Goal: Task Accomplishment & Management: Manage account settings

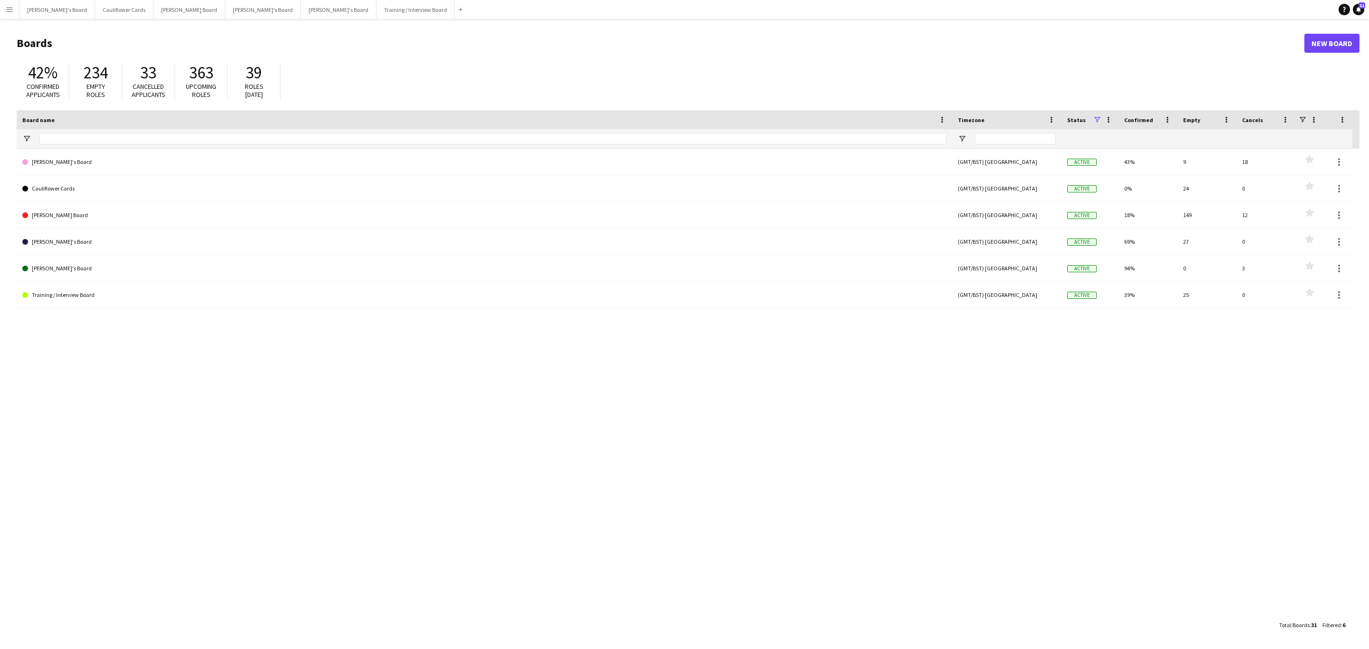
click at [6, 10] on app-icon "Menu" at bounding box center [10, 10] width 8 height 8
drag, startPoint x: 125, startPoint y: 49, endPoint x: 173, endPoint y: 0, distance: 68.2
click at [125, 49] on link "My Workforce" at bounding box center [143, 51] width 95 height 19
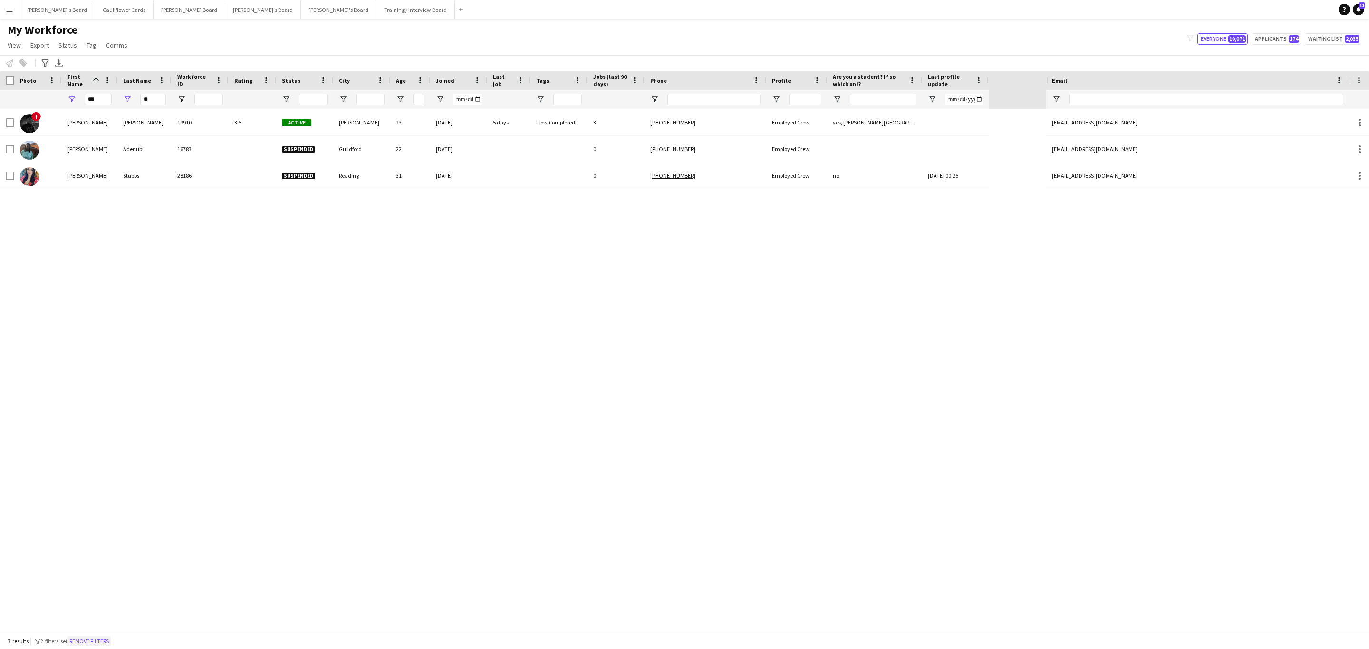
click at [90, 640] on button "Remove filters" at bounding box center [89, 642] width 43 height 10
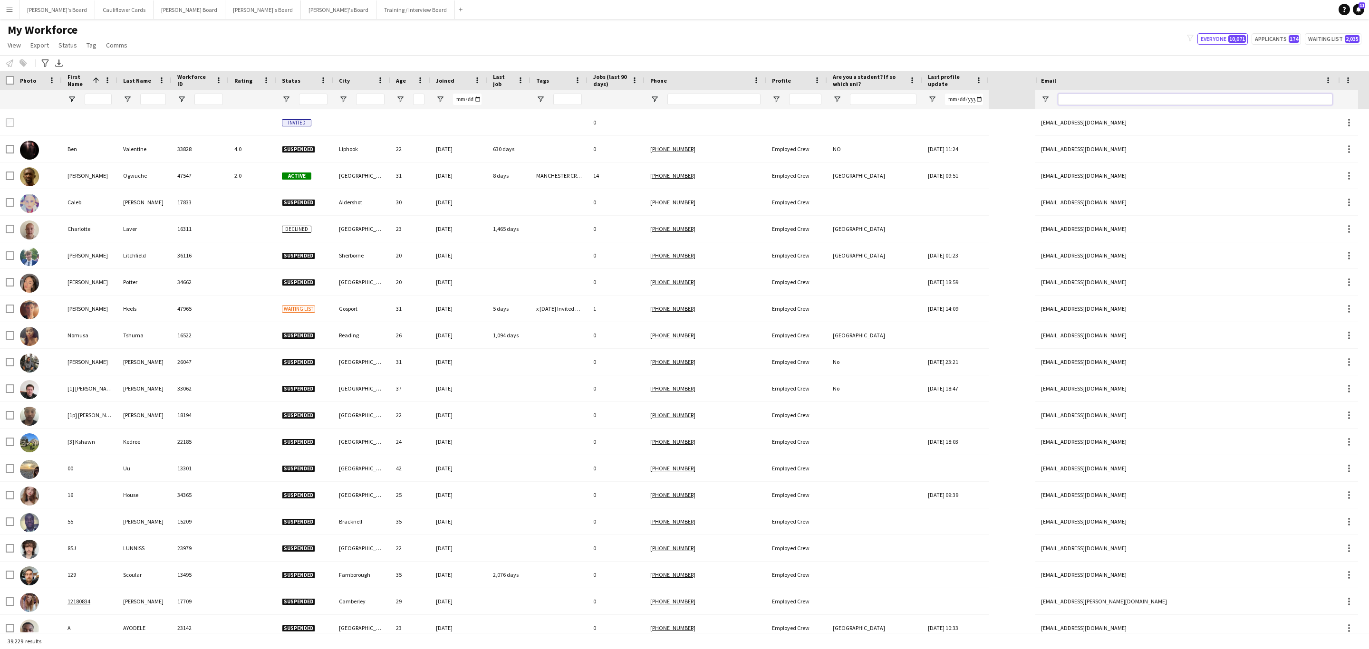
click at [1106, 97] on input "Email Filter Input" at bounding box center [1195, 99] width 274 height 11
paste input "**********"
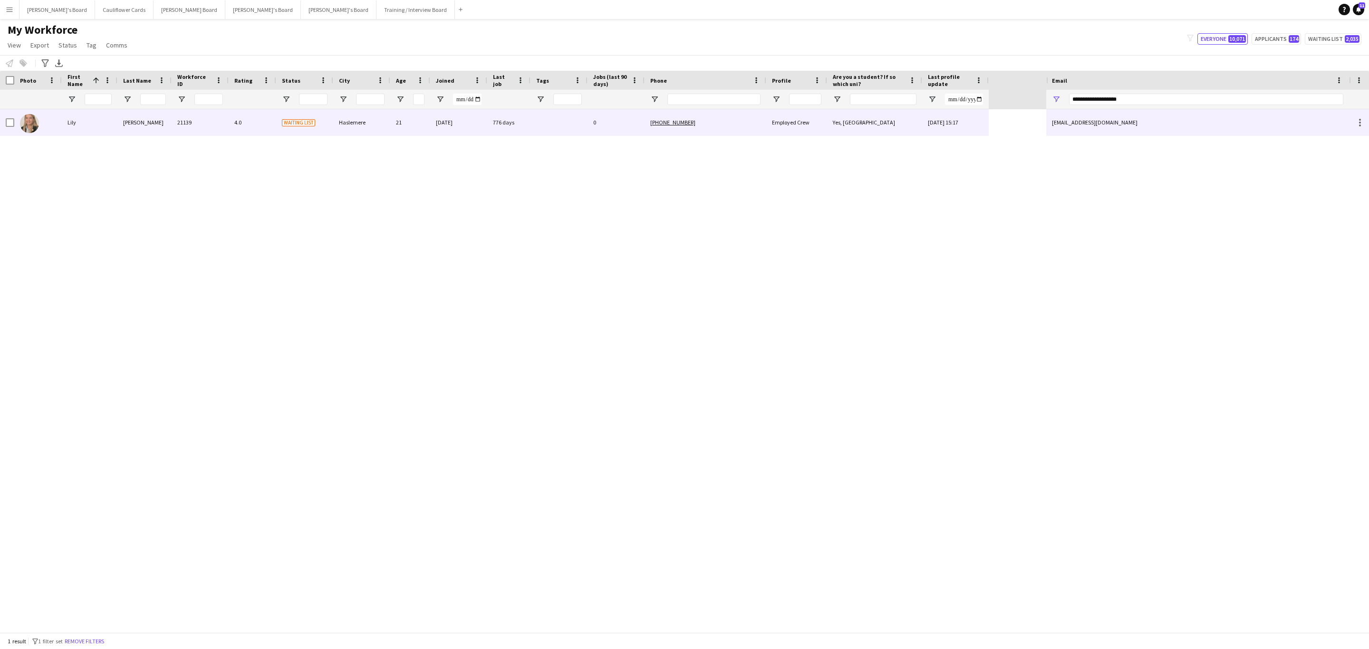
click at [679, 120] on tcxspan "[PHONE_NUMBER]" at bounding box center [672, 122] width 45 height 7
click at [737, 122] on div "[PHONE_NUMBER]" at bounding box center [706, 122] width 122 height 26
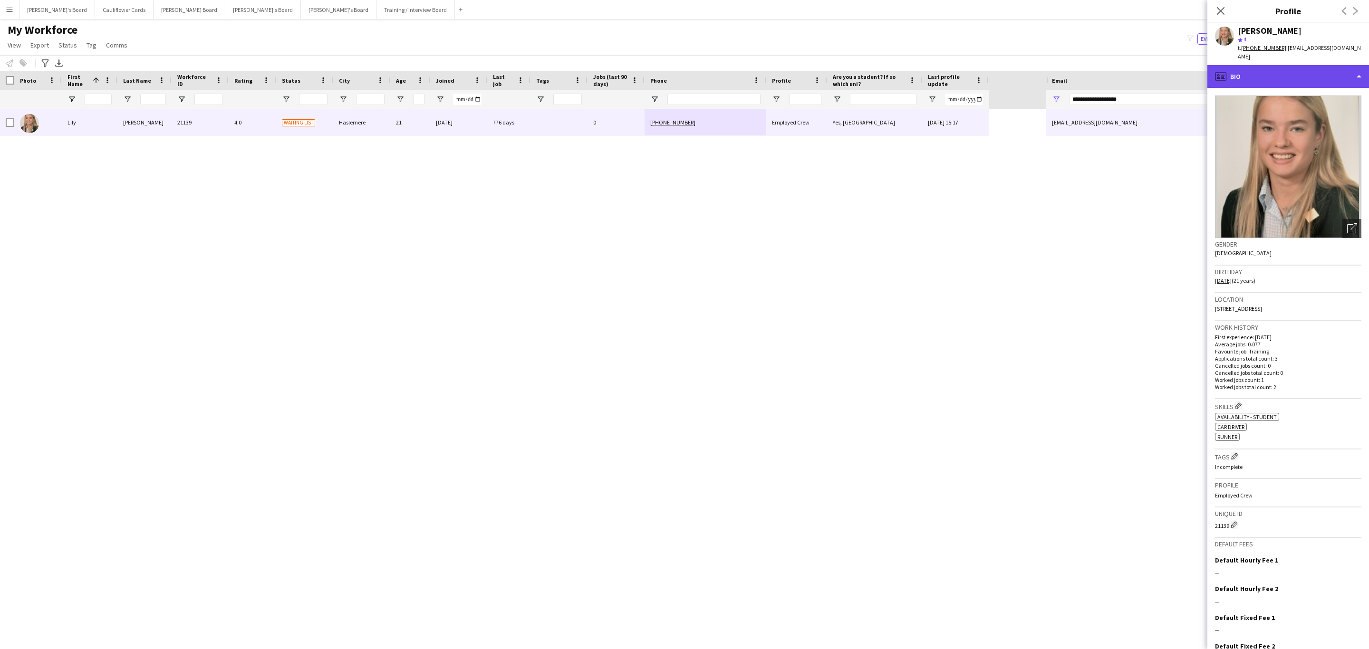
click at [1291, 65] on div "profile Bio" at bounding box center [1289, 76] width 162 height 23
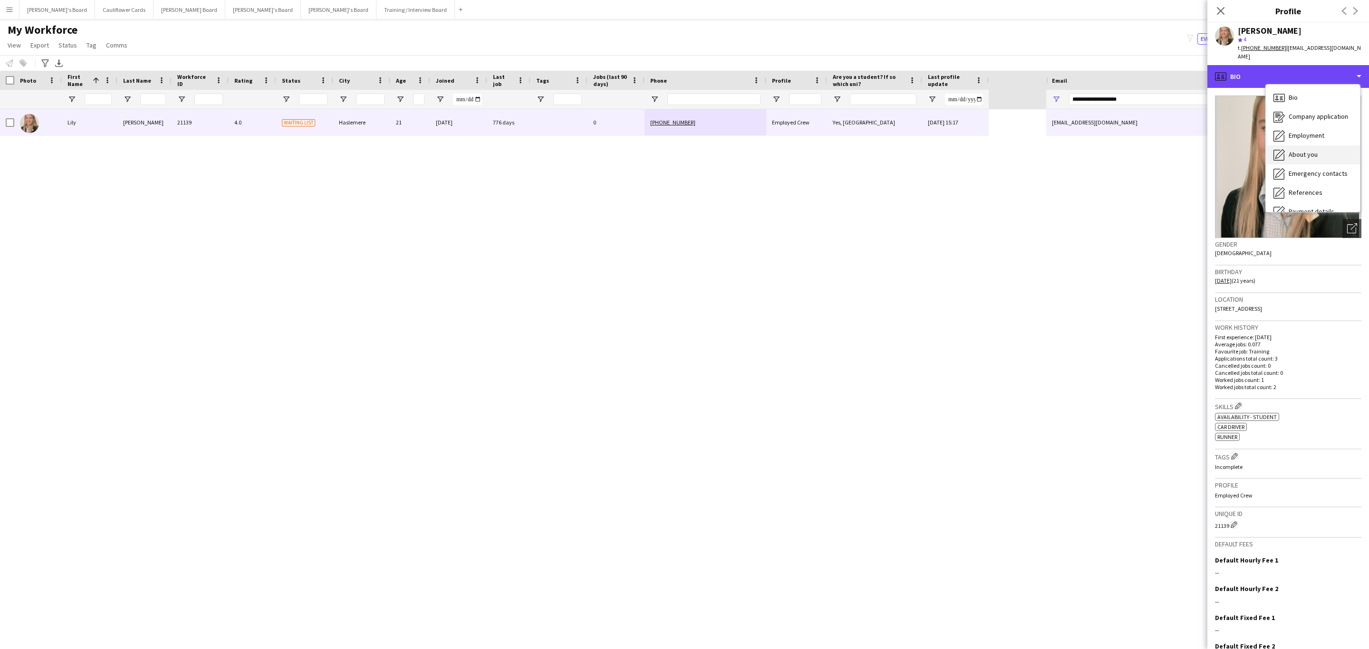
scroll to position [127, 0]
click at [1317, 118] on span "Additional info" at bounding box center [1309, 122] width 41 height 9
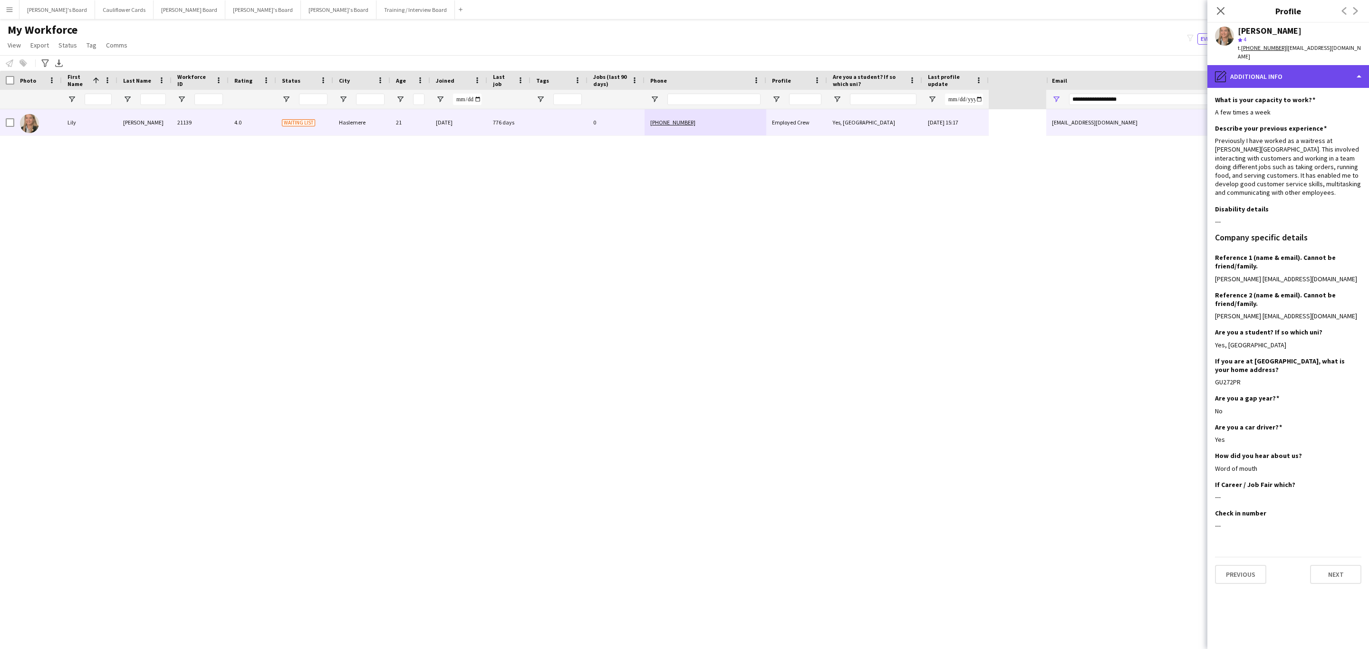
click at [1329, 70] on div "pencil4 Additional info" at bounding box center [1289, 76] width 162 height 23
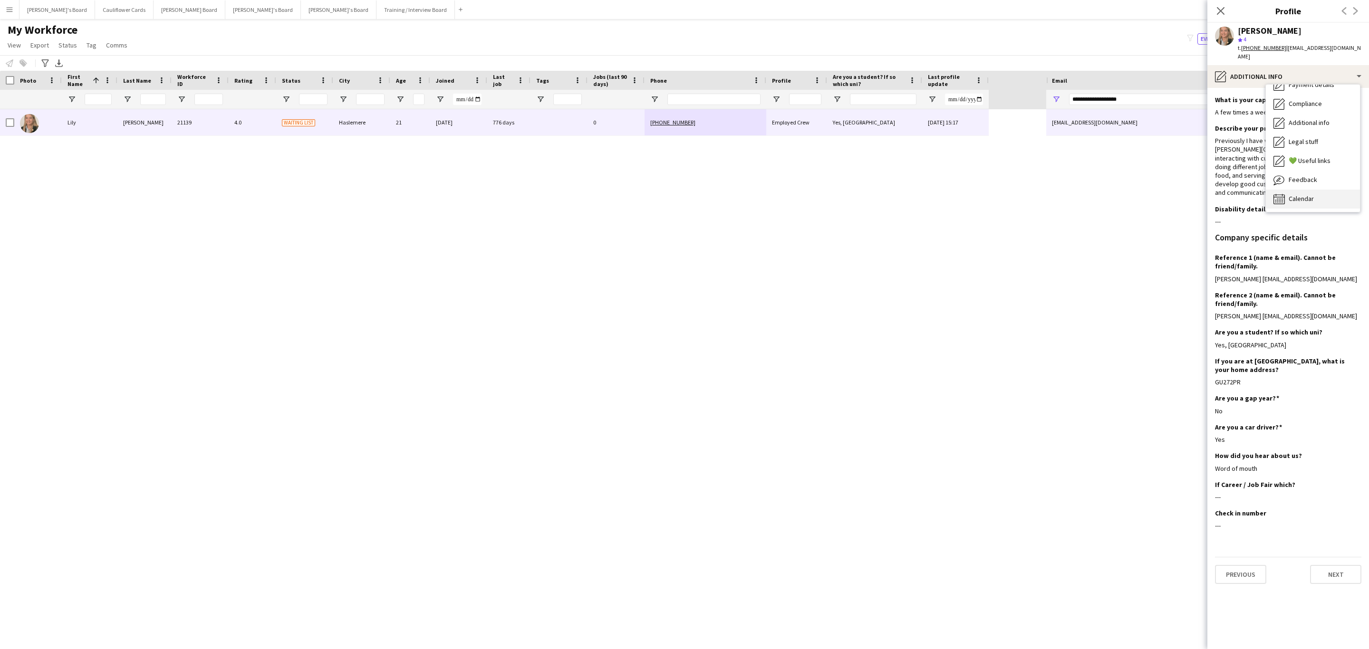
click at [1295, 194] on span "Calendar" at bounding box center [1301, 198] width 25 height 9
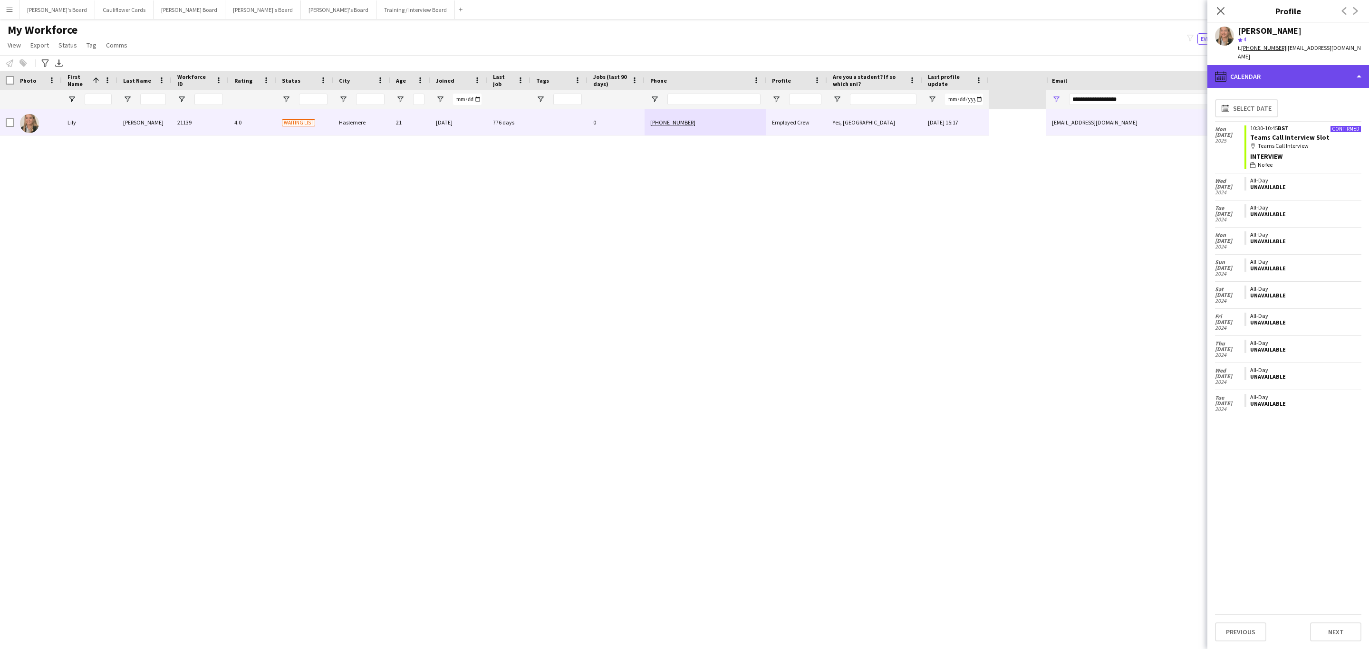
click at [1303, 72] on div "calendar-full Calendar" at bounding box center [1289, 76] width 162 height 23
click at [1275, 532] on app-crew-calendar "[DATE] Confirmed 10:30-10:45 BST Teams Call Interview Slot map-marker Teams Cal…" at bounding box center [1288, 380] width 146 height 519
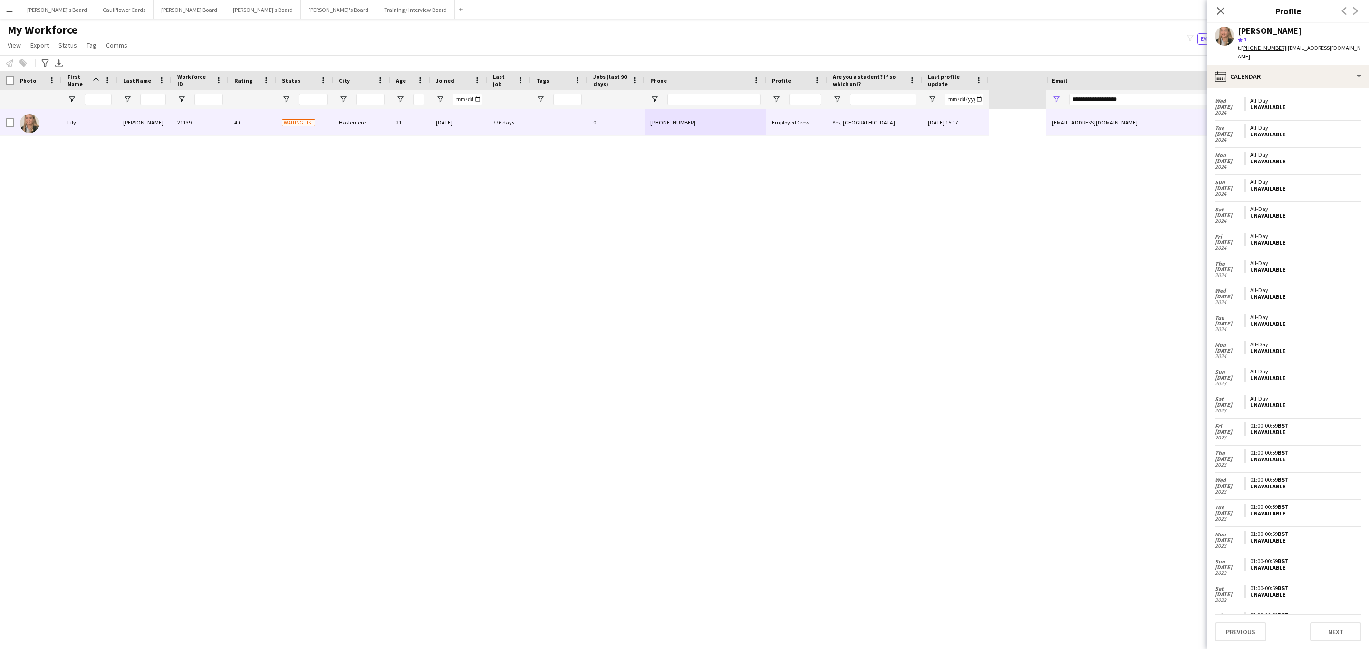
scroll to position [0, 0]
click at [1315, 65] on div "calendar-full Calendar" at bounding box center [1289, 76] width 162 height 23
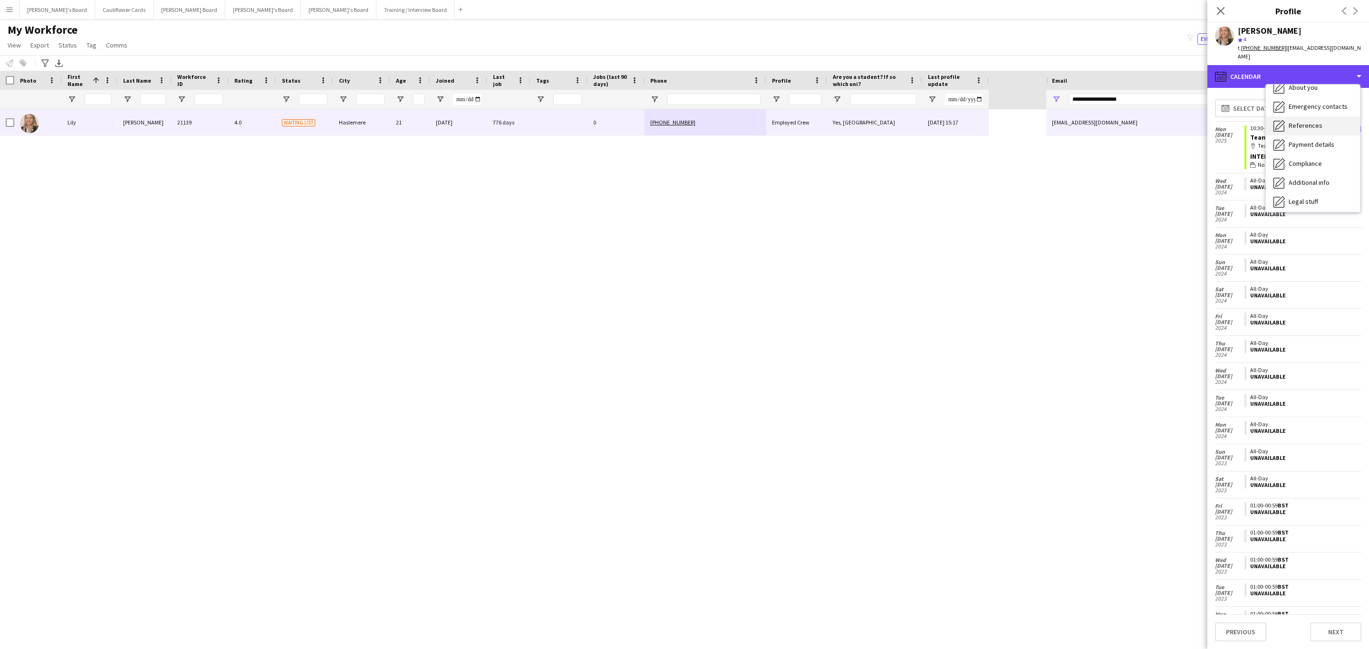
scroll to position [68, 0]
click at [1304, 178] on span "Additional info" at bounding box center [1309, 182] width 41 height 9
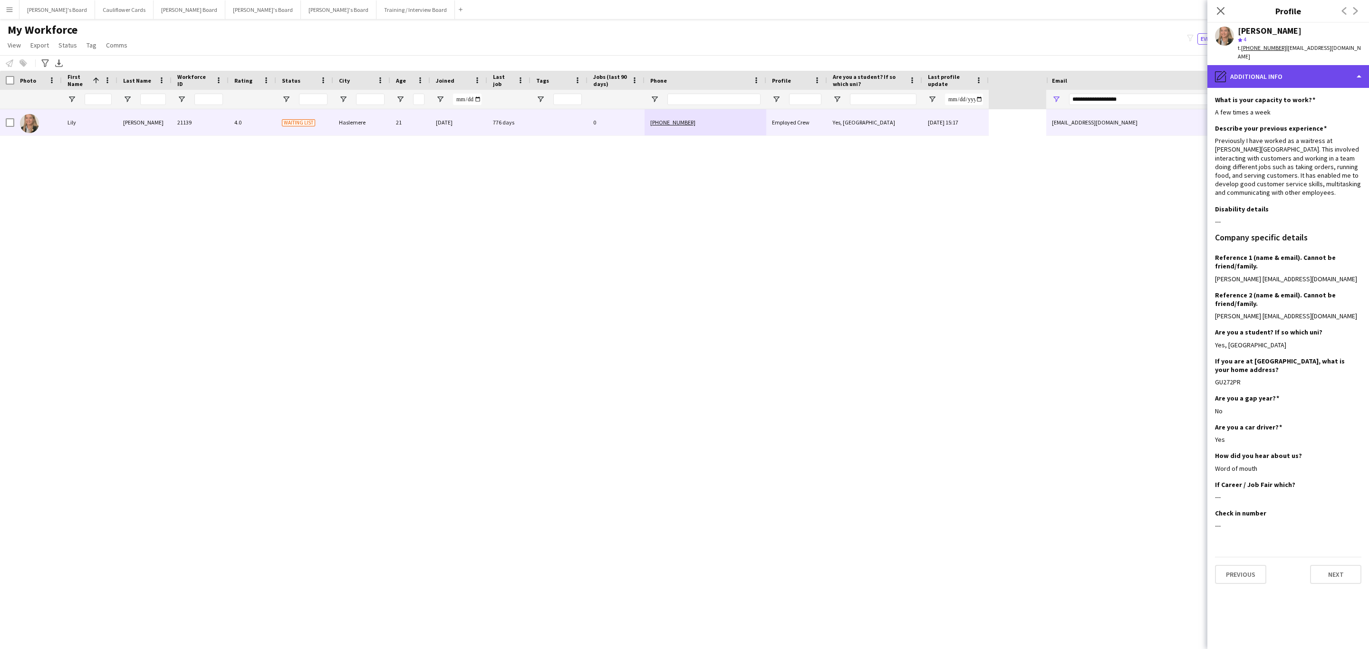
click at [1325, 68] on div "pencil4 Additional info" at bounding box center [1289, 76] width 162 height 23
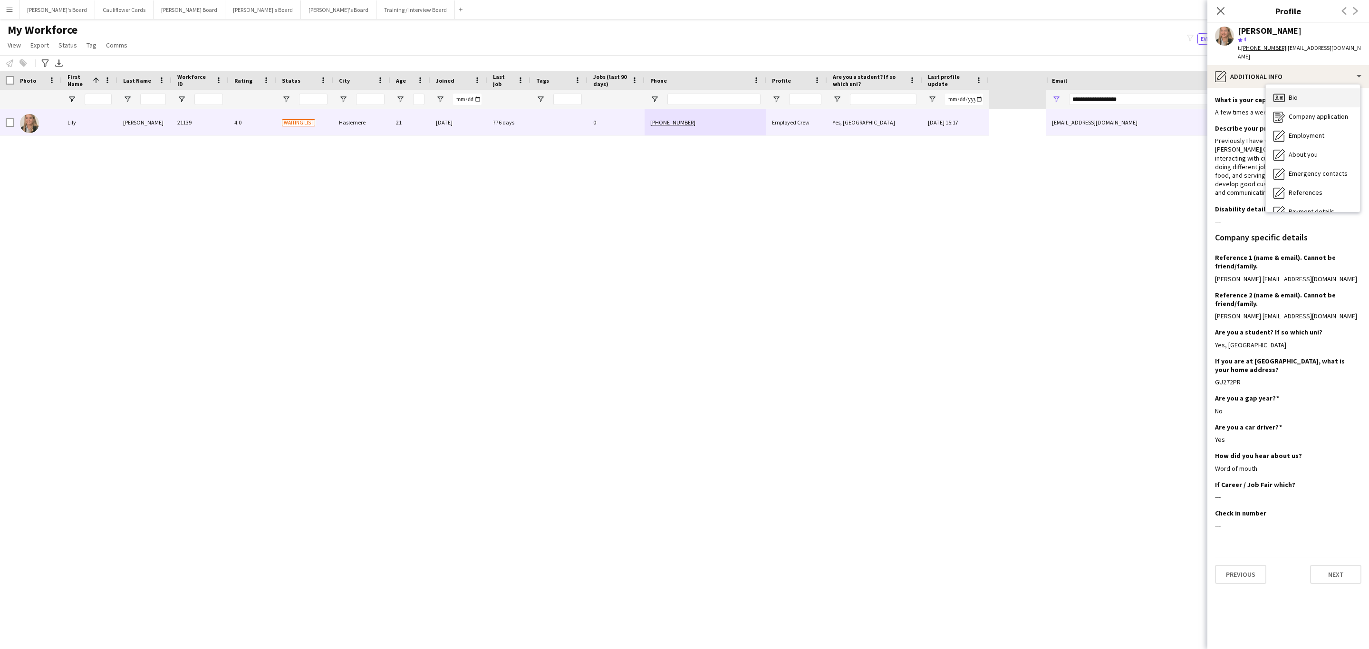
click at [1293, 93] on span "Bio" at bounding box center [1293, 97] width 9 height 9
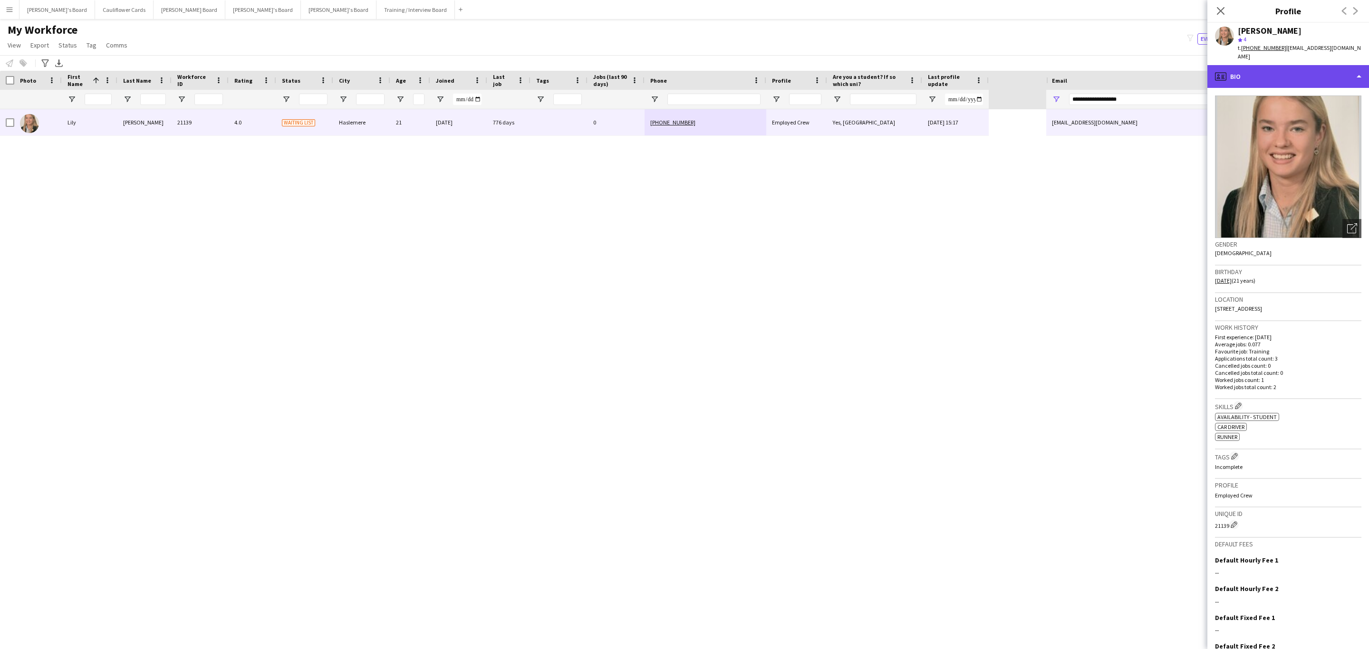
click at [1331, 65] on div "profile Bio" at bounding box center [1289, 76] width 162 height 23
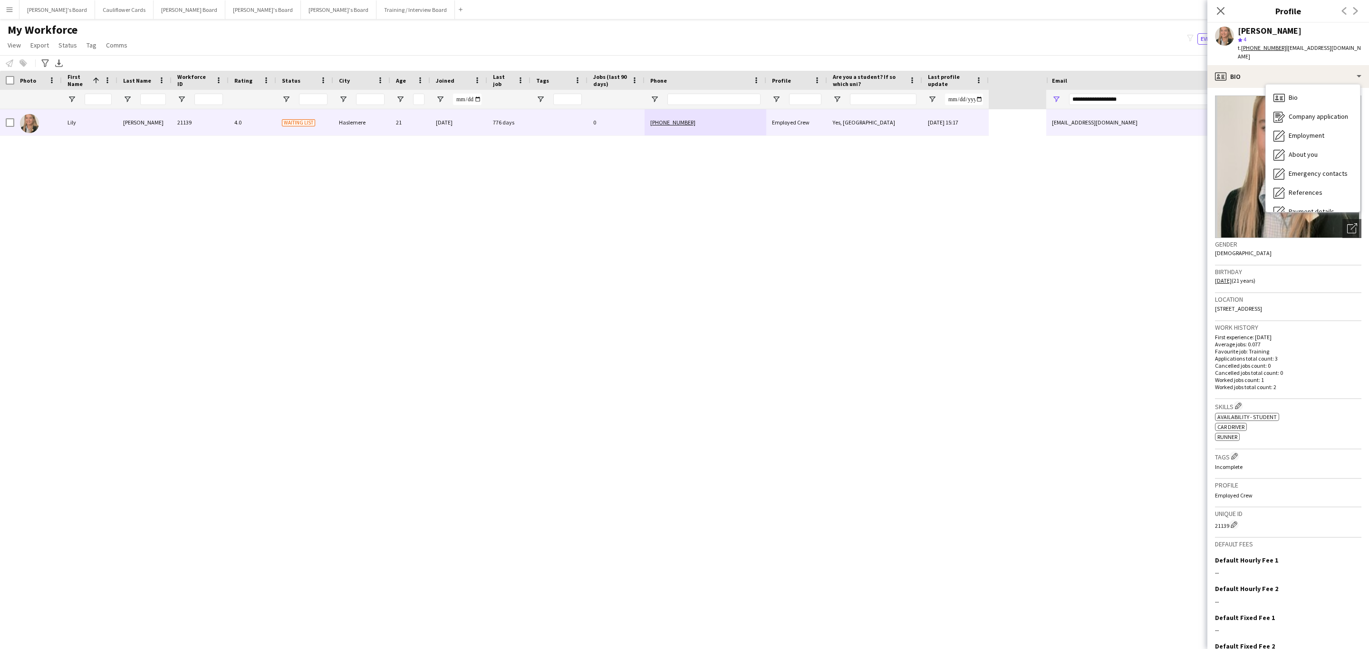
click at [1308, 323] on h3 "Work history" at bounding box center [1288, 327] width 146 height 9
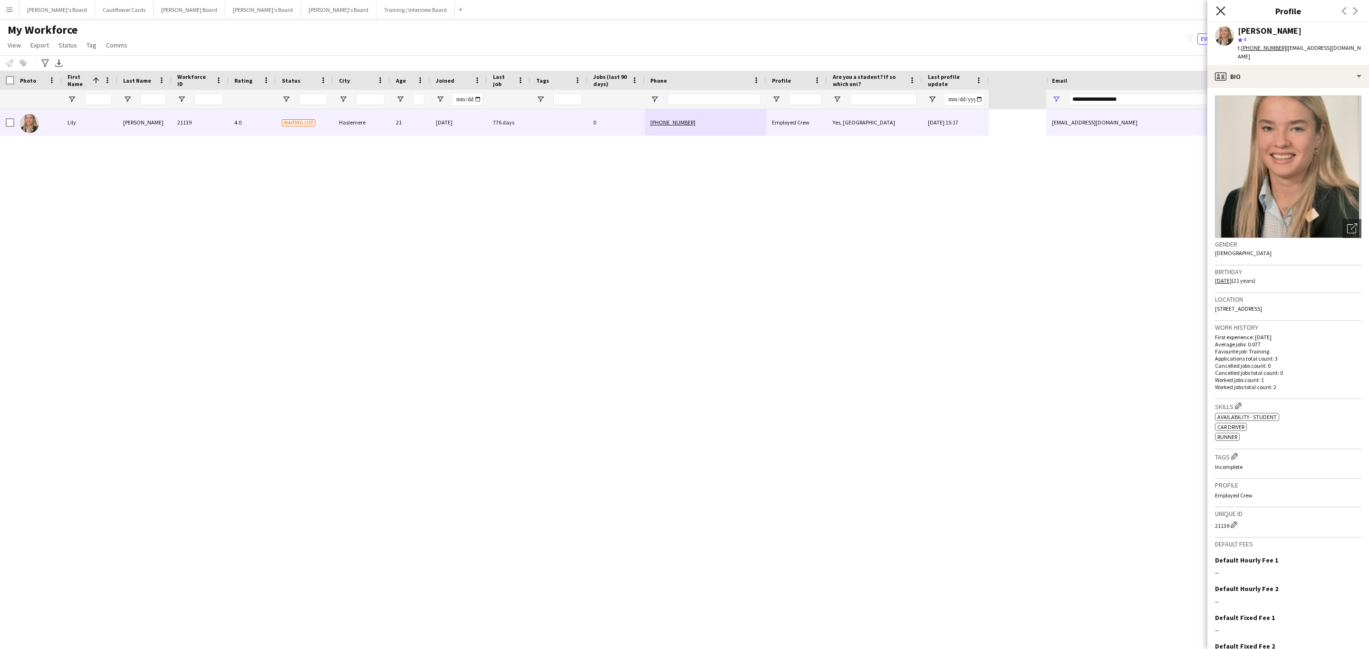
click at [1218, 10] on icon "Close pop-in" at bounding box center [1220, 10] width 9 height 9
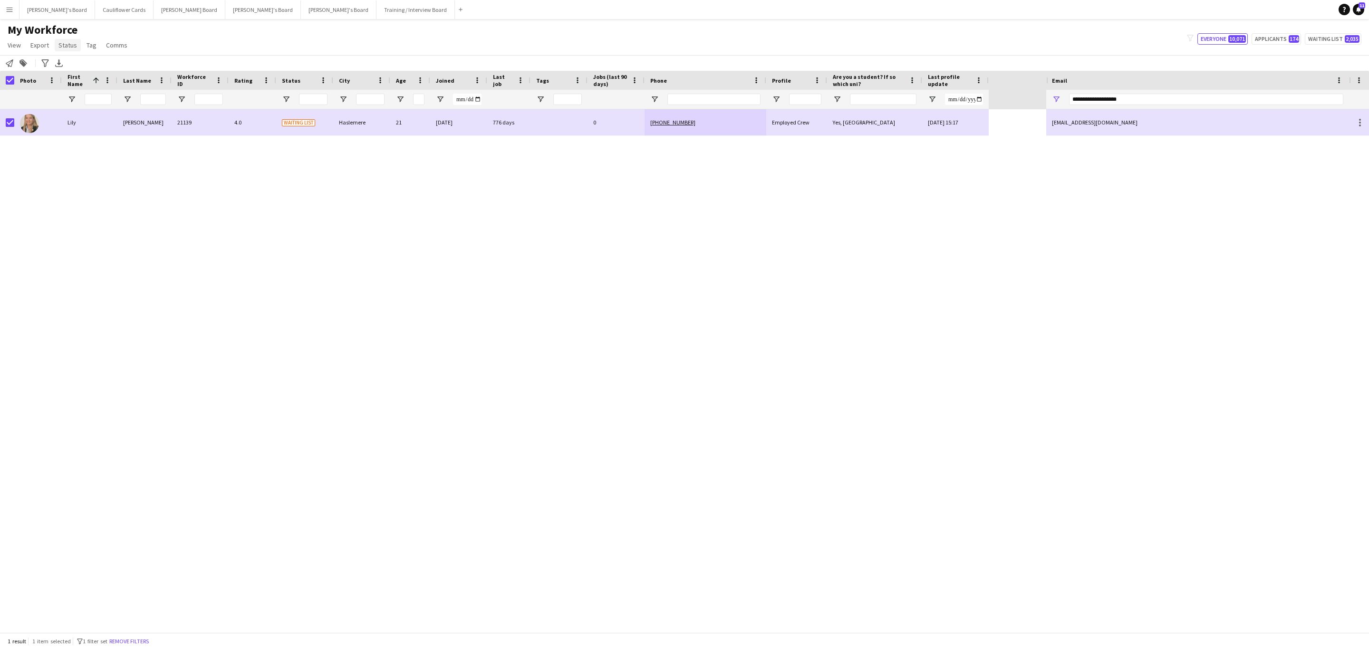
click at [73, 44] on span "Status" at bounding box center [67, 45] width 19 height 9
click at [101, 63] on link "Edit" at bounding box center [88, 66] width 67 height 20
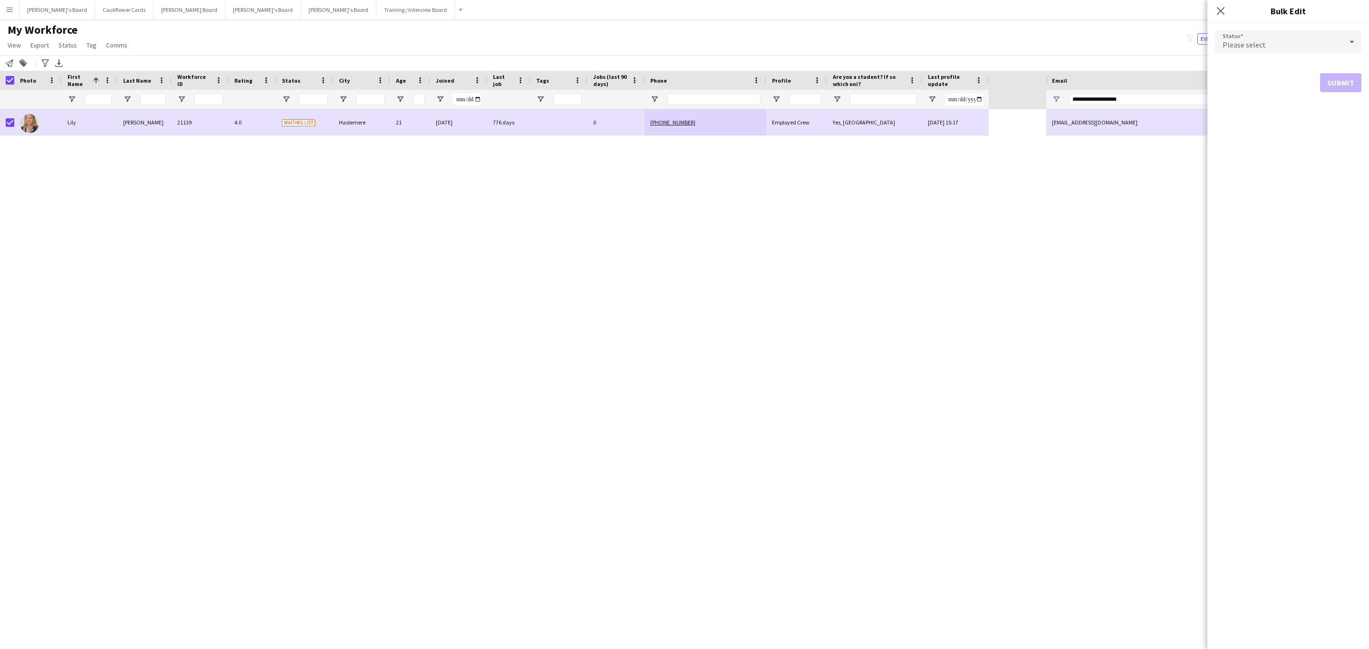
click at [1257, 43] on span "Please select" at bounding box center [1244, 45] width 43 height 10
click at [1232, 63] on mat-option "Active" at bounding box center [1288, 69] width 146 height 24
click at [1348, 117] on button "Submit" at bounding box center [1340, 115] width 41 height 19
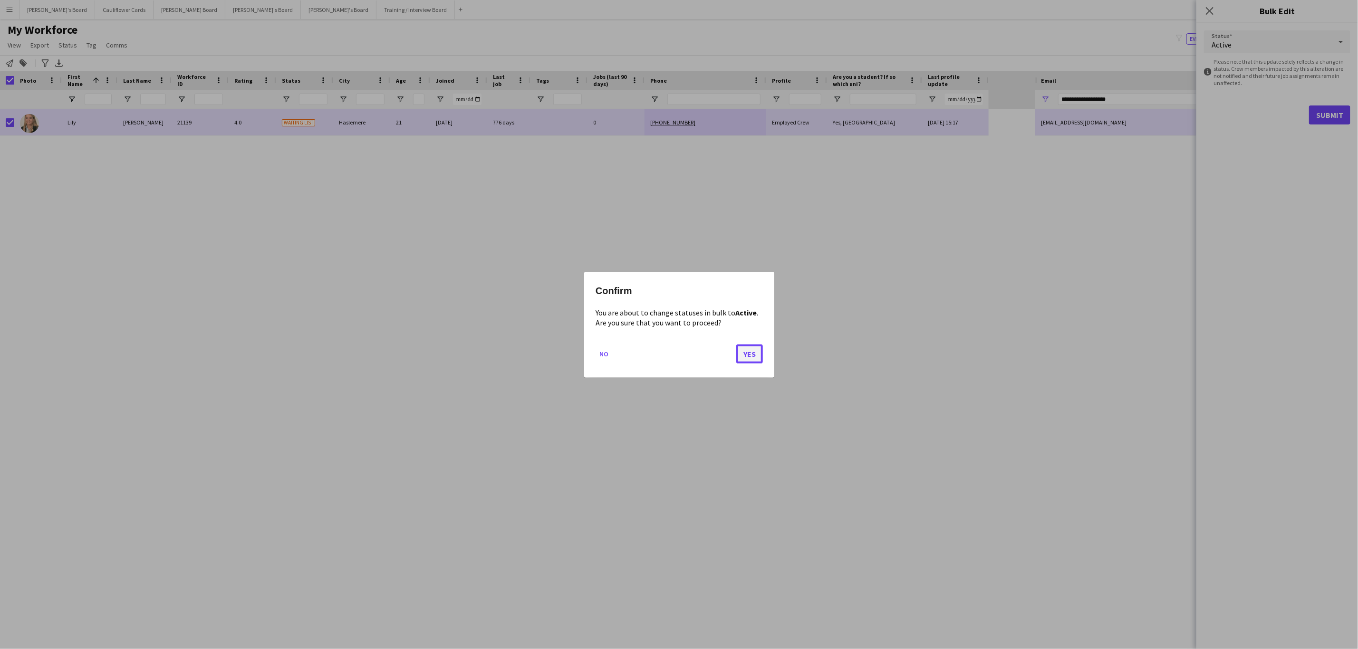
click at [757, 363] on button "Yes" at bounding box center [749, 353] width 27 height 19
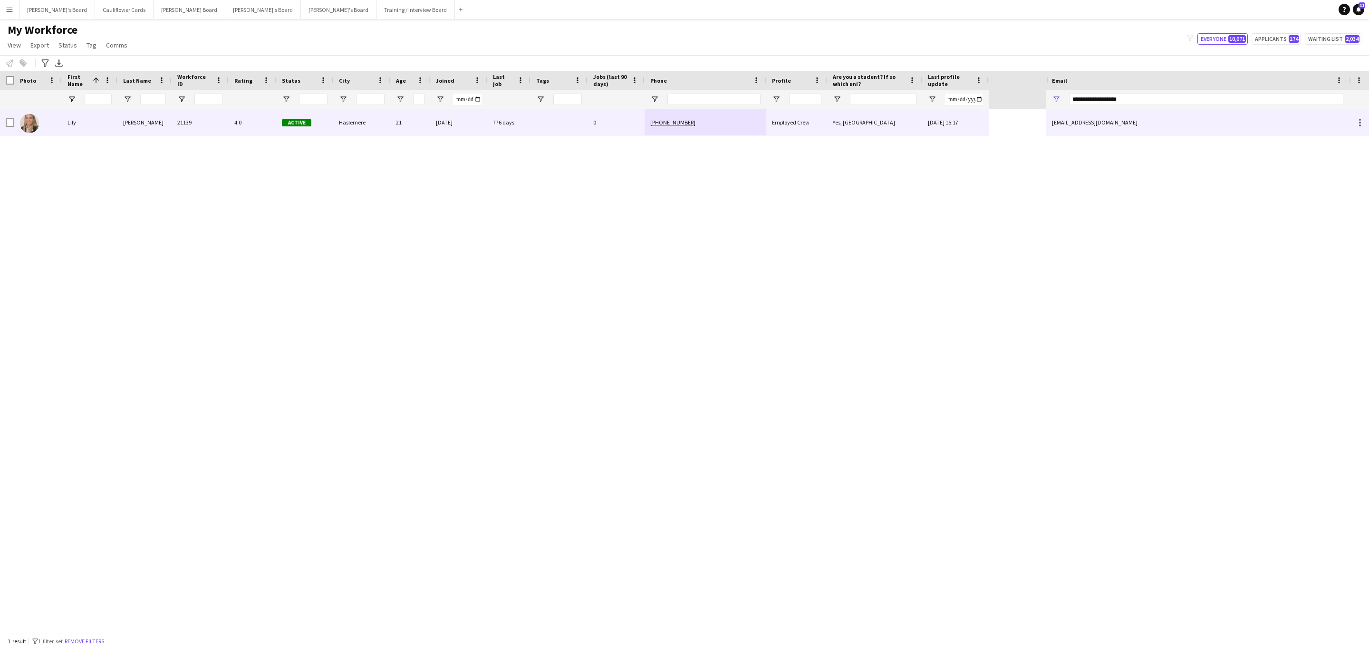
click at [252, 117] on div "4.0" at bounding box center [253, 122] width 48 height 26
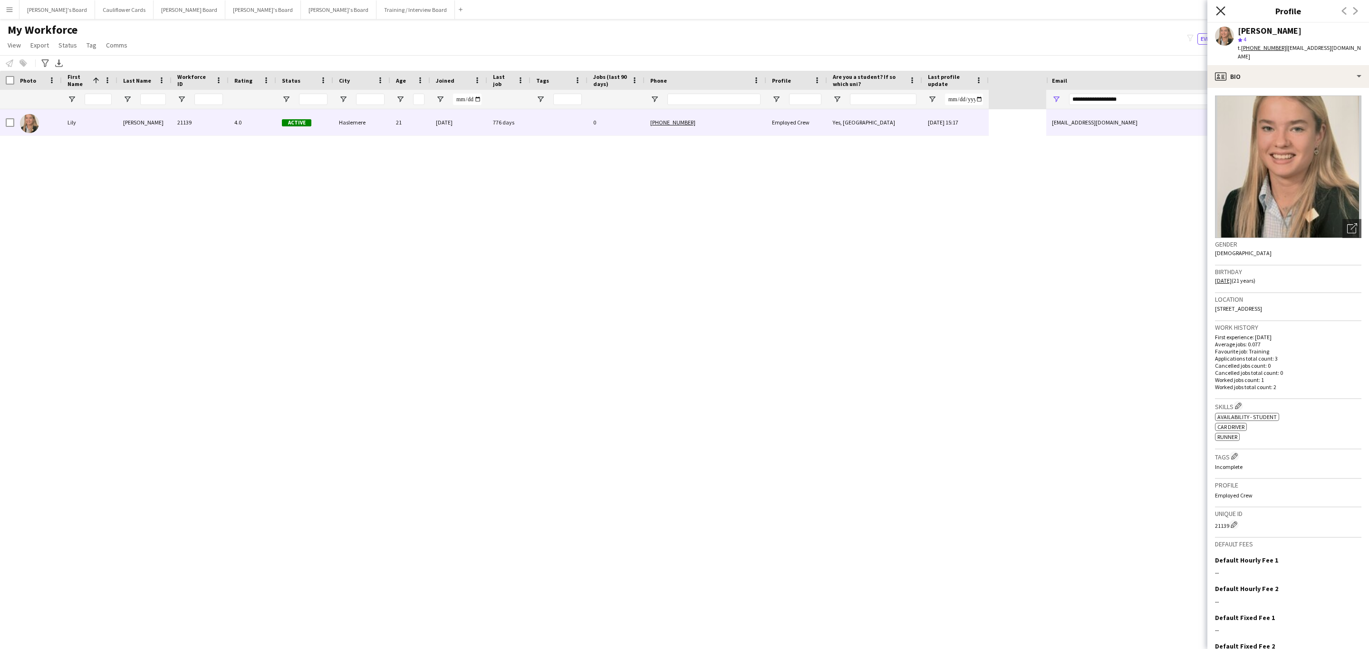
click at [1217, 9] on icon "Close pop-in" at bounding box center [1220, 10] width 9 height 9
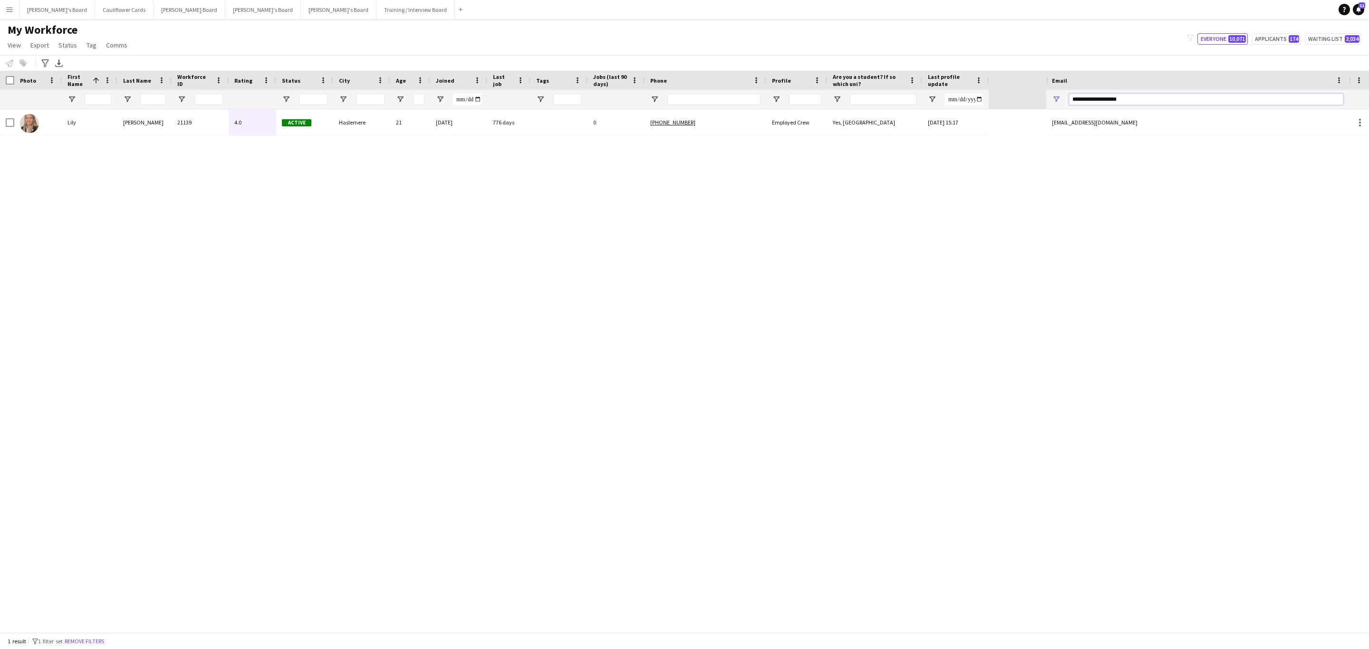
click at [1125, 95] on input "**********" at bounding box center [1206, 99] width 274 height 11
paste input "Email Filter Input"
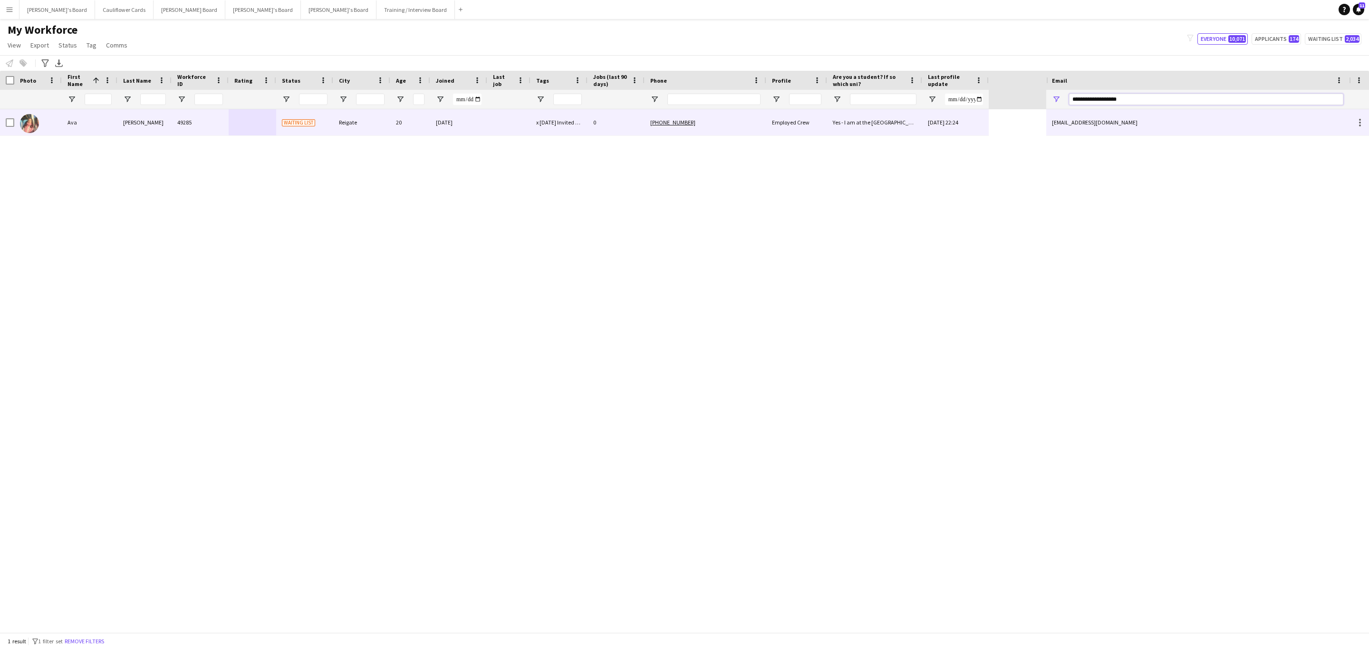
type input "**********"
click at [736, 132] on div "[PHONE_NUMBER]" at bounding box center [706, 122] width 122 height 26
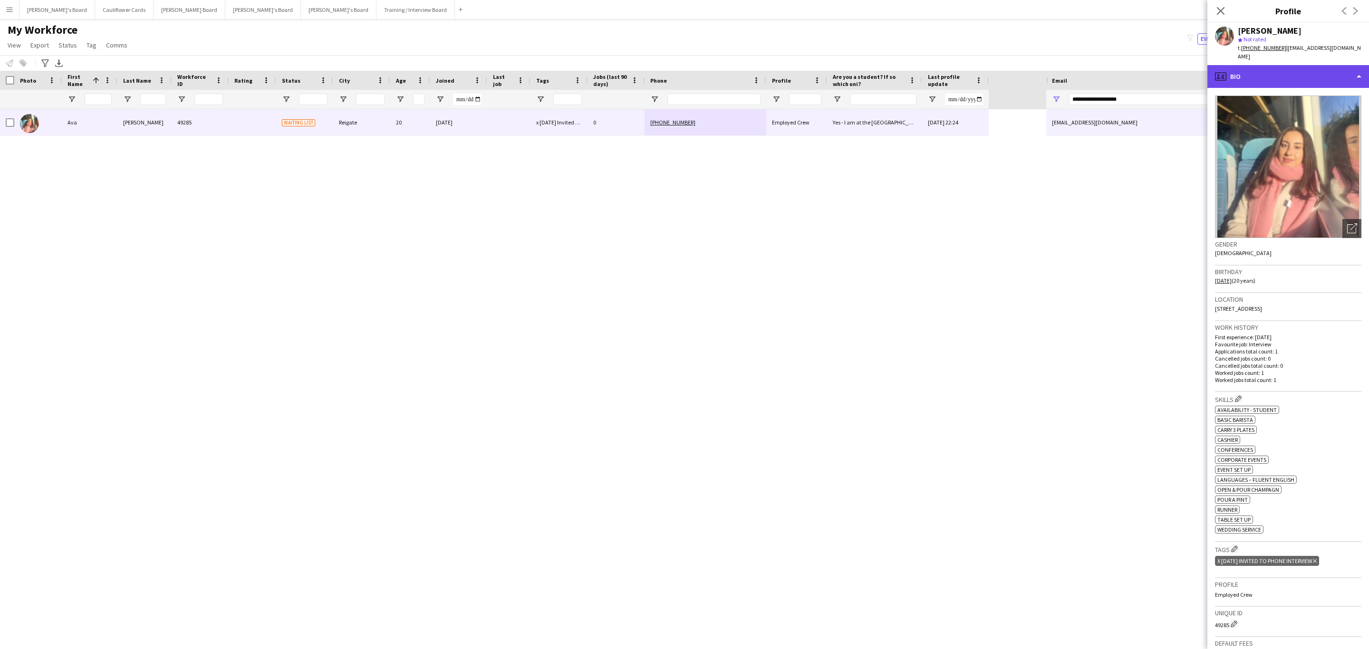
click at [1284, 73] on div "profile Bio" at bounding box center [1289, 76] width 162 height 23
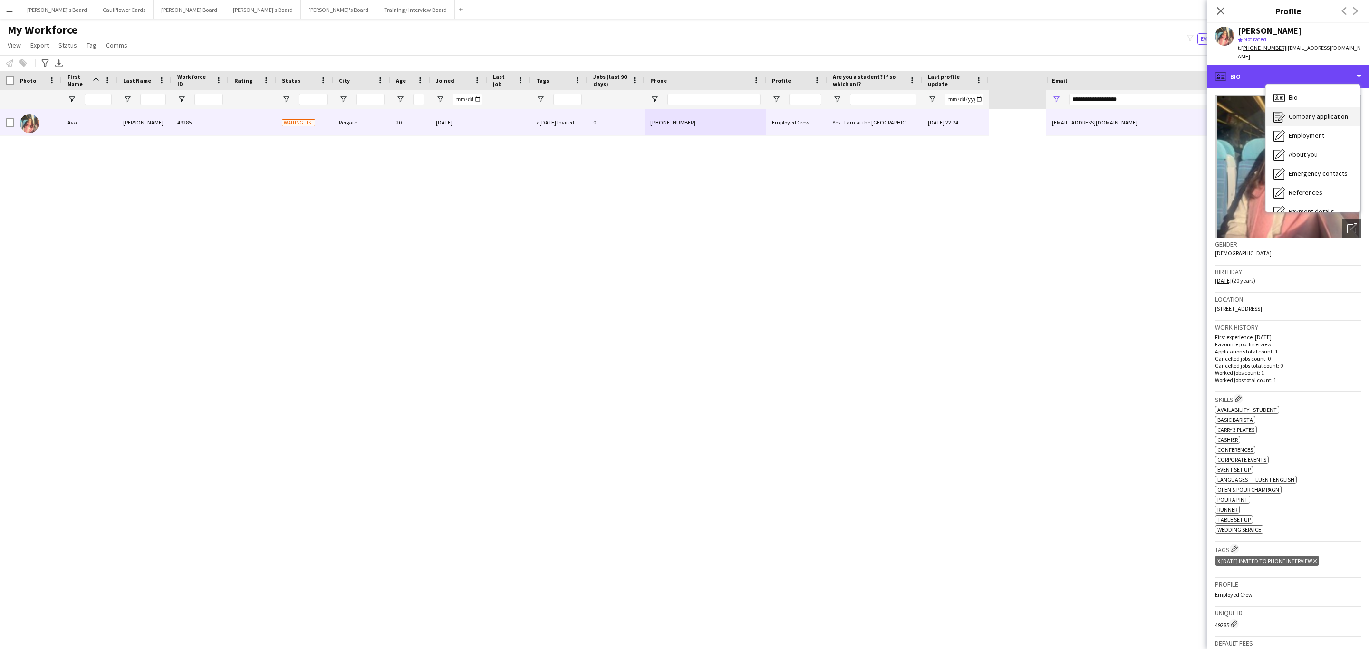
scroll to position [127, 0]
click at [1318, 114] on div "Additional info Additional info" at bounding box center [1313, 123] width 94 height 19
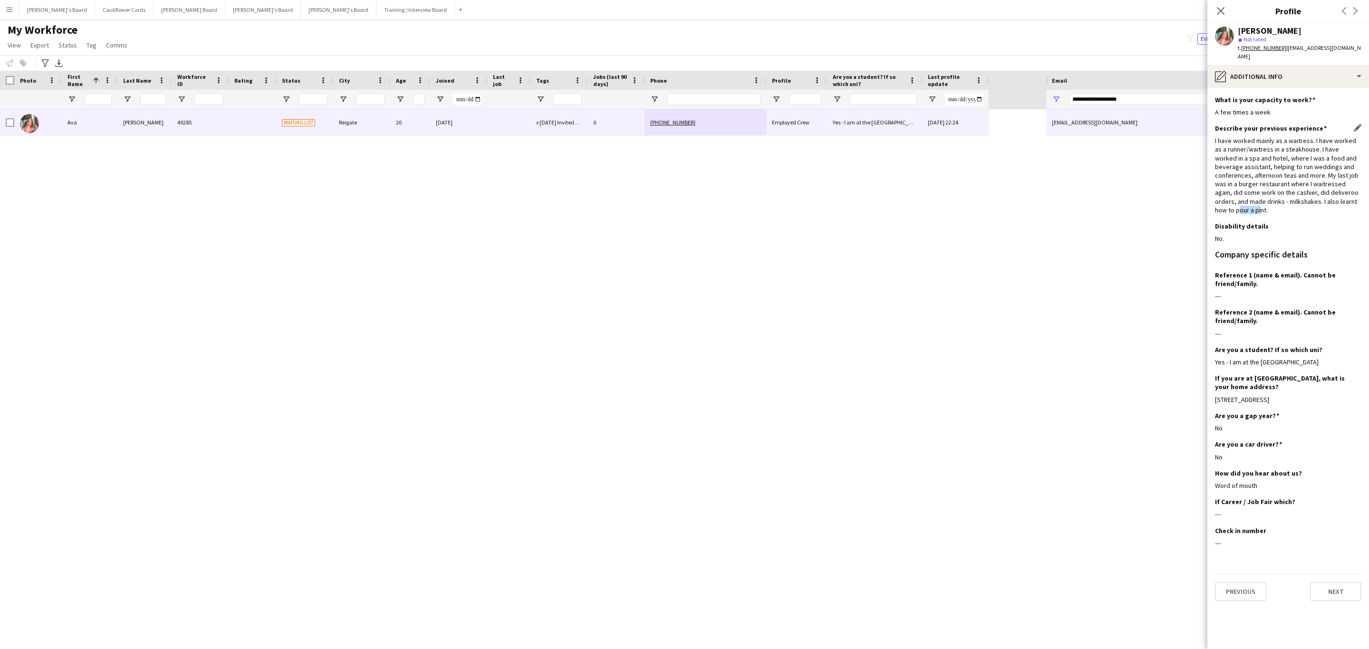
drag, startPoint x: 1351, startPoint y: 194, endPoint x: 1328, endPoint y: 191, distance: 23.1
click at [1328, 191] on div "I have worked mainly as a waitress. I have worked as a runner/waitress in a ste…" at bounding box center [1288, 175] width 146 height 78
click at [1327, 177] on div "I have worked mainly as a waitress. I have worked as a runner/waitress in a ste…" at bounding box center [1288, 175] width 146 height 78
click at [1300, 65] on div "pencil4 Additional info" at bounding box center [1289, 76] width 162 height 23
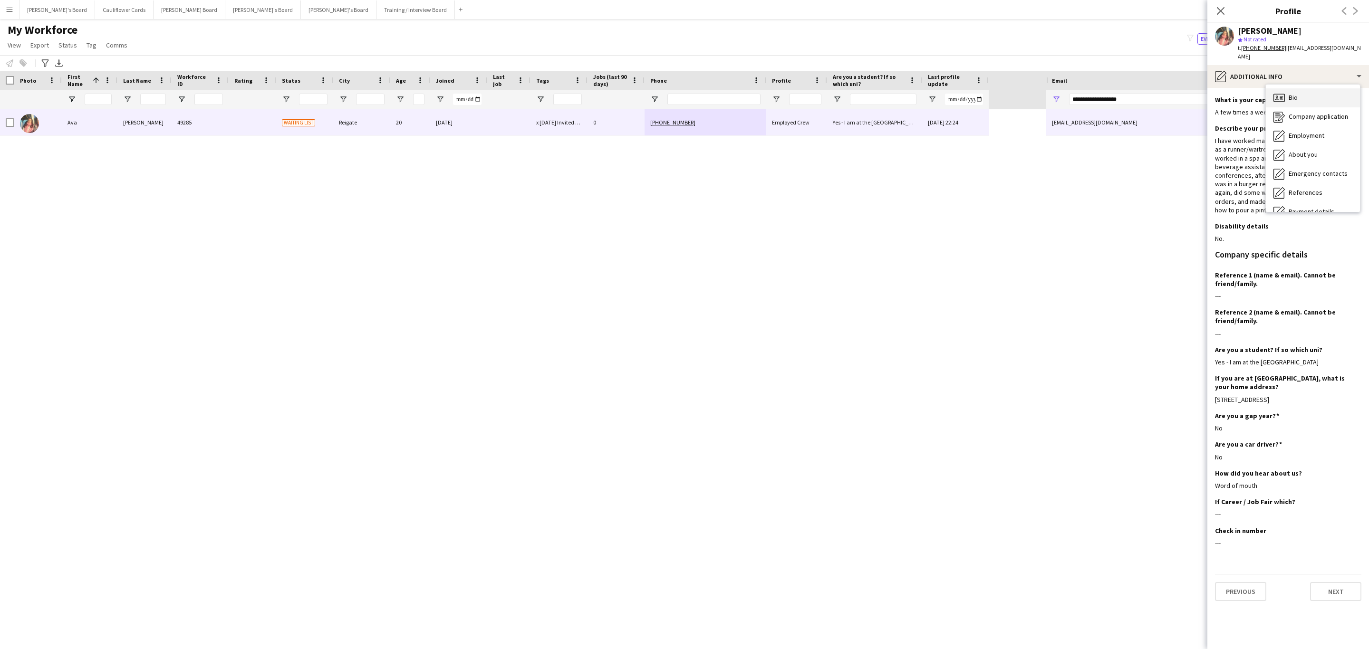
click at [1304, 88] on div "Bio Bio" at bounding box center [1313, 97] width 94 height 19
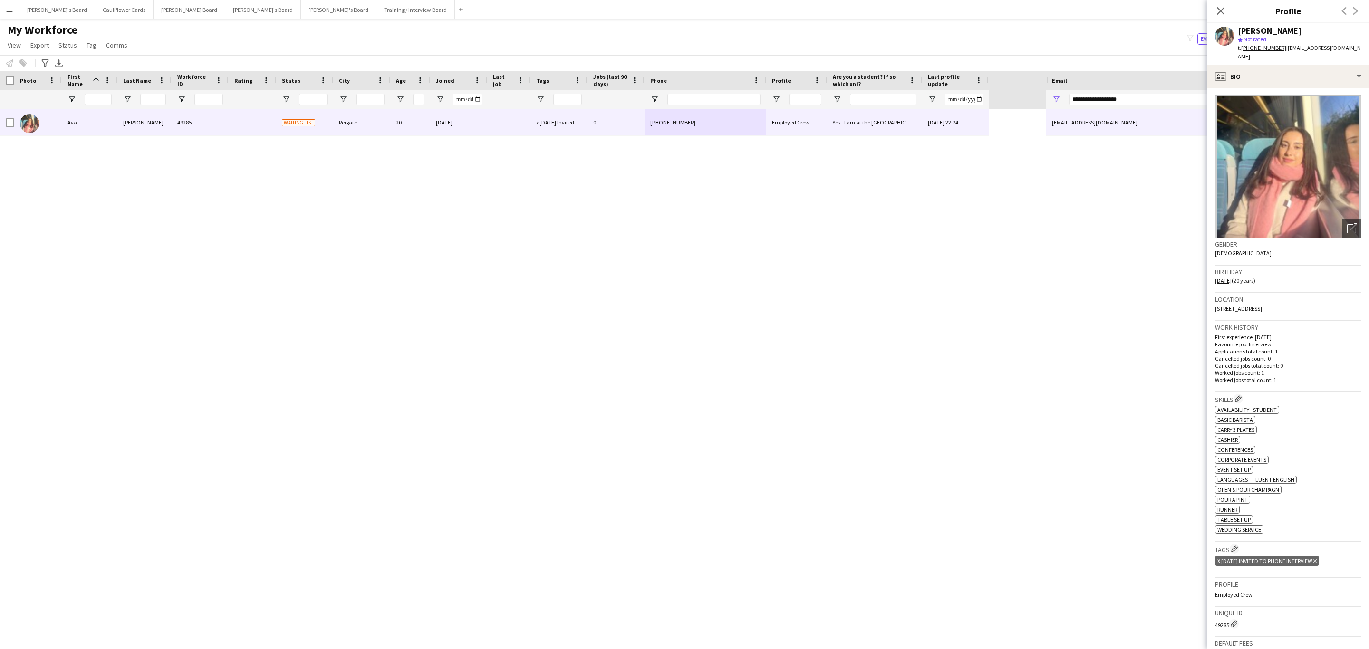
click at [1262, 305] on span "[STREET_ADDRESS]" at bounding box center [1238, 308] width 47 height 7
click at [1310, 301] on div "Location [STREET_ADDRESS]" at bounding box center [1288, 307] width 146 height 28
click at [1315, 68] on div "profile Bio" at bounding box center [1289, 76] width 162 height 23
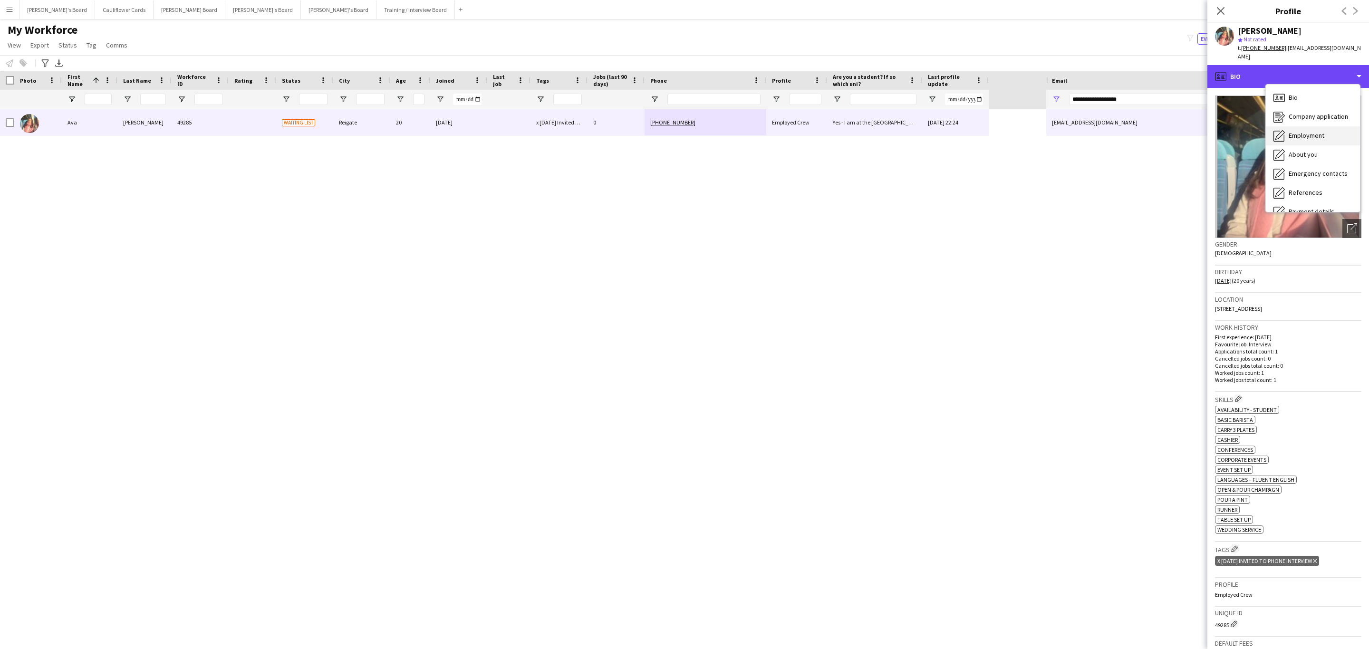
scroll to position [127, 0]
click at [1299, 118] on span "Additional info" at bounding box center [1309, 122] width 41 height 9
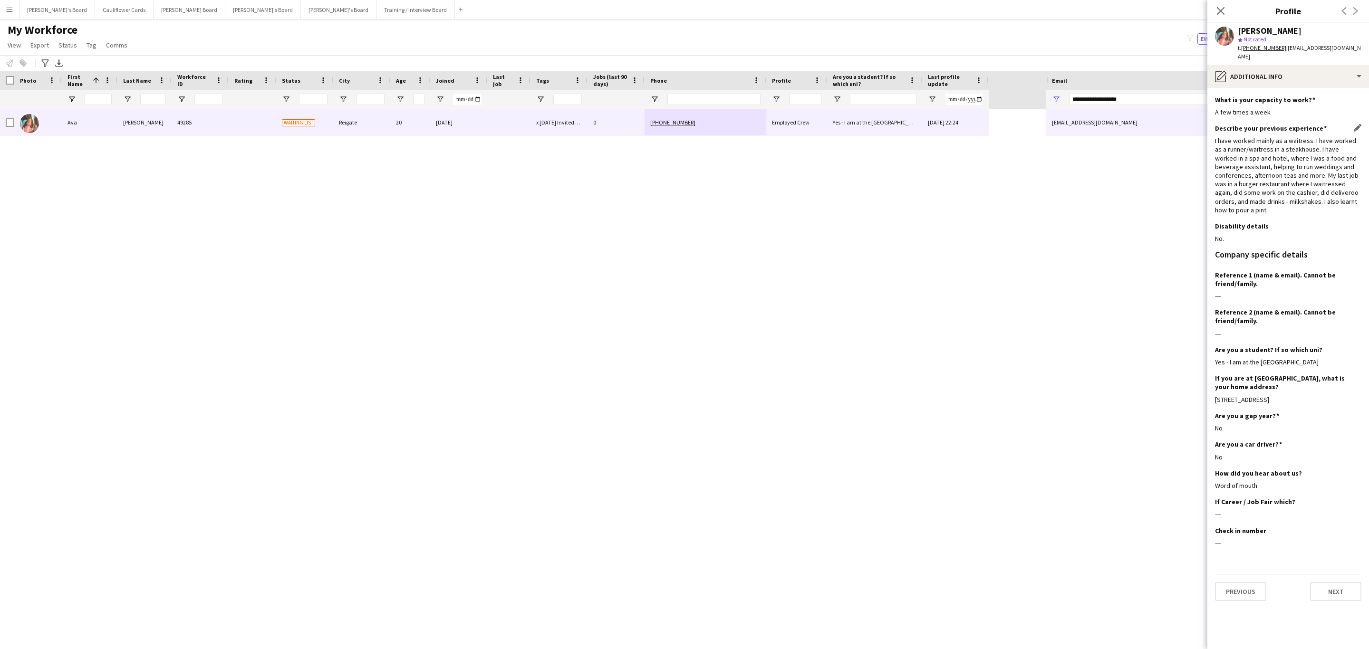
click at [1329, 190] on div "I have worked mainly as a waitress. I have worked as a runner/waitress in a ste…" at bounding box center [1288, 175] width 146 height 78
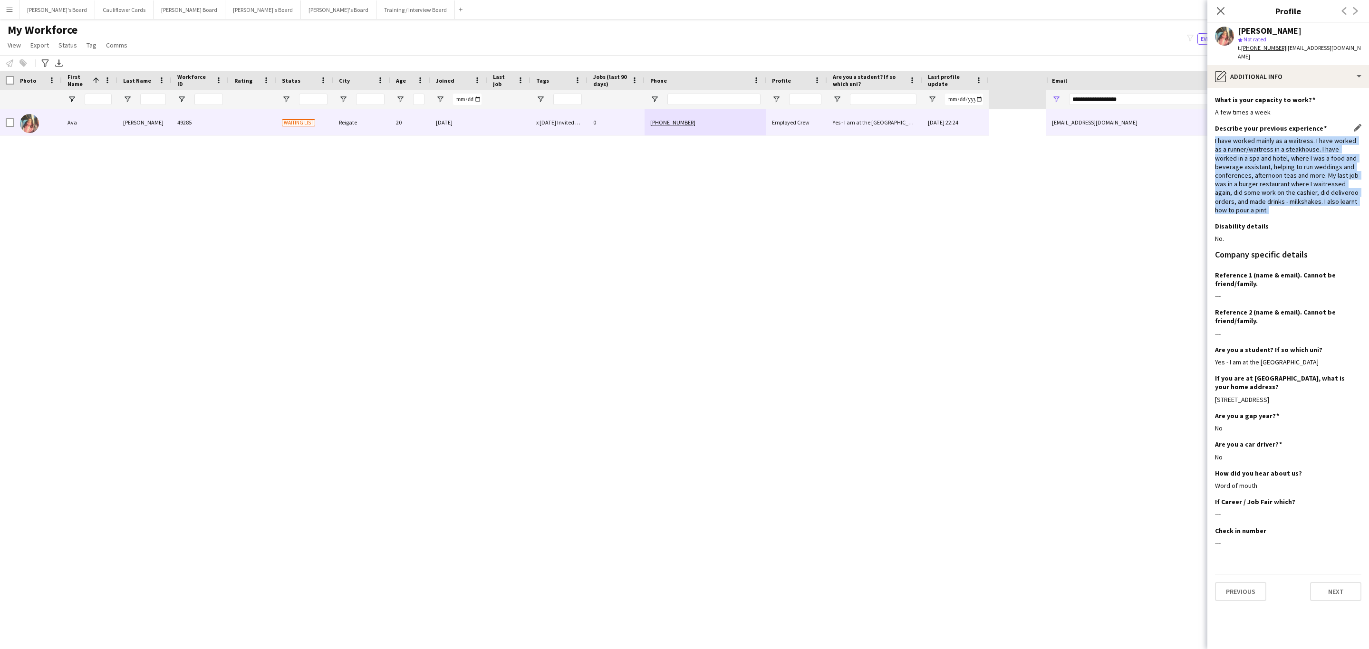
click at [1329, 190] on div "I have worked mainly as a waitress. I have worked as a runner/waitress in a ste…" at bounding box center [1288, 175] width 146 height 78
click at [1318, 193] on div "I have worked mainly as a waitress. I have worked as a runner/waitress in a ste…" at bounding box center [1288, 175] width 146 height 78
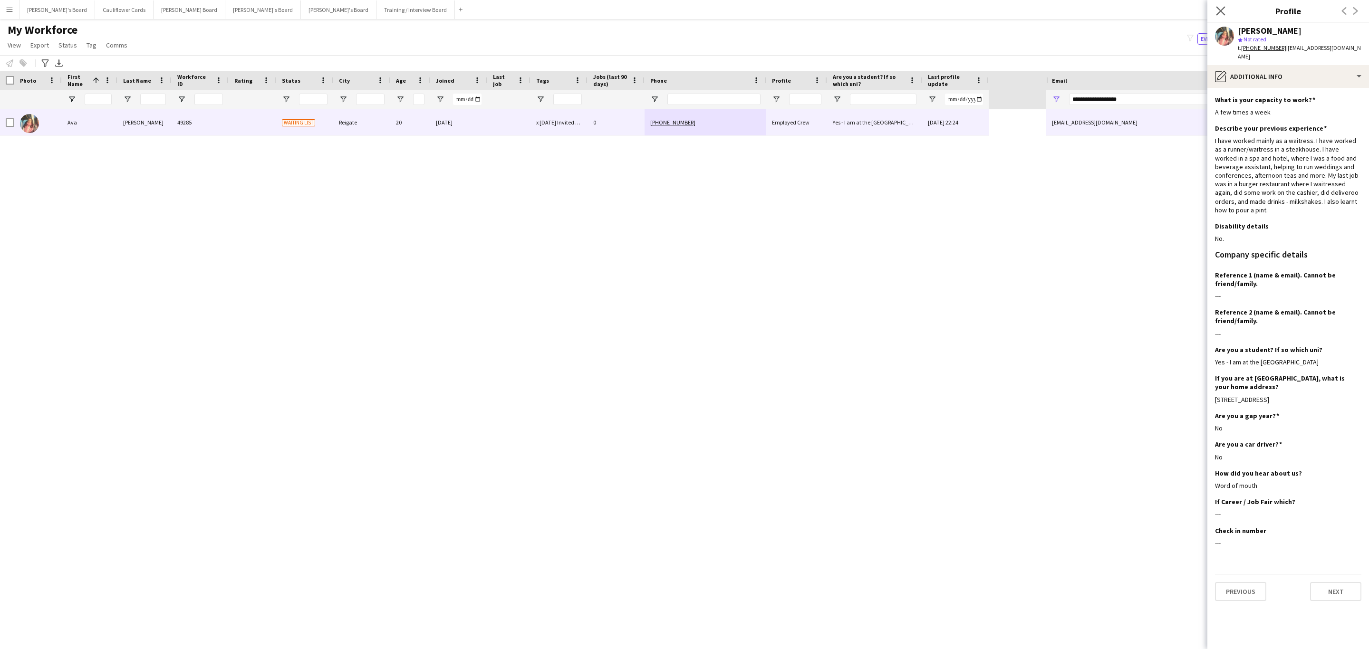
click at [1214, 6] on app-icon "Close pop-in" at bounding box center [1221, 11] width 14 height 14
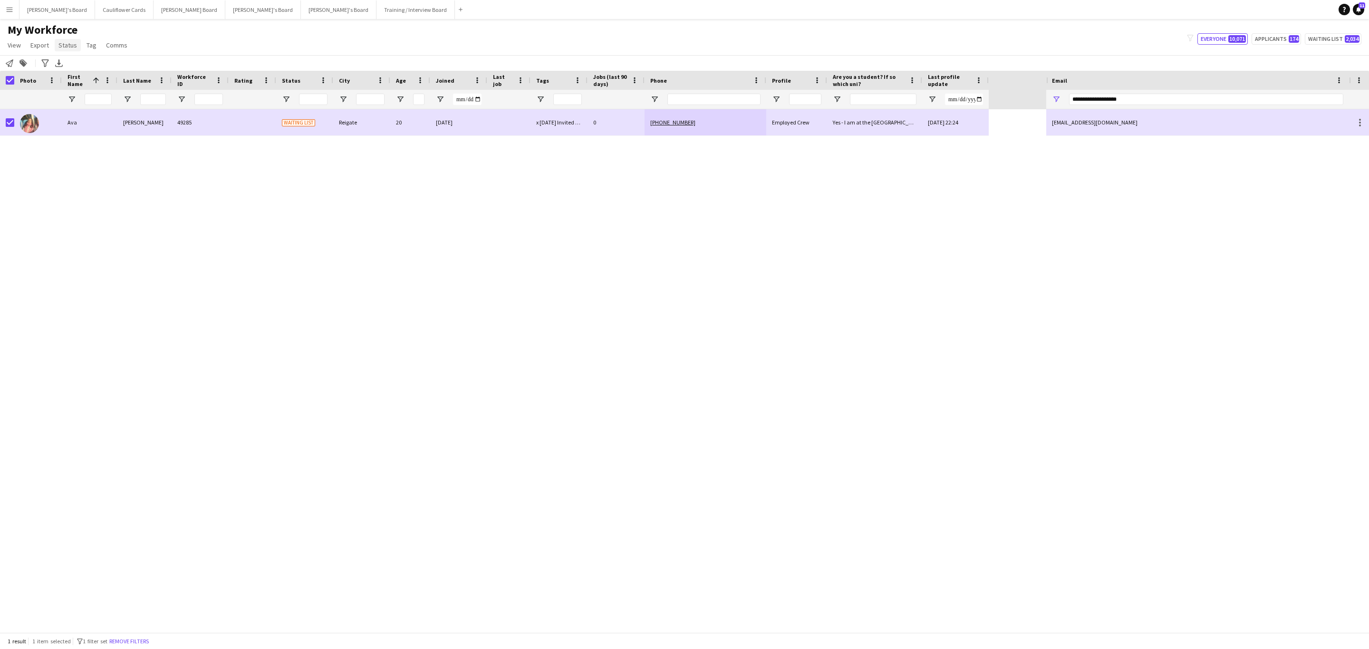
click at [64, 43] on span "Status" at bounding box center [67, 45] width 19 height 9
click at [74, 55] on div "Edit" at bounding box center [88, 66] width 67 height 28
click at [74, 60] on link "Edit" at bounding box center [88, 66] width 67 height 20
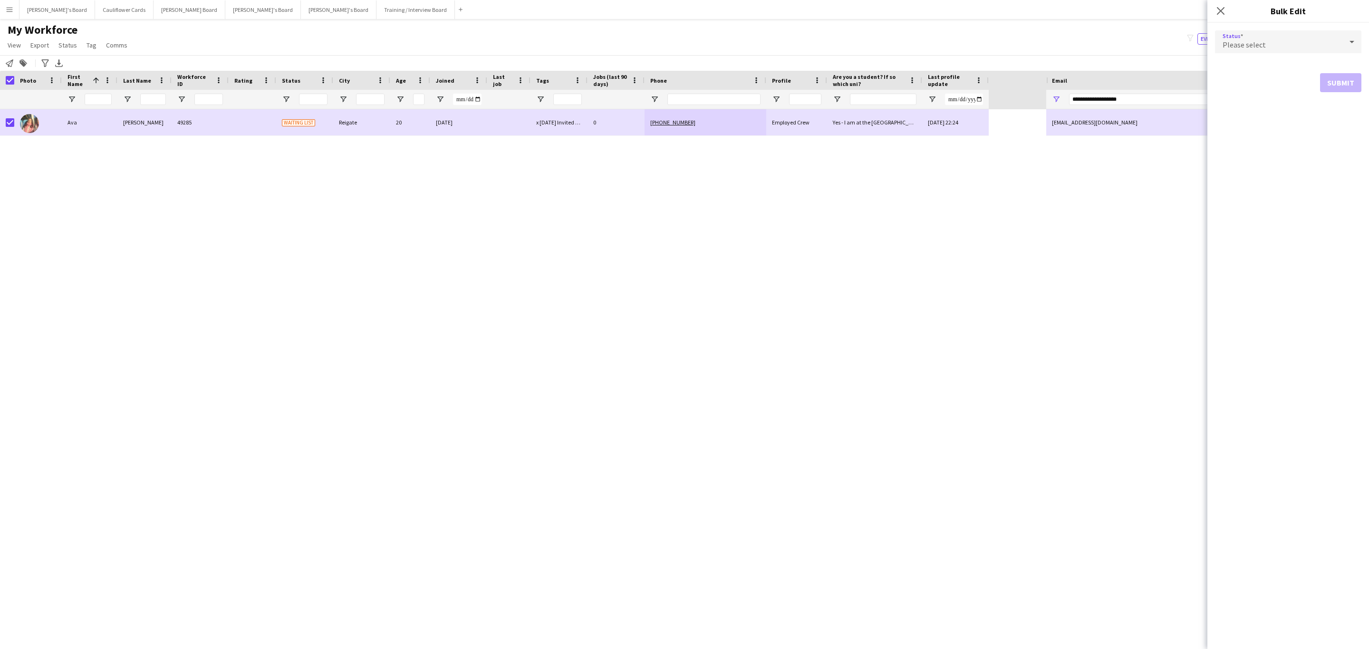
click at [1246, 46] on span "Please select" at bounding box center [1244, 45] width 43 height 10
click at [1240, 68] on span "Active" at bounding box center [1288, 68] width 131 height 9
click at [1339, 110] on button "Submit" at bounding box center [1340, 115] width 41 height 19
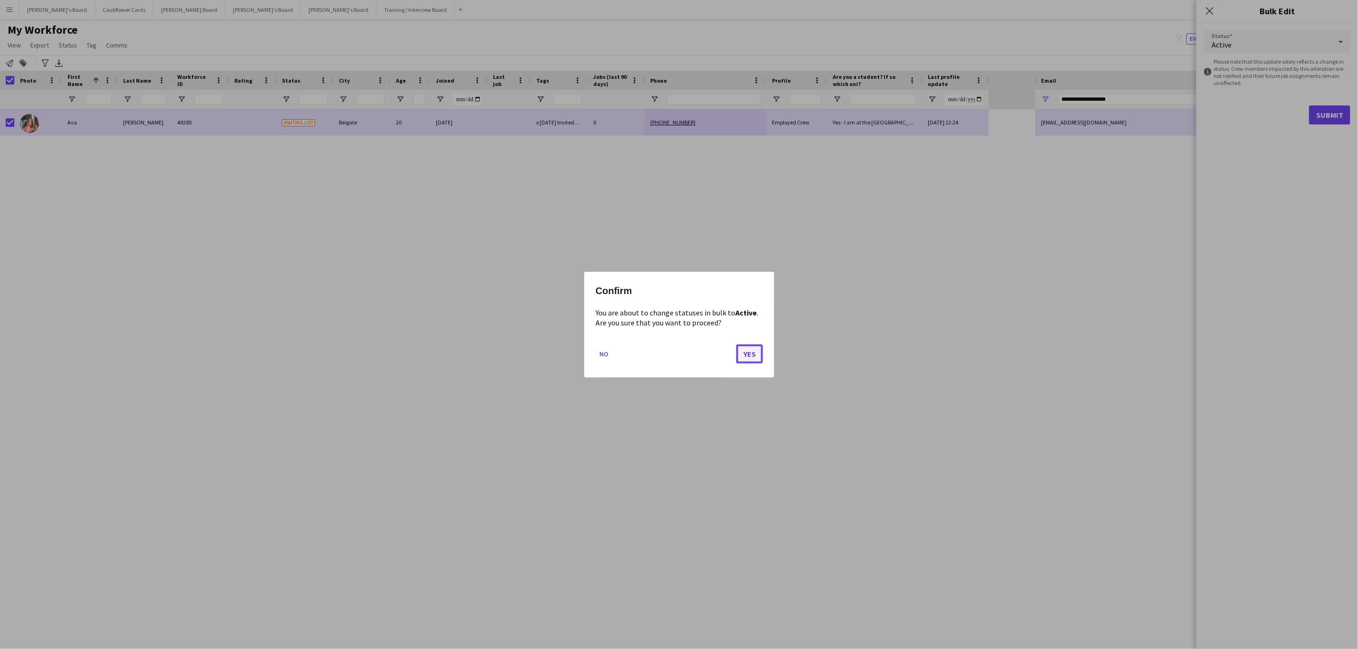
click at [754, 354] on button "Yes" at bounding box center [749, 353] width 27 height 19
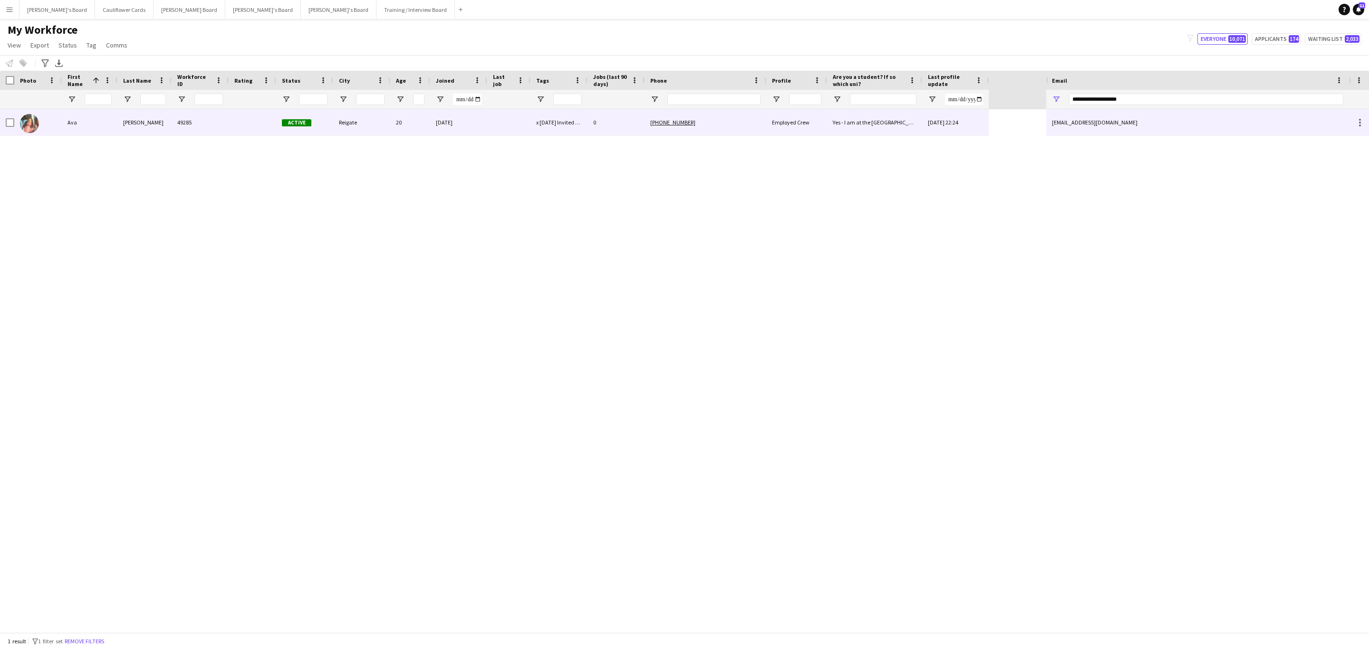
click at [174, 114] on div "49285" at bounding box center [200, 122] width 57 height 26
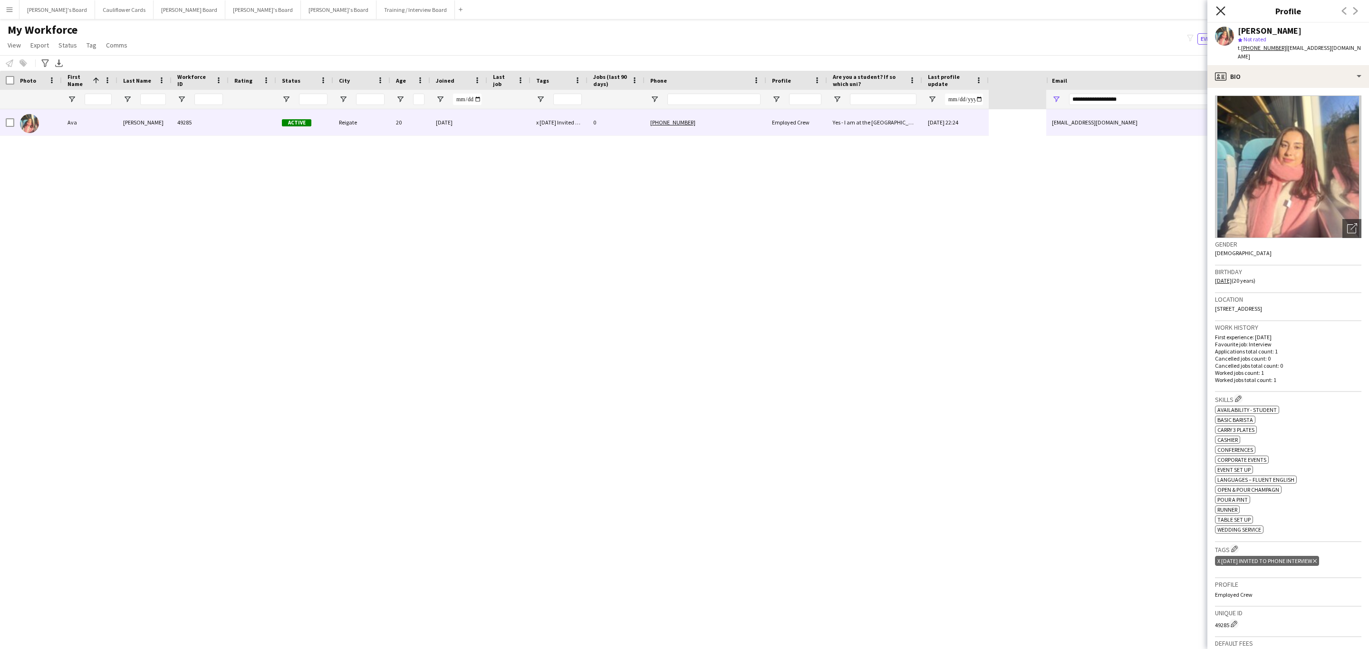
click at [1219, 10] on icon at bounding box center [1220, 10] width 9 height 9
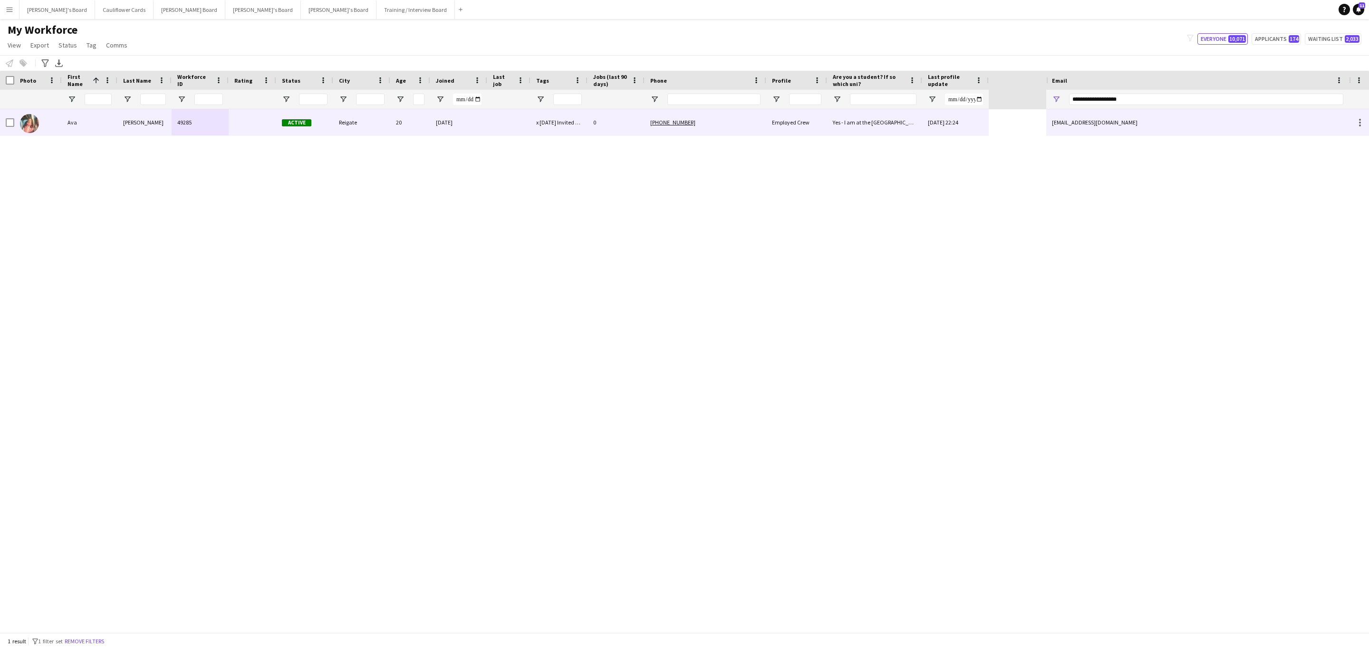
click at [730, 126] on div "[PHONE_NUMBER]" at bounding box center [706, 122] width 122 height 26
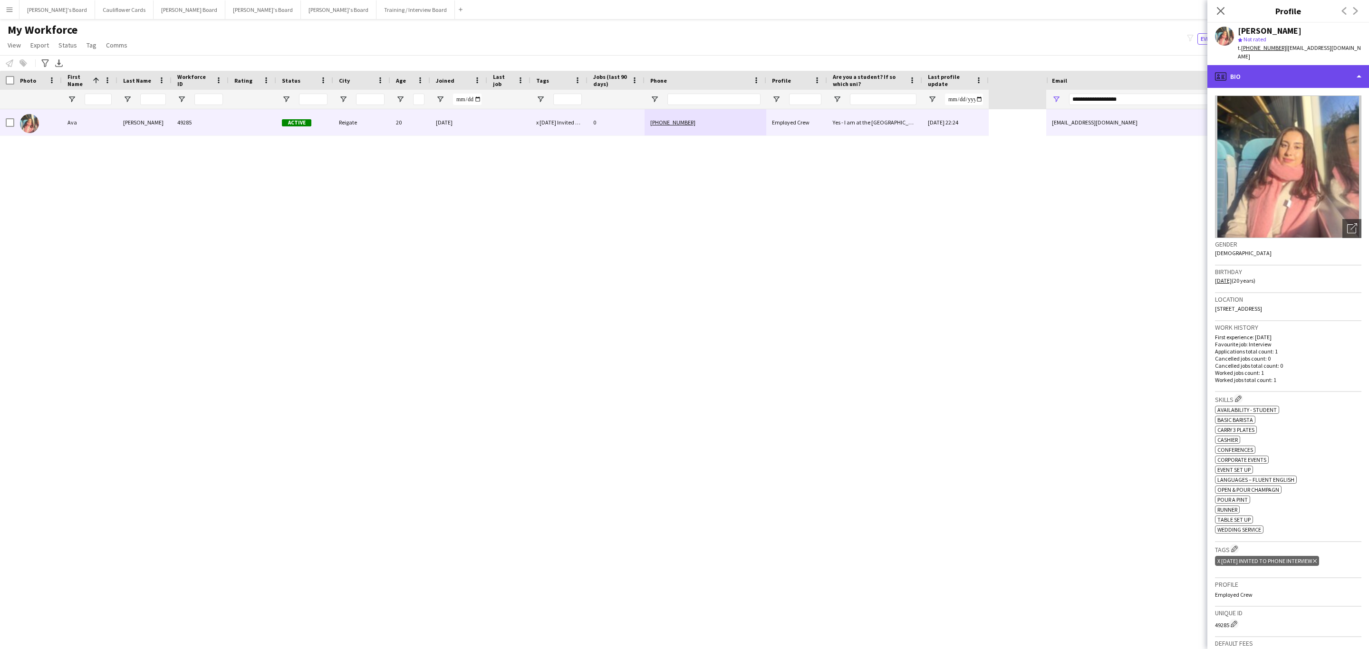
click at [1304, 71] on div "profile Bio" at bounding box center [1289, 76] width 162 height 23
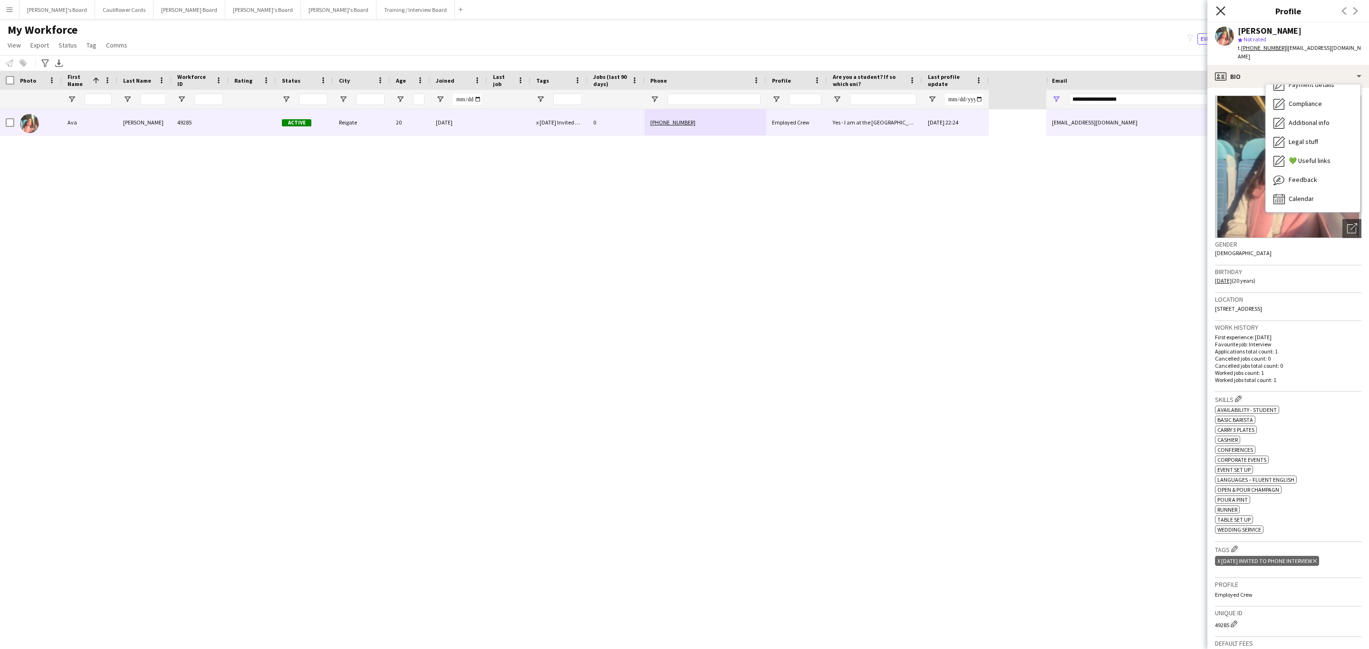
click at [1223, 9] on icon at bounding box center [1220, 10] width 9 height 9
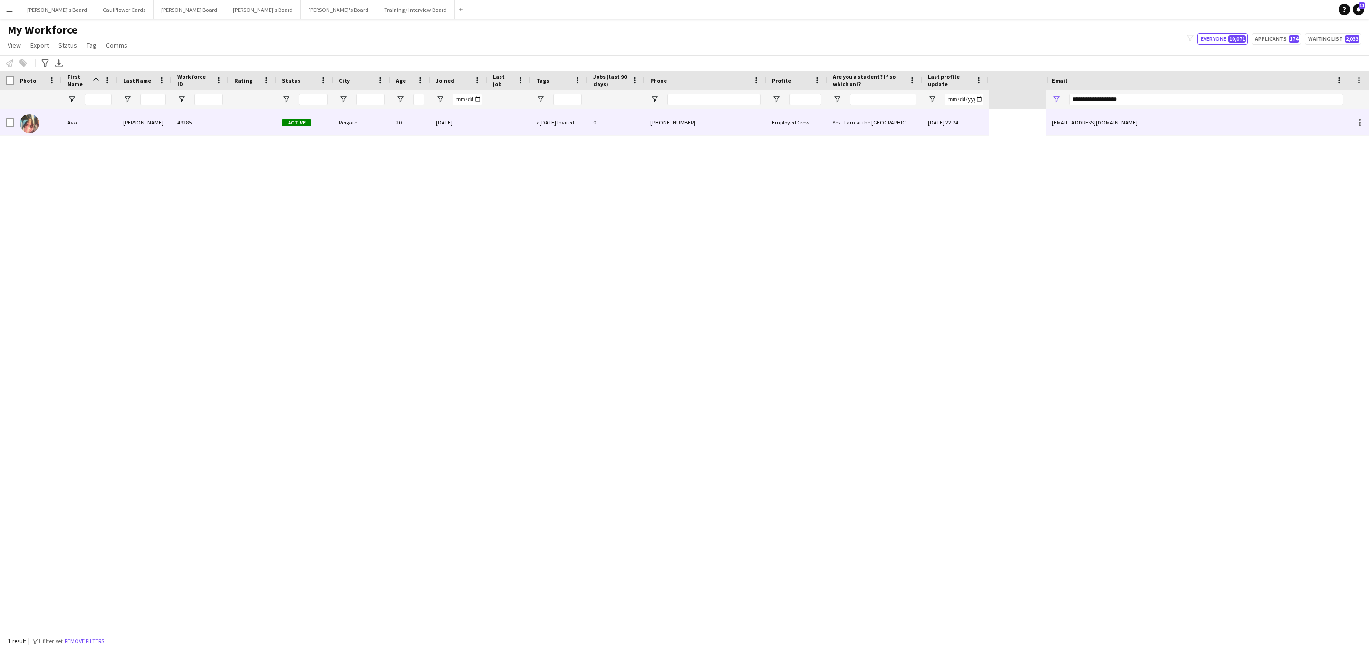
click at [560, 133] on div "x [DATE] Invited to Phone Interview" at bounding box center [559, 122] width 57 height 26
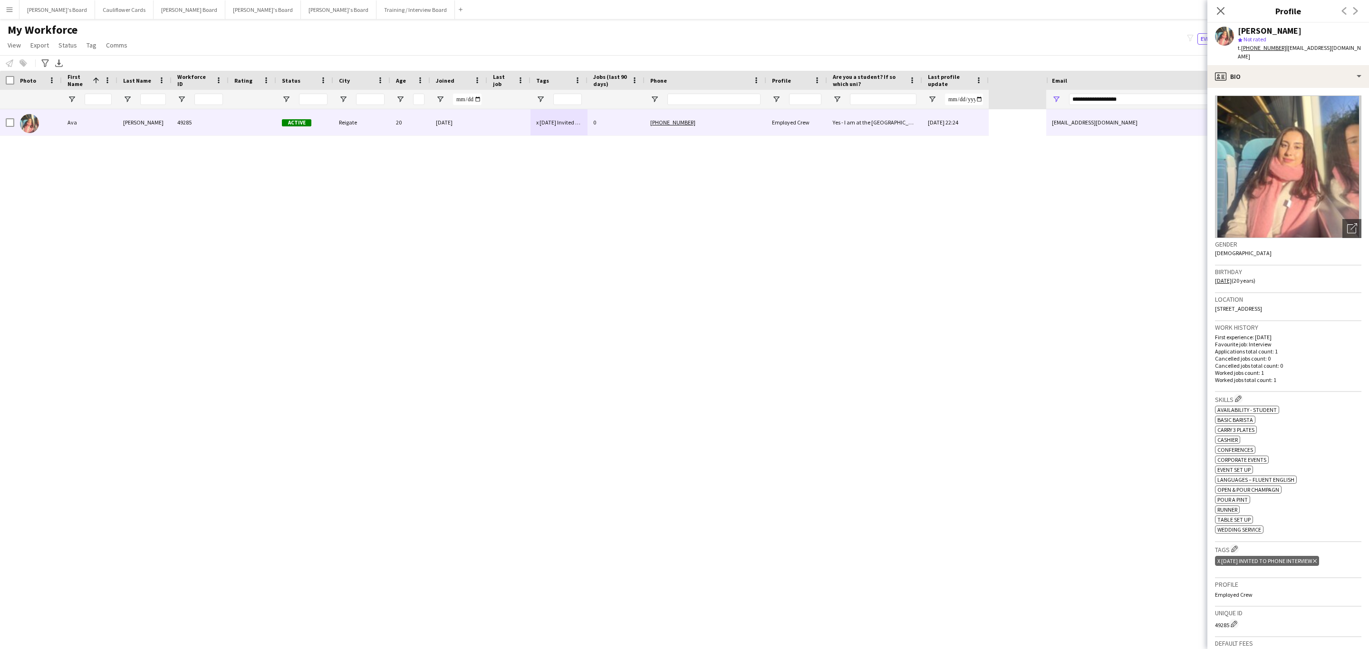
click at [1317, 559] on icon "Delete tag" at bounding box center [1315, 562] width 4 height 6
click at [1218, 12] on icon "Close pop-in" at bounding box center [1220, 10] width 9 height 9
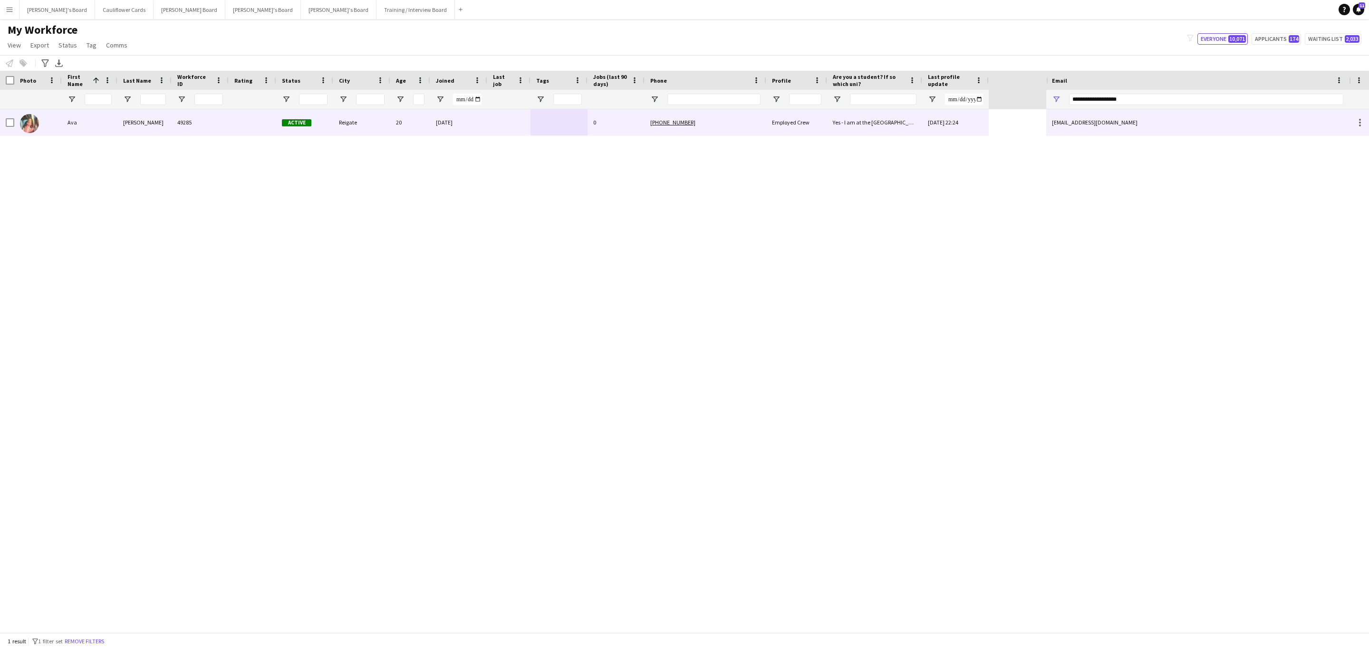
click at [572, 120] on div at bounding box center [559, 122] width 57 height 26
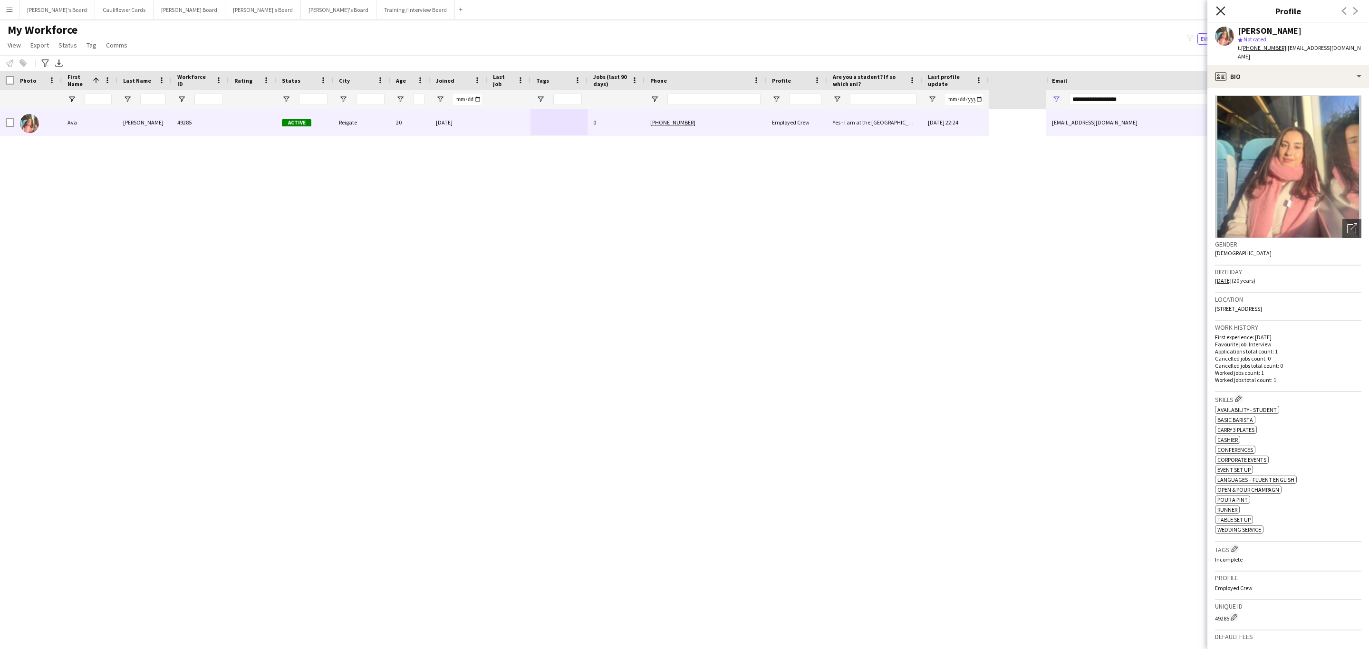
click at [1220, 12] on icon at bounding box center [1220, 10] width 9 height 9
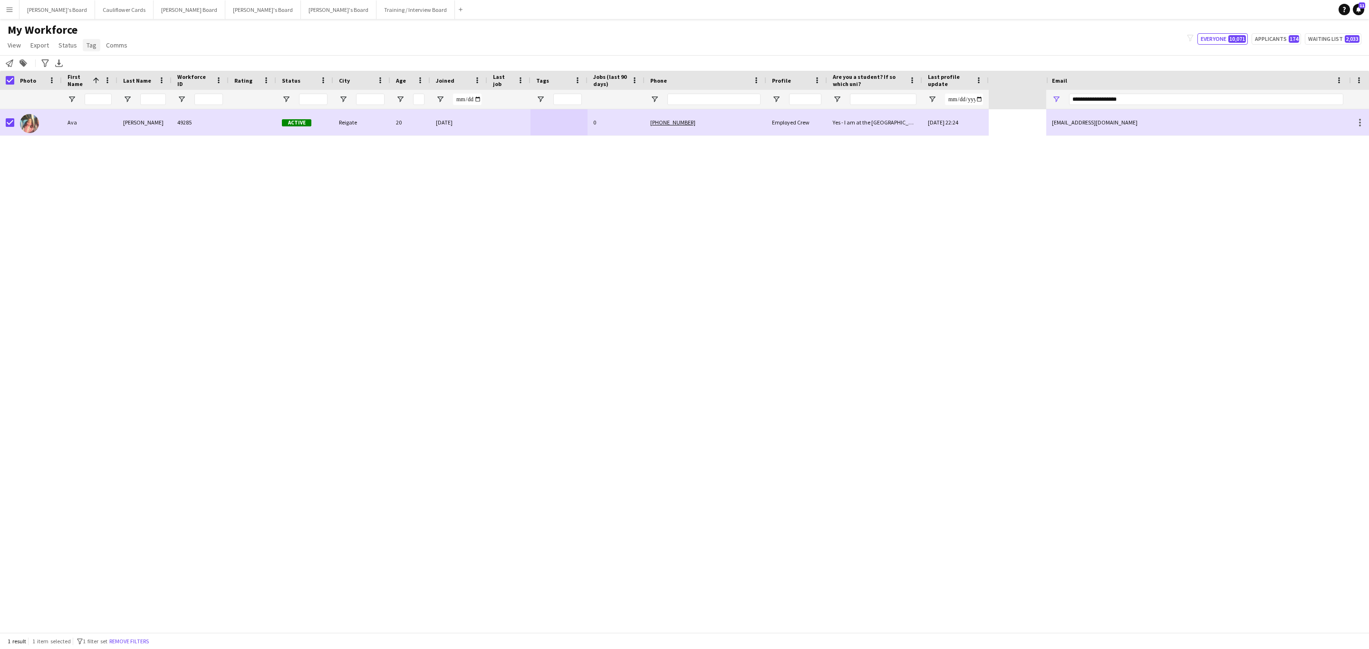
click at [88, 46] on span "Tag" at bounding box center [92, 45] width 10 height 9
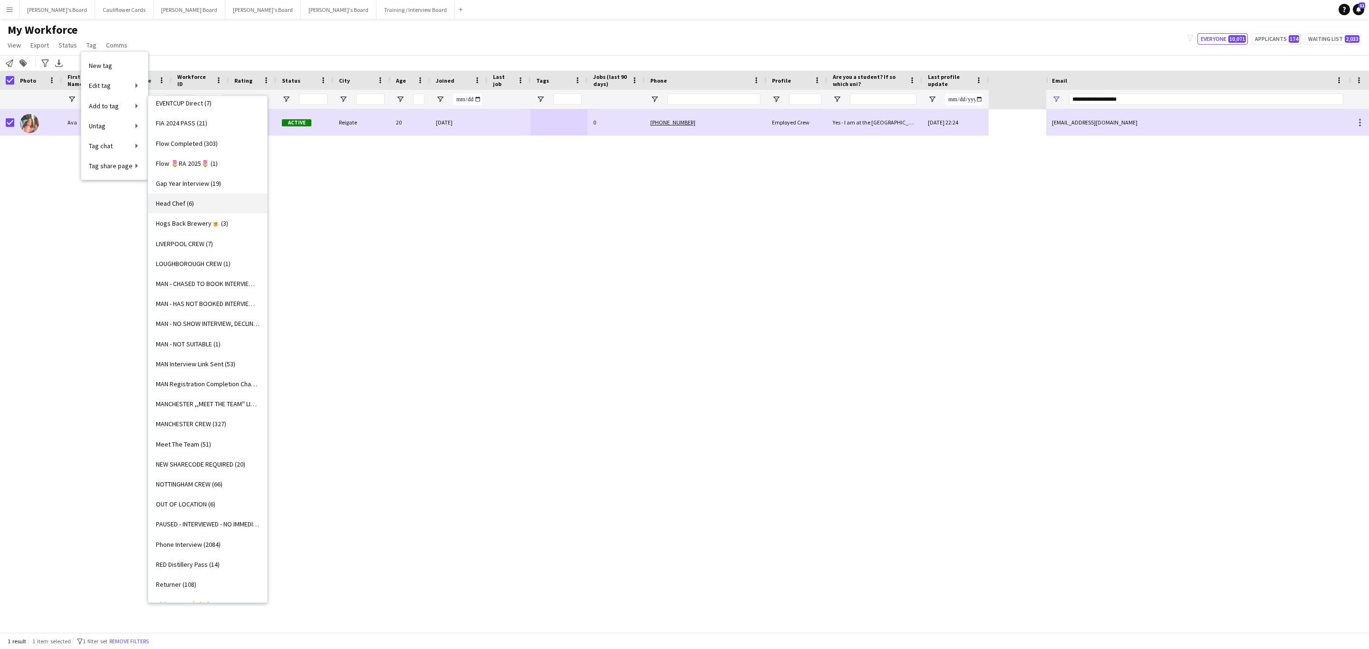
scroll to position [522, 0]
click at [198, 466] on span "NOTTINGHAM CREW (66)" at bounding box center [189, 470] width 67 height 9
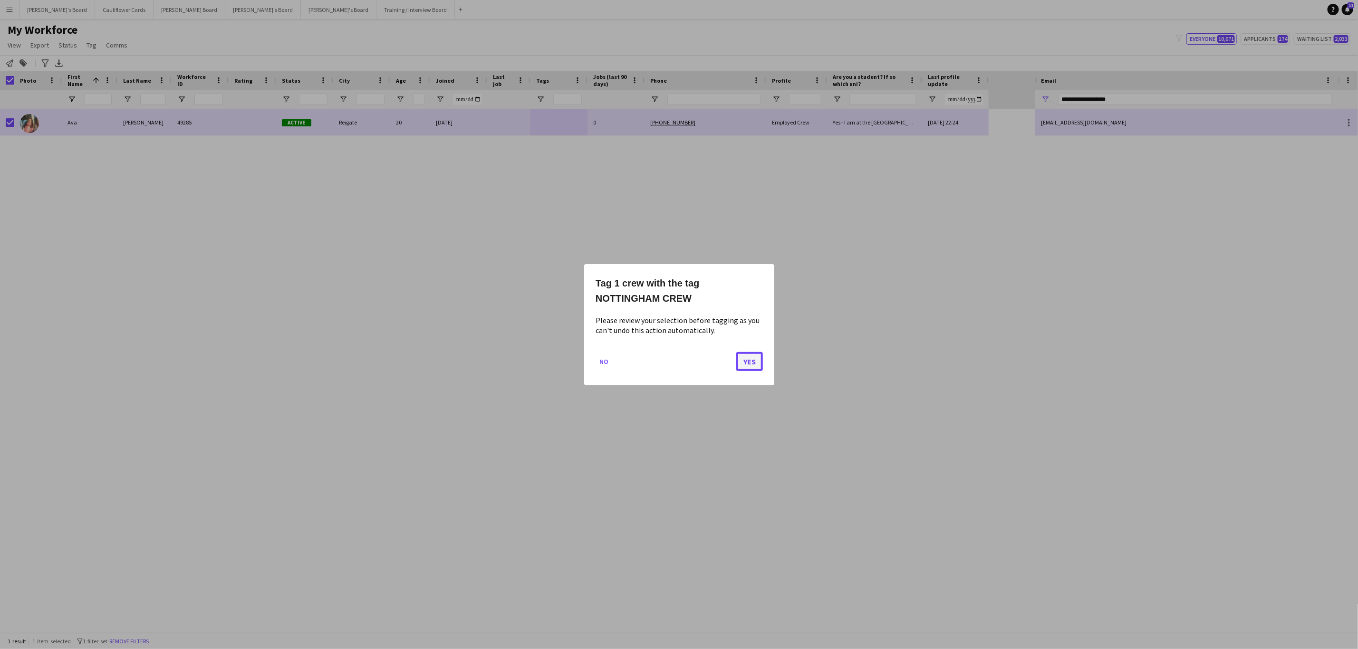
click at [752, 364] on button "Yes" at bounding box center [749, 361] width 27 height 19
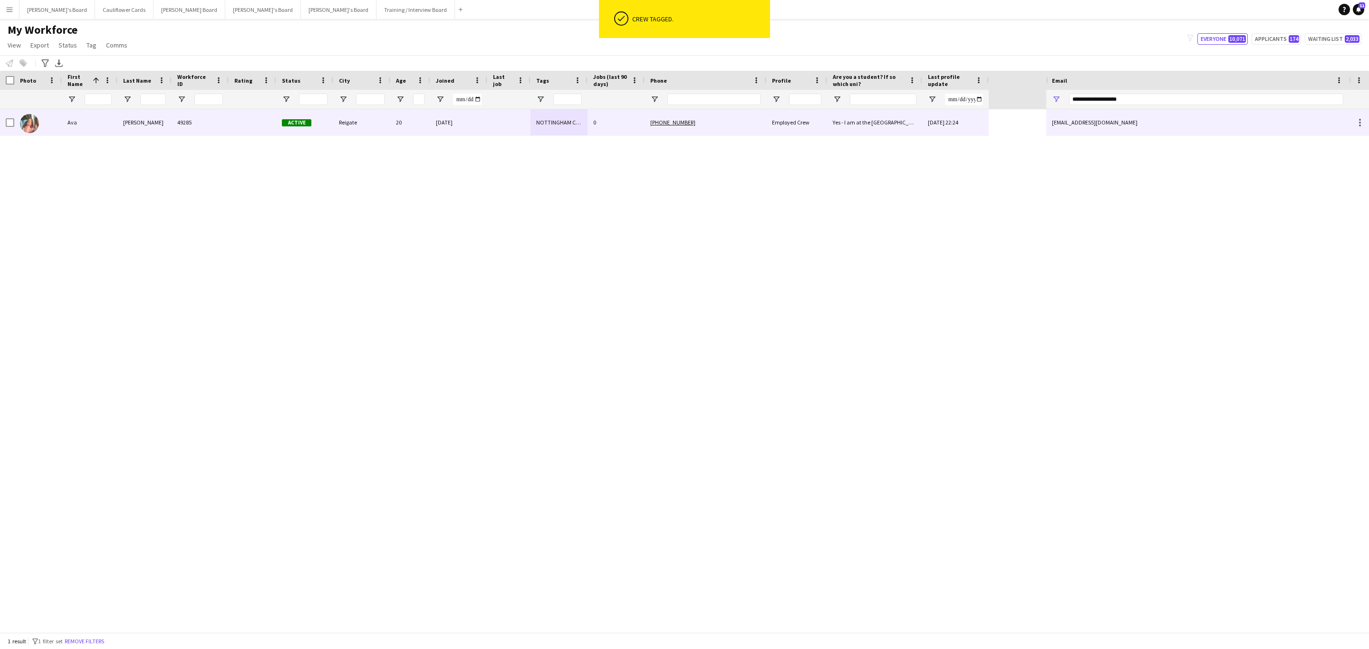
click at [360, 130] on div "Reigate" at bounding box center [361, 122] width 57 height 26
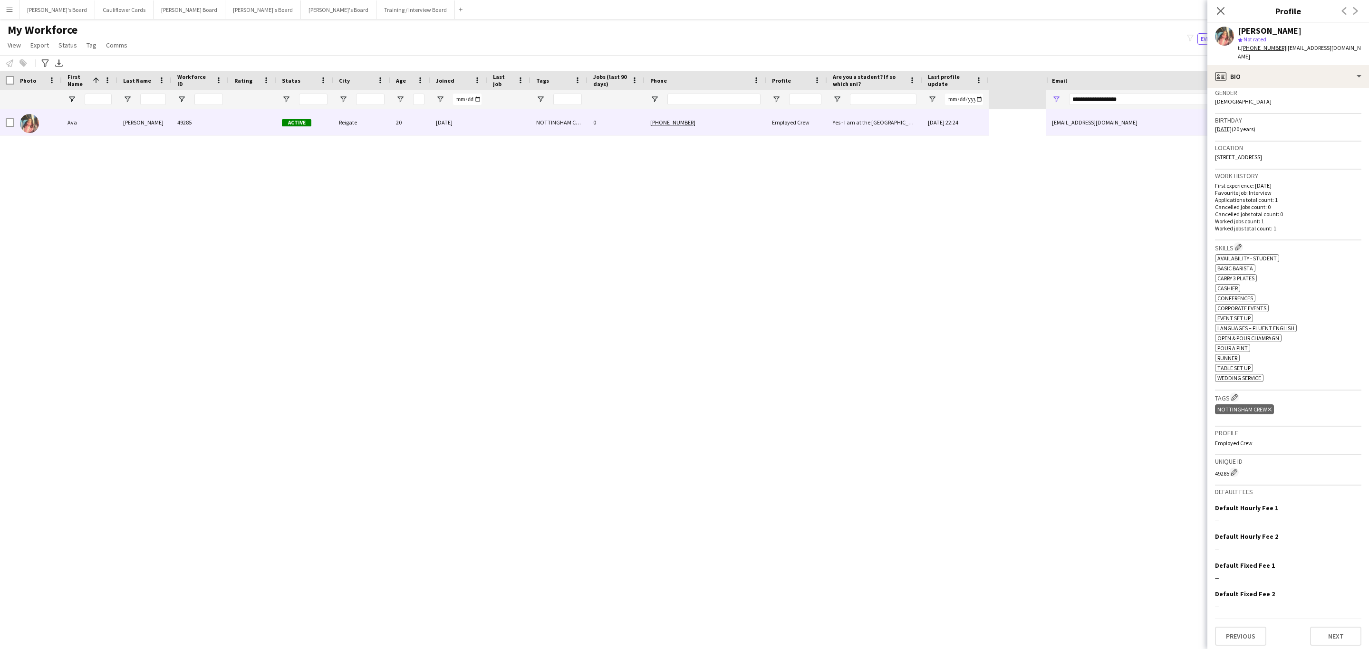
scroll to position [0, 0]
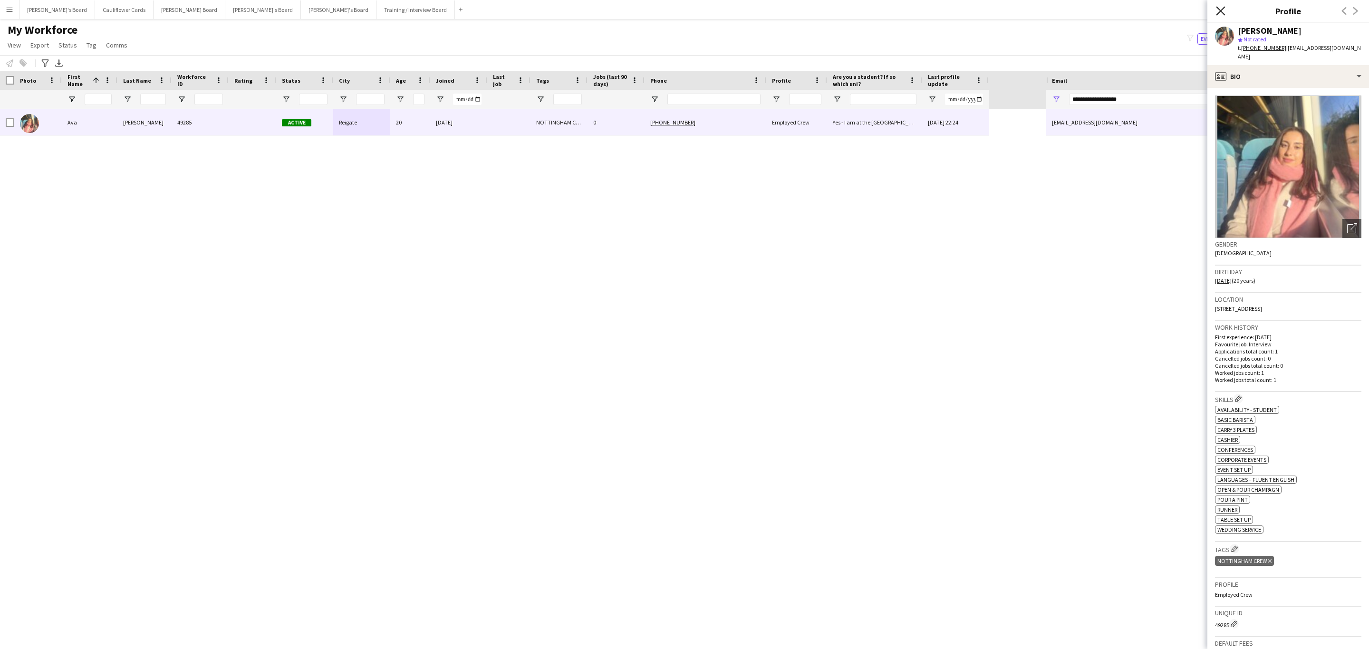
click at [1222, 7] on icon "Close pop-in" at bounding box center [1220, 10] width 9 height 9
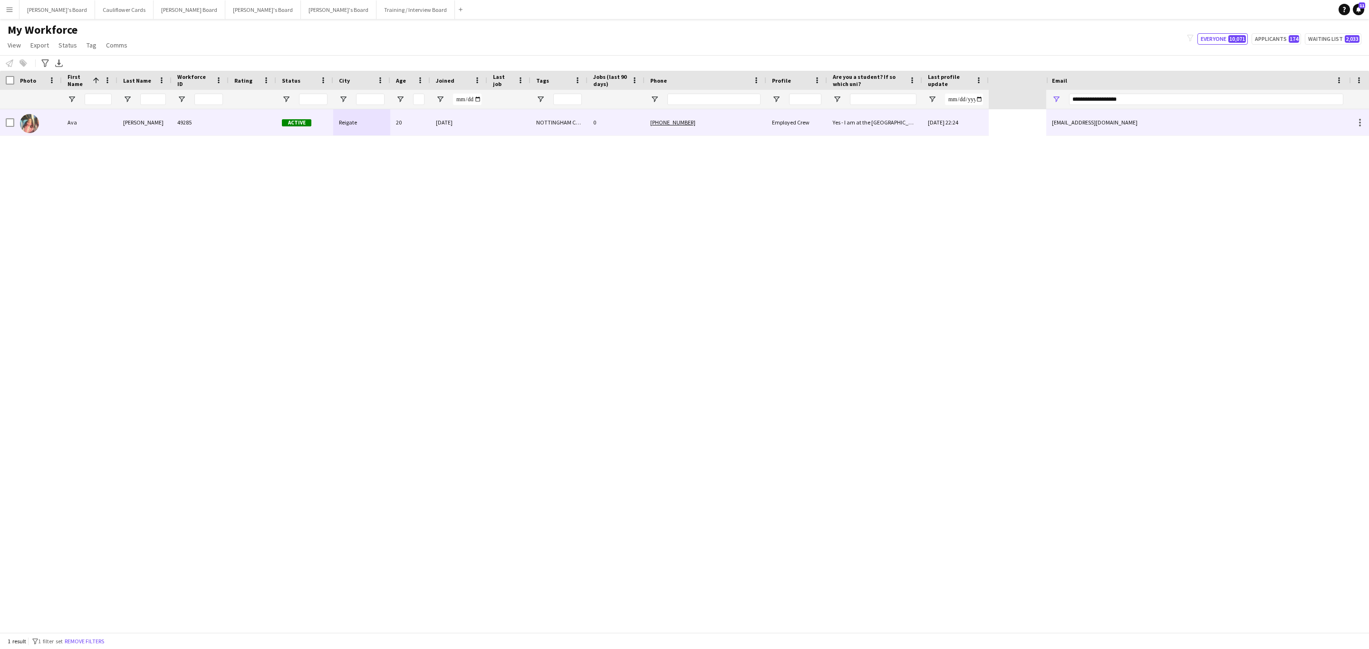
click at [248, 126] on div at bounding box center [253, 122] width 48 height 26
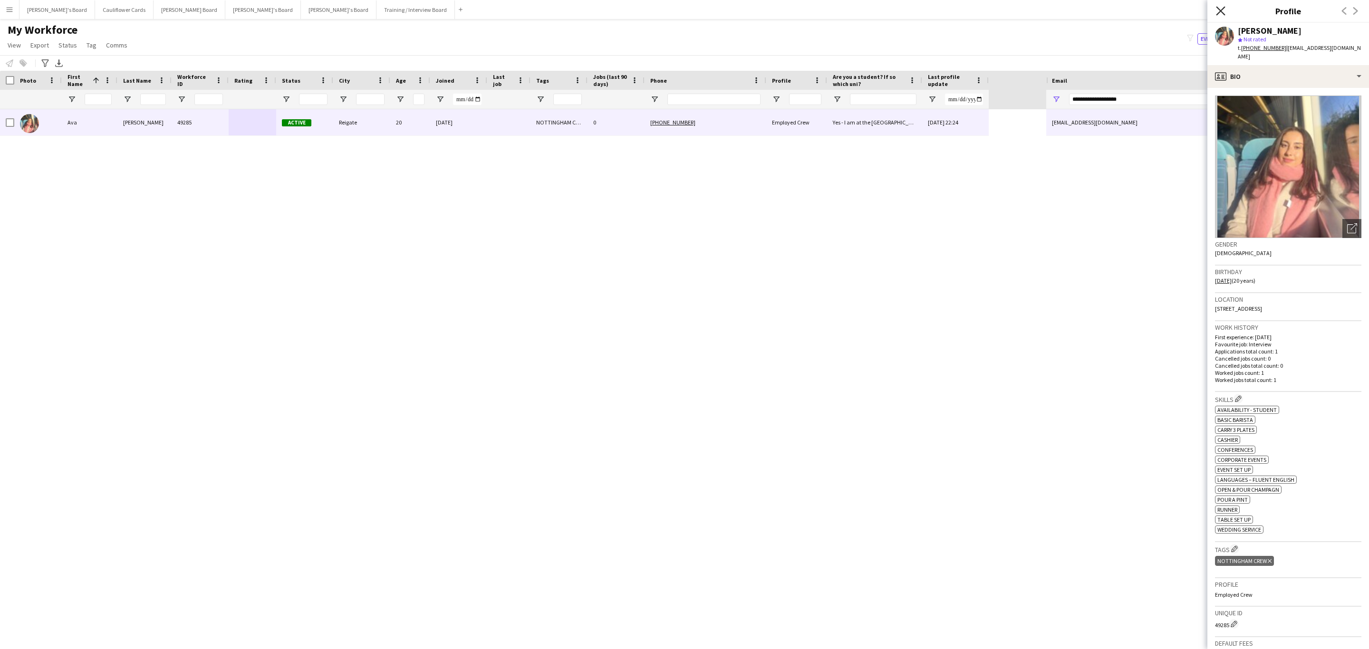
click at [1219, 9] on icon at bounding box center [1220, 10] width 9 height 9
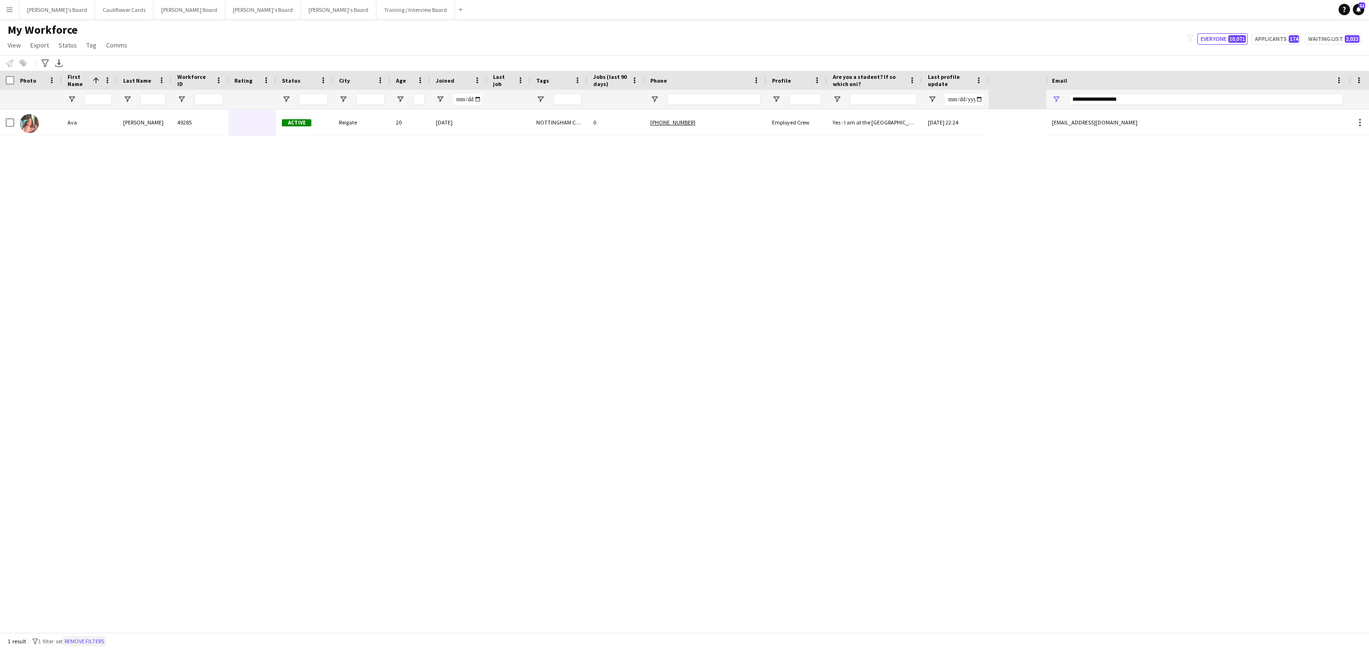
click at [93, 645] on button "Remove filters" at bounding box center [84, 642] width 43 height 10
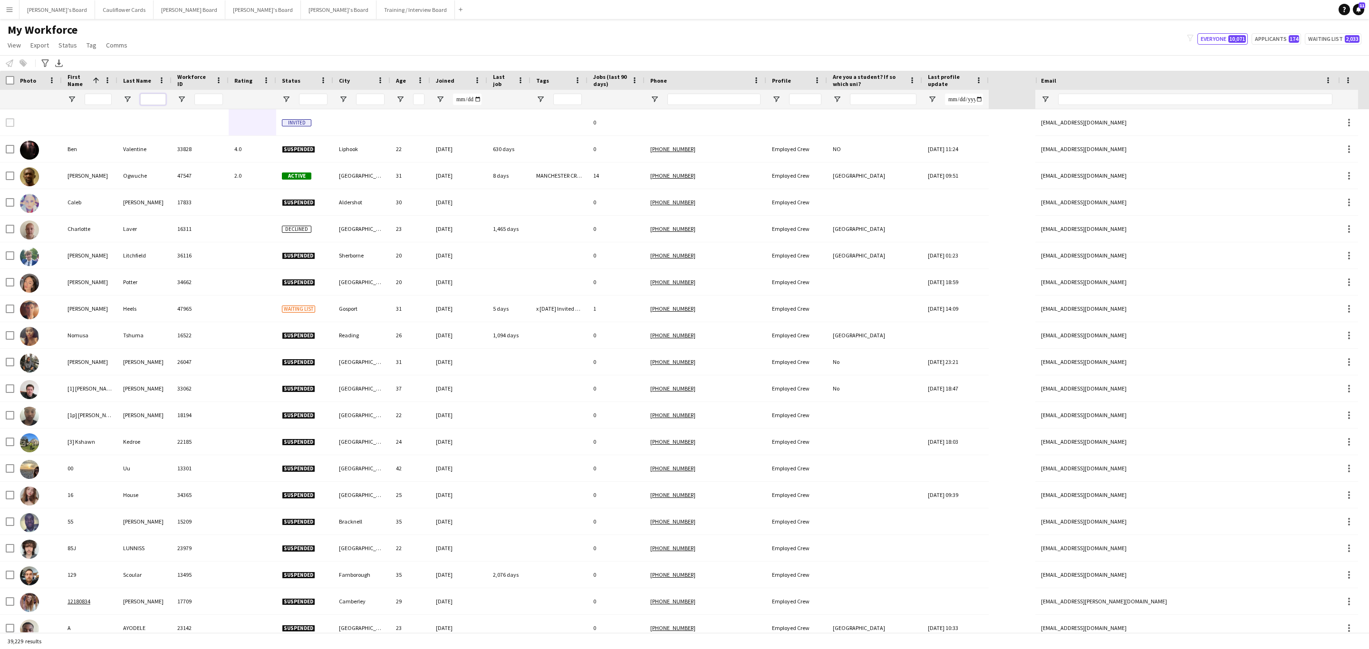
click at [158, 97] on input "Last Name Filter Input" at bounding box center [153, 99] width 26 height 11
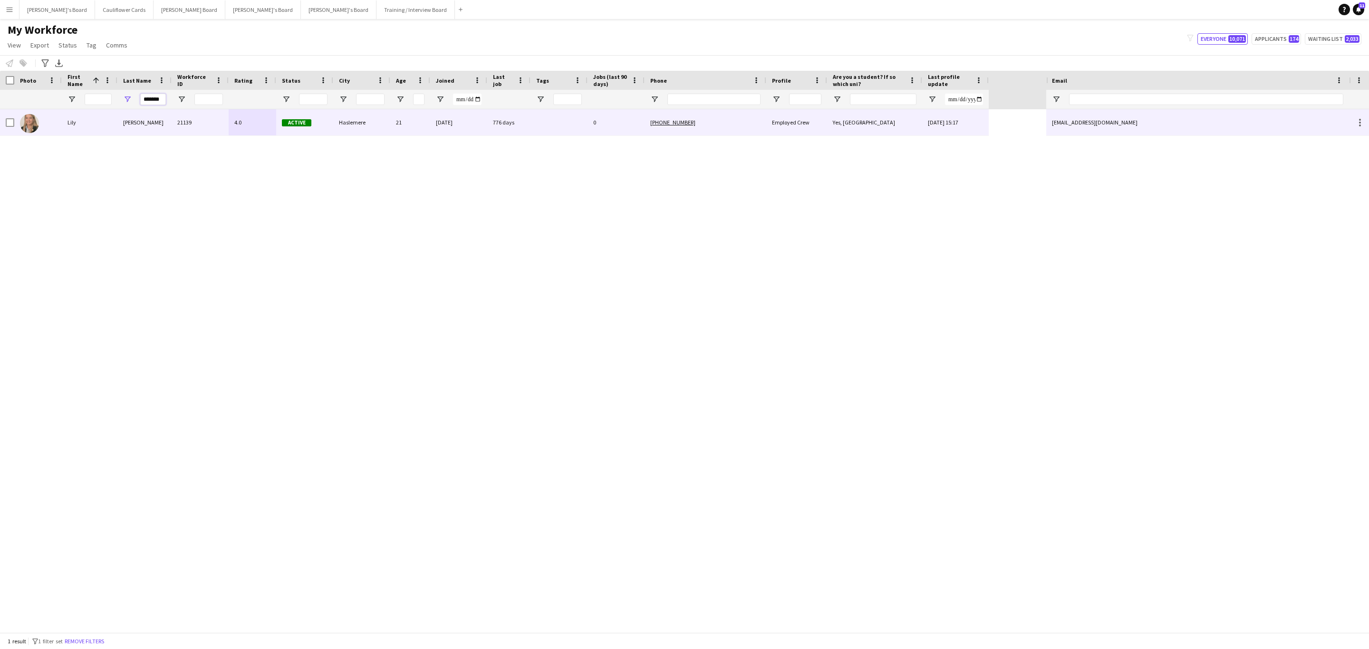
type input "*******"
click at [169, 130] on div "[PERSON_NAME]" at bounding box center [144, 122] width 54 height 26
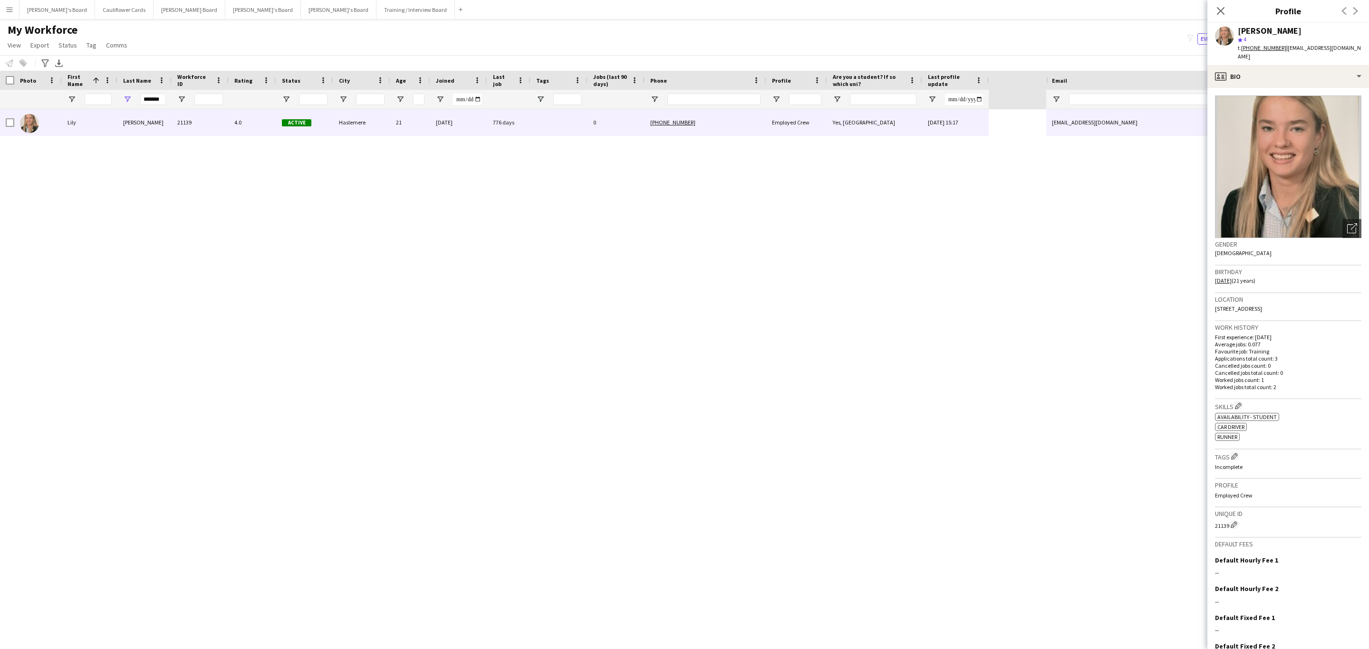
scroll to position [47, 0]
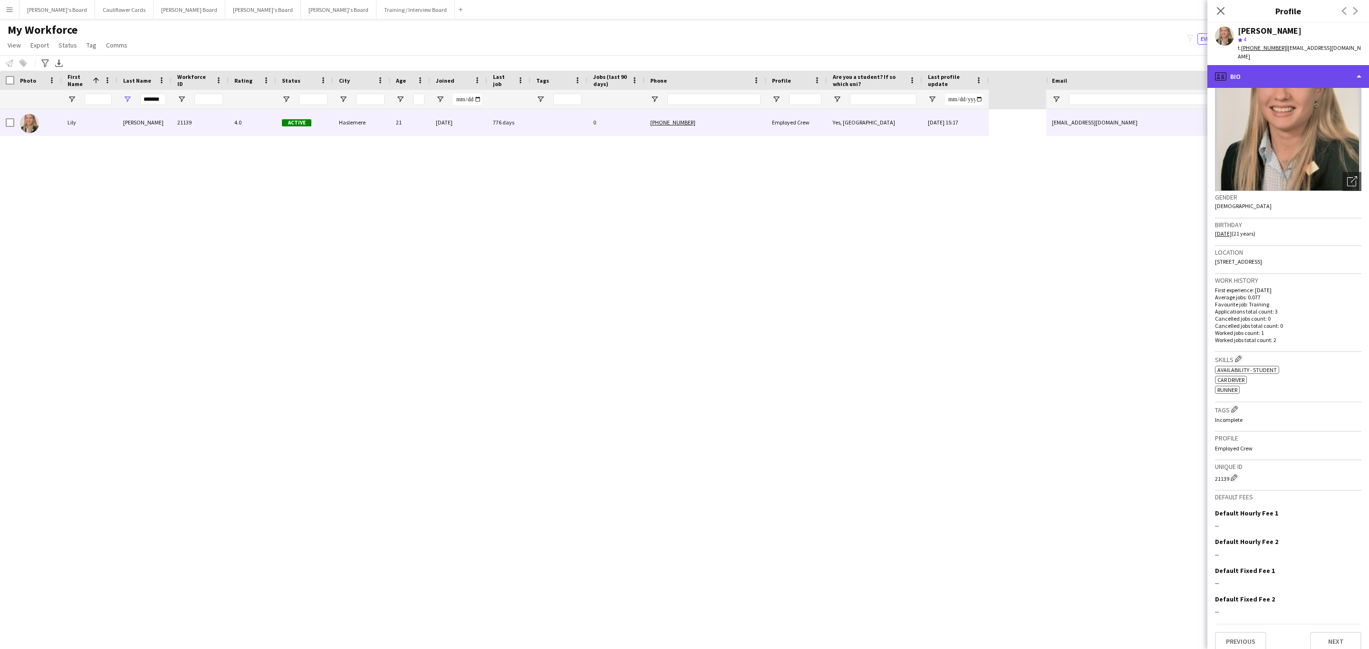
click at [1298, 65] on div "profile Bio" at bounding box center [1289, 76] width 162 height 23
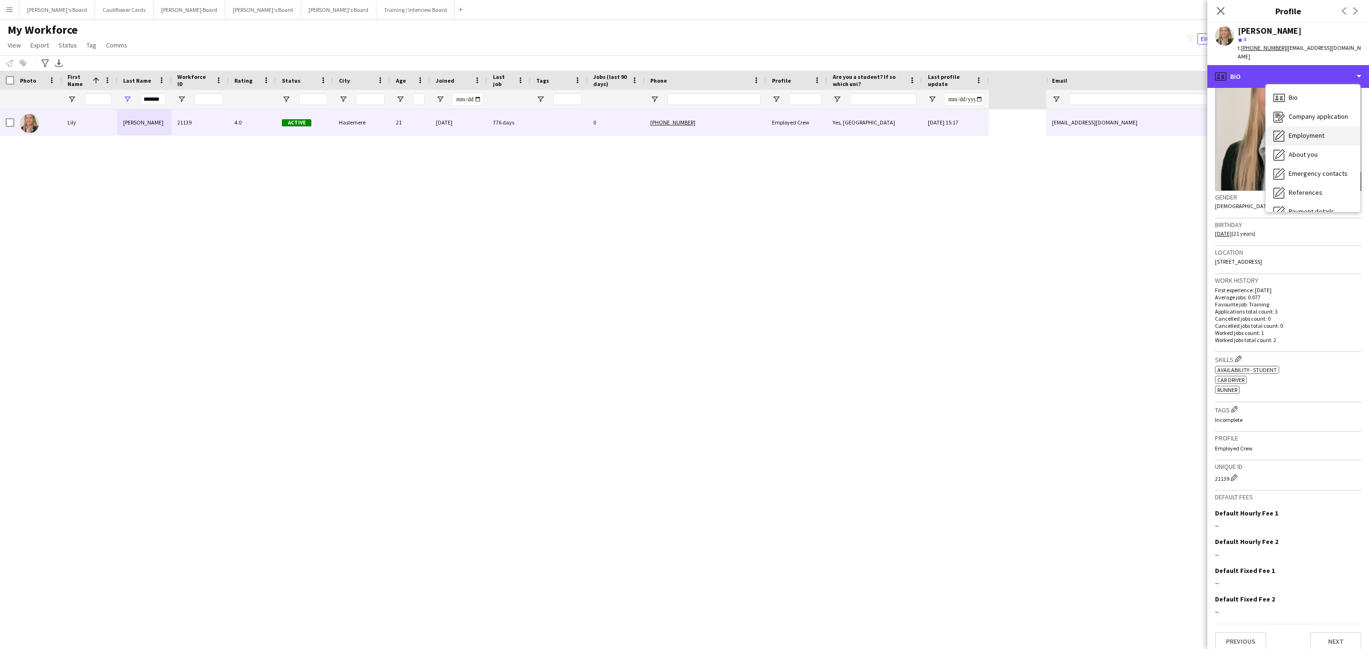
scroll to position [127, 0]
click at [1304, 176] on div "Feedback Feedback" at bounding box center [1313, 180] width 94 height 19
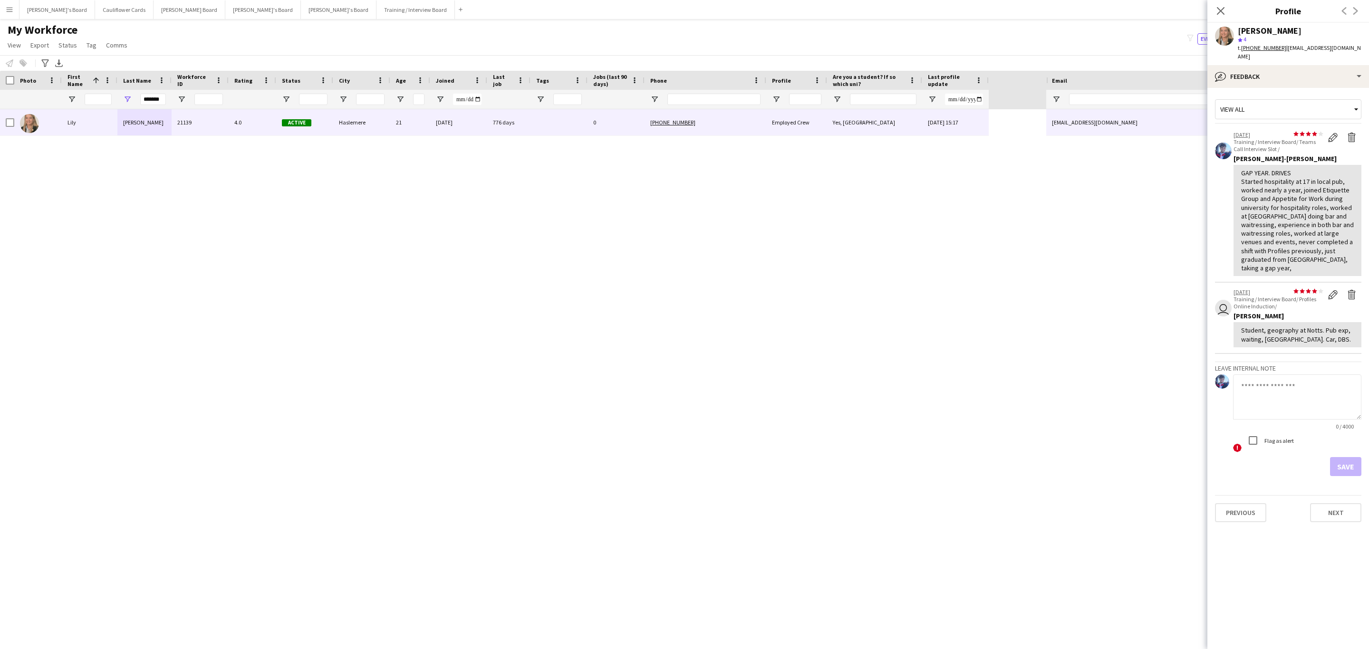
click at [1232, 495] on div "Previous Next" at bounding box center [1288, 508] width 146 height 27
click at [1281, 70] on div "bubble-pencil Feedback" at bounding box center [1289, 76] width 162 height 23
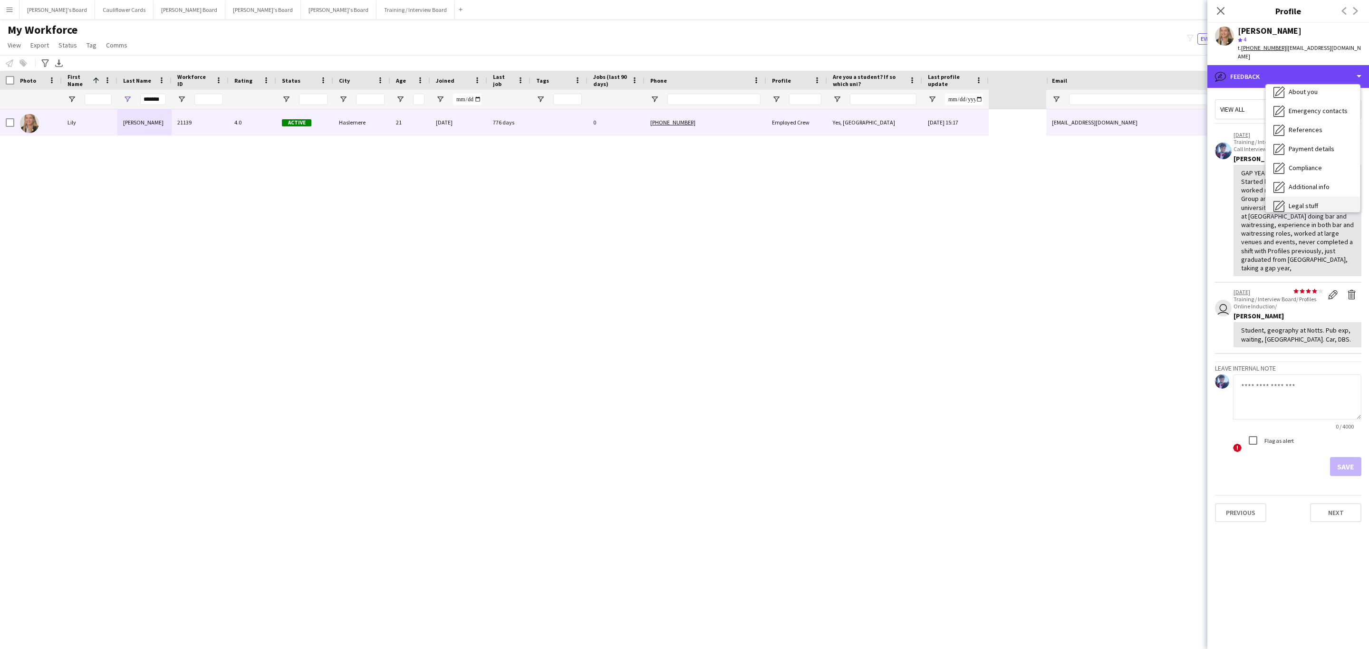
scroll to position [0, 0]
click at [1301, 97] on div "Bio Bio" at bounding box center [1313, 97] width 94 height 19
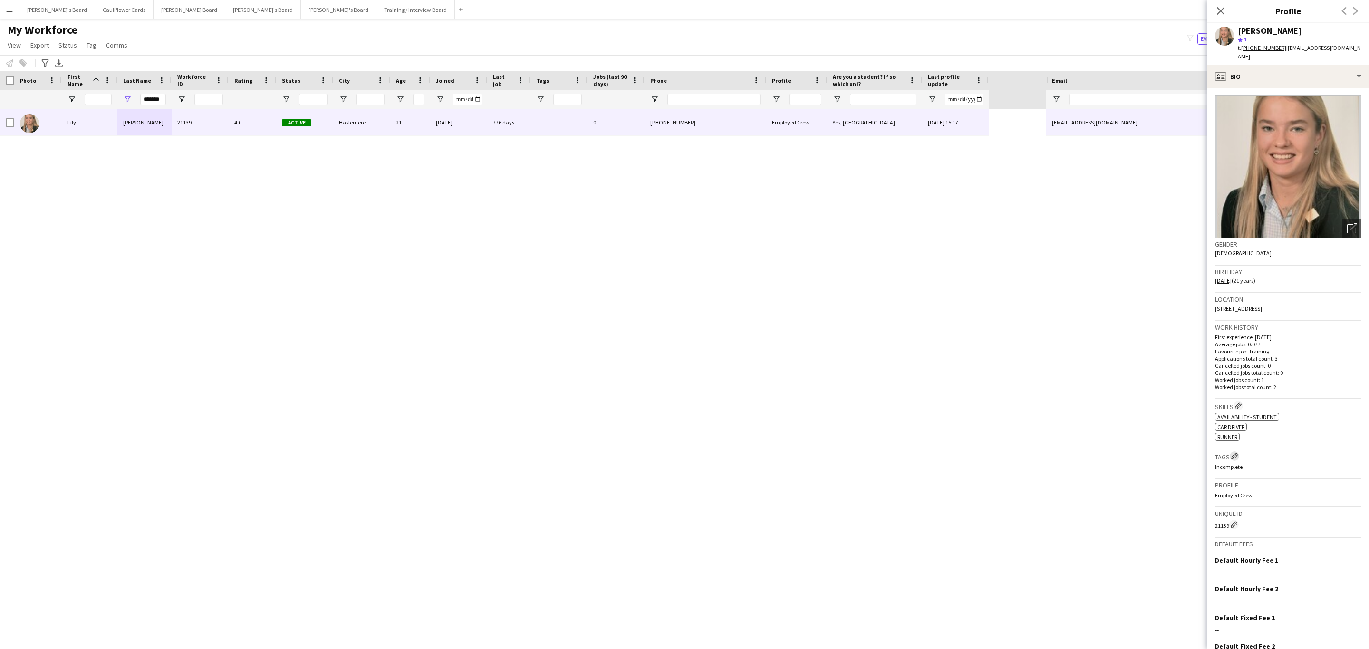
click at [1233, 453] on app-icon "Edit crew company tags" at bounding box center [1234, 456] width 7 height 7
click at [1138, 77] on input "text" at bounding box center [1126, 75] width 135 height 24
type input "***"
click at [1099, 103] on span "Gap Year Interview" at bounding box center [1127, 101] width 120 height 9
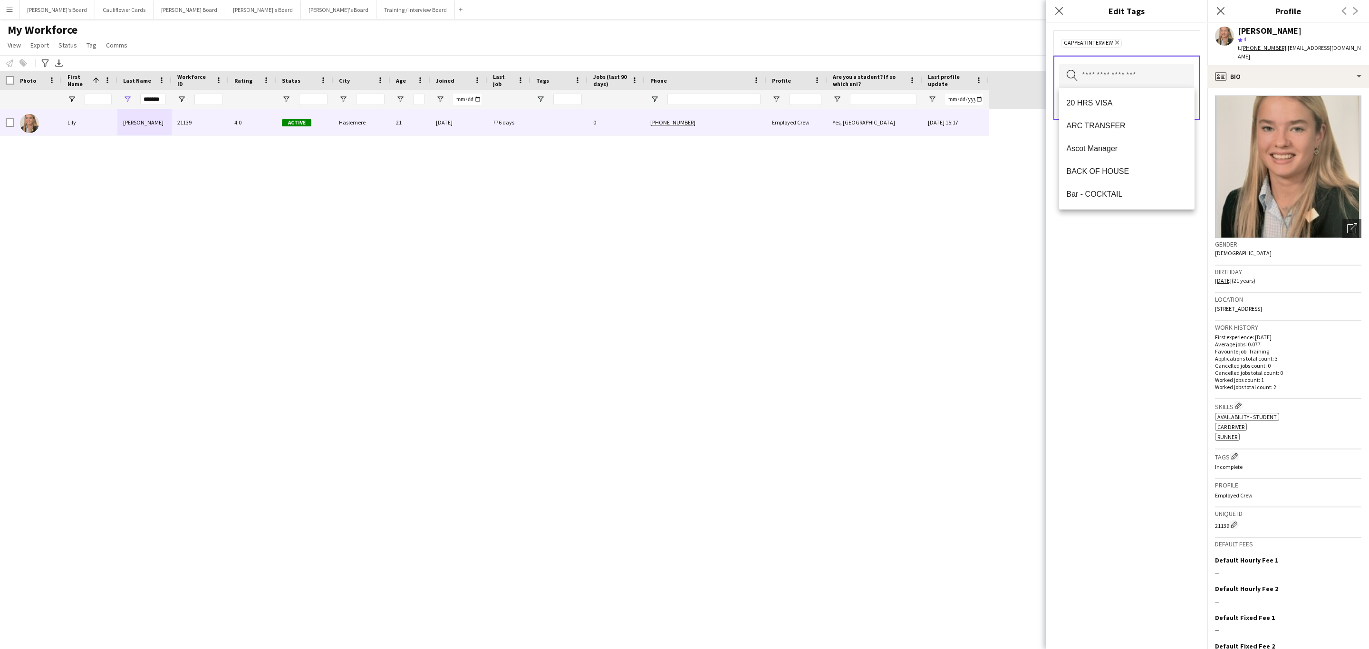
click at [1137, 305] on div "Gap Year Interview Remove Search by tag name Save" at bounding box center [1127, 336] width 162 height 627
click at [1186, 105] on button "Save" at bounding box center [1183, 104] width 22 height 15
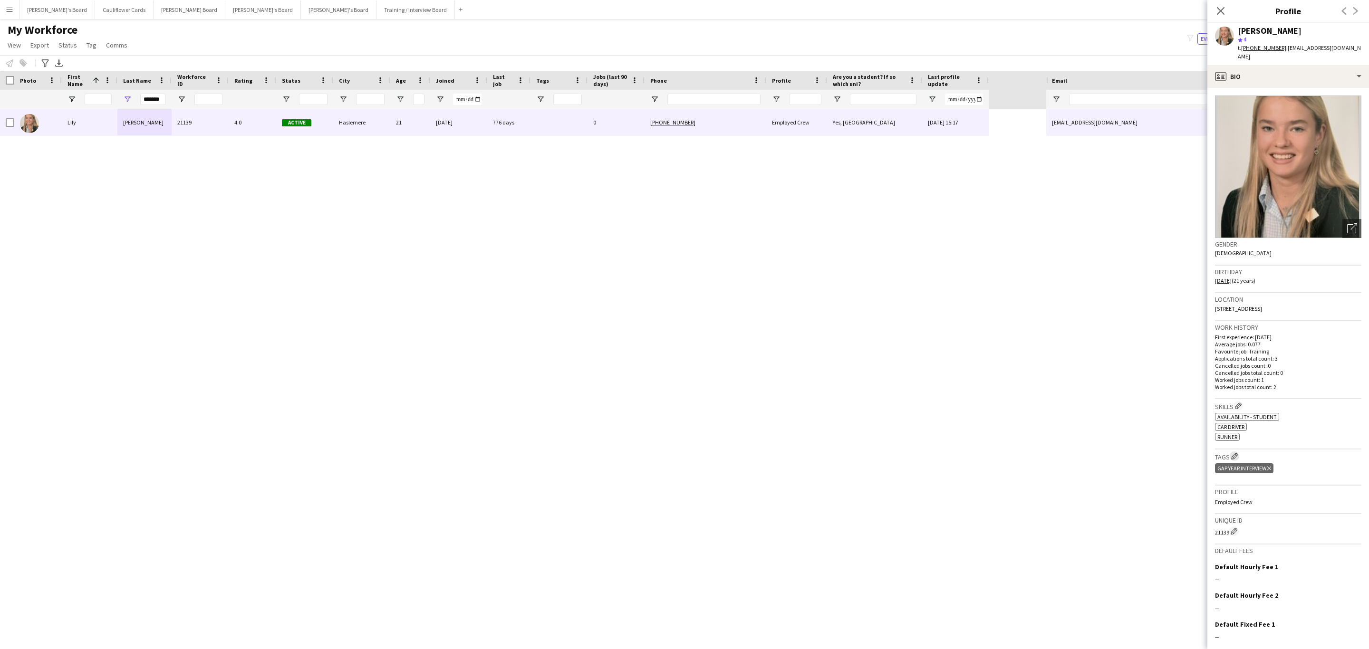
click at [1234, 453] on app-icon "Edit crew company tags" at bounding box center [1234, 456] width 7 height 7
click at [1135, 84] on input "text" at bounding box center [1126, 76] width 135 height 24
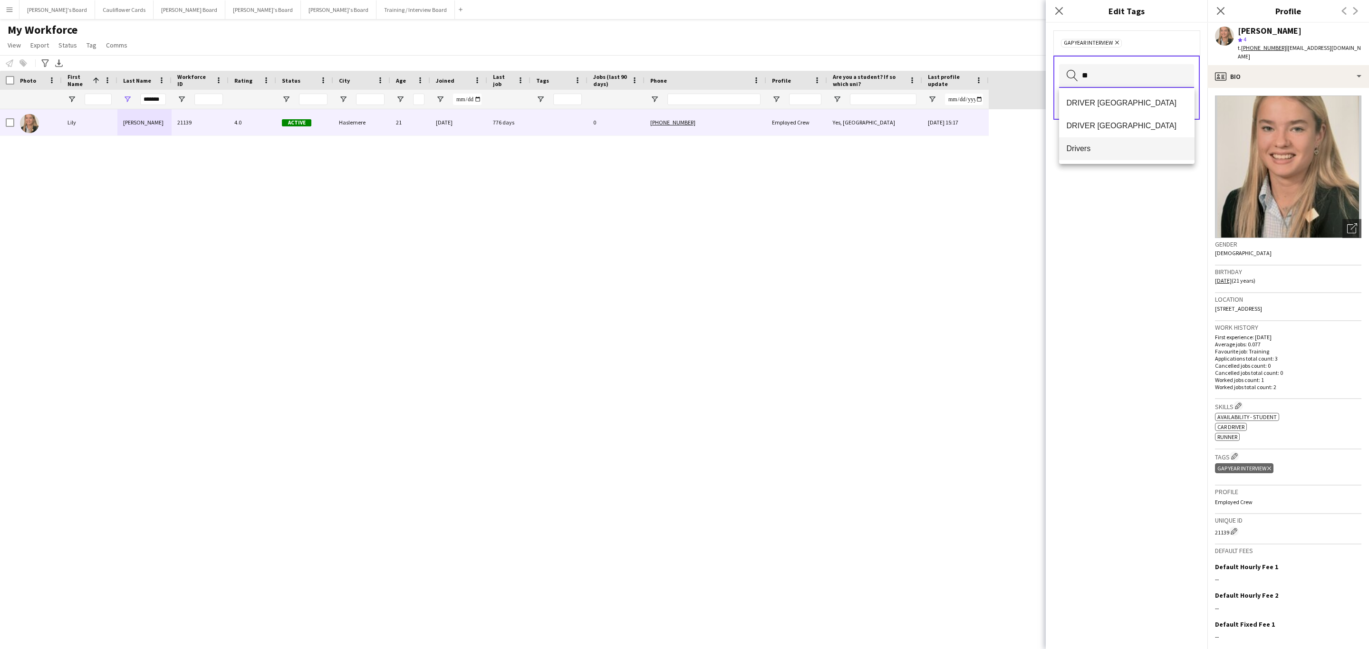
type input "**"
click at [1104, 147] on span "Drivers" at bounding box center [1127, 148] width 120 height 9
click at [1159, 280] on div "Drivers Remove Gap Year Interview Remove Search by tag name Save" at bounding box center [1127, 336] width 162 height 627
click at [1187, 103] on button "Save" at bounding box center [1183, 104] width 22 height 15
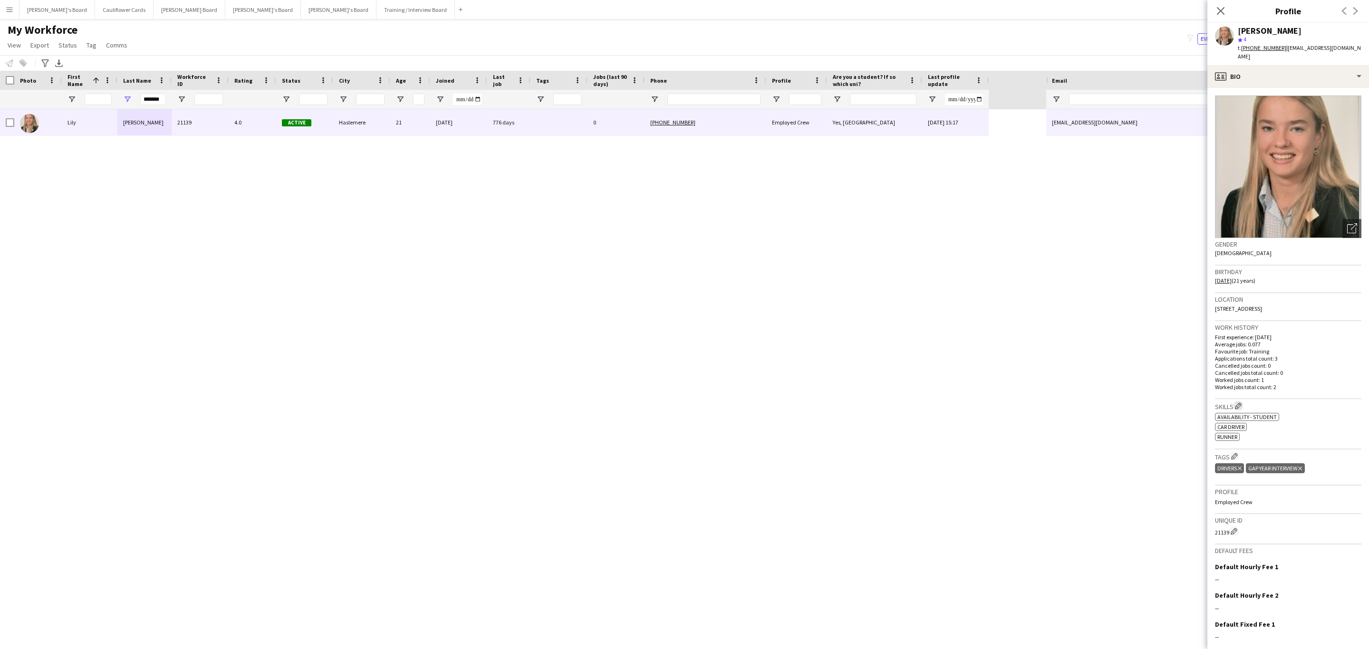
click at [1239, 403] on app-icon "Edit crew company skills" at bounding box center [1238, 406] width 7 height 7
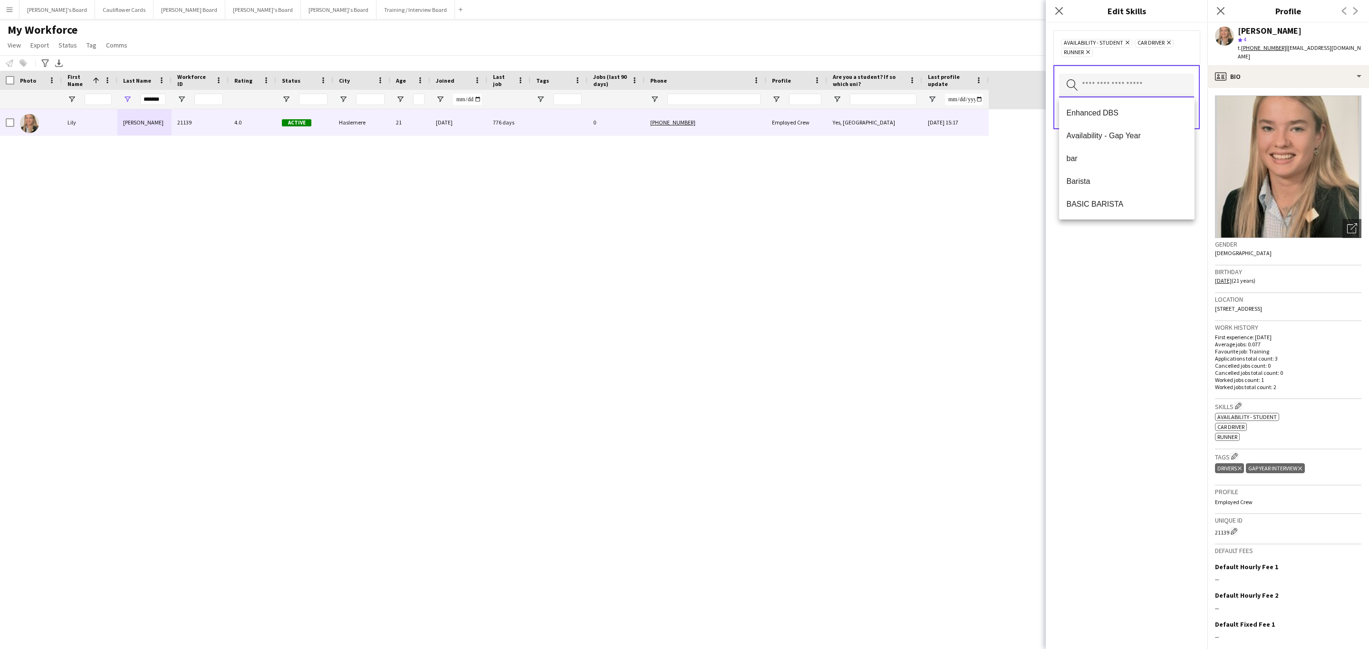
click at [1156, 85] on input "text" at bounding box center [1126, 86] width 135 height 24
type input "******"
click at [1104, 110] on span "Waiting" at bounding box center [1127, 112] width 120 height 9
click at [1104, 135] on span "Availability - Gap Year" at bounding box center [1127, 135] width 120 height 9
click at [1149, 297] on div "Availability - Gap Year Remove Availability - Student Remove Car Driver Remove …" at bounding box center [1127, 336] width 162 height 627
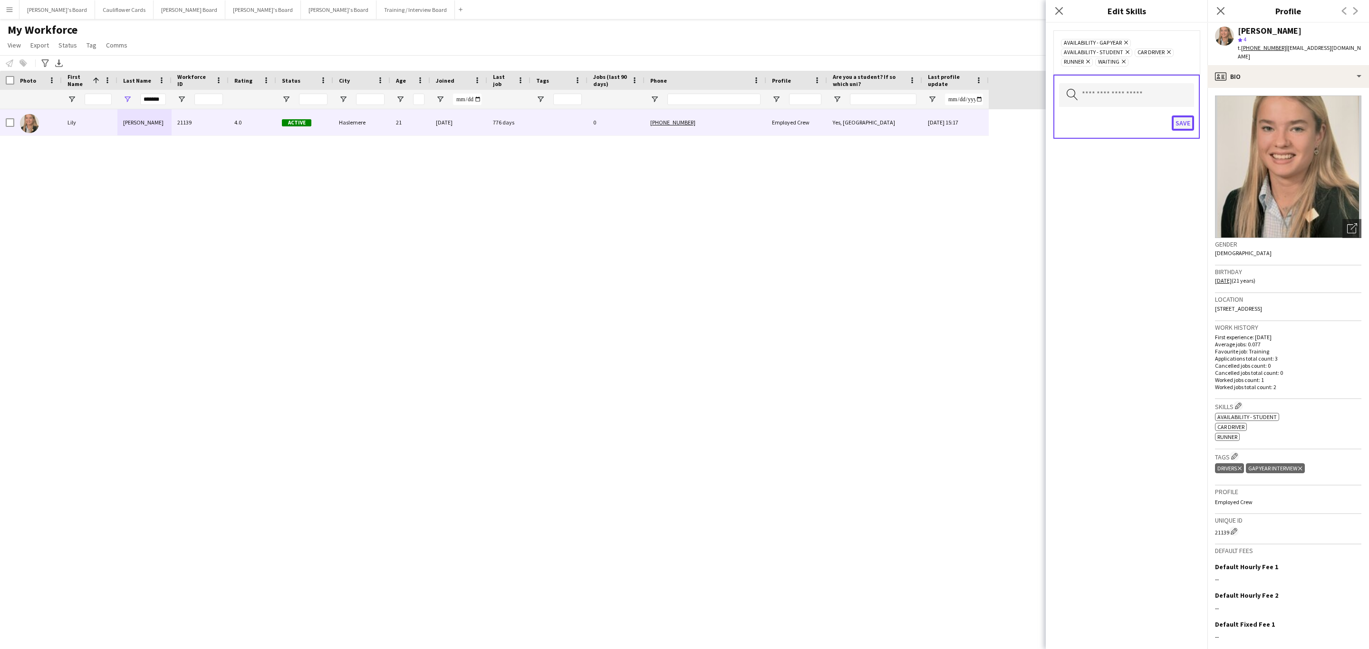
click at [1181, 123] on button "Save" at bounding box center [1183, 123] width 22 height 15
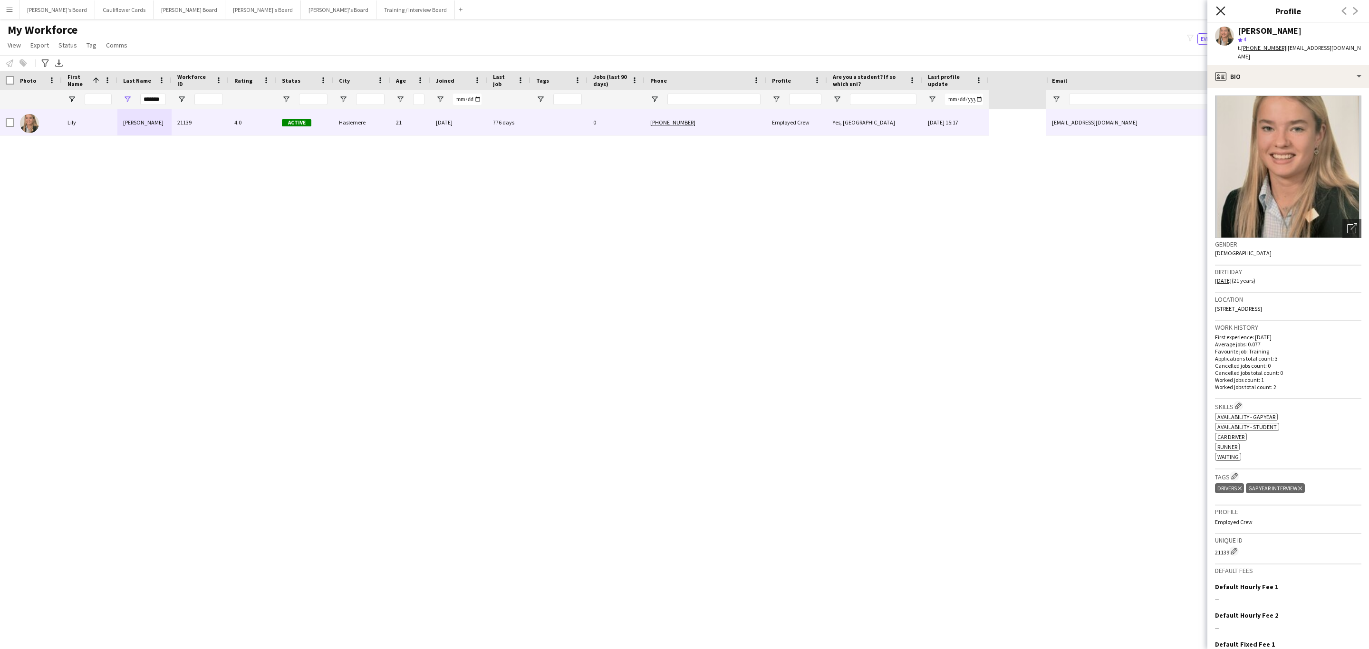
click at [1225, 14] on icon "Close pop-in" at bounding box center [1220, 10] width 9 height 9
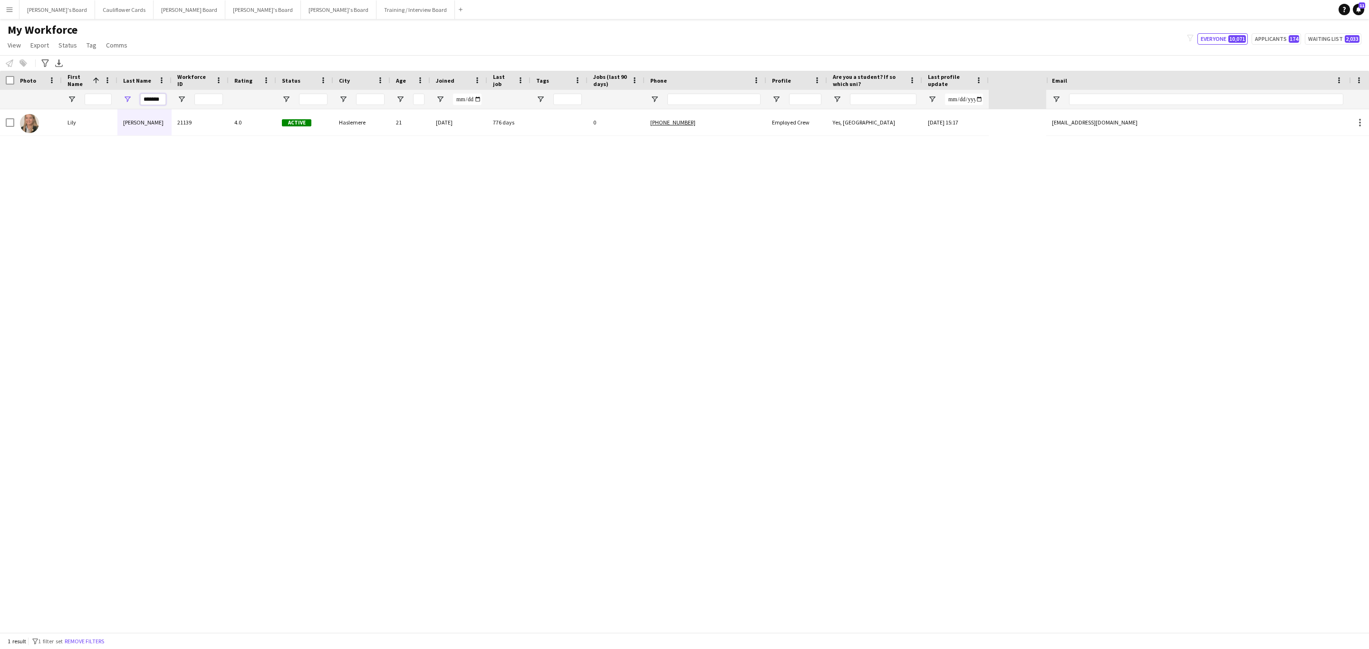
click at [156, 100] on input "*******" at bounding box center [153, 99] width 26 height 11
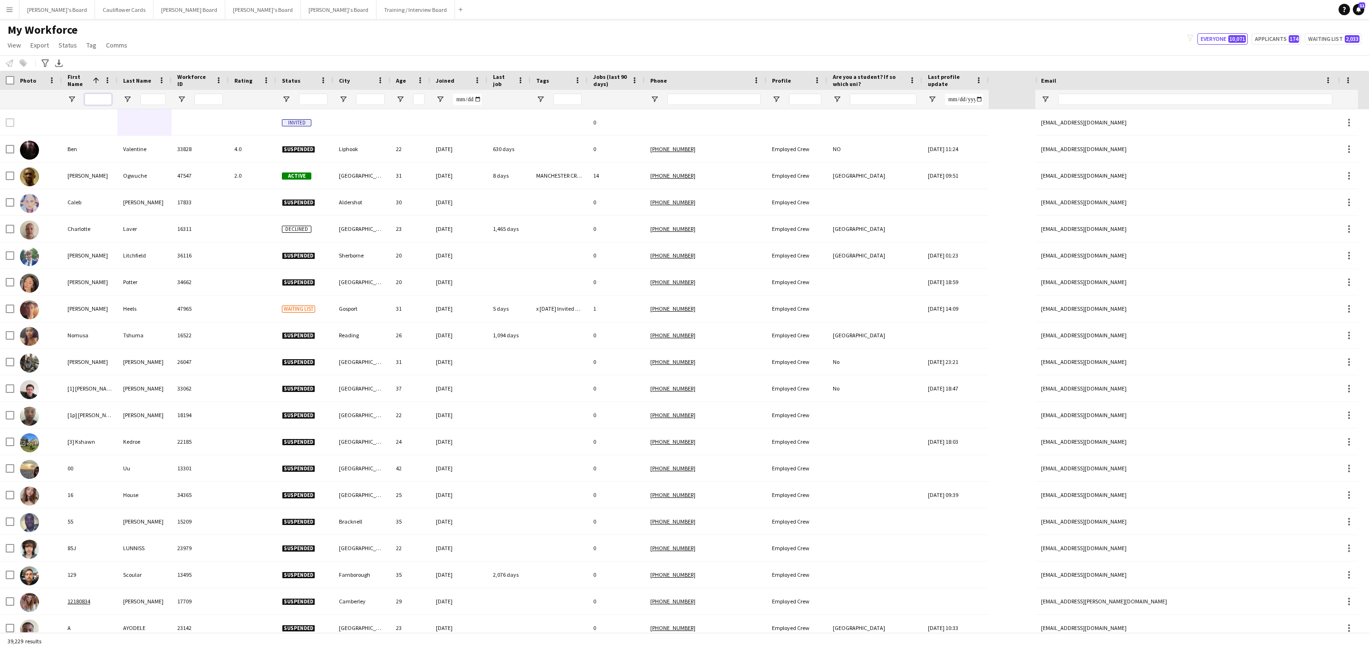
click at [95, 98] on input "First Name Filter Input" at bounding box center [98, 99] width 27 height 11
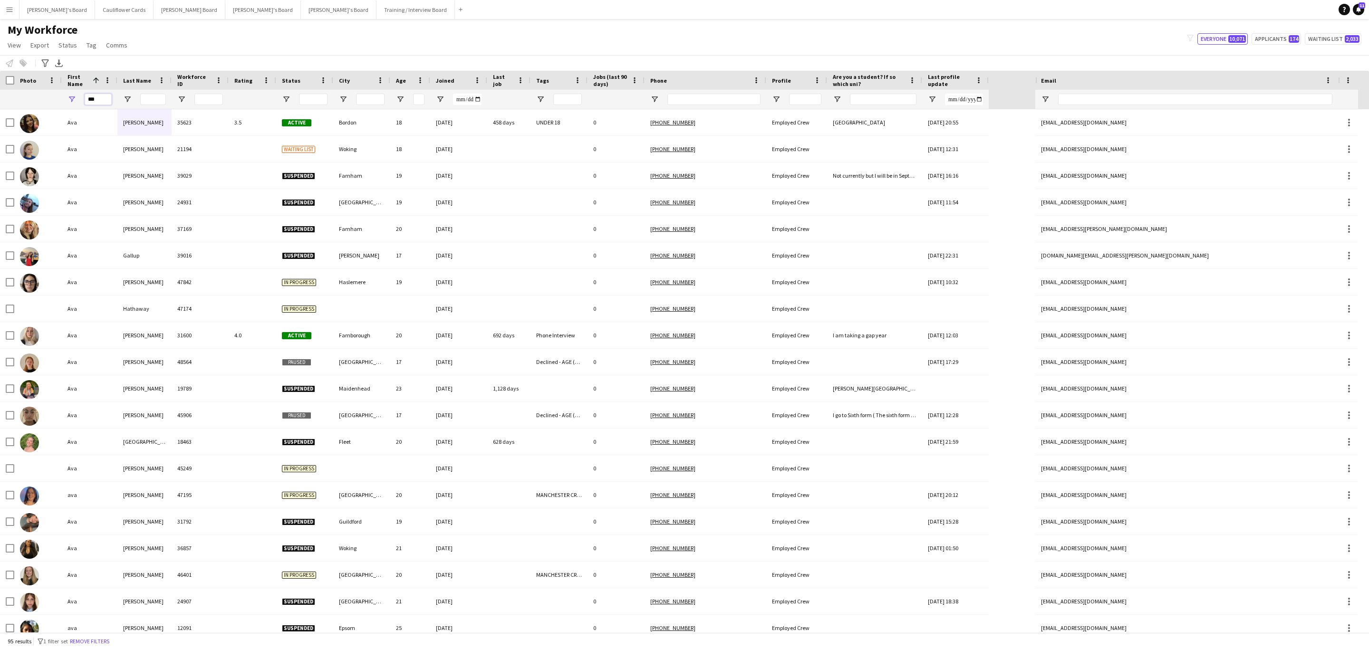
type input "***"
click at [163, 100] on input "Last Name Filter Input" at bounding box center [153, 99] width 26 height 11
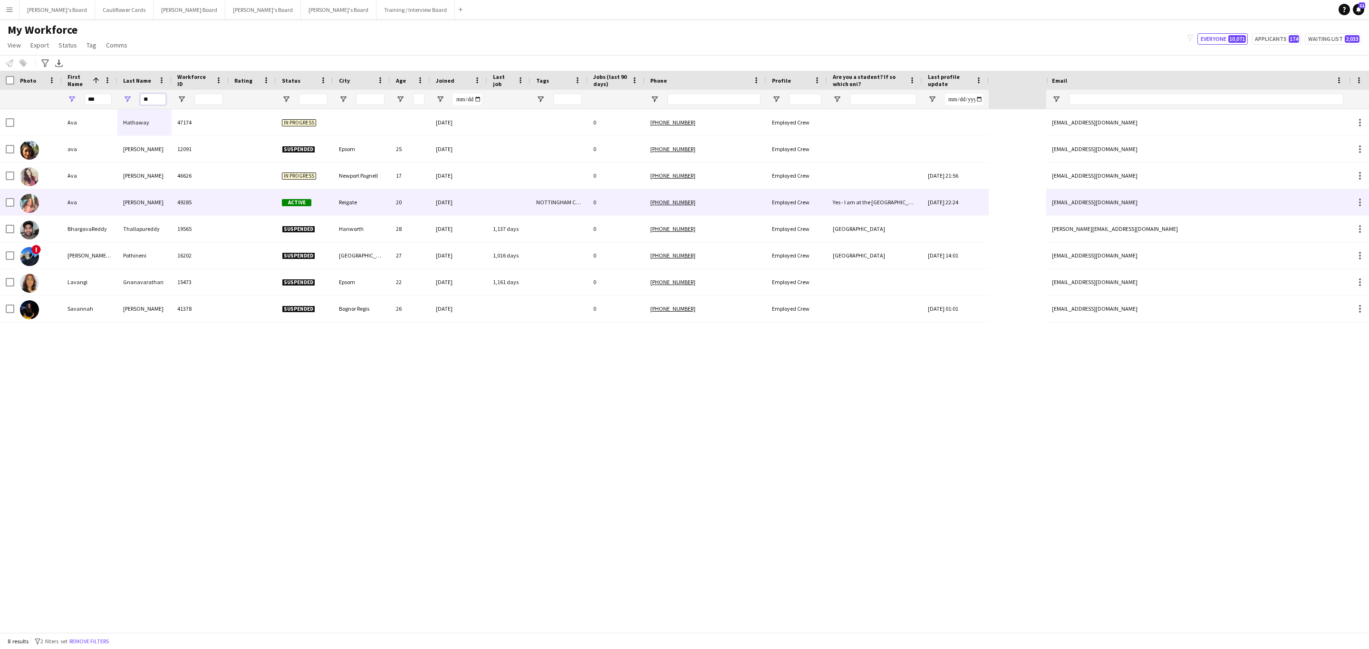
type input "**"
click at [211, 197] on div "49285" at bounding box center [200, 202] width 57 height 26
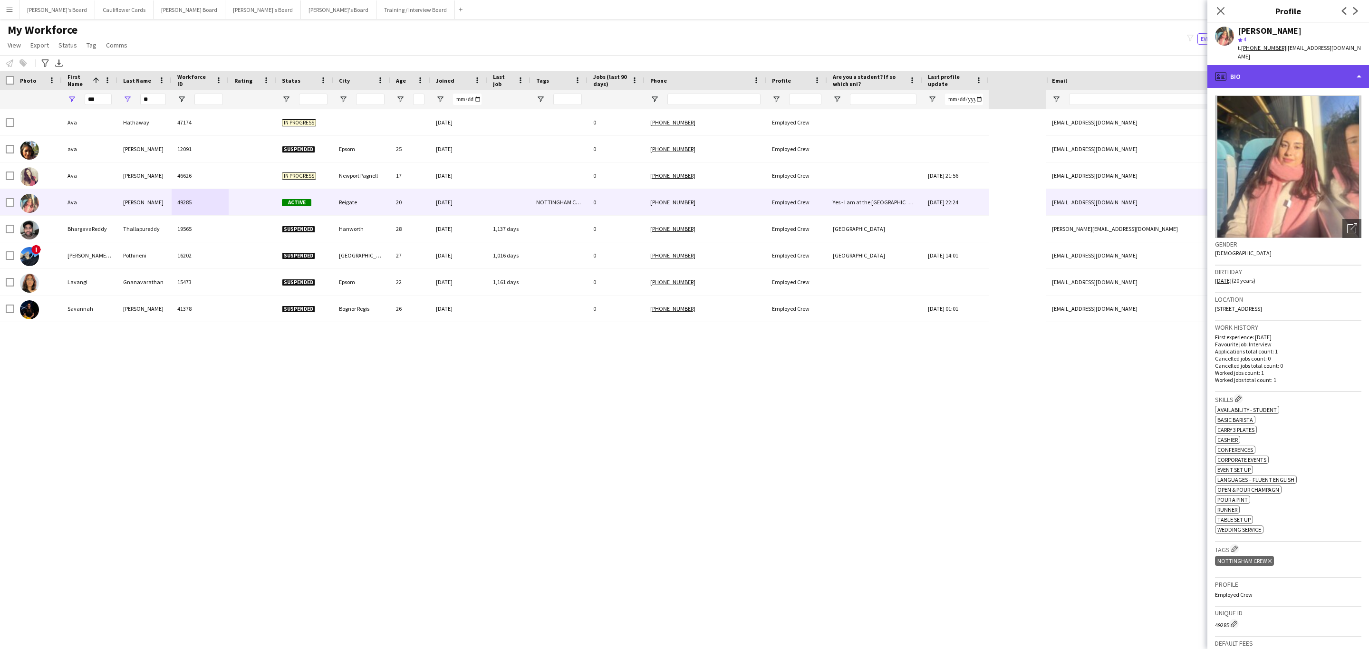
click at [1328, 68] on div "profile Bio" at bounding box center [1289, 76] width 162 height 23
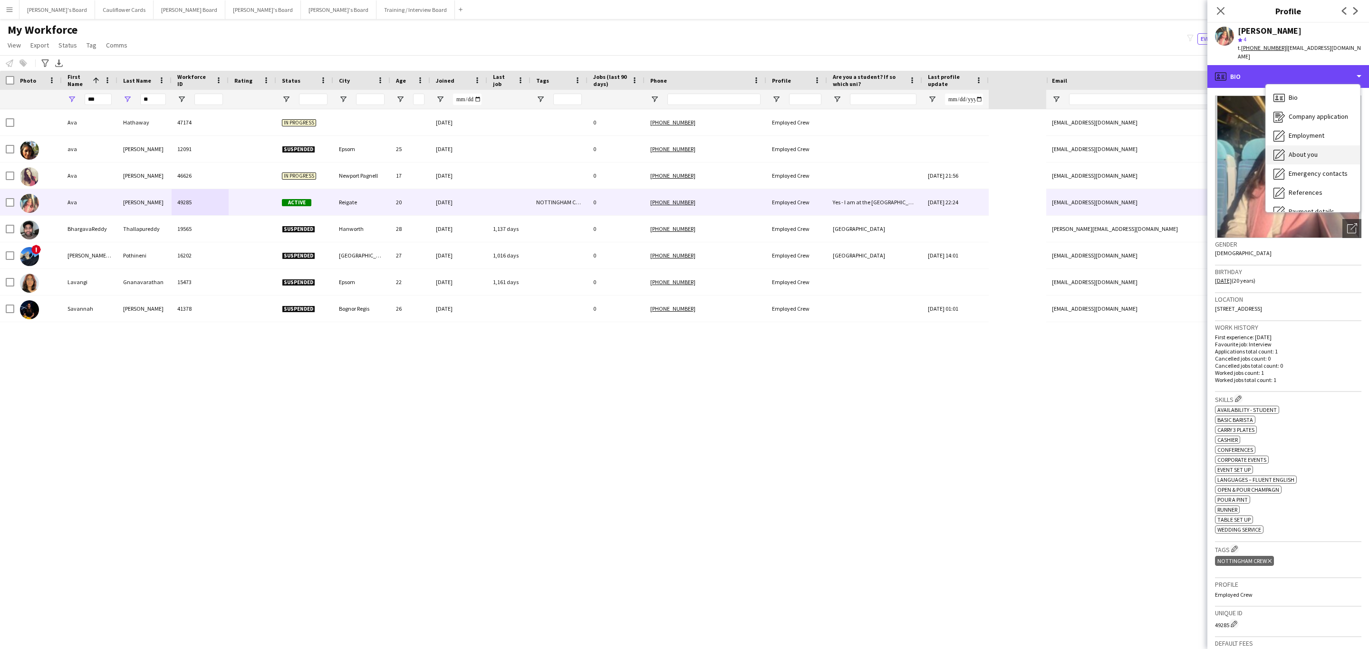
scroll to position [127, 0]
click at [1305, 175] on span "Feedback" at bounding box center [1303, 179] width 29 height 9
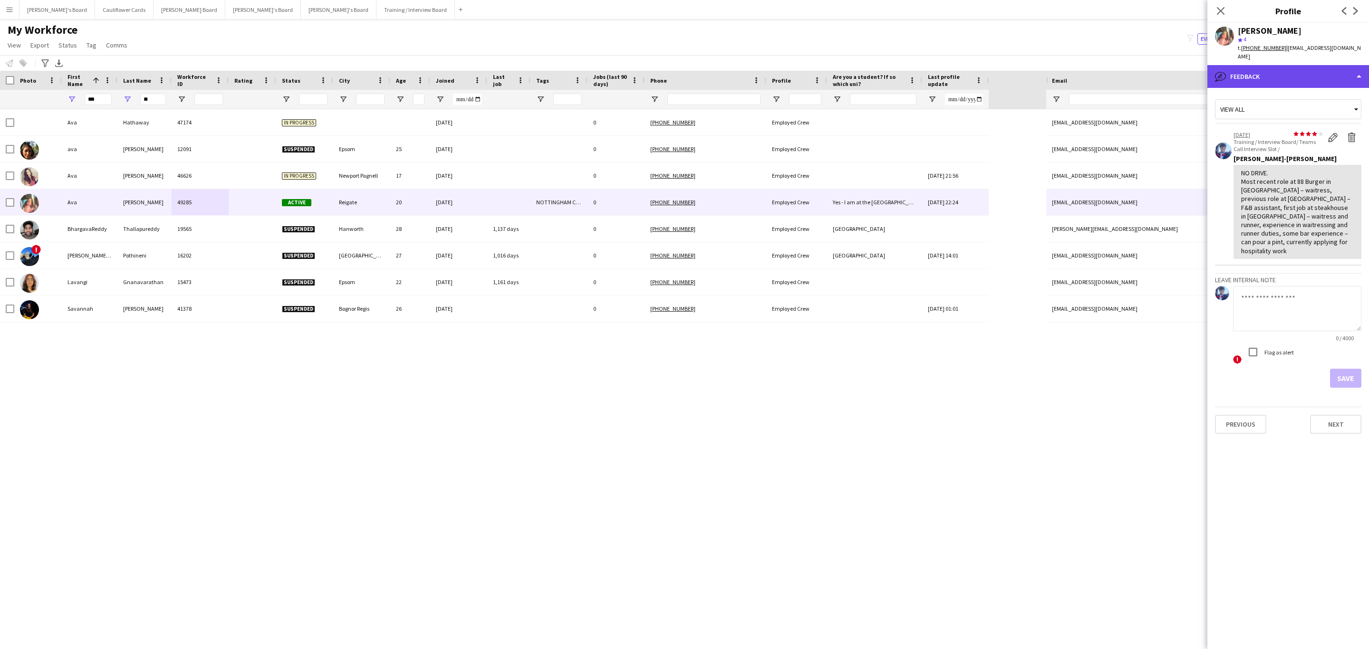
click at [1273, 66] on div "bubble-pencil Feedback" at bounding box center [1289, 76] width 162 height 23
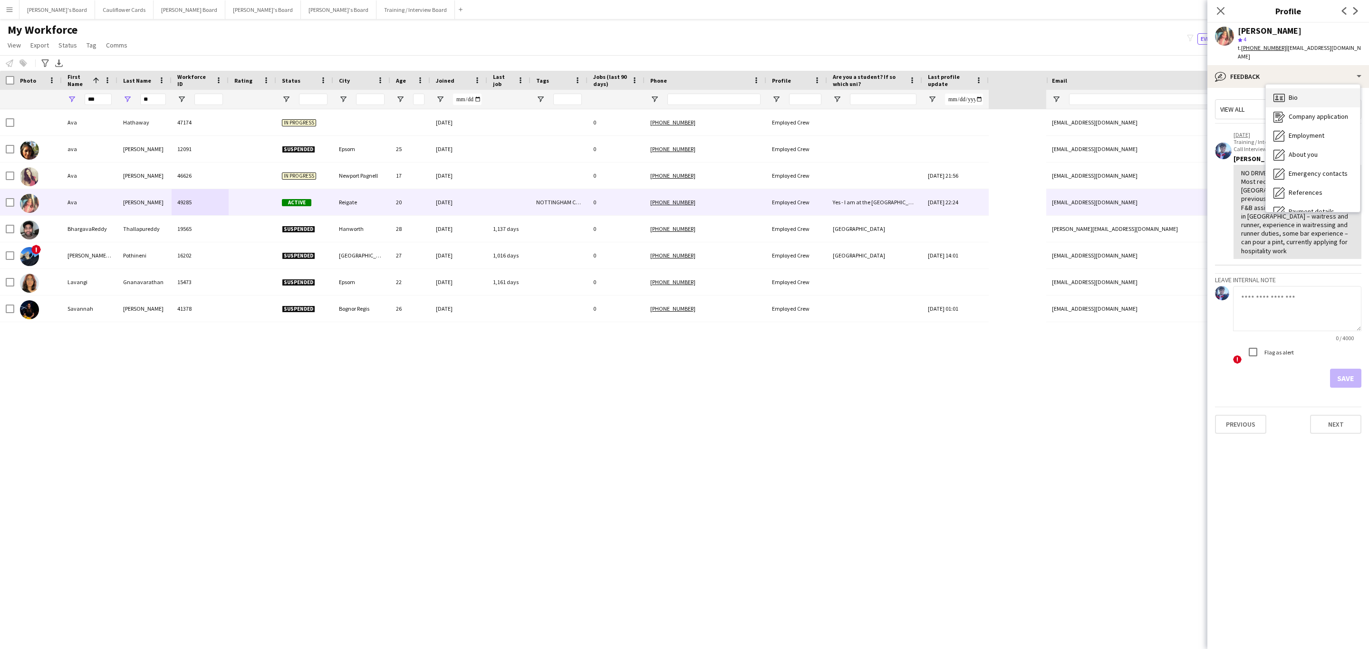
click at [1294, 93] on span "Bio" at bounding box center [1293, 97] width 9 height 9
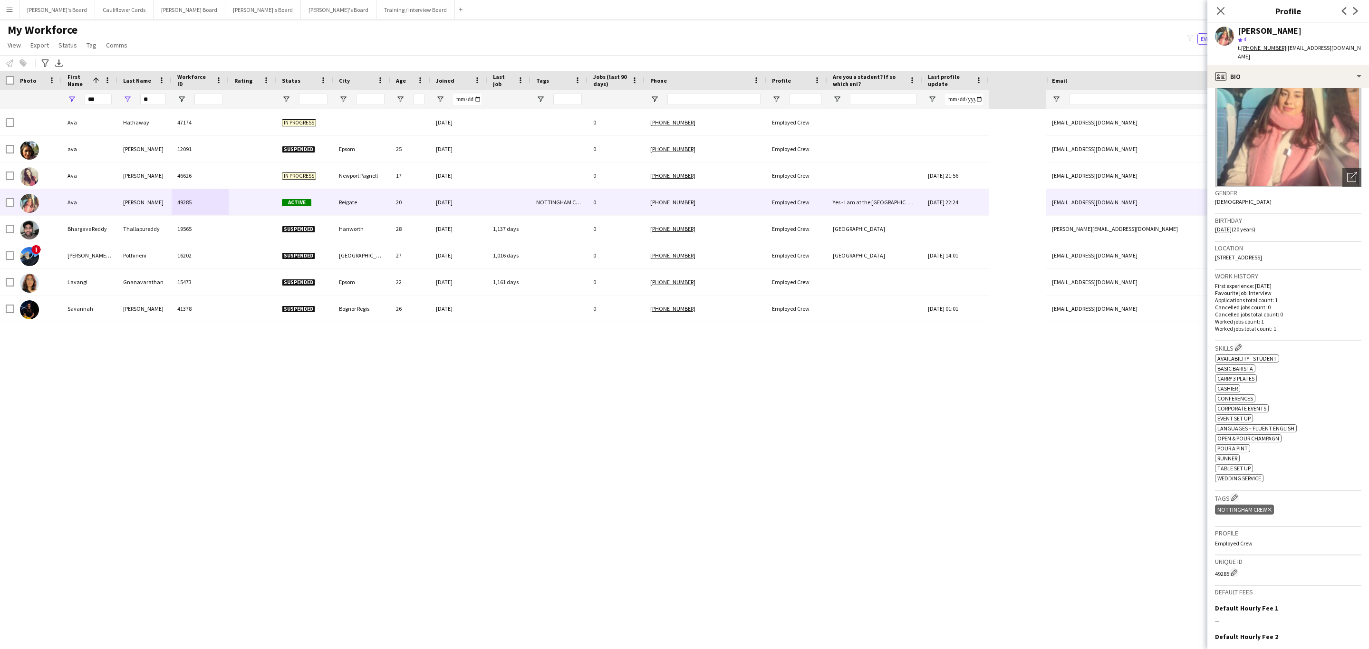
scroll to position [52, 0]
click at [1223, 10] on icon "Close pop-in" at bounding box center [1220, 10] width 9 height 9
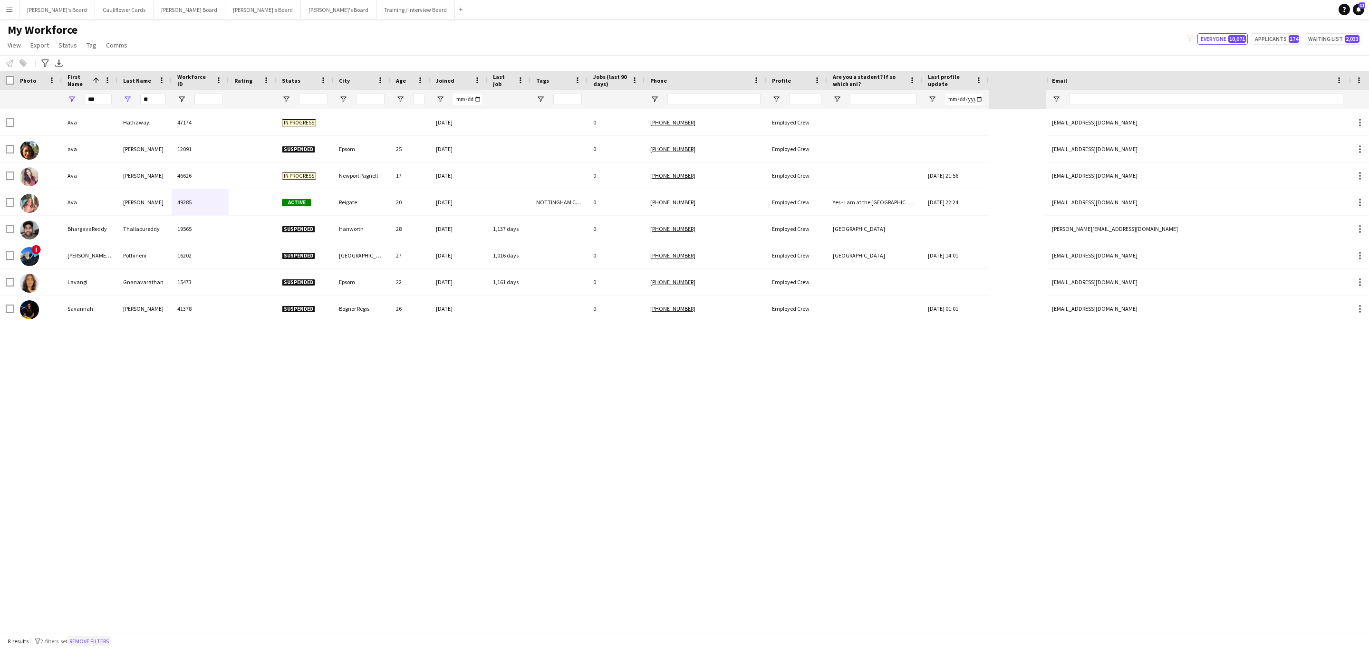
click at [98, 640] on button "Remove filters" at bounding box center [89, 642] width 43 height 10
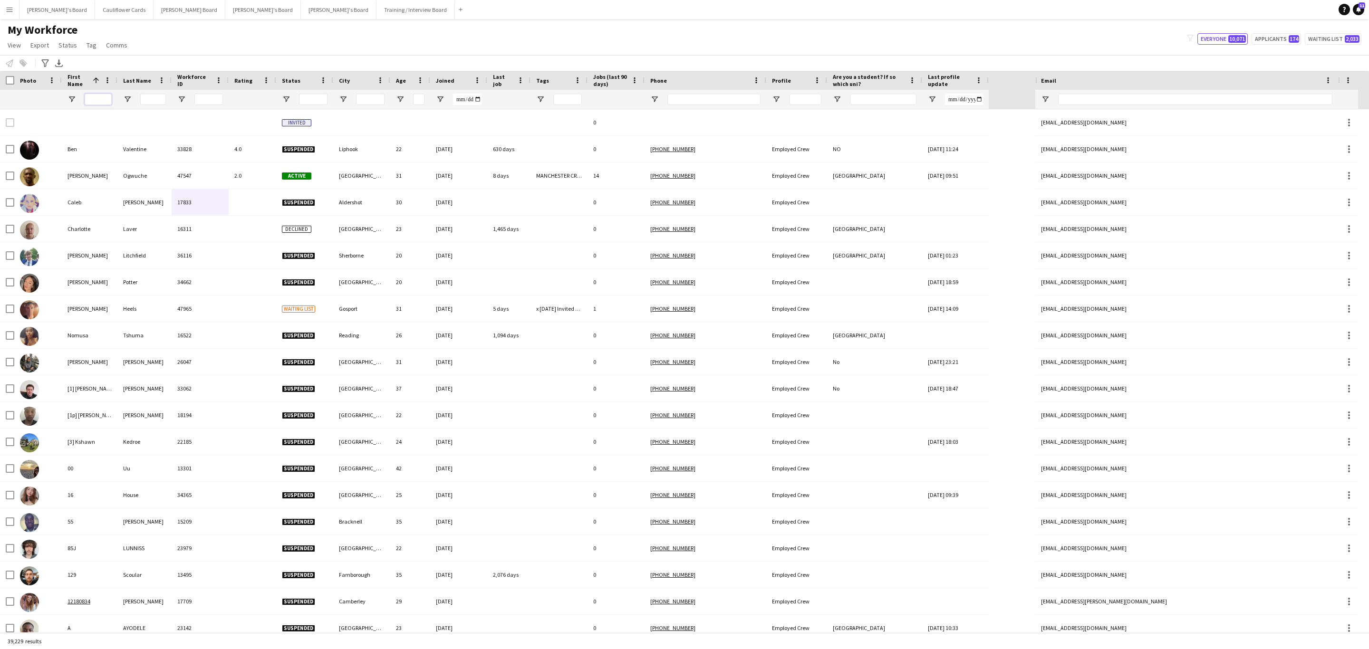
click at [107, 100] on input "First Name Filter Input" at bounding box center [98, 99] width 27 height 11
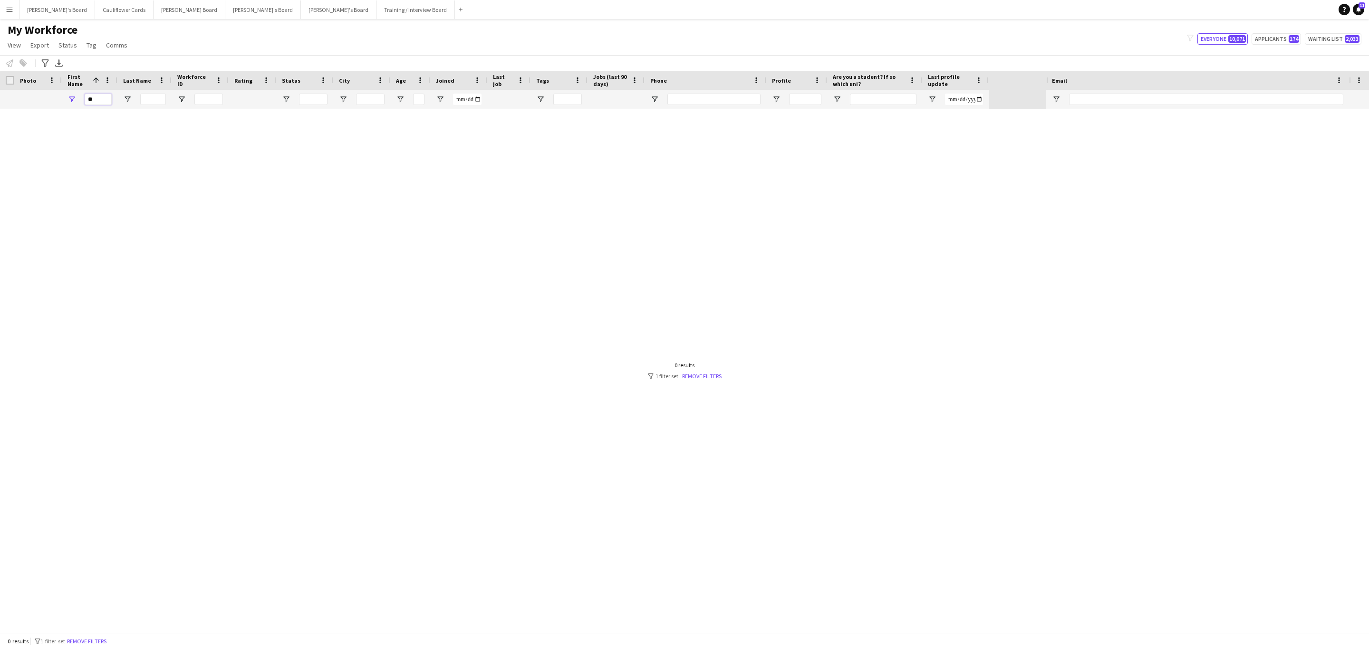
type input "*"
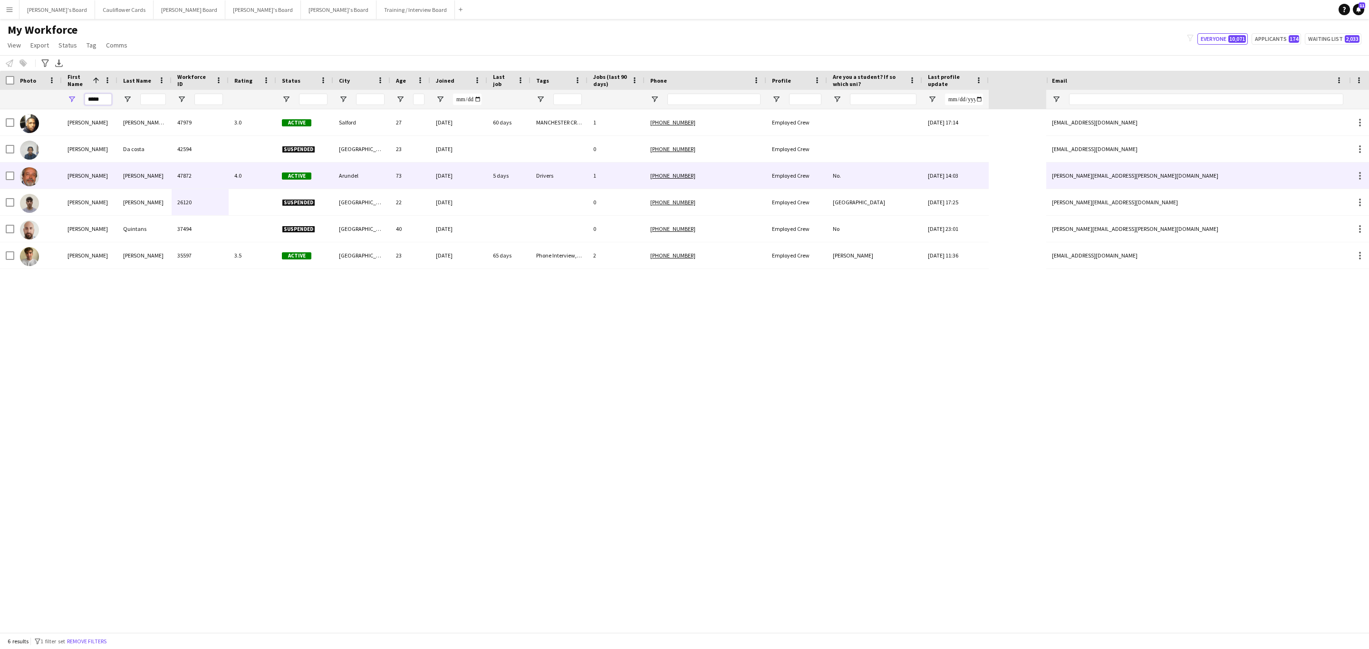
type input "*****"
click at [177, 181] on div "47872" at bounding box center [200, 176] width 57 height 26
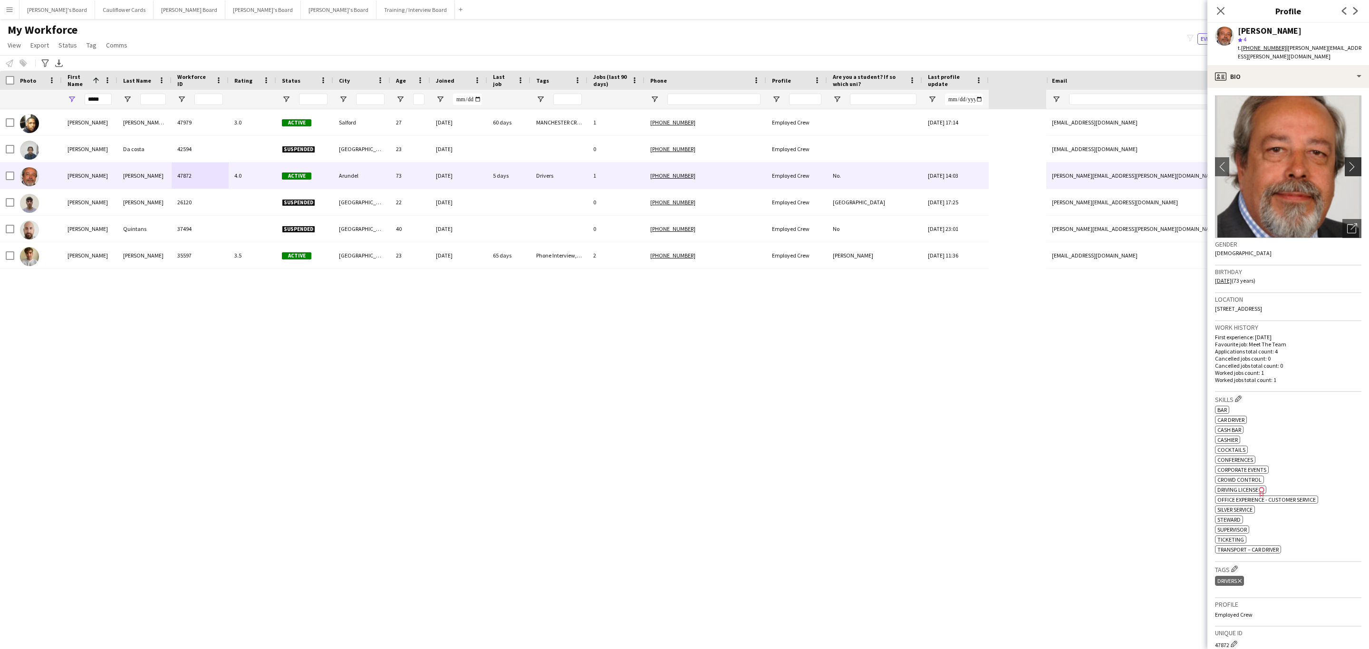
click at [1348, 162] on app-icon "chevron-right" at bounding box center [1354, 167] width 15 height 10
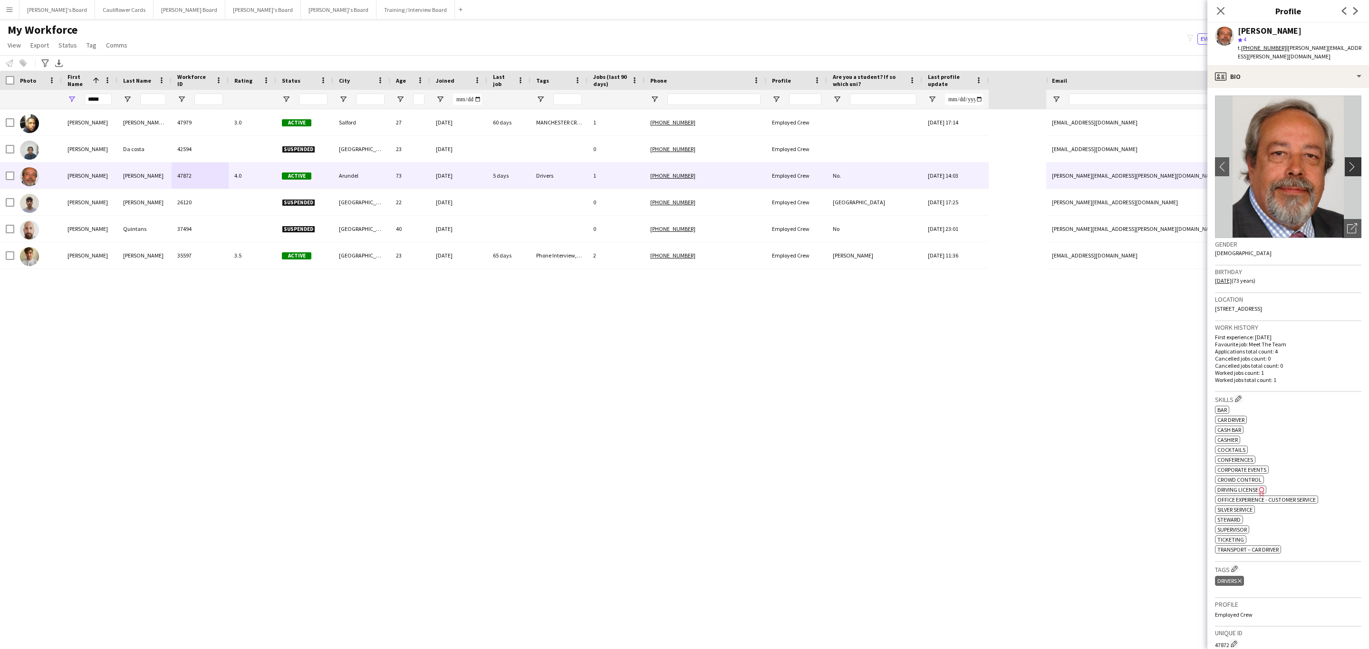
click at [1347, 162] on app-icon "chevron-right" at bounding box center [1354, 167] width 15 height 10
click at [1324, 72] on div "profile Bio" at bounding box center [1289, 76] width 162 height 23
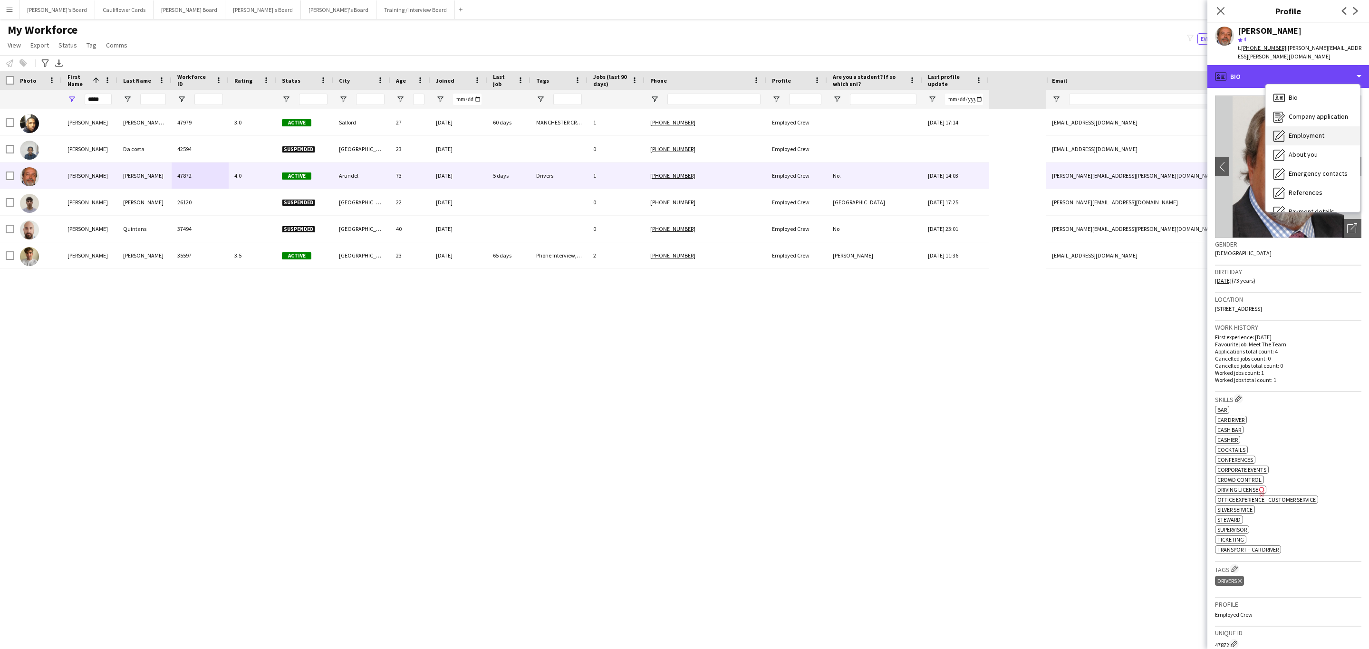
scroll to position [127, 0]
click at [1301, 175] on span "Feedback" at bounding box center [1303, 179] width 29 height 9
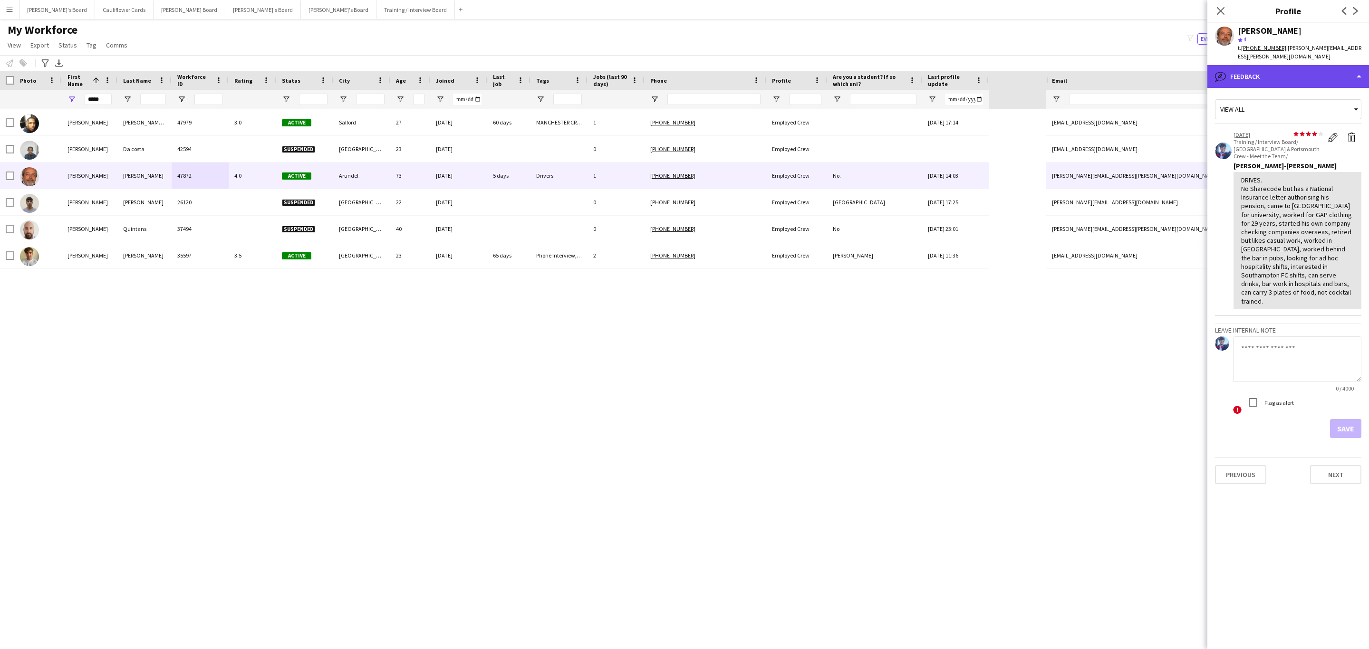
click at [1287, 73] on div "bubble-pencil Feedback" at bounding box center [1289, 76] width 162 height 23
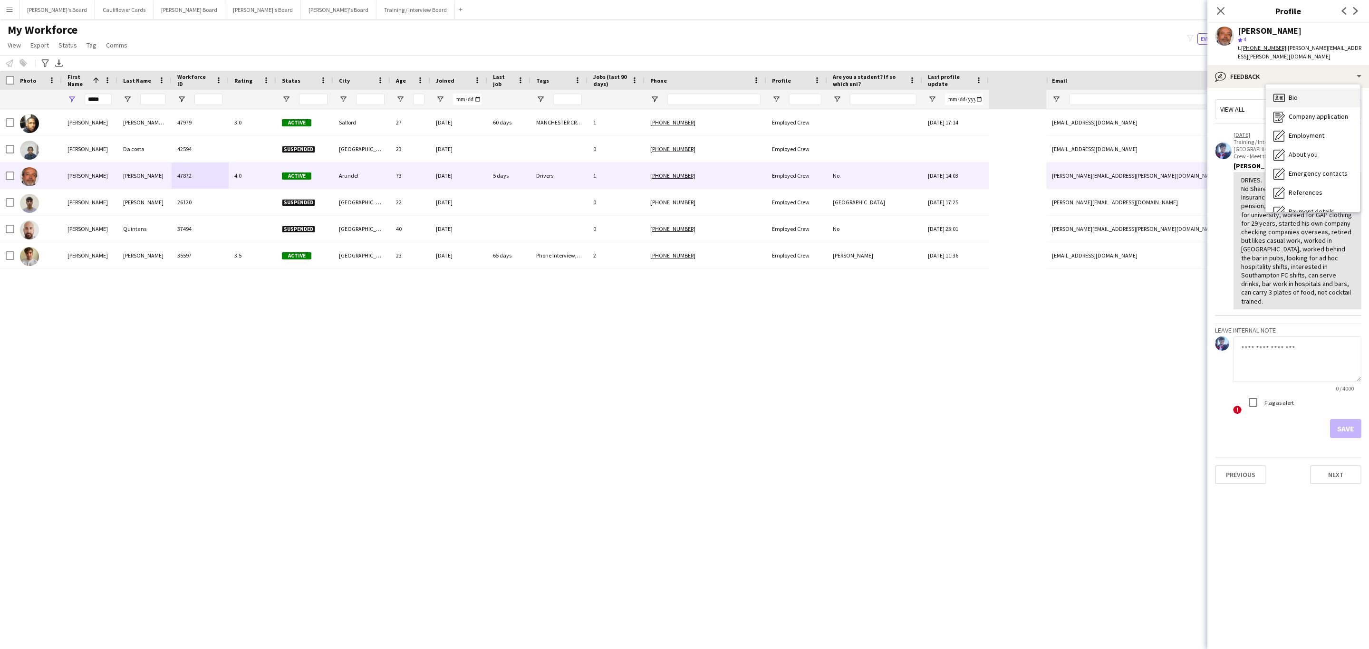
click at [1303, 96] on div "Bio Bio" at bounding box center [1313, 97] width 94 height 19
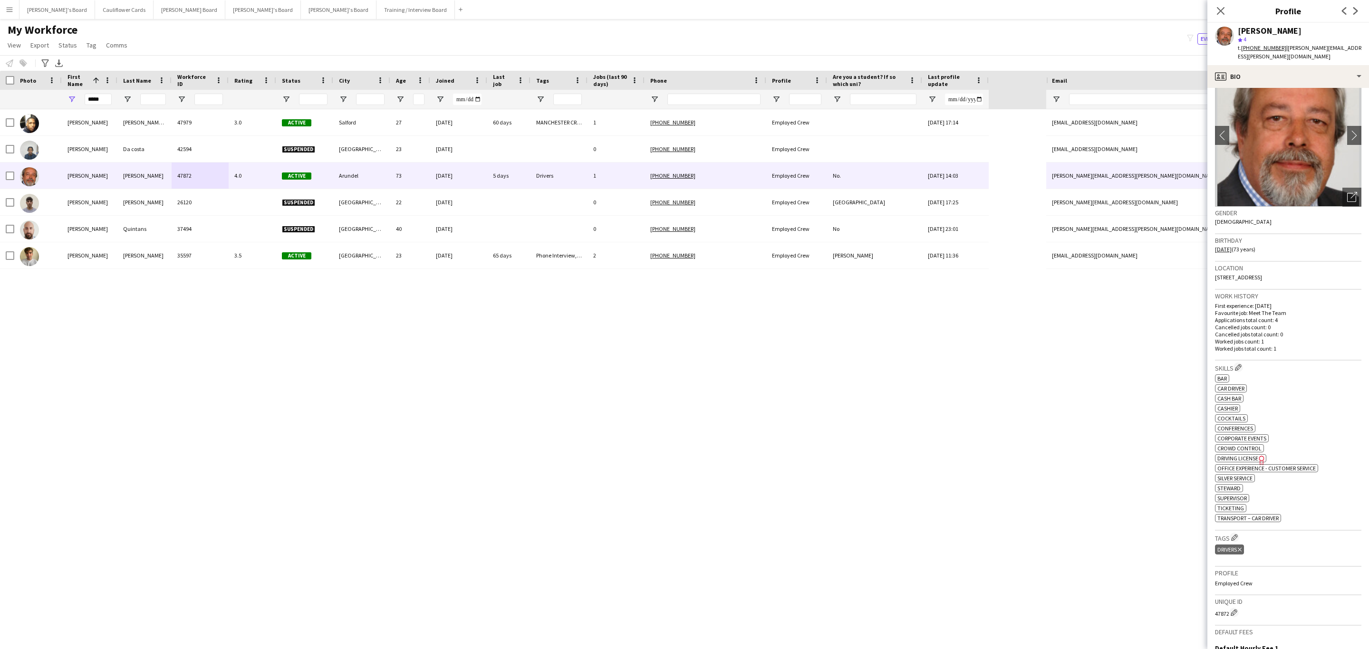
scroll to position [25, 0]
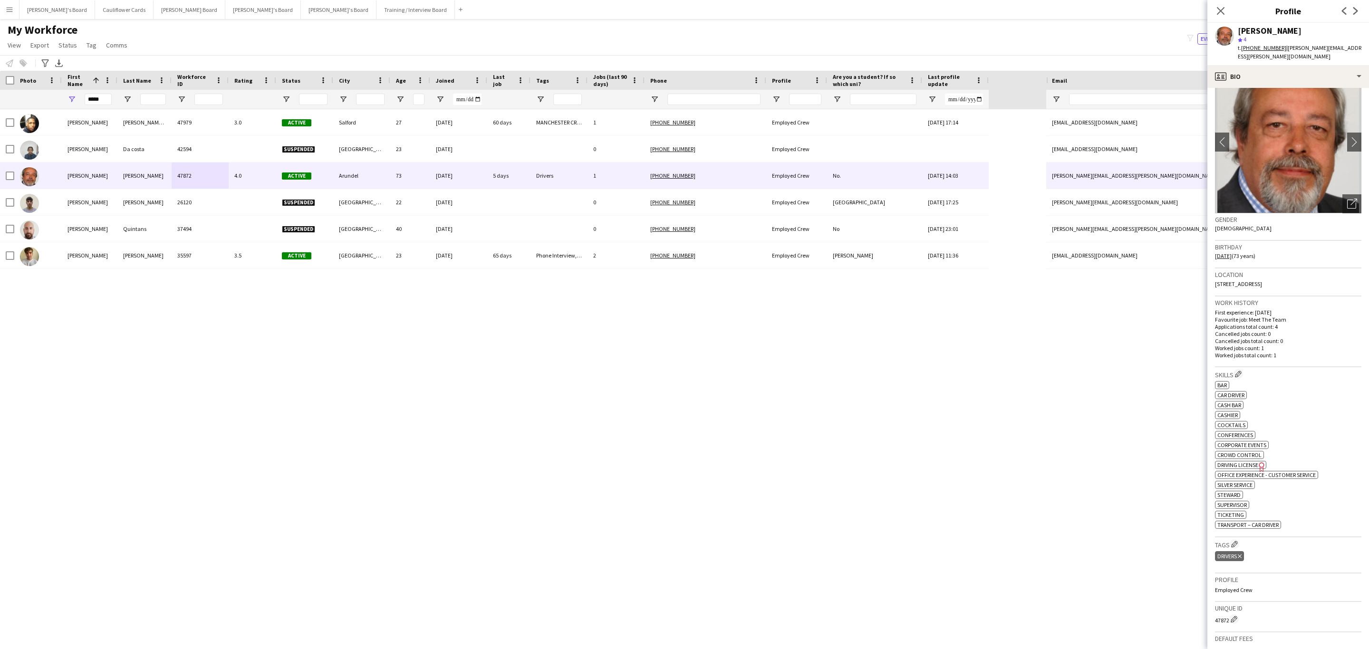
click at [1262, 280] on span "[STREET_ADDRESS]" at bounding box center [1238, 283] width 47 height 7
click at [1222, 9] on icon "Close pop-in" at bounding box center [1220, 10] width 9 height 9
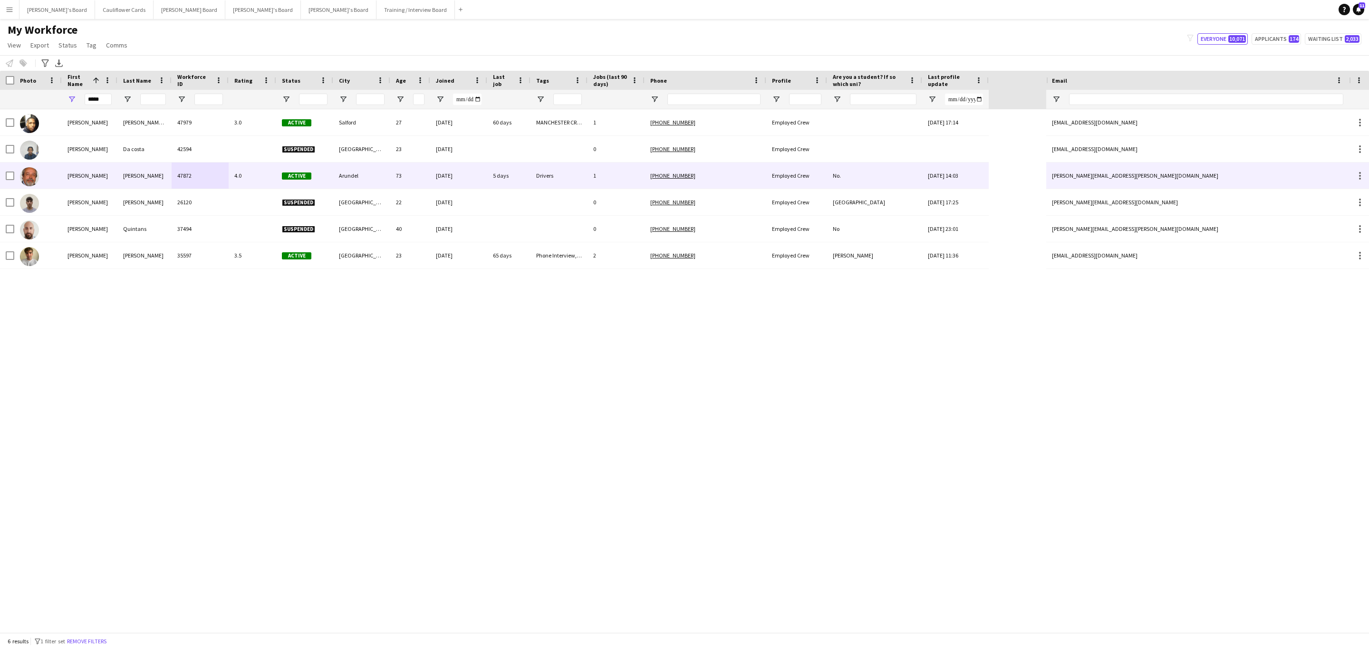
click at [252, 180] on div "4.0" at bounding box center [253, 176] width 48 height 26
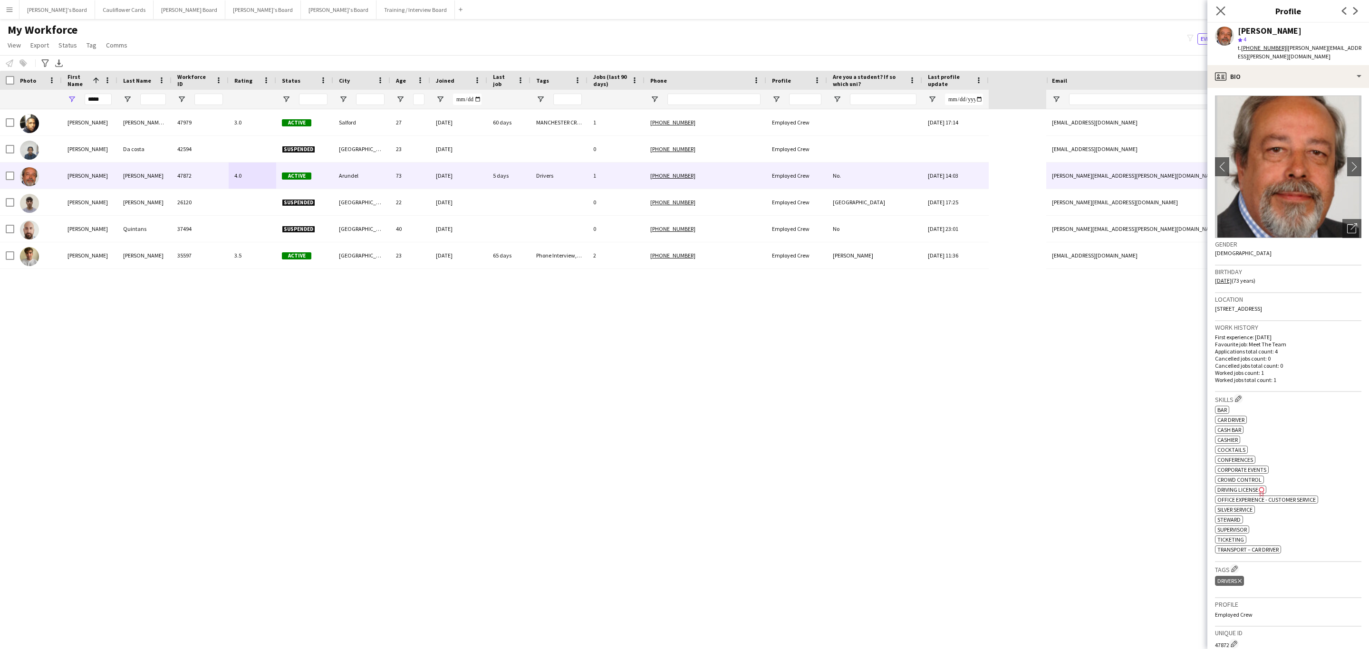
click at [1219, 15] on icon "Close pop-in" at bounding box center [1220, 10] width 9 height 9
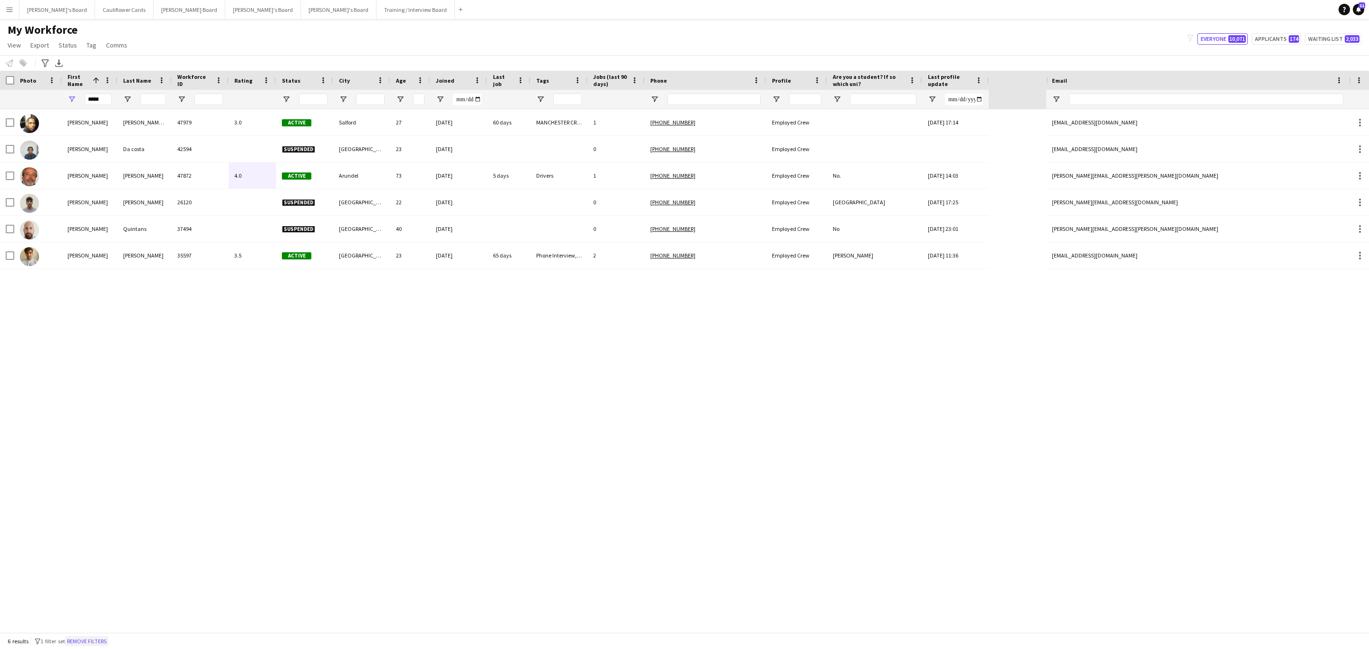
click at [94, 640] on button "Remove filters" at bounding box center [86, 642] width 43 height 10
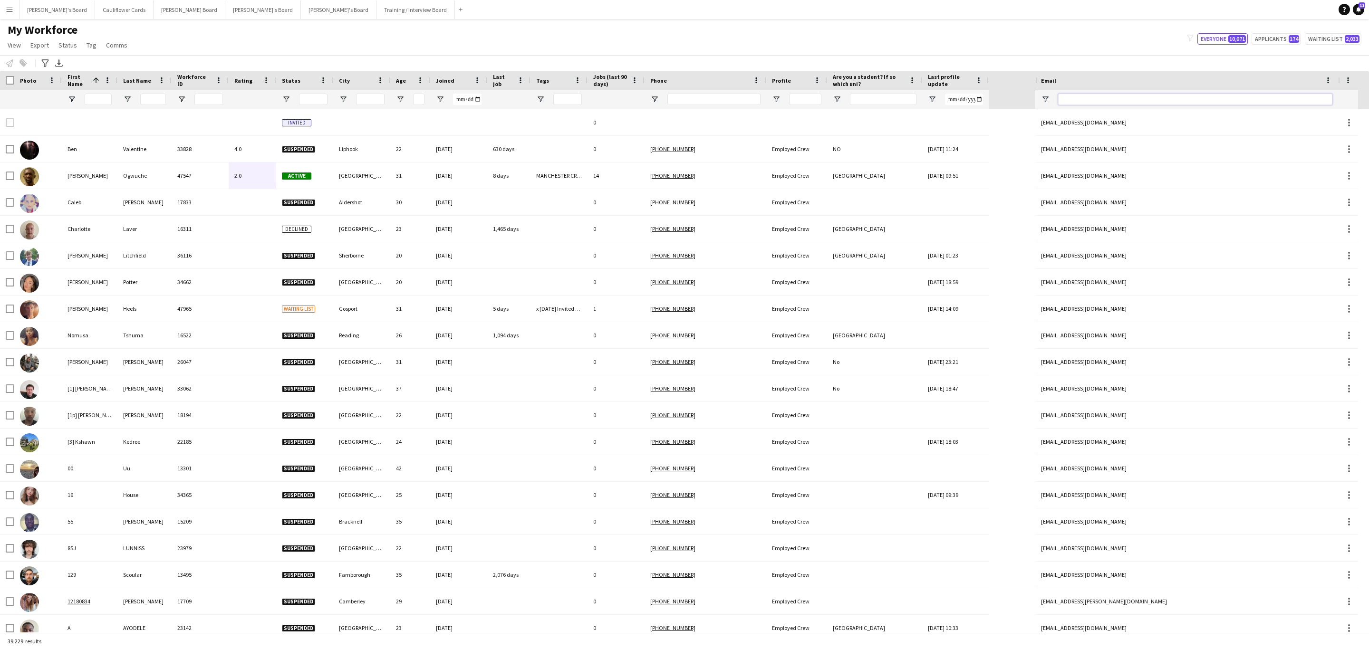
click at [1169, 99] on input "Email Filter Input" at bounding box center [1195, 99] width 274 height 11
paste input "**********"
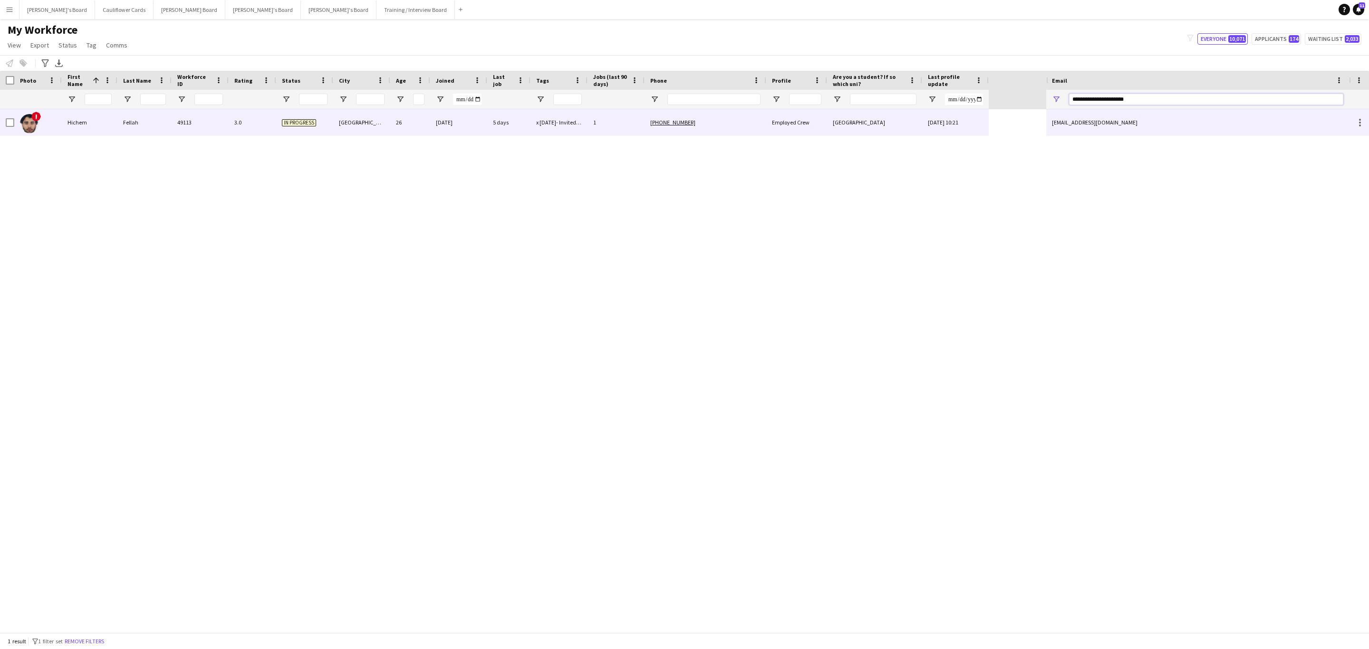
type input "**********"
click at [724, 130] on div "[PHONE_NUMBER]" at bounding box center [706, 122] width 122 height 26
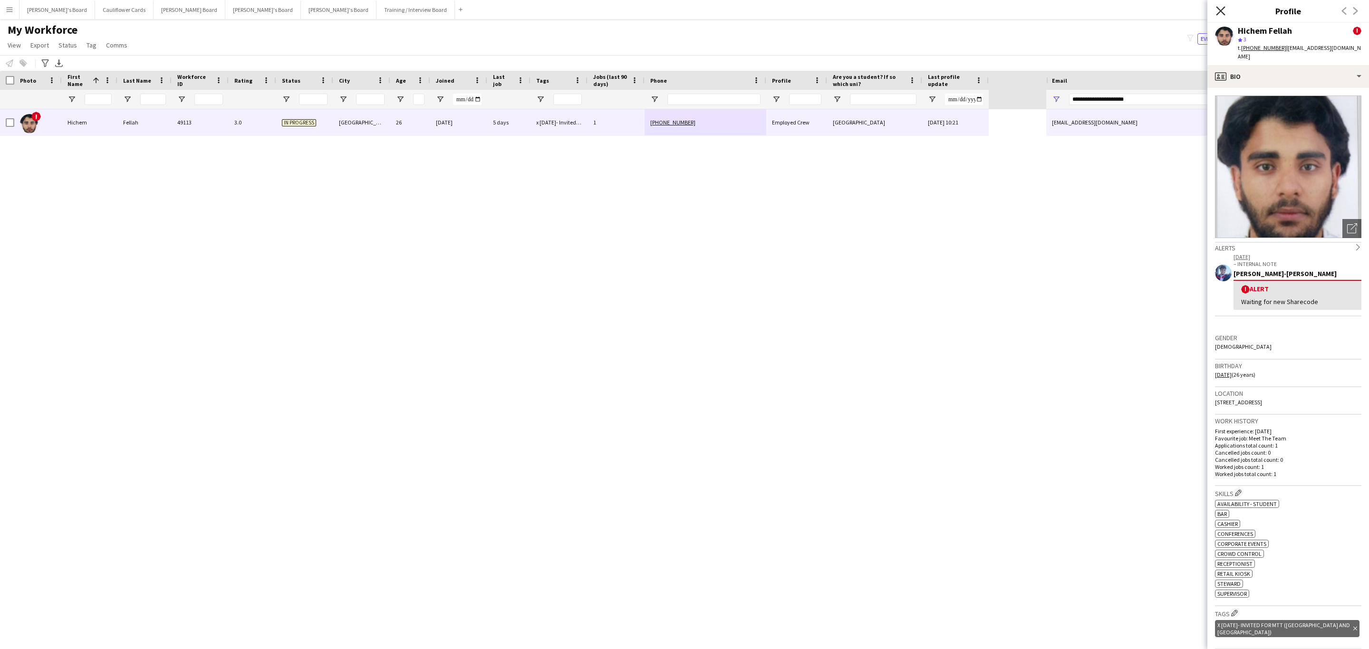
click at [1223, 14] on icon at bounding box center [1220, 10] width 9 height 9
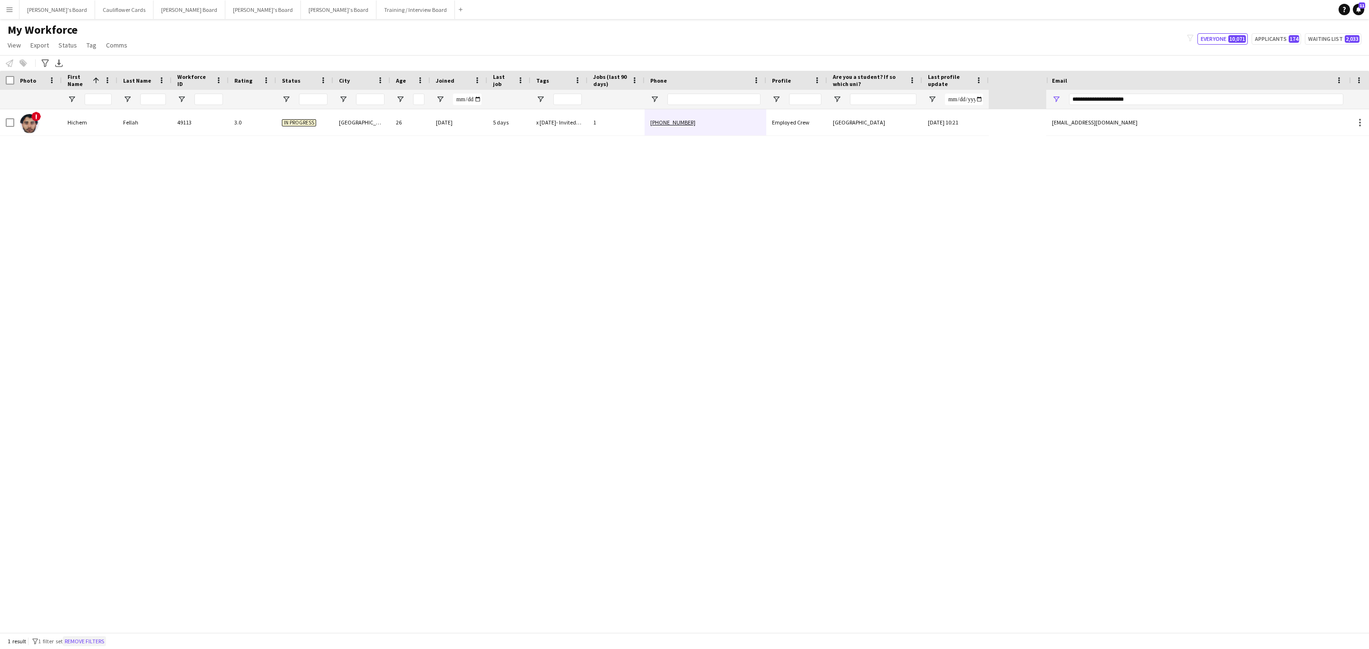
click at [99, 641] on button "Remove filters" at bounding box center [84, 642] width 43 height 10
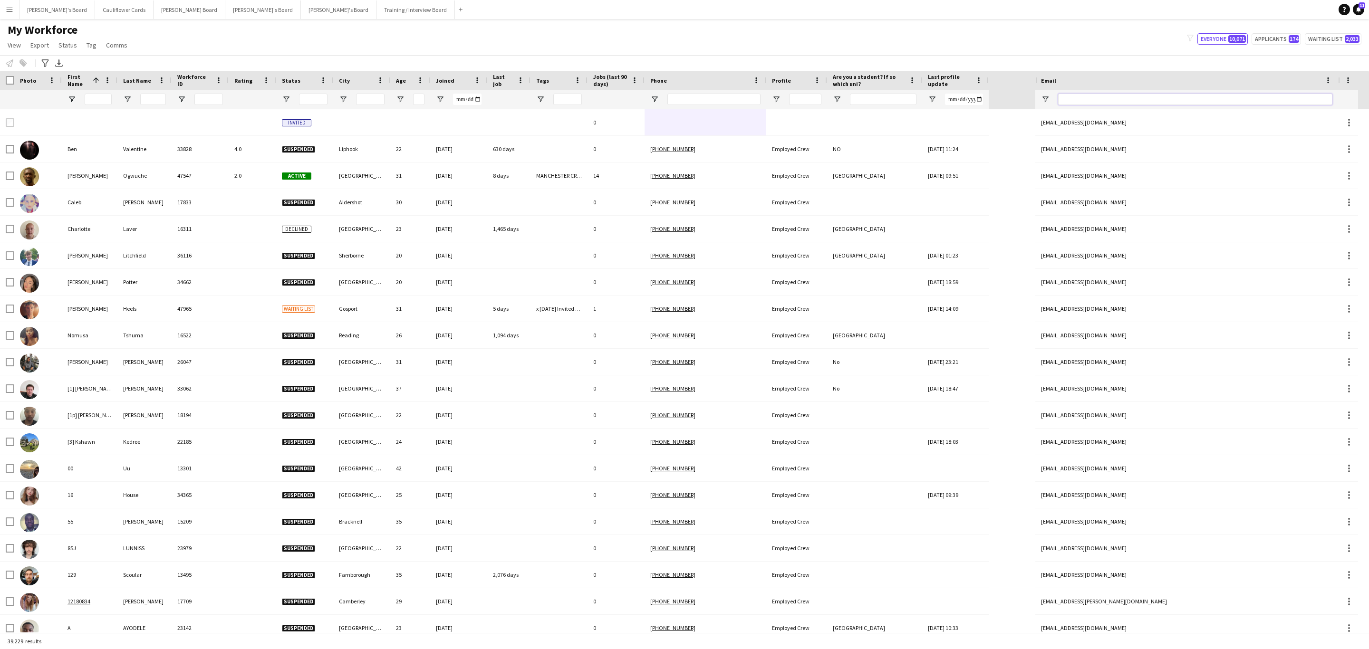
click at [1094, 94] on input "Email Filter Input" at bounding box center [1195, 99] width 274 height 11
paste input "**********"
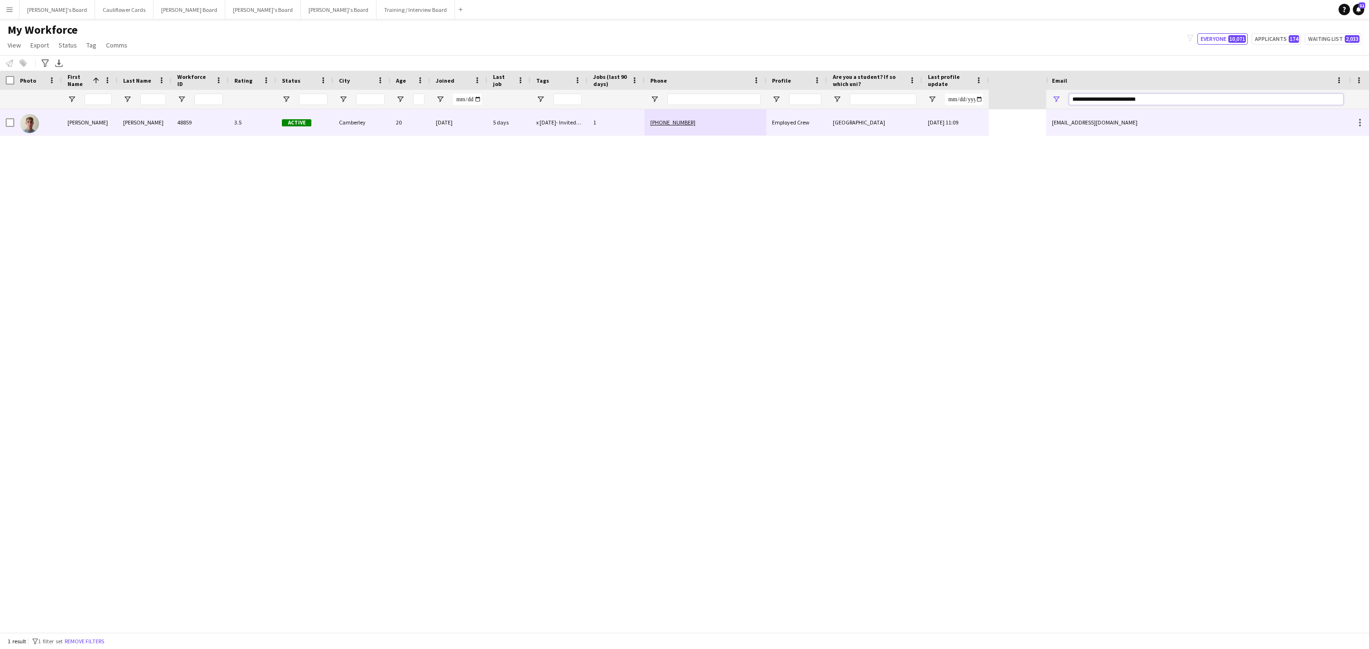
type input "**********"
click at [507, 131] on div "5 days" at bounding box center [508, 122] width 43 height 26
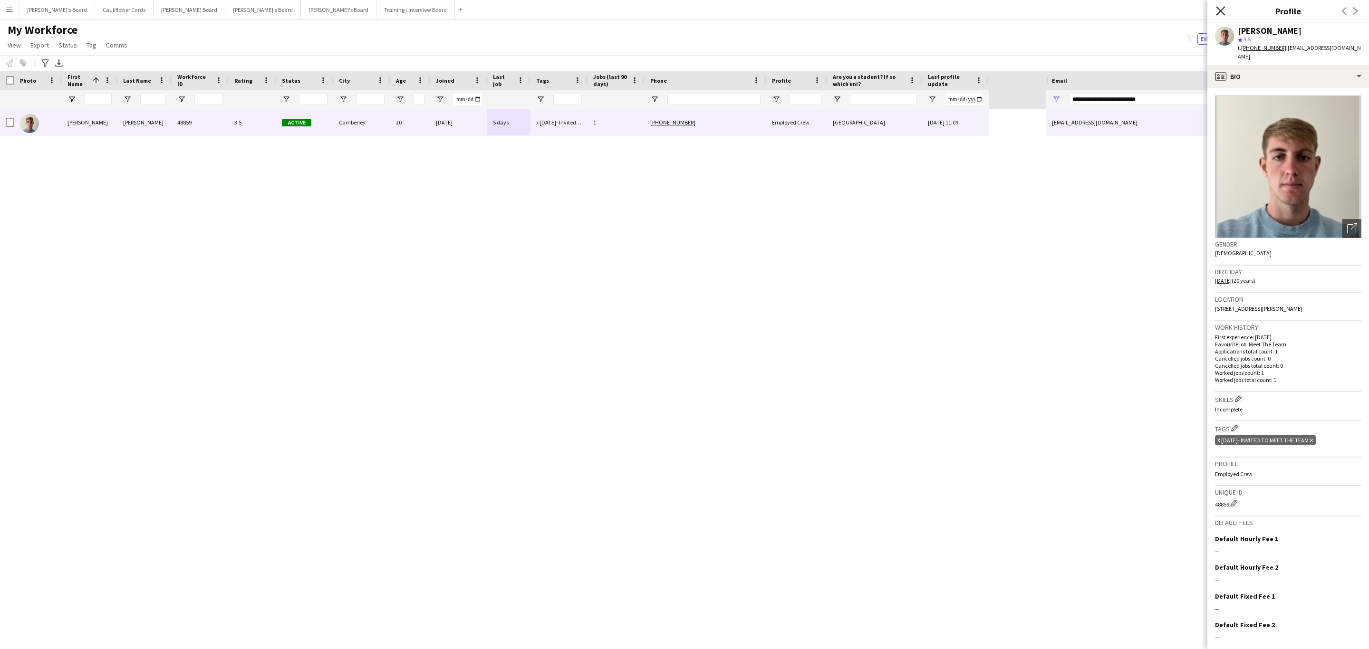
click at [1224, 14] on icon at bounding box center [1220, 10] width 9 height 9
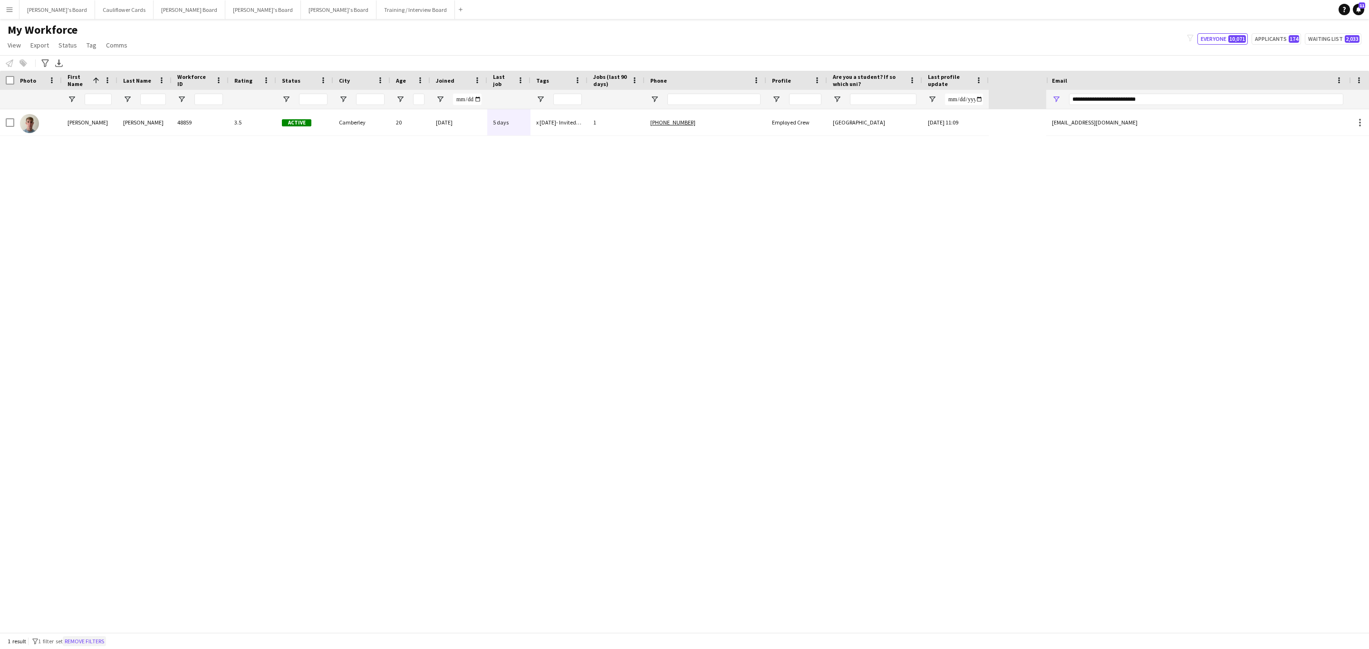
click at [83, 639] on button "Remove filters" at bounding box center [84, 642] width 43 height 10
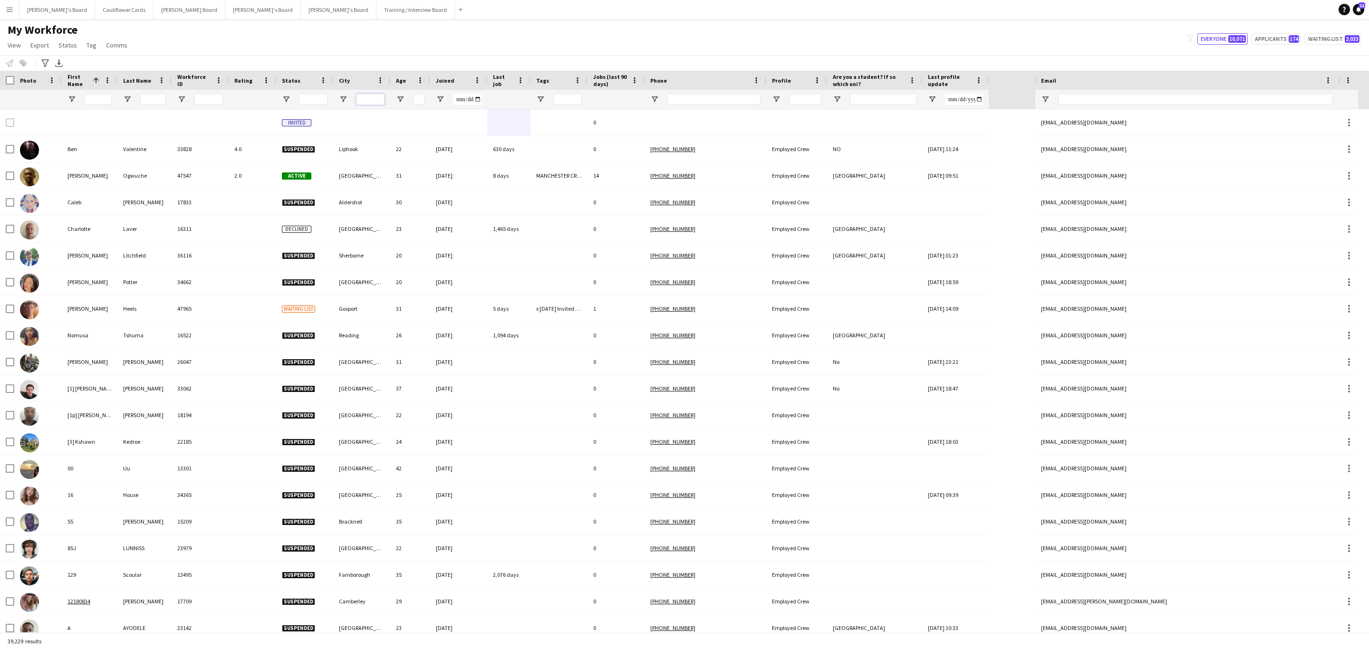
click at [368, 98] on input "City Filter Input" at bounding box center [370, 99] width 29 height 11
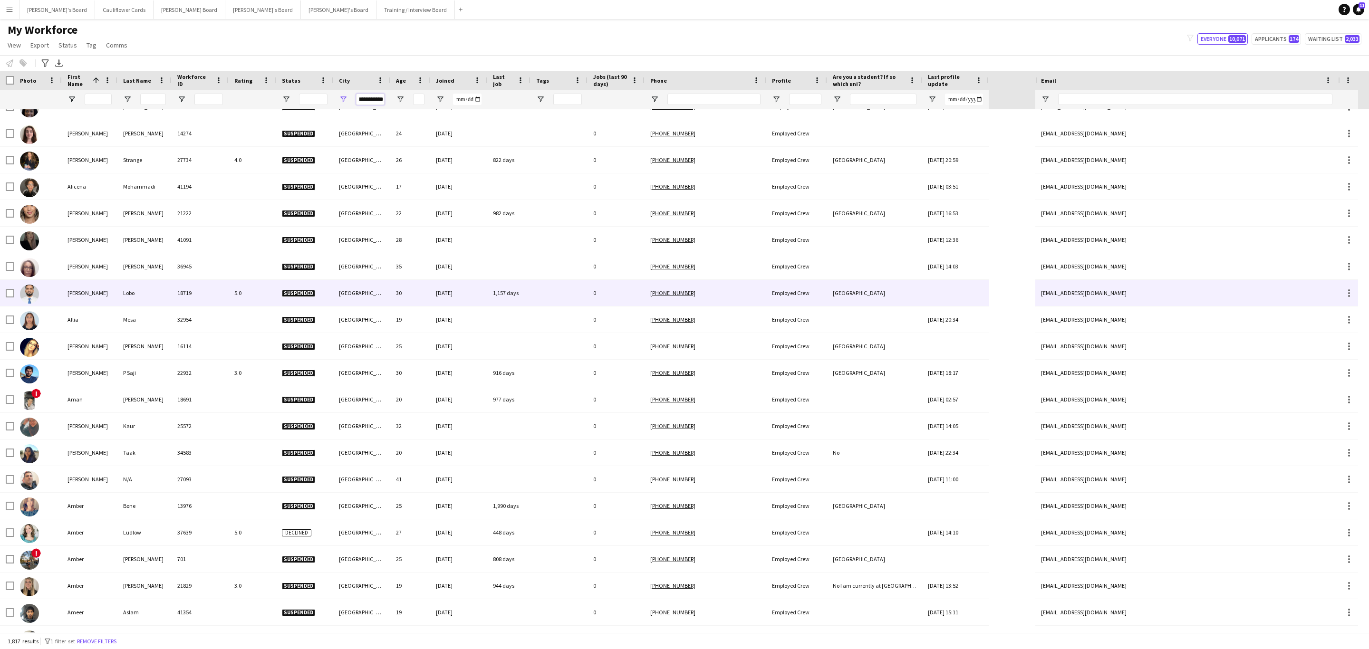
scroll to position [2654, 0]
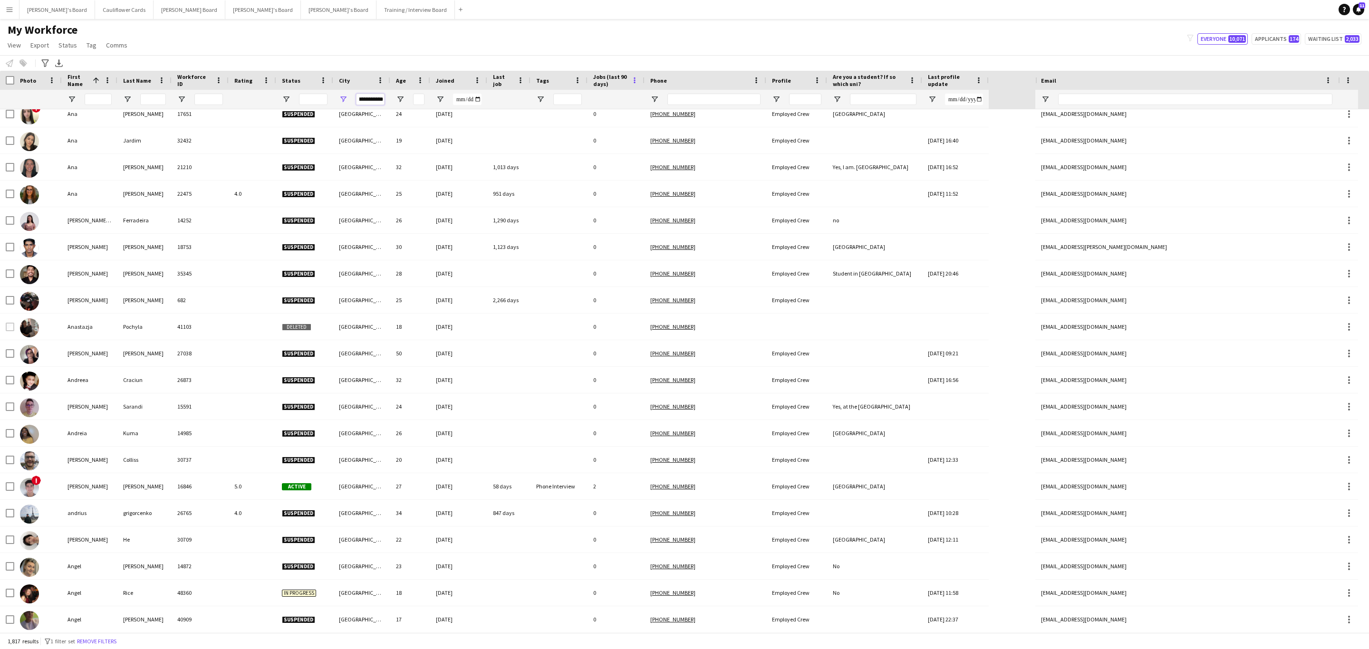
type input "**********"
click at [635, 81] on span at bounding box center [634, 80] width 9 height 9
click at [628, 52] on div "My Workforce View Views Default view Compliance RTW Checks [GEOGRAPHIC_DATA] Se…" at bounding box center [684, 39] width 1369 height 32
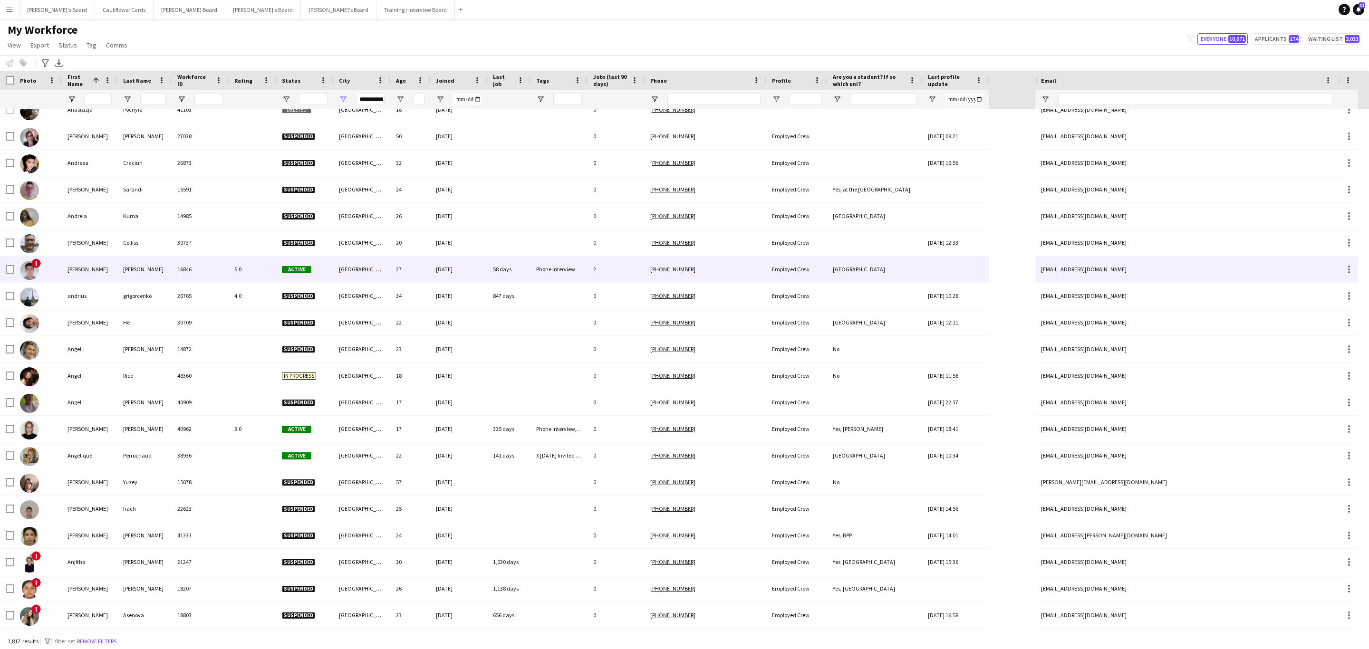
click at [546, 272] on div "Phone Interview" at bounding box center [559, 269] width 57 height 26
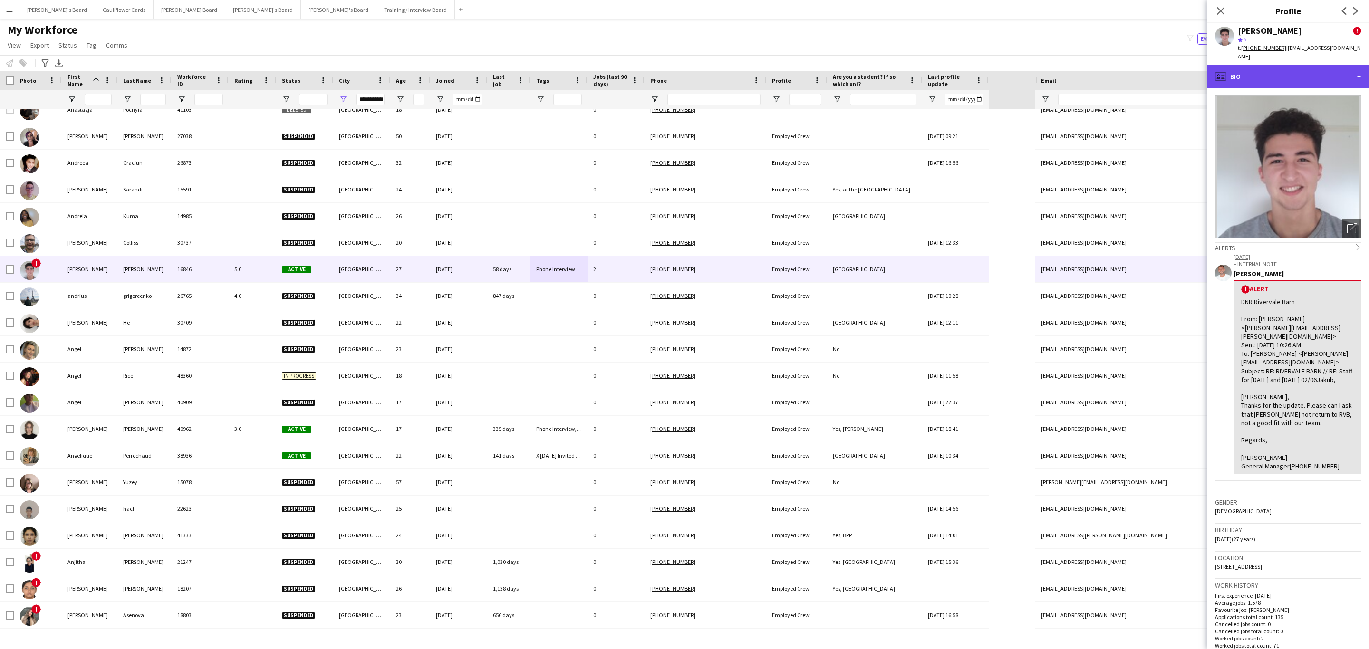
click at [1302, 66] on div "profile Bio" at bounding box center [1289, 76] width 162 height 23
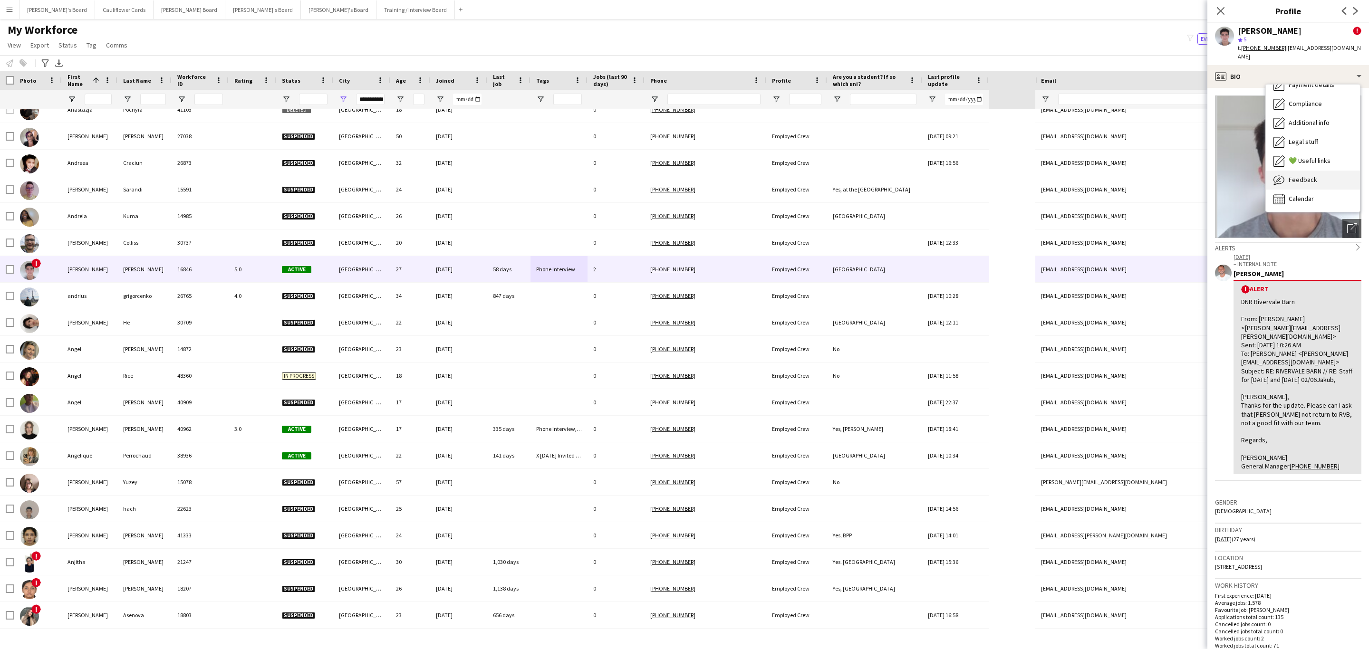
click at [1311, 175] on span "Feedback" at bounding box center [1303, 179] width 29 height 9
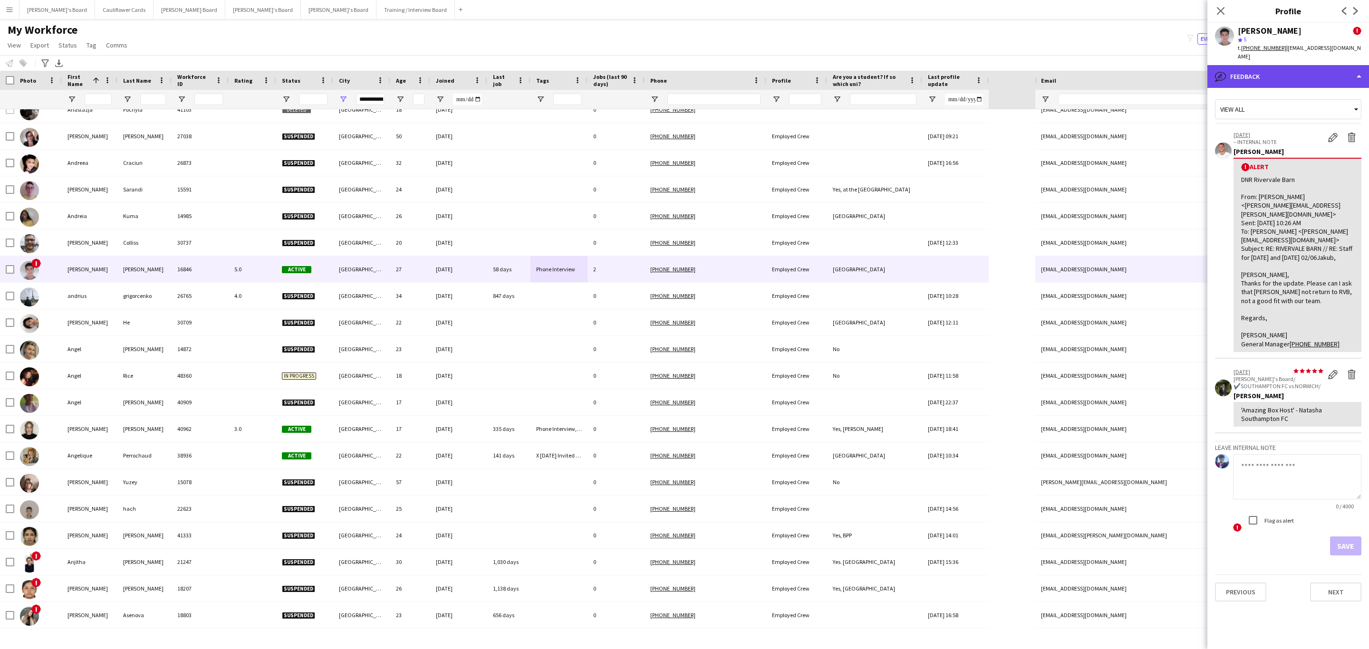
click at [1282, 65] on div "bubble-pencil Feedback" at bounding box center [1289, 76] width 162 height 23
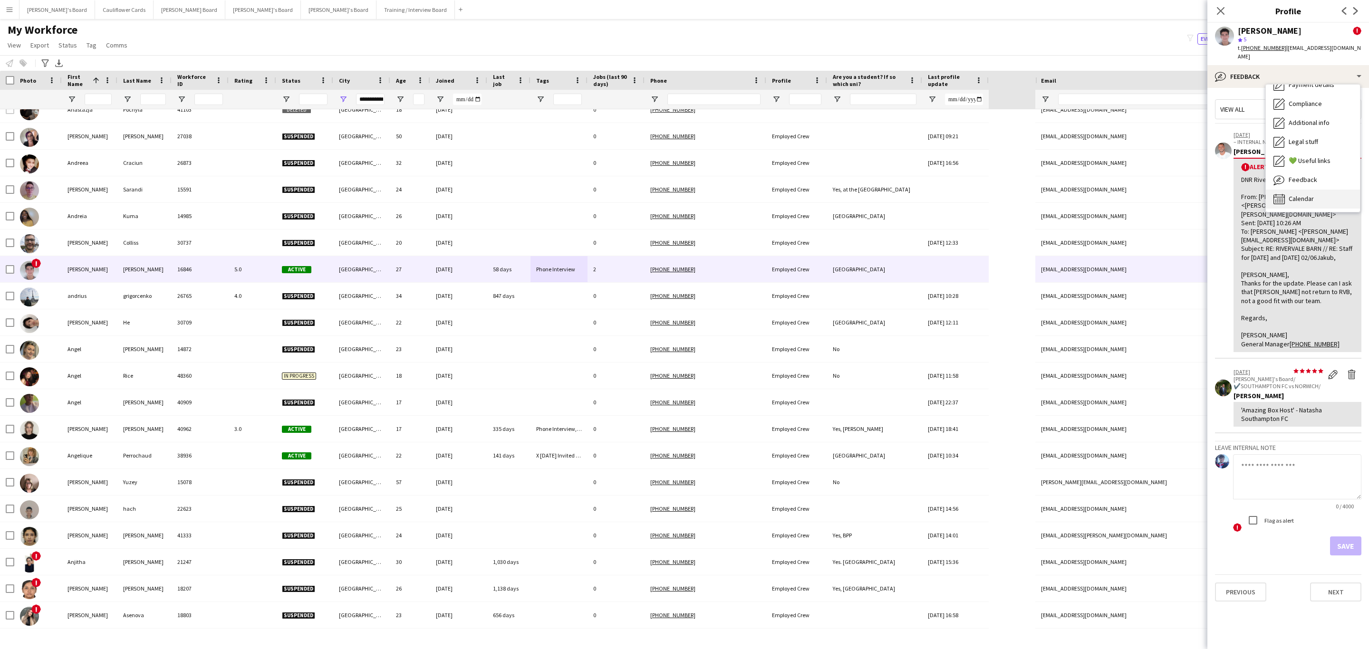
click at [1301, 194] on span "Calendar" at bounding box center [1301, 198] width 25 height 9
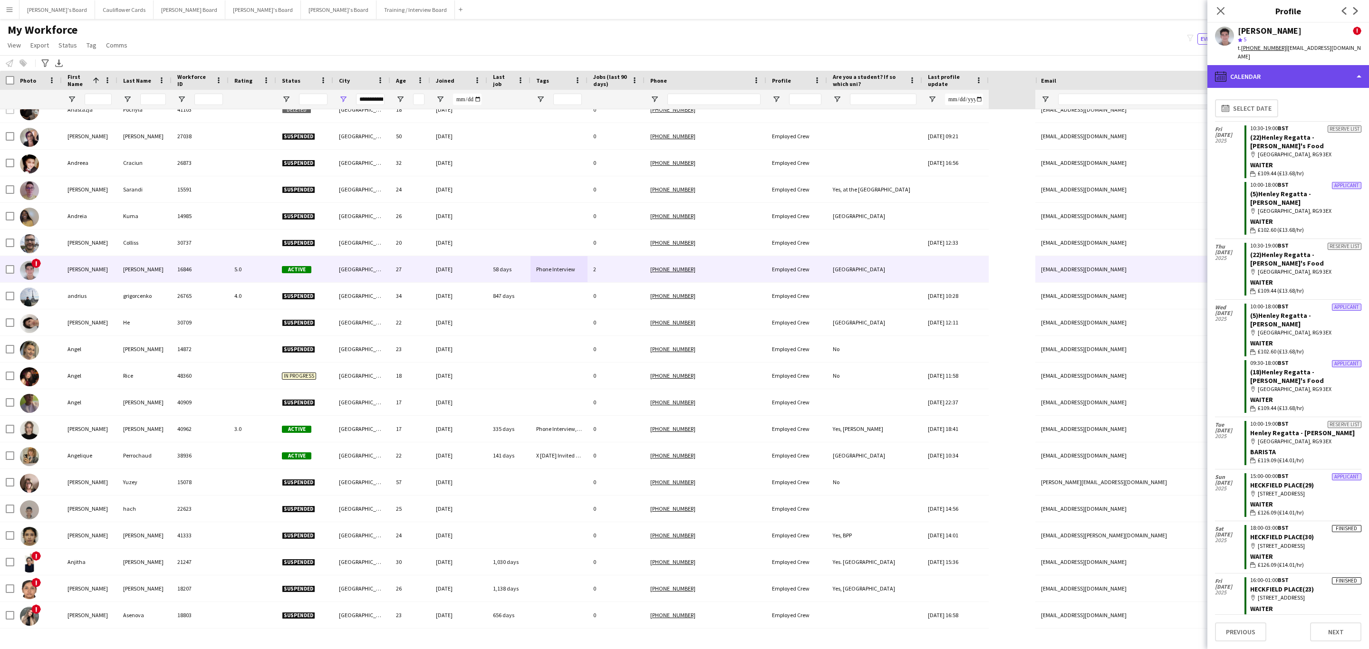
click at [1296, 66] on div "calendar-full Calendar" at bounding box center [1289, 76] width 162 height 23
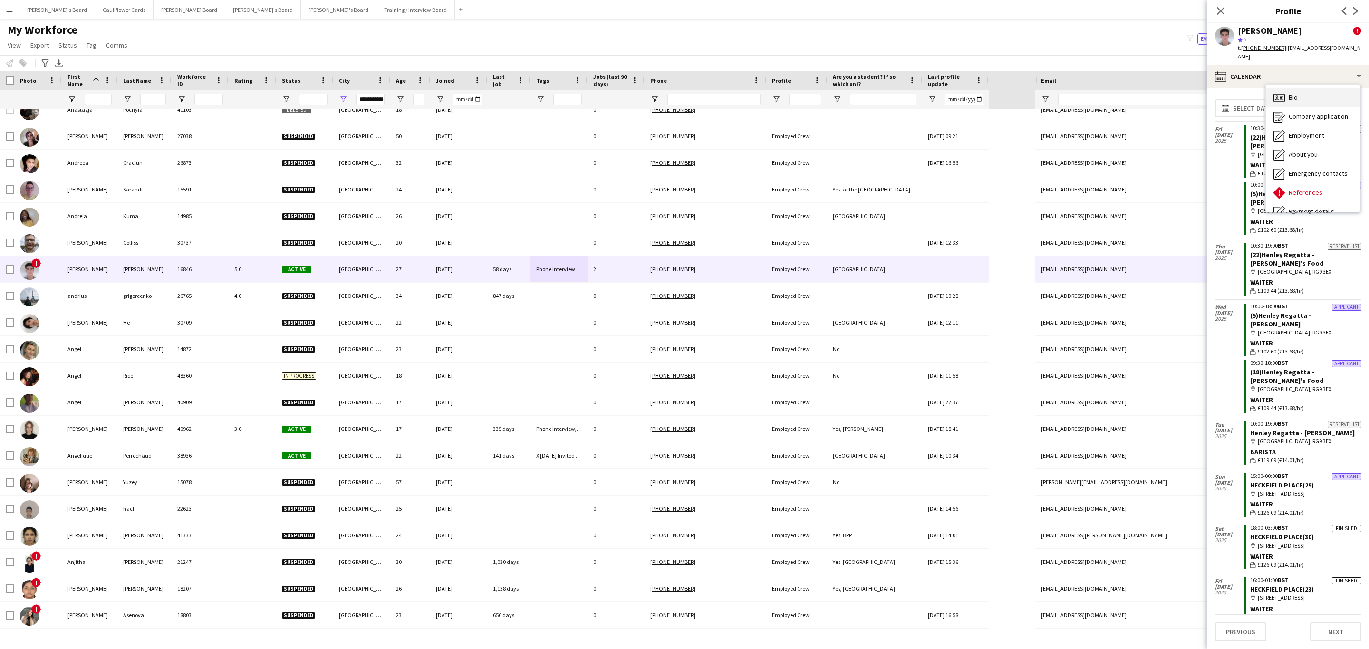
click at [1294, 88] on div "Bio Bio" at bounding box center [1313, 97] width 94 height 19
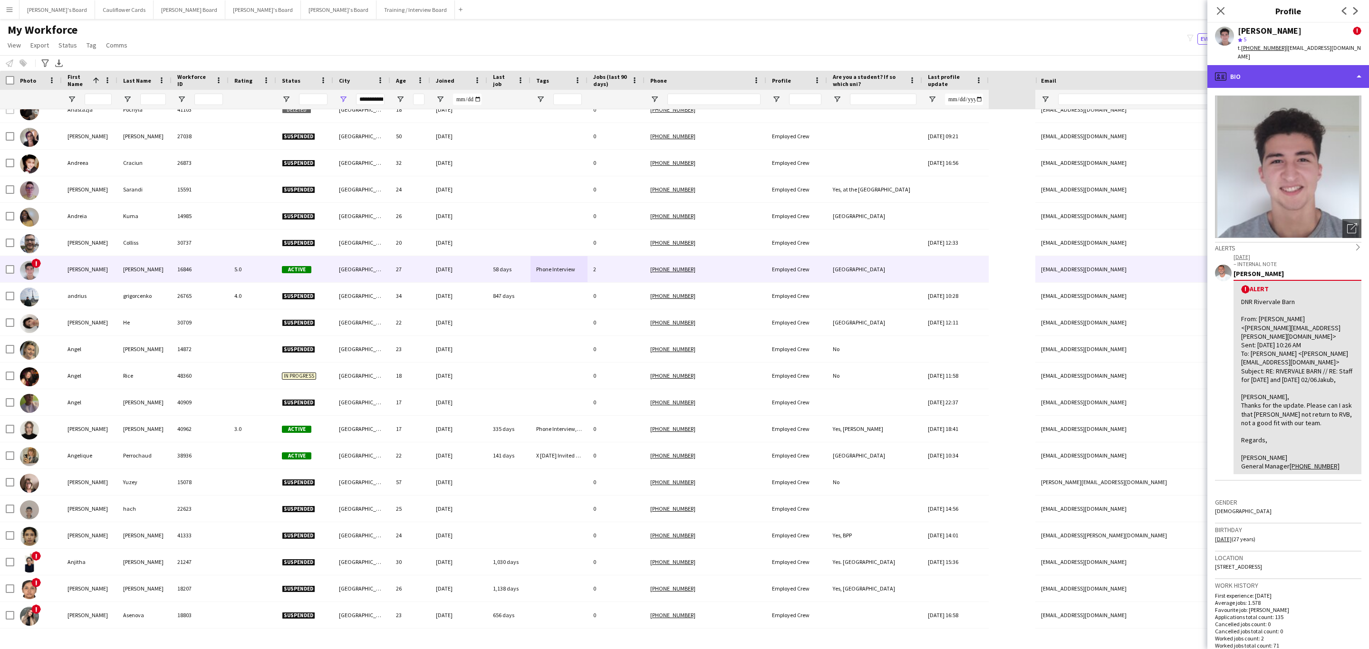
click at [1315, 65] on div "profile Bio" at bounding box center [1289, 76] width 162 height 23
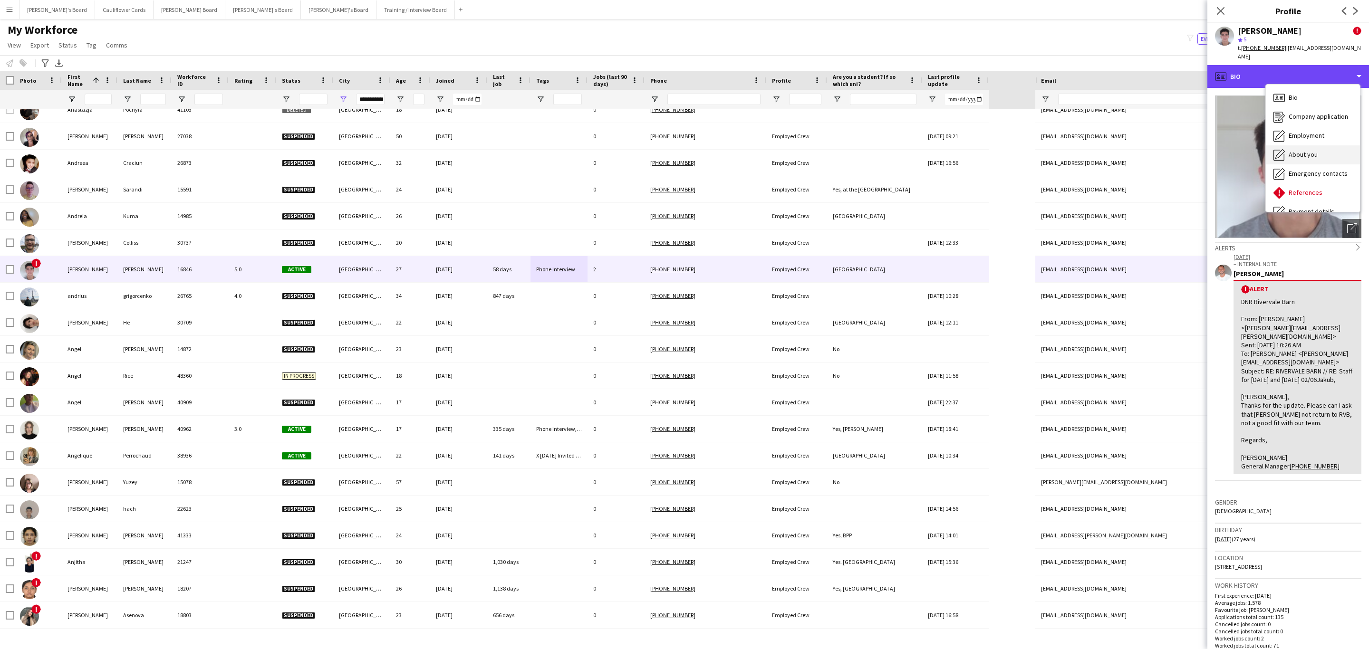
scroll to position [127, 0]
click at [1310, 175] on span "Feedback" at bounding box center [1303, 179] width 29 height 9
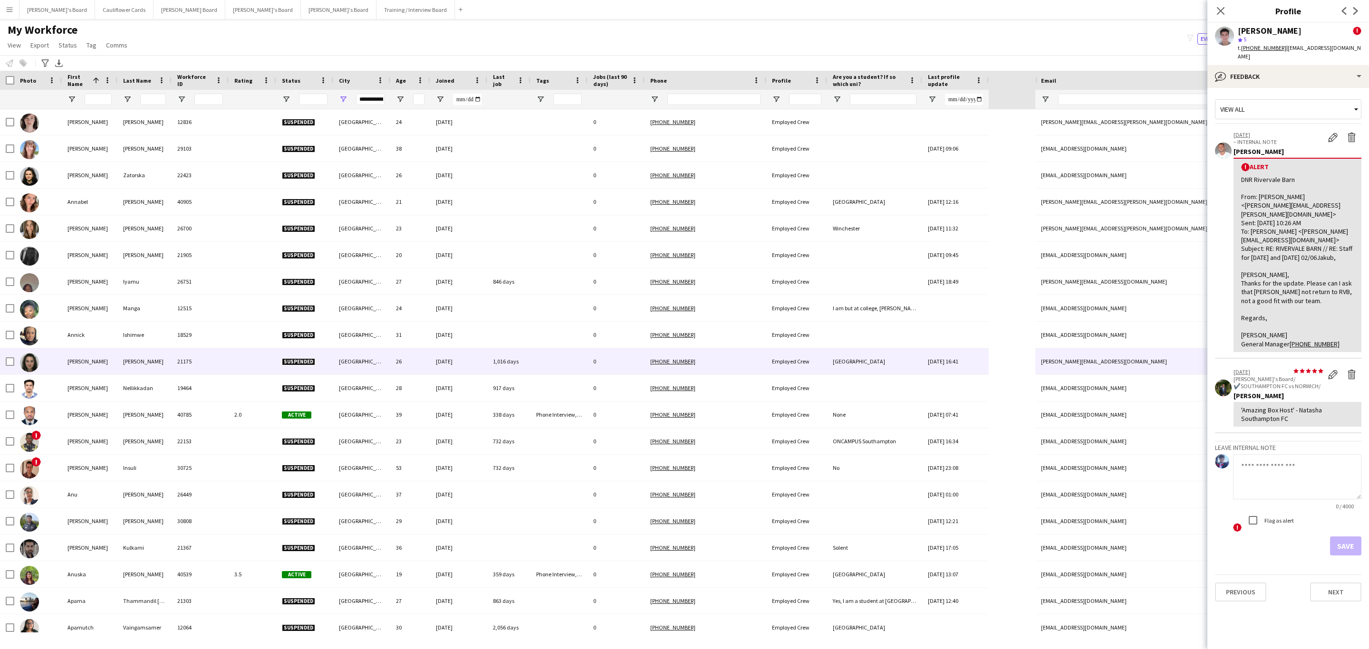
scroll to position [4523, 0]
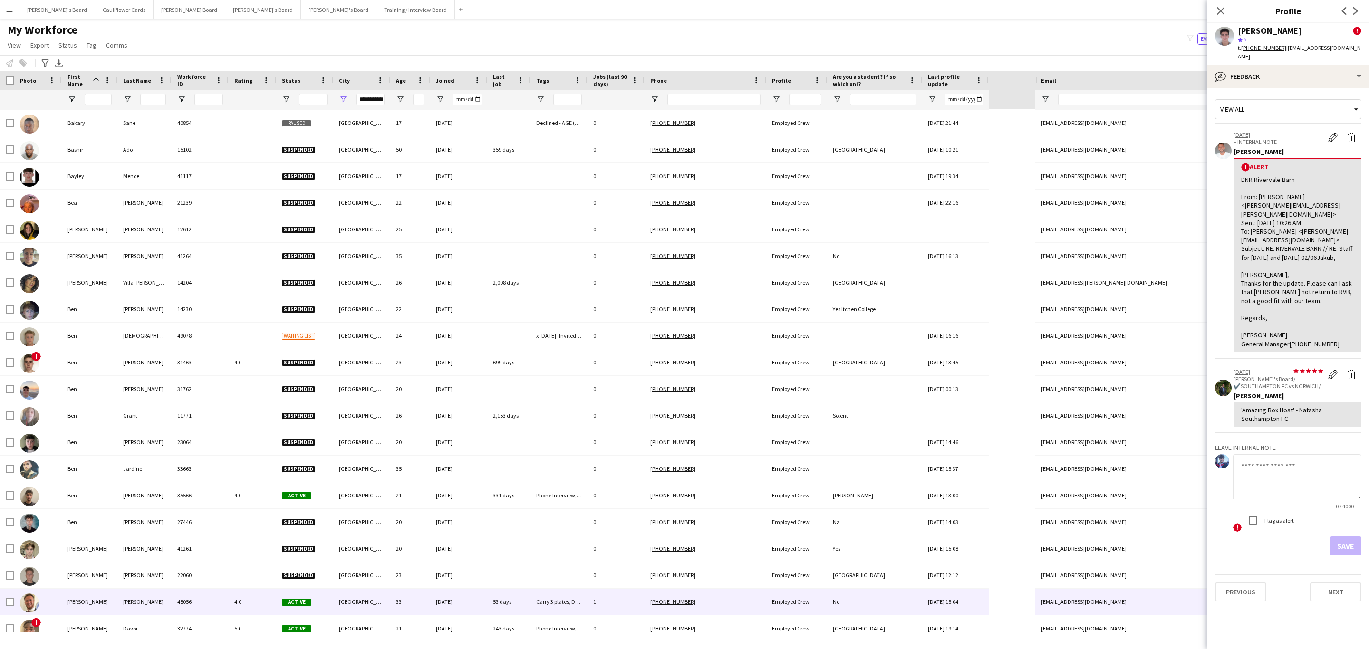
click at [605, 599] on div "1" at bounding box center [616, 602] width 57 height 26
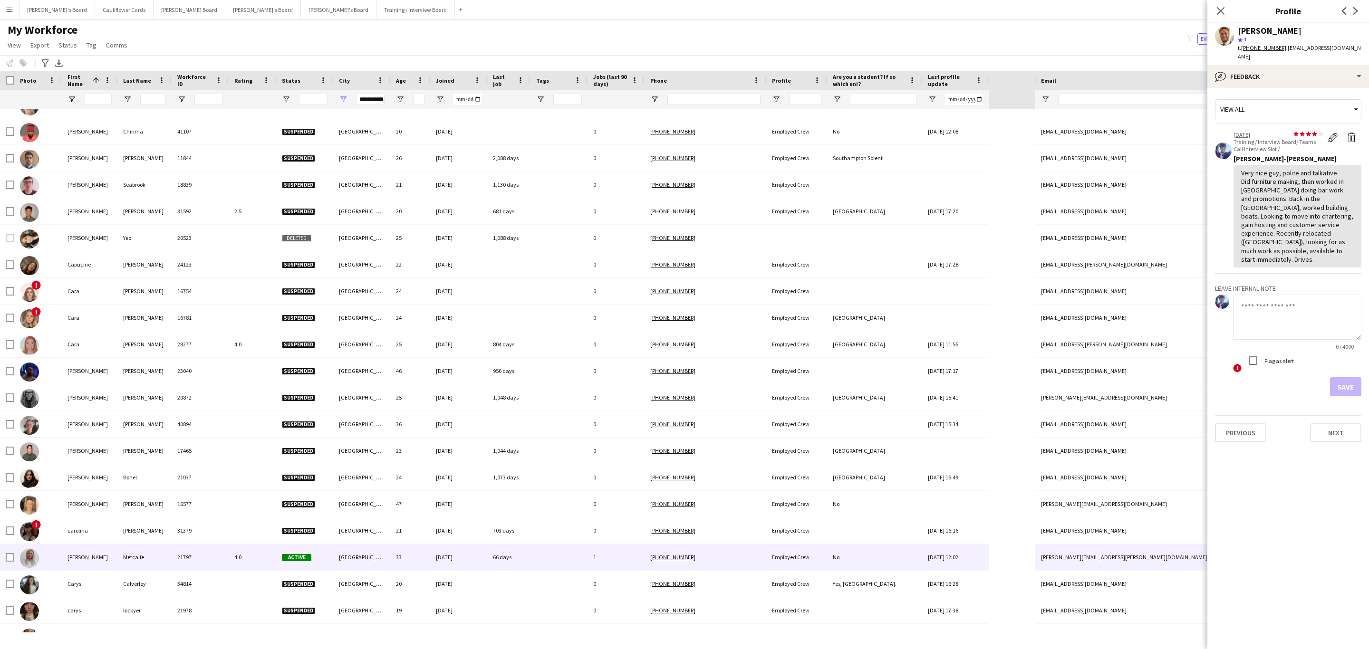
click at [560, 559] on div at bounding box center [559, 557] width 57 height 26
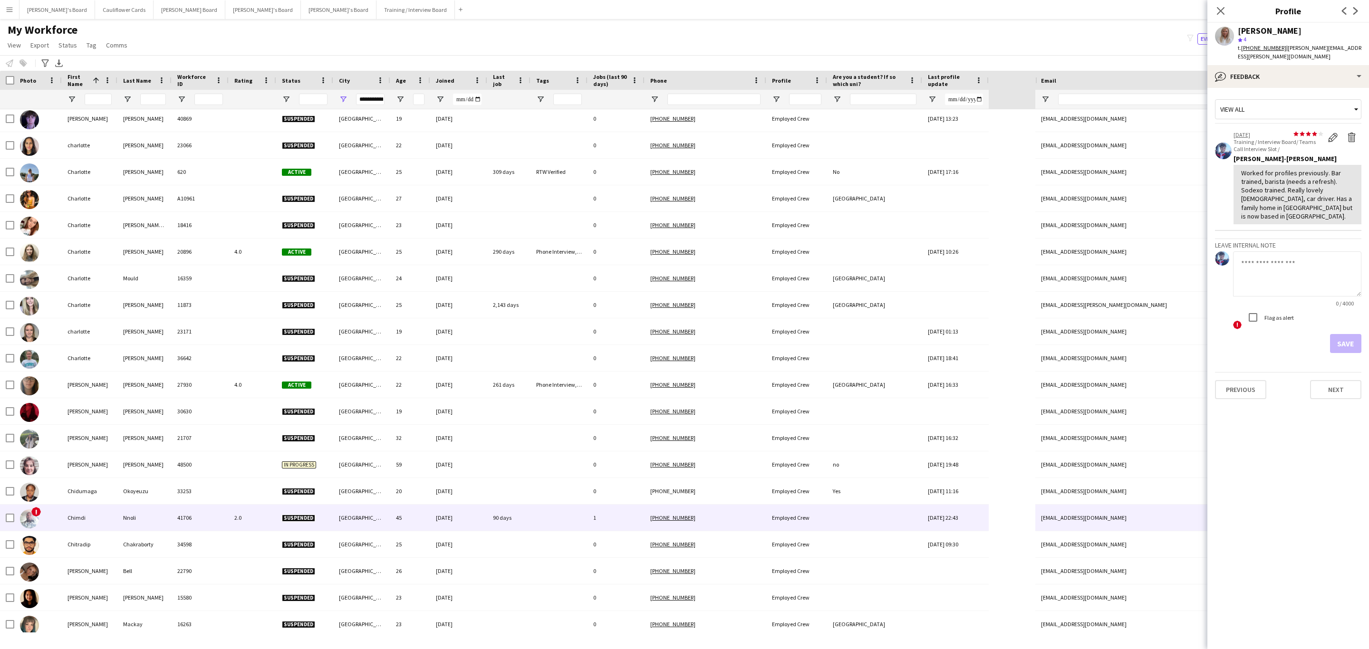
click at [578, 520] on div at bounding box center [559, 518] width 57 height 26
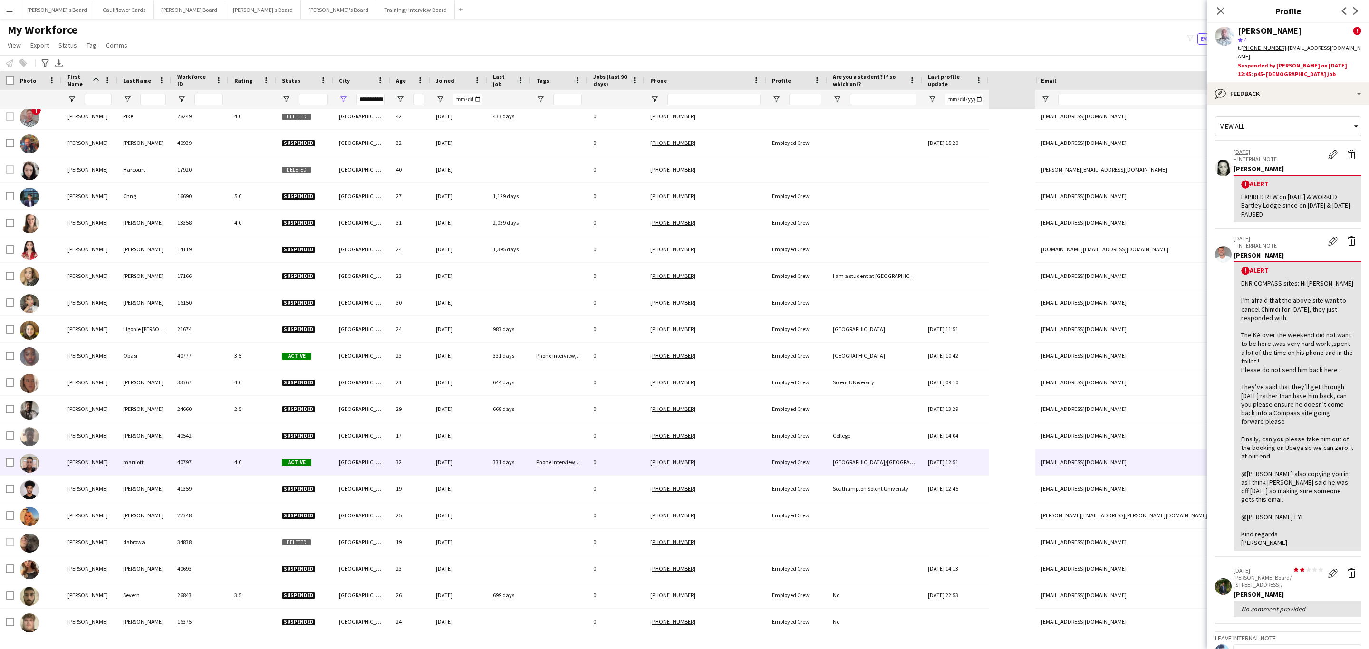
click at [527, 461] on div "331 days" at bounding box center [508, 462] width 43 height 26
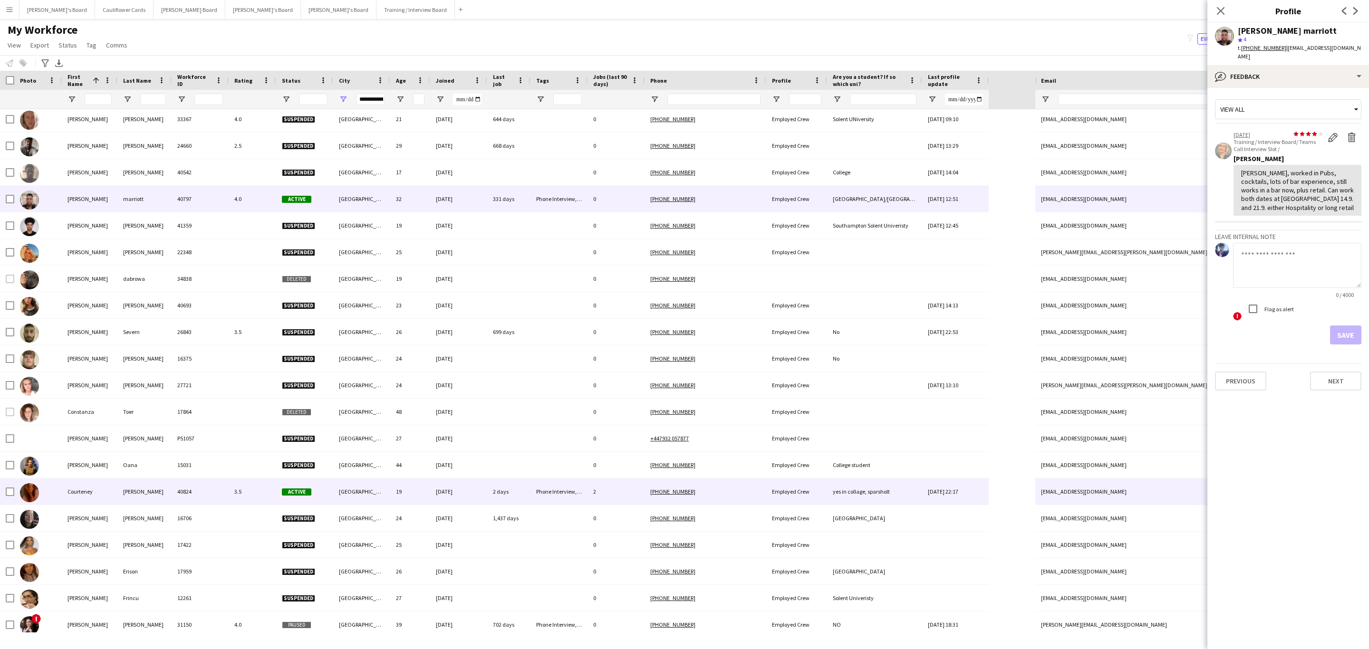
click at [579, 488] on div "Phone Interview, RTW Verified" at bounding box center [559, 492] width 57 height 26
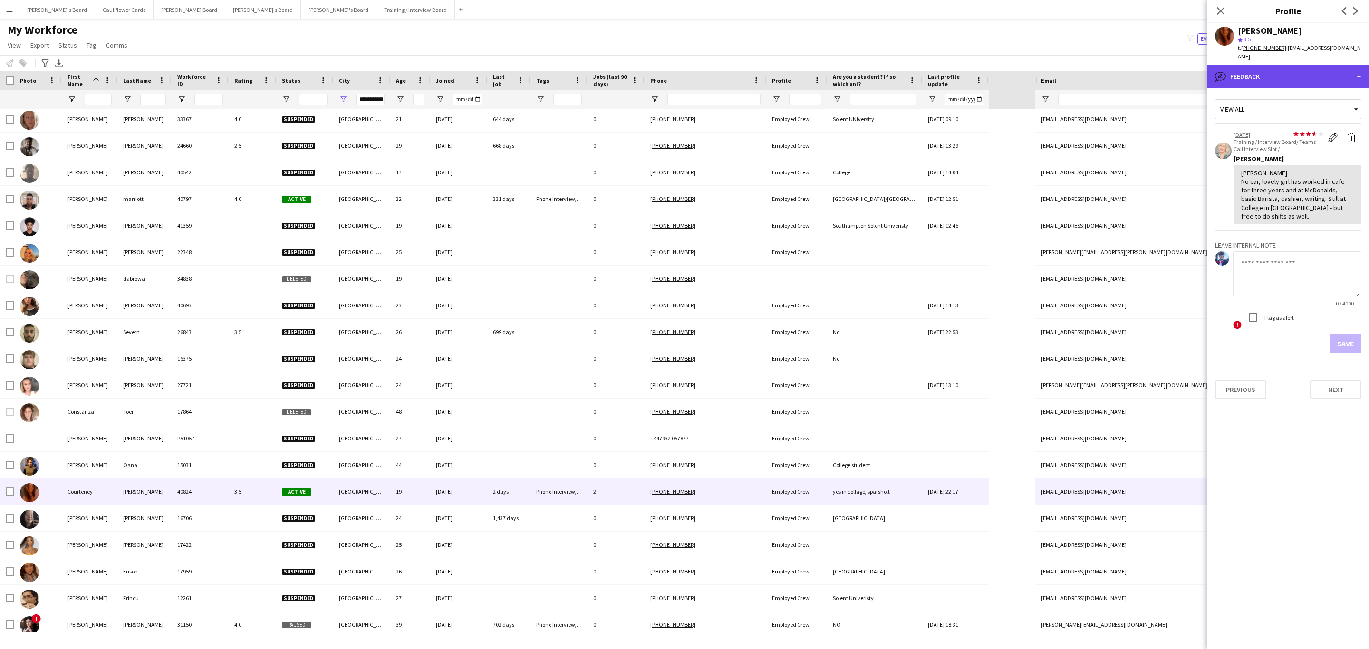
click at [1314, 74] on div "bubble-pencil Feedback" at bounding box center [1289, 76] width 162 height 23
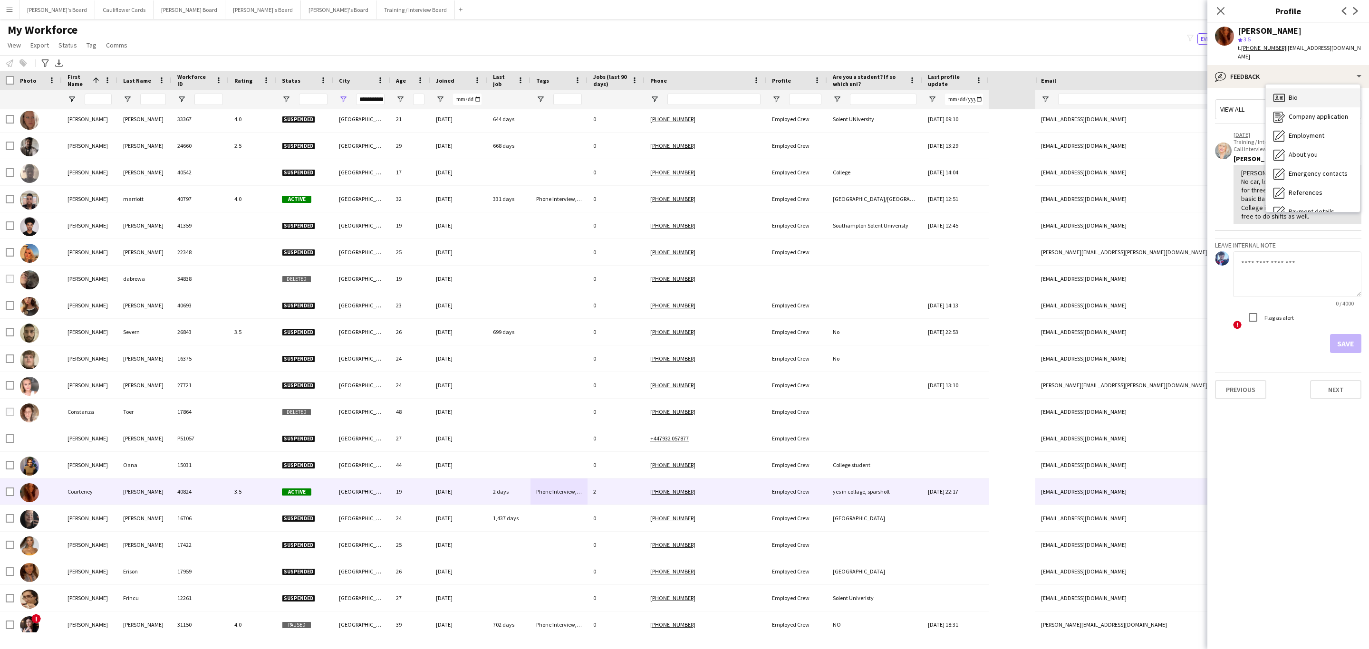
click at [1305, 88] on div "Bio Bio" at bounding box center [1313, 97] width 94 height 19
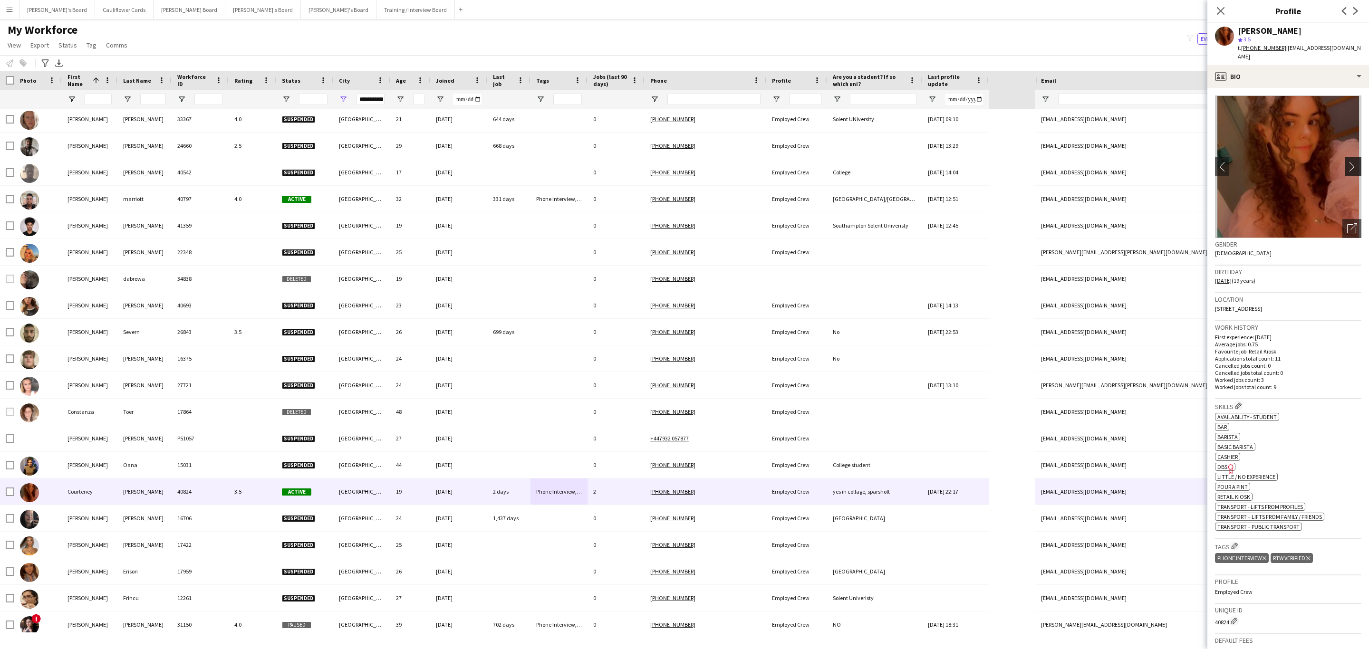
click at [1347, 162] on app-icon "chevron-right" at bounding box center [1354, 167] width 15 height 10
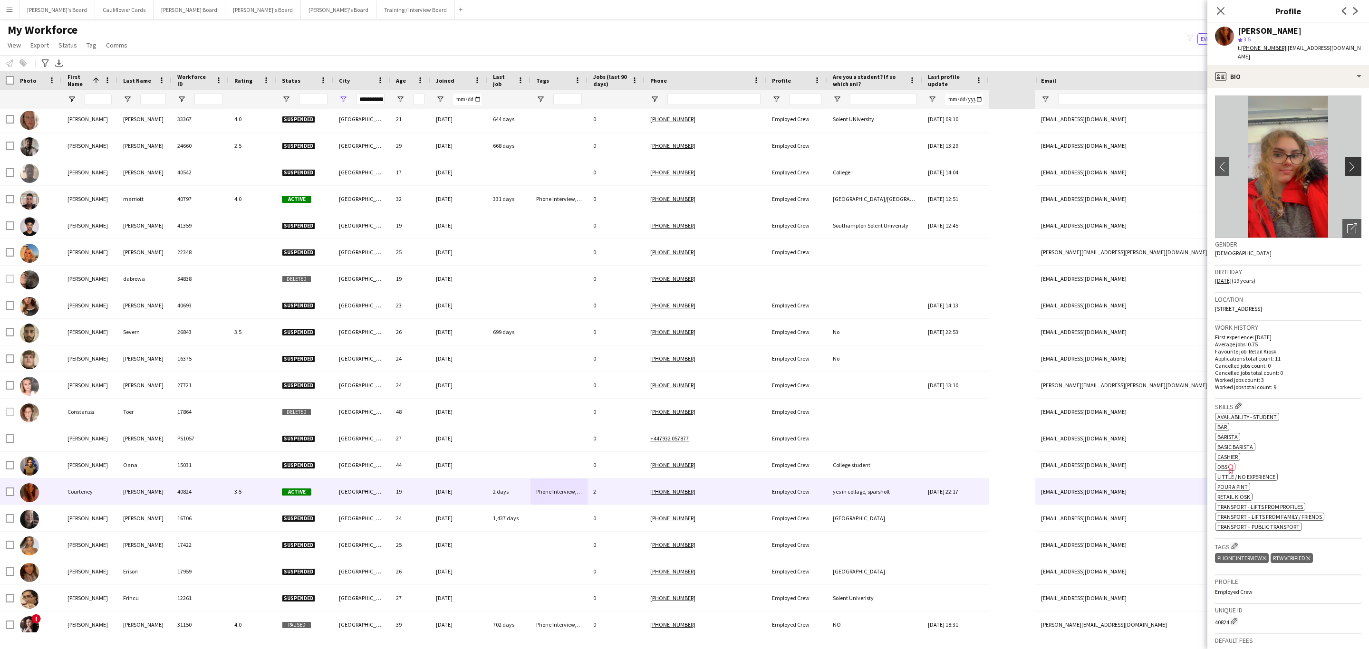
click at [1347, 162] on app-icon "chevron-right" at bounding box center [1354, 167] width 15 height 10
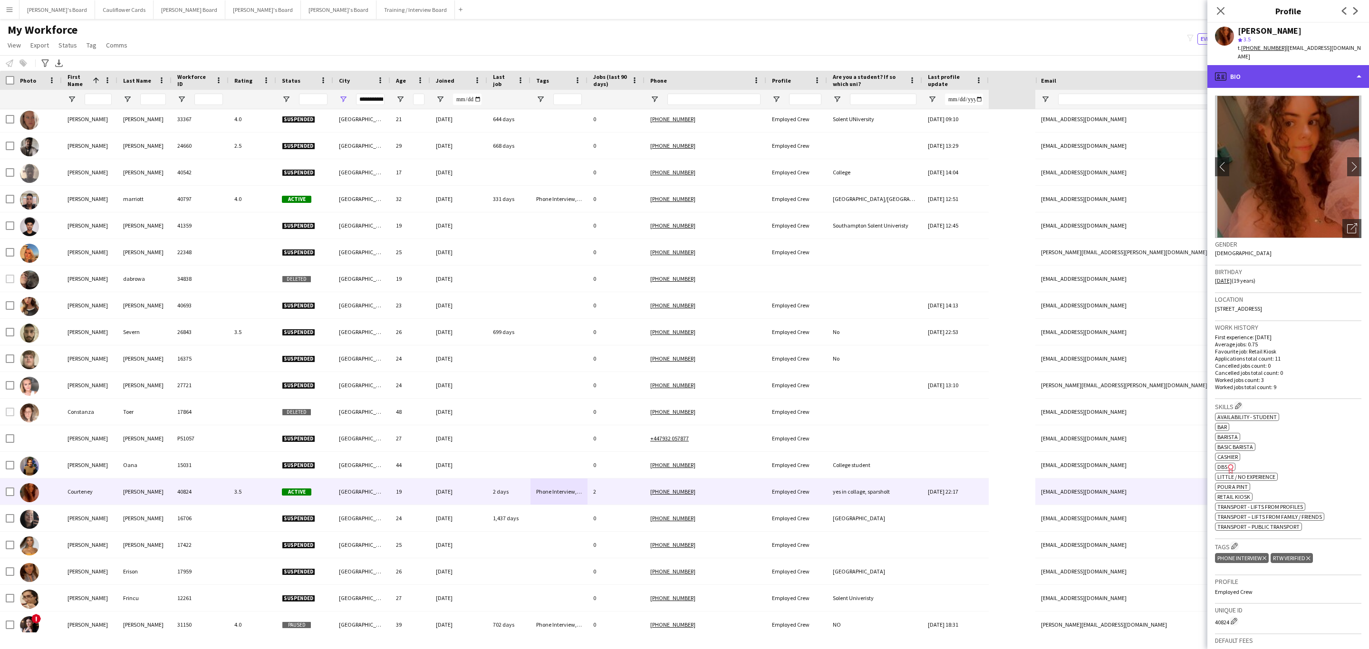
click at [1312, 68] on div "profile Bio" at bounding box center [1289, 76] width 162 height 23
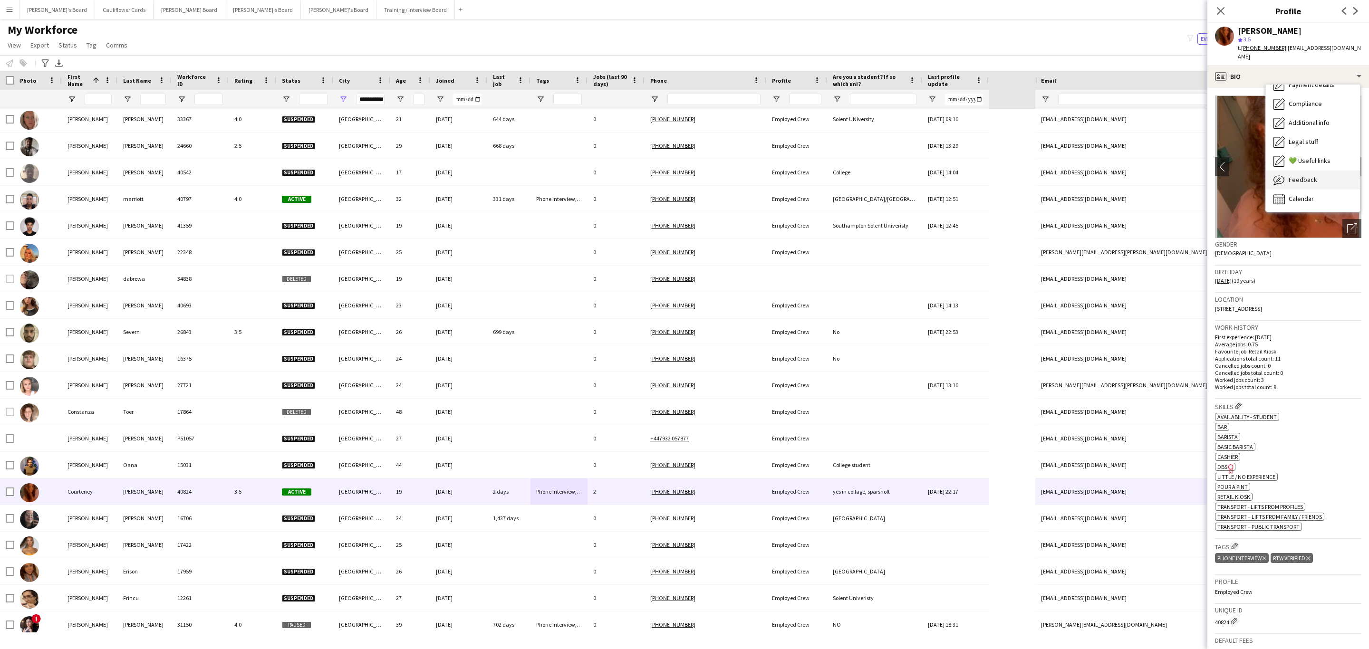
click at [1302, 175] on span "Feedback" at bounding box center [1303, 179] width 29 height 9
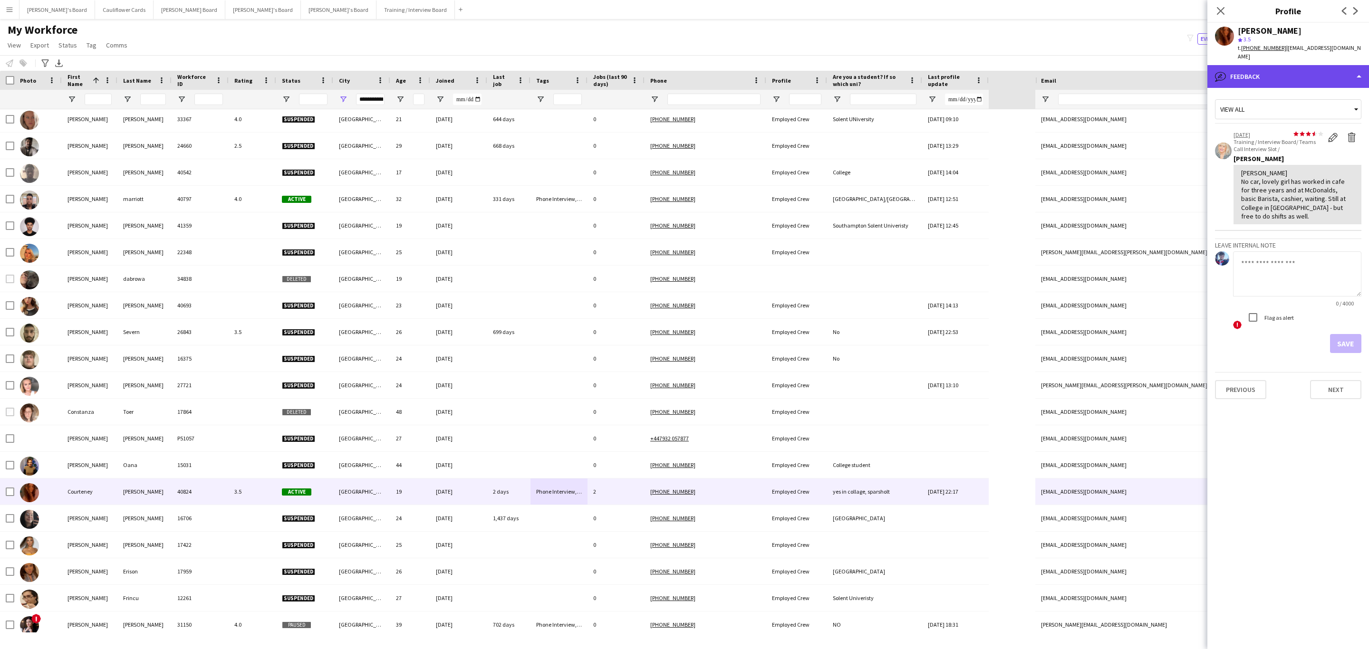
click at [1292, 70] on div "bubble-pencil Feedback" at bounding box center [1289, 76] width 162 height 23
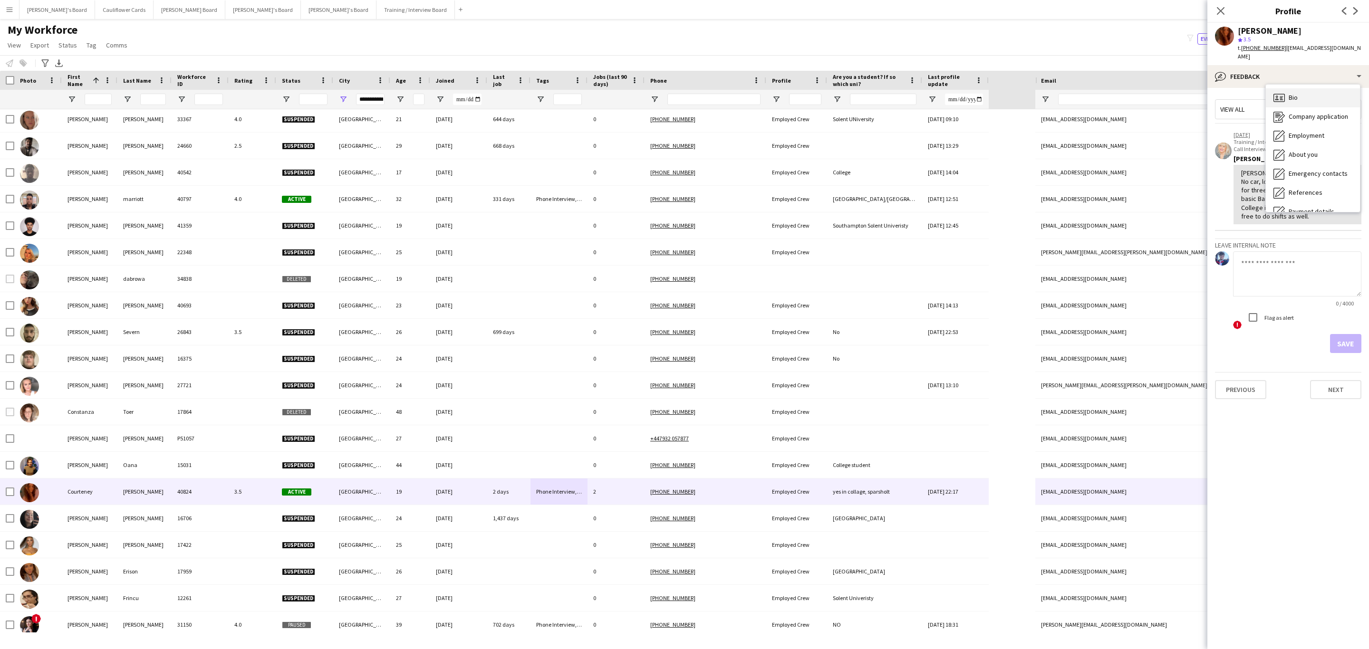
click at [1297, 93] on span "Bio" at bounding box center [1293, 97] width 9 height 9
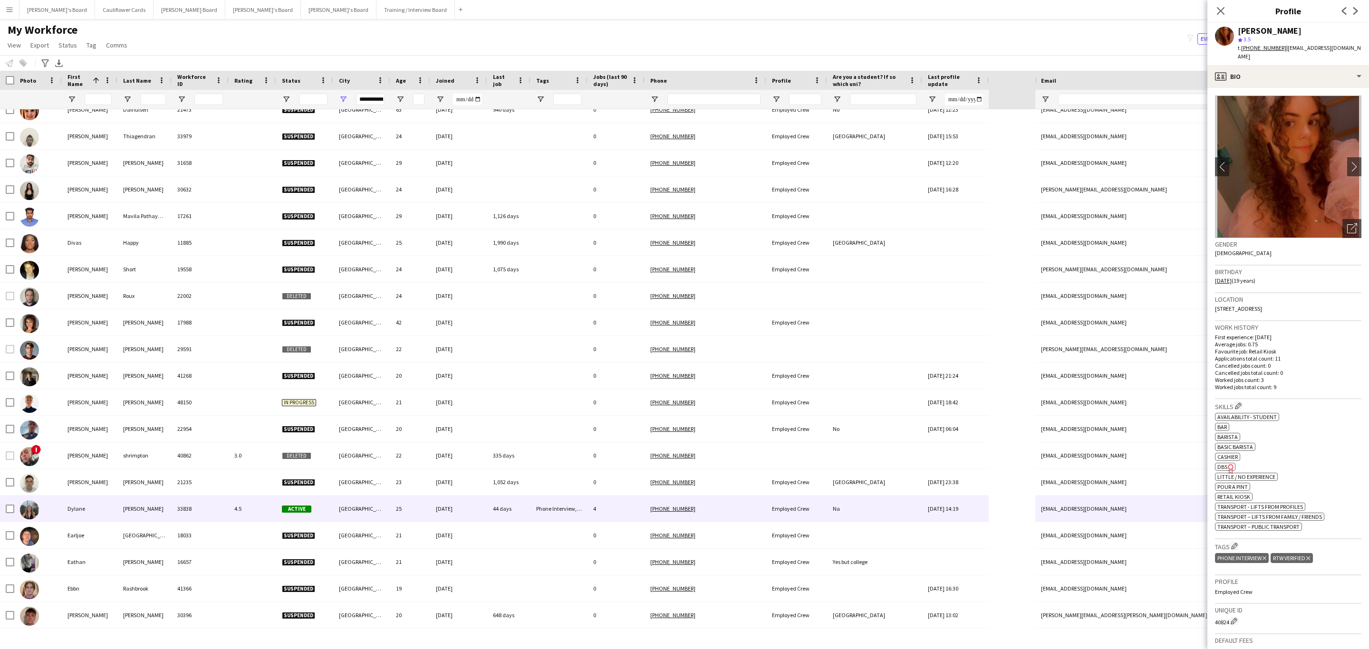
click at [574, 503] on div "Phone Interview, RTW Verified" at bounding box center [559, 509] width 57 height 26
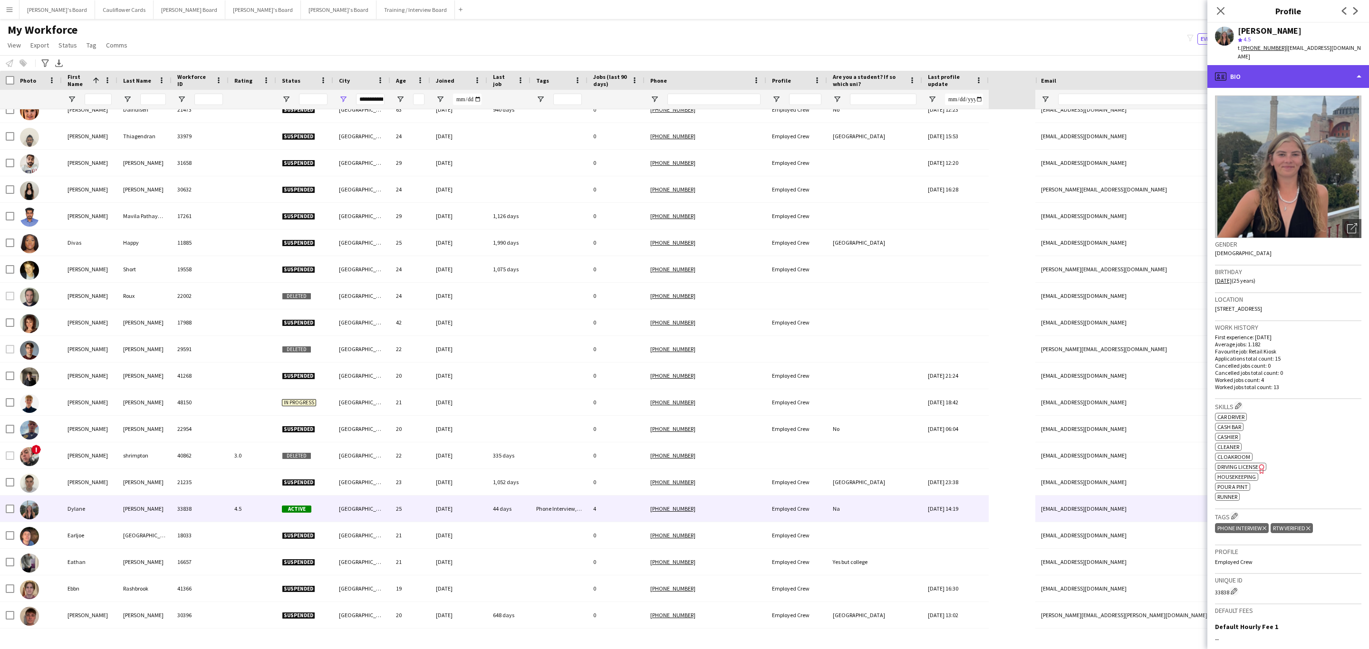
click at [1324, 75] on div "profile Bio" at bounding box center [1289, 76] width 162 height 23
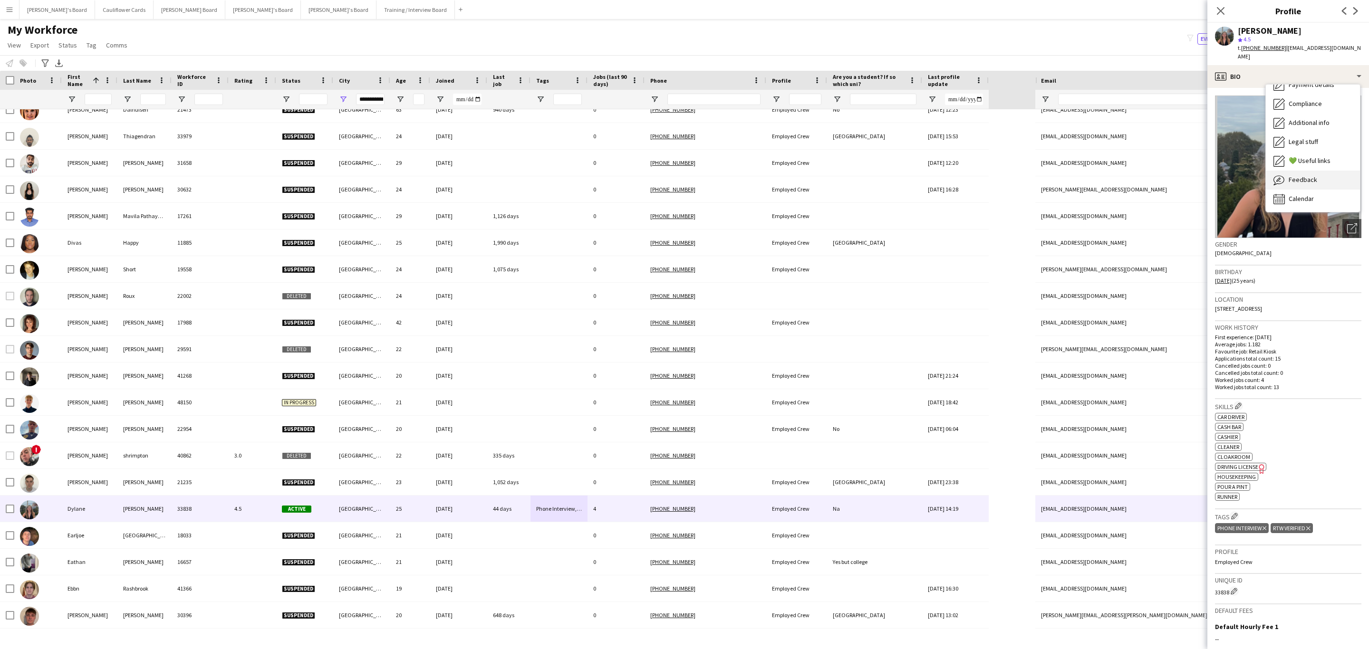
click at [1312, 175] on span "Feedback" at bounding box center [1303, 179] width 29 height 9
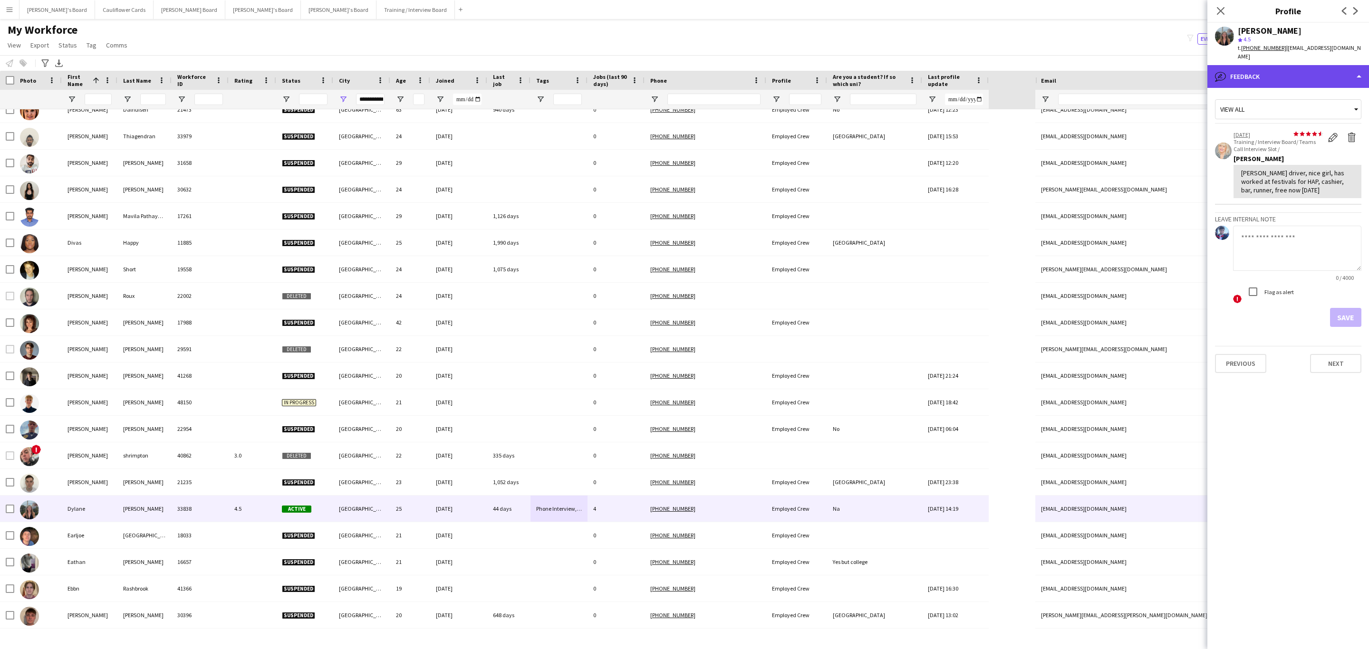
click at [1297, 75] on div "bubble-pencil Feedback" at bounding box center [1289, 76] width 162 height 23
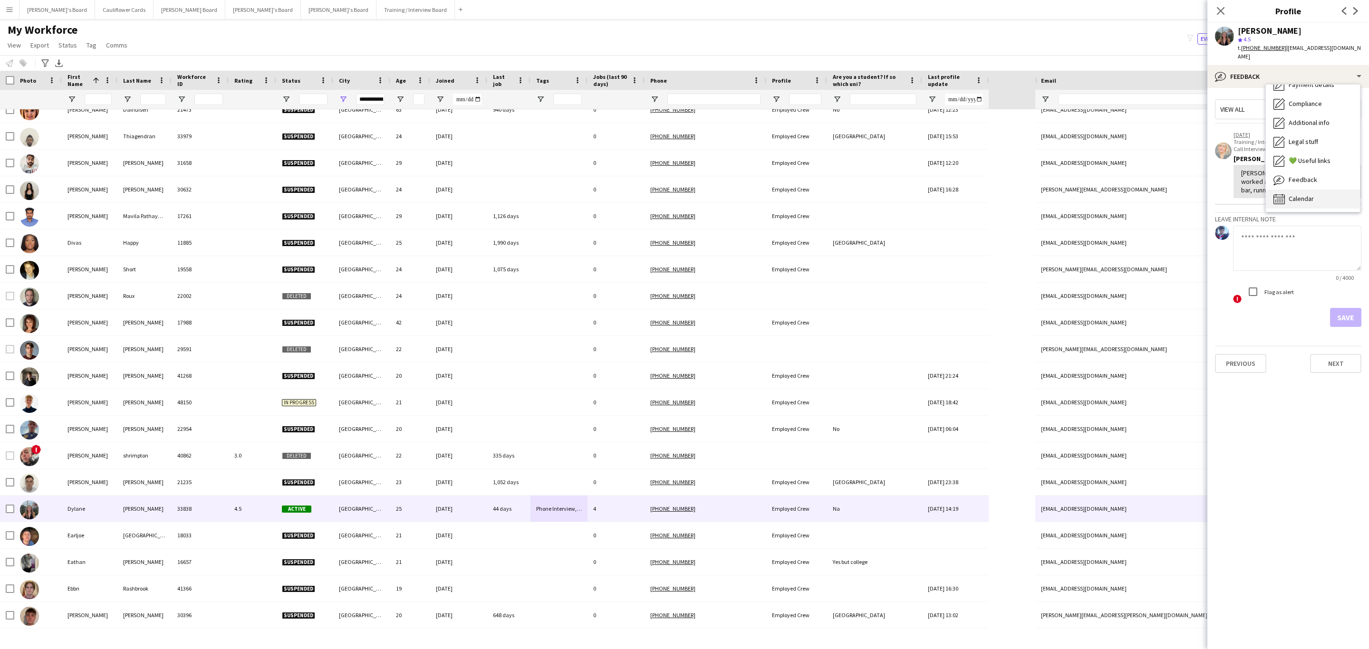
click at [1295, 194] on span "Calendar" at bounding box center [1301, 198] width 25 height 9
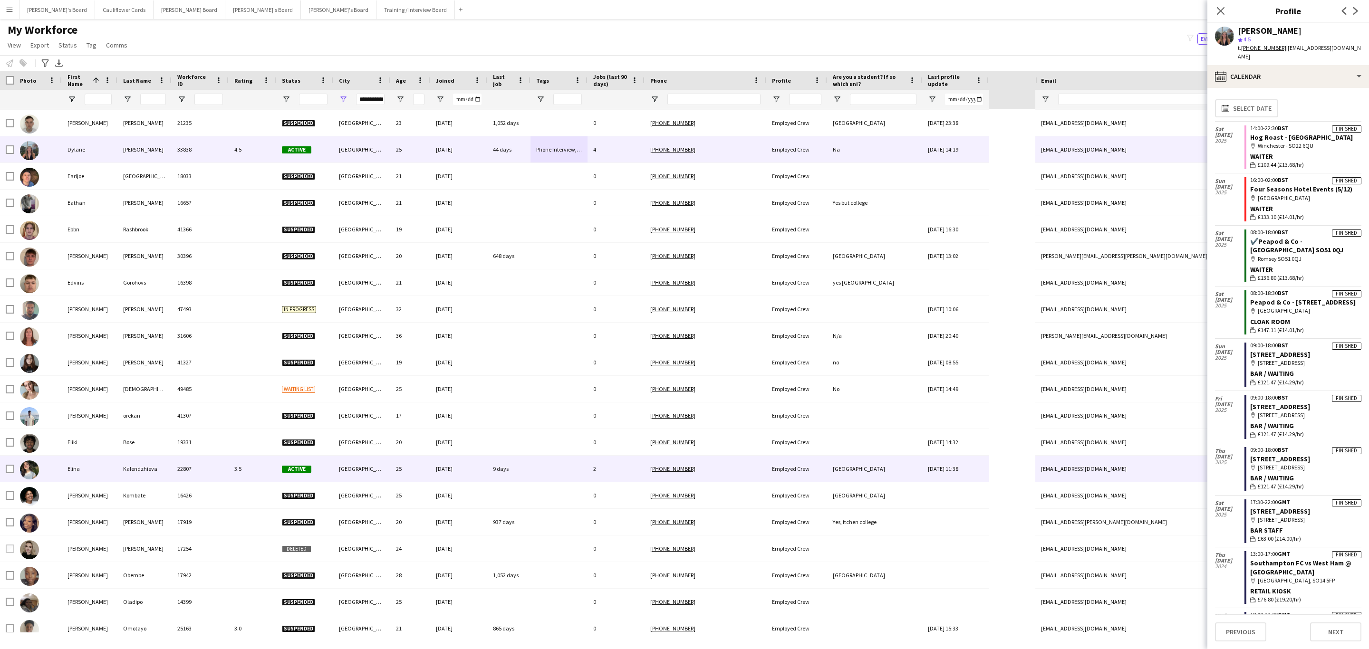
click at [557, 468] on div at bounding box center [559, 469] width 57 height 26
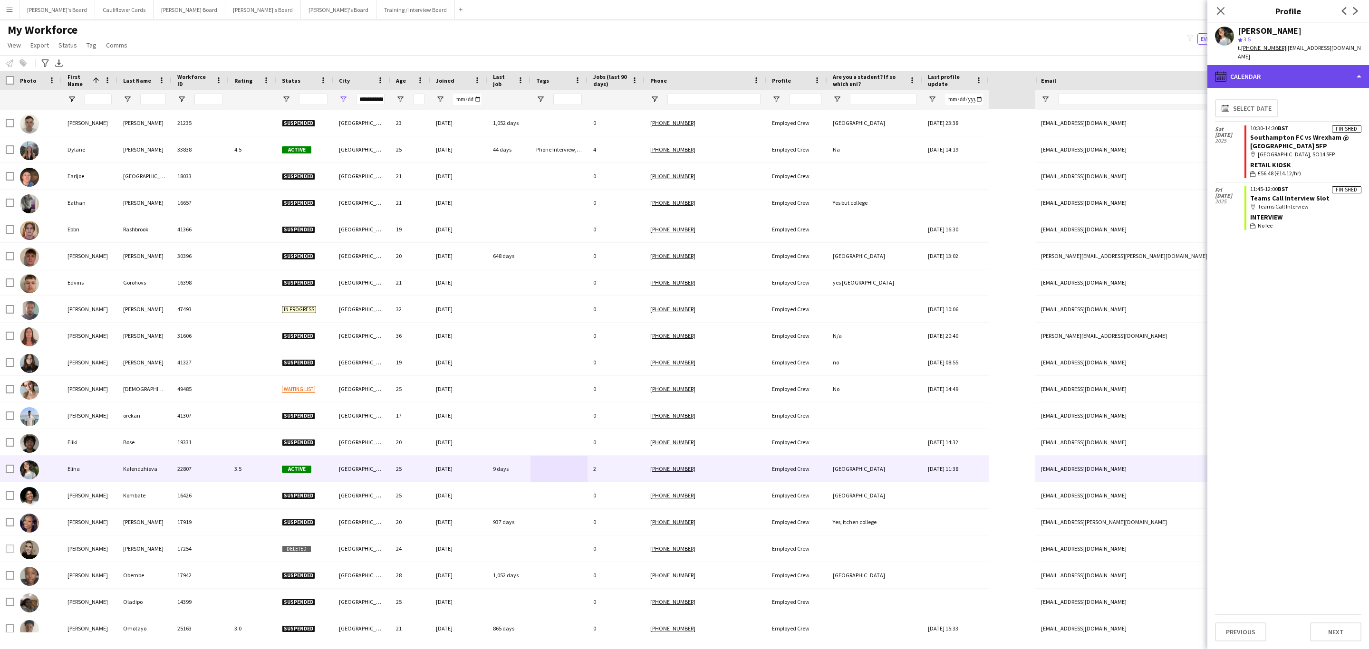
click at [1291, 65] on div "calendar-full Calendar" at bounding box center [1289, 76] width 162 height 23
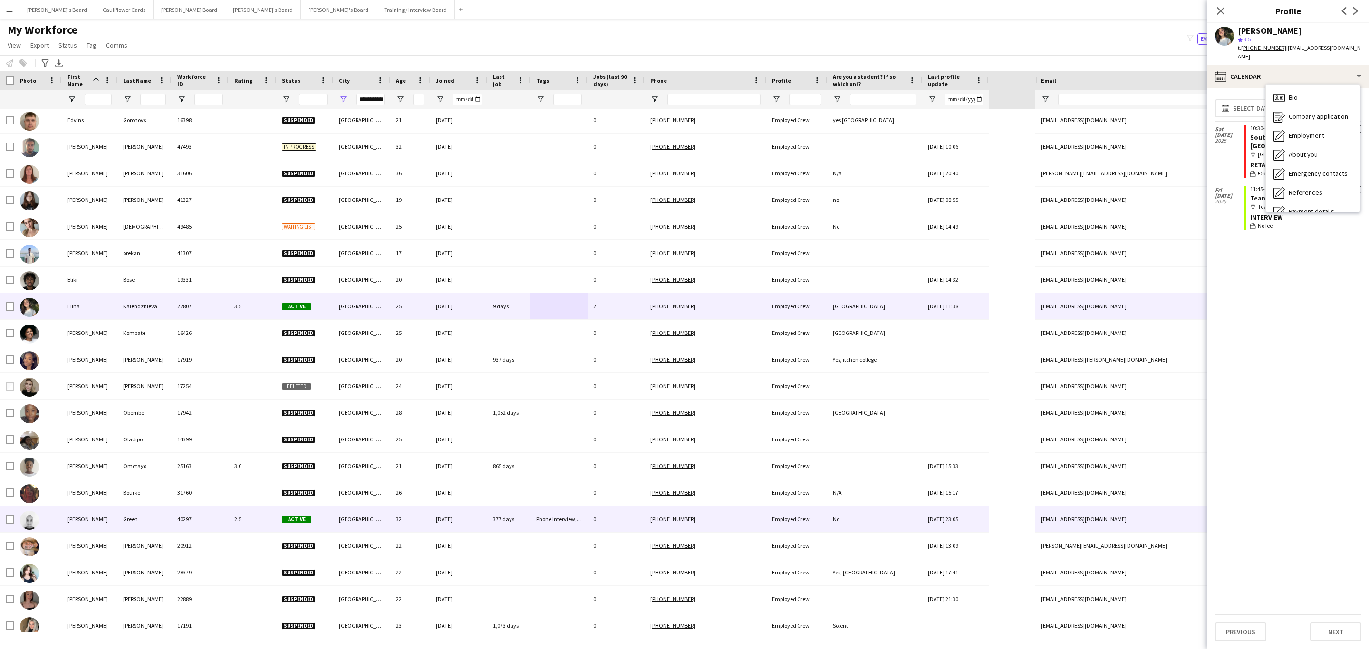
click at [609, 521] on div "0" at bounding box center [616, 519] width 57 height 26
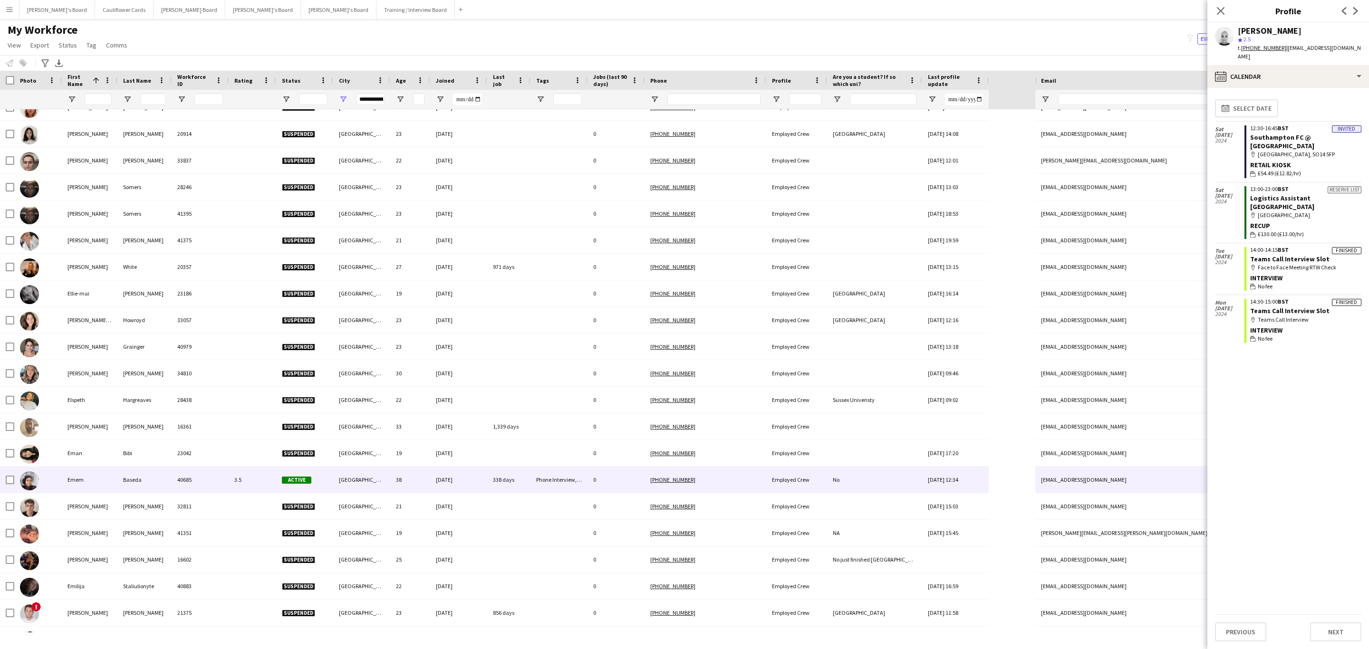
click at [572, 488] on div "Phone Interview, RTW Verified, Sharecode Checked" at bounding box center [559, 480] width 57 height 26
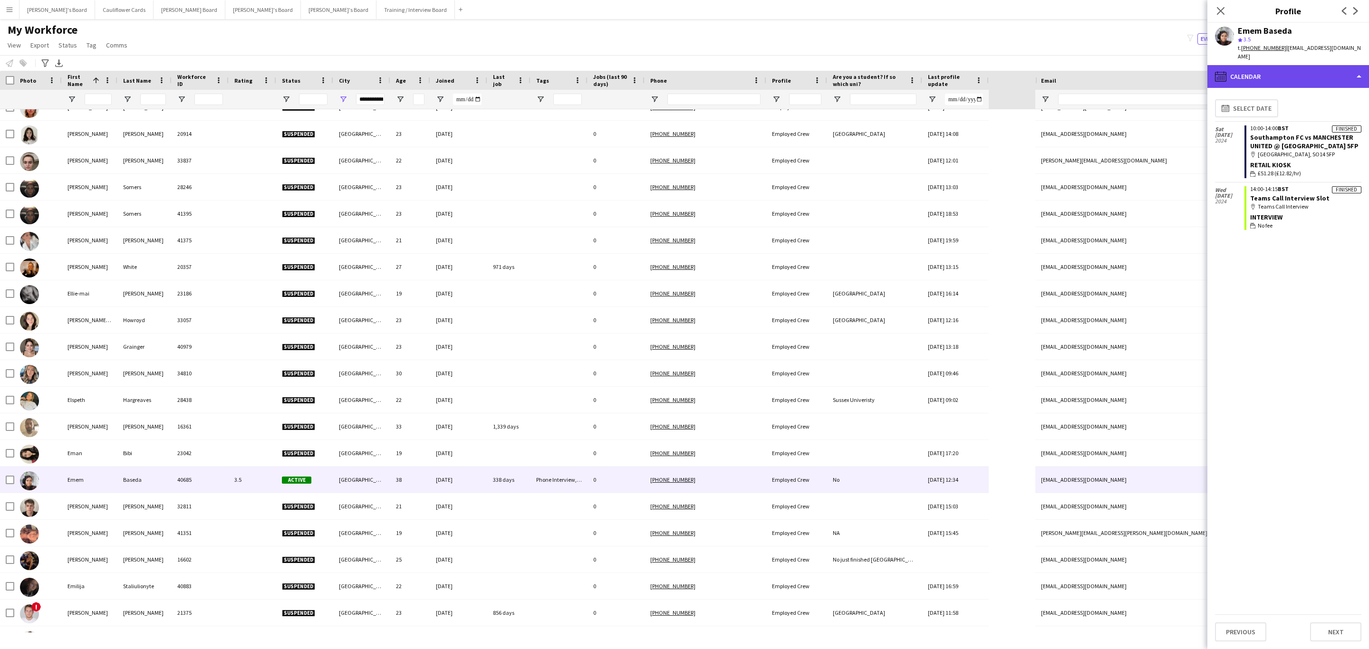
click at [1317, 72] on div "calendar-full Calendar" at bounding box center [1289, 76] width 162 height 23
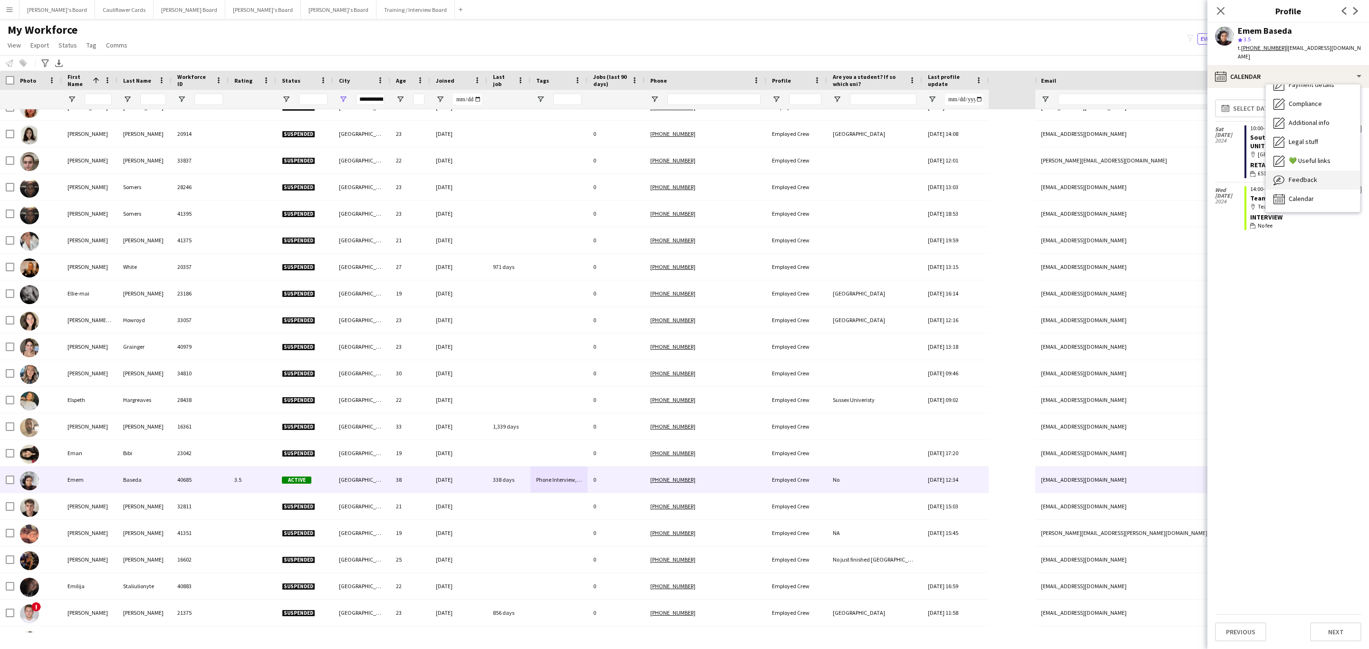
click at [1305, 171] on div "Feedback Feedback" at bounding box center [1313, 180] width 94 height 19
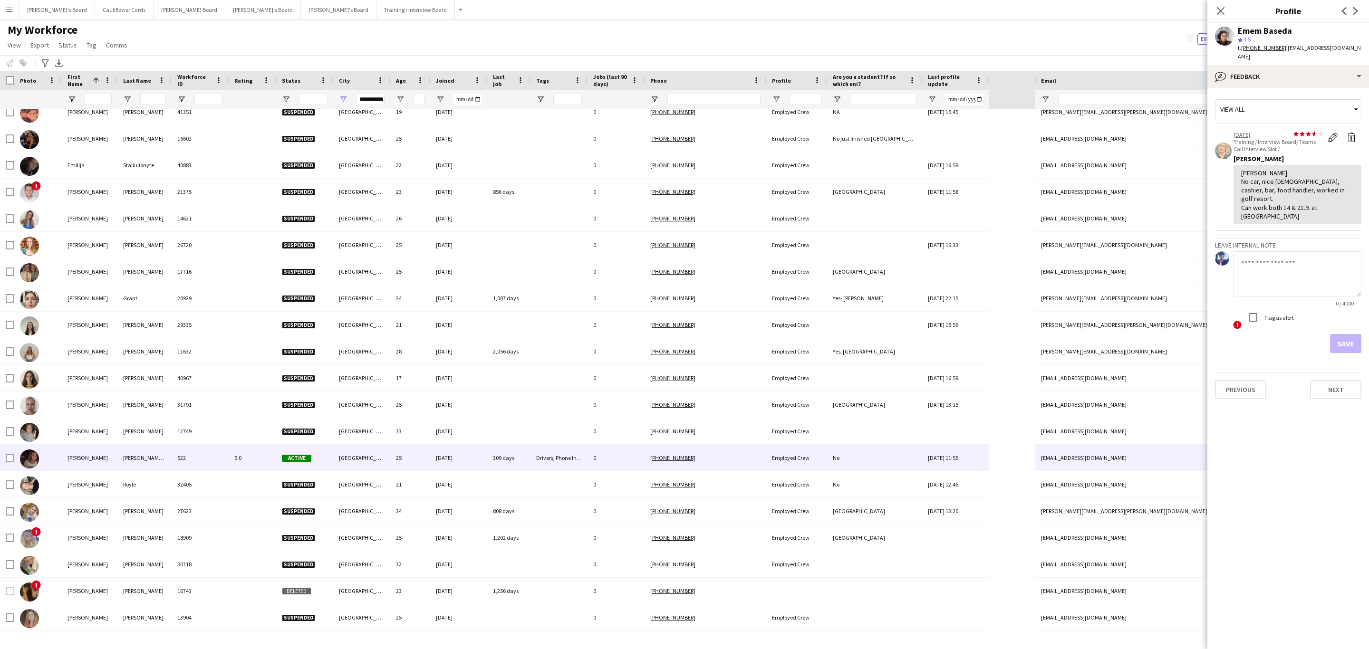
click at [539, 454] on div "Drivers, Phone Interview, Returner, RTW Verified" at bounding box center [559, 458] width 57 height 26
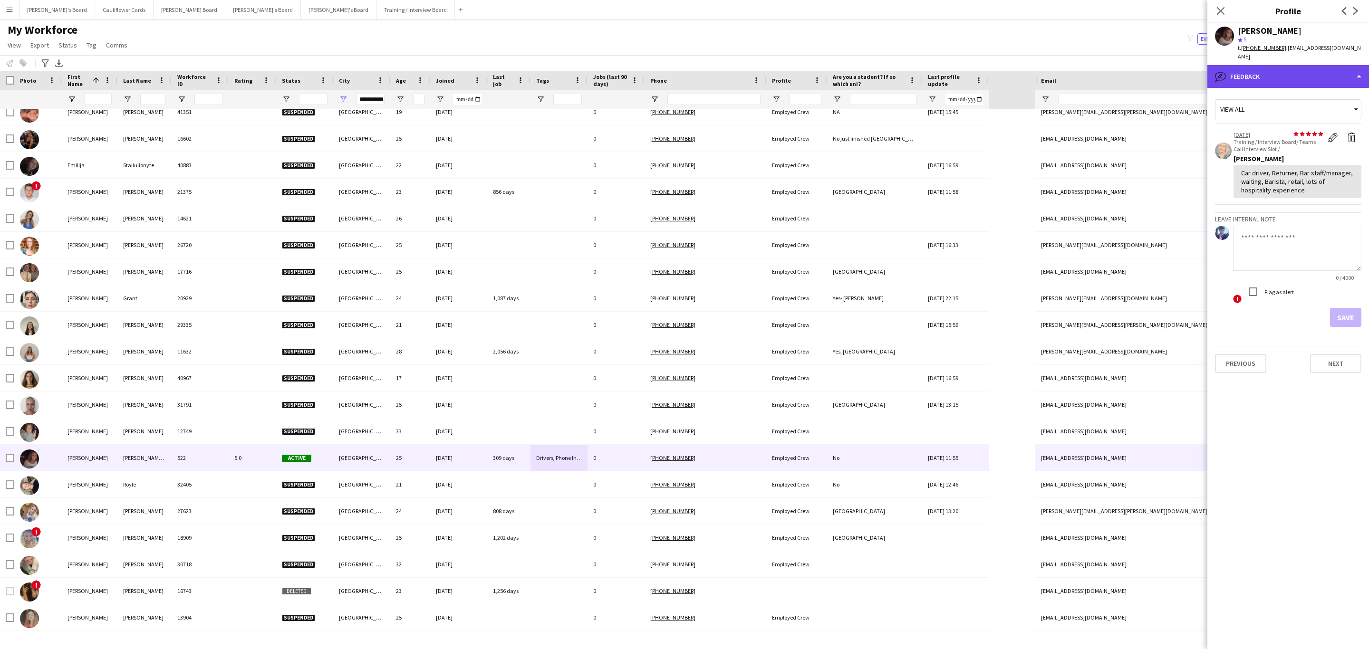
click at [1301, 75] on div "bubble-pencil Feedback" at bounding box center [1289, 76] width 162 height 23
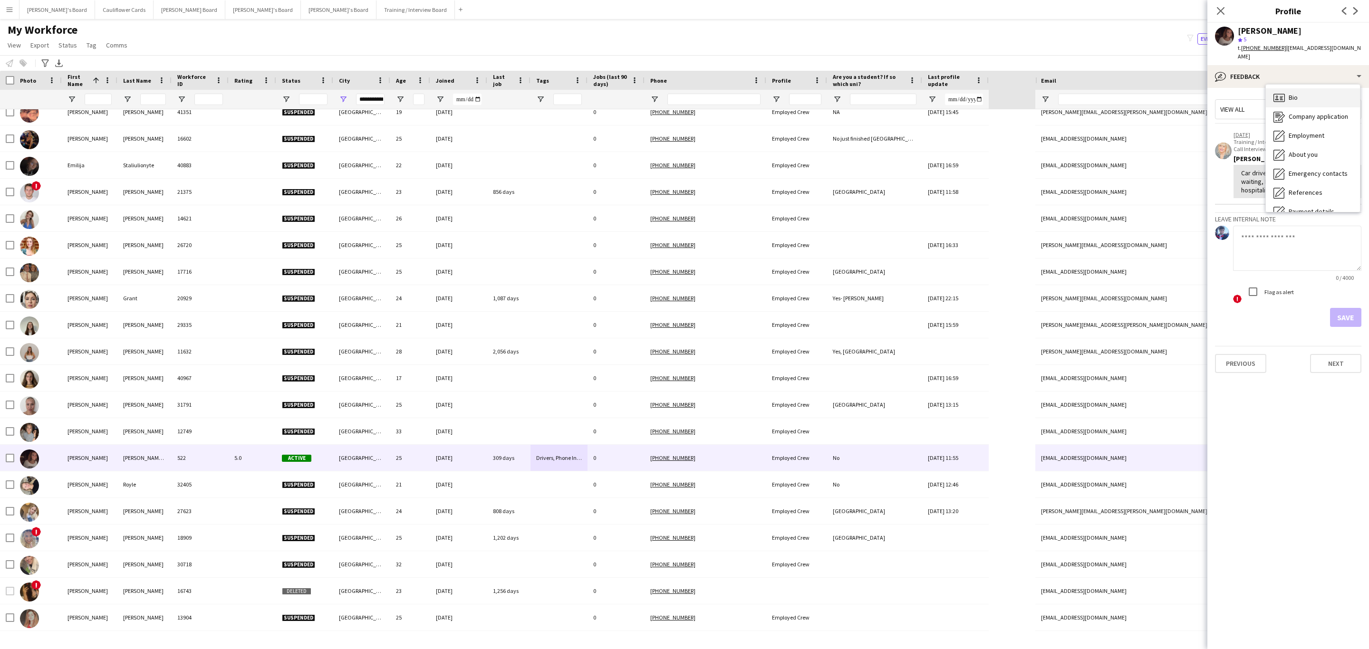
click at [1300, 96] on div "Bio Bio" at bounding box center [1313, 97] width 94 height 19
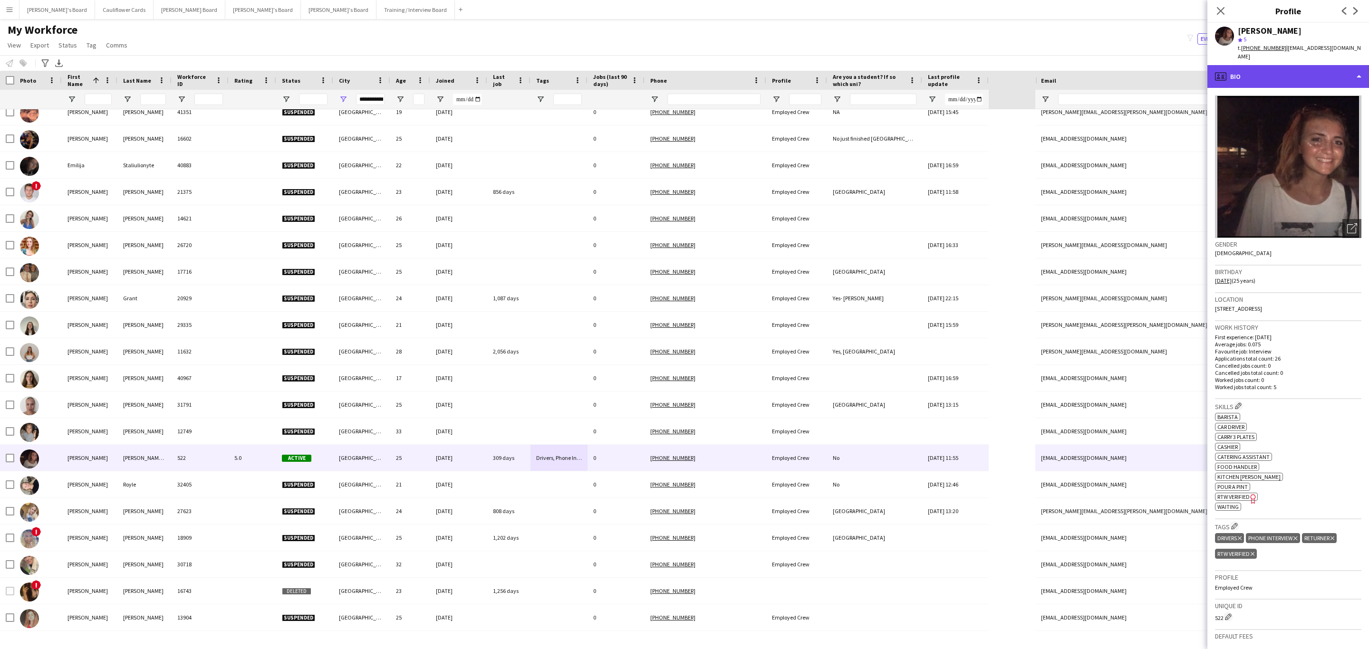
click at [1288, 65] on div "profile Bio" at bounding box center [1289, 76] width 162 height 23
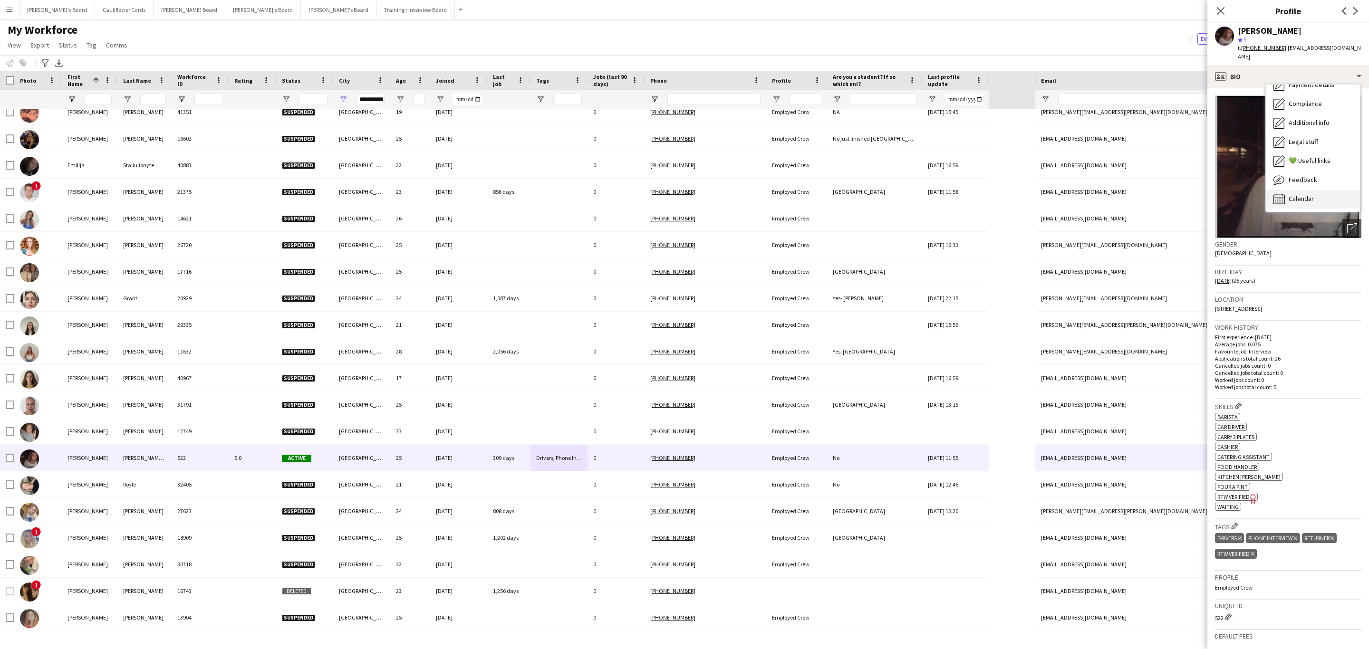
click at [1303, 194] on span "Calendar" at bounding box center [1301, 198] width 25 height 9
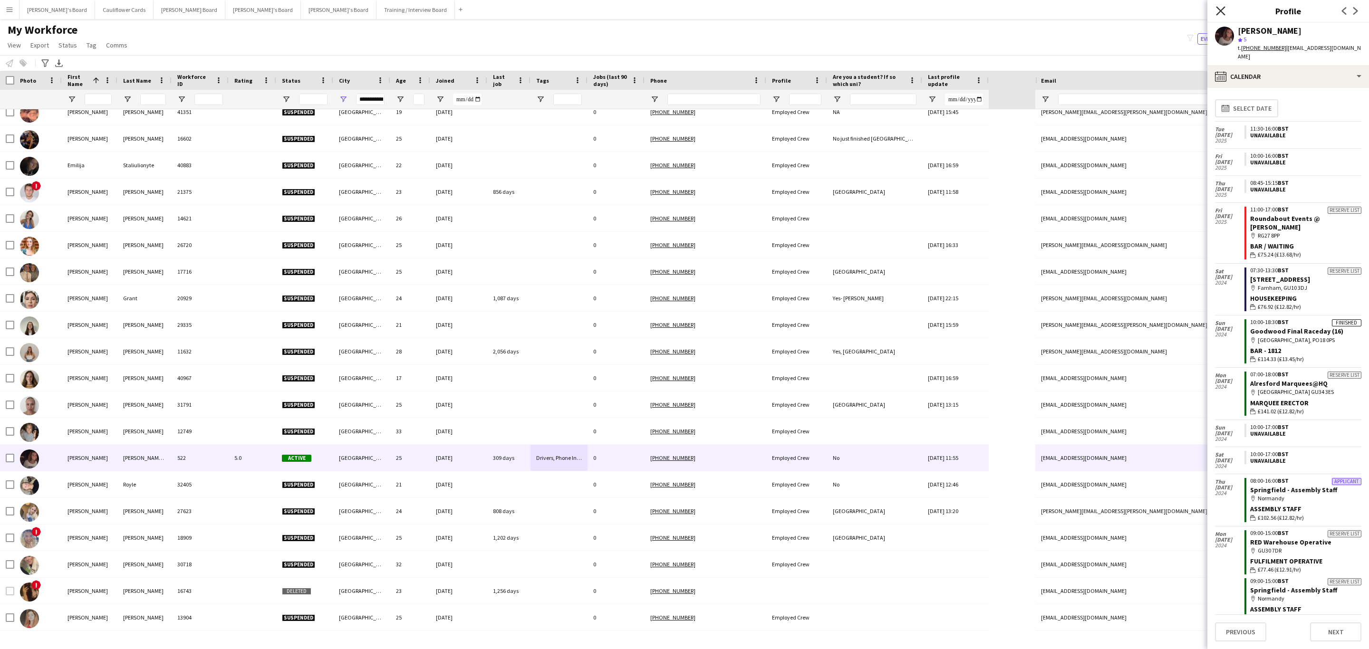
click at [1218, 13] on icon at bounding box center [1220, 10] width 9 height 9
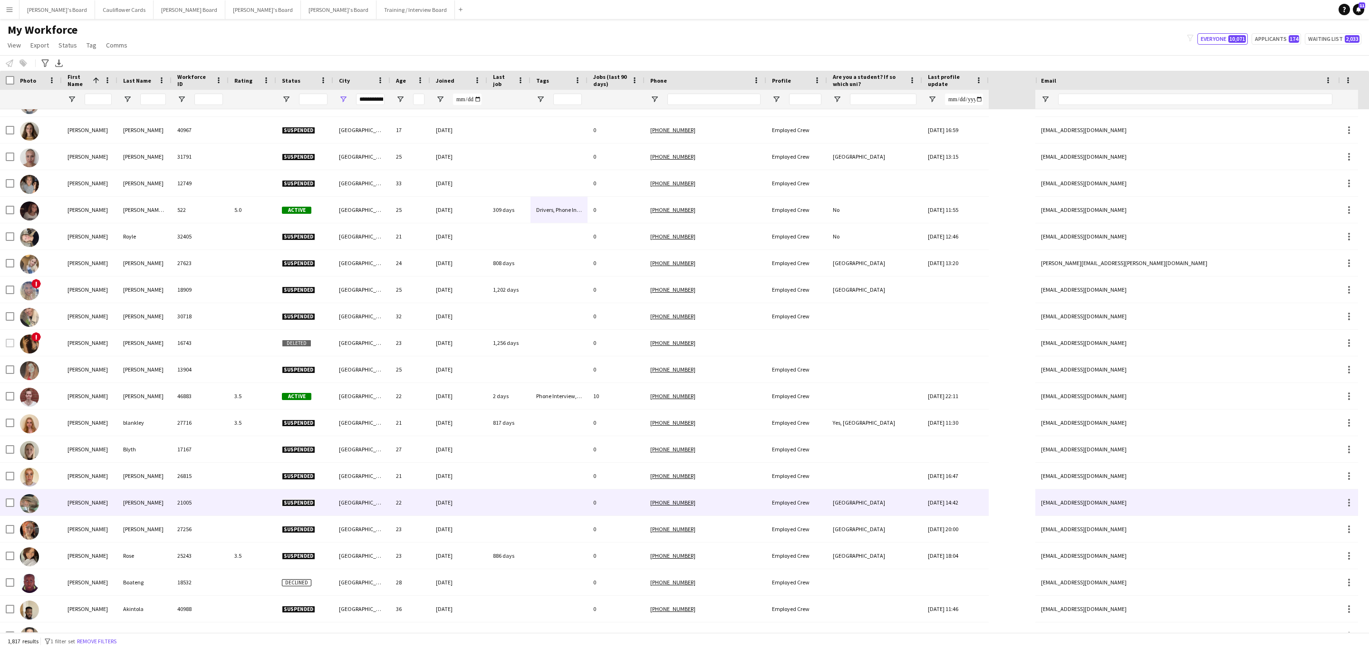
scroll to position [13234, 0]
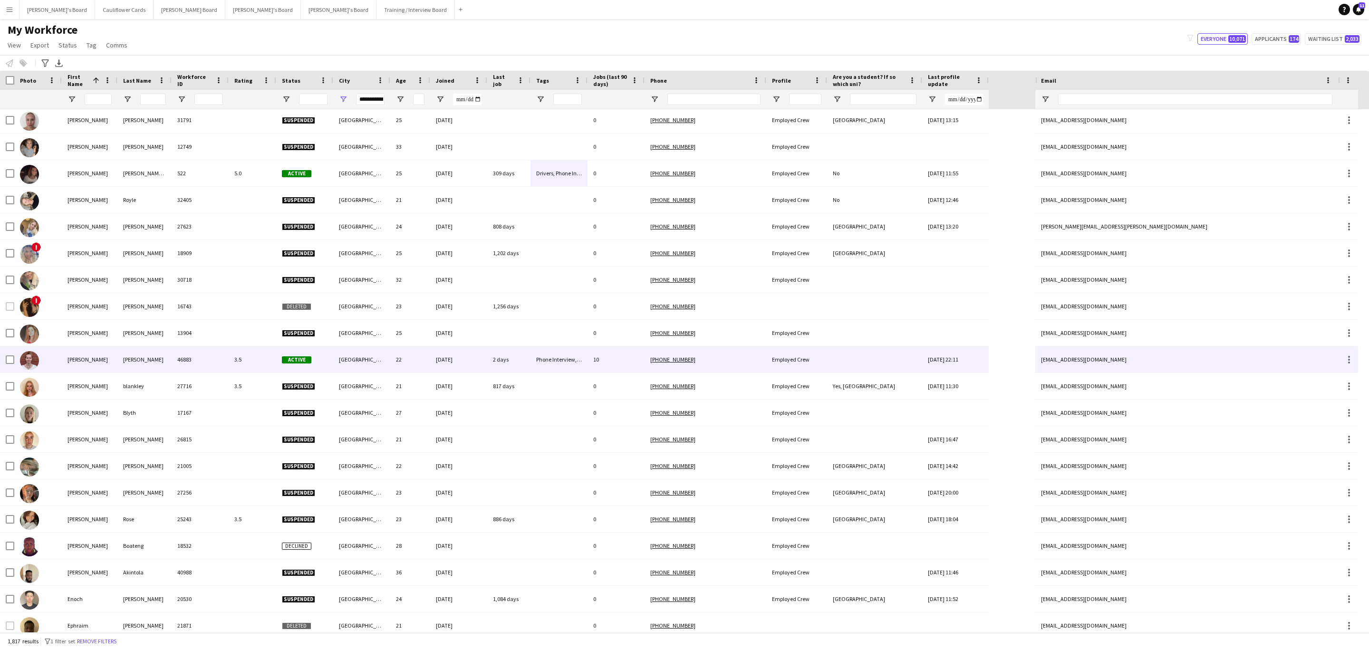
click at [572, 360] on div "Phone Interview, RTW Verified" at bounding box center [559, 360] width 57 height 26
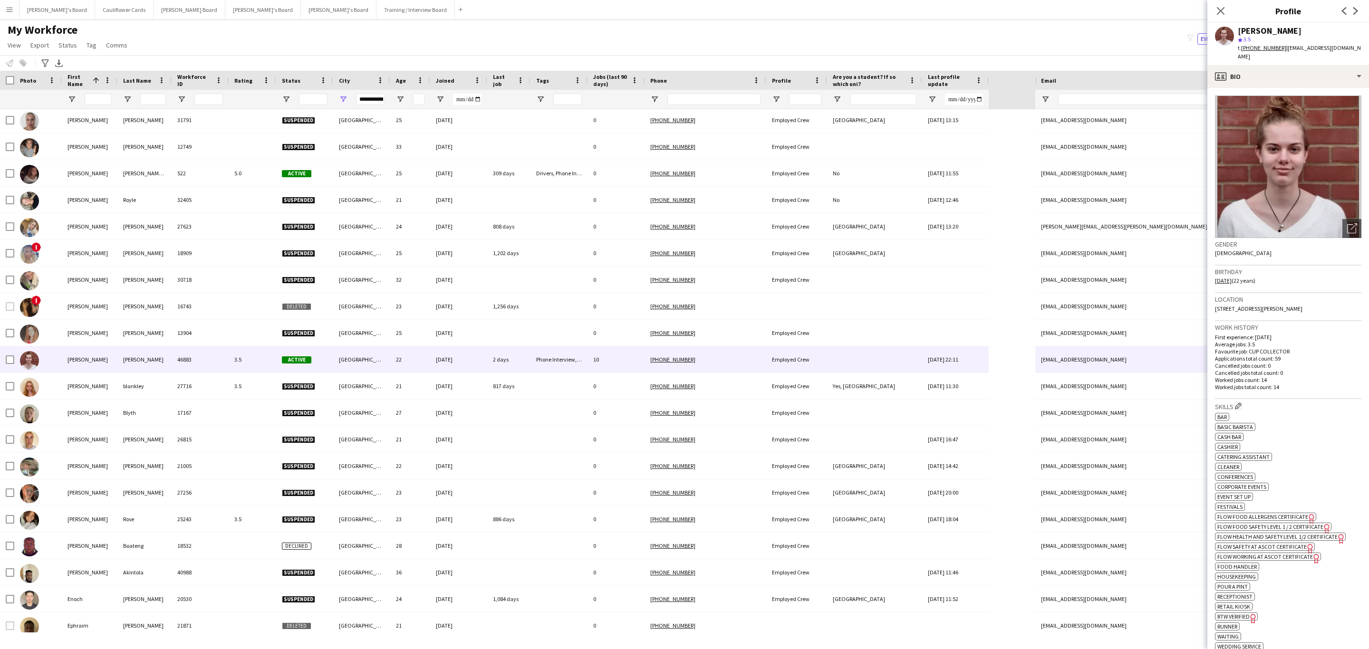
click at [1311, 88] on app-crew-profile-bio "Open photos pop-in Gender [DEMOGRAPHIC_DATA] Birthday [DEMOGRAPHIC_DATA] (22 ye…" at bounding box center [1289, 368] width 162 height 561
click at [1308, 69] on div "profile Bio" at bounding box center [1289, 76] width 162 height 23
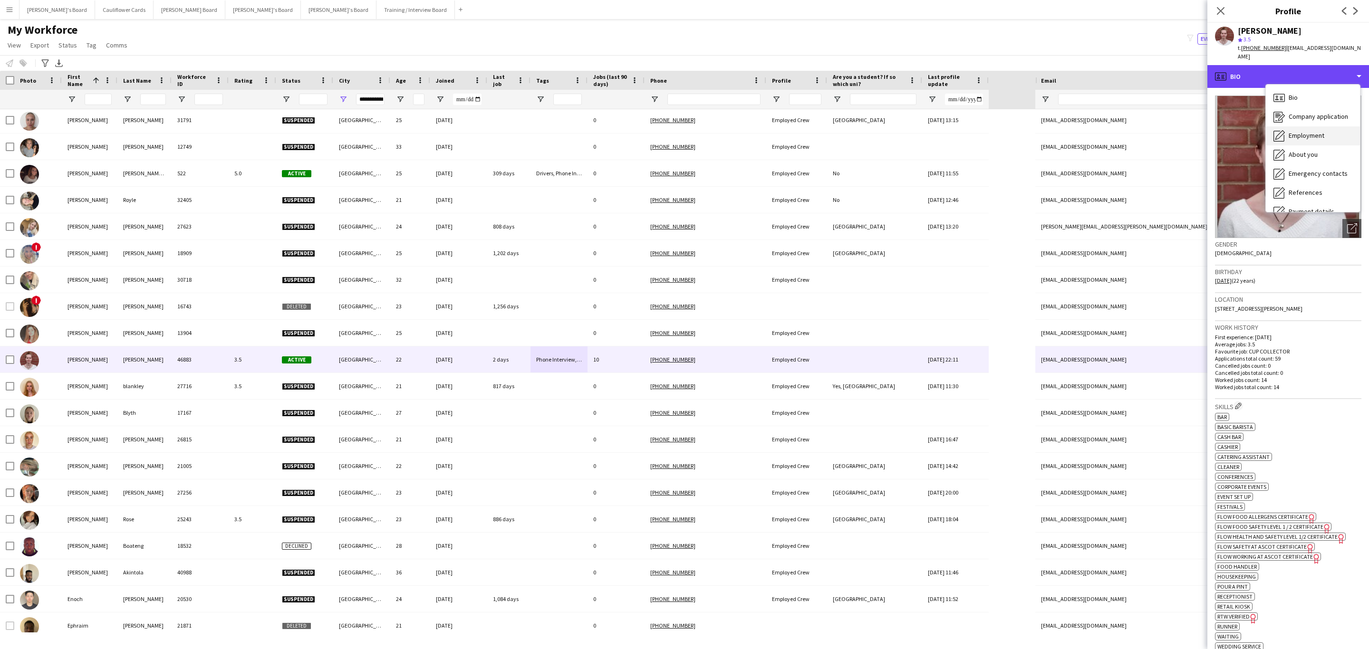
scroll to position [127, 0]
click at [1302, 194] on span "Calendar" at bounding box center [1301, 198] width 25 height 9
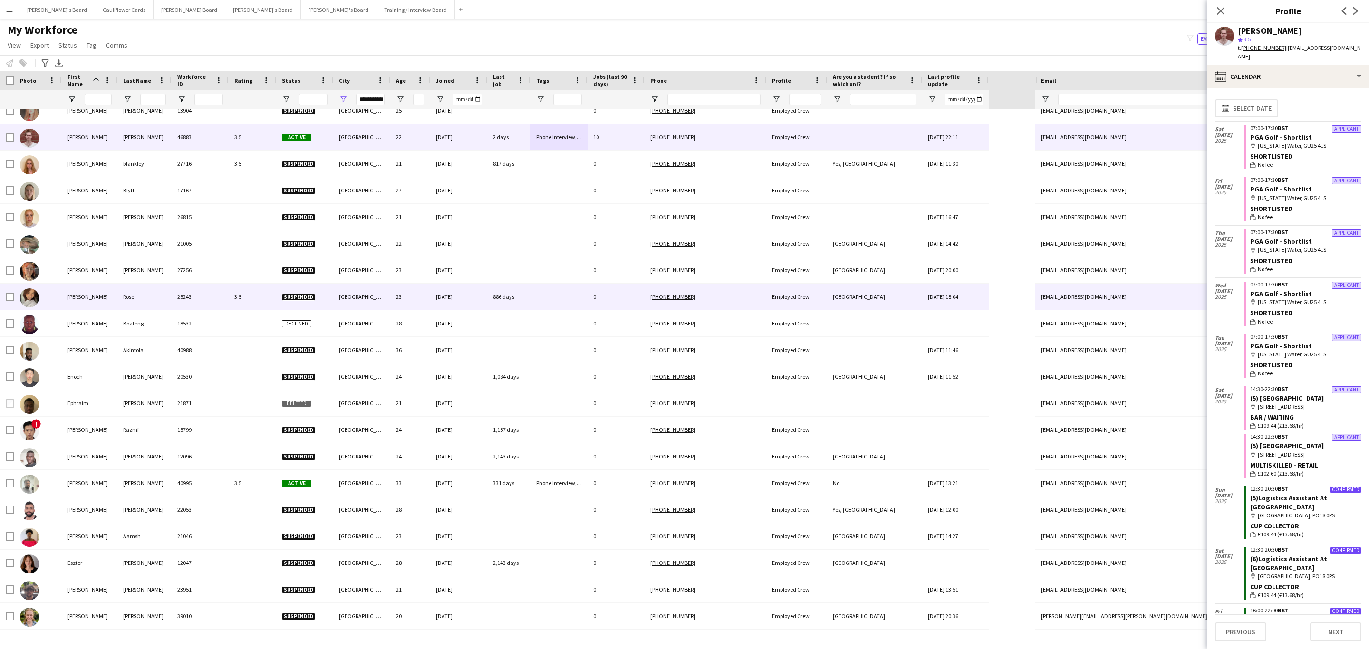
scroll to position [13485, 0]
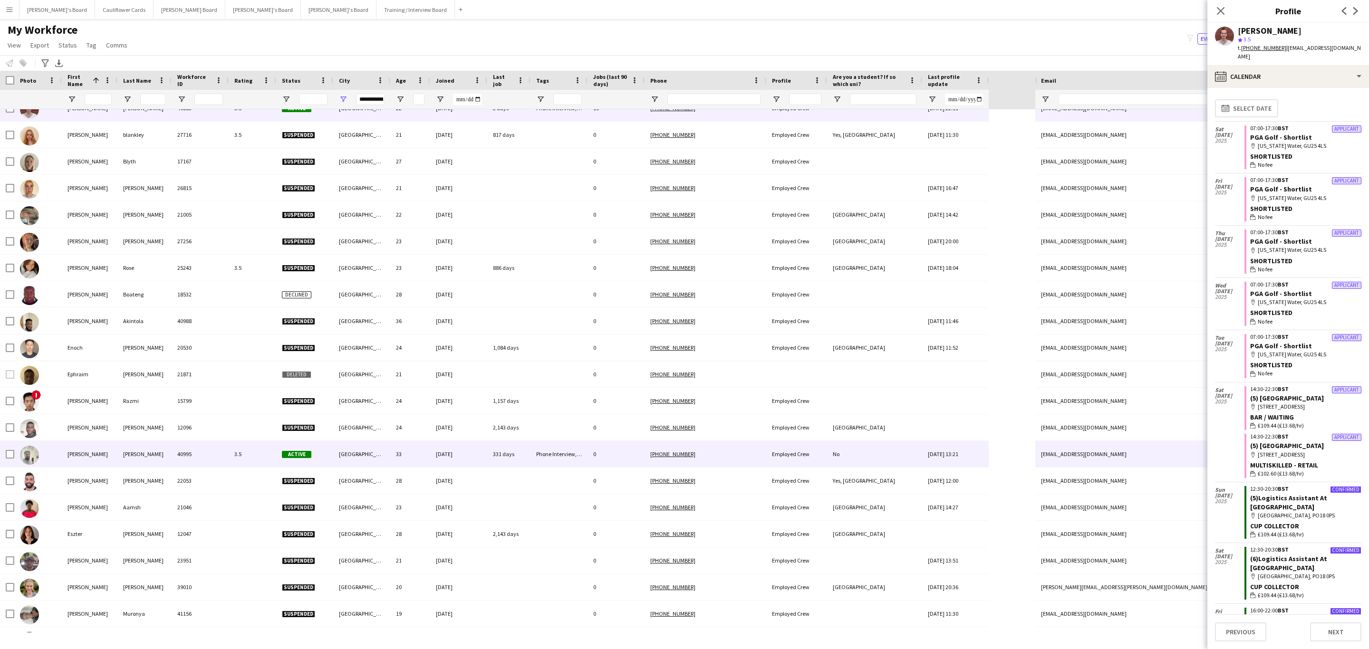
click at [532, 451] on div "Phone Interview, RTW Verified" at bounding box center [559, 454] width 57 height 26
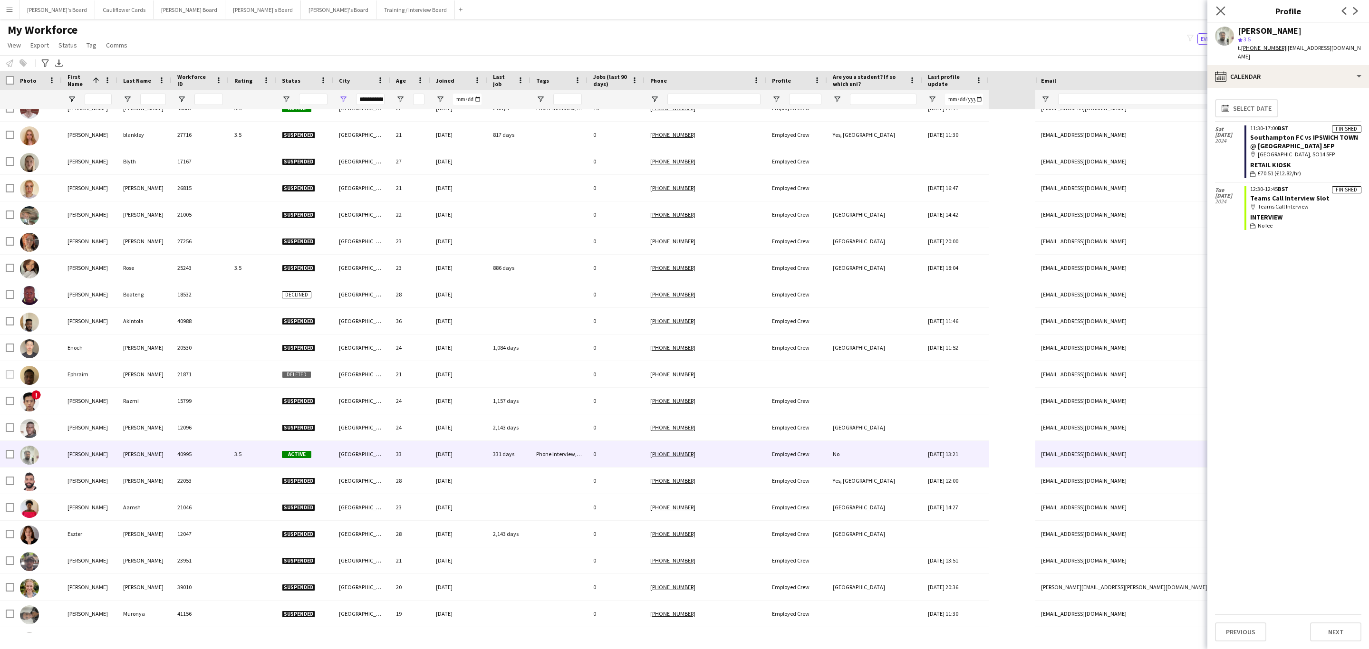
click at [1216, 10] on icon "Close pop-in" at bounding box center [1220, 10] width 9 height 9
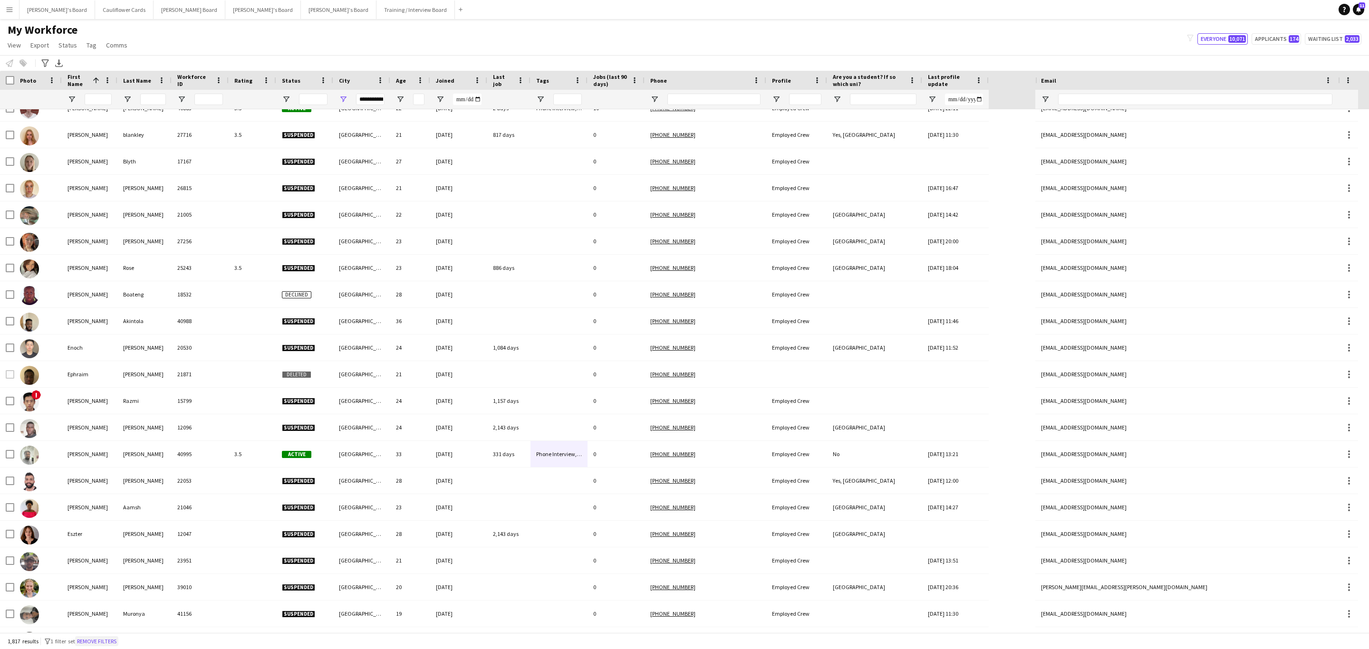
click at [113, 643] on button "Remove filters" at bounding box center [96, 642] width 43 height 10
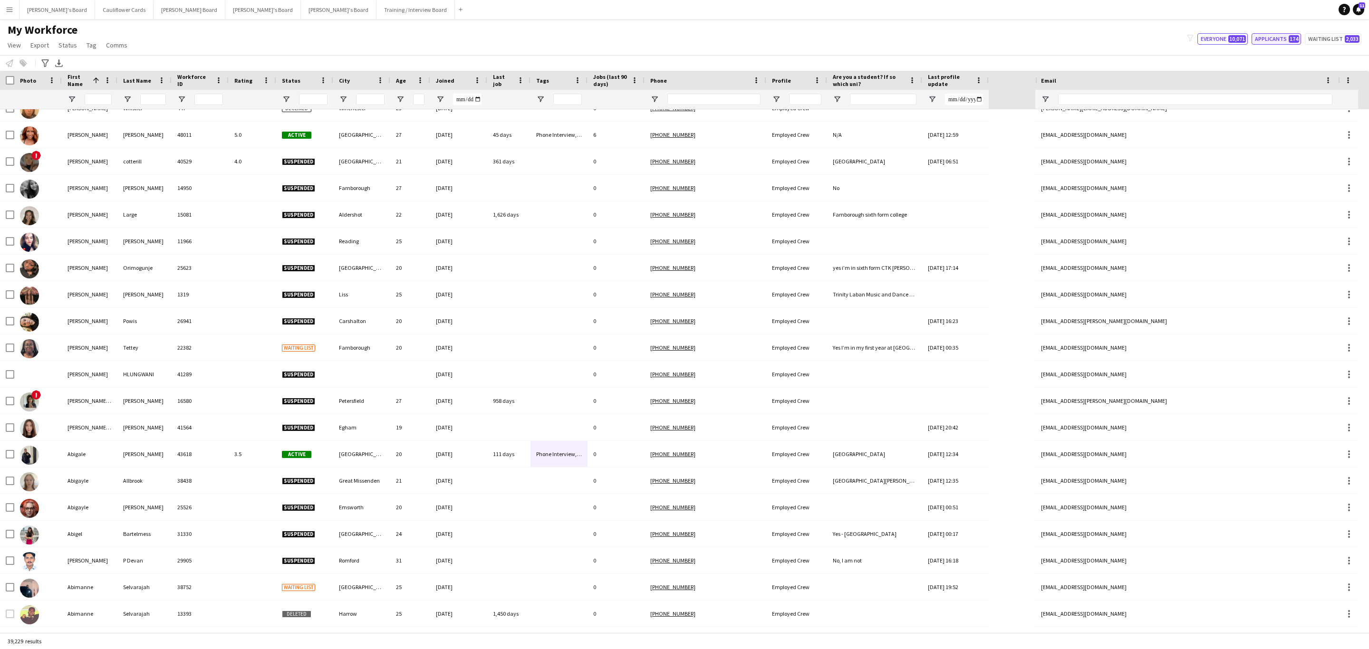
click at [1282, 36] on button "Applicants 174" at bounding box center [1276, 38] width 49 height 11
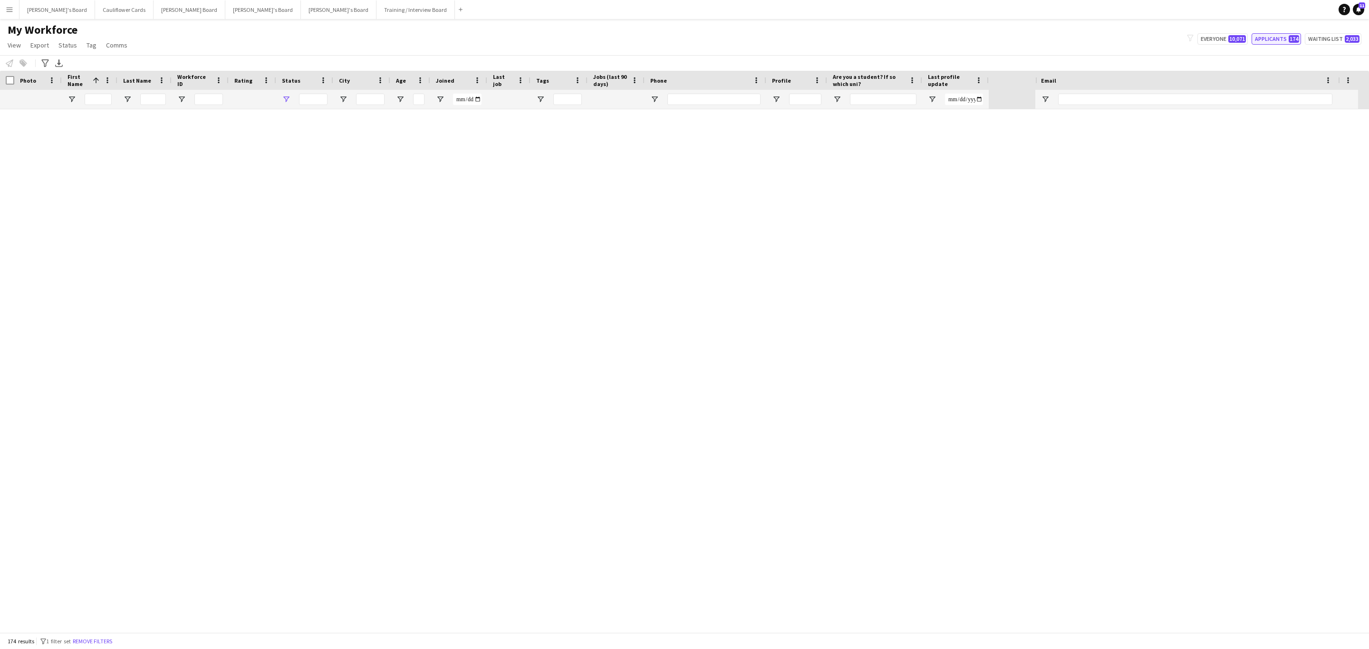
type input "**********"
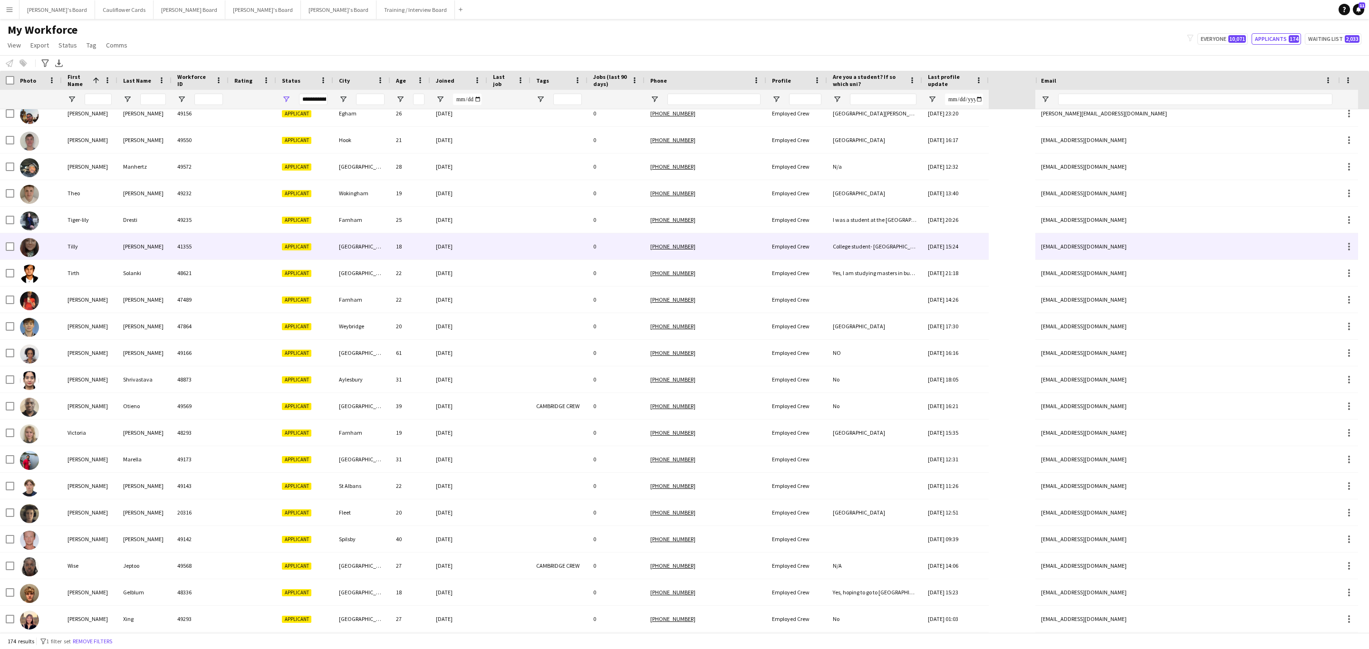
click at [451, 251] on div "[DATE]" at bounding box center [458, 246] width 57 height 26
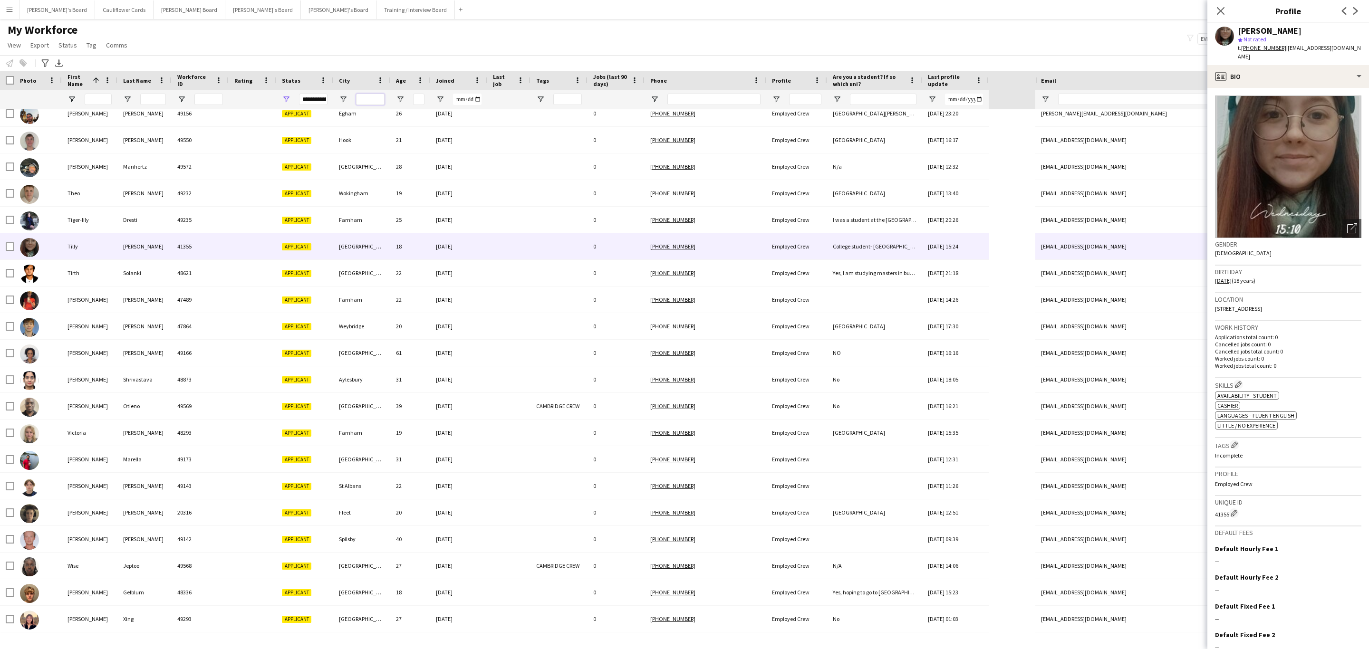
click at [368, 99] on input "City Filter Input" at bounding box center [370, 99] width 29 height 11
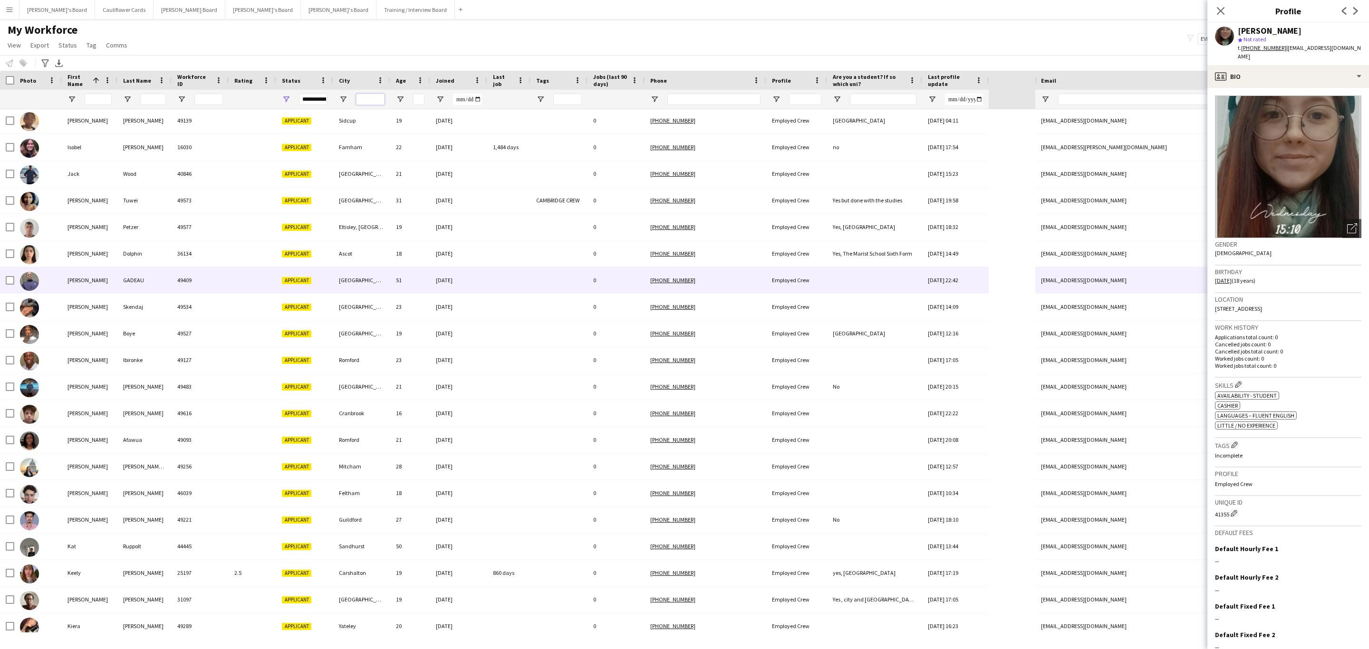
scroll to position [1430, 0]
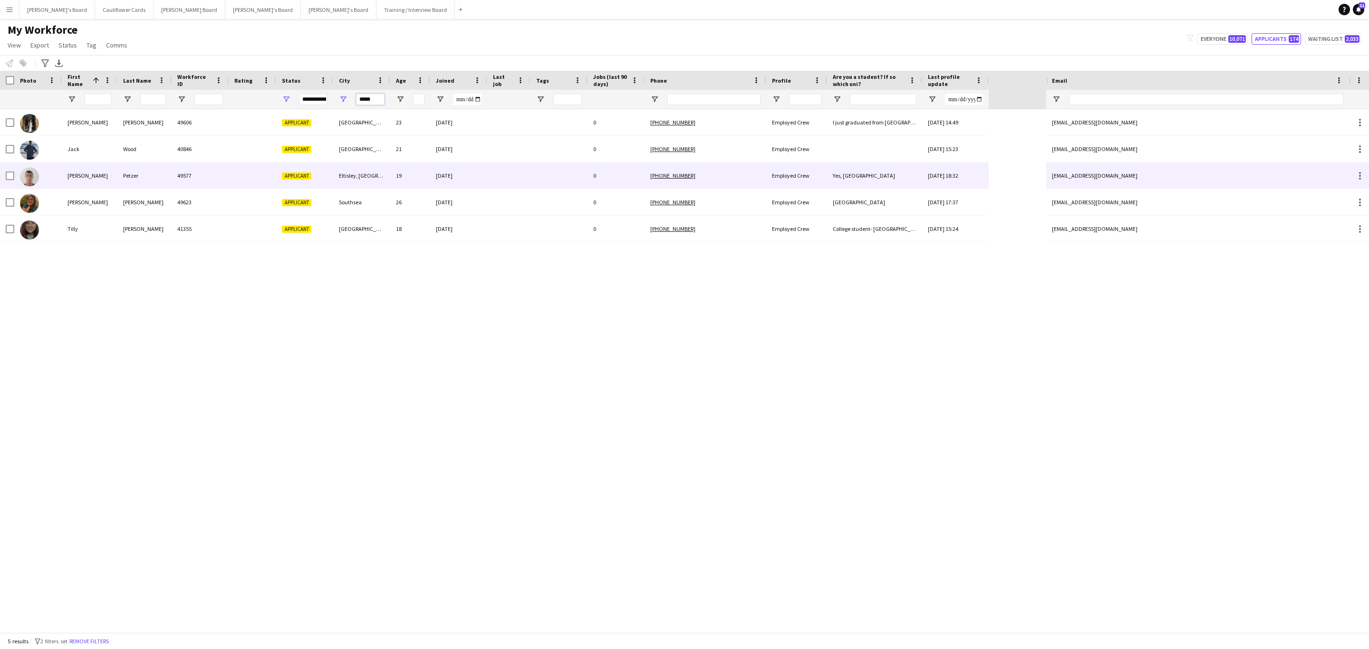
type input "*****"
click at [377, 184] on div "Eltisley, [GEOGRAPHIC_DATA]" at bounding box center [361, 176] width 57 height 26
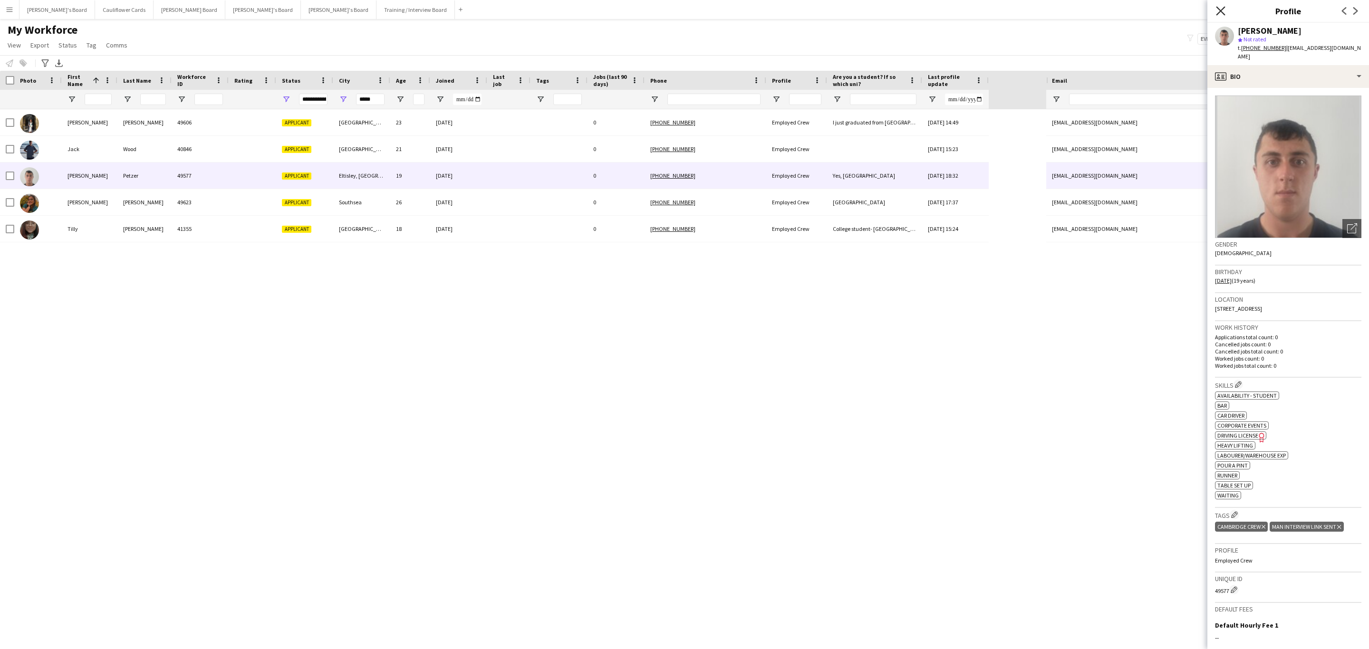
click at [1218, 8] on icon "Close pop-in" at bounding box center [1220, 10] width 9 height 9
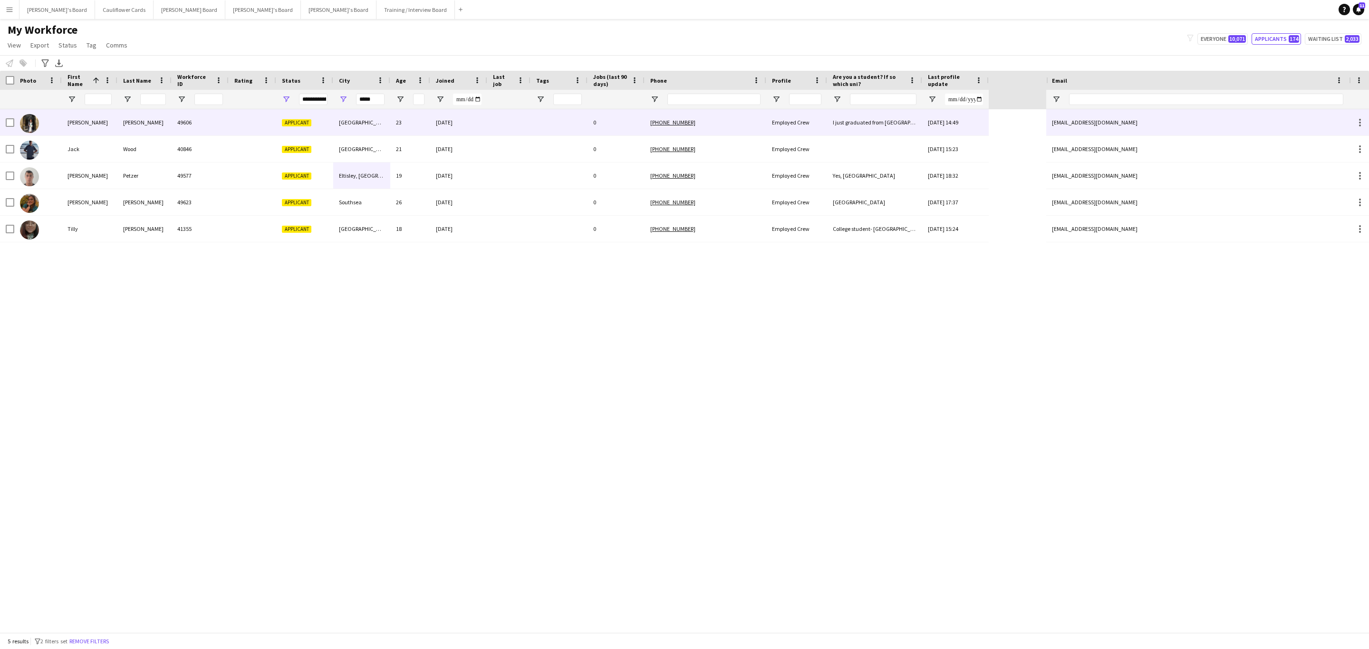
drag, startPoint x: 552, startPoint y: 134, endPoint x: 635, endPoint y: 155, distance: 84.7
click at [552, 134] on div at bounding box center [559, 122] width 57 height 26
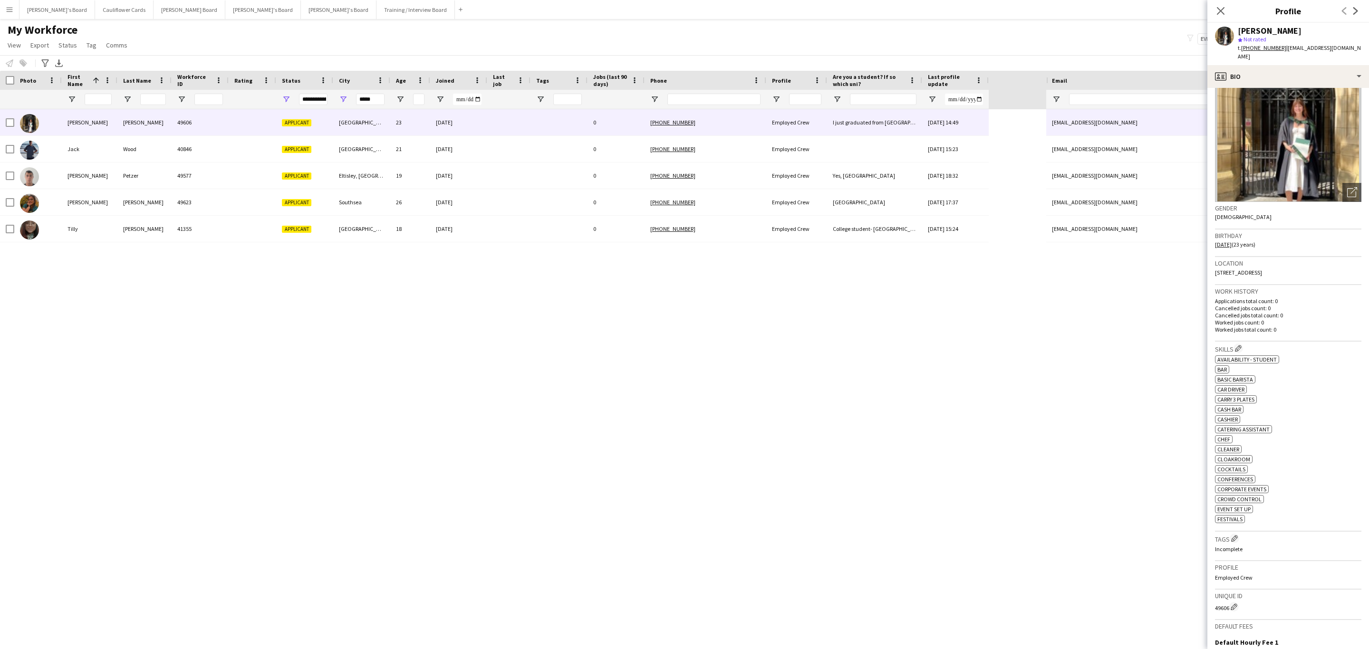
scroll to position [37, 0]
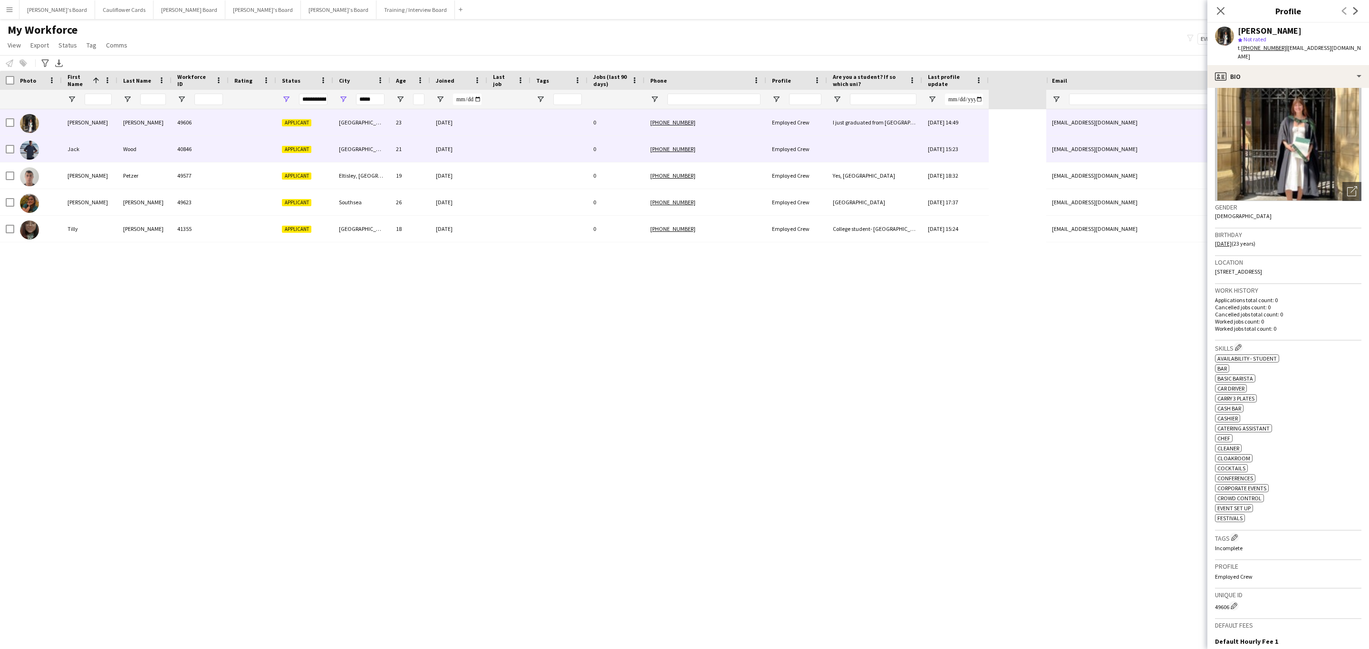
click at [493, 138] on div at bounding box center [508, 149] width 43 height 26
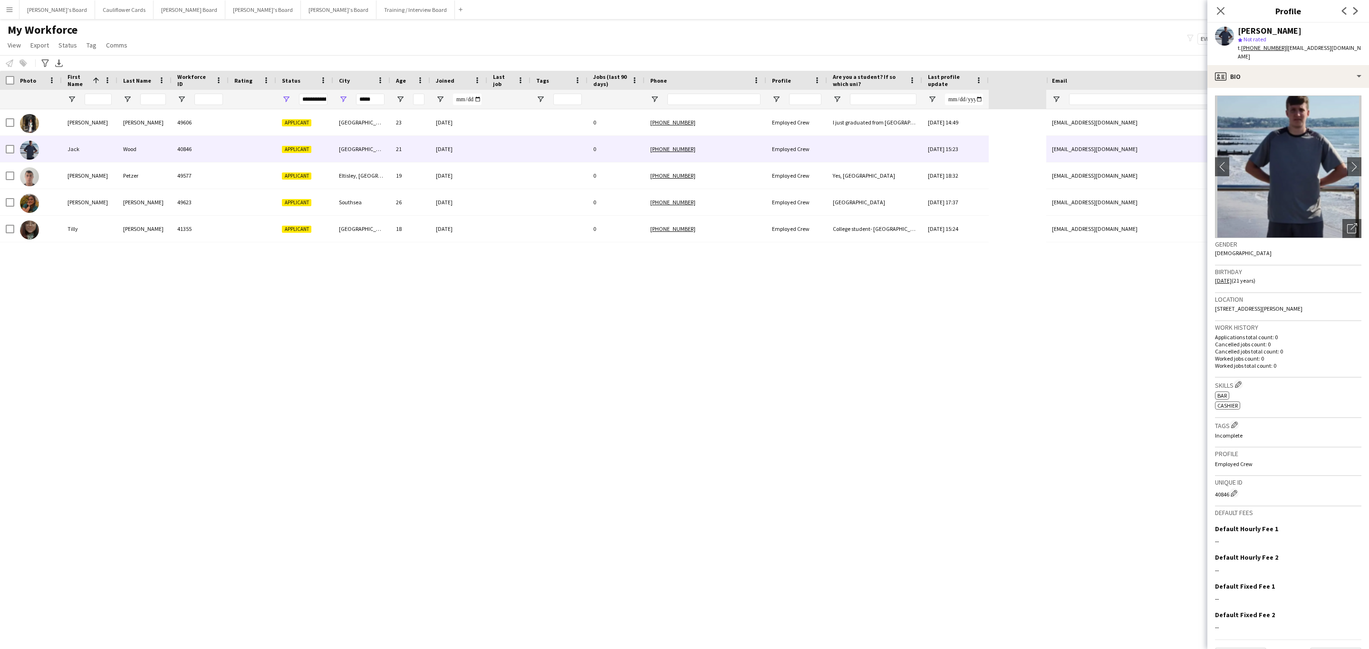
scroll to position [15, 0]
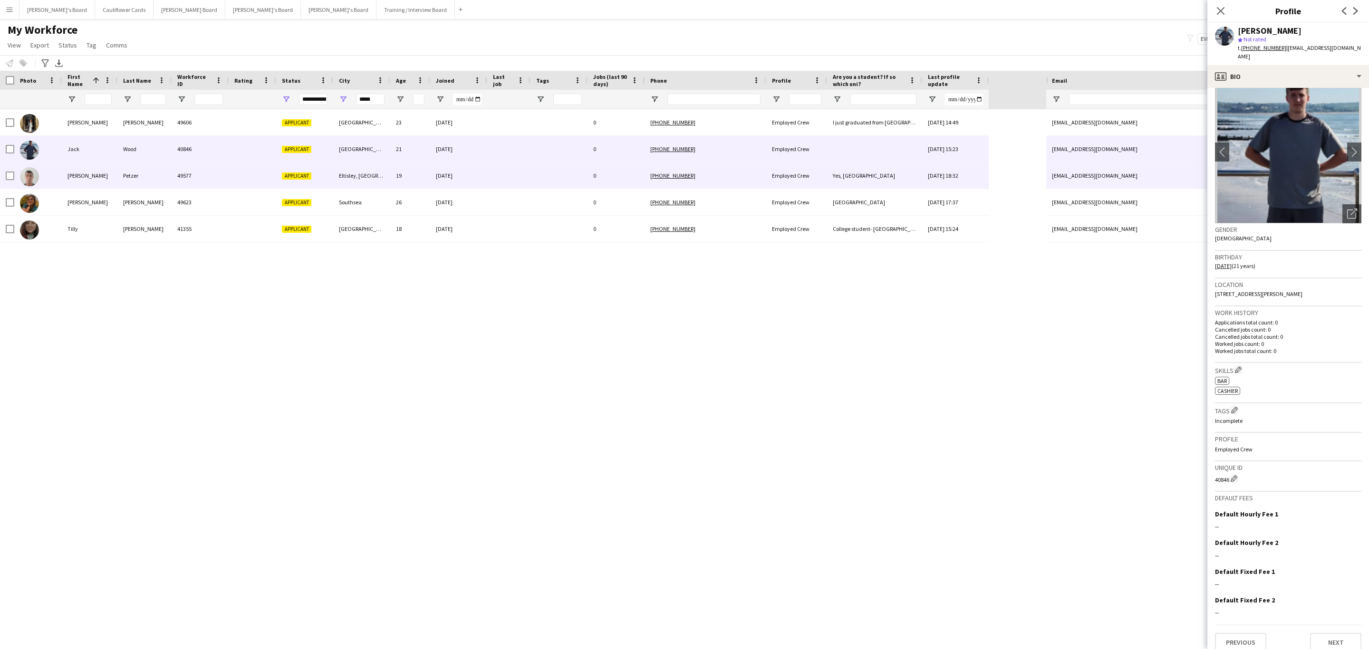
click at [415, 178] on div "19" at bounding box center [410, 176] width 40 height 26
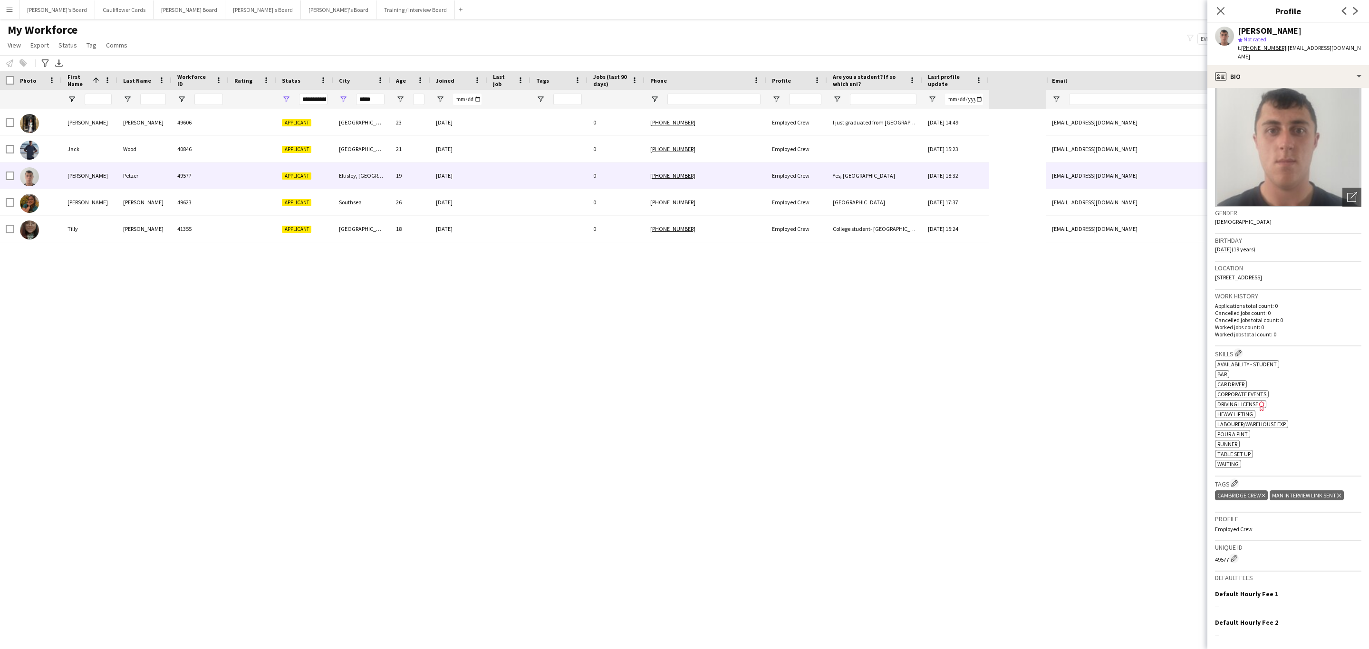
scroll to position [33, 0]
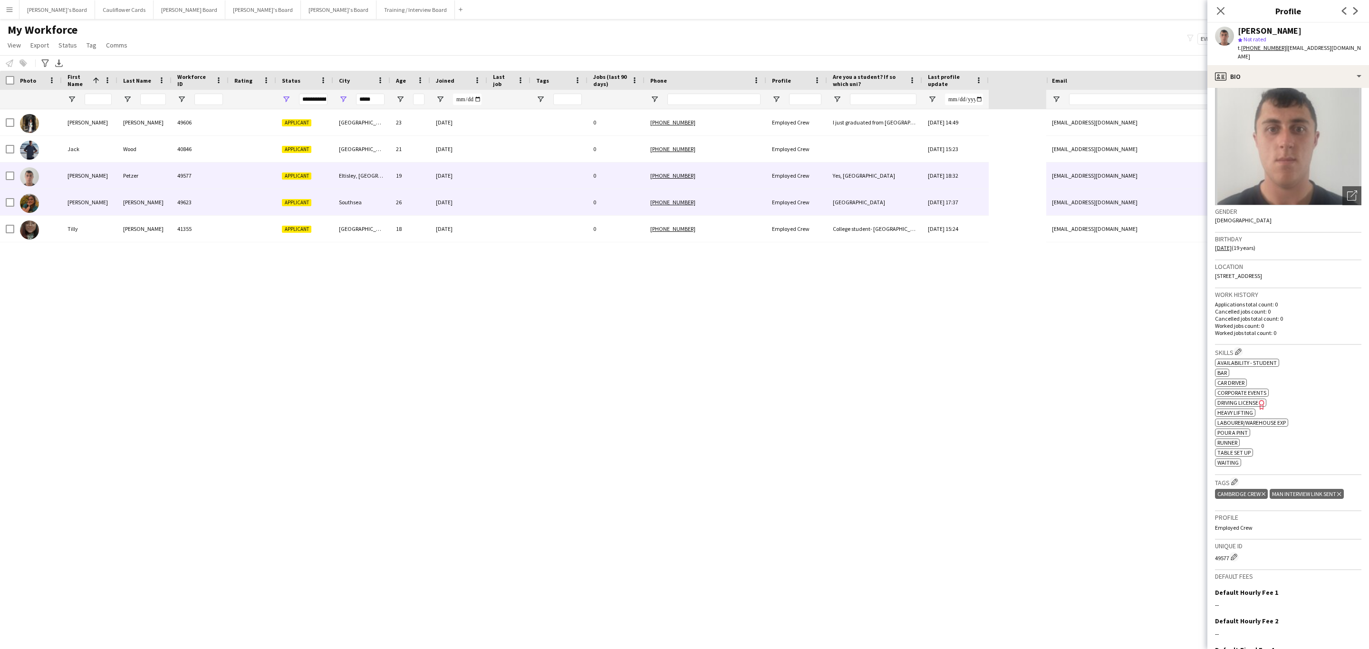
click at [374, 205] on div "Southsea" at bounding box center [361, 202] width 57 height 26
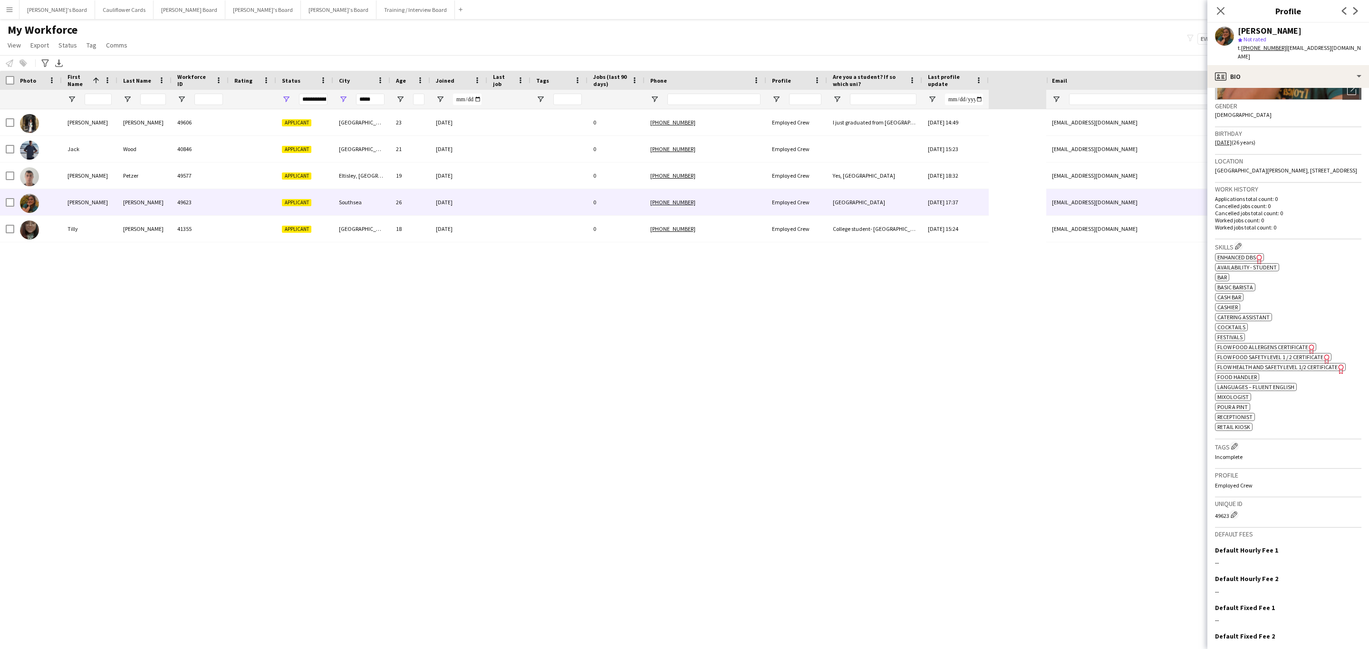
scroll to position [139, 0]
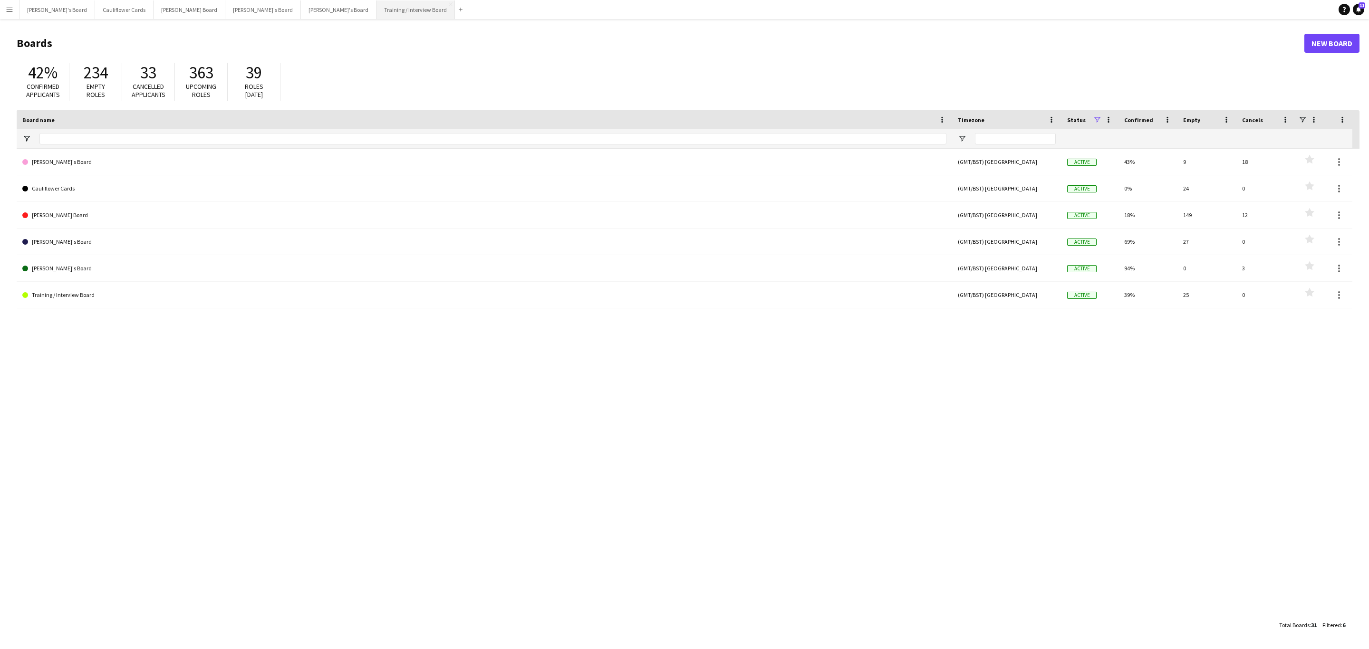
click at [377, 6] on button "Training / Interview Board Close" at bounding box center [416, 9] width 78 height 19
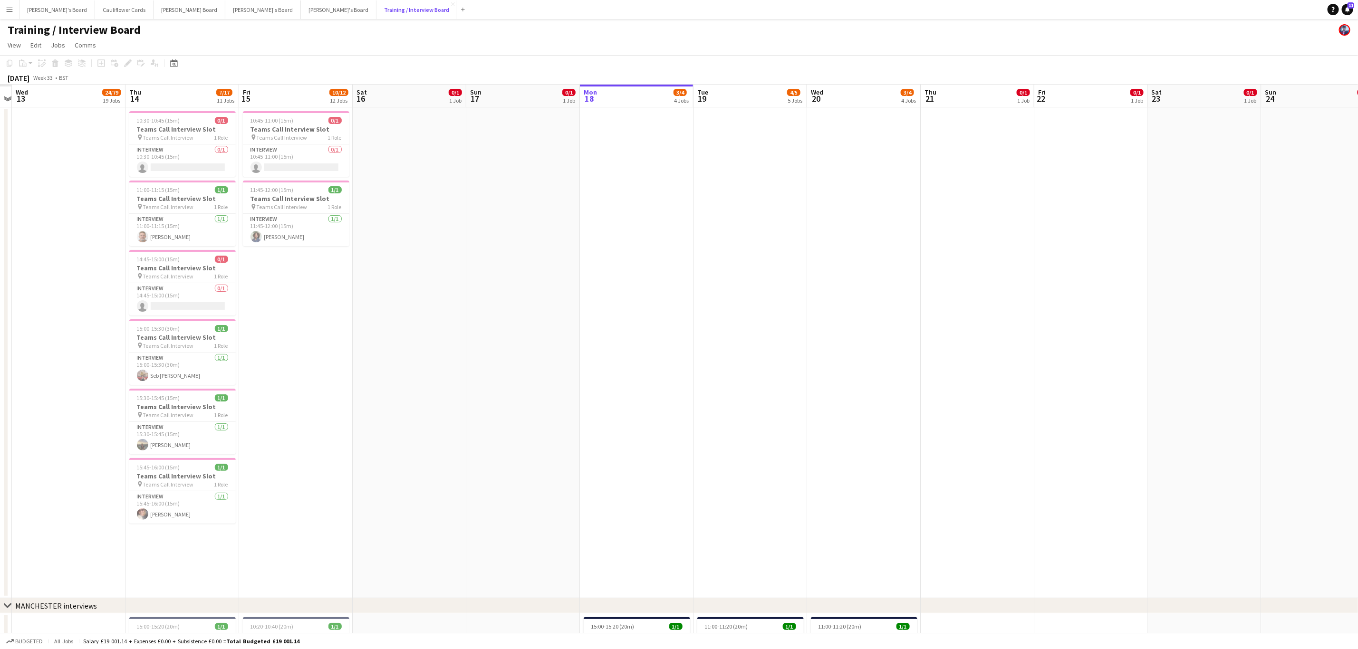
scroll to position [0, 300]
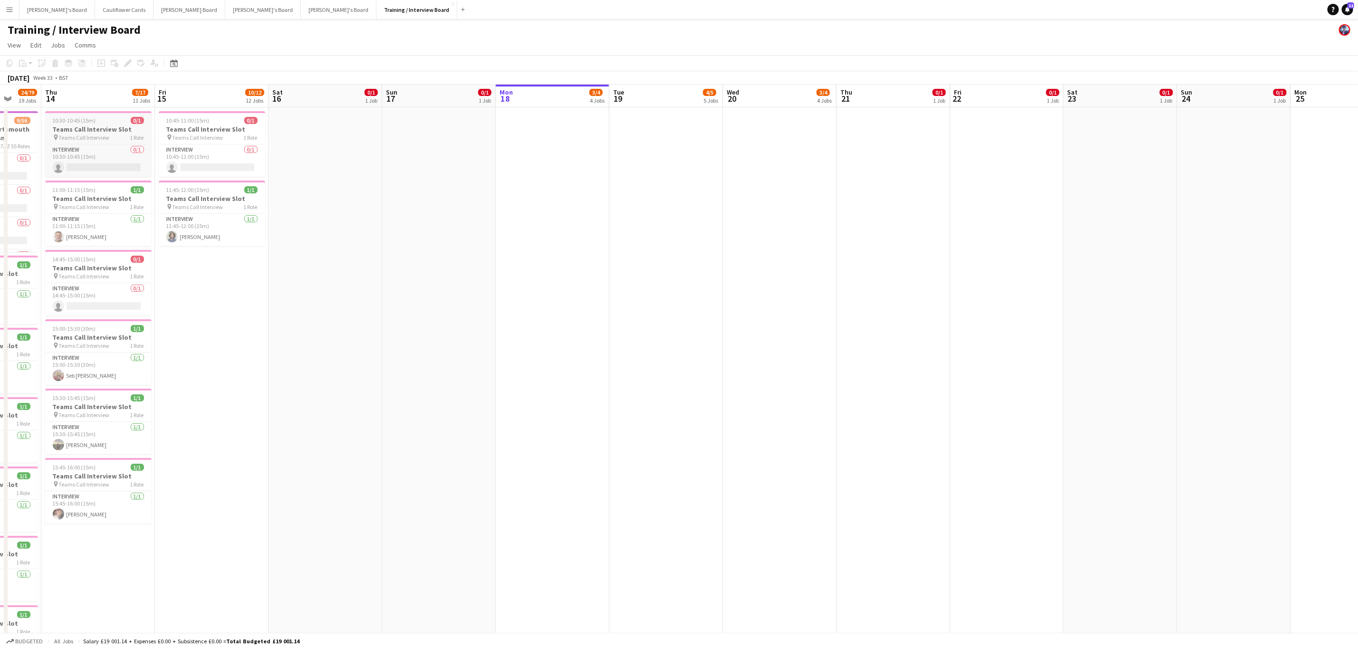
click at [65, 127] on h3 "Teams Call Interview Slot" at bounding box center [98, 129] width 106 height 9
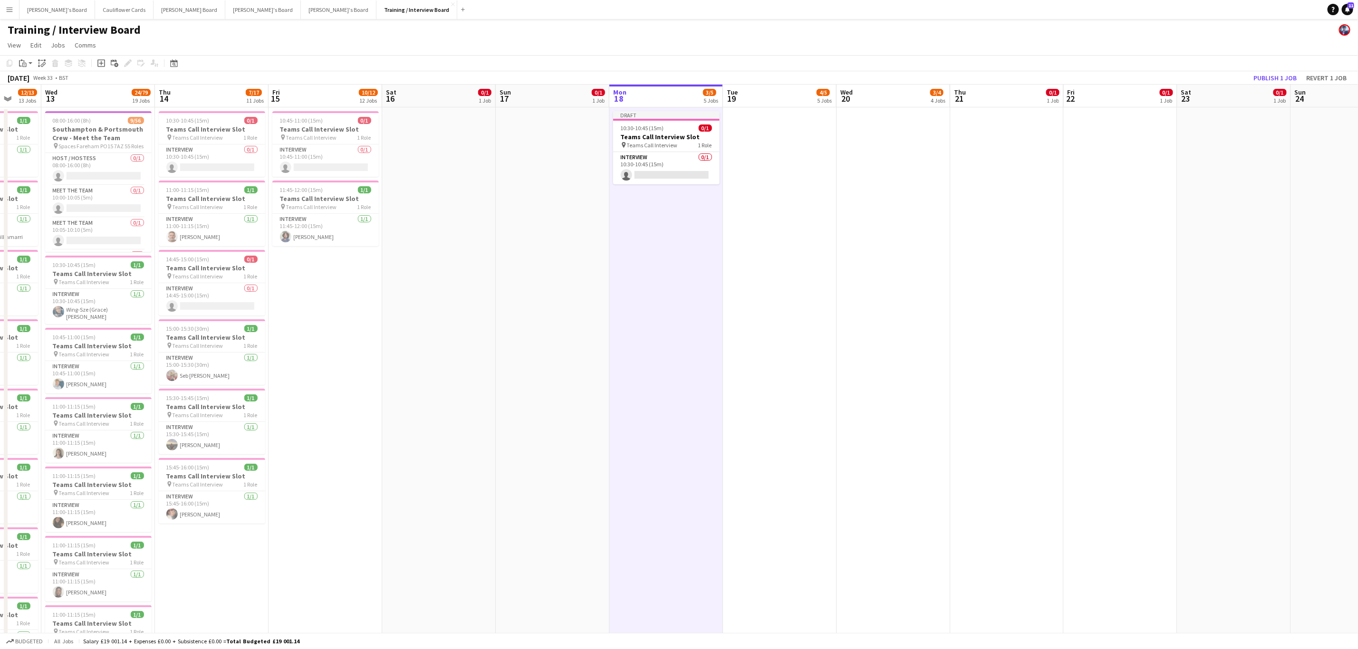
scroll to position [0, 244]
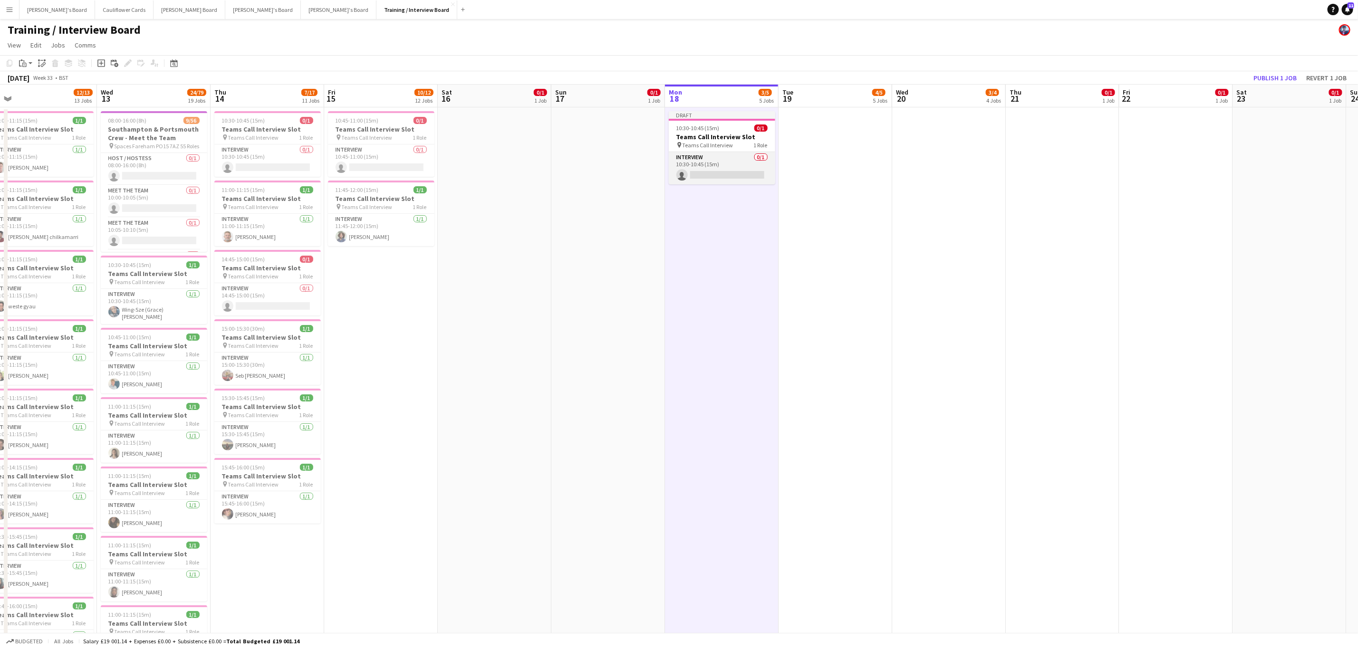
click at [749, 174] on app-card-role "Interview 0/1 10:30-10:45 (15m) single-neutral-actions" at bounding box center [722, 168] width 106 height 32
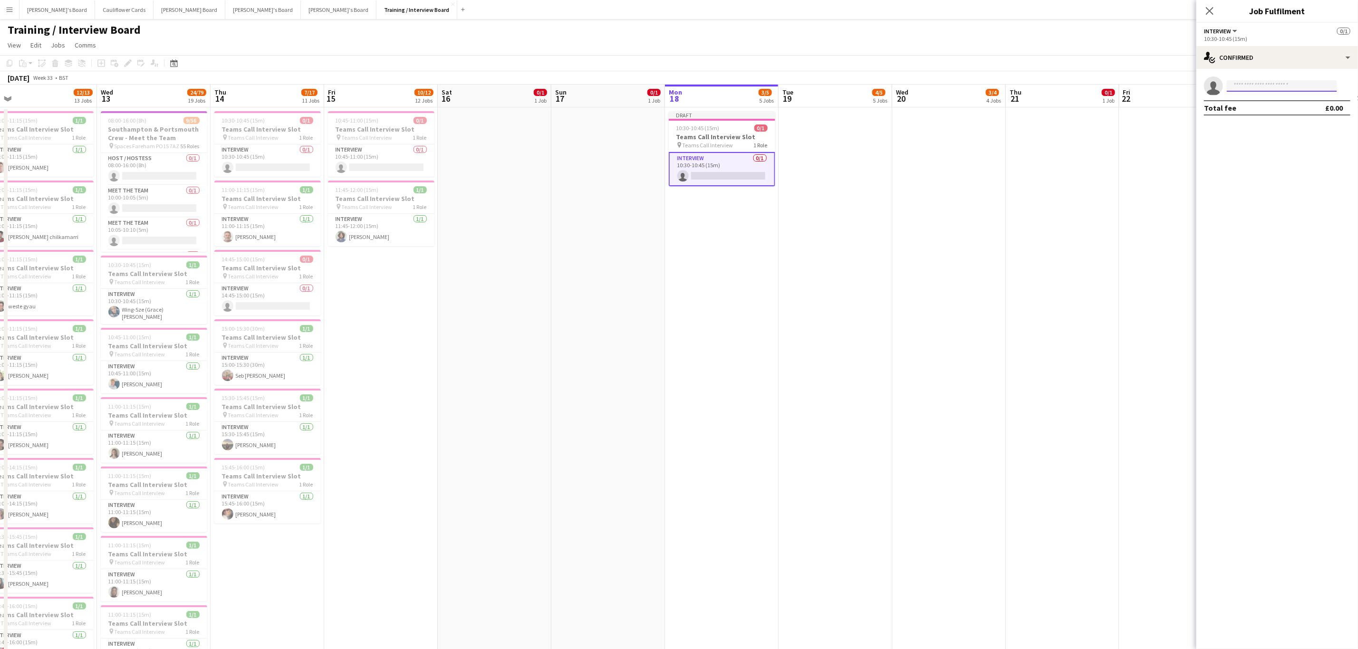
click at [1298, 87] on input at bounding box center [1282, 85] width 110 height 11
paste input "**********"
type input "**********"
click at [1280, 107] on span "[EMAIL_ADDRESS][DOMAIN_NAME]" at bounding box center [1282, 108] width 95 height 8
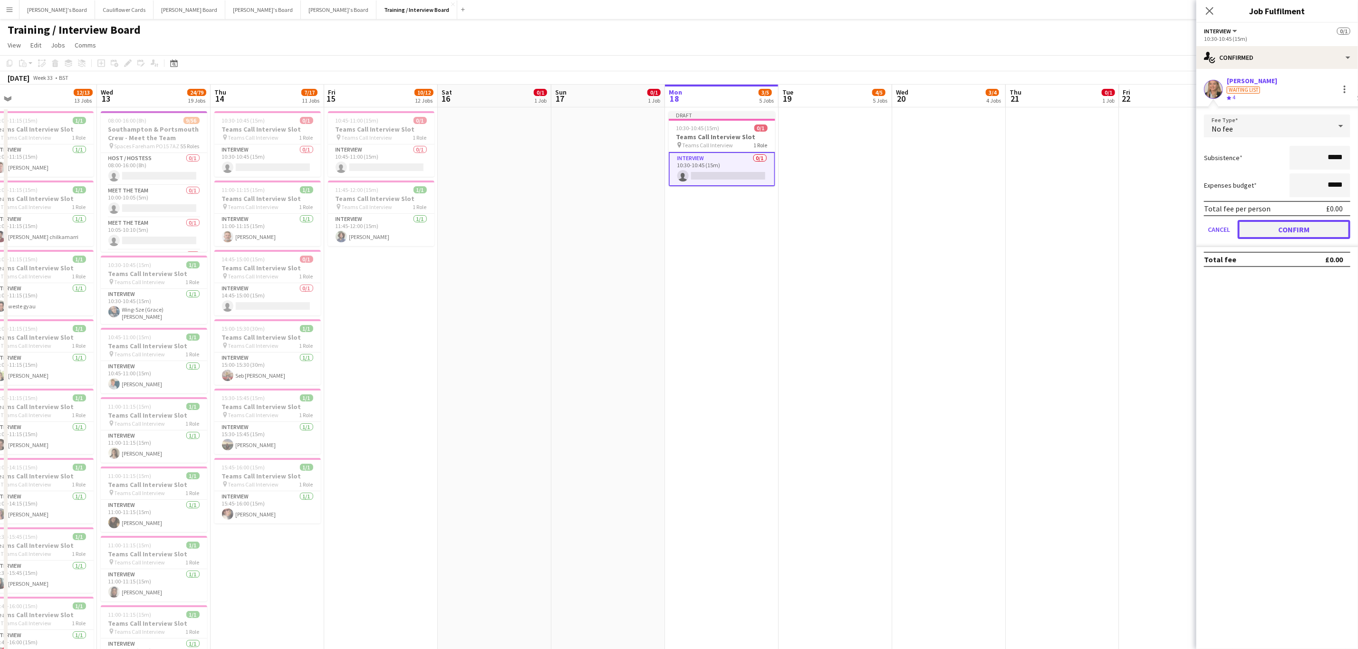
click at [1290, 227] on button "Confirm" at bounding box center [1294, 229] width 113 height 19
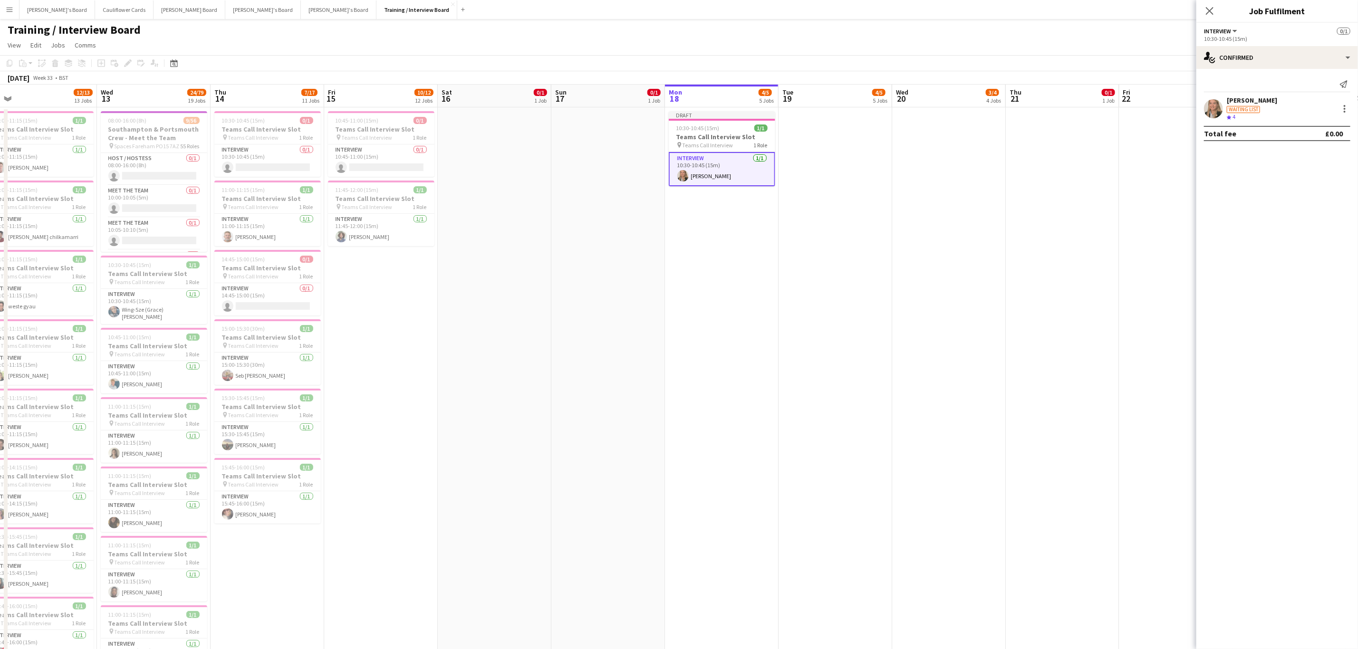
click at [1222, 107] on app-user-avatar at bounding box center [1213, 108] width 19 height 19
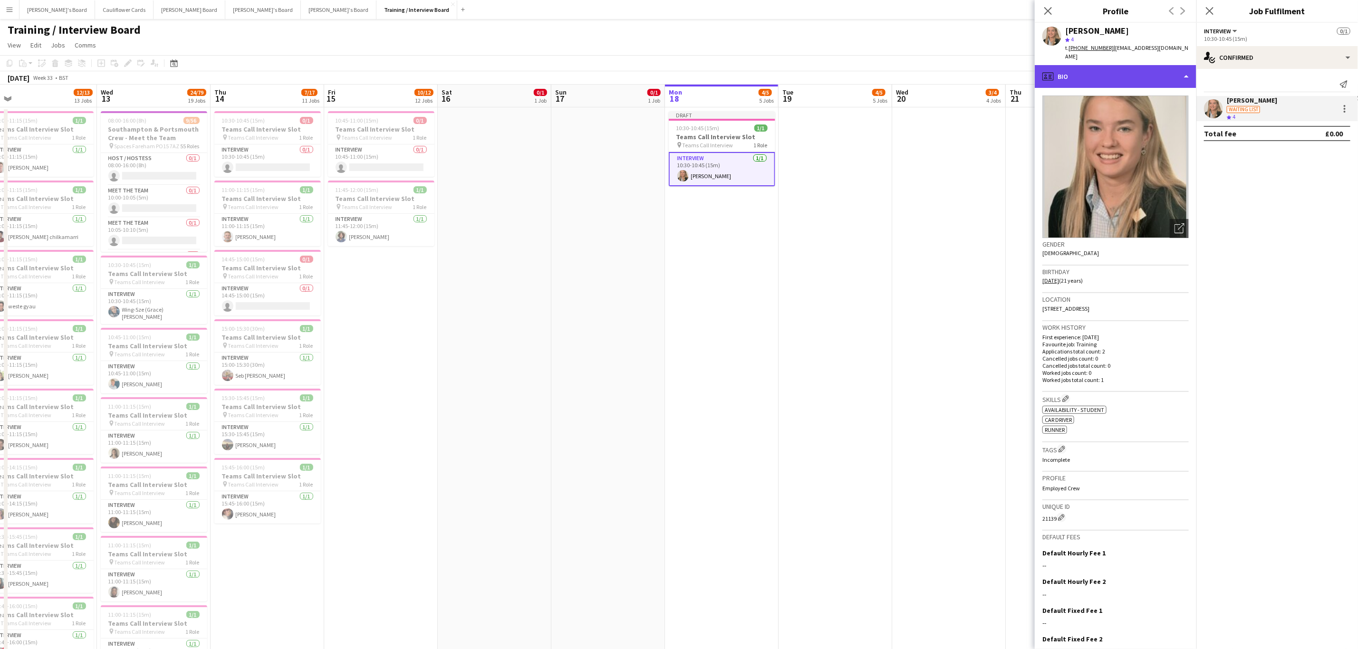
click at [1165, 71] on div "profile Bio" at bounding box center [1116, 76] width 162 height 23
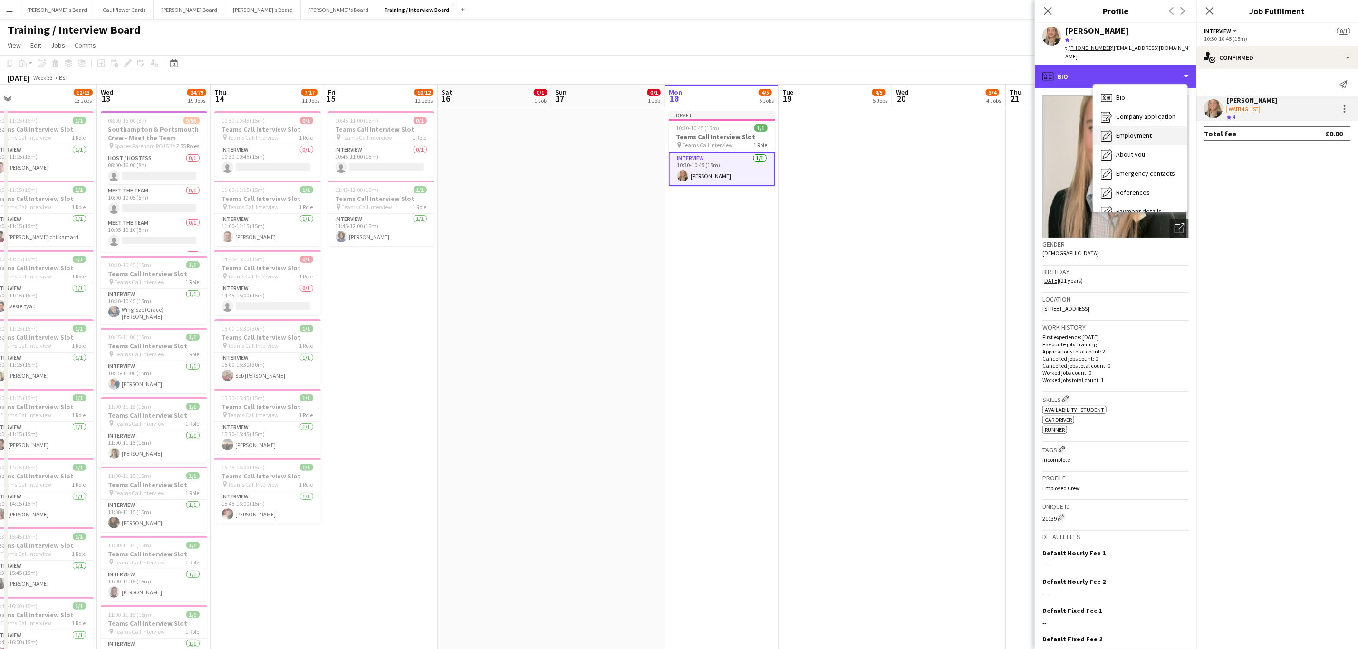
scroll to position [127, 0]
click at [1119, 175] on span "Feedback" at bounding box center [1130, 179] width 29 height 9
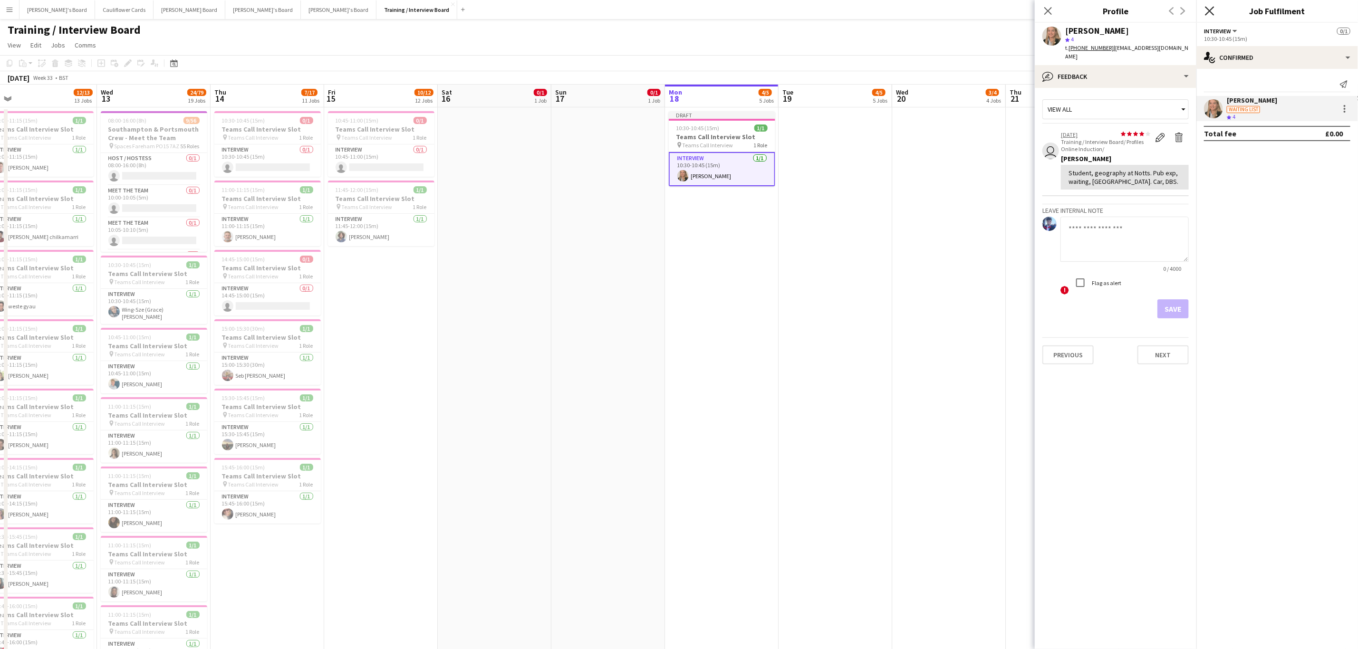
click at [1214, 9] on icon "Close pop-in" at bounding box center [1209, 10] width 9 height 9
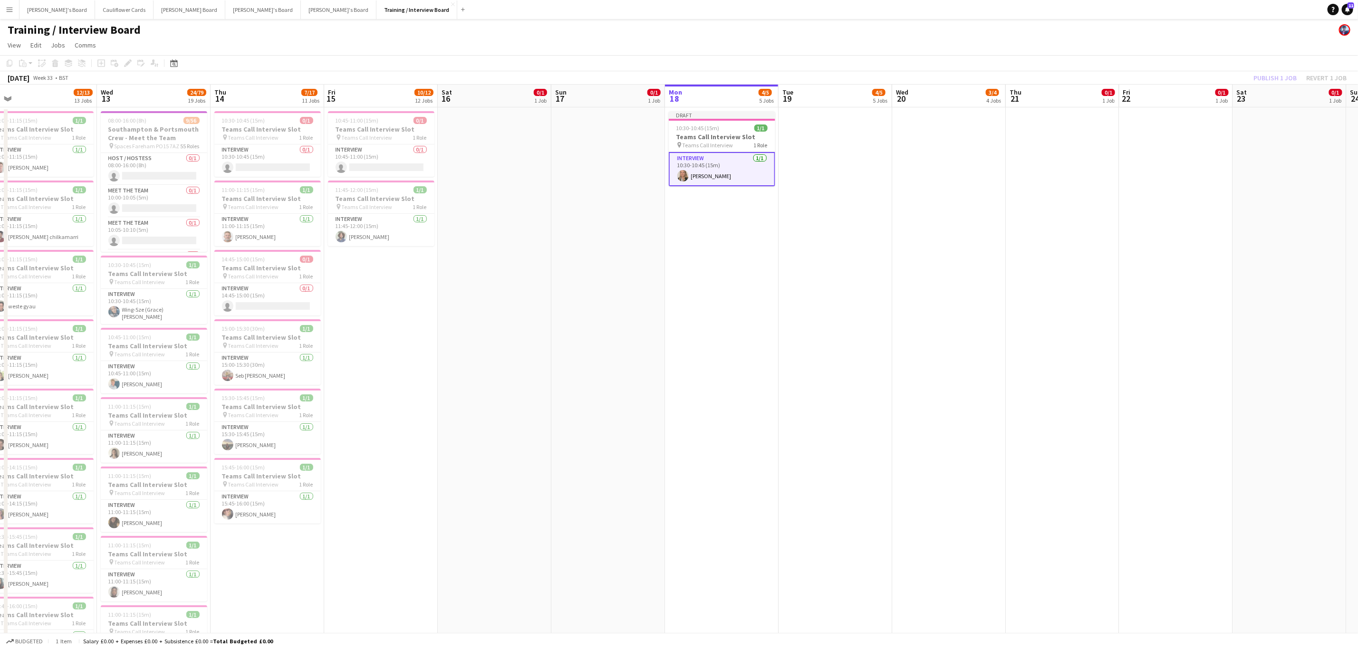
scroll to position [0, 303]
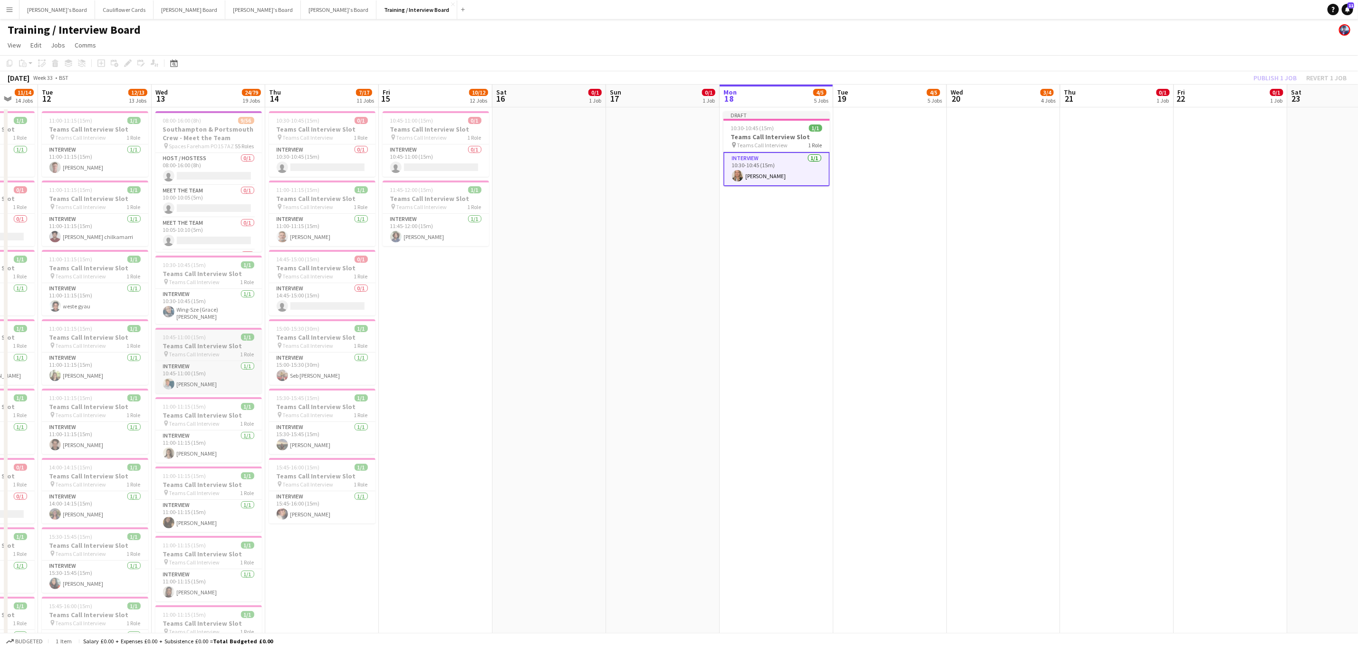
click at [184, 337] on span "10:45-11:00 (15m)" at bounding box center [184, 337] width 43 height 7
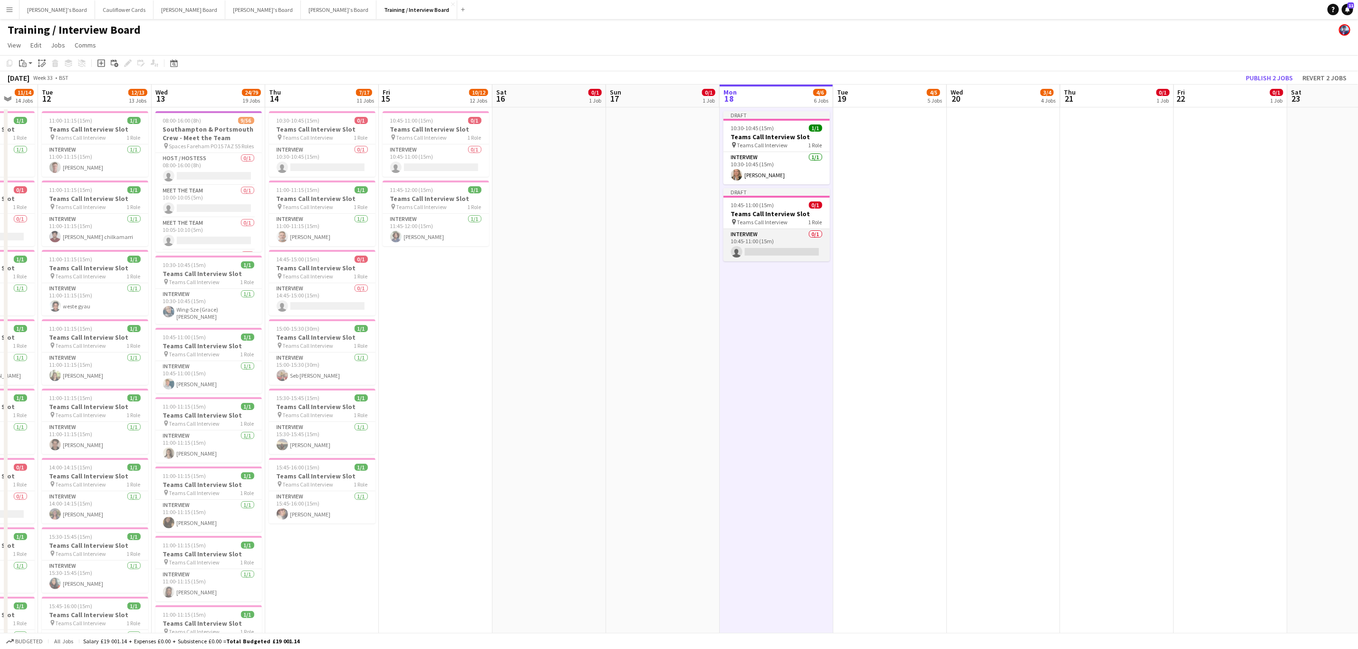
click at [789, 248] on app-card-role "Interview 0/1 10:45-11:00 (15m) single-neutral-actions" at bounding box center [777, 245] width 106 height 32
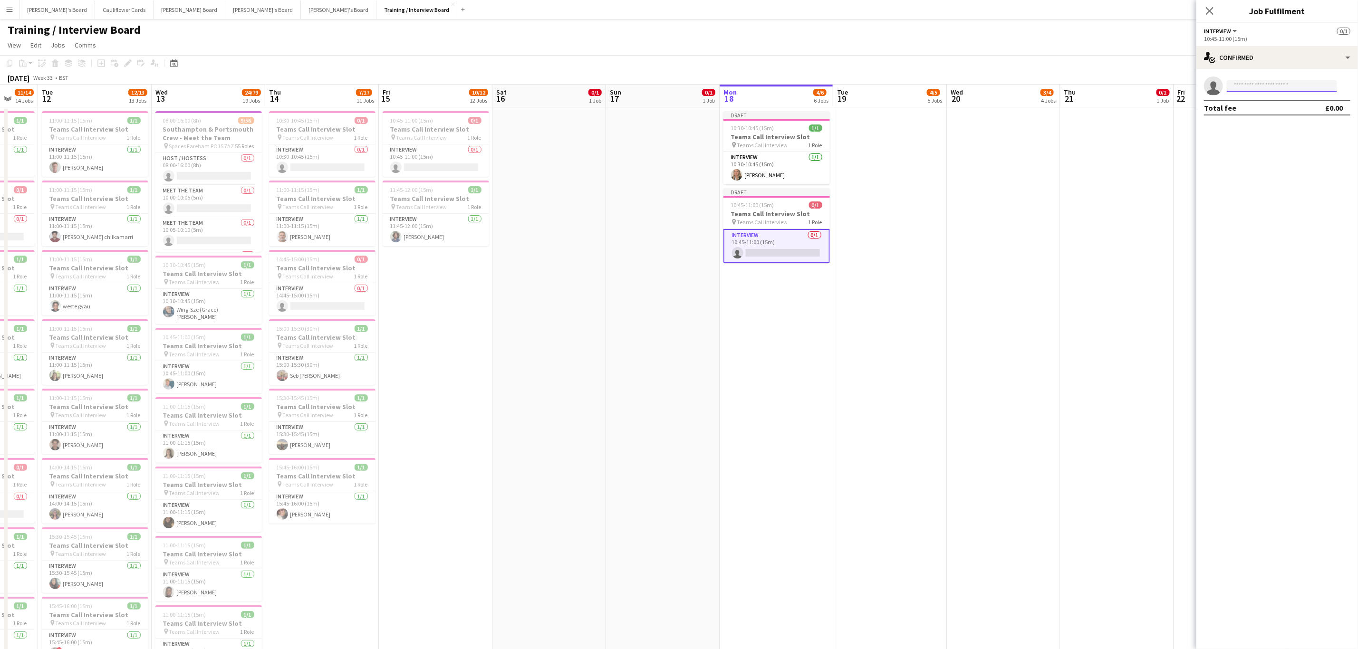
click at [1280, 80] on input at bounding box center [1282, 85] width 110 height 11
paste input "**********"
type input "**********"
click at [1266, 103] on span "[PERSON_NAME]" at bounding box center [1262, 100] width 55 height 8
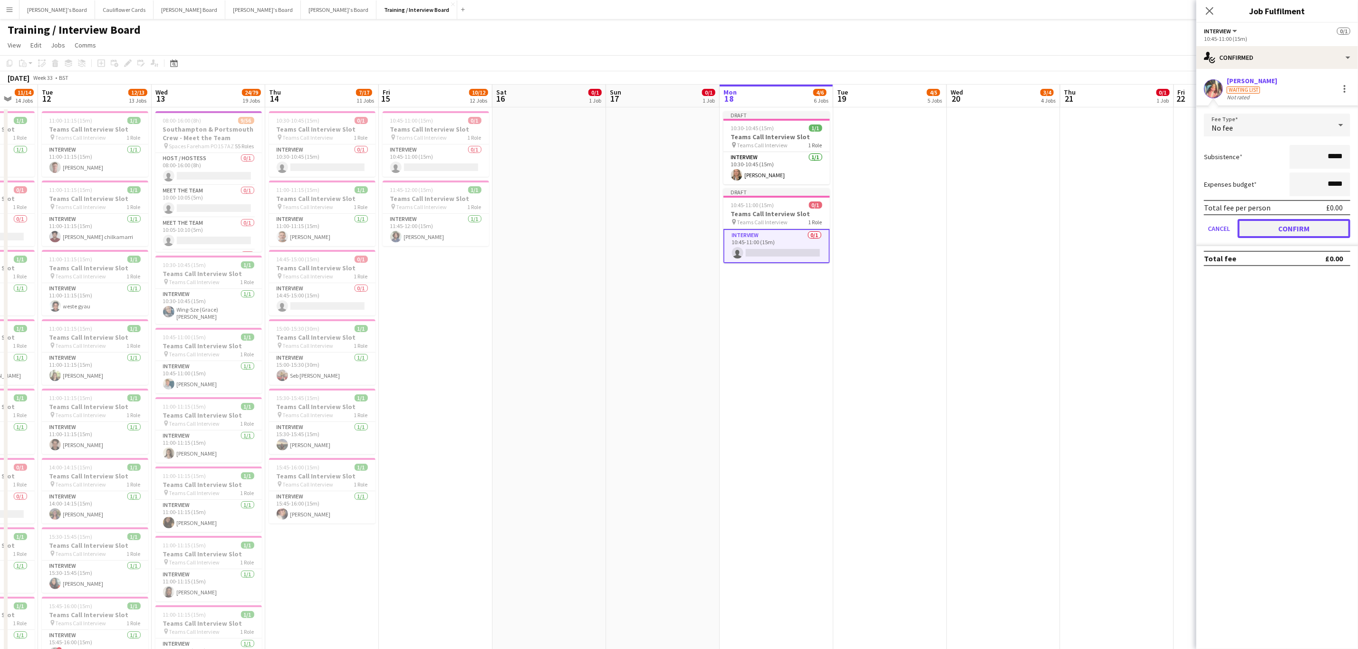
click at [1287, 227] on button "Confirm" at bounding box center [1294, 228] width 113 height 19
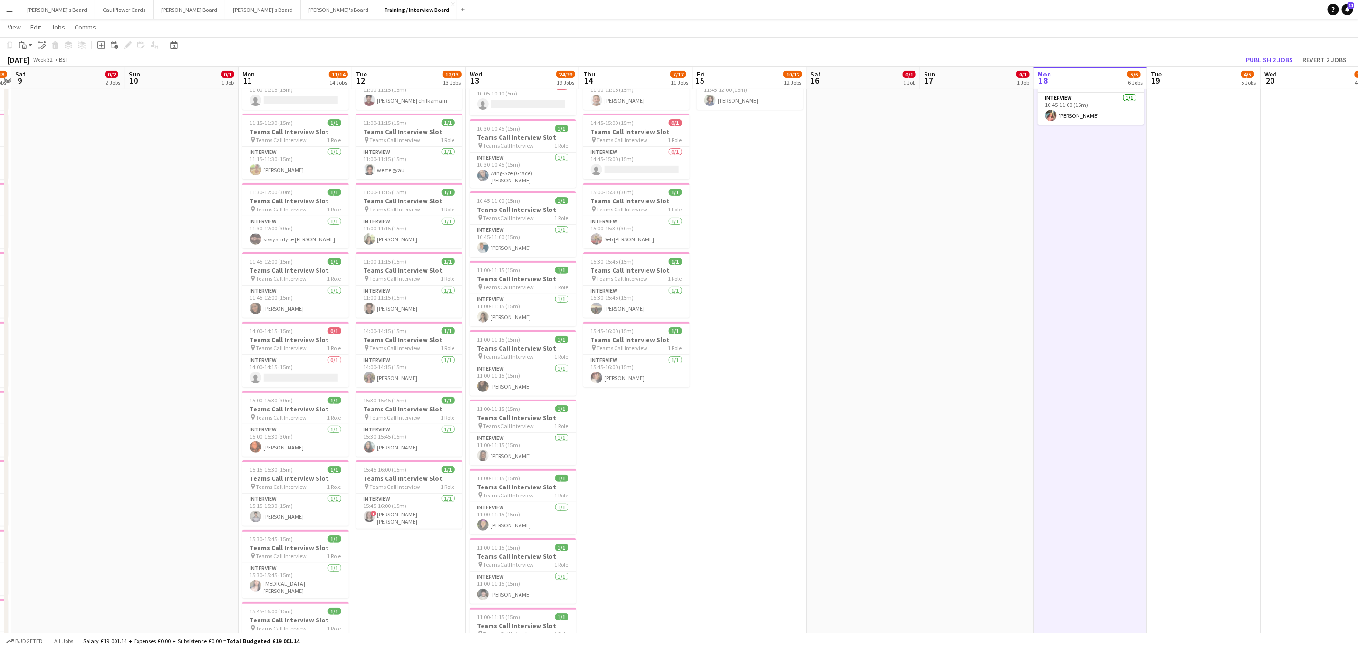
scroll to position [0, 235]
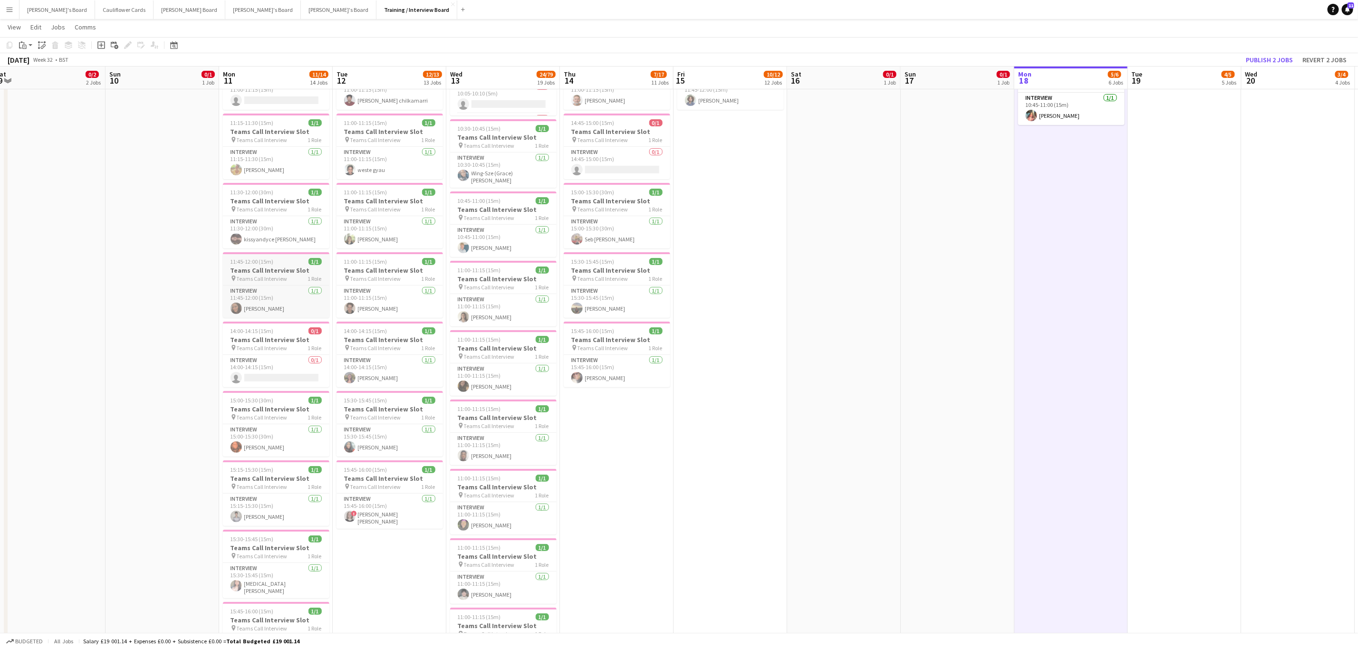
click at [274, 271] on h3 "Teams Call Interview Slot" at bounding box center [276, 270] width 106 height 9
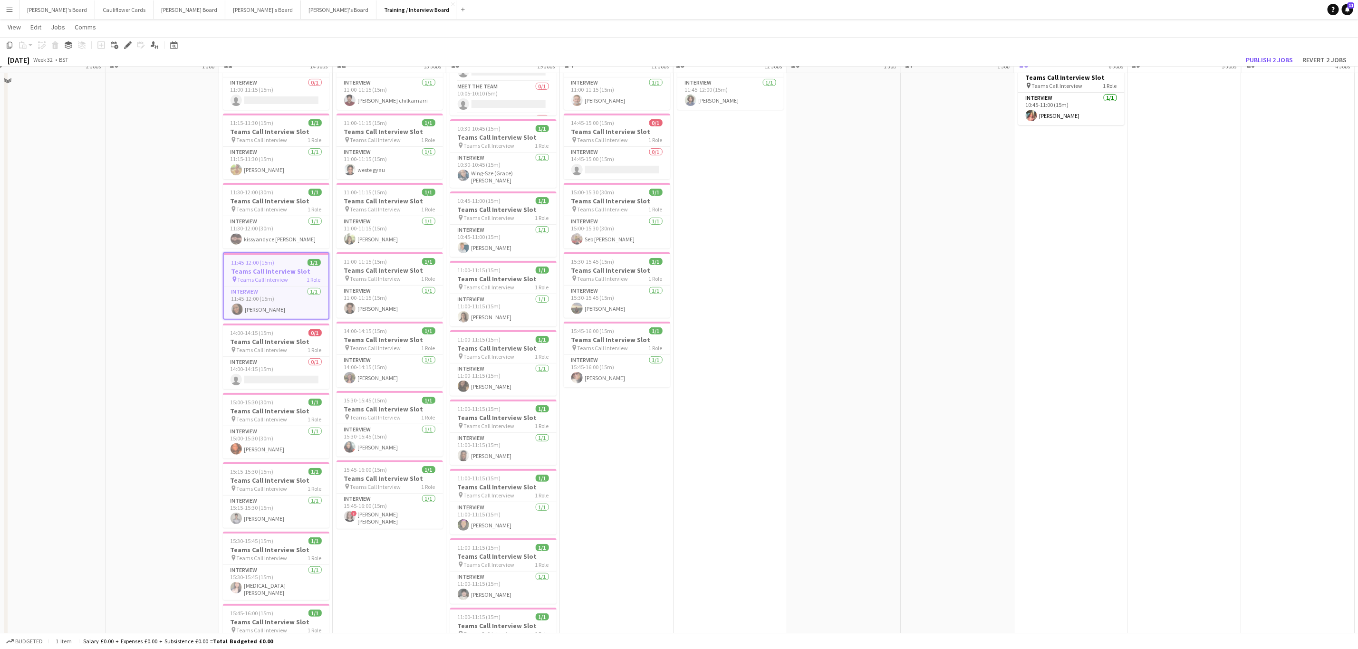
scroll to position [0, 0]
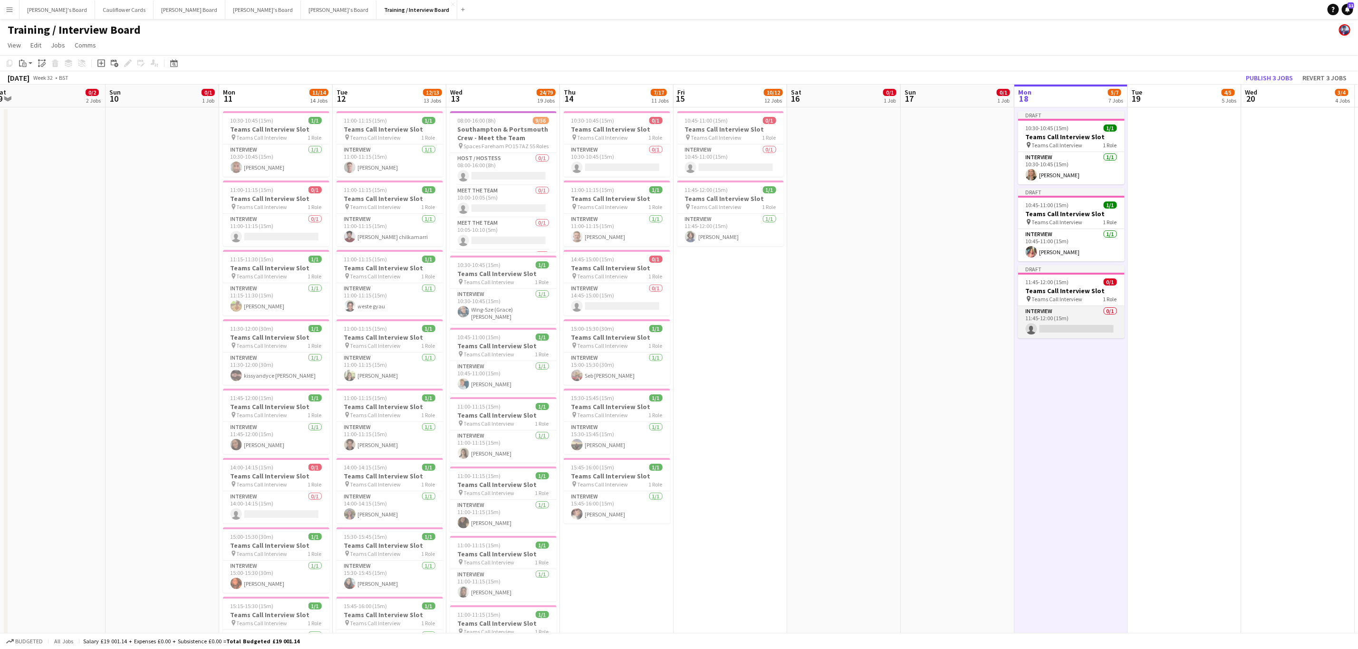
click at [1066, 324] on app-card-role "Interview 0/1 11:45-12:00 (15m) single-neutral-actions" at bounding box center [1071, 322] width 106 height 32
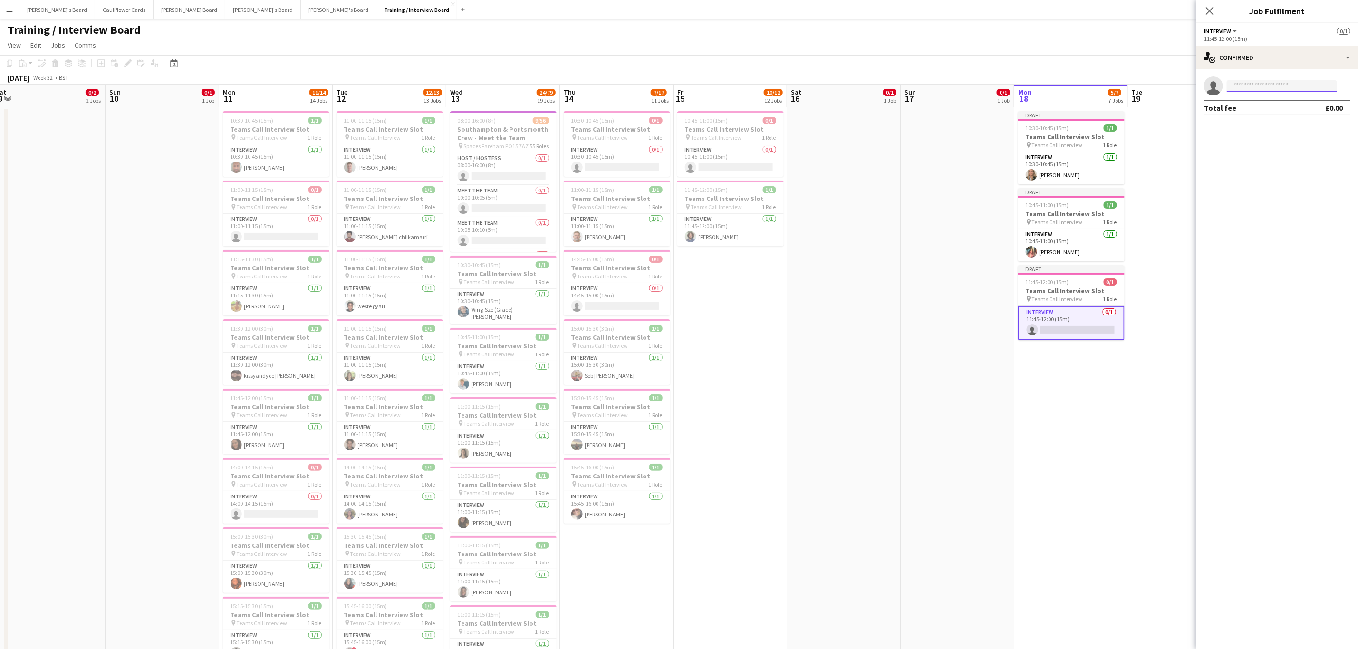
click at [1275, 84] on input at bounding box center [1282, 85] width 110 height 11
paste input "**********"
type input "**********"
click at [1249, 104] on span "nana.da.costa@hotmail.com" at bounding box center [1282, 108] width 95 height 8
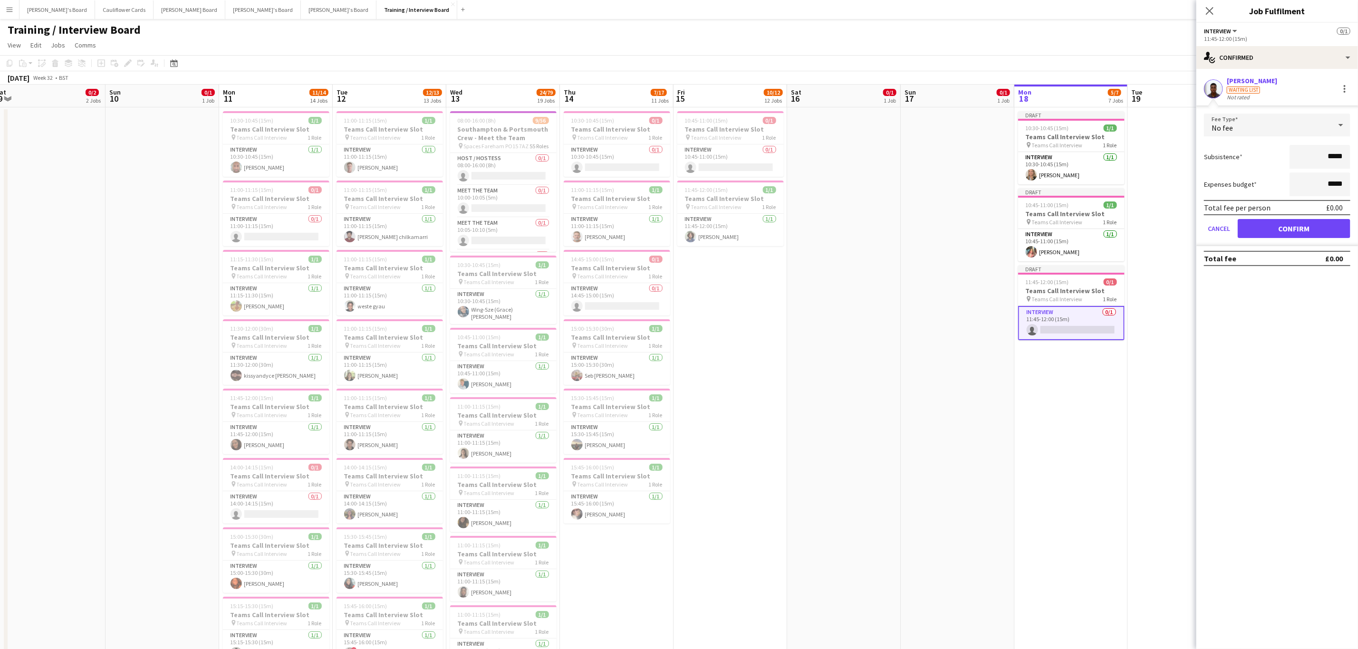
click at [1275, 218] on form "Fee Type No fee Subsistence ***** Expenses budget ***** Total fee per person £0…" at bounding box center [1278, 180] width 162 height 133
click at [1272, 224] on button "Confirm" at bounding box center [1294, 228] width 113 height 19
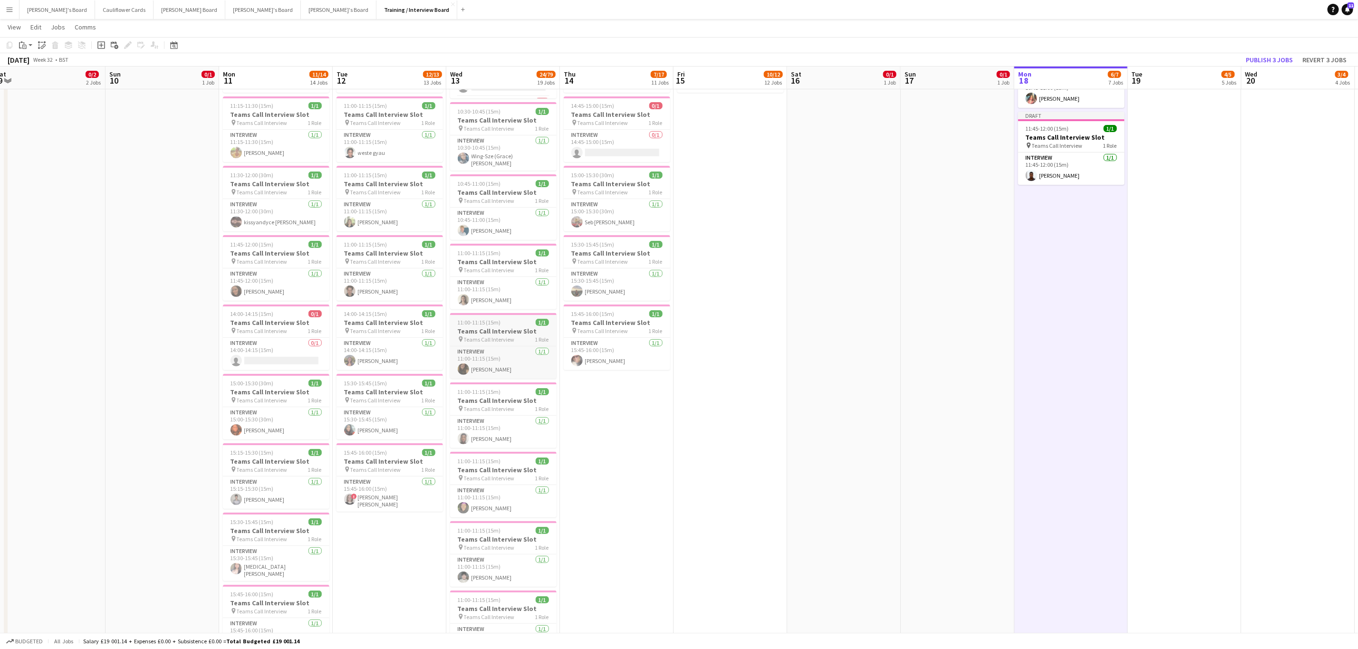
scroll to position [153, 0]
click at [381, 321] on h3 "Teams Call Interview Slot" at bounding box center [390, 322] width 106 height 9
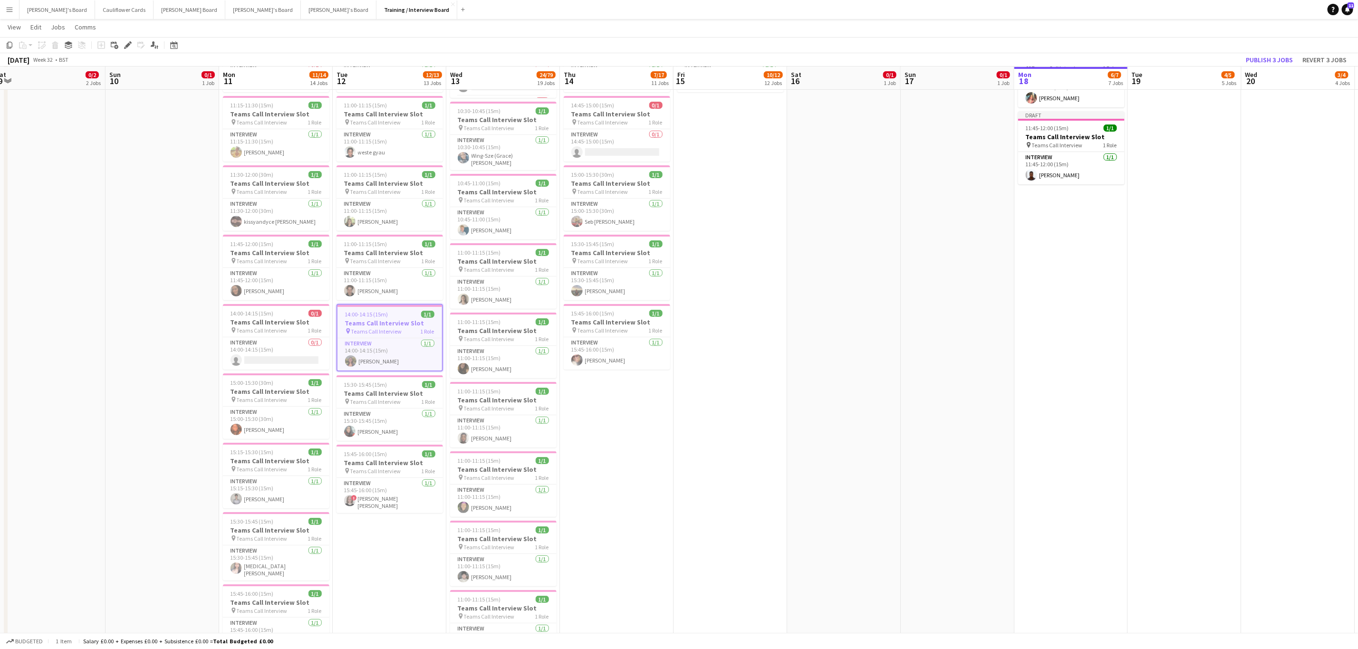
click at [1098, 381] on app-date-cell "Draft 10:30-10:45 (15m) 1/1 Teams Call Interview Slot pin Teams Call Interview …" at bounding box center [1071, 546] width 114 height 1187
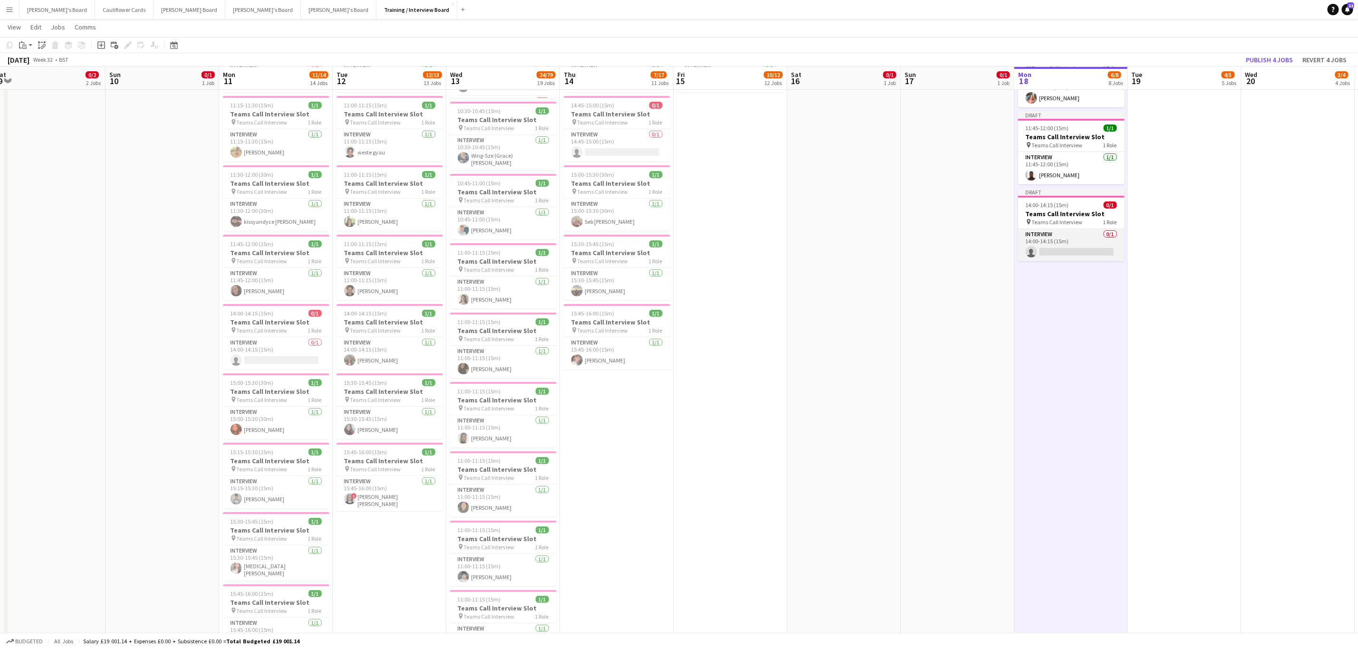
click at [1064, 243] on app-card-role "Interview 0/1 14:00-14:15 (15m) single-neutral-actions" at bounding box center [1071, 245] width 106 height 32
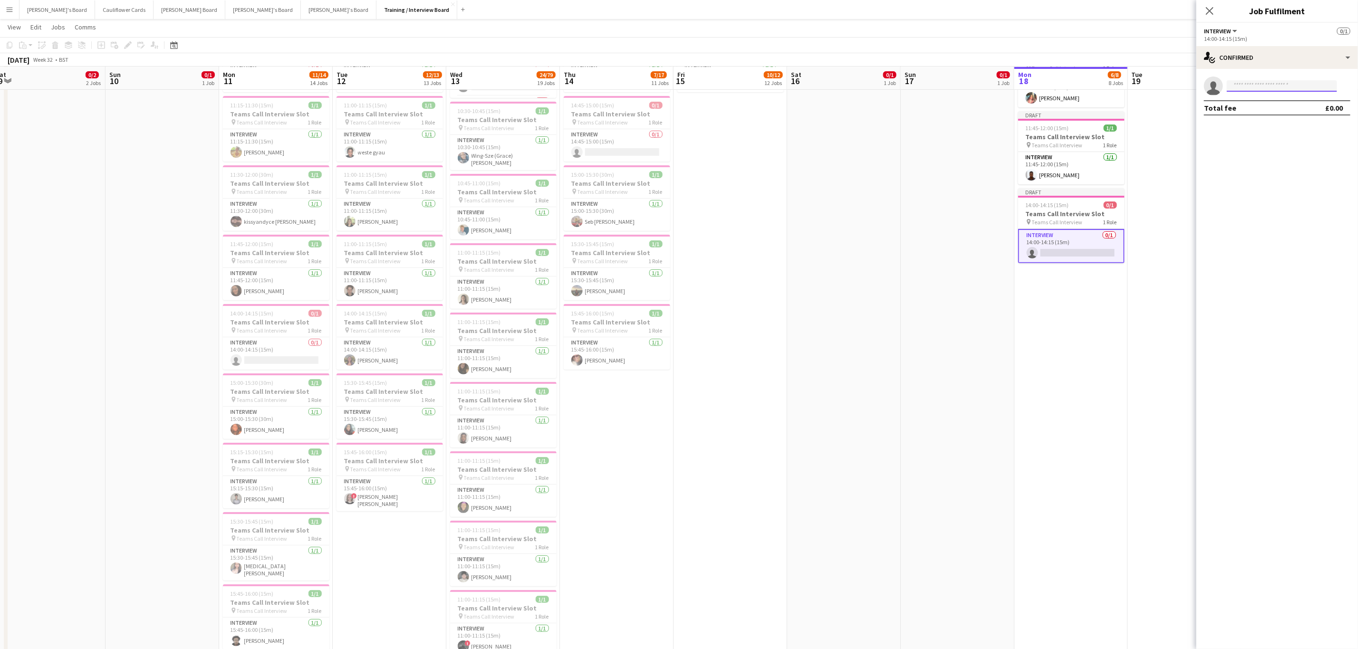
click at [1277, 90] on input at bounding box center [1282, 85] width 110 height 11
paste input "**********"
type input "**********"
click at [1264, 118] on tcxspan "+447721448831" at bounding box center [1263, 114] width 56 height 7
click at [1315, 104] on span "itsmekeshavhasija@gmail.com" at bounding box center [1282, 108] width 95 height 8
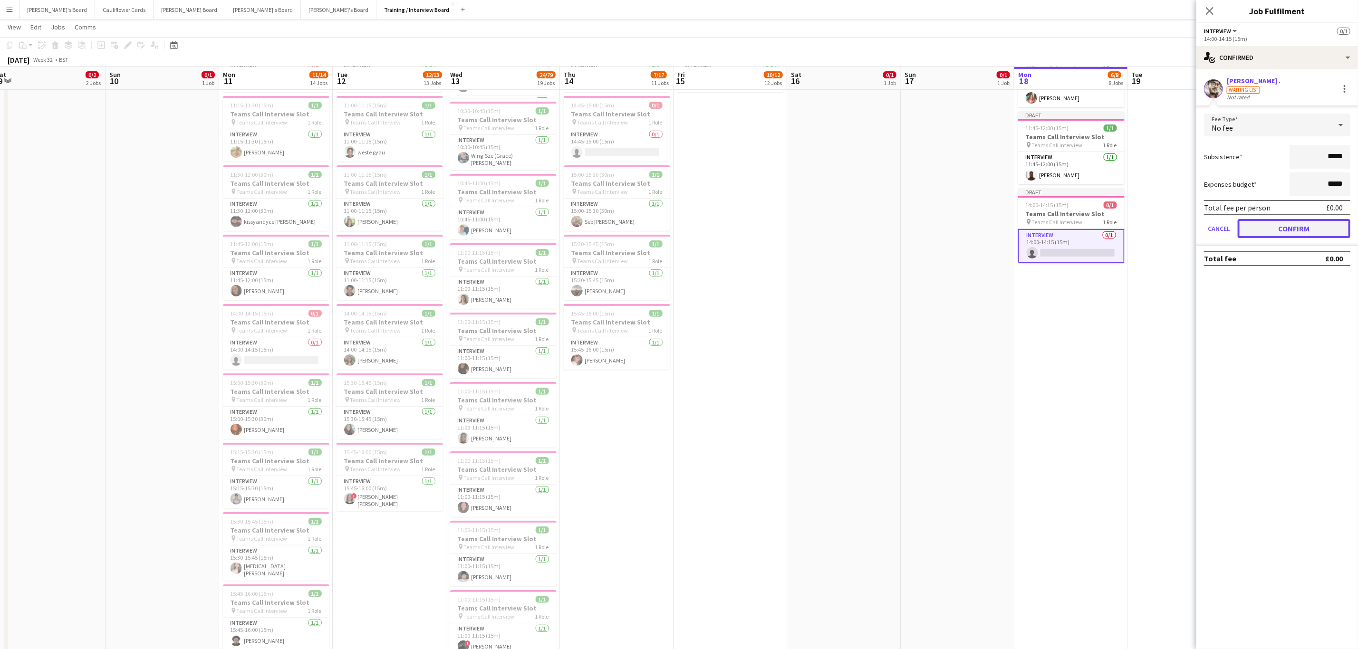
click at [1292, 229] on button "Confirm" at bounding box center [1294, 228] width 113 height 19
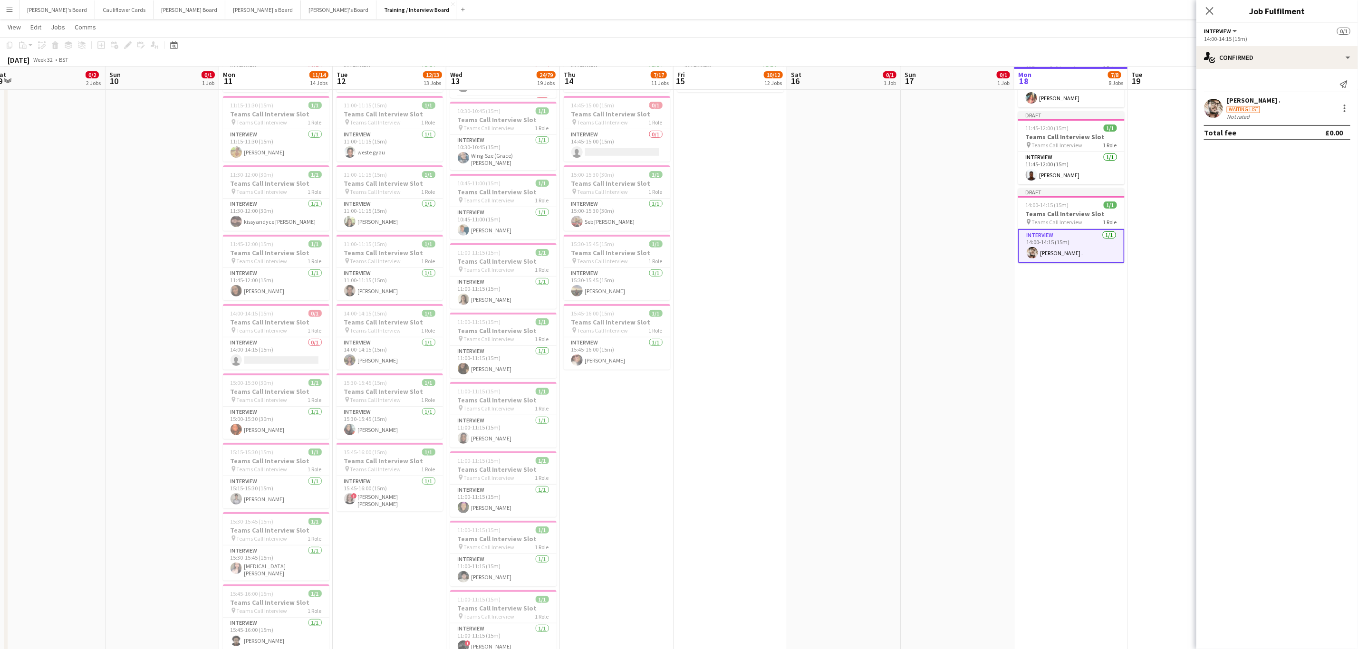
click at [1050, 368] on app-date-cell "Draft 10:30-10:45 (15m) 1/1 Teams Call Interview Slot pin Teams Call Interview …" at bounding box center [1071, 546] width 114 height 1187
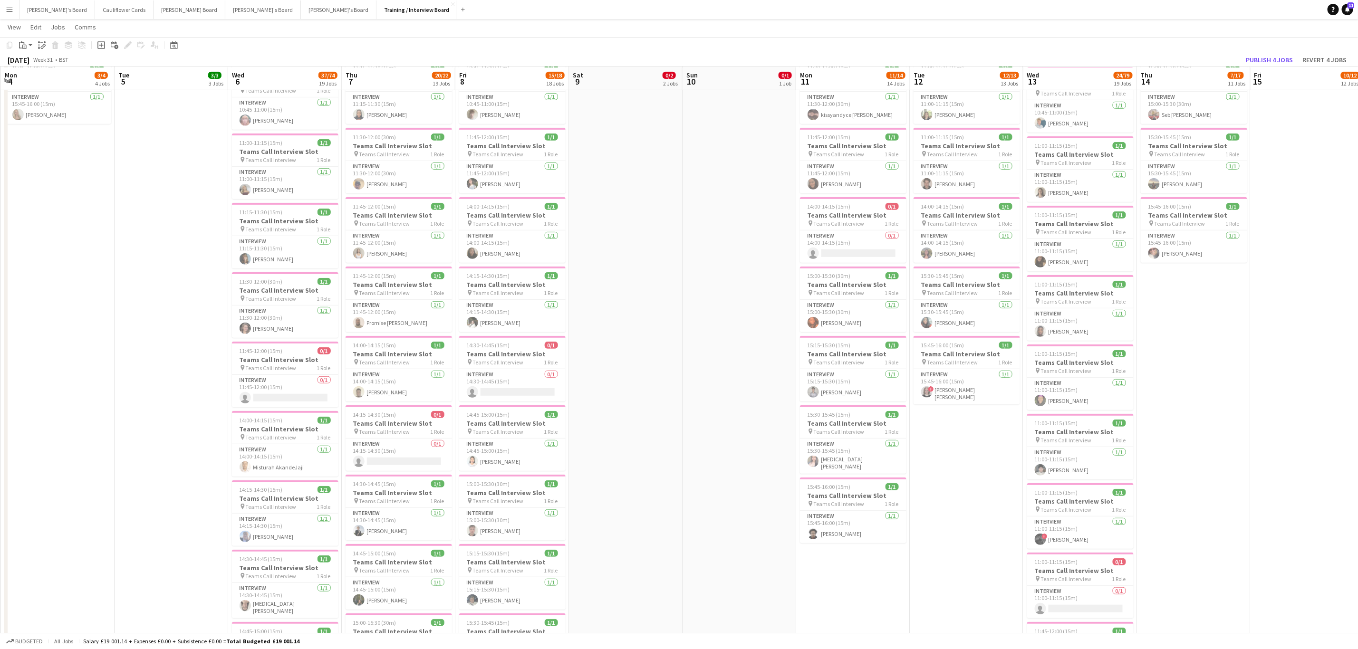
scroll to position [261, 0]
click at [526, 284] on h3 "Teams Call Interview Slot" at bounding box center [512, 284] width 106 height 9
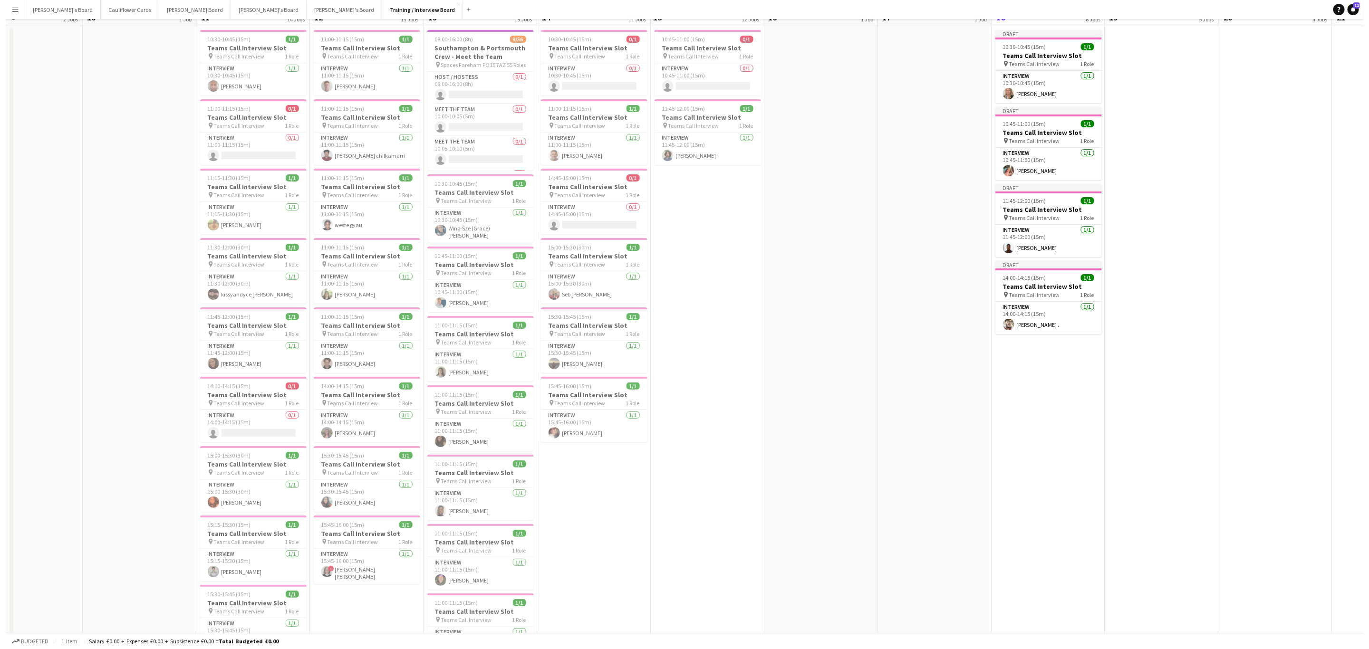
scroll to position [0, 0]
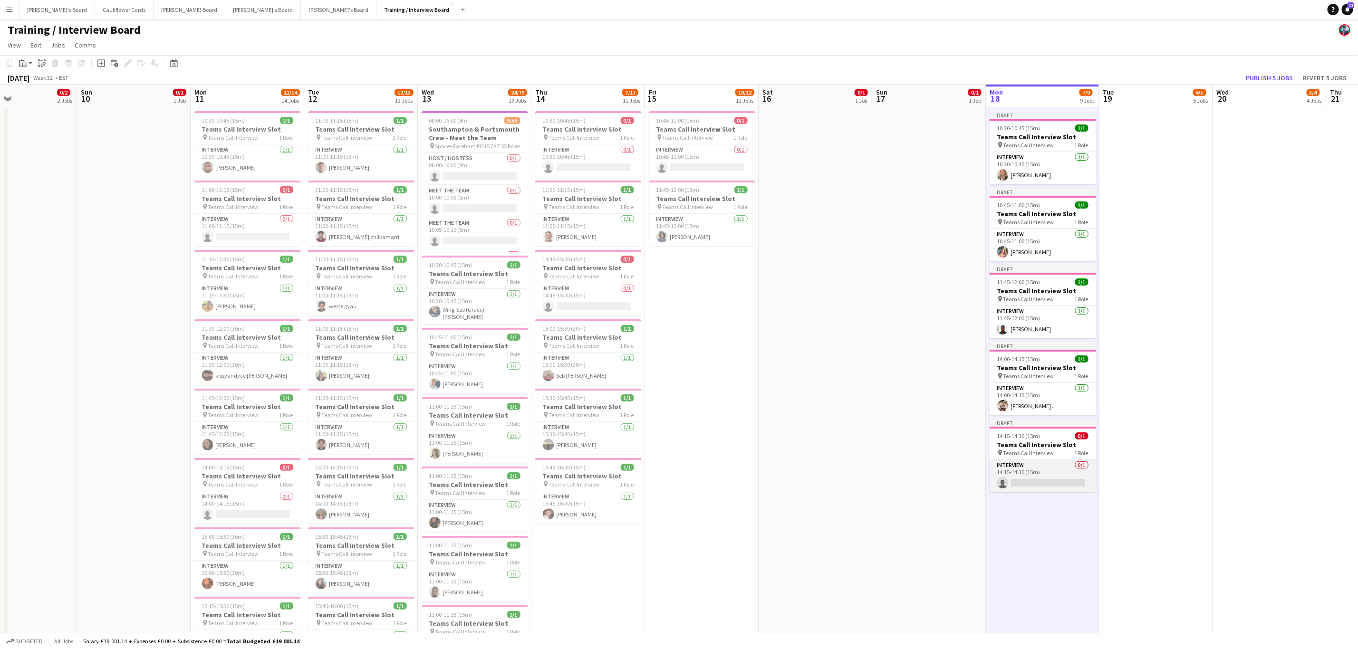
click at [1027, 473] on app-card-role "Interview 0/1 14:15-14:30 (15m) single-neutral-actions" at bounding box center [1043, 476] width 106 height 32
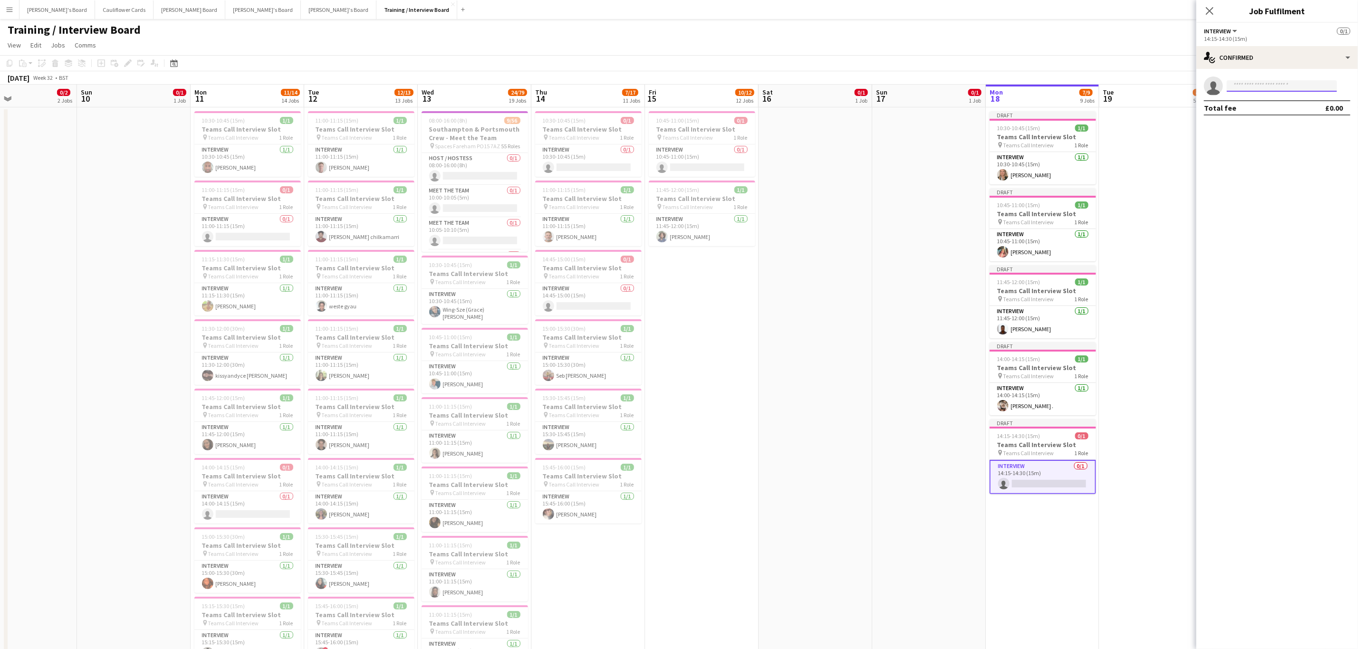
click at [1271, 87] on input at bounding box center [1282, 85] width 110 height 11
paste input "**********"
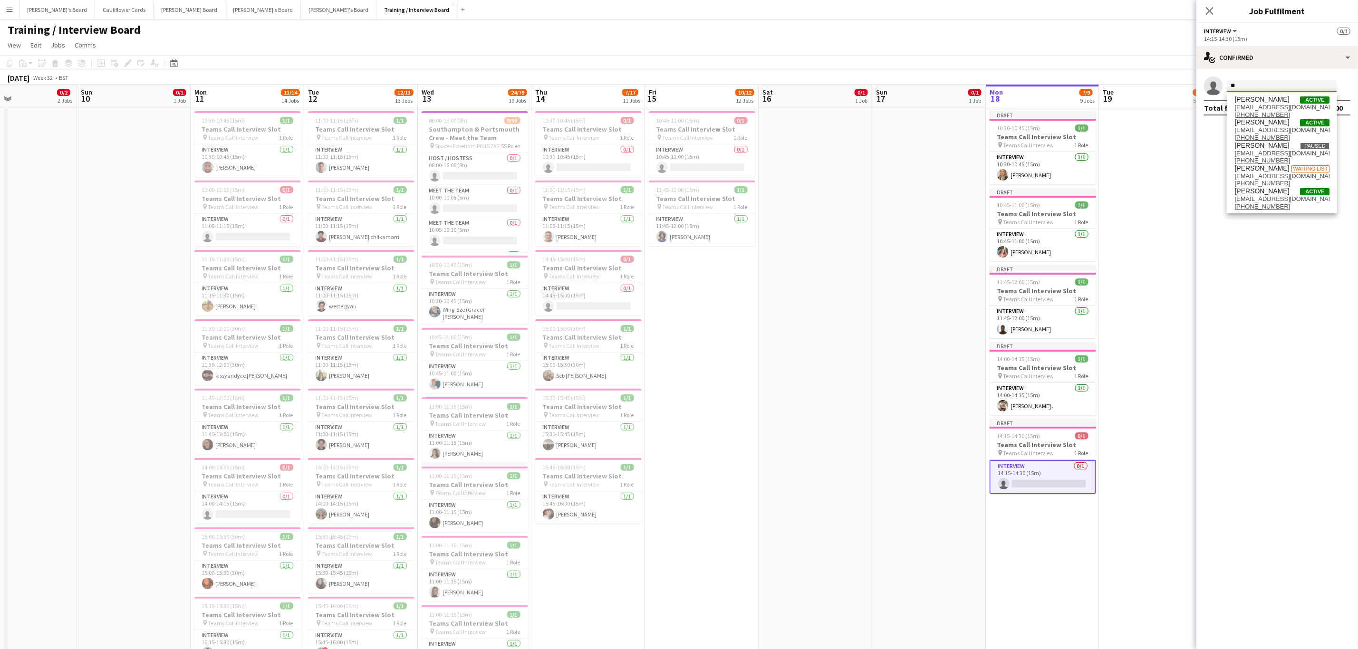
type input "*"
click at [1207, 9] on icon at bounding box center [1209, 10] width 9 height 9
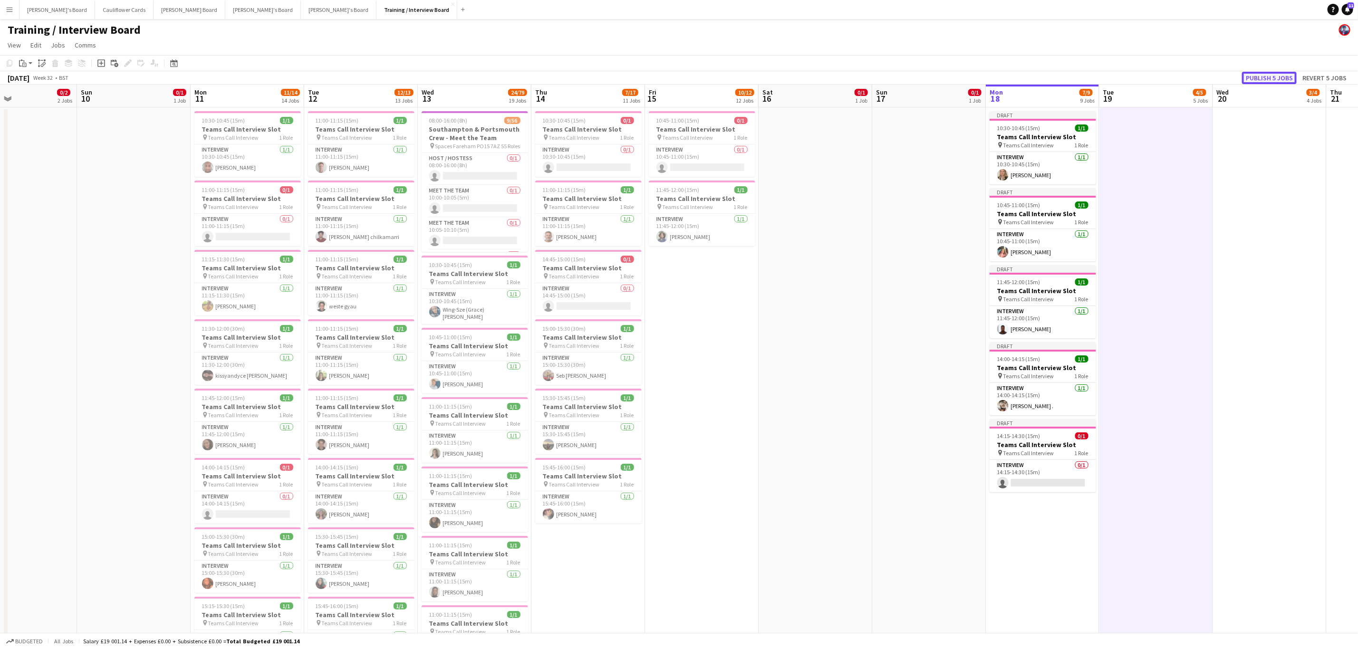
click at [1266, 76] on button "Publish 5 jobs" at bounding box center [1269, 78] width 55 height 12
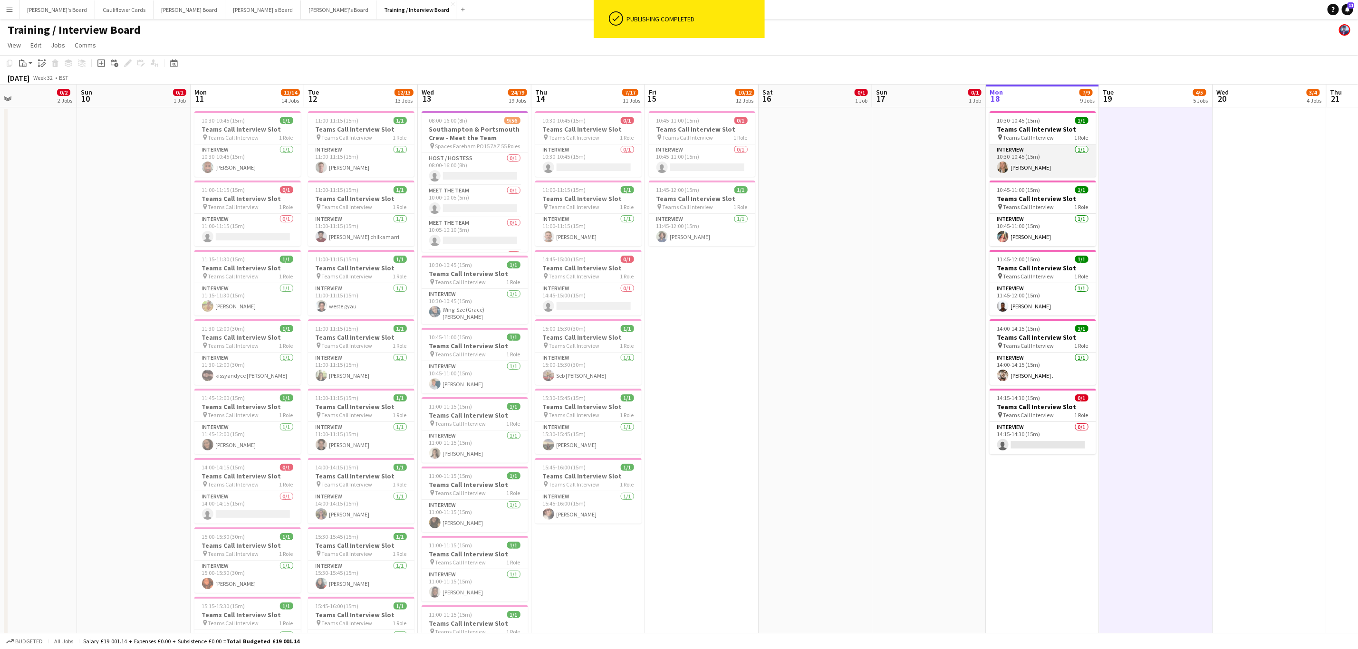
click at [1027, 170] on app-card-role "Interview 1/1 10:30-10:45 (15m) Lily Scott-Hughes" at bounding box center [1043, 161] width 106 height 32
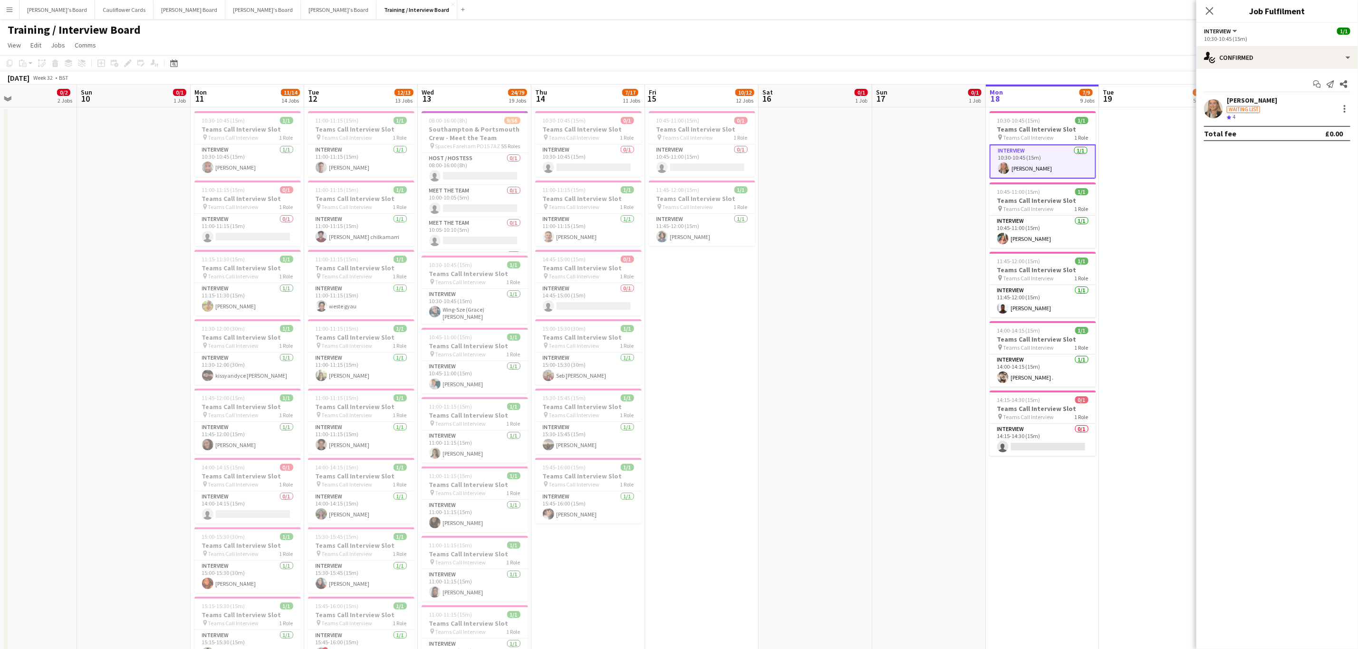
click at [1215, 106] on app-user-avatar at bounding box center [1213, 108] width 19 height 19
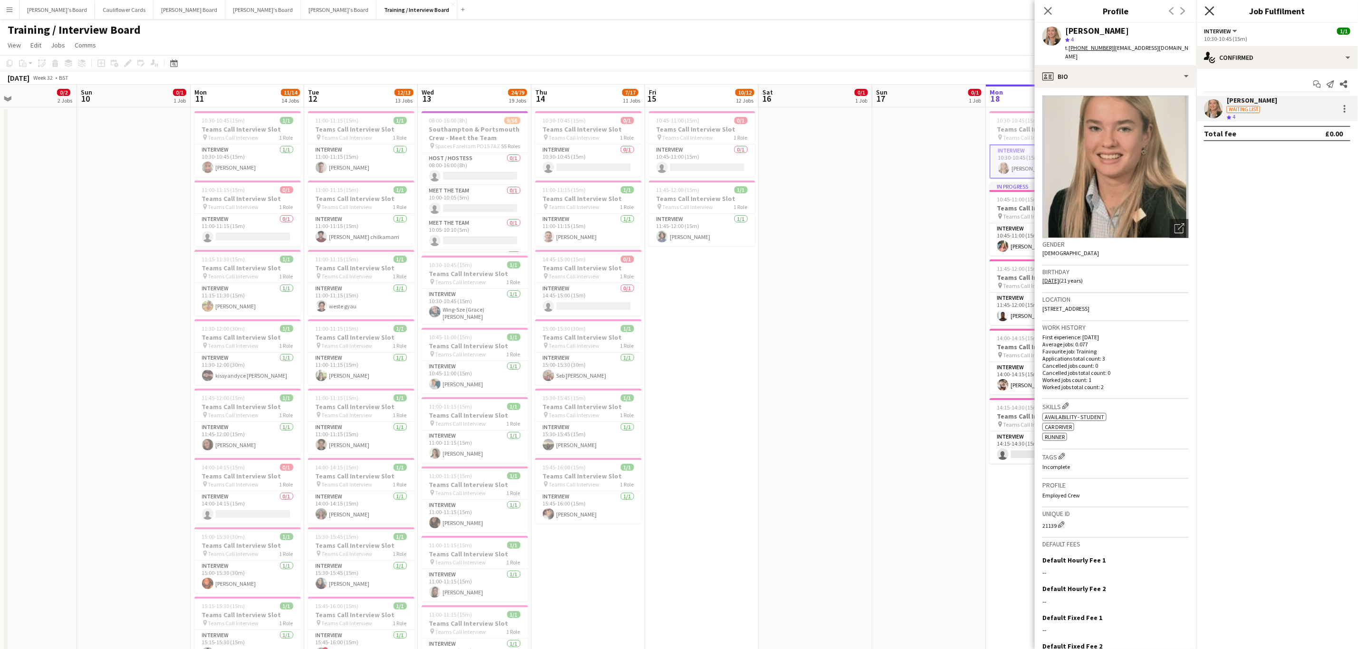
click at [1213, 12] on icon "Close pop-in" at bounding box center [1209, 10] width 9 height 9
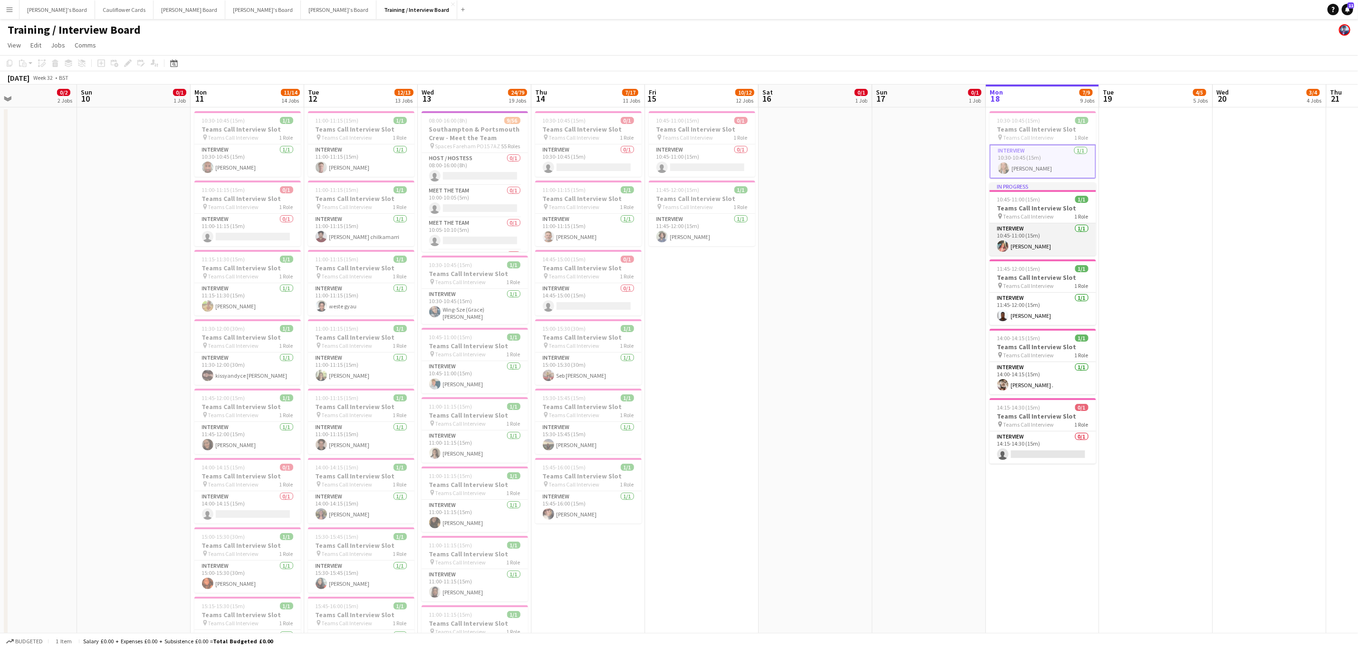
click at [1014, 253] on app-card-role "Interview 1/1 10:45-11:00 (15m) Ava Thomas" at bounding box center [1043, 239] width 106 height 32
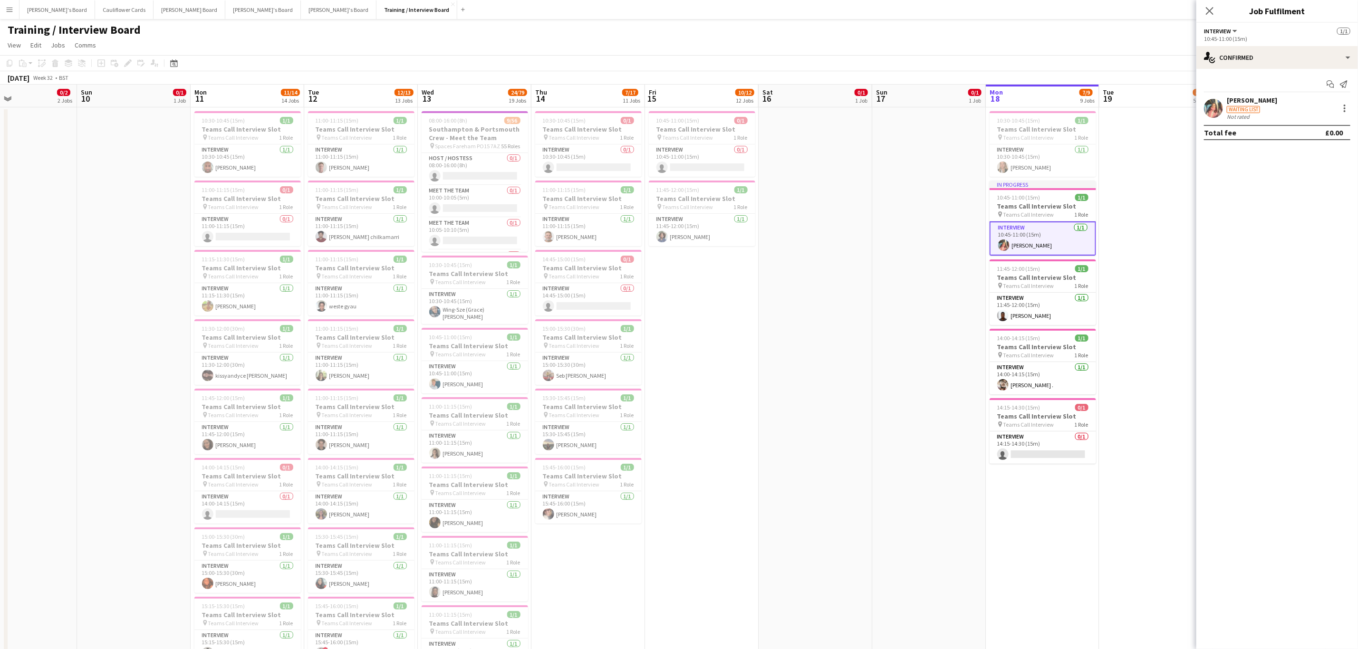
click at [1212, 106] on app-user-avatar at bounding box center [1213, 108] width 19 height 19
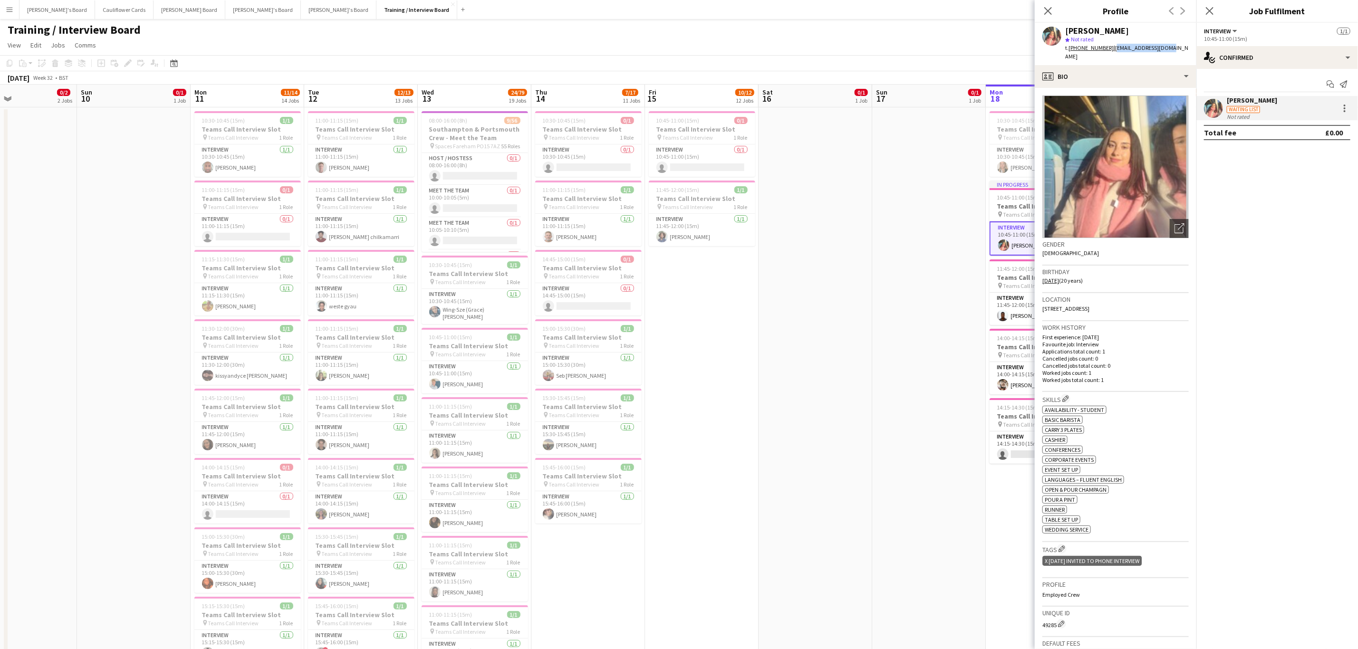
drag, startPoint x: 1167, startPoint y: 44, endPoint x: 1111, endPoint y: 54, distance: 57.0
click at [1111, 54] on div "Ava Thomas star Not rated t. +447342988211 | avalily05@yahoo.com" at bounding box center [1116, 44] width 162 height 42
copy span "[EMAIL_ADDRESS][DOMAIN_NAME]"
click at [1213, 6] on icon "Close pop-in" at bounding box center [1209, 10] width 9 height 9
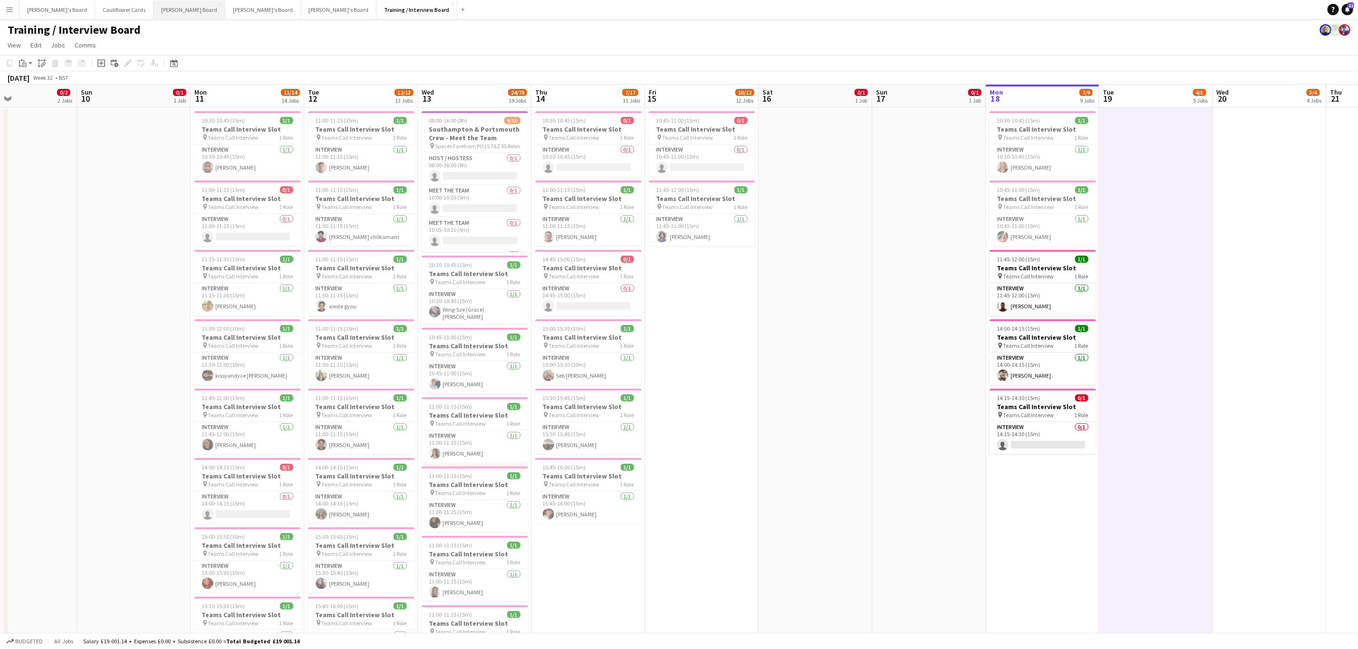
click at [154, 12] on button "Dean's Board Close" at bounding box center [190, 9] width 72 height 19
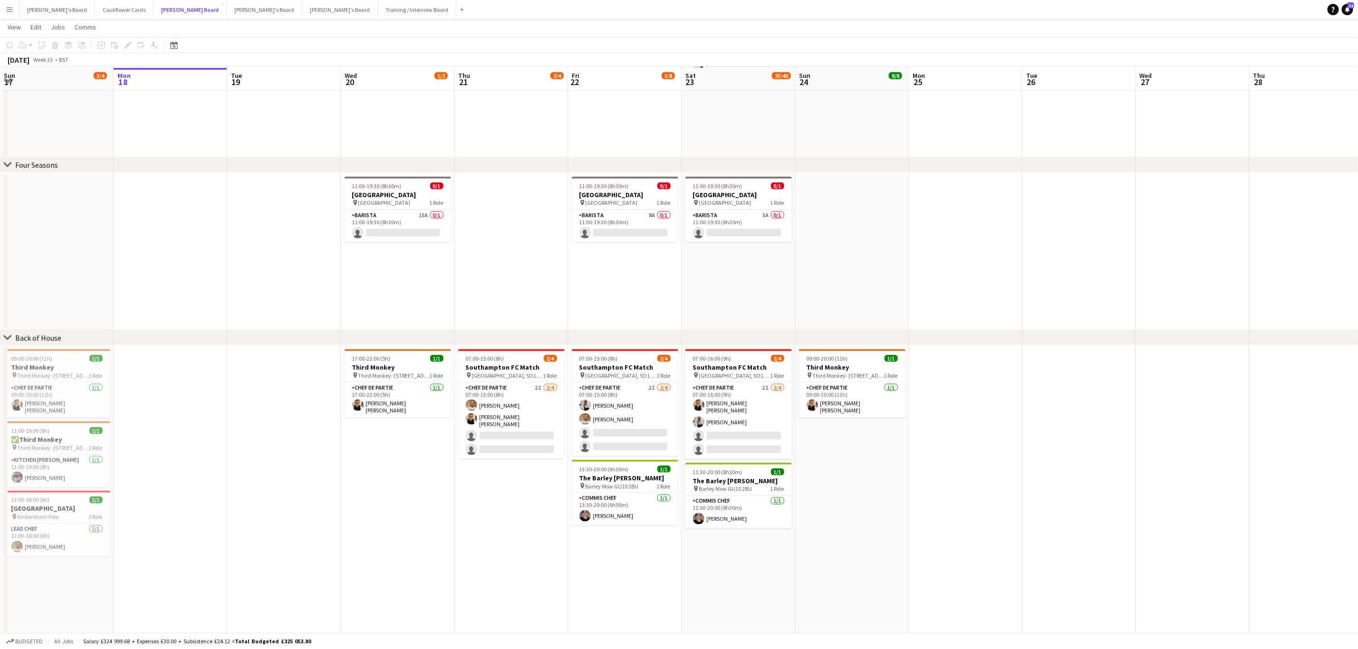
scroll to position [906, 0]
click at [227, 13] on button "Jakub's Board Close" at bounding box center [265, 9] width 76 height 19
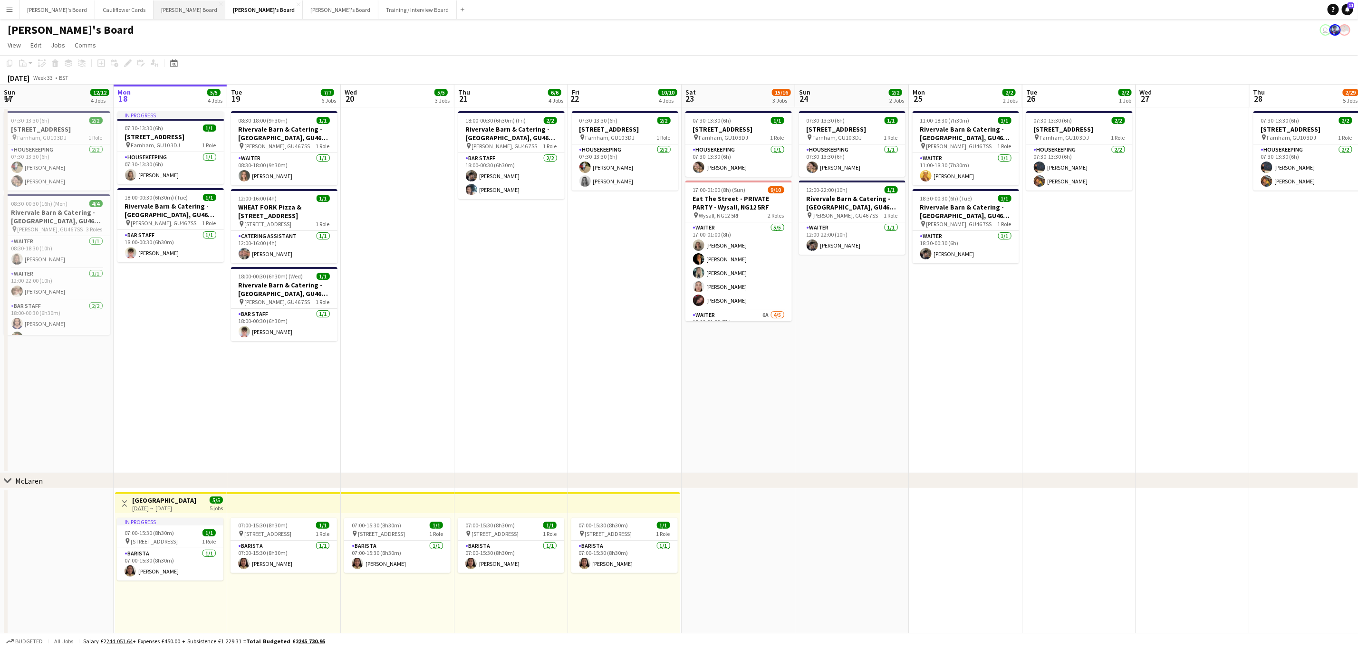
click at [155, 13] on button "Dean's Board Close" at bounding box center [190, 9] width 72 height 19
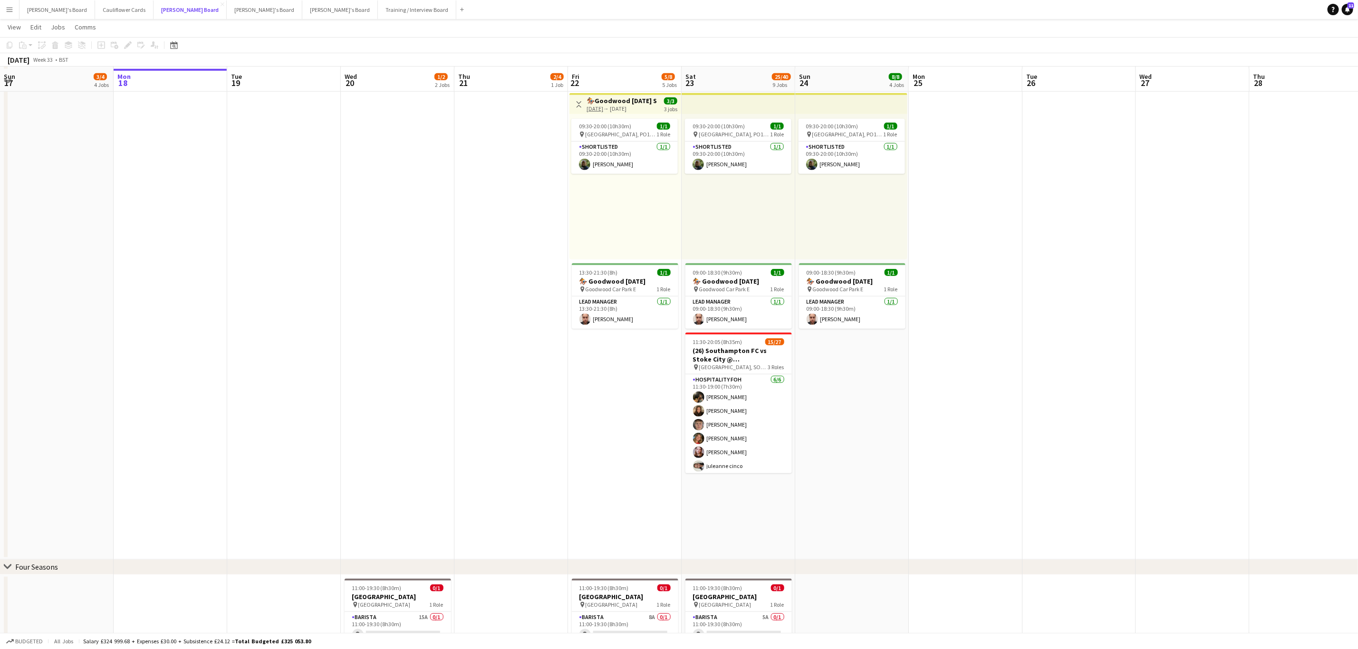
scroll to position [508, 0]
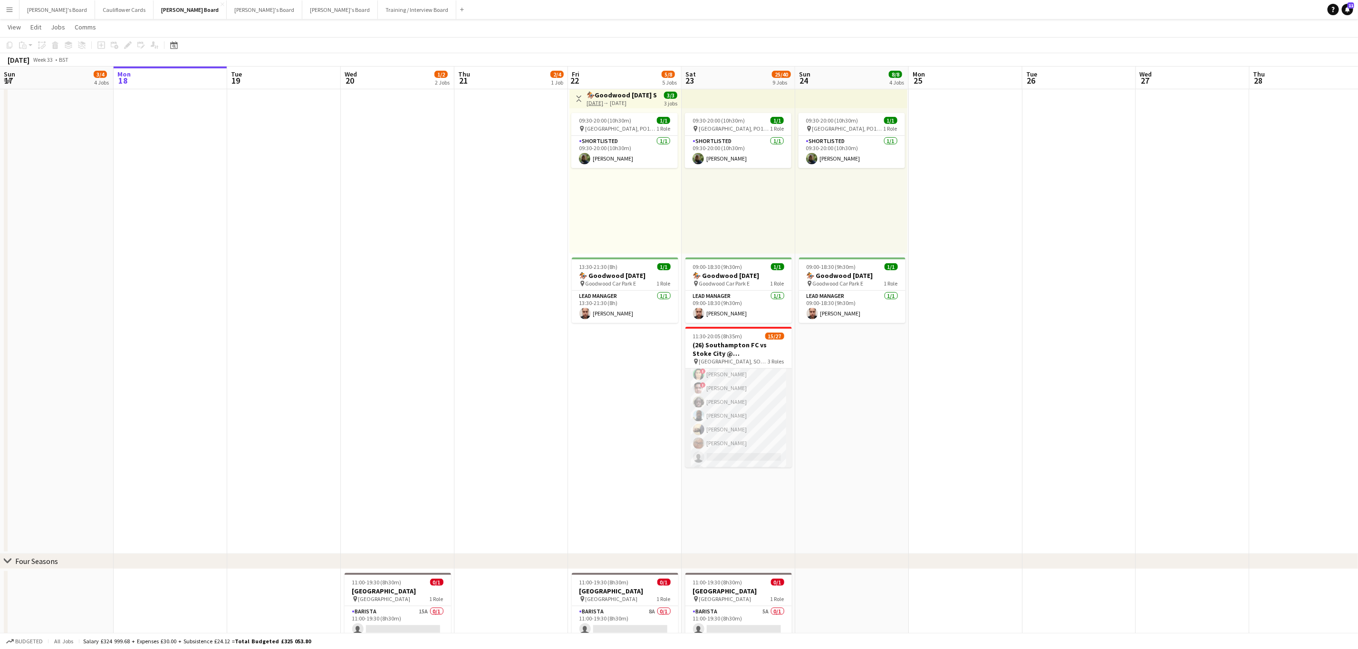
click at [748, 458] on app-card-role "Retail Kiosk 2I 2A 9/20 13:00-17:00 (4h) Courteney Gardner Pamela Bockarie ! Li…" at bounding box center [739, 457] width 106 height 294
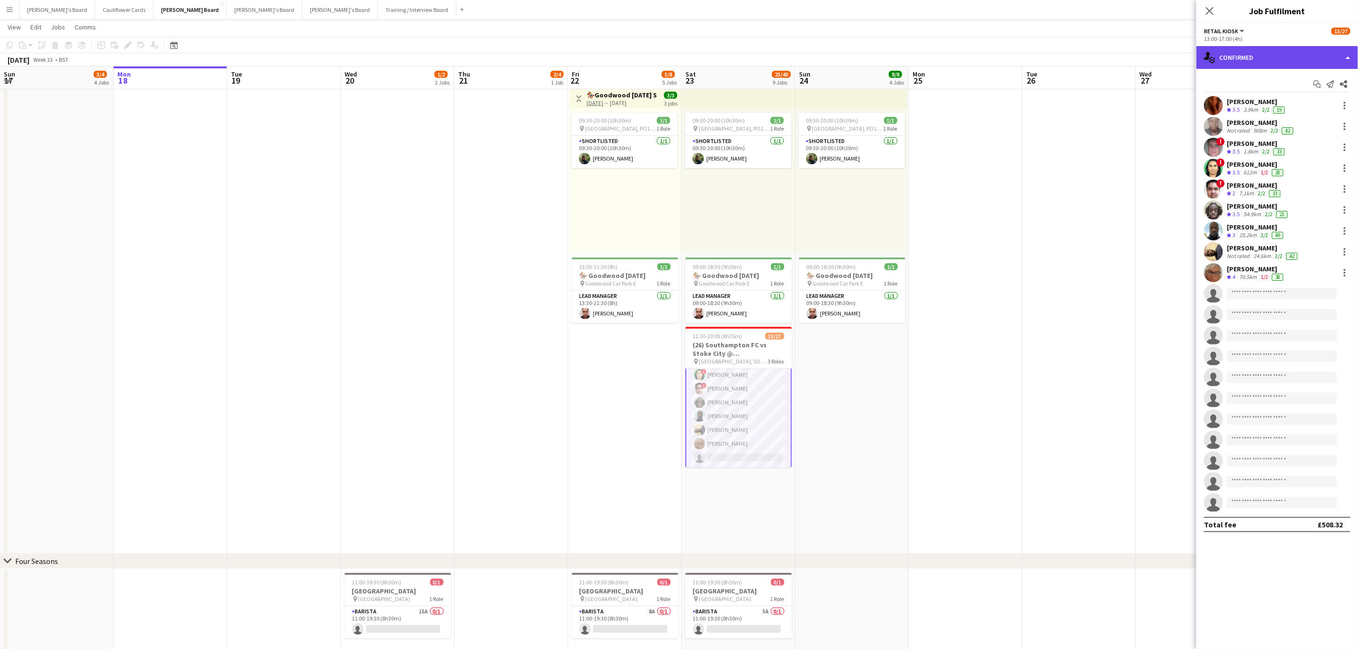
click at [1298, 61] on div "single-neutral-actions-check-2 Confirmed" at bounding box center [1278, 57] width 162 height 23
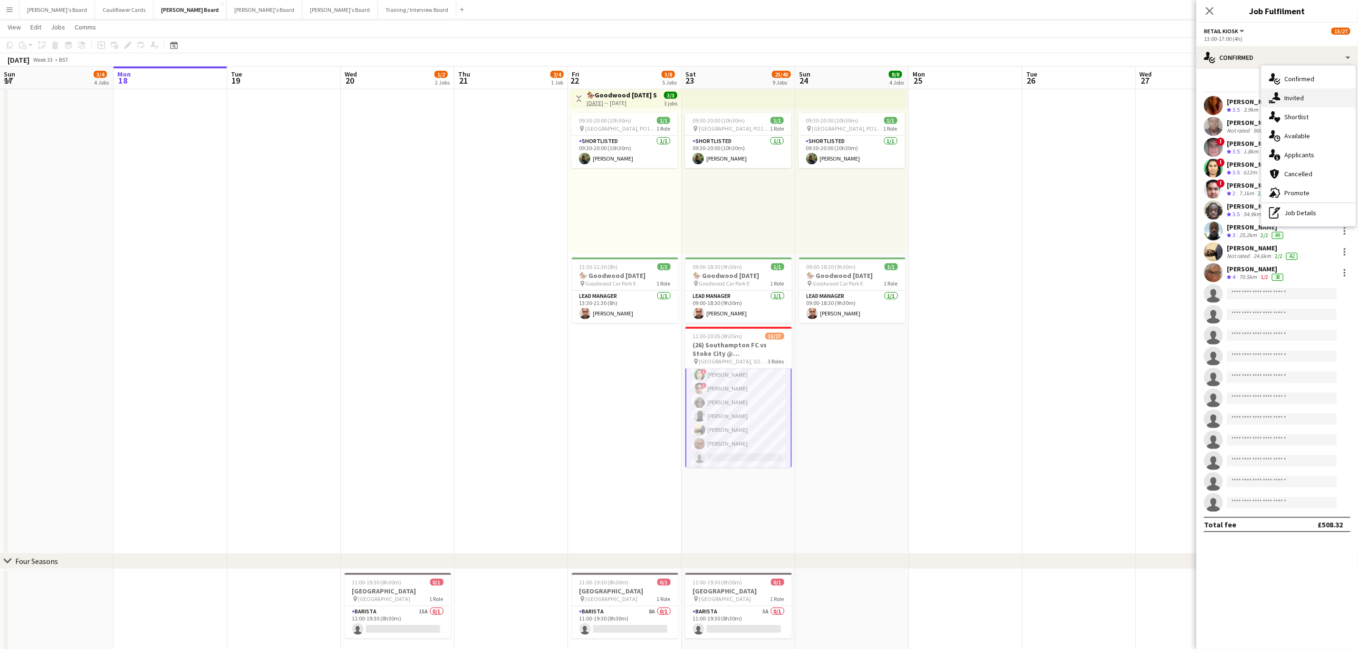
click at [1298, 97] on div "single-neutral-actions-share-1 Invited" at bounding box center [1309, 97] width 94 height 19
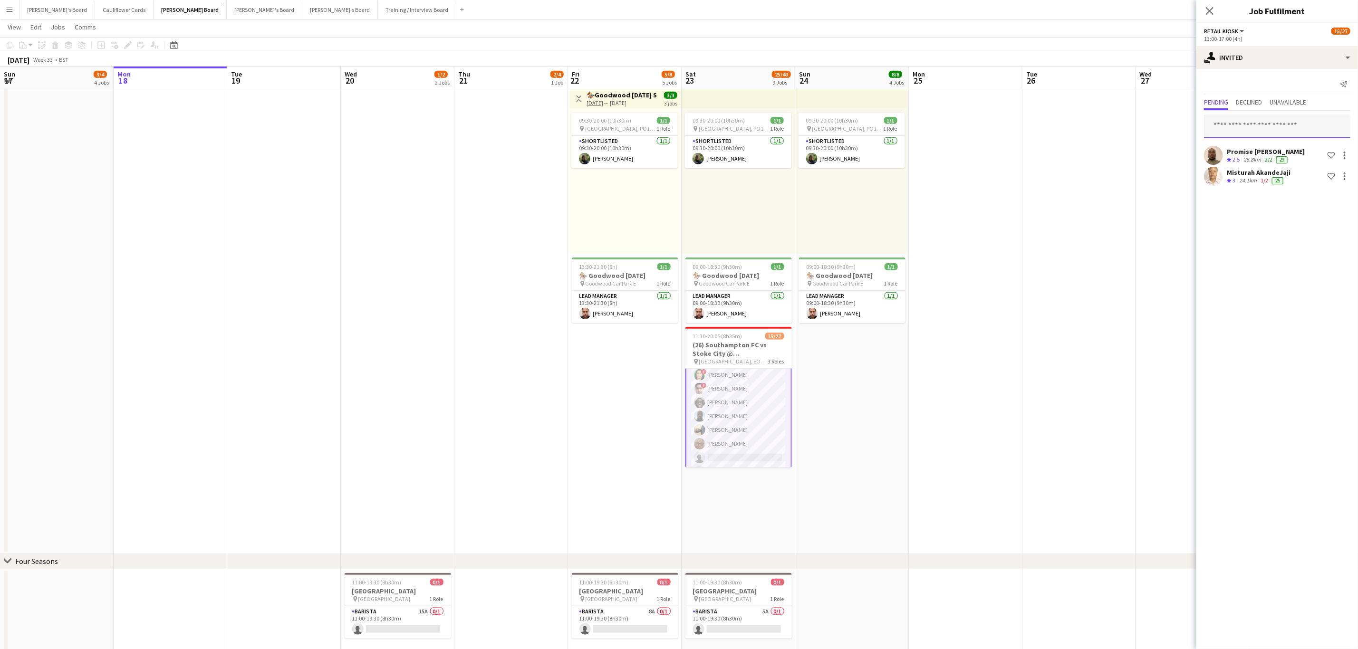
click at [1250, 126] on input "text" at bounding box center [1277, 127] width 146 height 24
type input "*"
type input "**********"
click at [1261, 127] on input "**********" at bounding box center [1277, 127] width 146 height 24
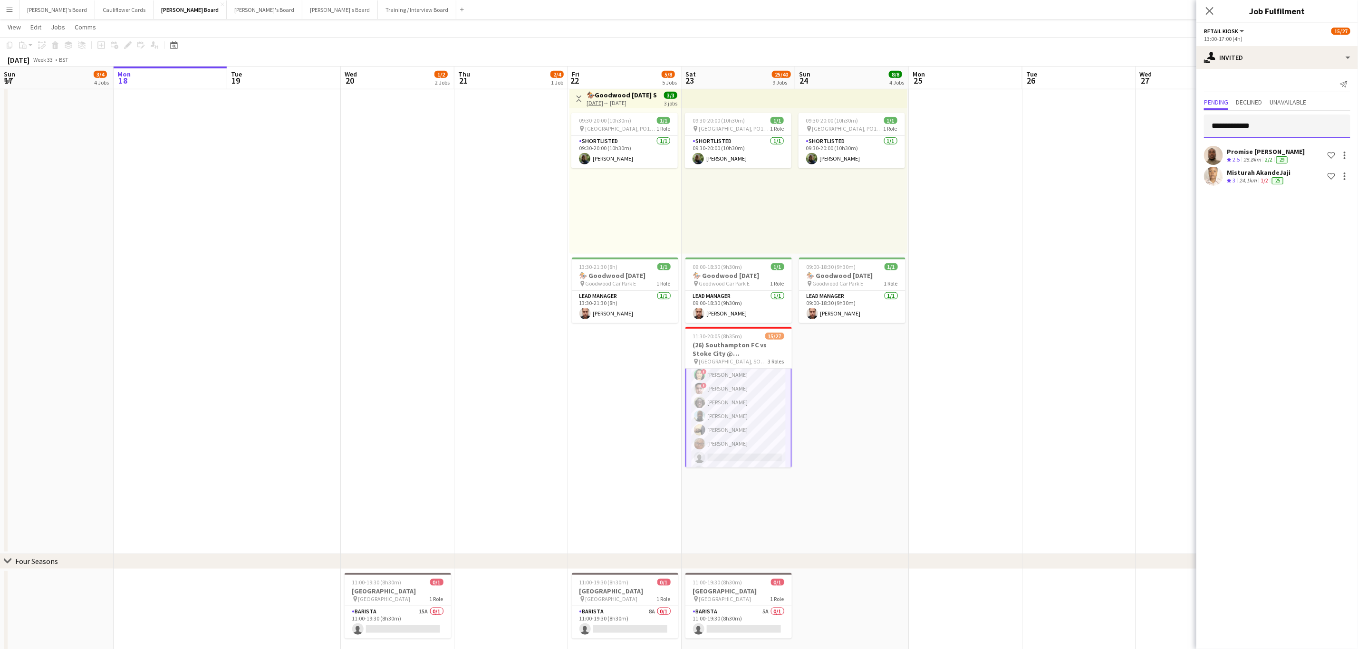
drag, startPoint x: 1261, startPoint y: 127, endPoint x: 1206, endPoint y: 140, distance: 56.7
click at [1206, 140] on body "Menu Boards Boards Boards All jobs Status Workforce Workforce My Workforce Recr…" at bounding box center [679, 269] width 1358 height 1555
click at [1279, 50] on div "single-neutral-actions-share-1 Invited" at bounding box center [1278, 57] width 162 height 23
click at [1317, 154] on div "single-neutral-actions-information Applicants" at bounding box center [1309, 154] width 94 height 19
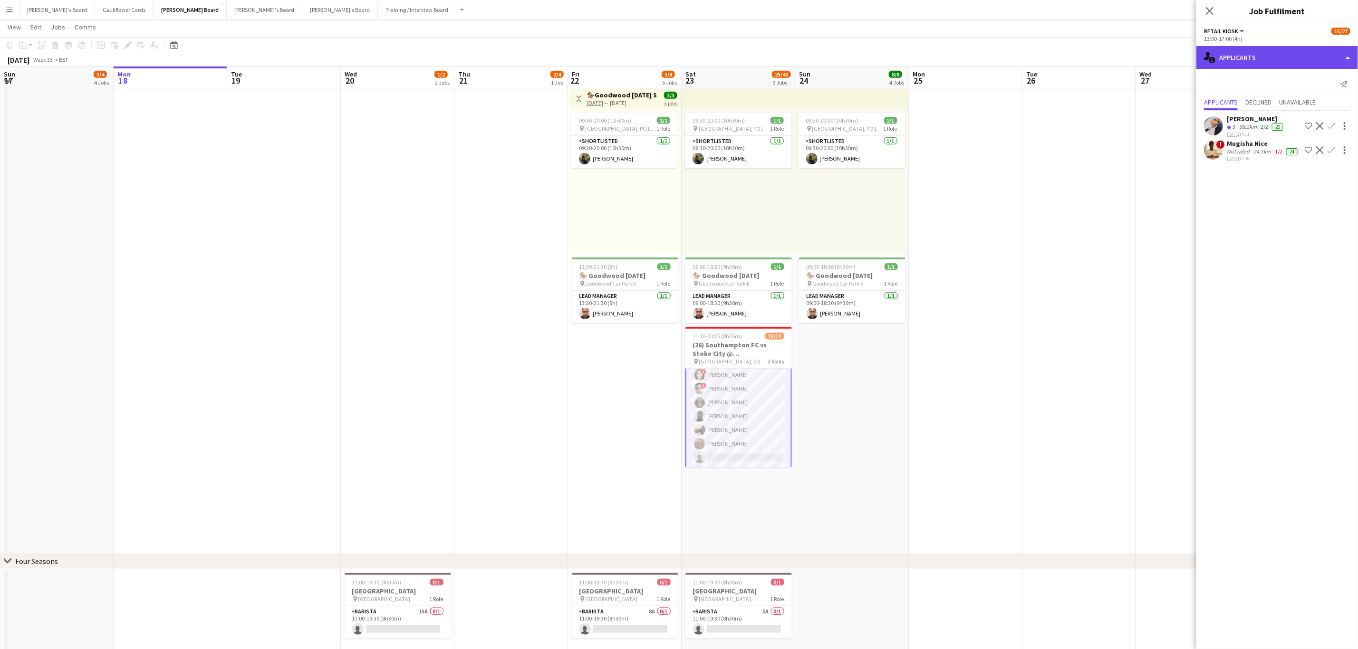
click at [1291, 50] on div "single-neutral-actions-information Applicants" at bounding box center [1278, 57] width 162 height 23
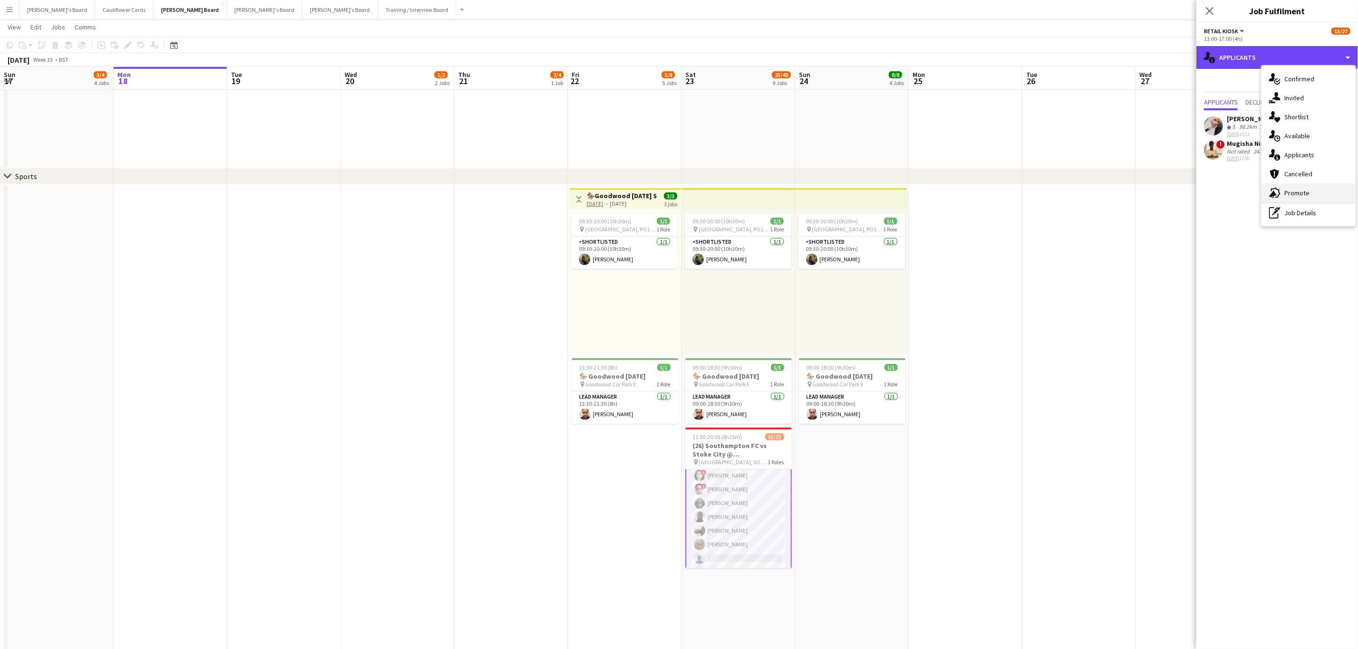
scroll to position [406, 0]
click at [1296, 83] on div "single-neutral-actions-check-2 Confirmed" at bounding box center [1309, 78] width 94 height 19
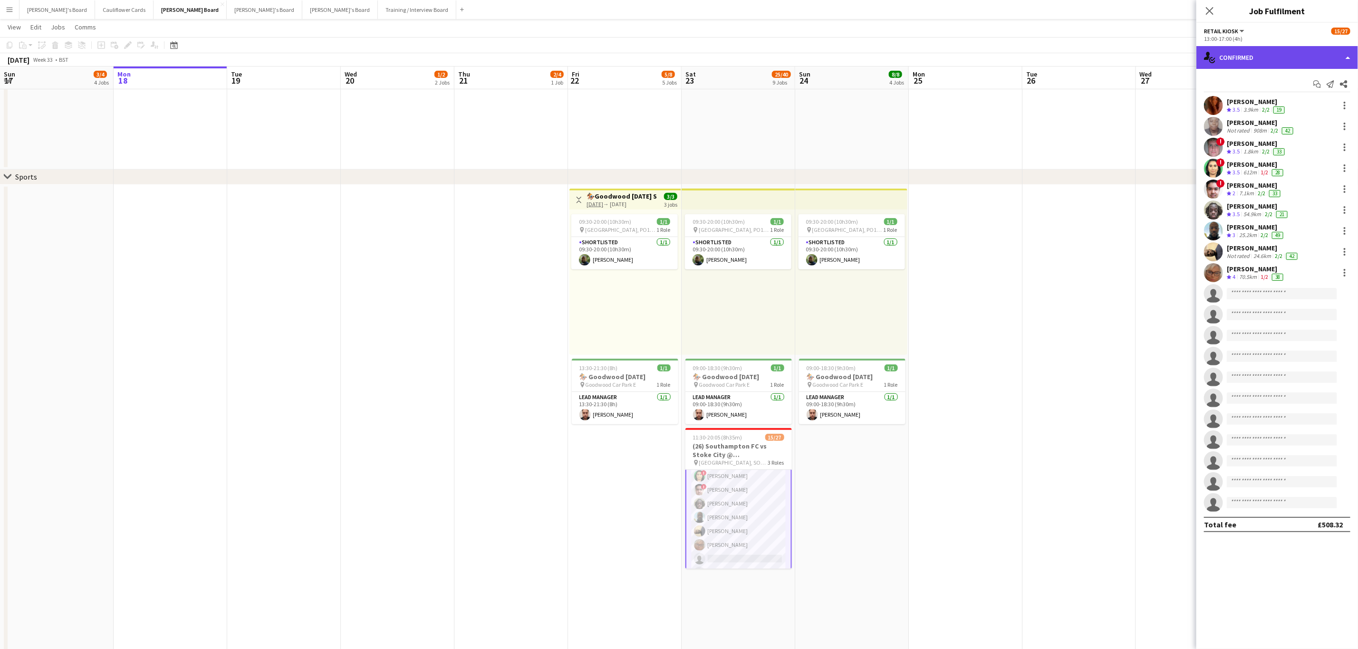
click at [1315, 63] on div "single-neutral-actions-check-2 Confirmed" at bounding box center [1278, 57] width 162 height 23
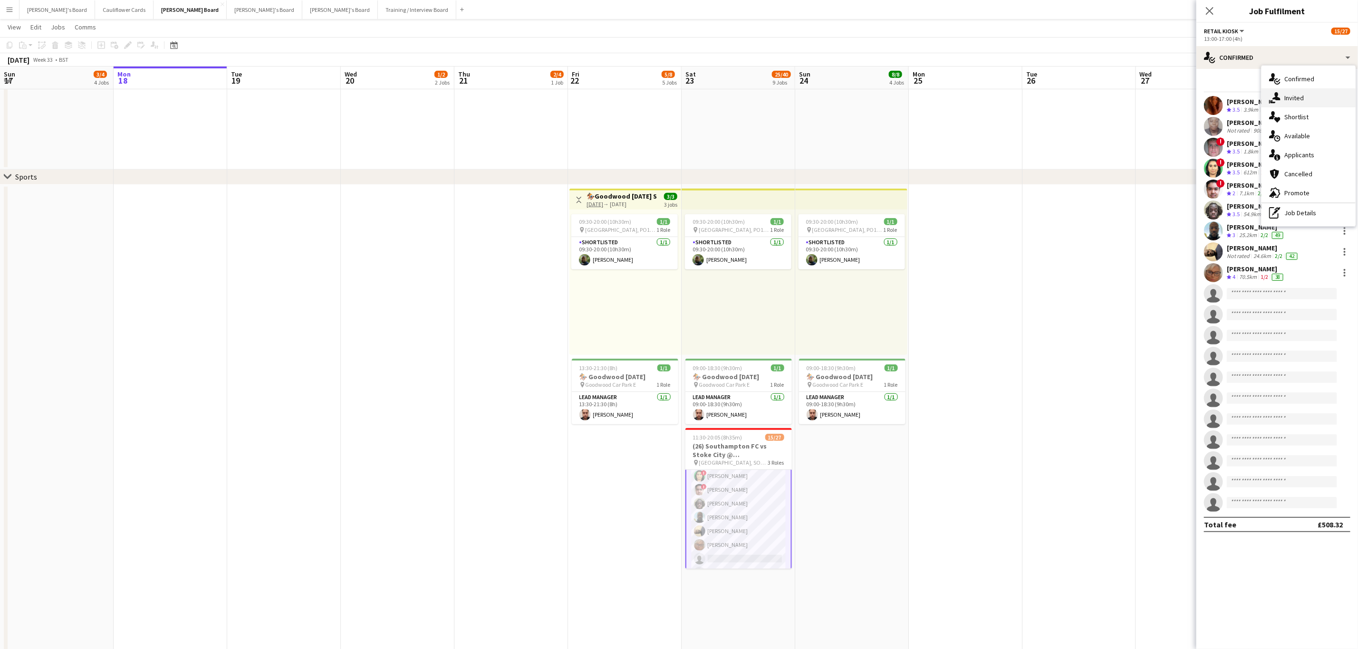
click at [1298, 97] on div "single-neutral-actions-share-1 Invited" at bounding box center [1309, 97] width 94 height 19
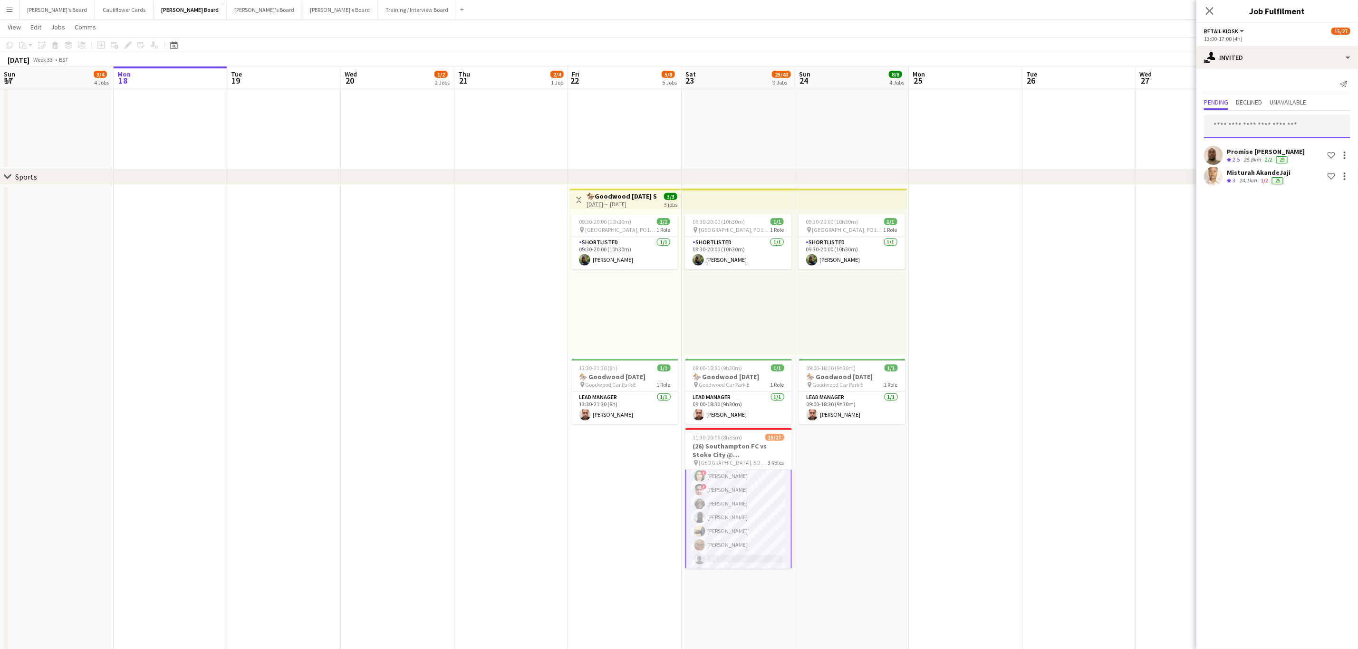
click at [1273, 130] on input "text" at bounding box center [1277, 127] width 146 height 24
paste input "**********"
type input "**********"
click at [1315, 125] on input "**********" at bounding box center [1277, 127] width 146 height 24
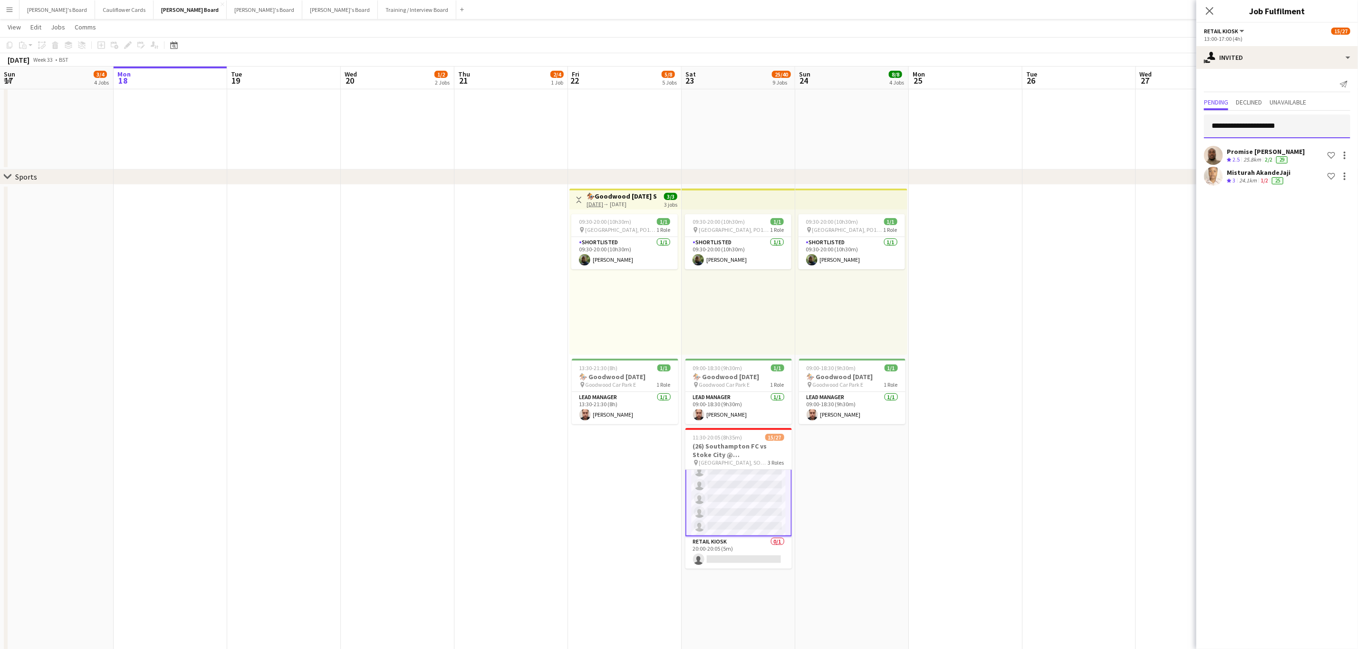
click at [1266, 119] on input "**********" at bounding box center [1277, 127] width 146 height 24
click at [1254, 100] on span "Declined" at bounding box center [1249, 102] width 26 height 7
click at [1215, 100] on span "Pending" at bounding box center [1216, 102] width 24 height 7
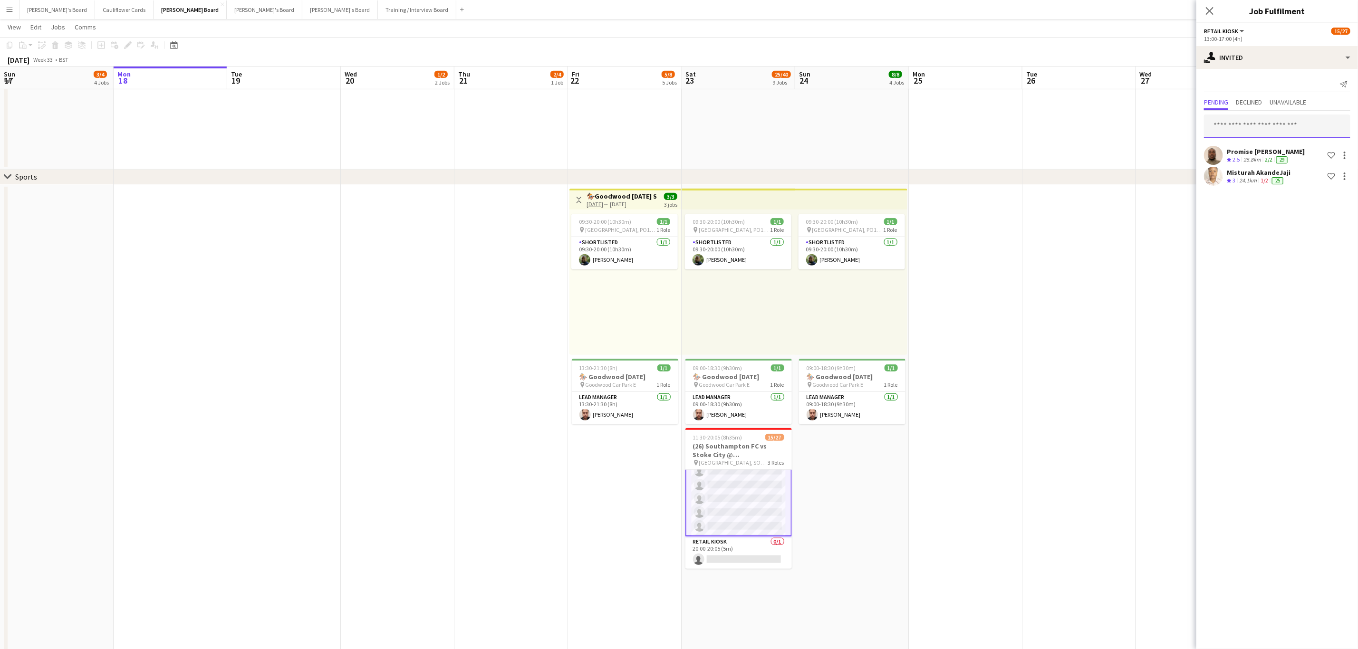
click at [1244, 131] on input "text" at bounding box center [1277, 127] width 146 height 24
paste input "**********"
type input "**********"
drag, startPoint x: 1304, startPoint y: 127, endPoint x: 1164, endPoint y: 126, distance: 140.2
click at [1164, 126] on body "Menu Boards Boards Boards All jobs Status Workforce Workforce My Workforce Recr…" at bounding box center [679, 371] width 1358 height 1555
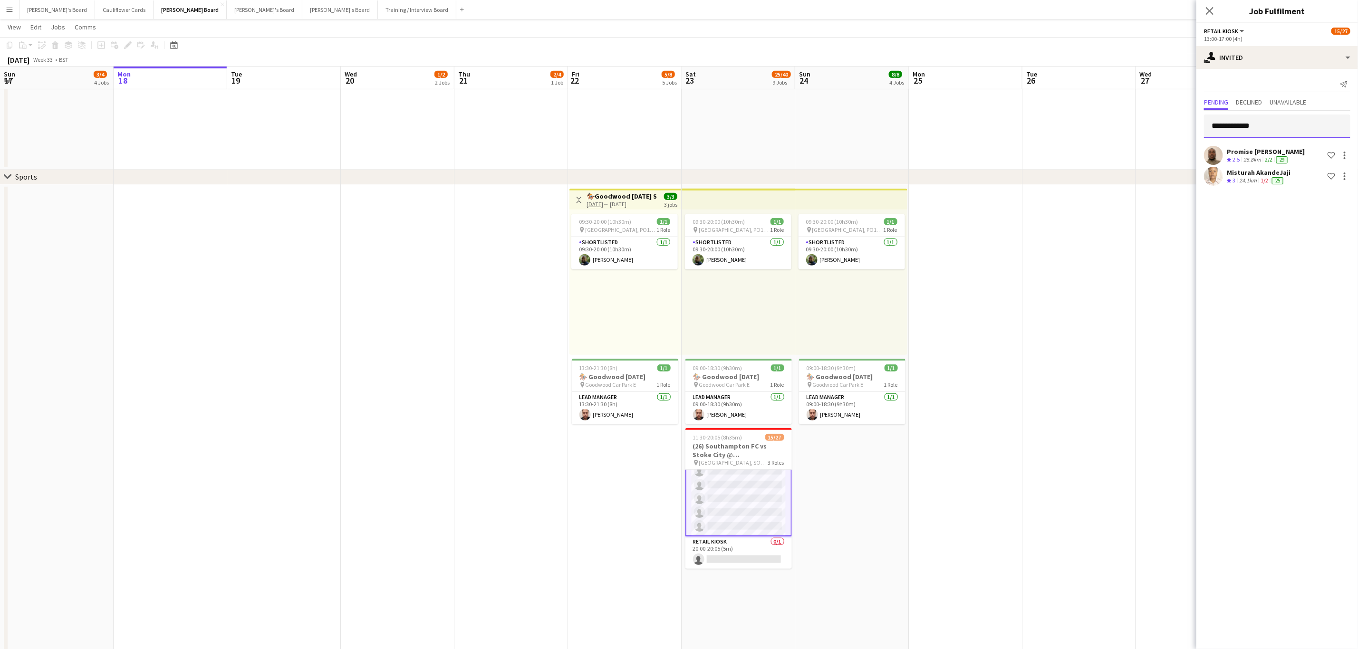
drag, startPoint x: 1274, startPoint y: 125, endPoint x: 1238, endPoint y: 130, distance: 36.0
click at [1238, 130] on input "**********" at bounding box center [1277, 127] width 146 height 24
type input "*"
click at [1210, 6] on app-icon "Close pop-in" at bounding box center [1210, 11] width 14 height 14
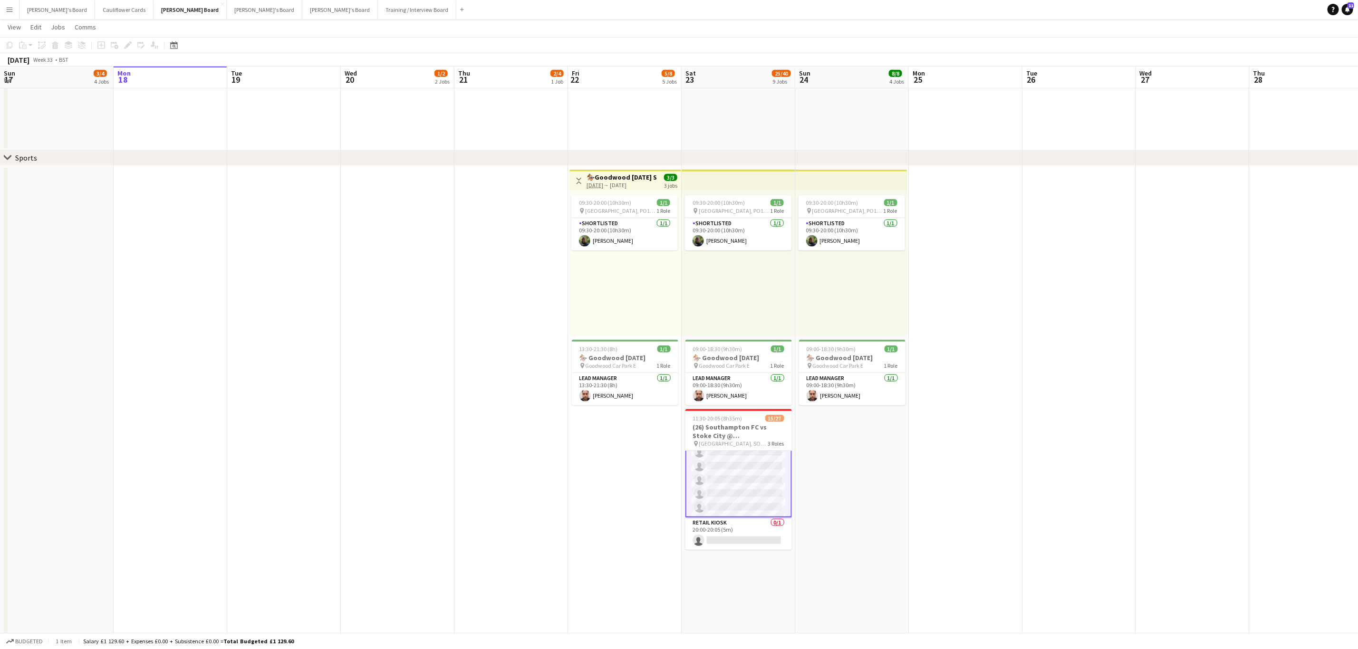
scroll to position [426, 0]
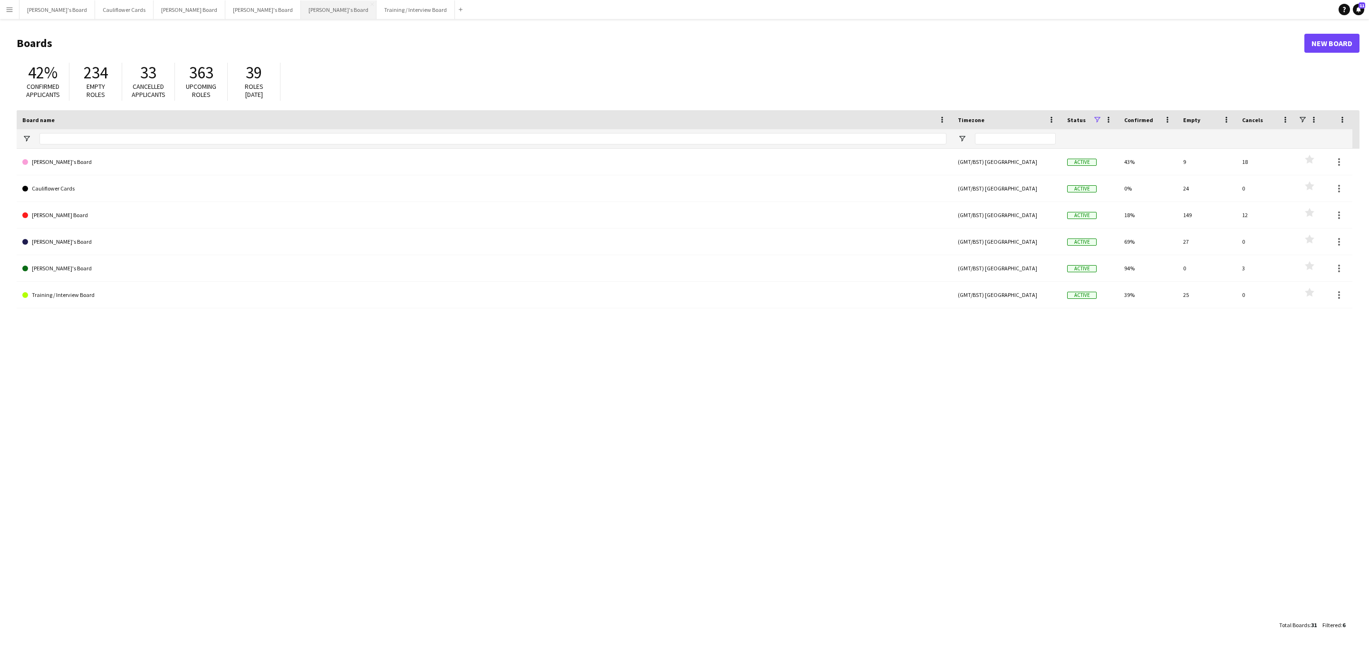
click at [301, 16] on button "Thomasina's Board Close" at bounding box center [339, 9] width 76 height 19
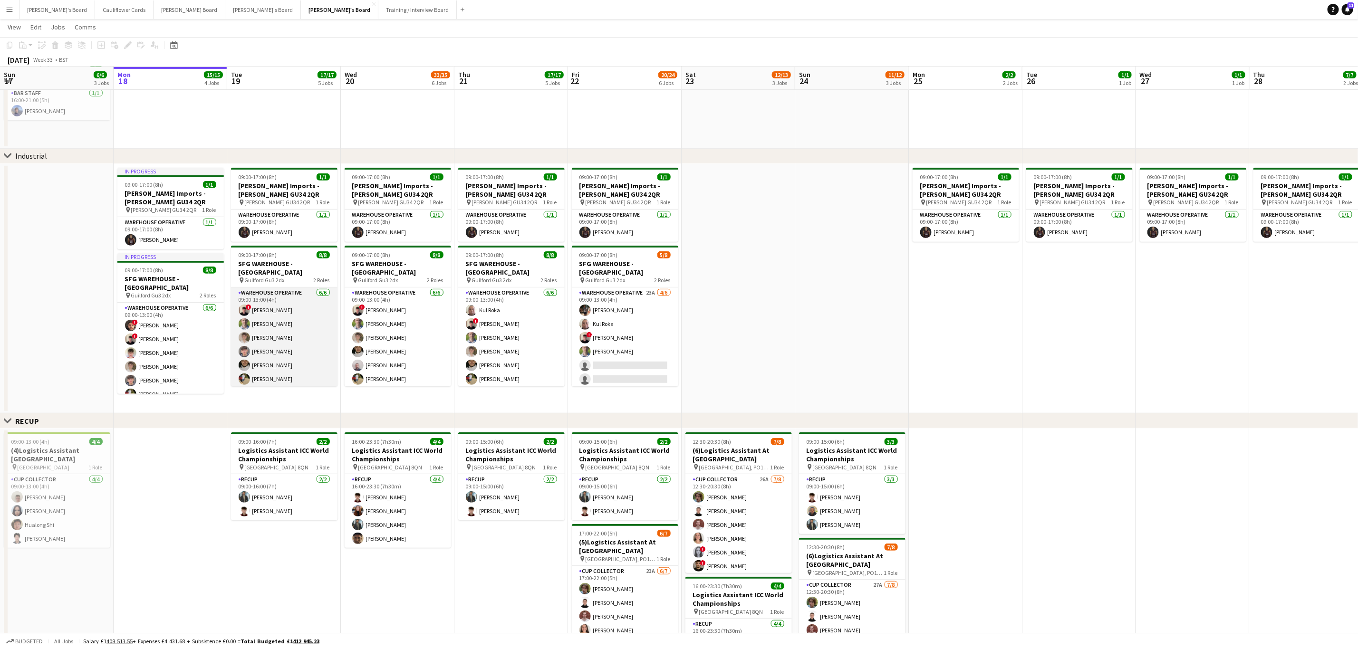
click at [281, 331] on app-card-role "Warehouse Operative 6/6 09:00-13:00 (4h) ! Jonathan Gilbert Oliver Bryant Archi…" at bounding box center [284, 338] width 106 height 101
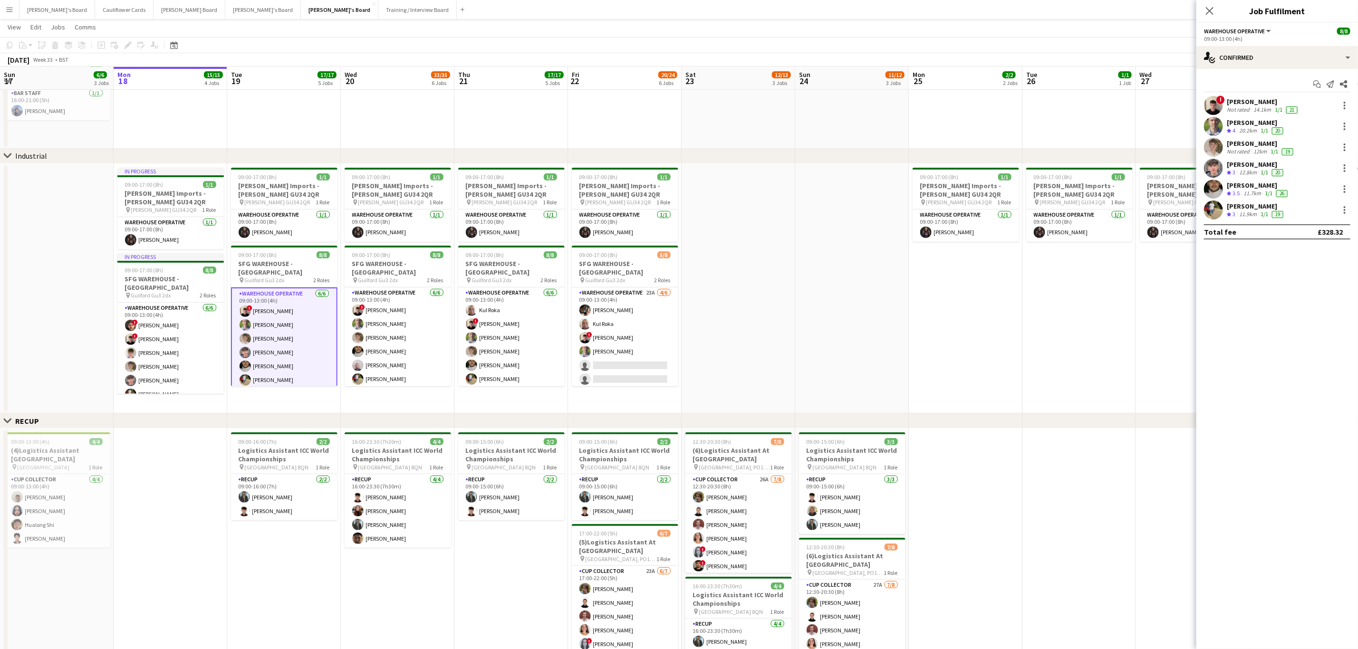
click at [1211, 122] on app-user-avatar at bounding box center [1213, 126] width 19 height 19
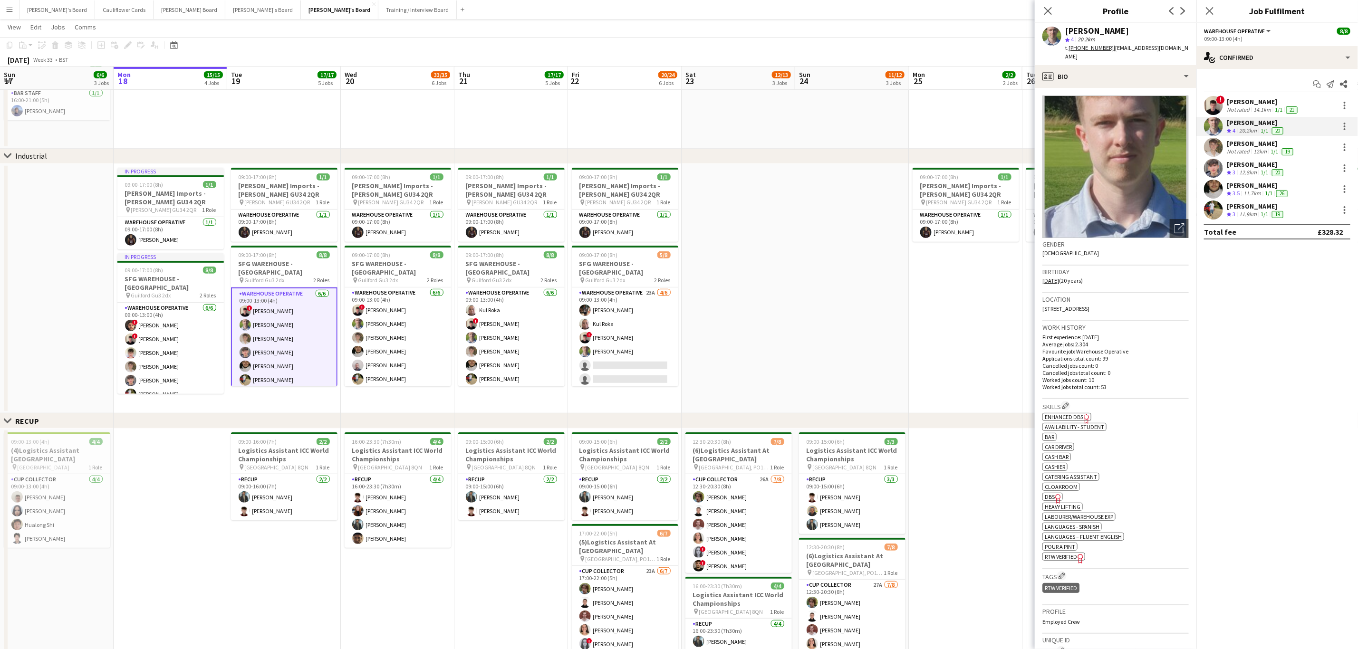
click at [1212, 108] on app-user-avatar at bounding box center [1213, 105] width 19 height 19
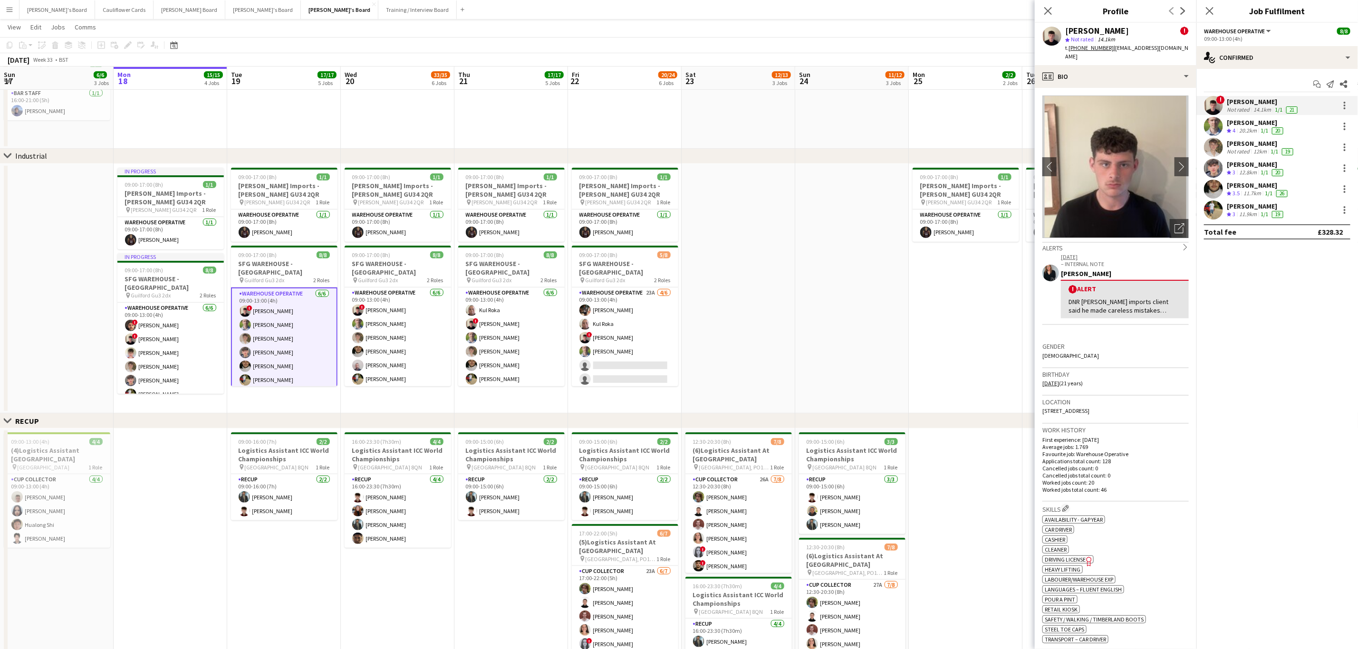
click at [1213, 163] on app-user-avatar at bounding box center [1213, 168] width 19 height 19
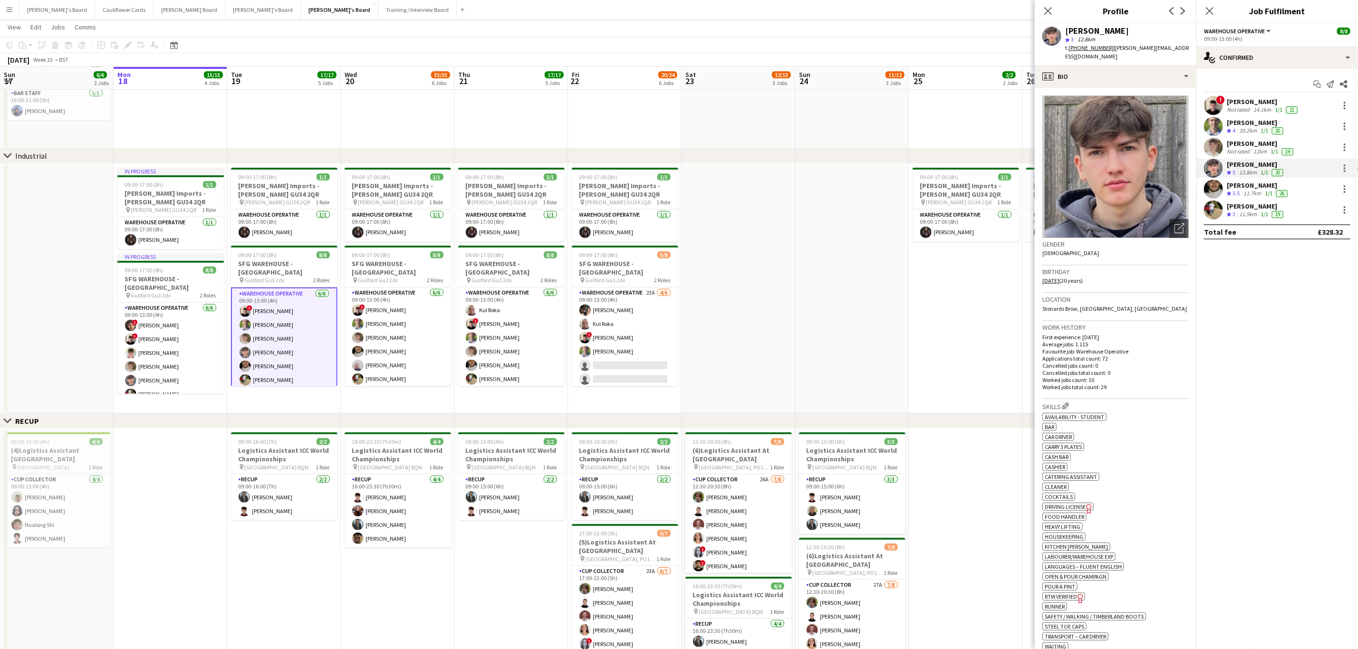
click at [1213, 185] on app-user-avatar at bounding box center [1213, 189] width 19 height 19
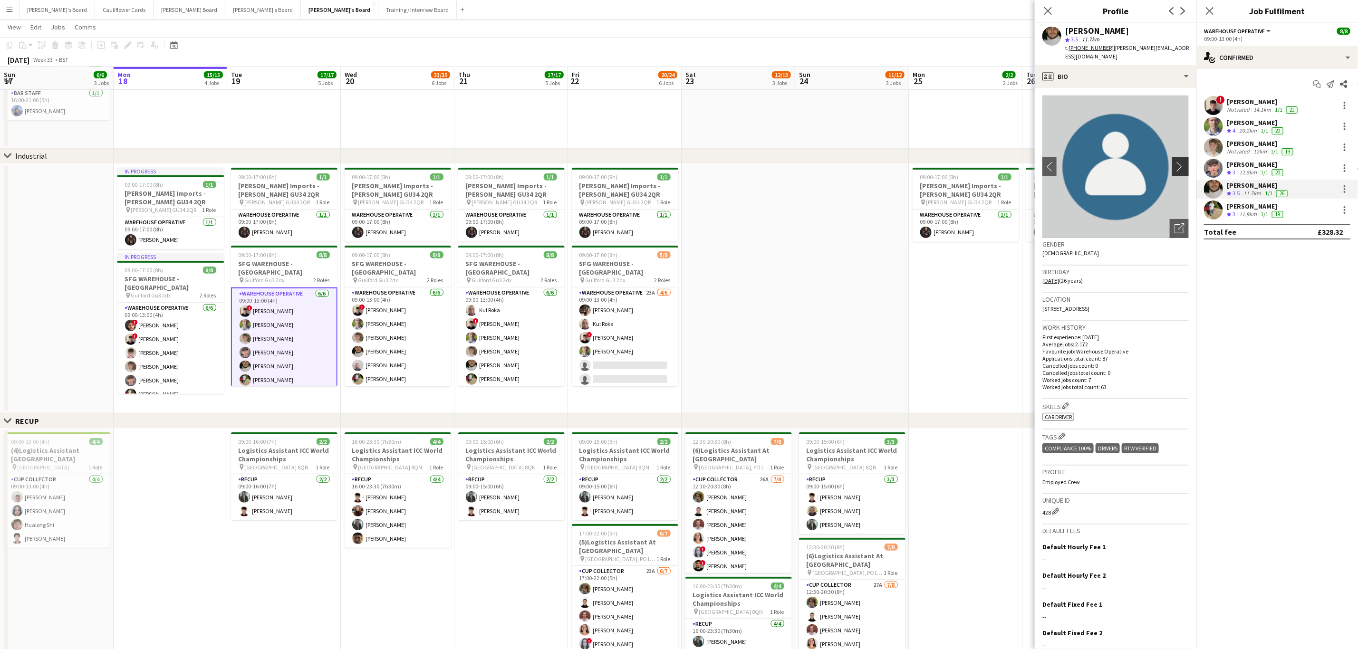
click at [1176, 162] on app-icon "chevron-right" at bounding box center [1182, 167] width 15 height 10
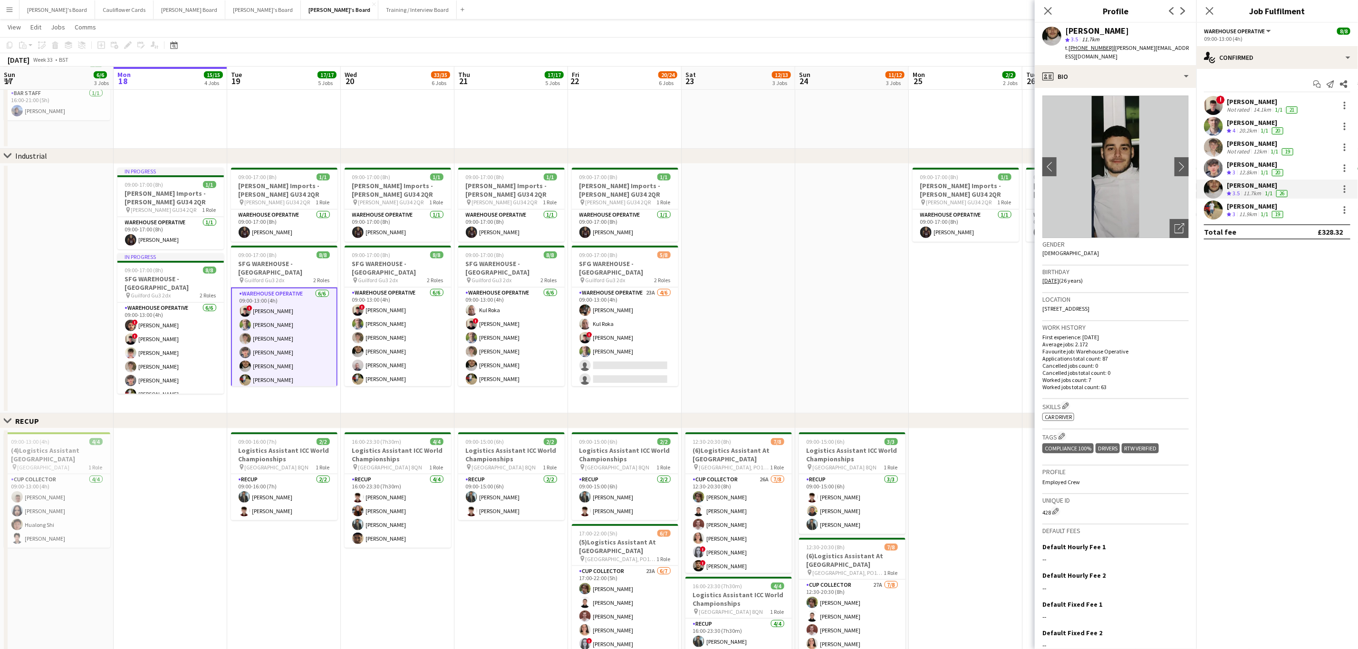
click at [1219, 204] on app-user-avatar at bounding box center [1213, 210] width 19 height 19
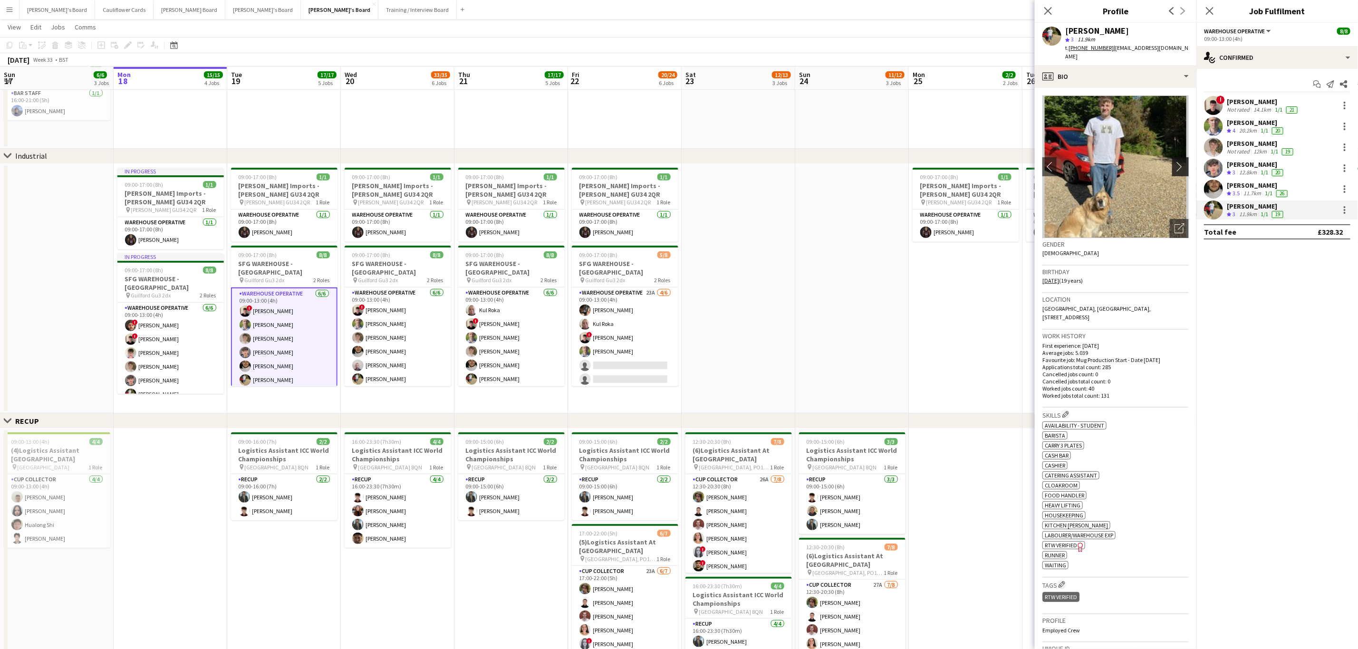
click at [1175, 163] on app-icon "chevron-right" at bounding box center [1182, 167] width 15 height 10
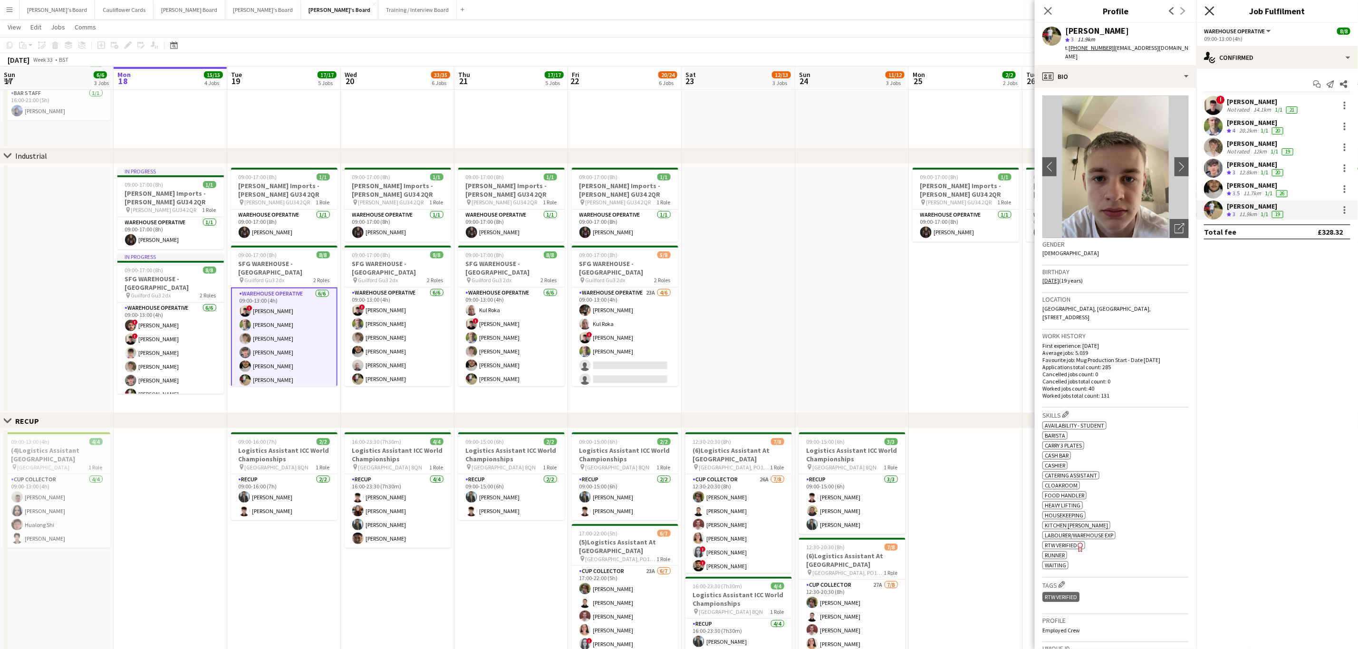
click at [1214, 12] on icon "Close pop-in" at bounding box center [1209, 10] width 9 height 9
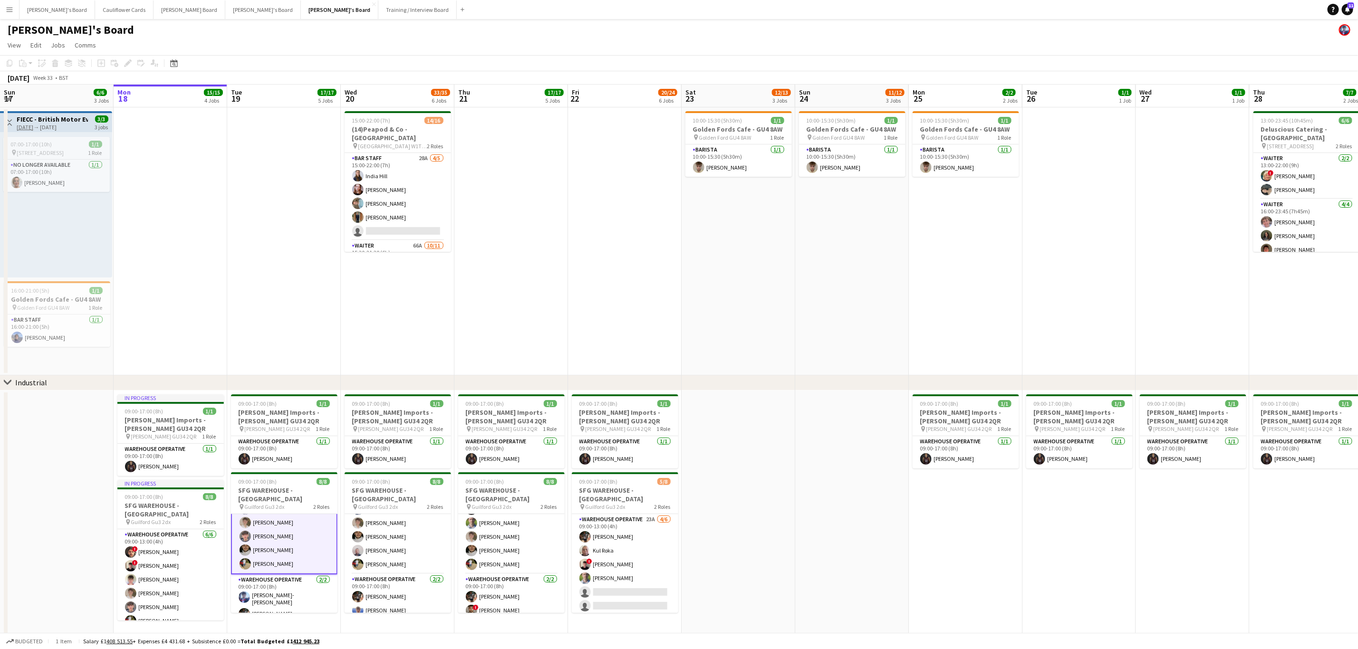
click at [6, 10] on app-icon "Menu" at bounding box center [10, 10] width 8 height 8
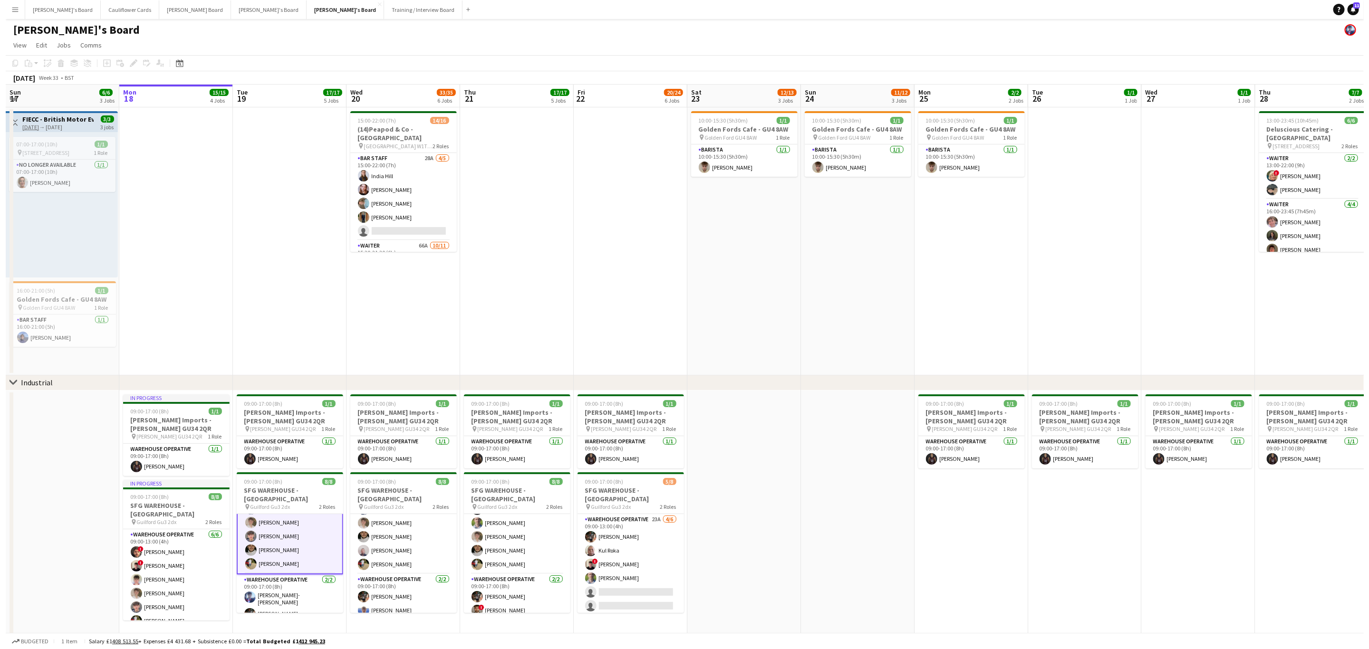
scroll to position [41, 0]
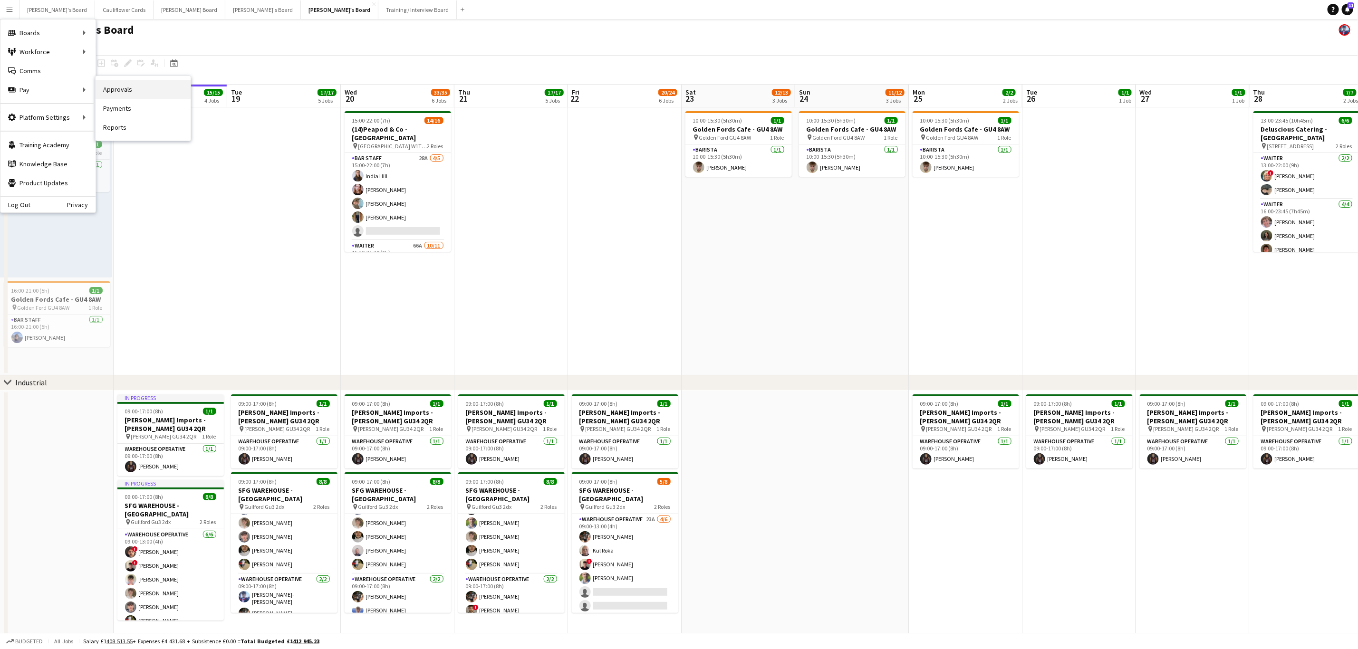
click at [110, 84] on link "Approvals" at bounding box center [143, 89] width 95 height 19
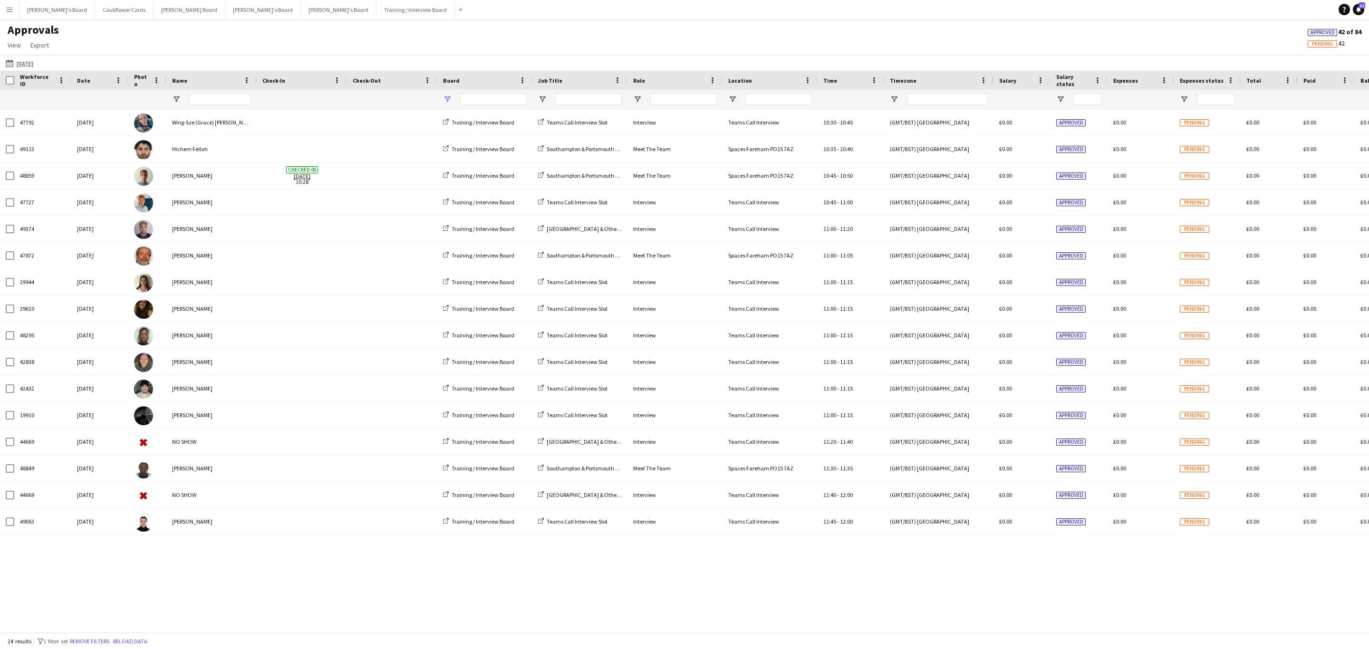
type input "**********"
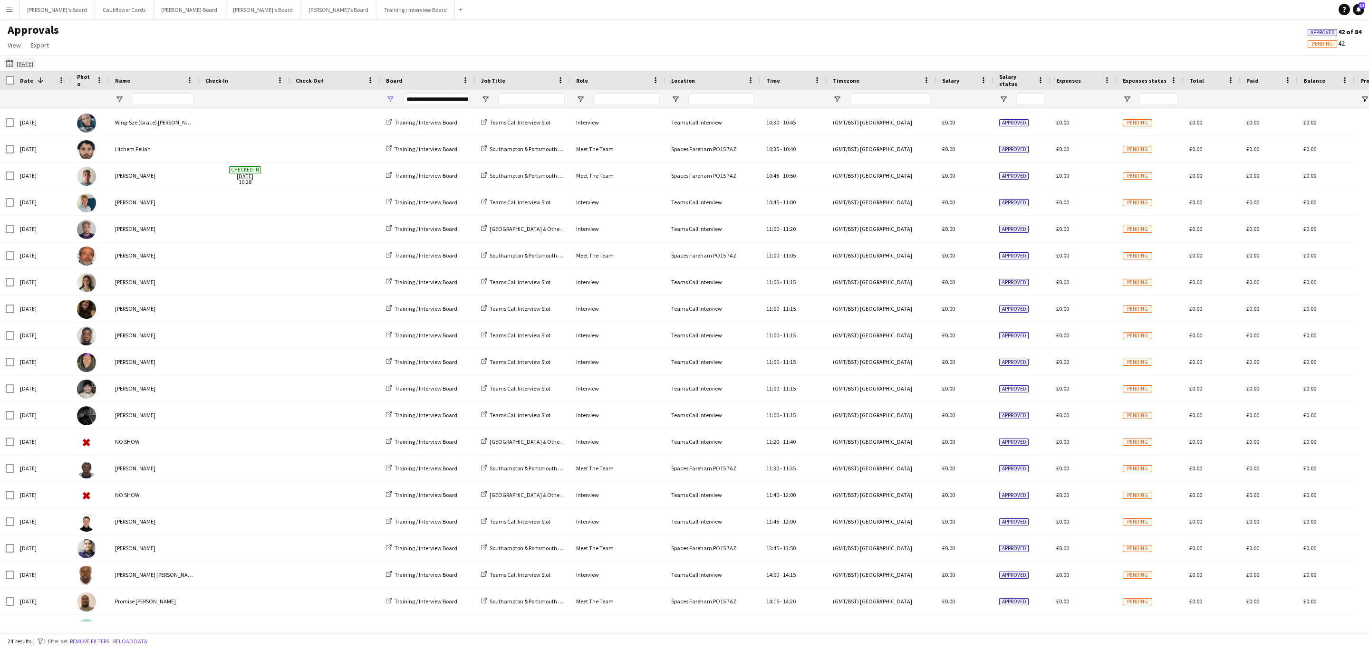
click at [10, 68] on button "13-08-2025 13-08-2025" at bounding box center [19, 63] width 31 height 11
click at [41, 93] on li "Today" at bounding box center [30, 91] width 42 height 16
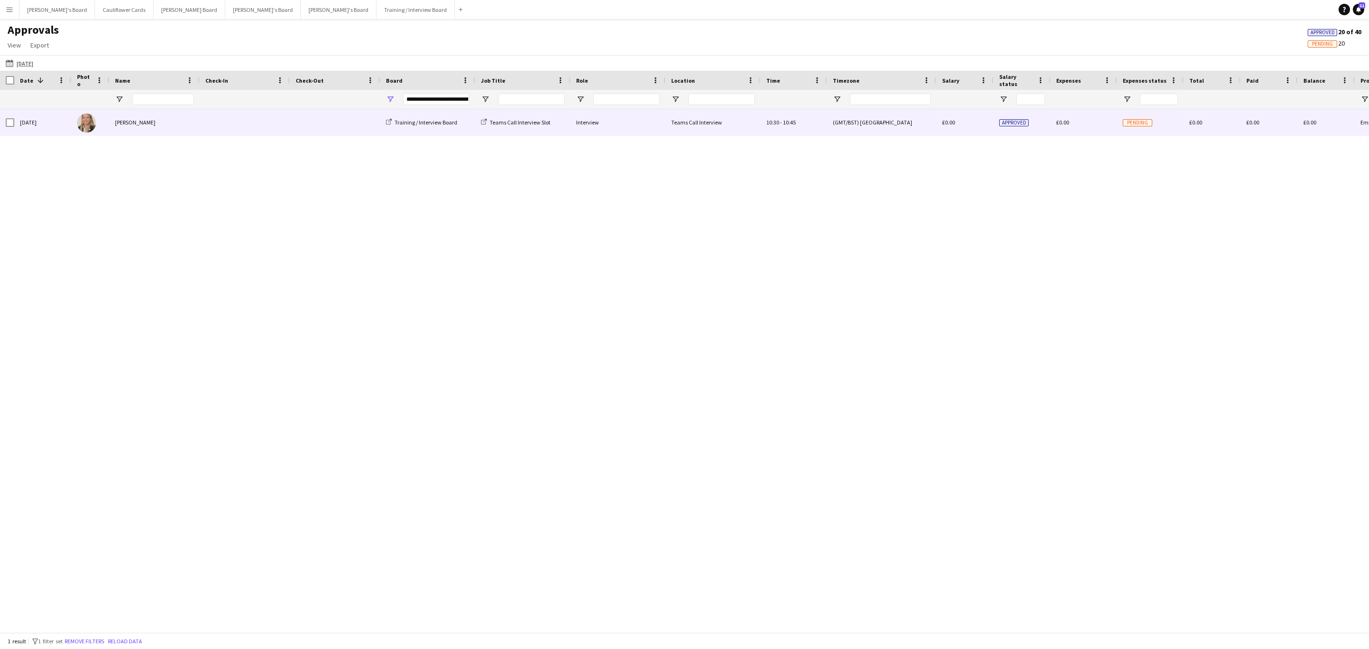
click at [180, 133] on div "[PERSON_NAME]" at bounding box center [154, 122] width 90 height 26
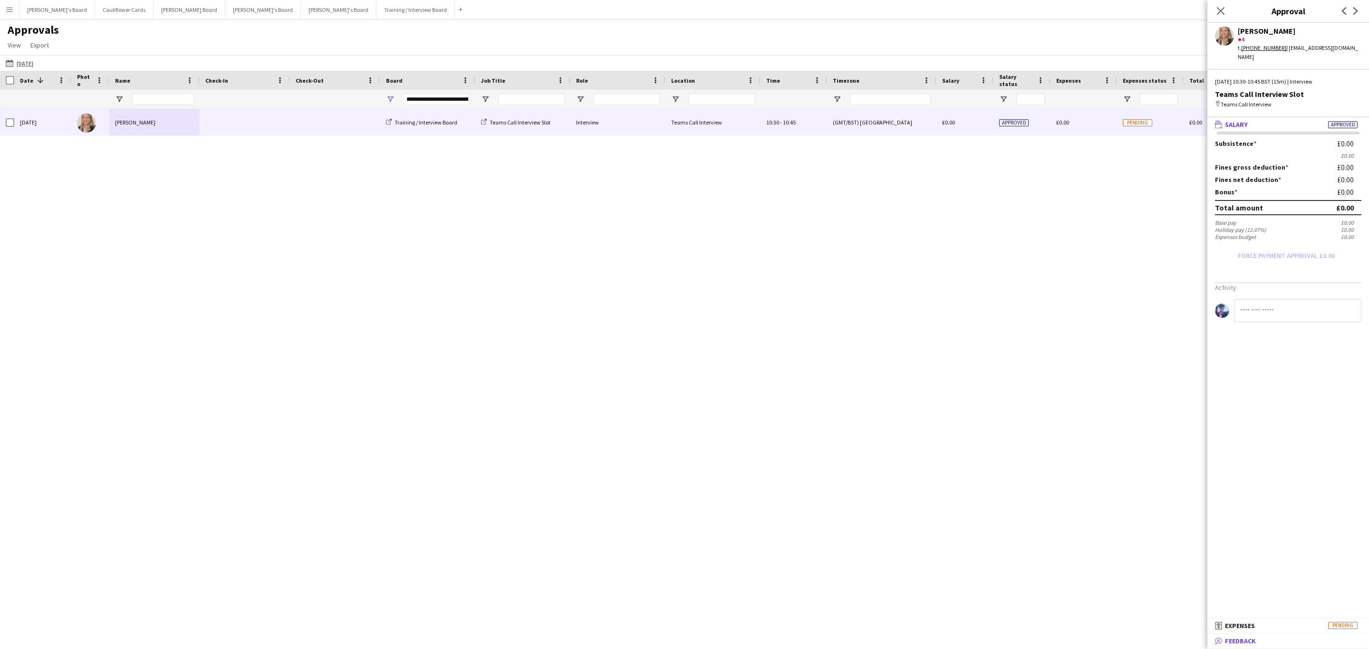
click at [1244, 642] on span "Feedback" at bounding box center [1240, 641] width 31 height 9
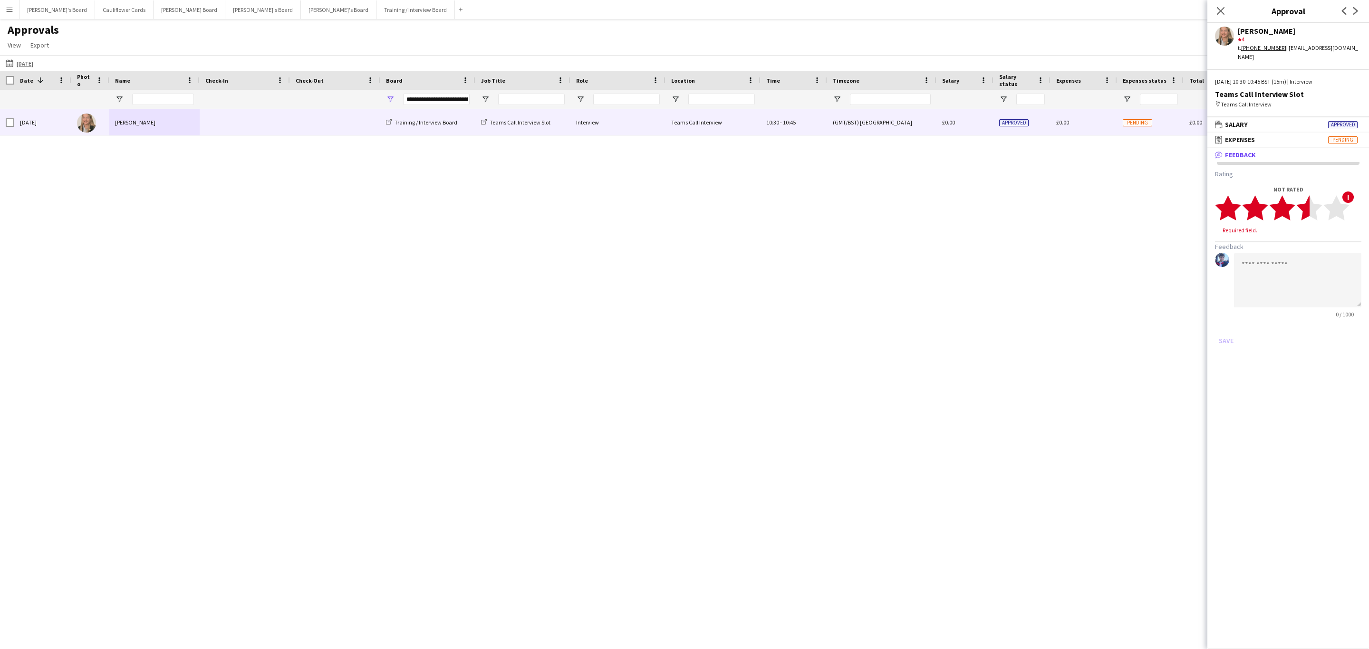
click at [1310, 198] on polygon at bounding box center [1309, 208] width 26 height 25
click at [1318, 199] on polygon at bounding box center [1309, 208] width 26 height 25
click at [1283, 247] on textarea at bounding box center [1297, 271] width 127 height 55
paste textarea "**********"
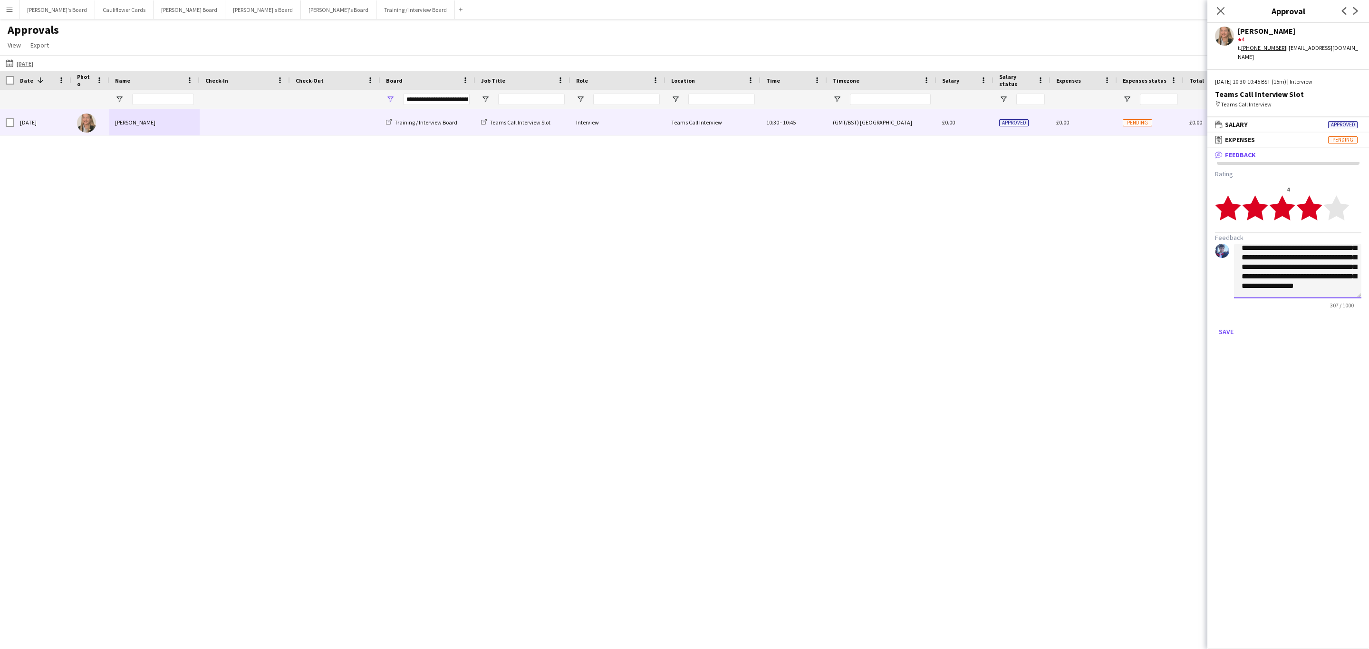
click at [1283, 247] on textarea "**********" at bounding box center [1297, 271] width 127 height 55
click at [1251, 260] on textarea "**********" at bounding box center [1297, 271] width 127 height 55
click at [1258, 273] on textarea "**********" at bounding box center [1297, 271] width 127 height 55
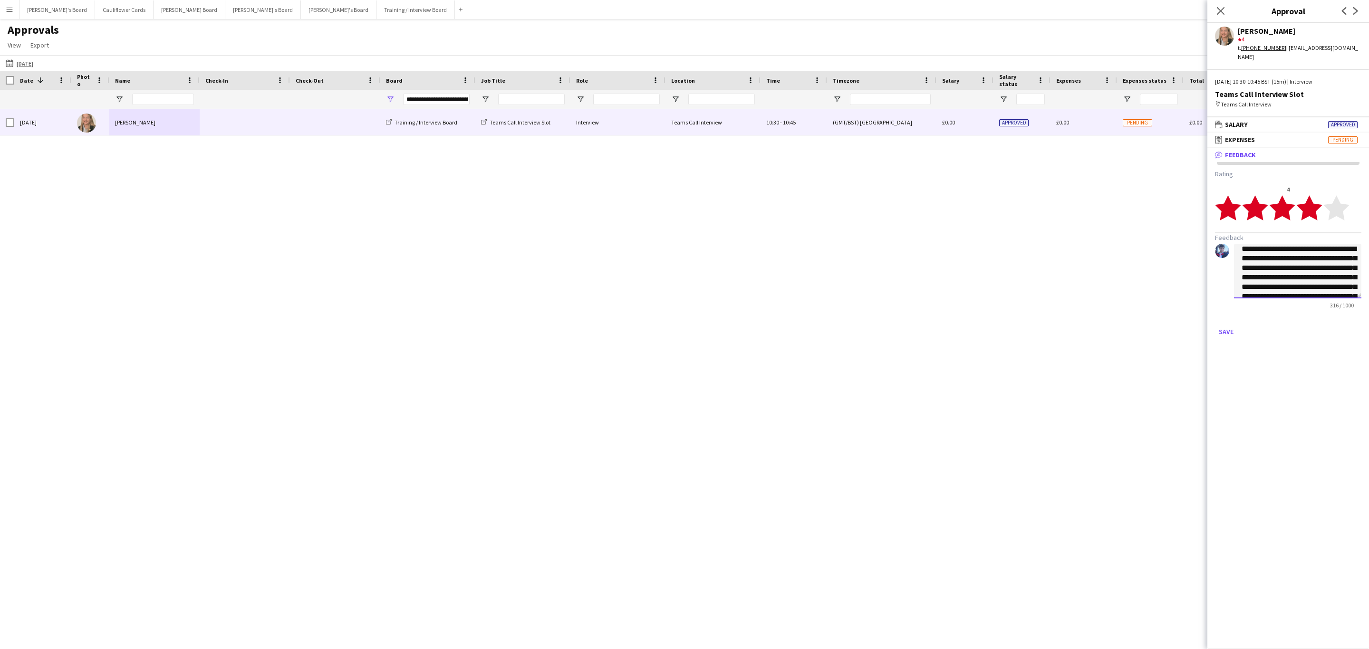
scroll to position [10, 0]
click at [1298, 280] on textarea "**********" at bounding box center [1297, 271] width 127 height 55
click at [1334, 278] on textarea "**********" at bounding box center [1297, 271] width 127 height 55
drag, startPoint x: 1334, startPoint y: 278, endPoint x: 1295, endPoint y: 269, distance: 39.7
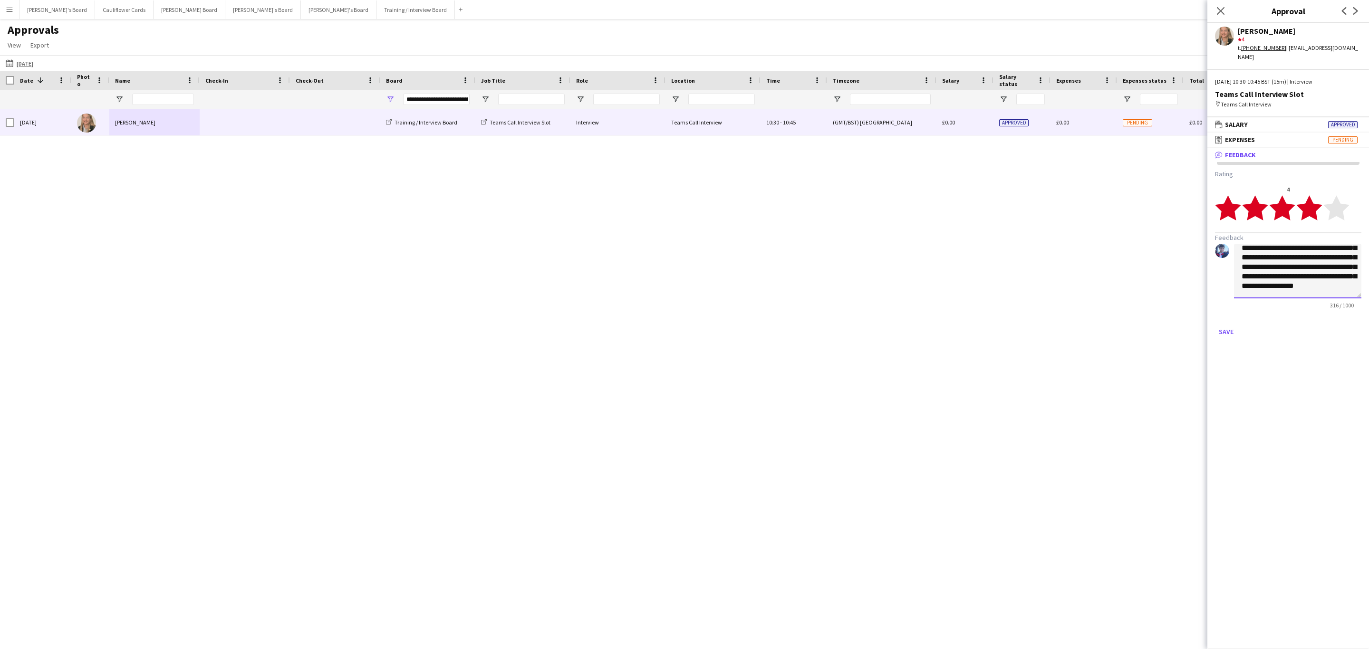
click at [1295, 269] on textarea "**********" at bounding box center [1297, 271] width 127 height 55
type textarea "**********"
click at [1221, 324] on button "Save" at bounding box center [1226, 331] width 22 height 15
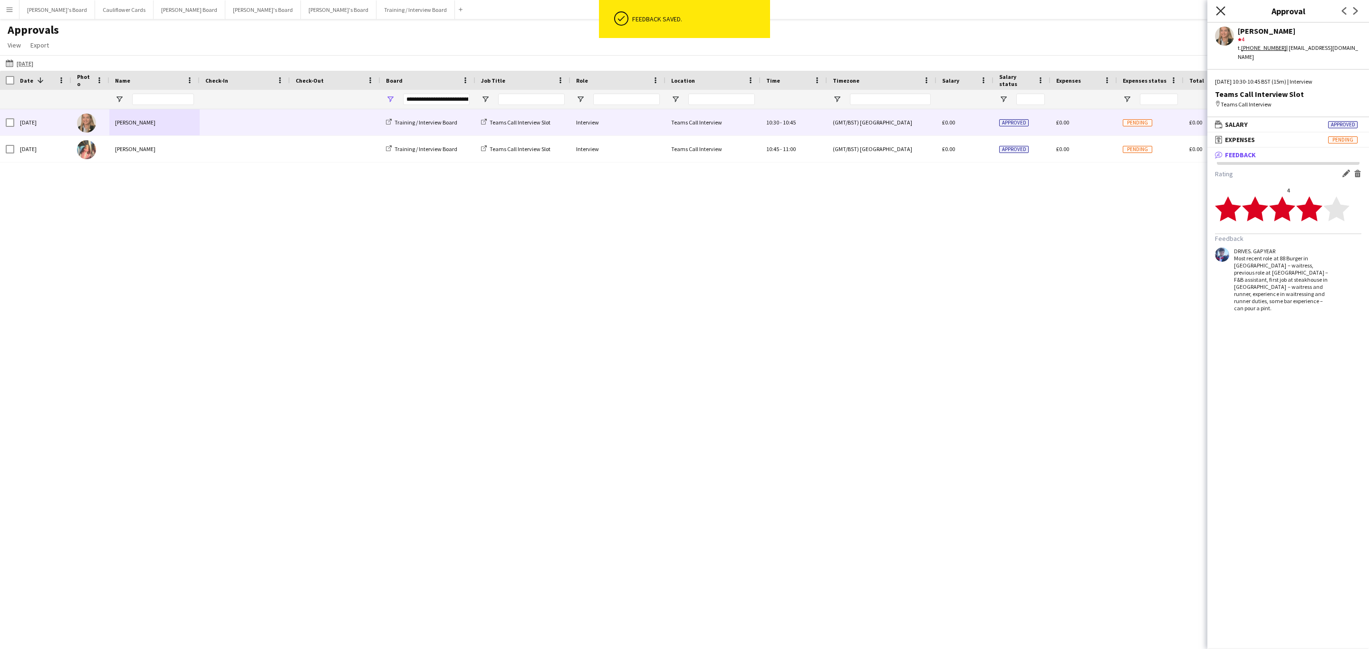
click at [1222, 10] on icon at bounding box center [1220, 10] width 9 height 9
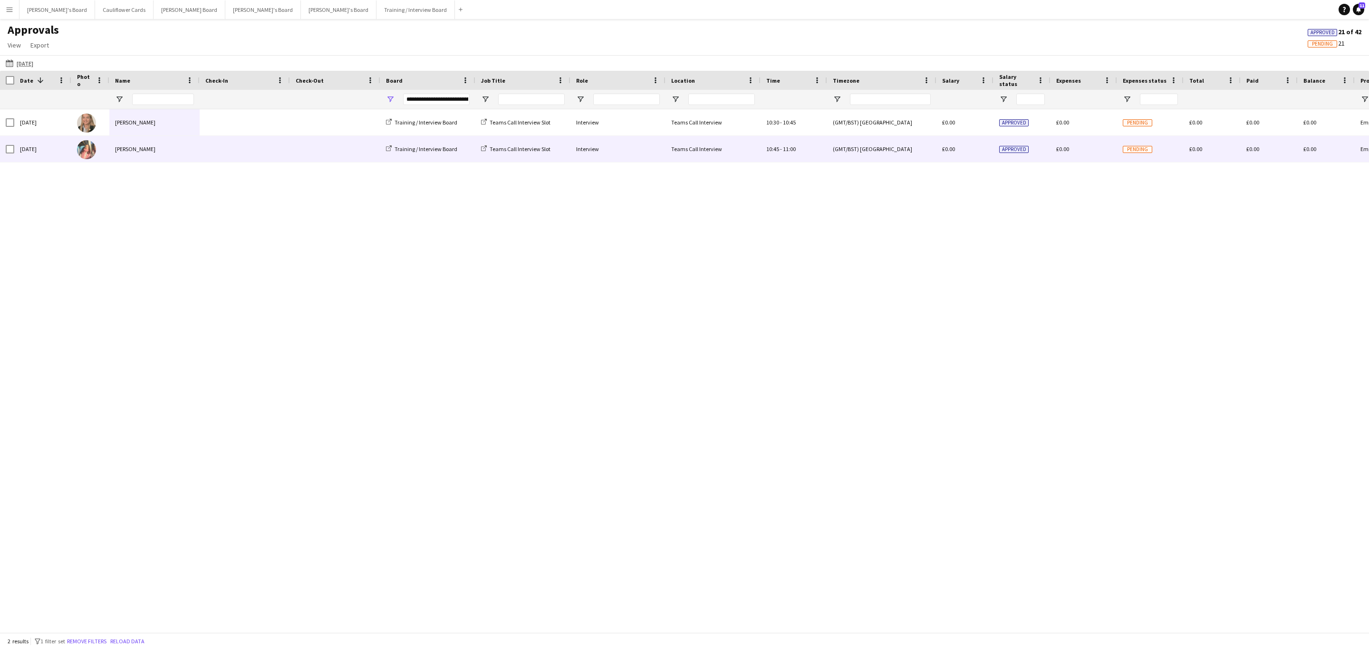
click at [260, 147] on span at bounding box center [244, 149] width 79 height 26
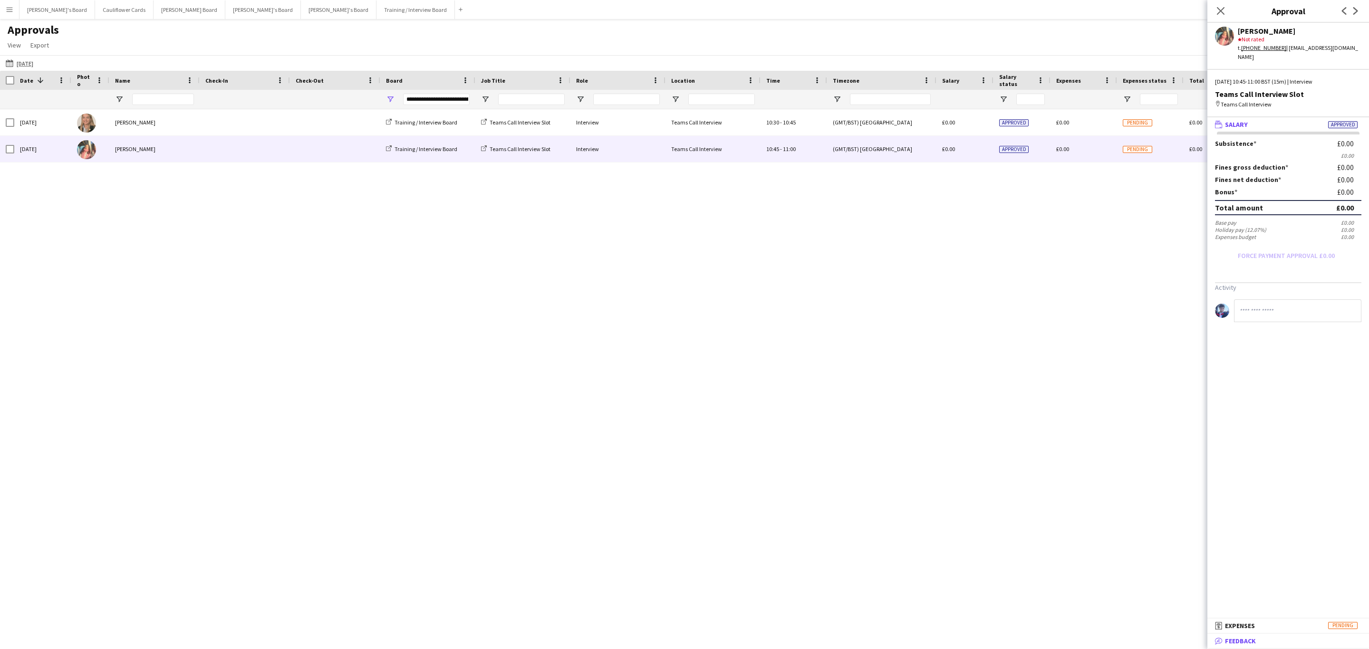
click at [1246, 637] on span "Feedback" at bounding box center [1240, 641] width 31 height 9
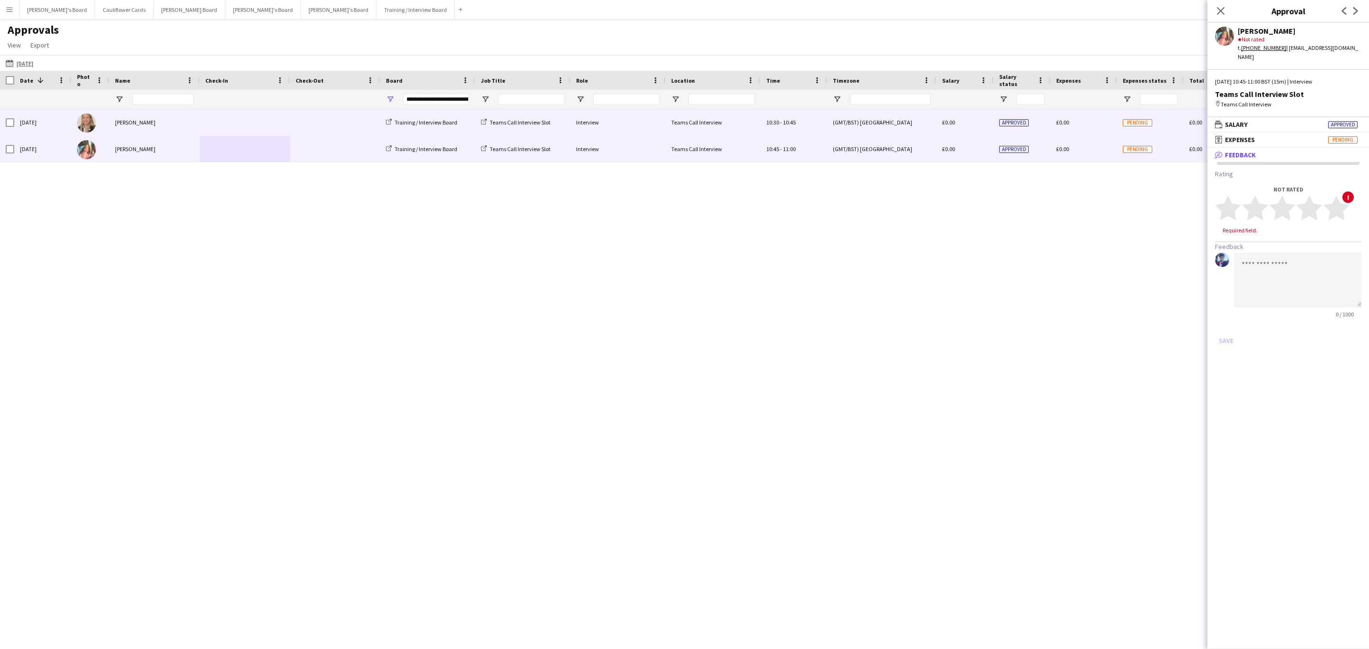
click at [360, 120] on span at bounding box center [335, 122] width 79 height 26
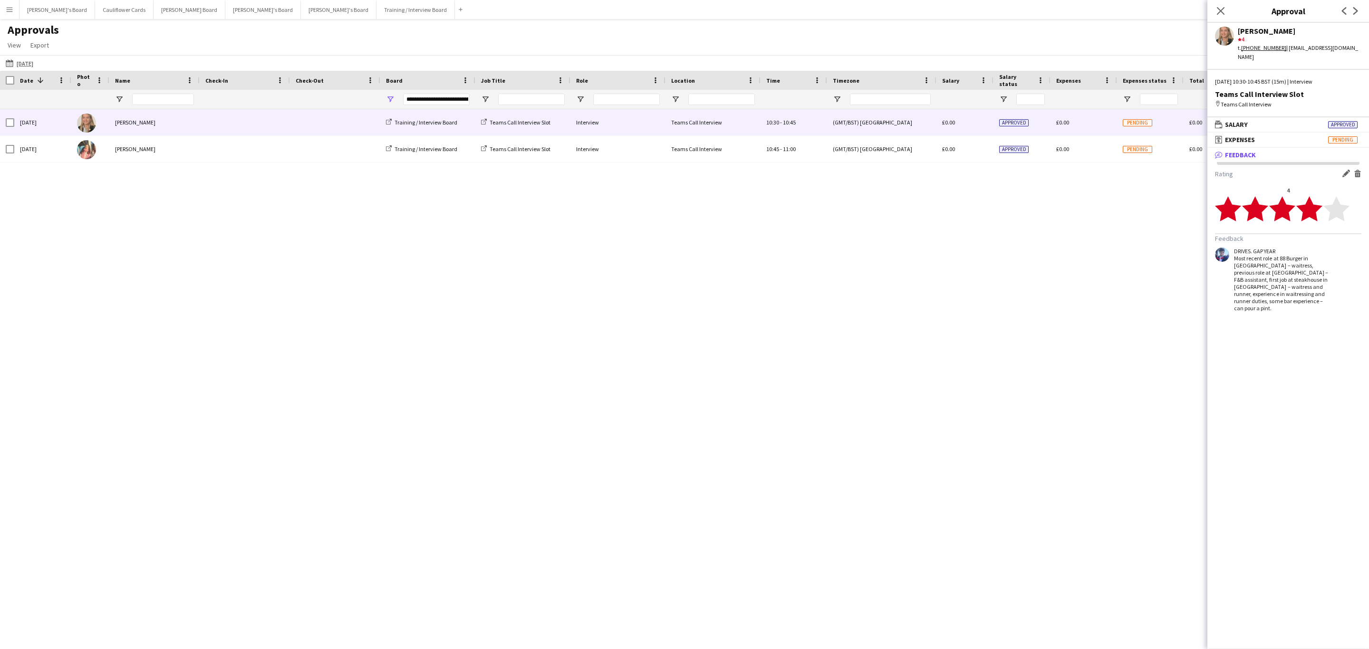
click at [1345, 170] on app-icon "Edit feedback" at bounding box center [1347, 174] width 8 height 8
drag, startPoint x: 1329, startPoint y: 283, endPoint x: 1231, endPoint y: 237, distance: 108.7
click at [1231, 244] on div "**********" at bounding box center [1288, 276] width 146 height 65
type textarea "**********"
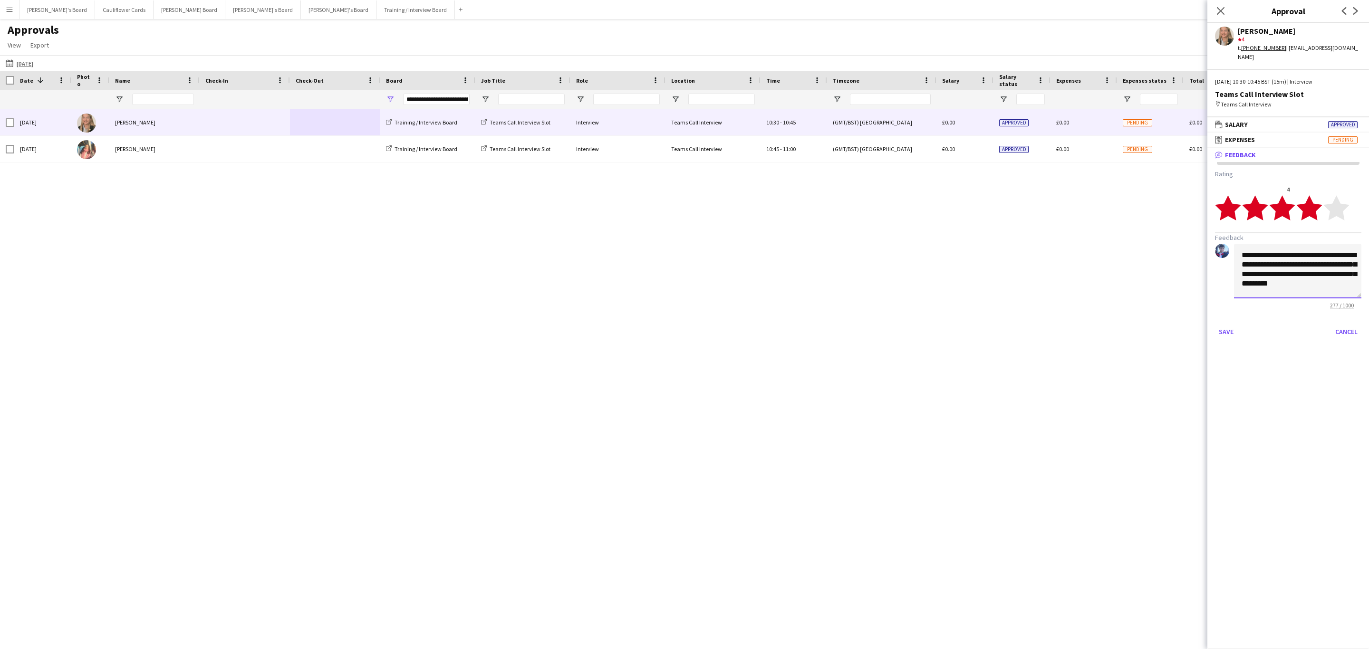
drag, startPoint x: 1295, startPoint y: 283, endPoint x: 1225, endPoint y: 237, distance: 83.9
click at [1225, 244] on div "**********" at bounding box center [1288, 276] width 146 height 65
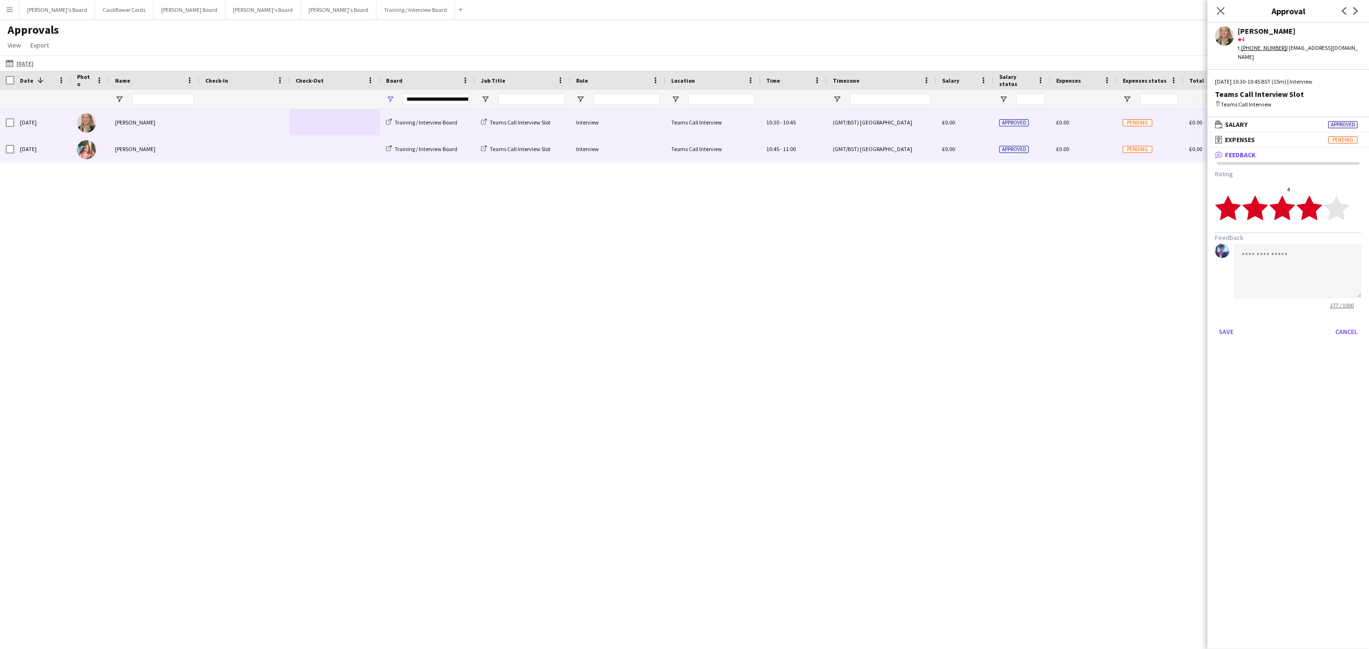
click at [663, 155] on div "Interview" at bounding box center [617, 149] width 95 height 26
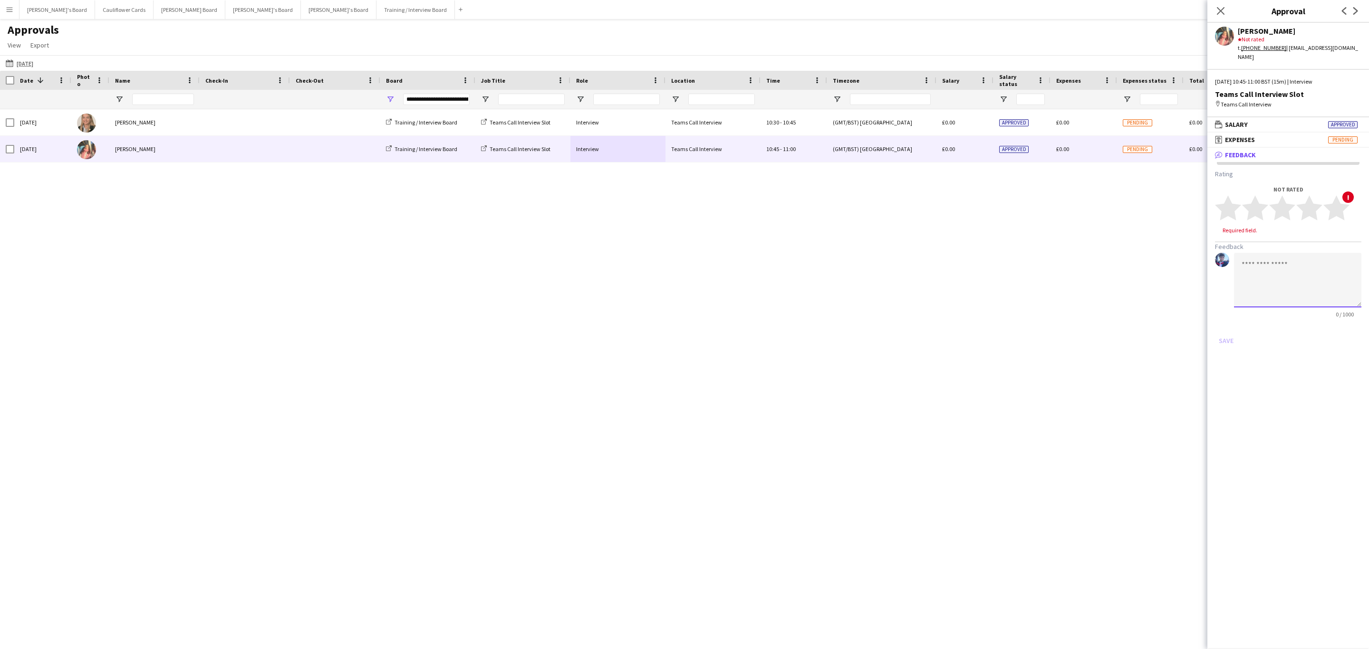
click at [1307, 263] on textarea at bounding box center [1297, 280] width 127 height 55
paste textarea "**********"
click at [1238, 253] on textarea "**********" at bounding box center [1297, 280] width 127 height 55
click at [1251, 270] on textarea "**********" at bounding box center [1297, 280] width 127 height 55
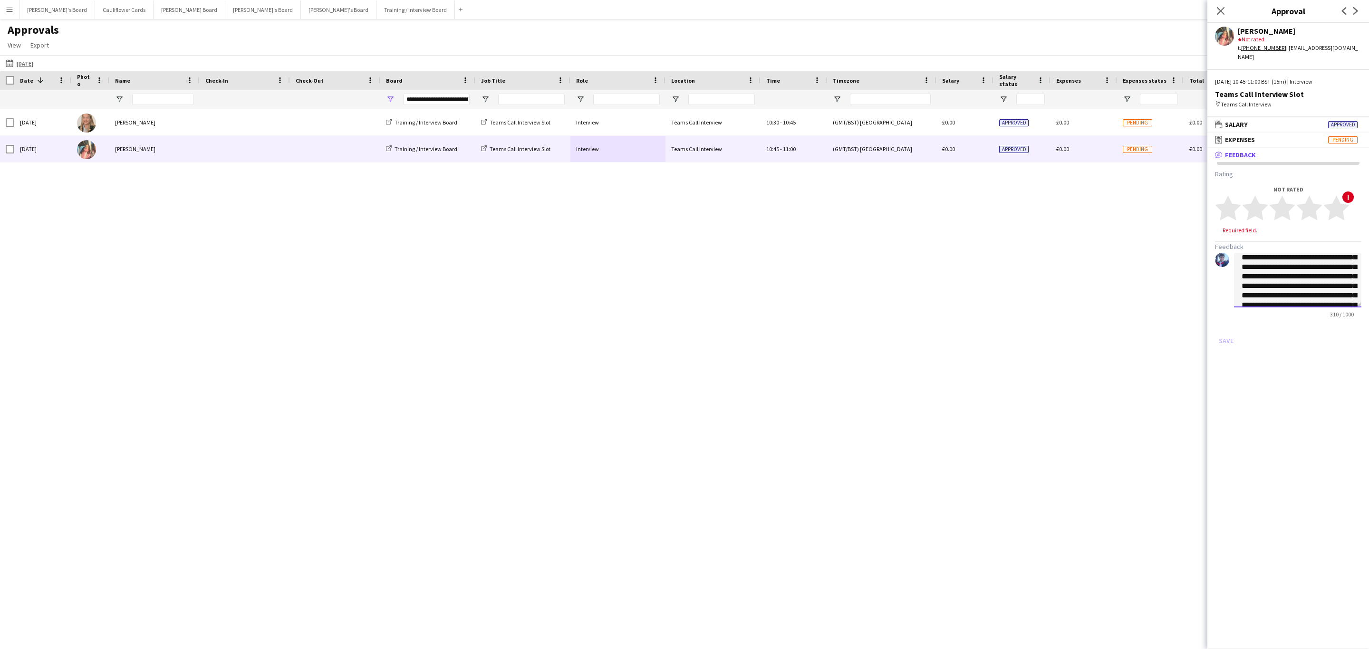
click at [1294, 275] on textarea "**********" at bounding box center [1297, 280] width 127 height 55
type textarea "**********"
click at [1317, 207] on icon "star" at bounding box center [1309, 208] width 26 height 26
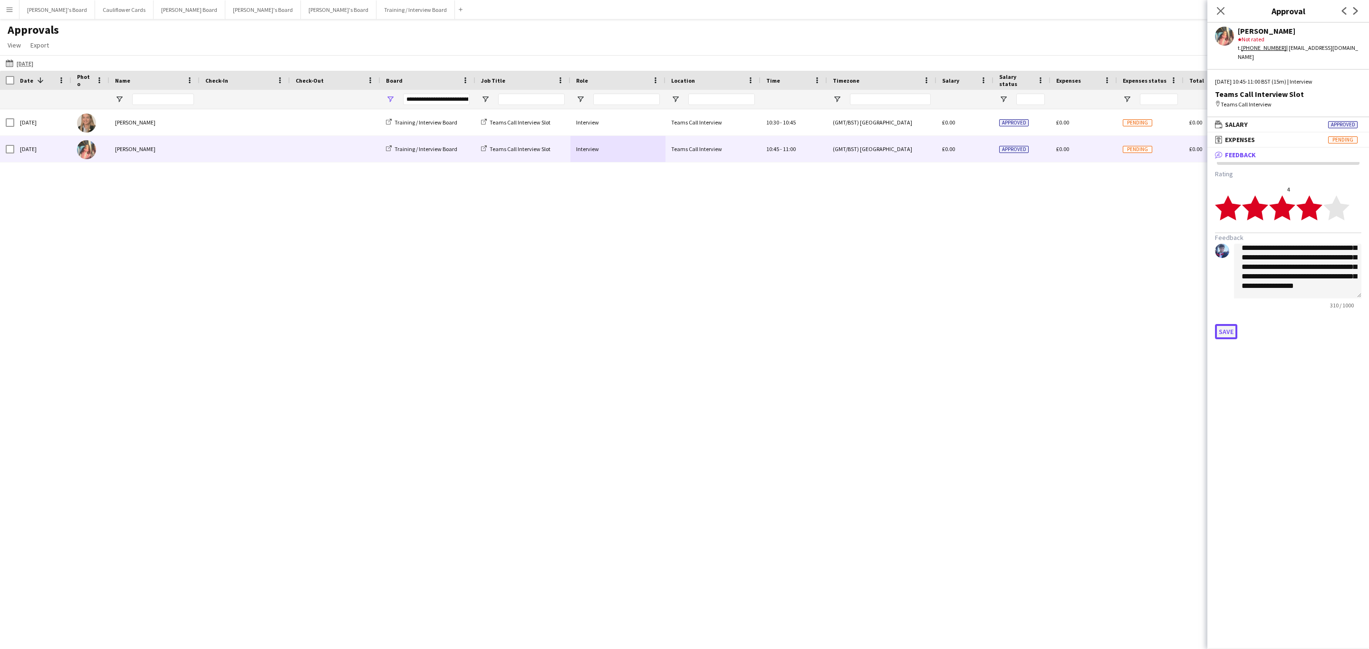
click at [1227, 324] on button "Save" at bounding box center [1226, 331] width 22 height 15
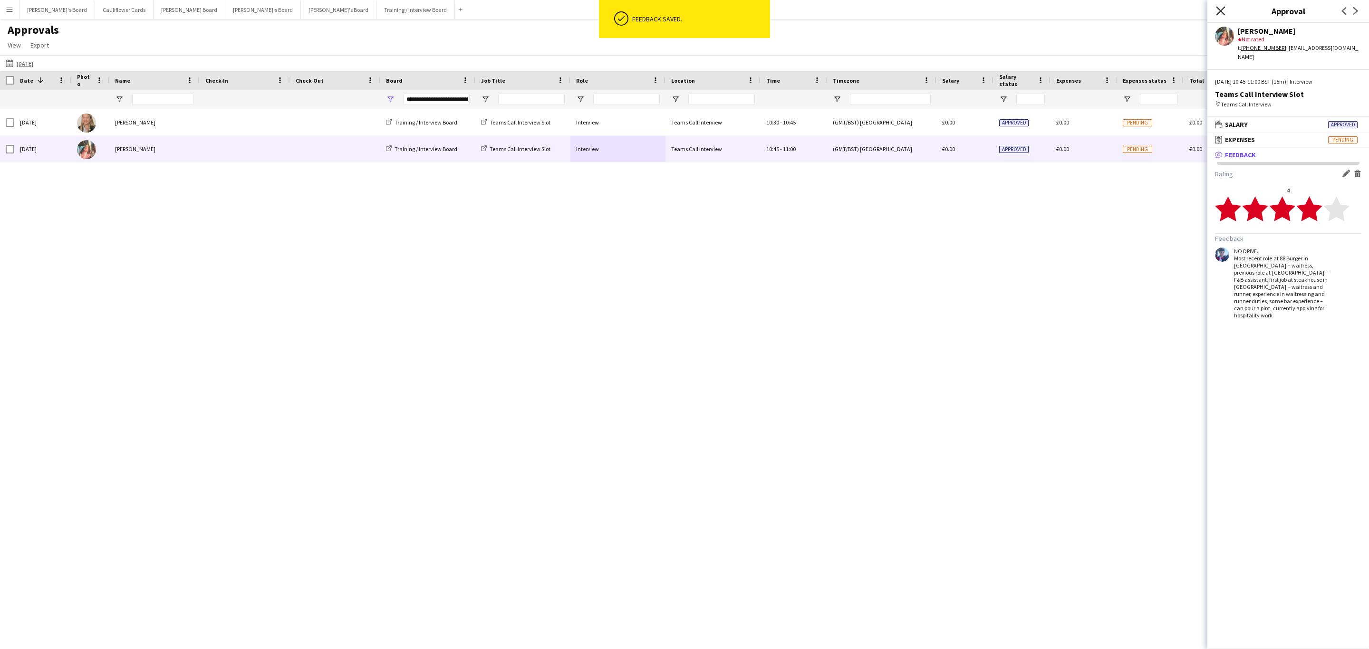
click at [1218, 14] on icon at bounding box center [1220, 10] width 9 height 9
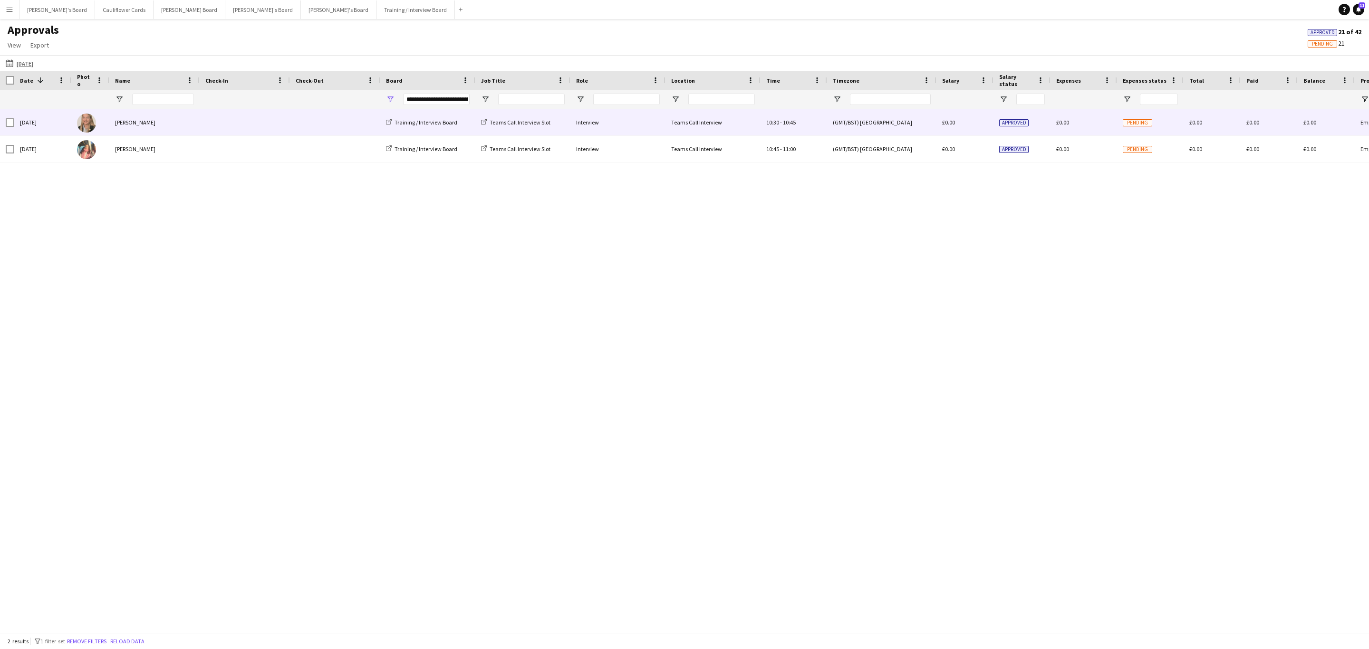
click at [231, 121] on span at bounding box center [244, 122] width 79 height 26
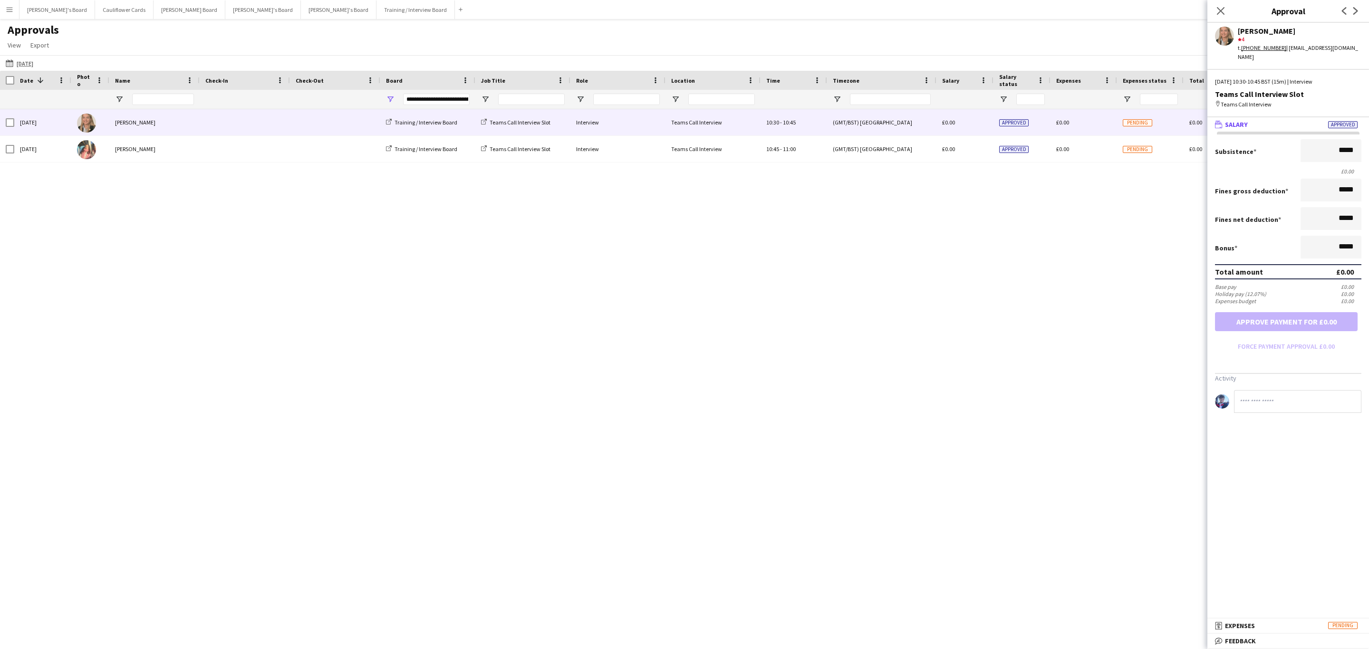
click at [1246, 639] on span "Feedback" at bounding box center [1240, 641] width 31 height 9
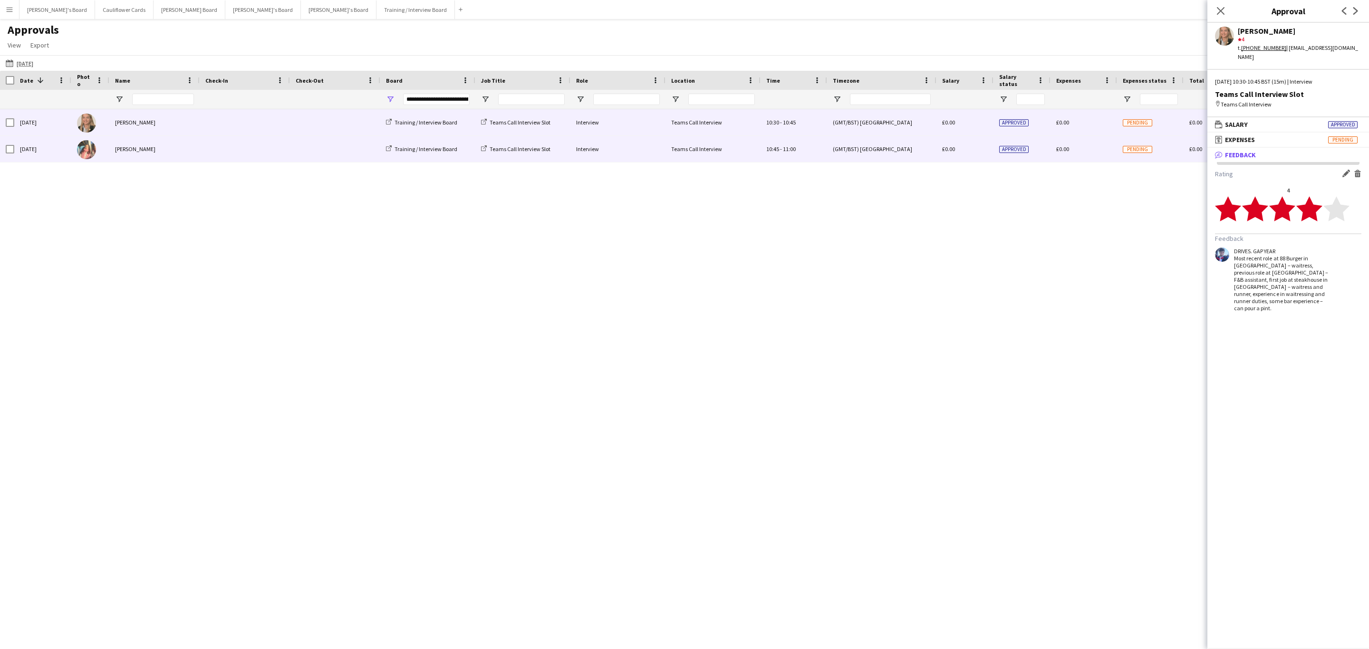
click at [609, 150] on div "Interview" at bounding box center [617, 149] width 95 height 26
click at [620, 121] on div "Interview" at bounding box center [617, 122] width 95 height 26
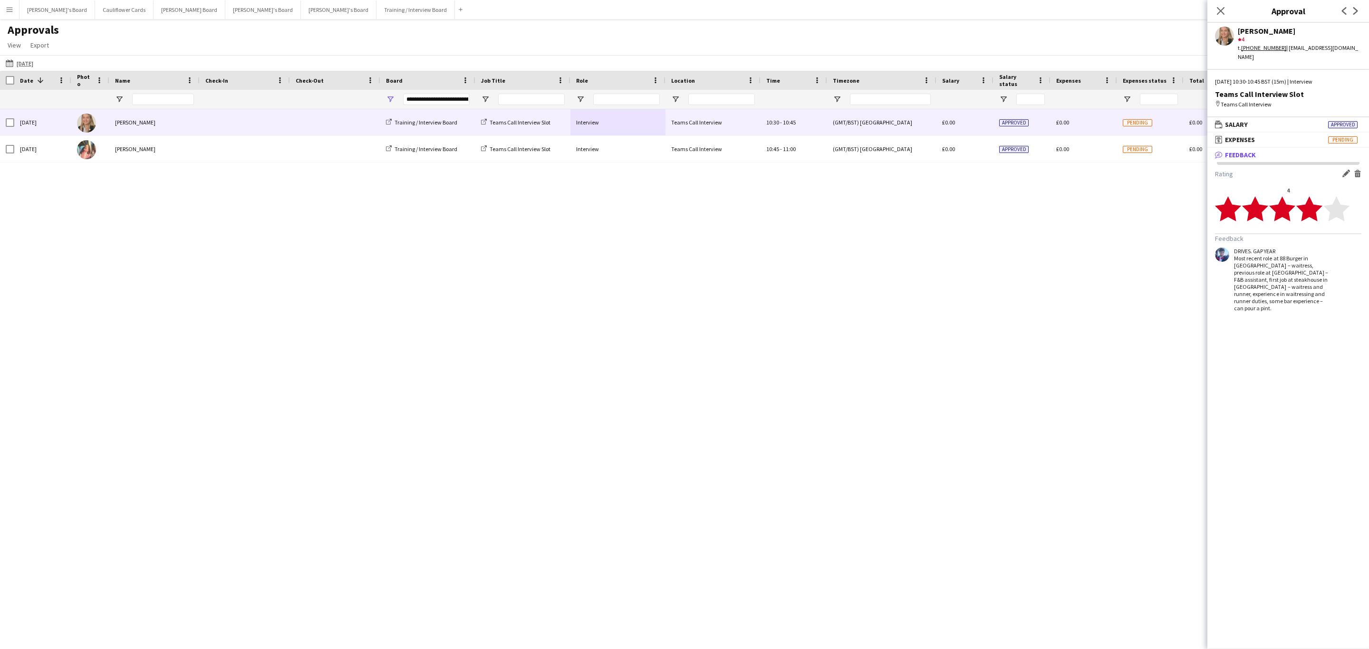
click at [1353, 170] on div "Edit feedback Delete feedback" at bounding box center [1350, 175] width 23 height 10
click at [1360, 170] on app-icon "Delete feedback" at bounding box center [1358, 174] width 8 height 8
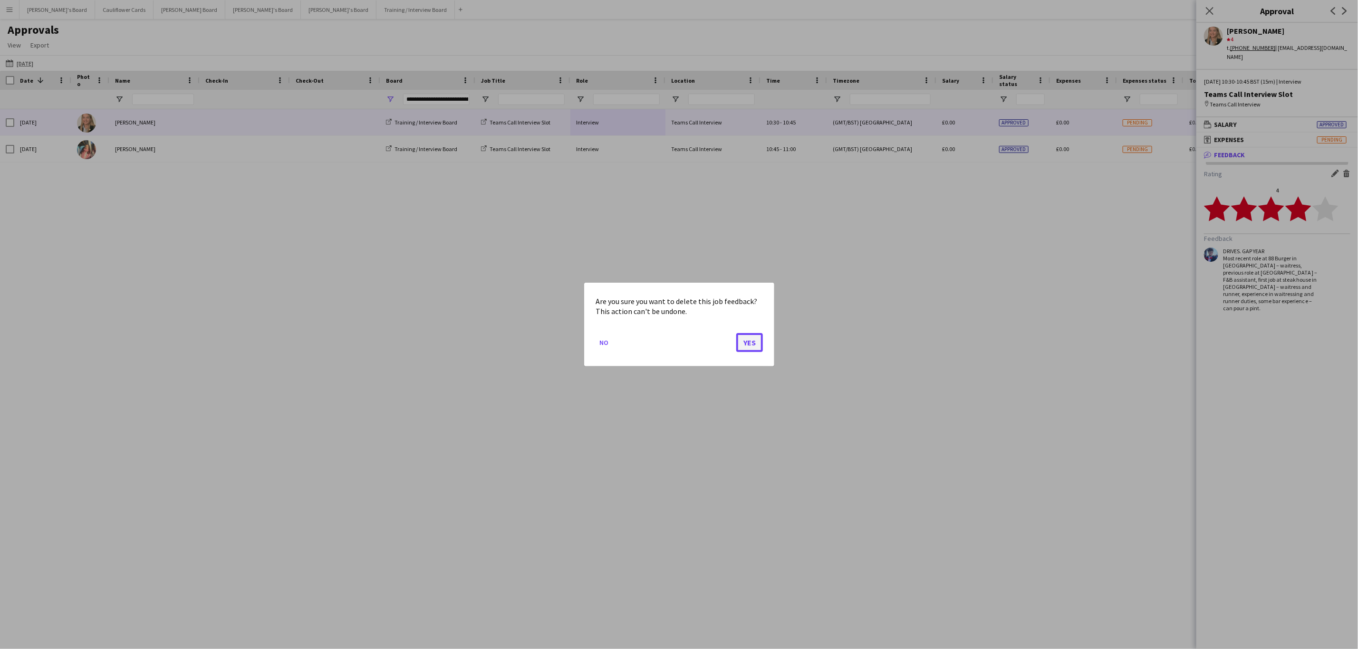
click at [755, 342] on button "Yes" at bounding box center [749, 342] width 27 height 19
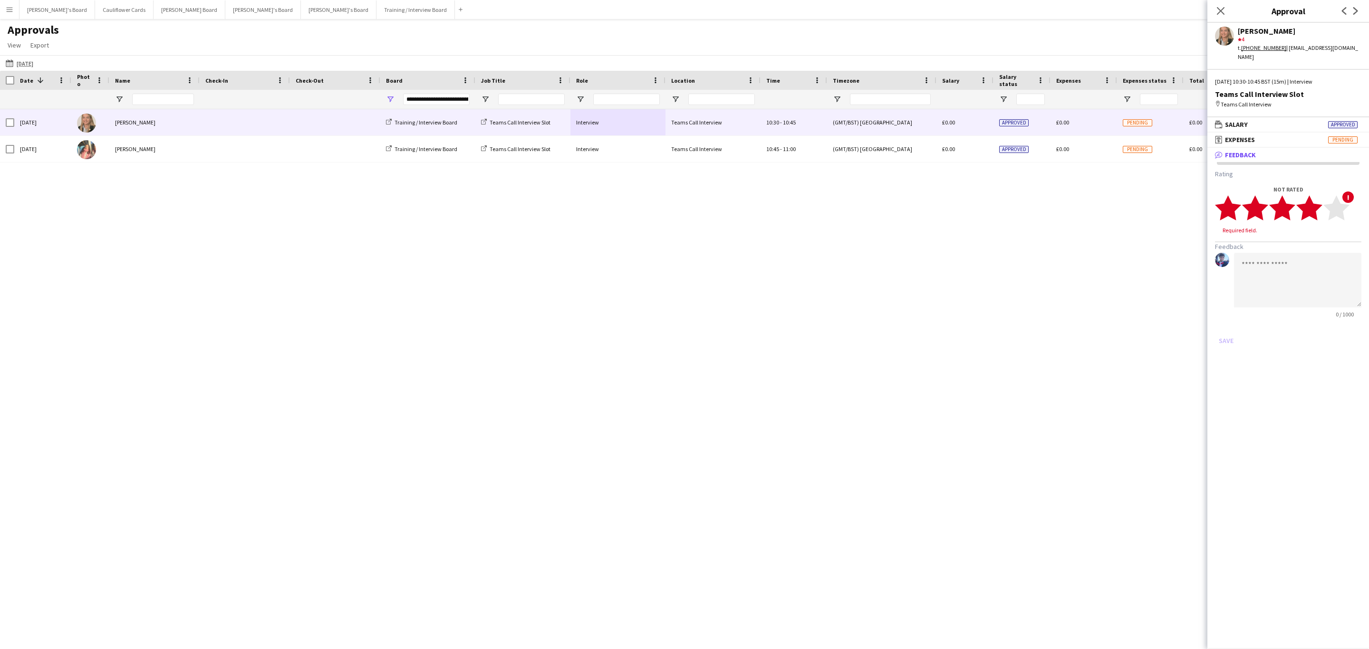
click at [1316, 197] on polygon at bounding box center [1309, 208] width 26 height 25
click at [1299, 248] on textarea at bounding box center [1297, 271] width 127 height 55
paste textarea "**********"
click at [1282, 244] on textarea "**********" at bounding box center [1297, 271] width 127 height 55
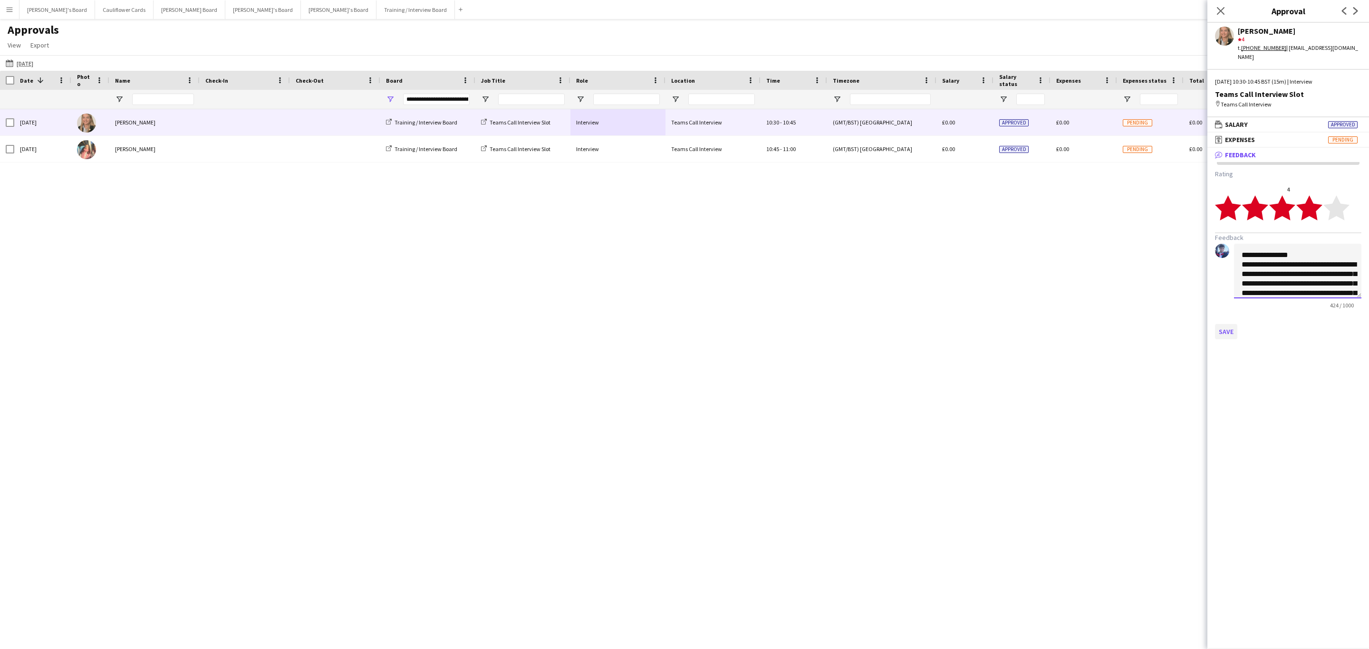
type textarea "**********"
click at [1228, 324] on button "Save" at bounding box center [1226, 331] width 22 height 15
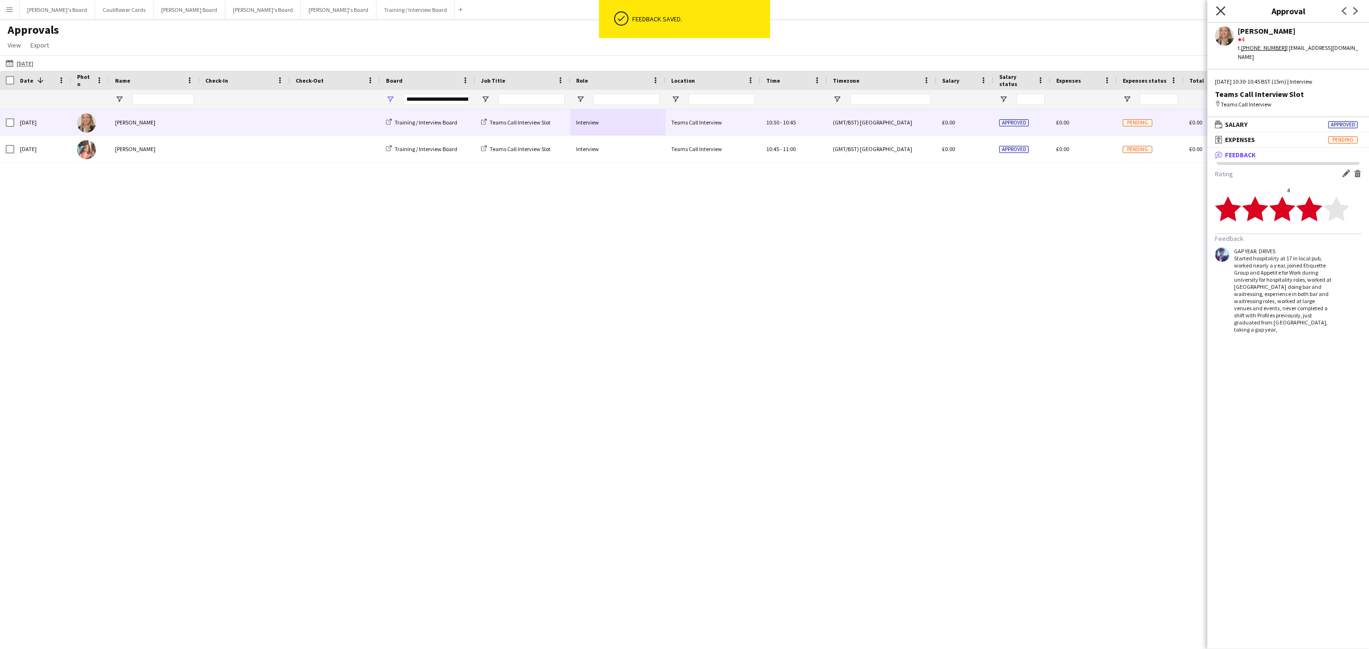
click at [1218, 8] on icon "Close pop-in" at bounding box center [1220, 10] width 9 height 9
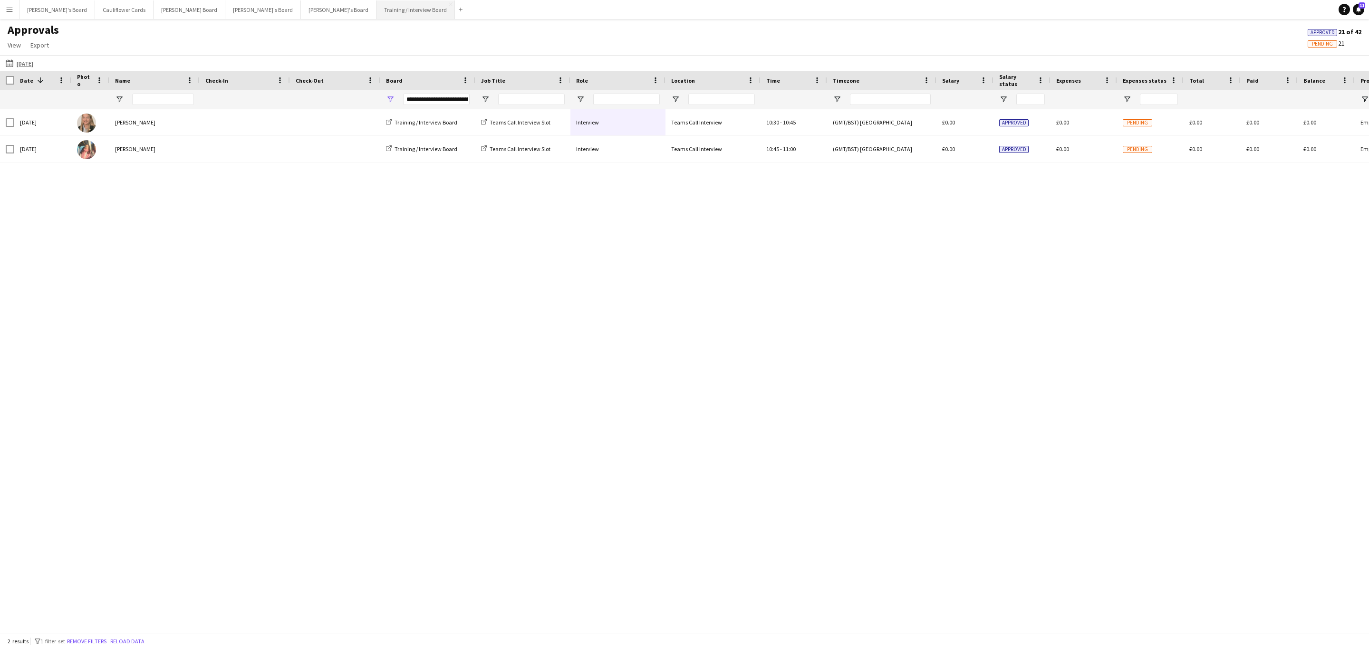
click at [377, 10] on button "Training / Interview Board Close" at bounding box center [416, 9] width 78 height 19
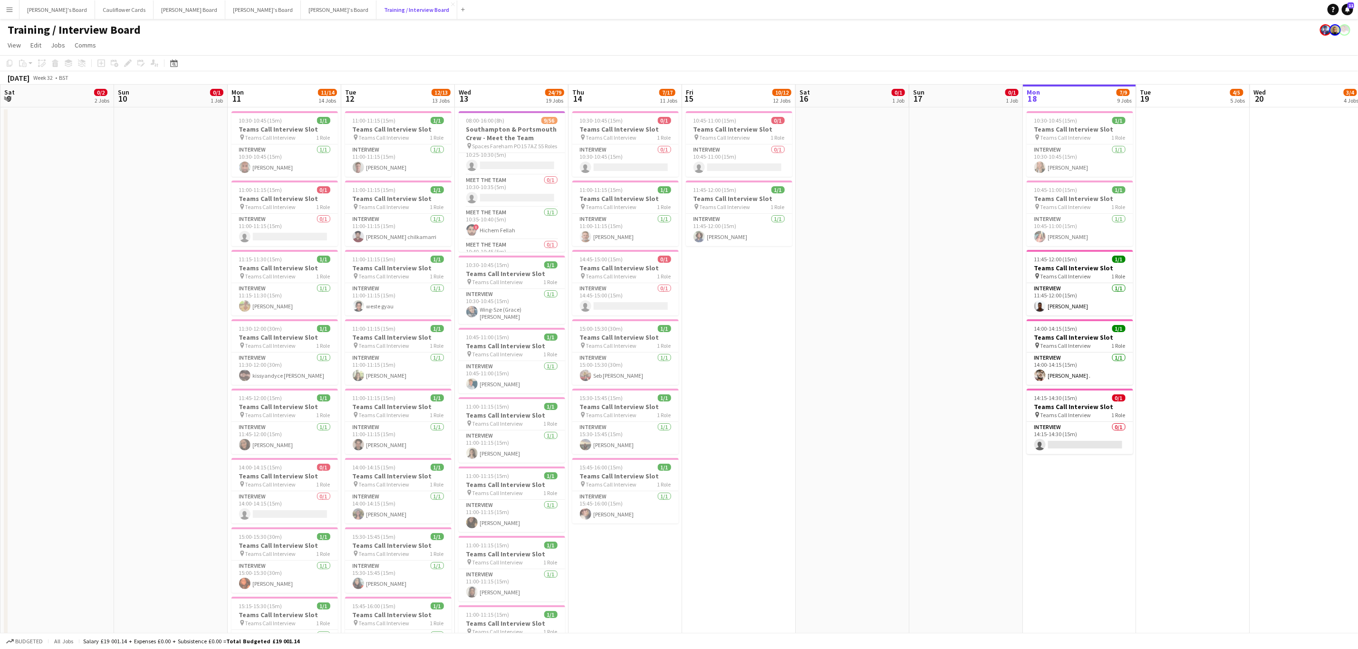
scroll to position [240, 0]
click at [511, 203] on app-card-role "Meet The Team 1/1 10:35-10:40 (5m) ! Hichem Fellah" at bounding box center [512, 188] width 106 height 32
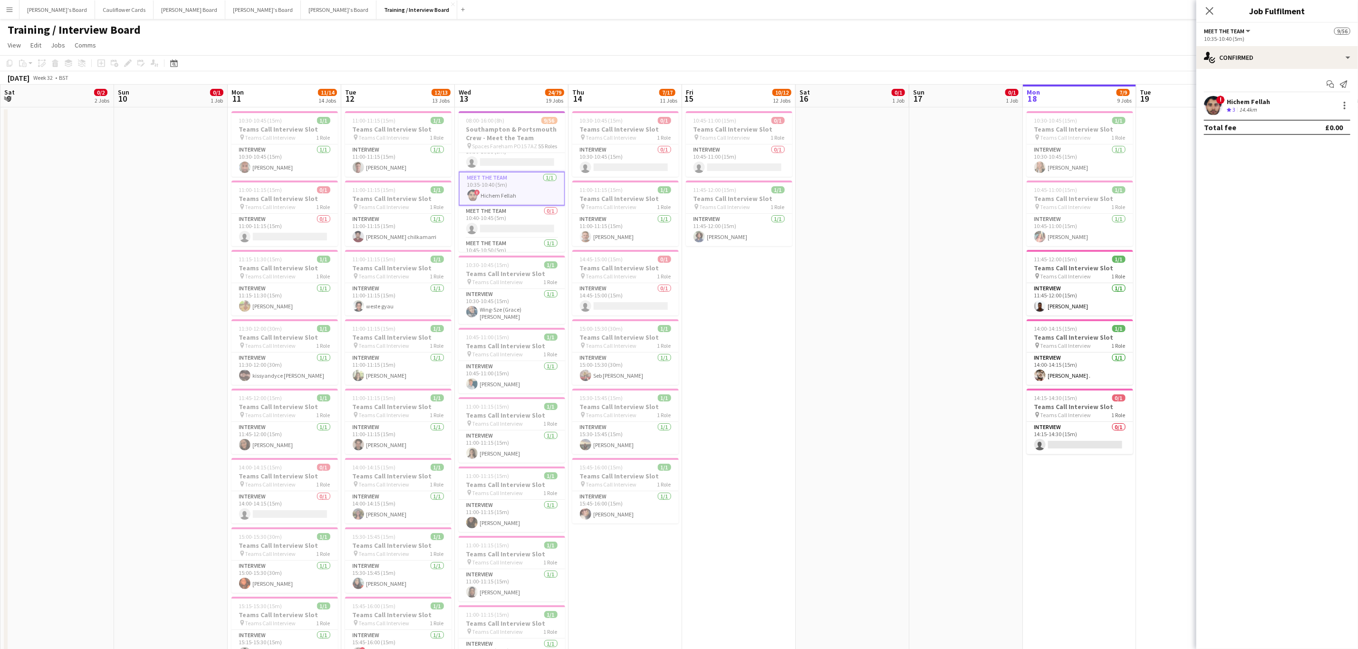
click at [1211, 113] on app-user-avatar at bounding box center [1213, 105] width 19 height 19
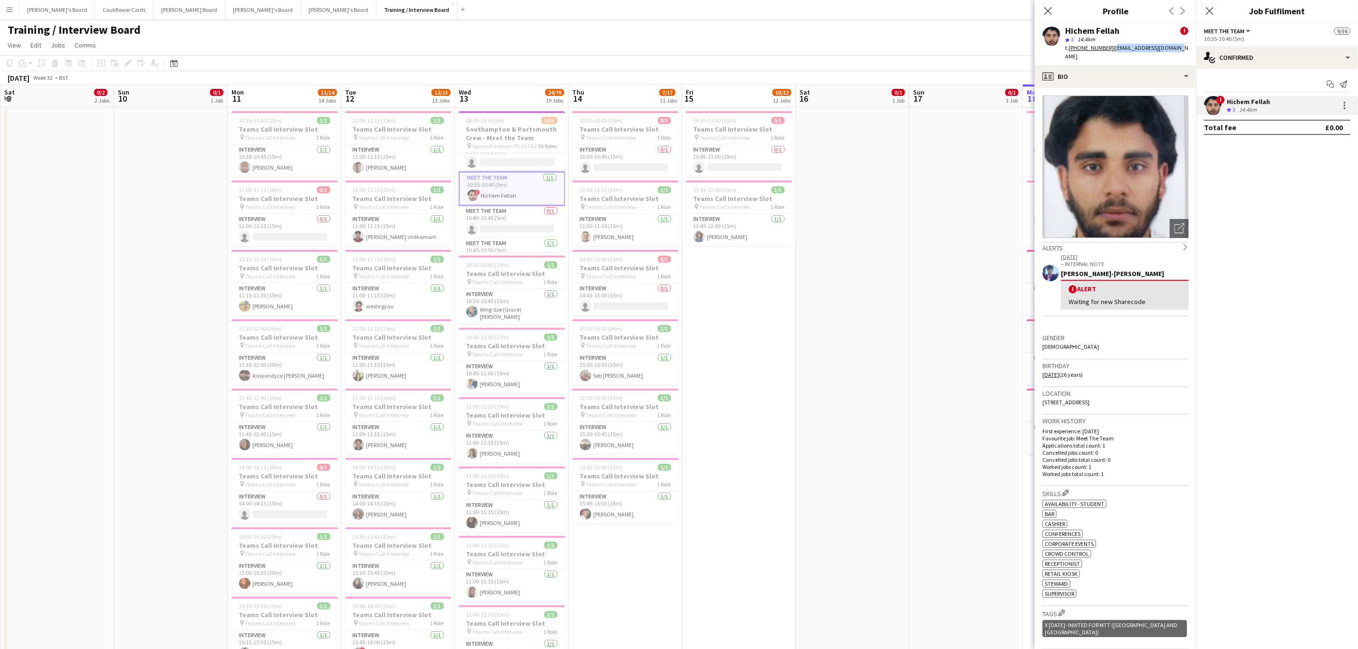
drag, startPoint x: 1176, startPoint y: 53, endPoint x: 1111, endPoint y: 53, distance: 64.7
click at [1111, 53] on div "Hichem Fellah ! star 3 14.4km t. +447383633740 | hichem.f99@hotmail.com" at bounding box center [1116, 44] width 162 height 42
copy span "[EMAIL_ADDRESS][DOMAIN_NAME]"
click at [518, 160] on app-card-role "Meet The Team 1/1 10:45-10:50 (5m) Alastair Rushforth" at bounding box center [512, 149] width 106 height 32
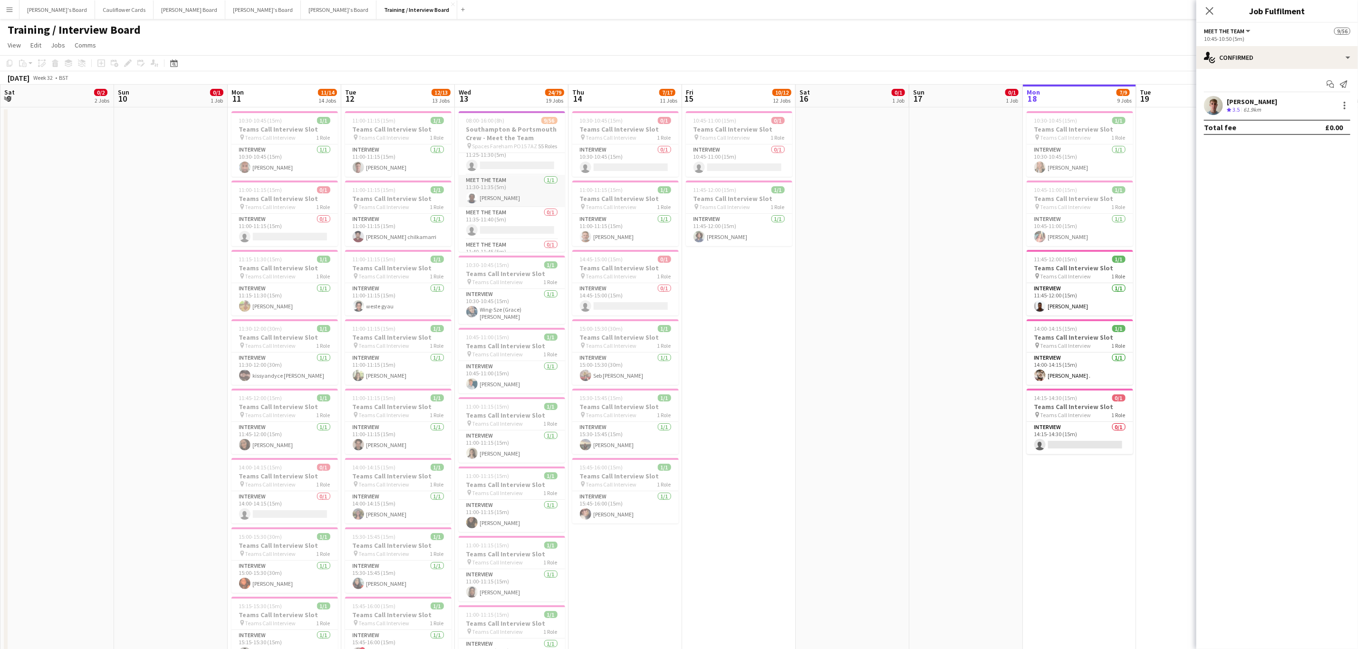
click at [511, 201] on app-card-role "Meet The Team 1/1 11:30-11:35 (5m) Zion Lawson" at bounding box center [512, 191] width 106 height 32
click at [1220, 107] on app-user-avatar at bounding box center [1213, 105] width 19 height 19
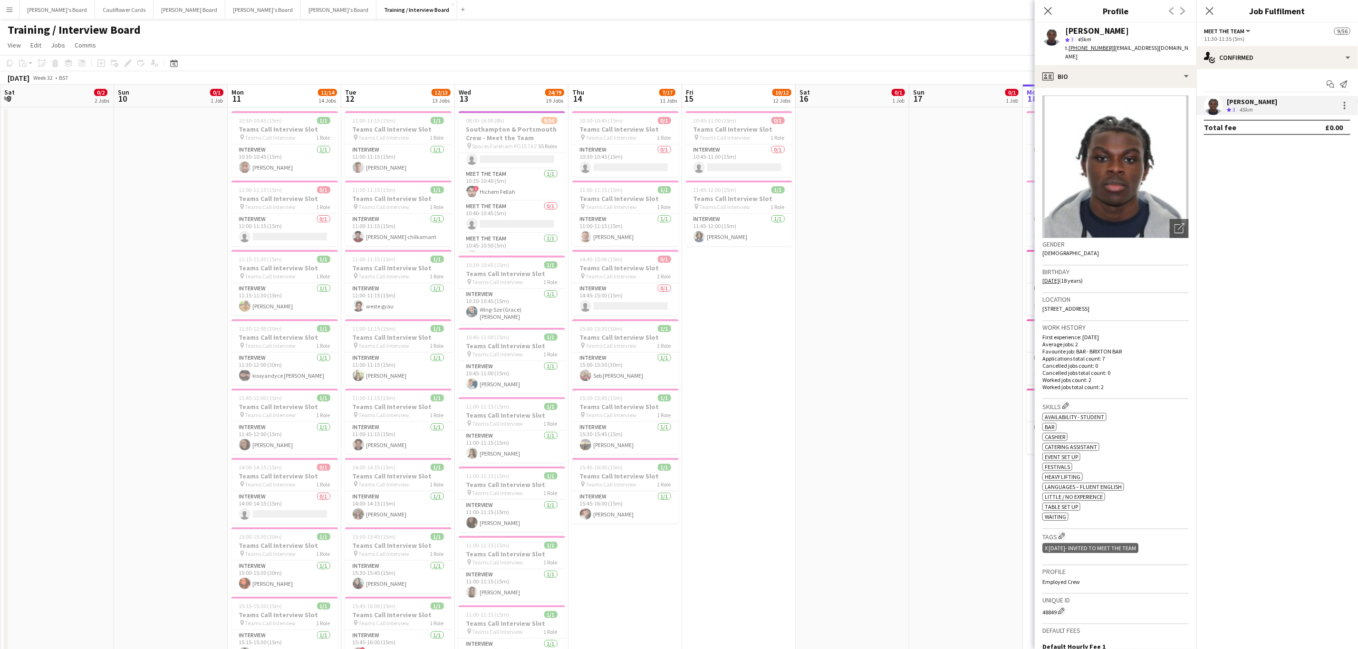
scroll to position [244, 0]
click at [511, 189] on app-card-role "Meet The Team 1/1 10:35-10:40 (5m) ! Hichem Fellah" at bounding box center [512, 184] width 106 height 32
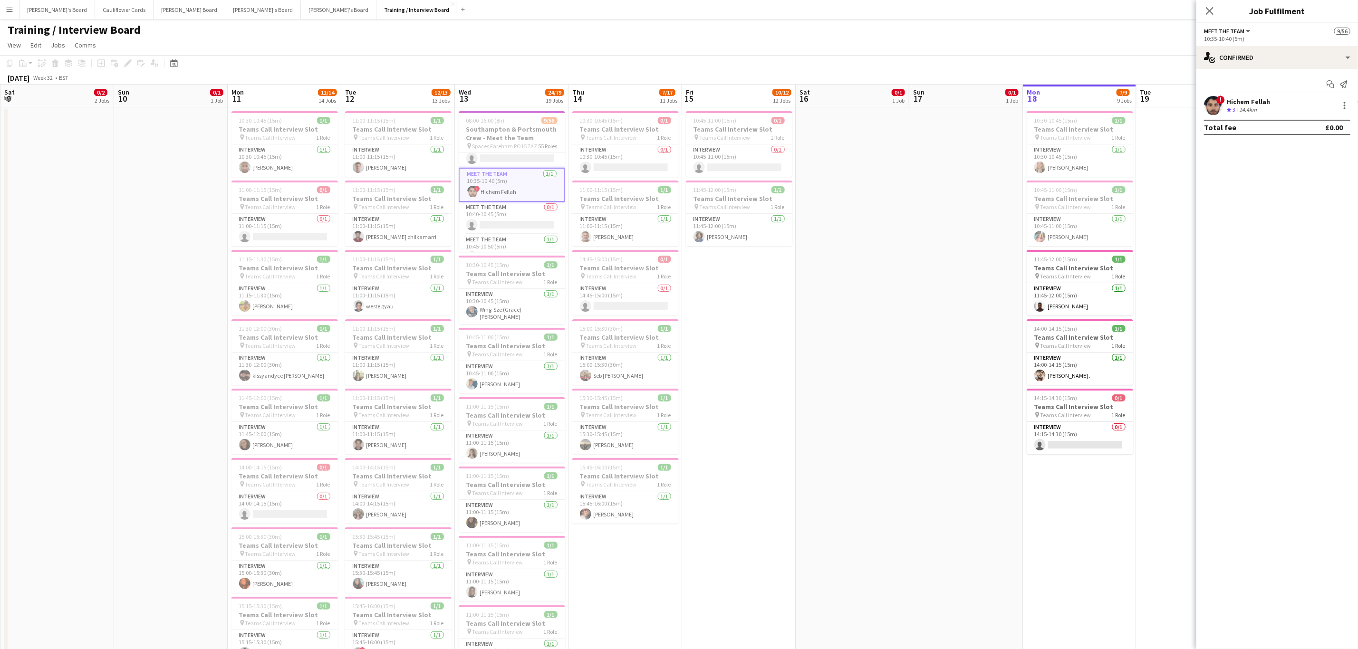
click at [1216, 110] on app-user-avatar at bounding box center [1213, 105] width 19 height 19
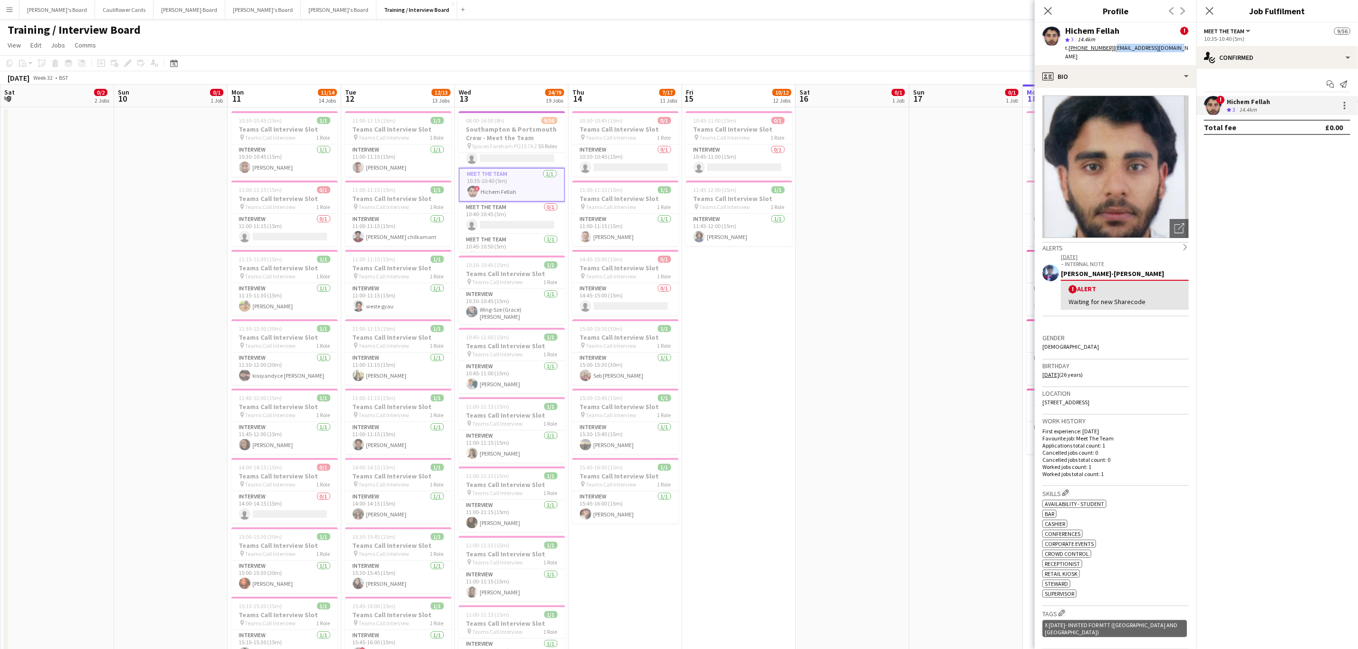
drag, startPoint x: 1175, startPoint y: 46, endPoint x: 1111, endPoint y: 50, distance: 64.3
click at [1111, 50] on div "Hichem Fellah ! star 3 14.4km t. +447383633740 | hichem.f99@hotmail.com" at bounding box center [1116, 44] width 162 height 42
copy span "[EMAIL_ADDRESS][DOMAIN_NAME]"
click at [495, 196] on app-card-role "Meet The Team 1/1 10:45-10:50 (5m) Alastair Rushforth" at bounding box center [512, 186] width 106 height 32
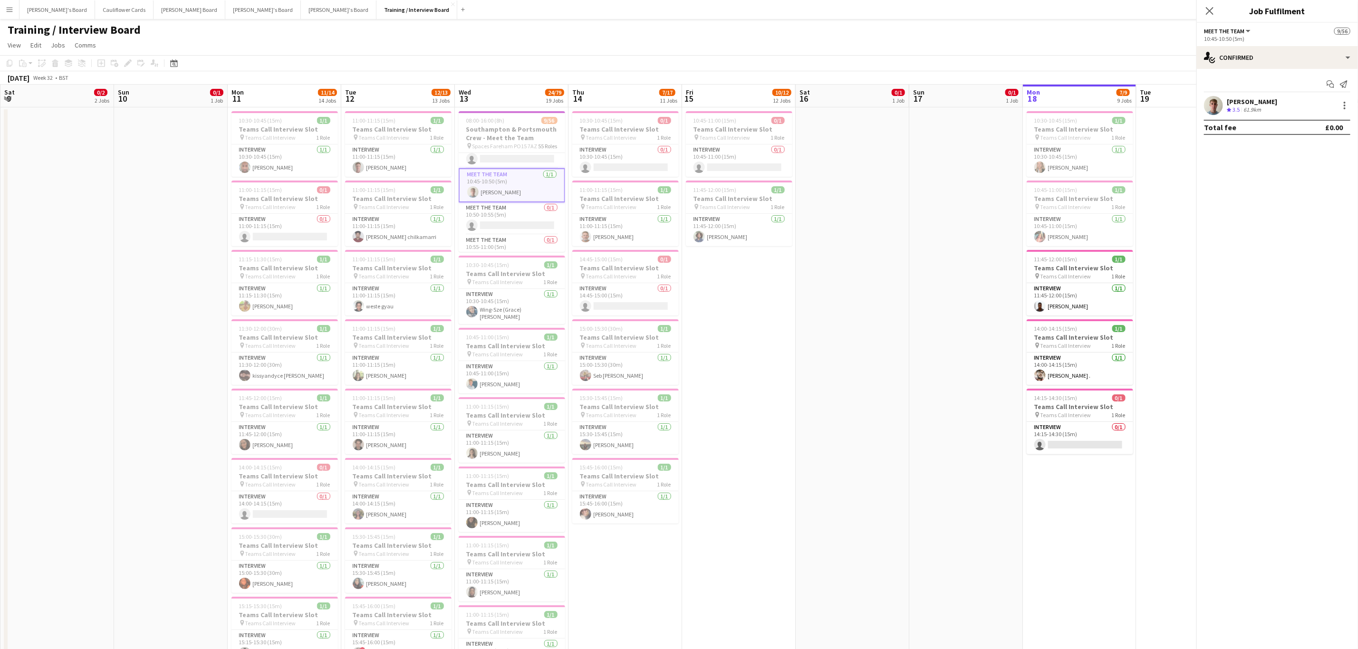
scroll to position [307, 0]
click at [1214, 110] on app-user-avatar at bounding box center [1213, 105] width 19 height 19
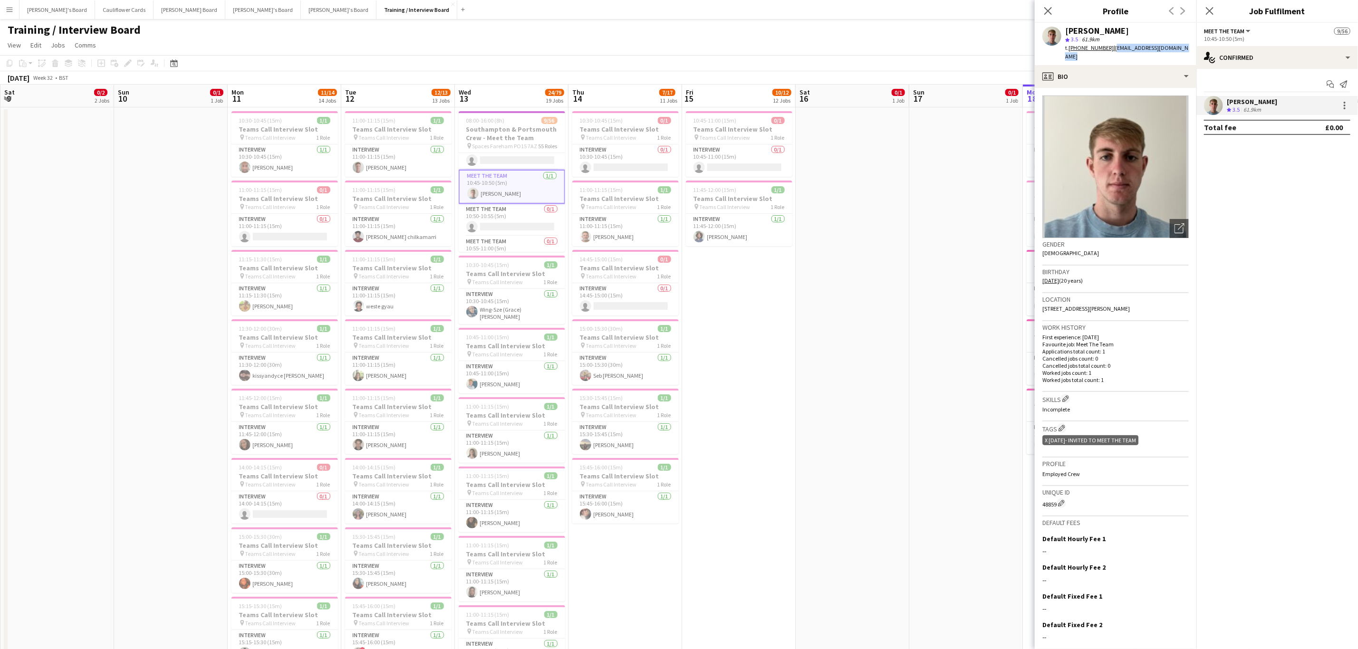
drag, startPoint x: 1185, startPoint y: 53, endPoint x: 1111, endPoint y: 52, distance: 73.7
click at [1111, 52] on div "Alastair Rushforth star 3.5 61.9km t. +447547362422 | alastairrushforth@gmail.c…" at bounding box center [1116, 44] width 162 height 42
copy span "[EMAIL_ADDRESS][DOMAIN_NAME]"
click at [503, 207] on app-card-role "Meet The Team 1/1 13:45-13:50 (5m) Lokesh Ahire" at bounding box center [512, 191] width 106 height 32
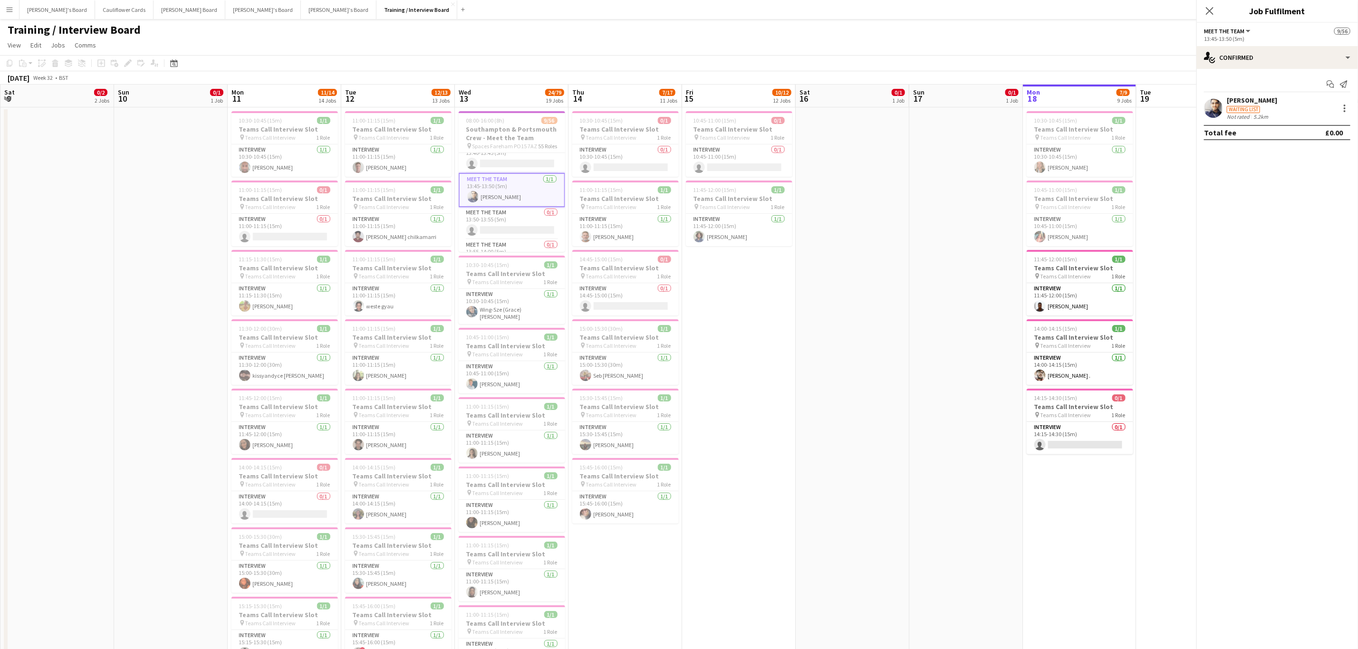
scroll to position [898, 0]
click at [1210, 116] on app-user-avatar at bounding box center [1213, 108] width 19 height 19
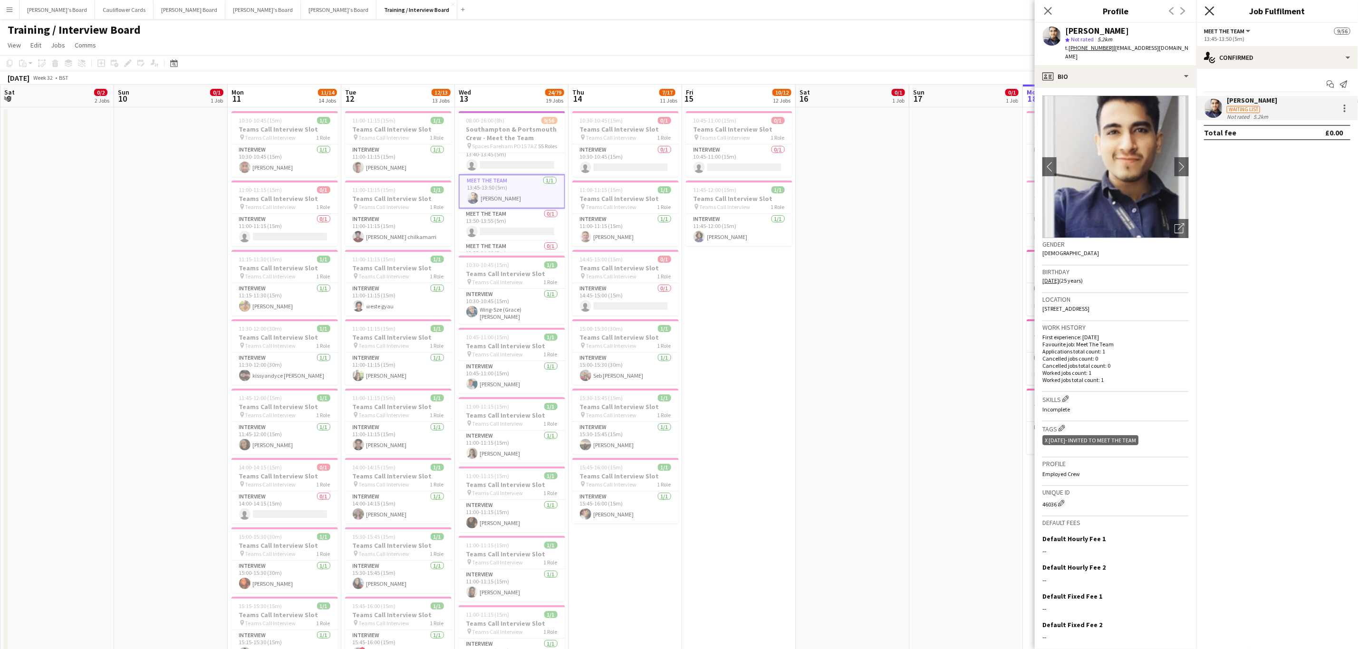
click at [1212, 13] on icon at bounding box center [1209, 10] width 9 height 9
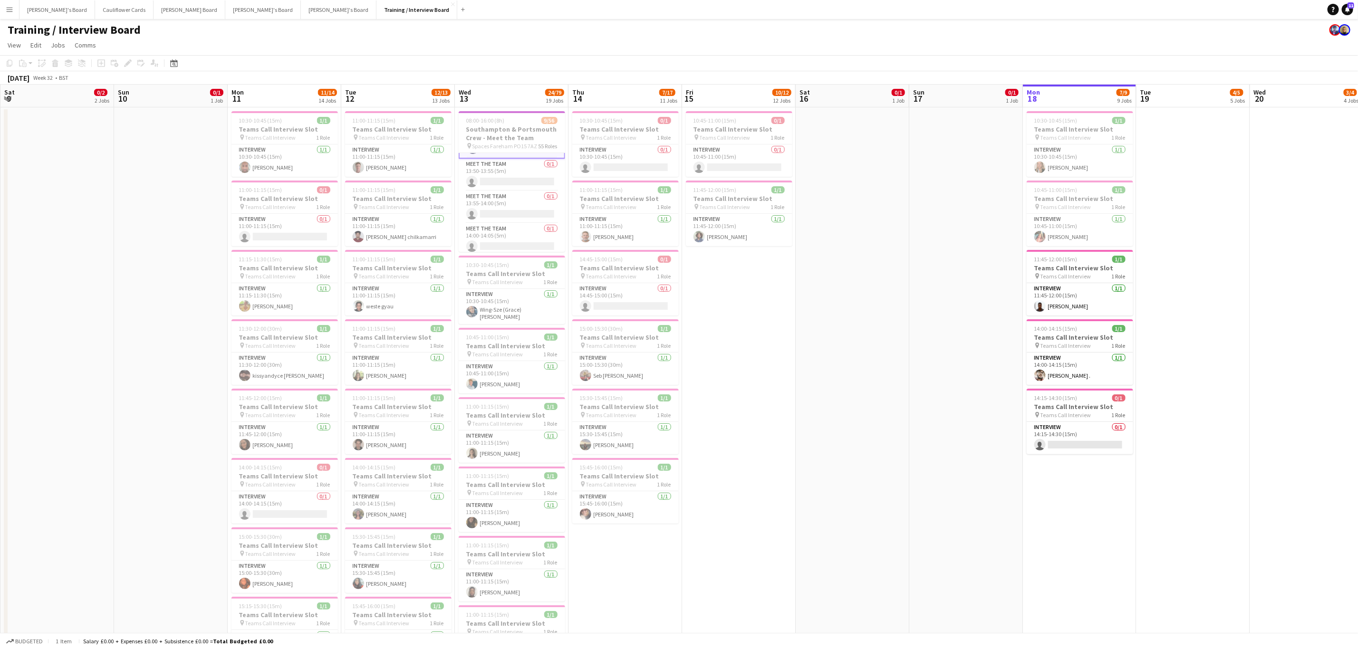
scroll to position [923, 0]
click at [515, 183] on app-card-role "Meet The Team 1/1 13:45-13:50 (5m) Lokesh Ahire" at bounding box center [512, 166] width 106 height 34
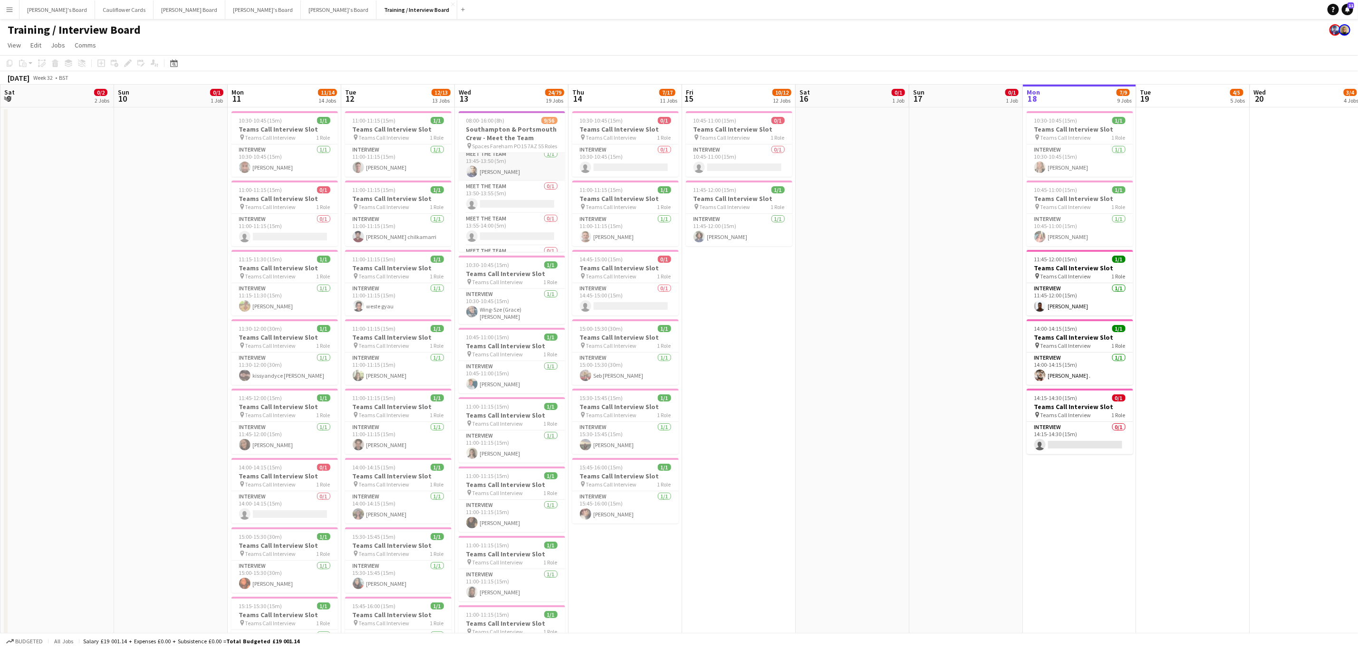
click at [508, 181] on app-card-role "Meet The Team 1/1 13:45-13:50 (5m) Lokesh Ahire" at bounding box center [512, 165] width 106 height 32
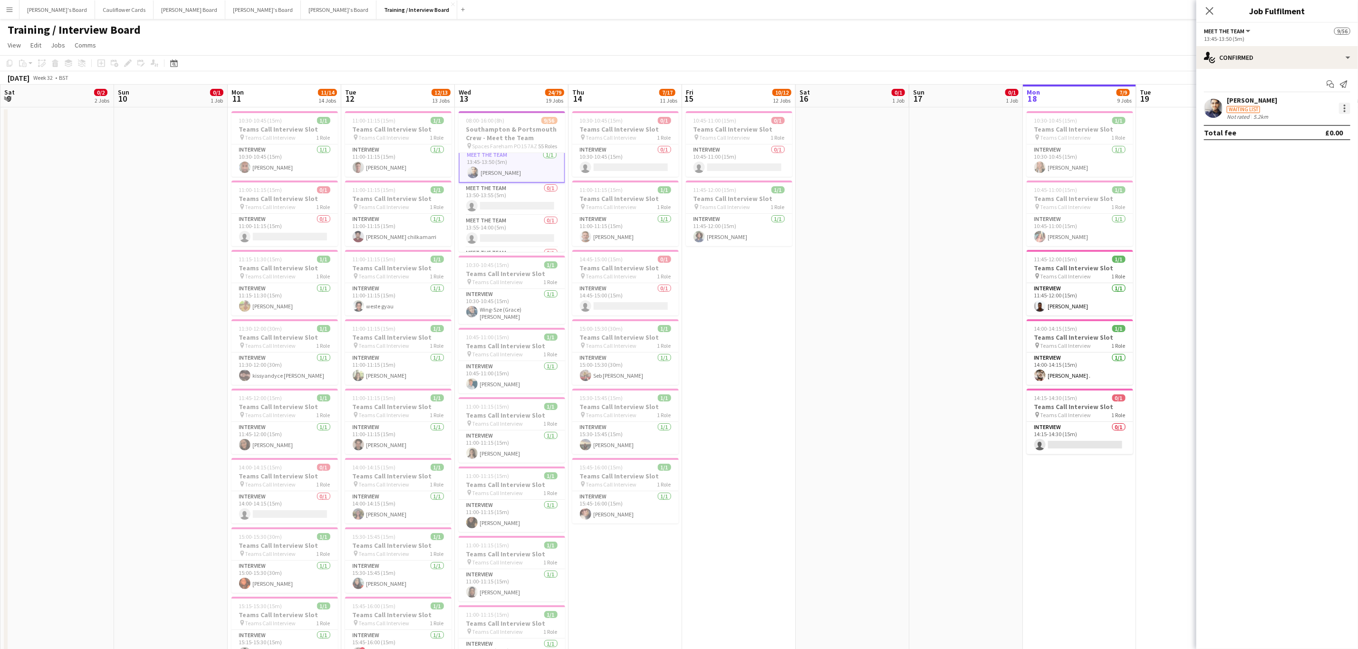
click at [1350, 106] on div at bounding box center [1344, 108] width 11 height 11
click at [1299, 240] on span "Did not show" at bounding box center [1307, 240] width 44 height 8
click at [503, 176] on app-card-role "Meet The Team 1/1 14:15-14:20 (5m) Promise Ugo Nwachukwu" at bounding box center [512, 160] width 106 height 32
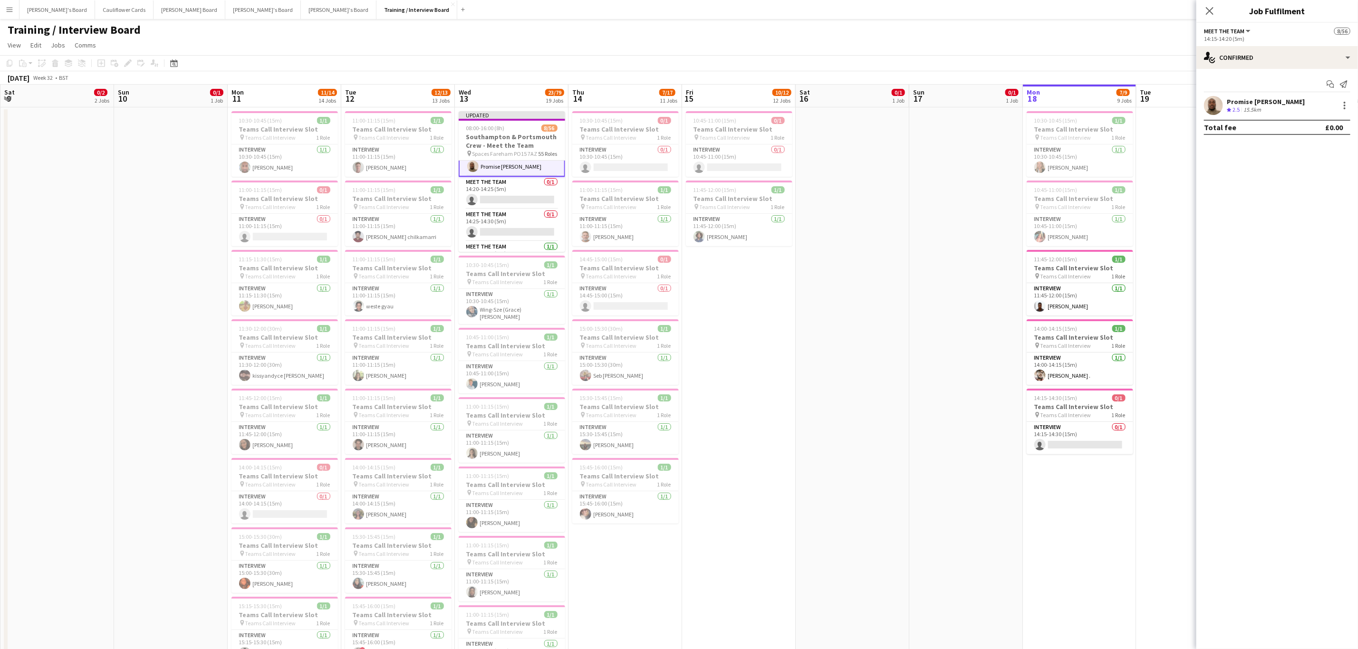
click at [1214, 106] on app-user-avatar at bounding box center [1213, 105] width 19 height 19
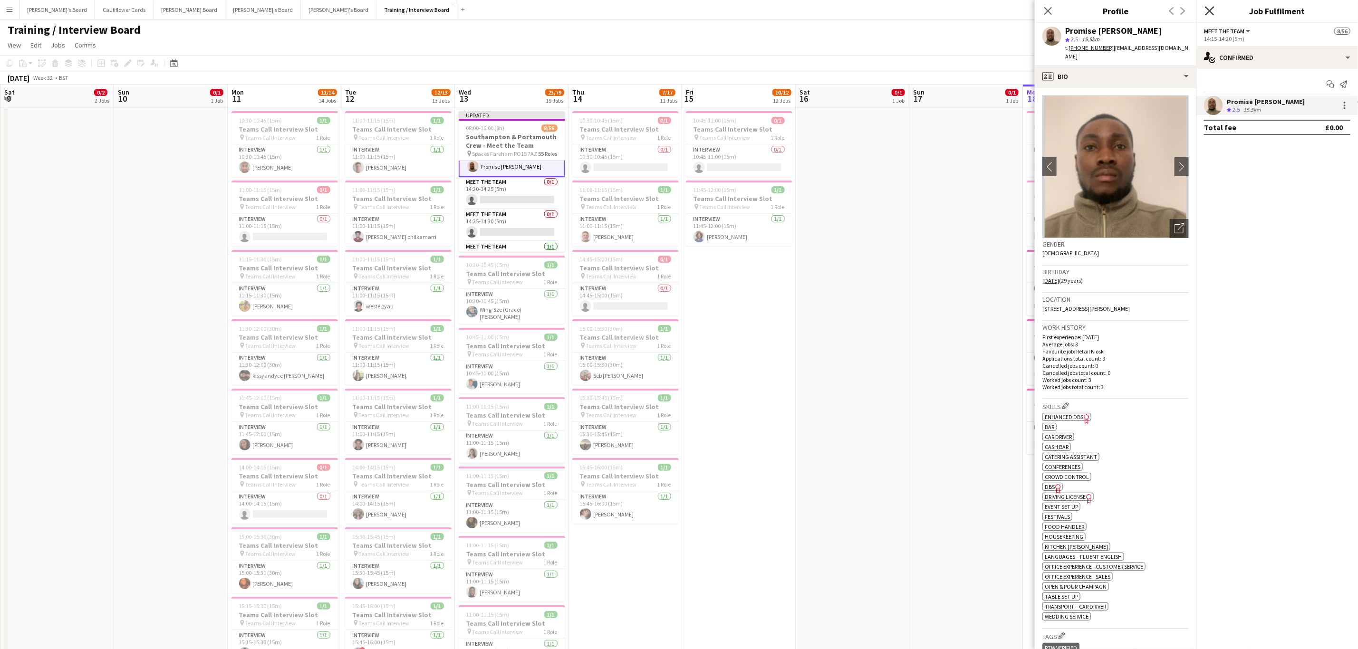
click at [1210, 9] on icon "Close pop-in" at bounding box center [1209, 10] width 9 height 9
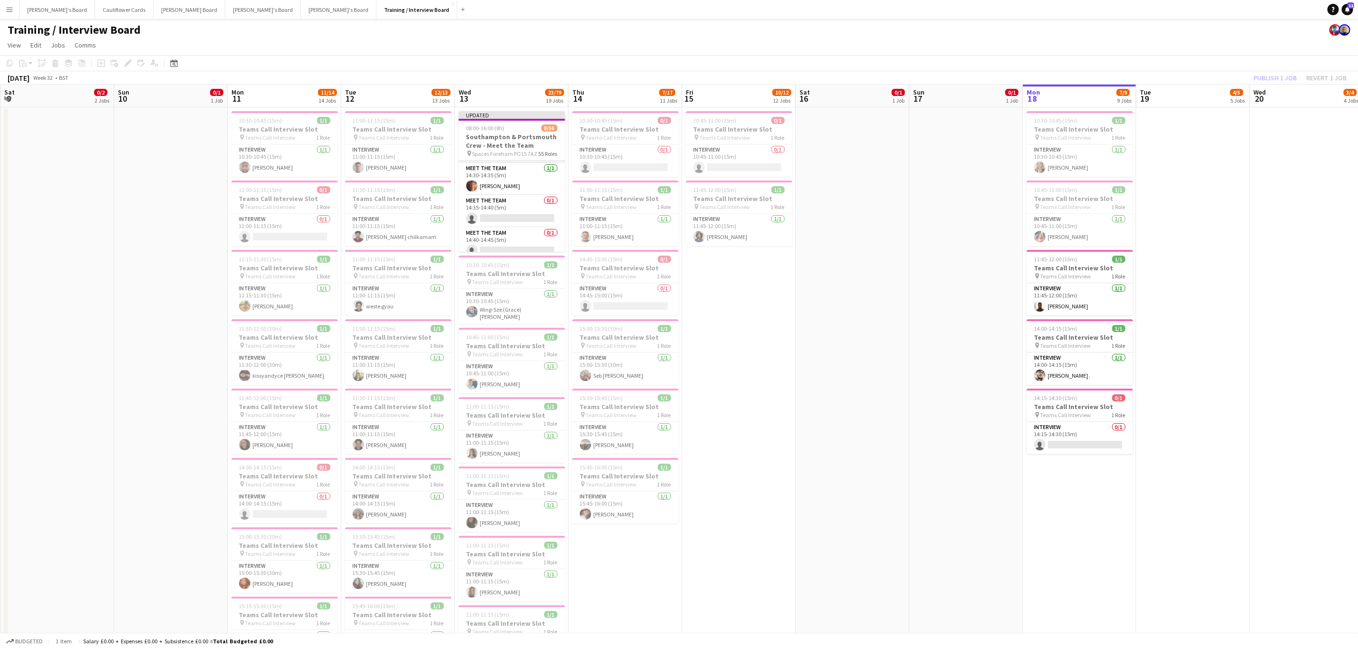
scroll to position [1207, 0]
click at [508, 198] on app-card-role "Meet The Team 1/1 14:30-14:35 (5m) Nathan Heels" at bounding box center [512, 181] width 106 height 32
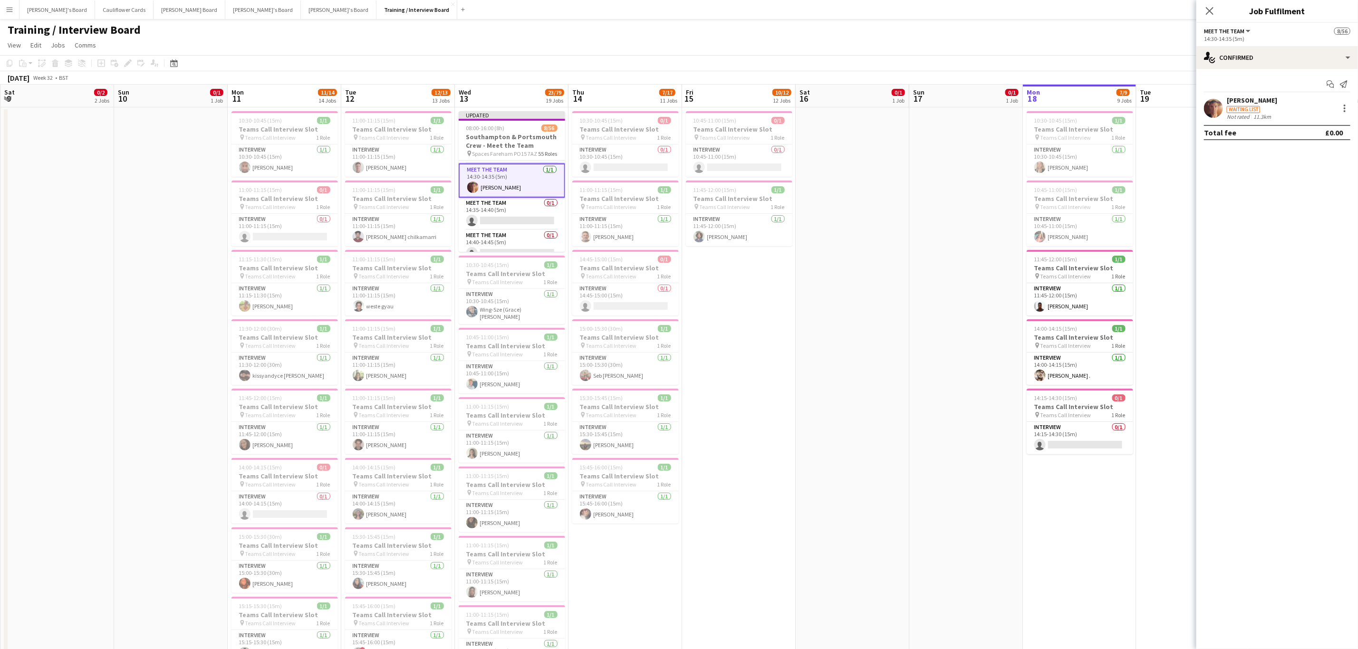
scroll to position [1206, 0]
click at [1217, 115] on app-user-avatar at bounding box center [1213, 108] width 19 height 19
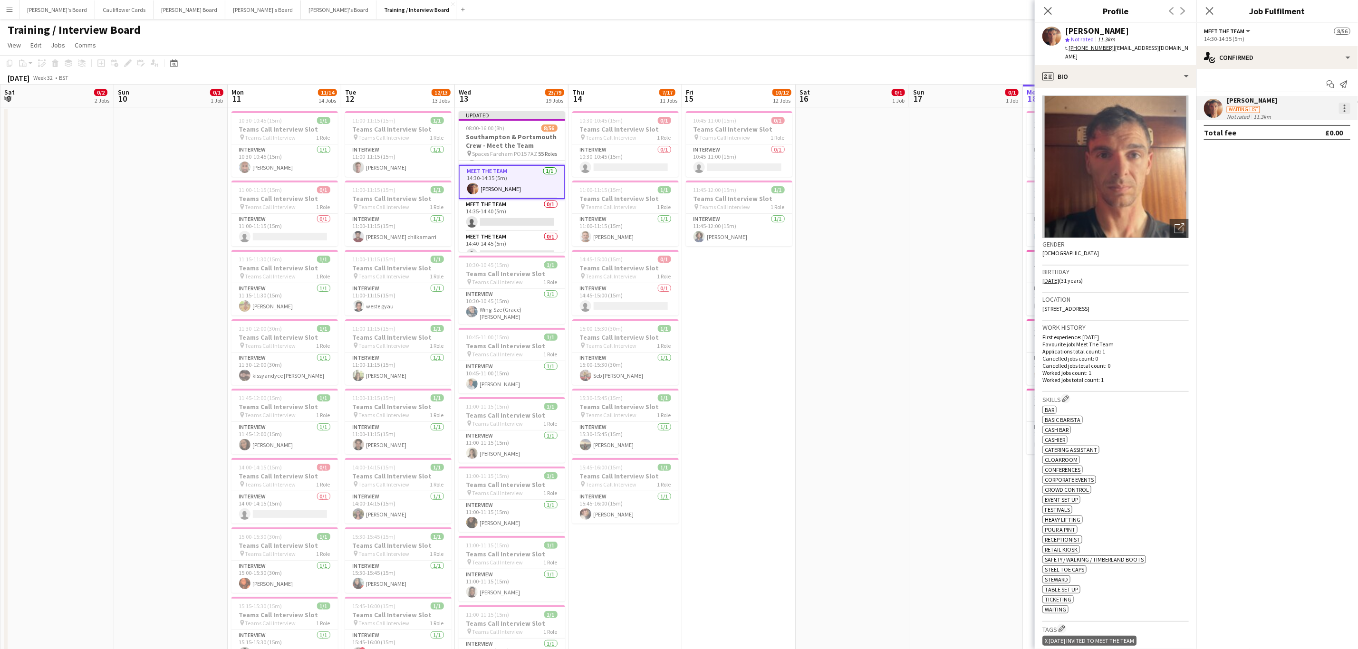
click at [1347, 108] on div at bounding box center [1344, 108] width 11 height 11
click at [1304, 244] on span "Did not show" at bounding box center [1307, 240] width 44 height 8
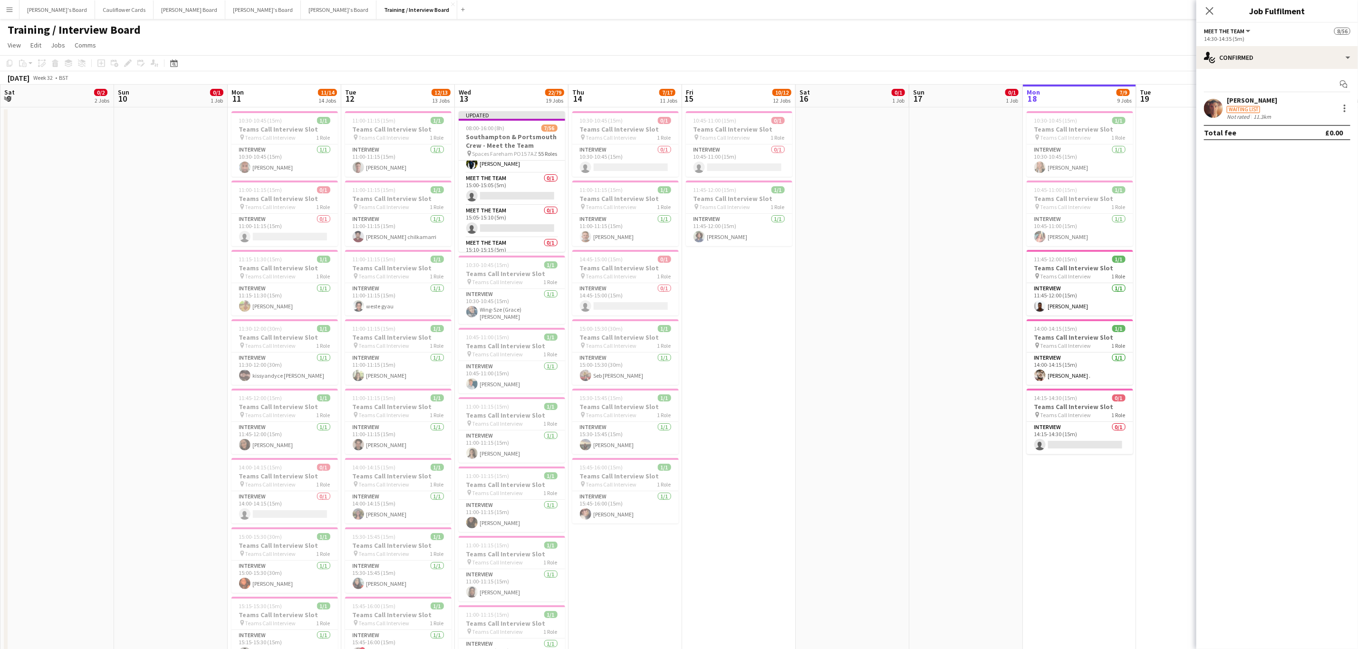
scroll to position [1392, 0]
click at [495, 174] on app-card-role "Meet The Team 1/1 14:55-15:00 (5m) Kyle Jordon" at bounding box center [512, 158] width 106 height 32
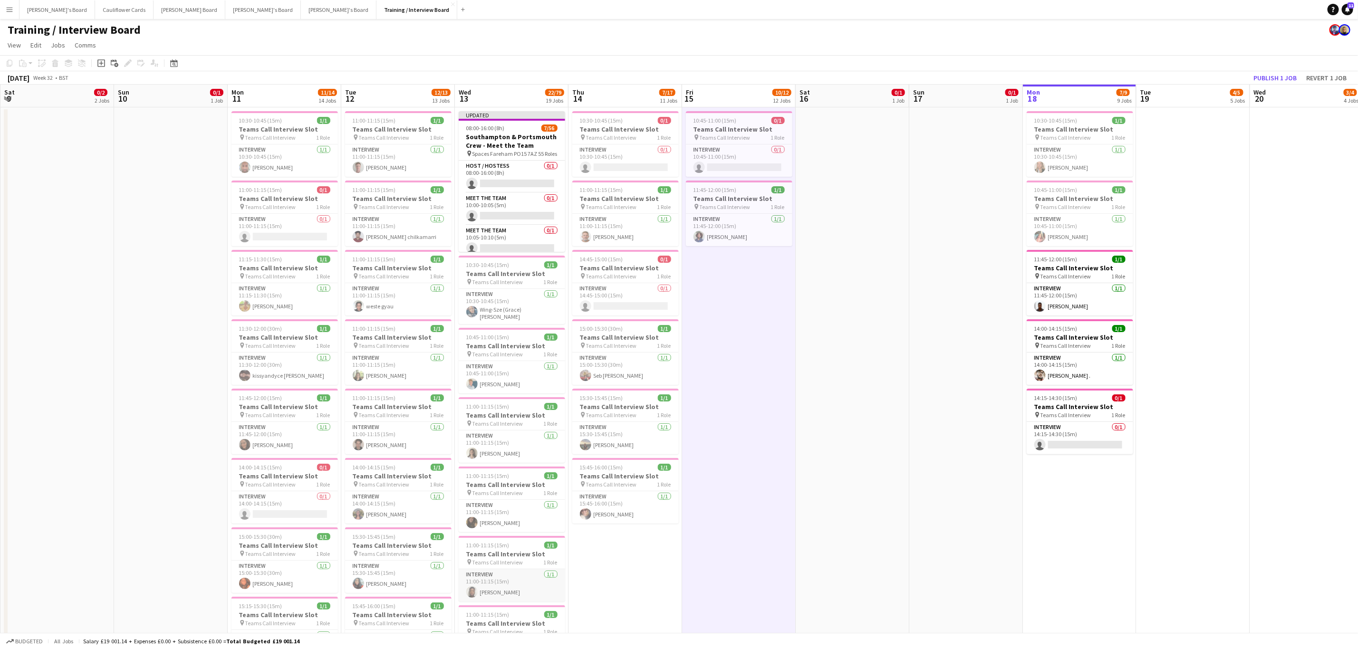
click at [511, 597] on app-card-role "Interview 1/1 11:00-11:15 (15m) ashley matambanadzo" at bounding box center [512, 586] width 106 height 32
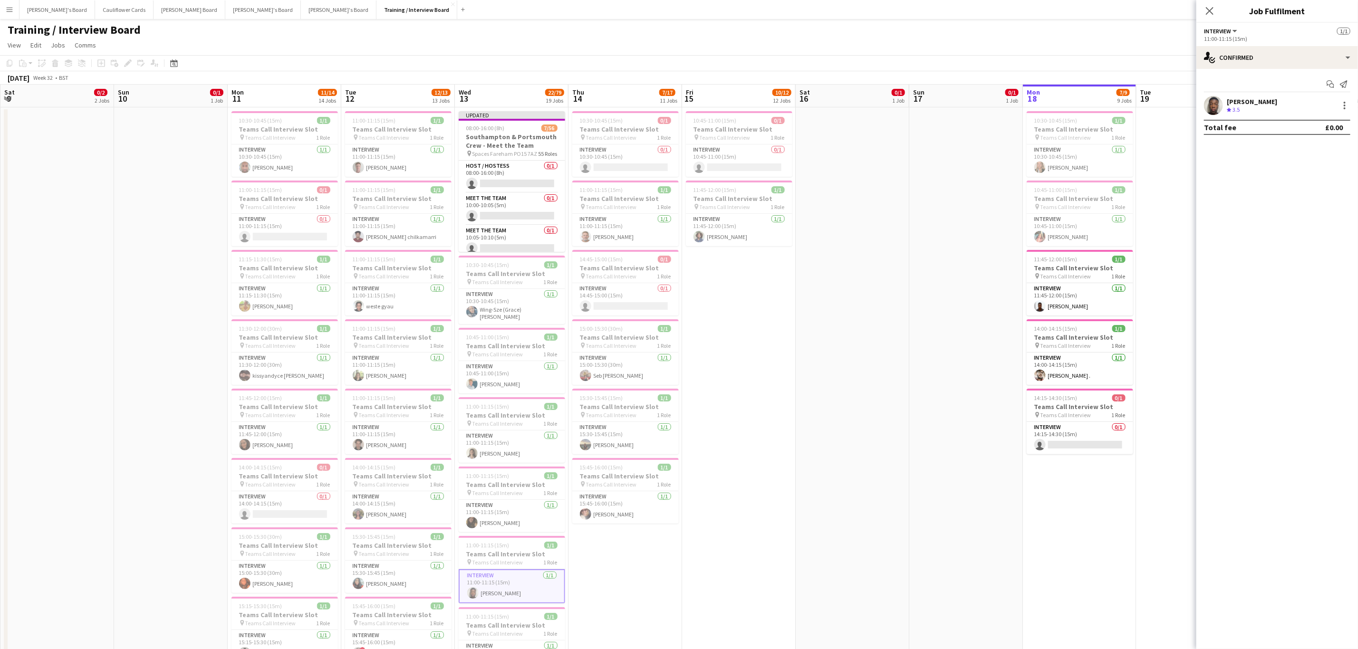
click at [1212, 111] on app-user-avatar at bounding box center [1213, 105] width 19 height 19
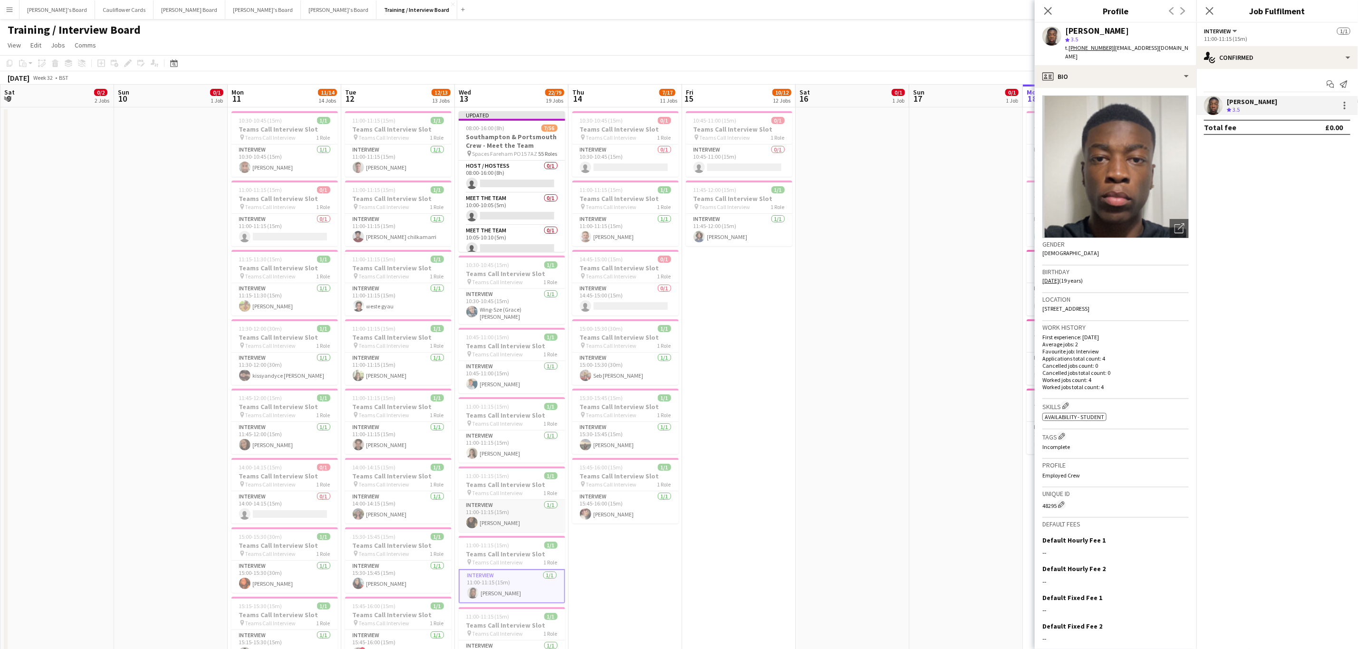
click at [493, 529] on app-card-role "Interview 1/1 11:00-11:15 (15m) Hannah Wood" at bounding box center [512, 516] width 106 height 32
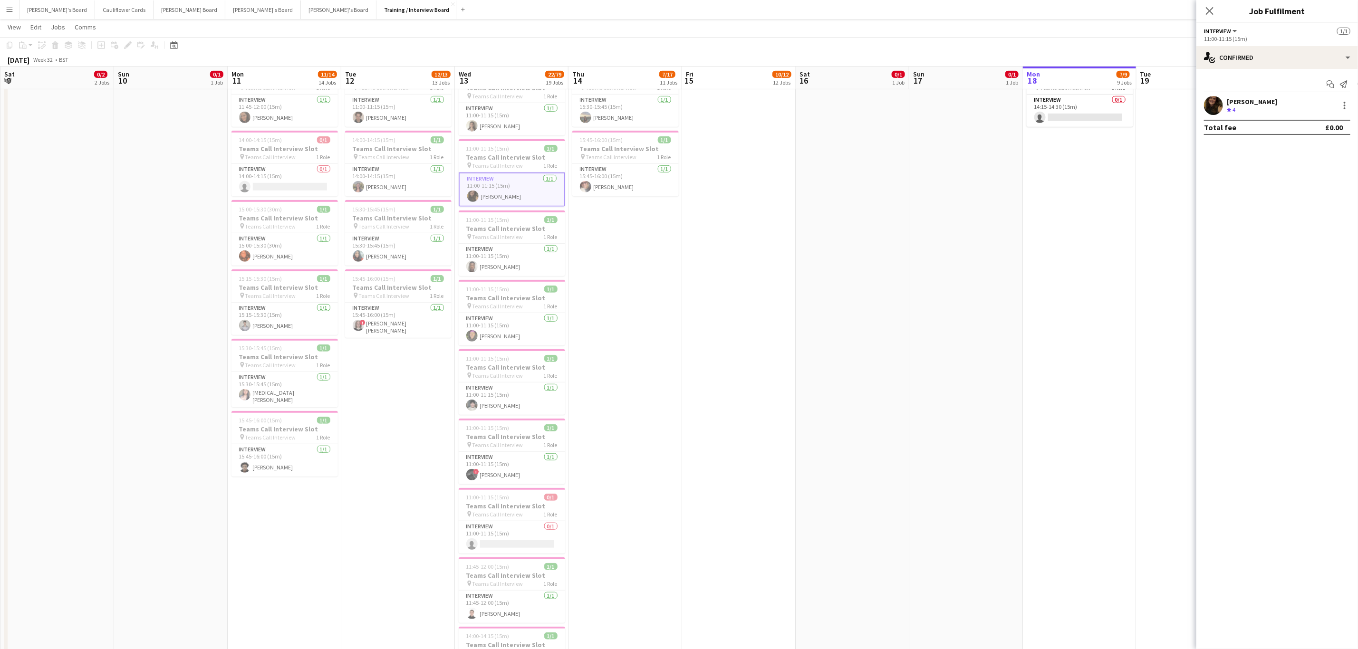
scroll to position [0, 207]
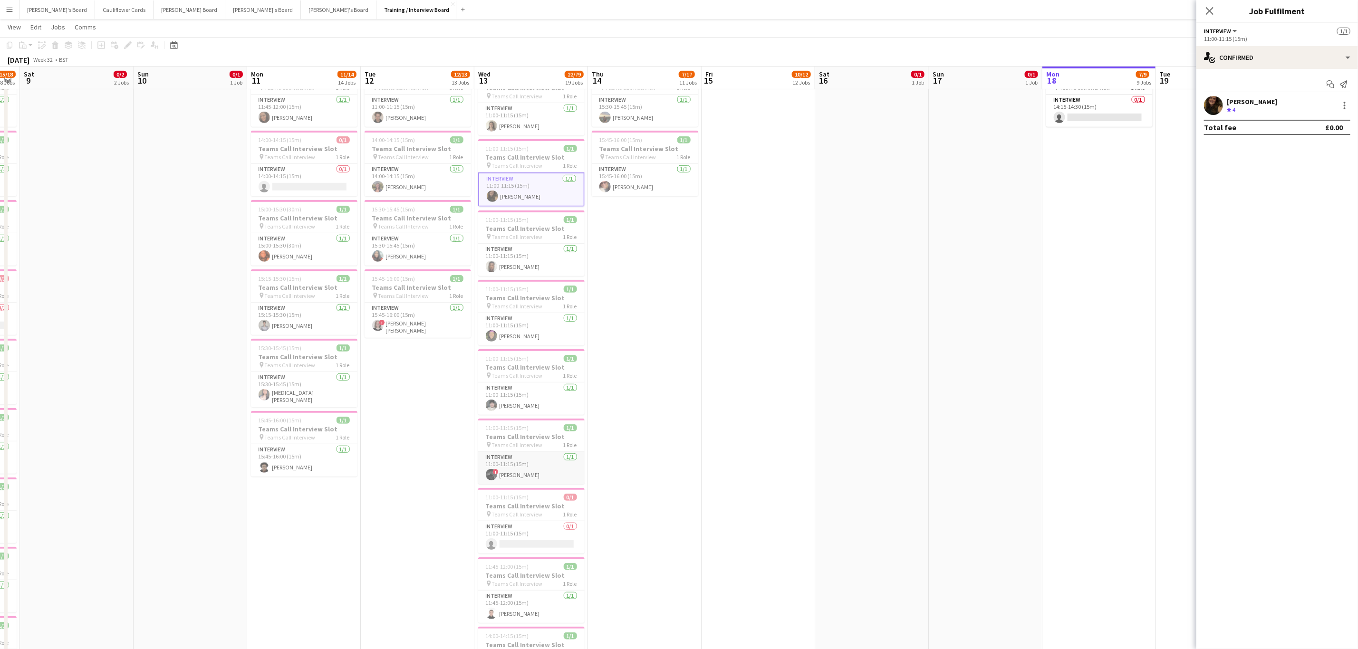
click at [548, 468] on app-card-role "Interview 1/1 11:00-11:15 (15m) ! Sam Ubhayakar" at bounding box center [531, 468] width 106 height 32
click at [1211, 112] on app-user-avatar at bounding box center [1213, 105] width 19 height 19
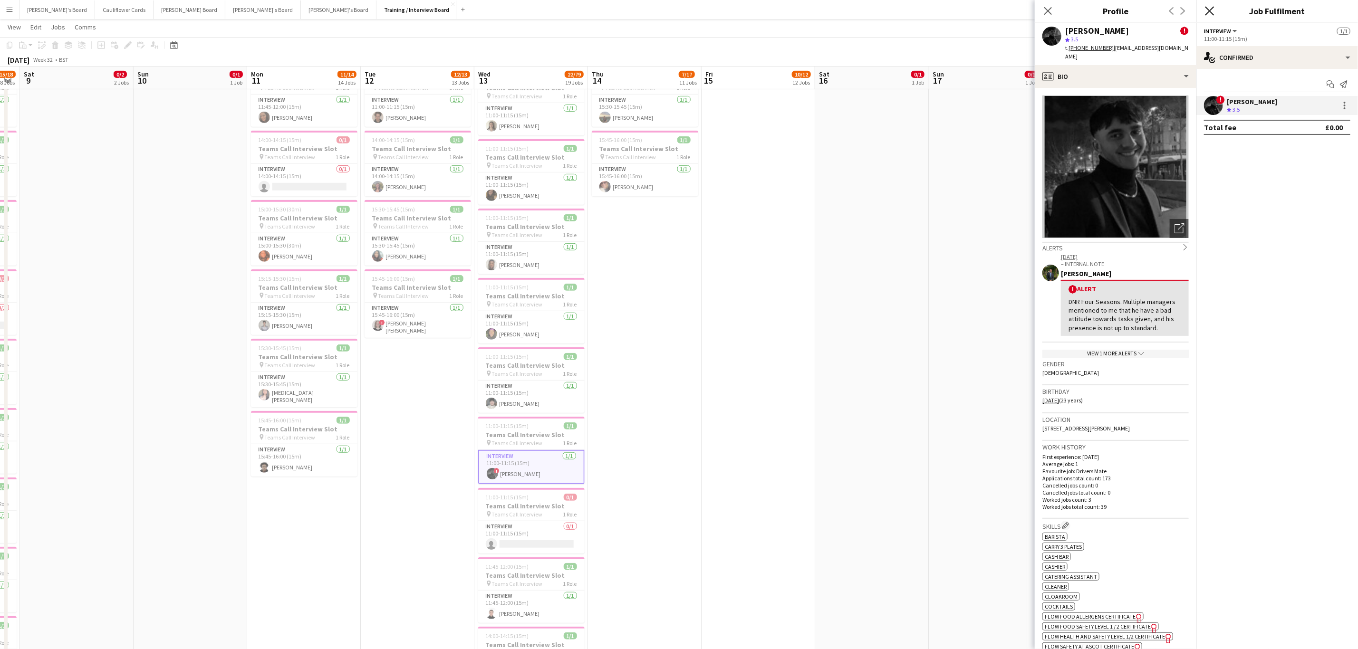
click at [1210, 11] on icon at bounding box center [1209, 10] width 9 height 9
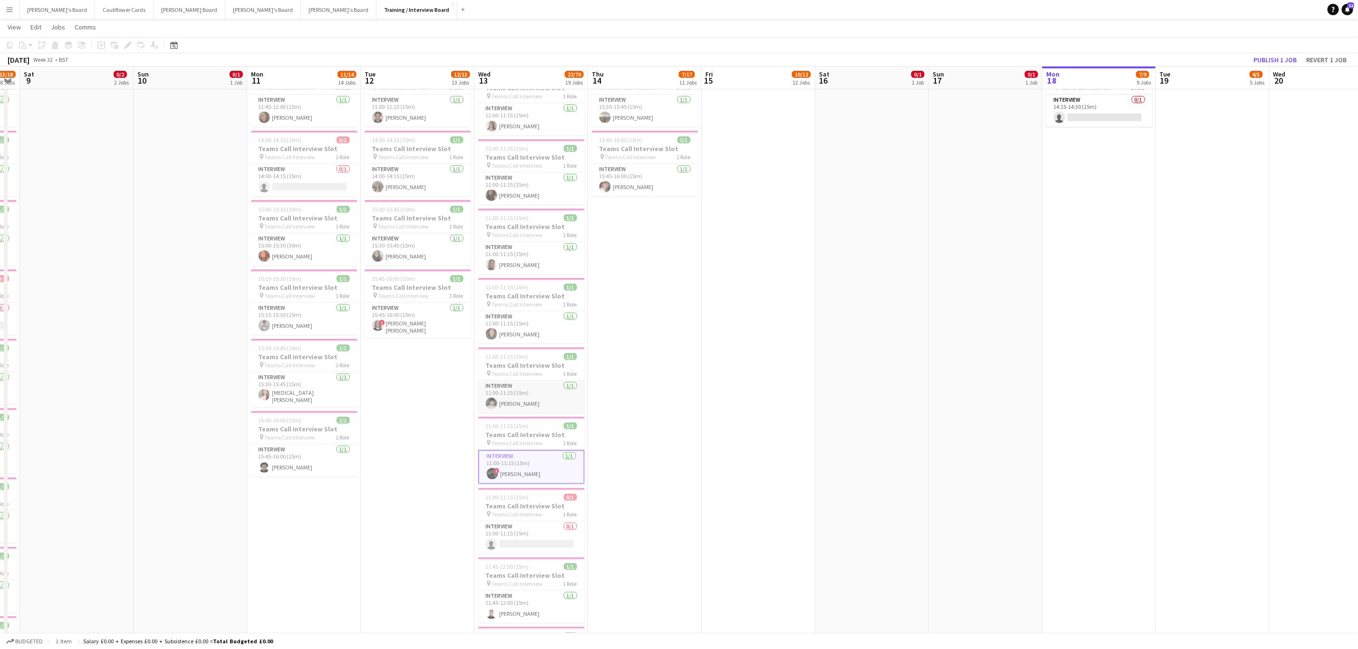
click at [535, 411] on app-card-role "Interview 1/1 11:00-11:15 (15m) Justin hageman" at bounding box center [531, 397] width 106 height 32
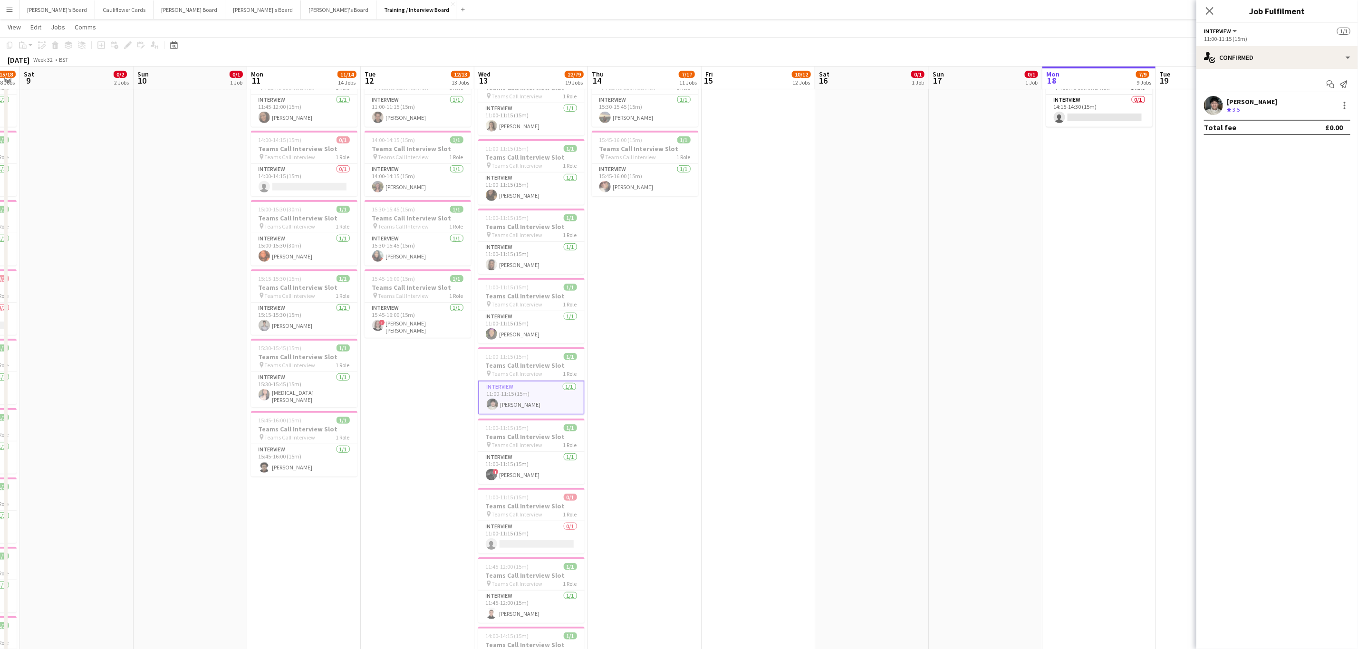
click at [1214, 110] on app-user-avatar at bounding box center [1213, 105] width 19 height 19
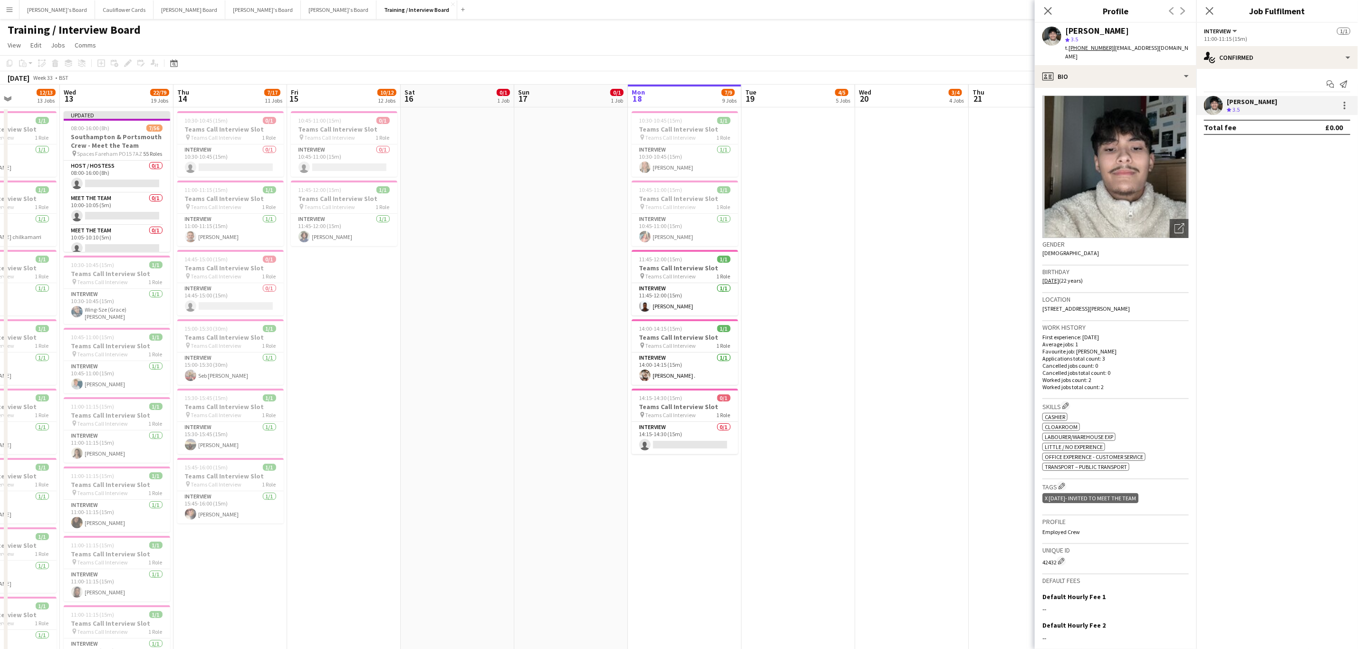
scroll to position [0, 281]
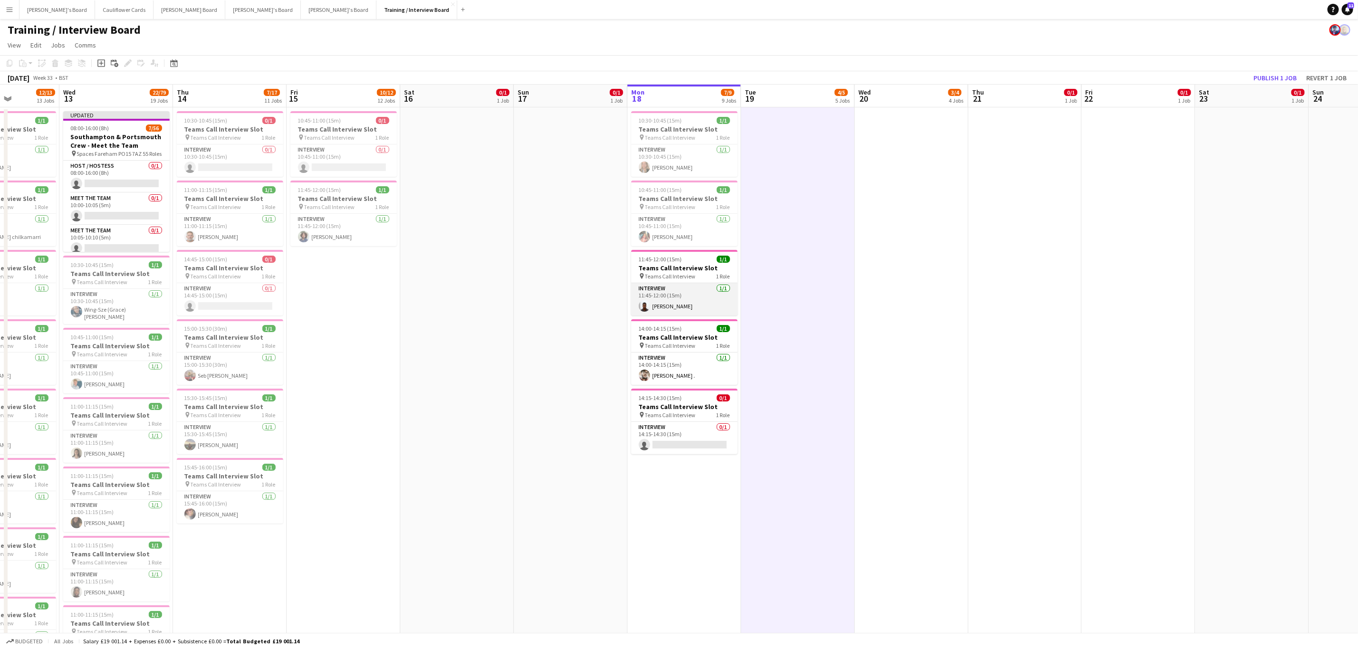
click at [699, 305] on app-card-role "Interview 1/1 11:45-12:00 (15m) Nana Costa" at bounding box center [684, 299] width 106 height 32
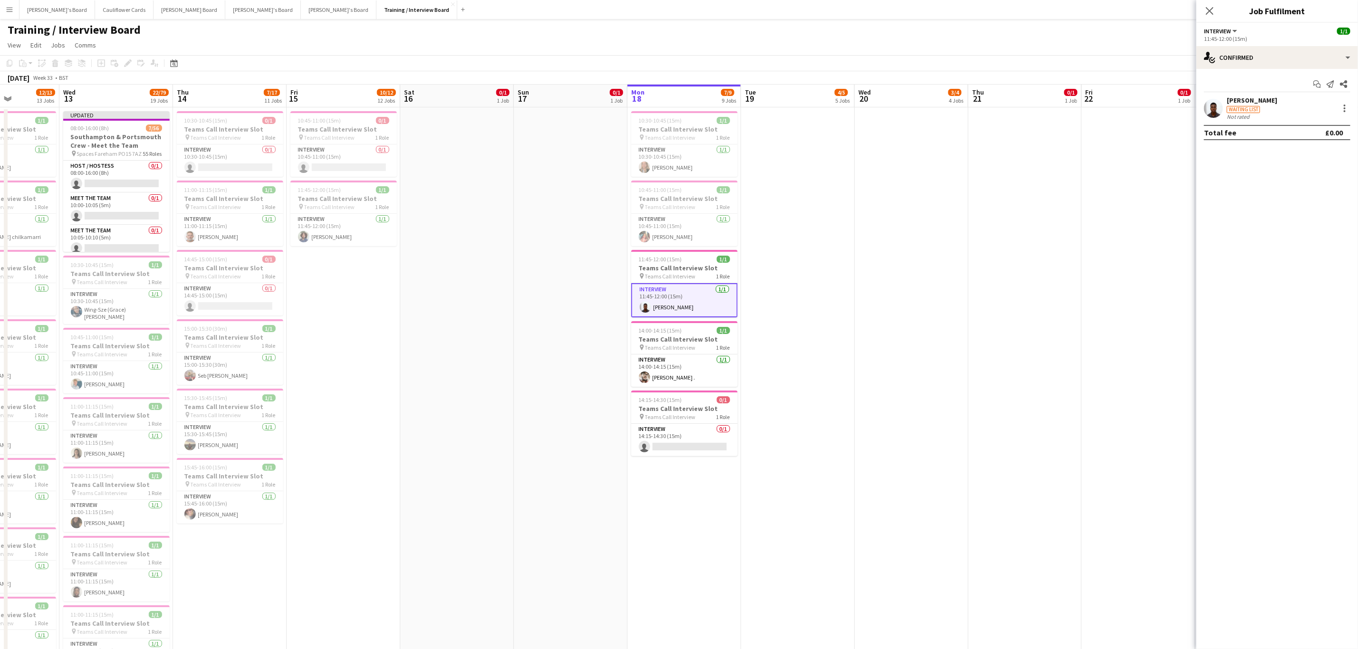
click at [1214, 113] on app-user-avatar at bounding box center [1213, 108] width 19 height 19
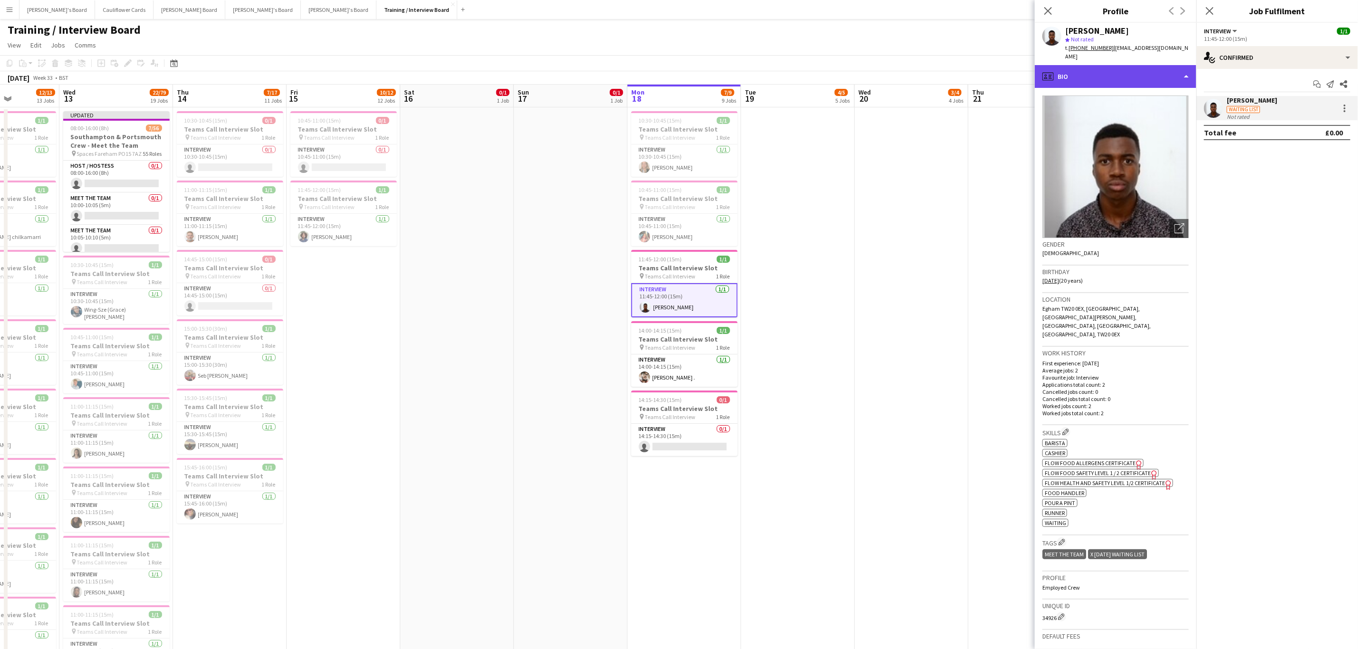
click at [1142, 65] on div "profile Bio" at bounding box center [1116, 76] width 162 height 23
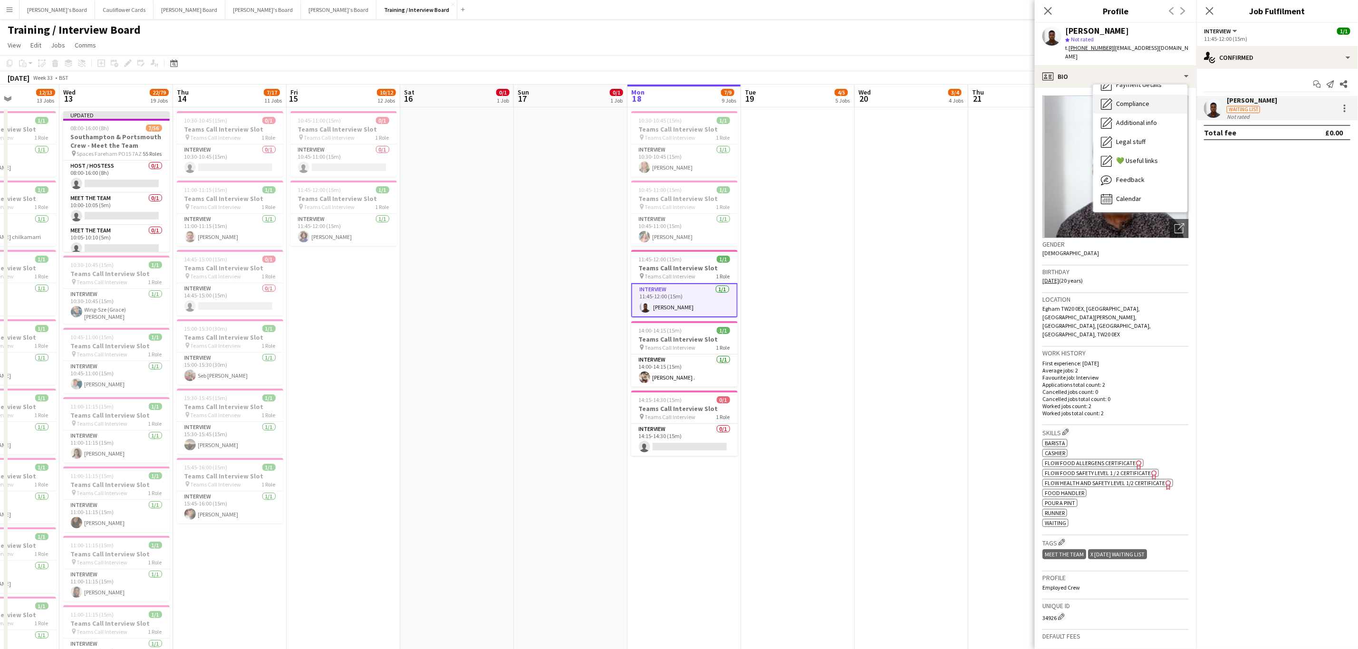
click at [1137, 100] on div "Compliance Compliance" at bounding box center [1140, 104] width 94 height 19
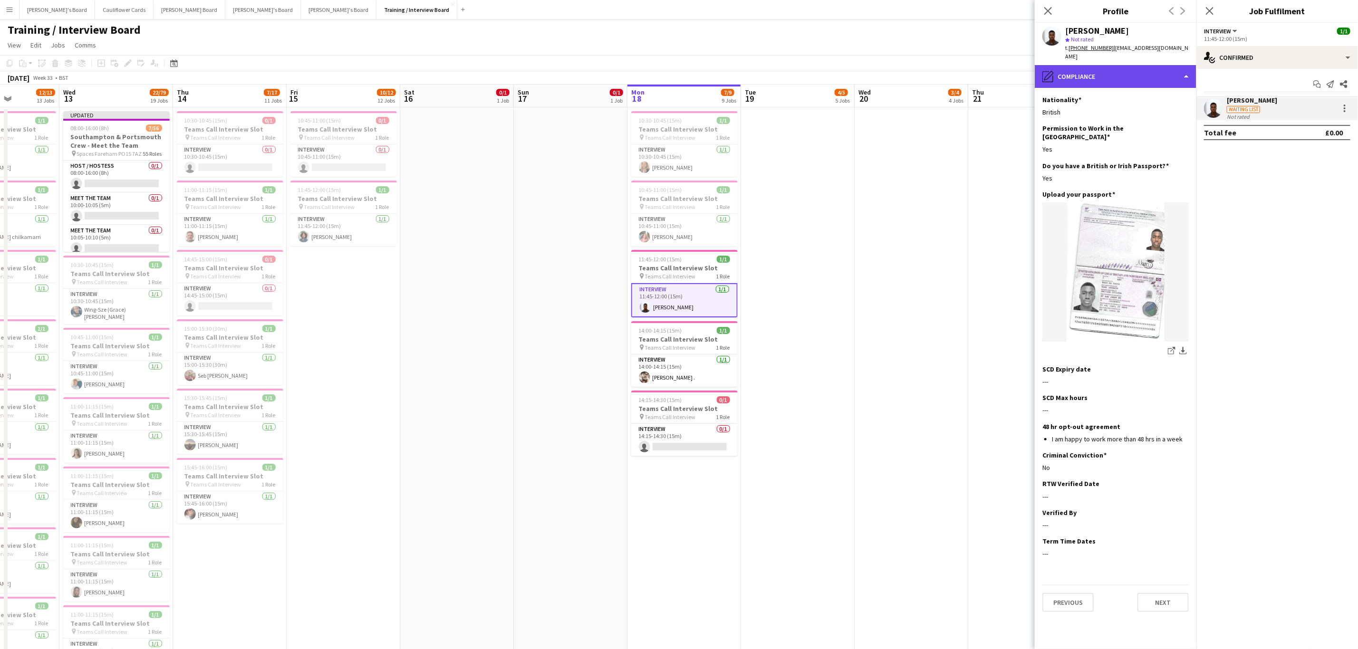
click at [1115, 65] on div "pencil4 Compliance" at bounding box center [1116, 76] width 162 height 23
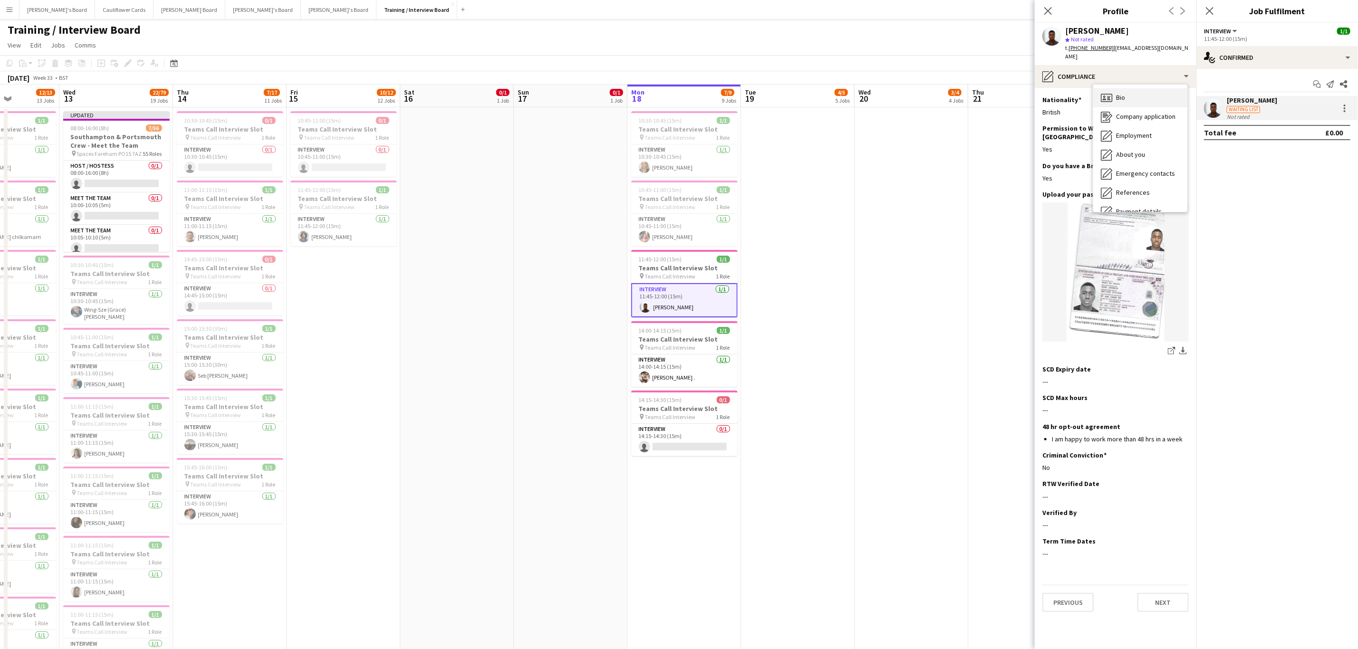
click at [1110, 88] on div "Bio Bio" at bounding box center [1140, 97] width 94 height 19
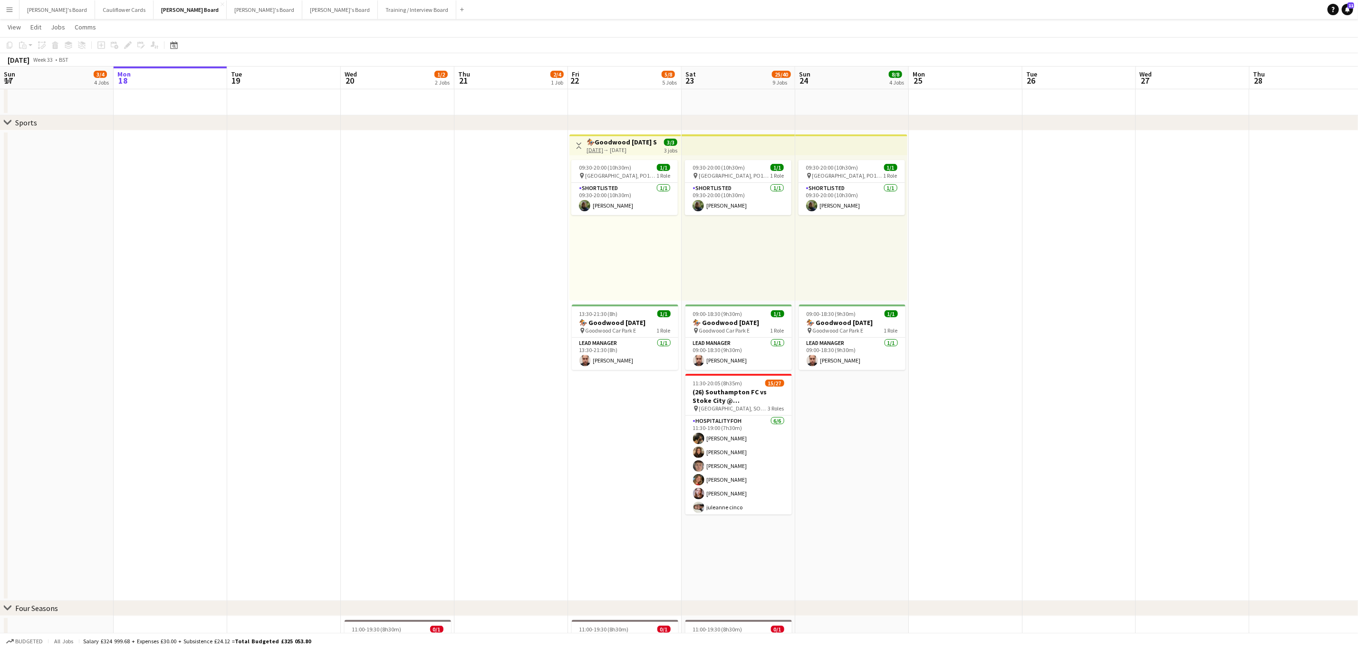
scroll to position [461, 0]
click at [734, 458] on app-card-role "Retail Kiosk 2I 2A 9/20 13:00-17:00 (4h) Courteney Gardner Pamela Bockarie ! Li…" at bounding box center [739, 386] width 106 height 294
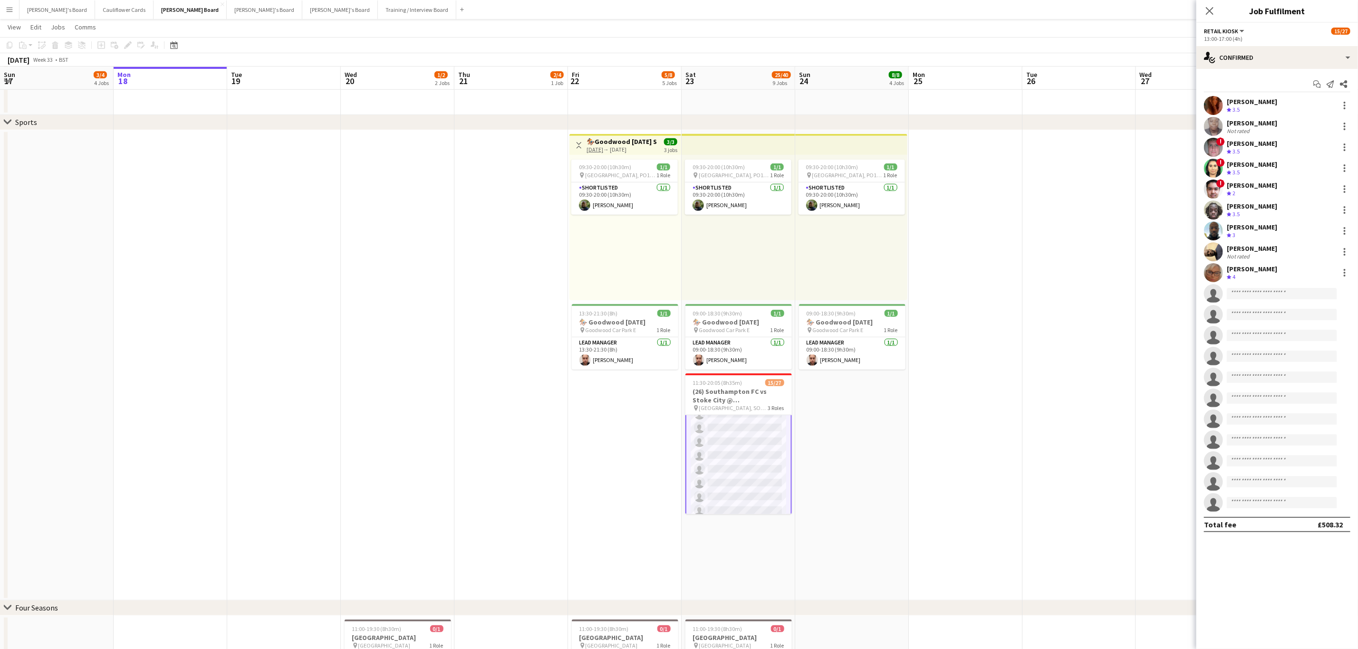
scroll to position [279, 0]
click at [1277, 60] on div "single-neutral-actions-check-2 Confirmed" at bounding box center [1278, 57] width 162 height 23
click at [1292, 100] on div "single-neutral-actions-share-1 Invited" at bounding box center [1309, 97] width 94 height 19
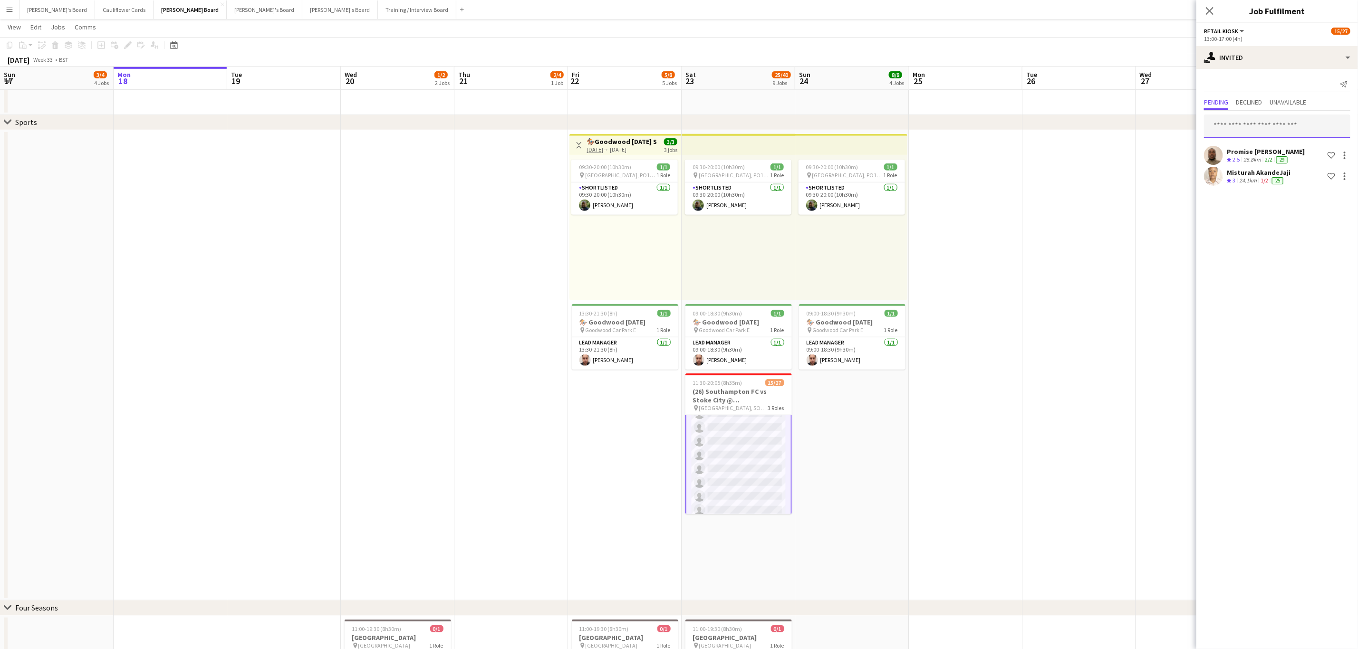
click at [1246, 122] on input "text" at bounding box center [1277, 127] width 146 height 24
type input "*"
type input "*****"
click at [1246, 169] on span "[PERSON_NAME]" at bounding box center [1239, 173] width 55 height 8
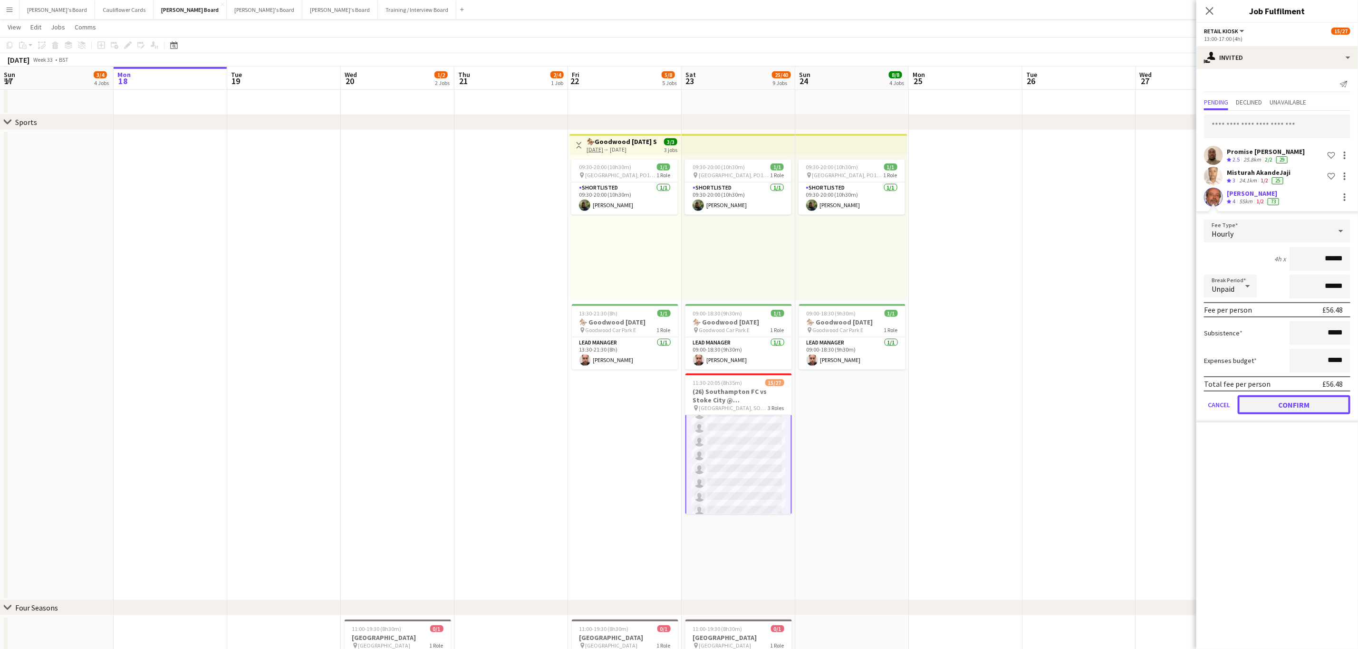
click at [1284, 402] on button "Confirm" at bounding box center [1294, 405] width 113 height 19
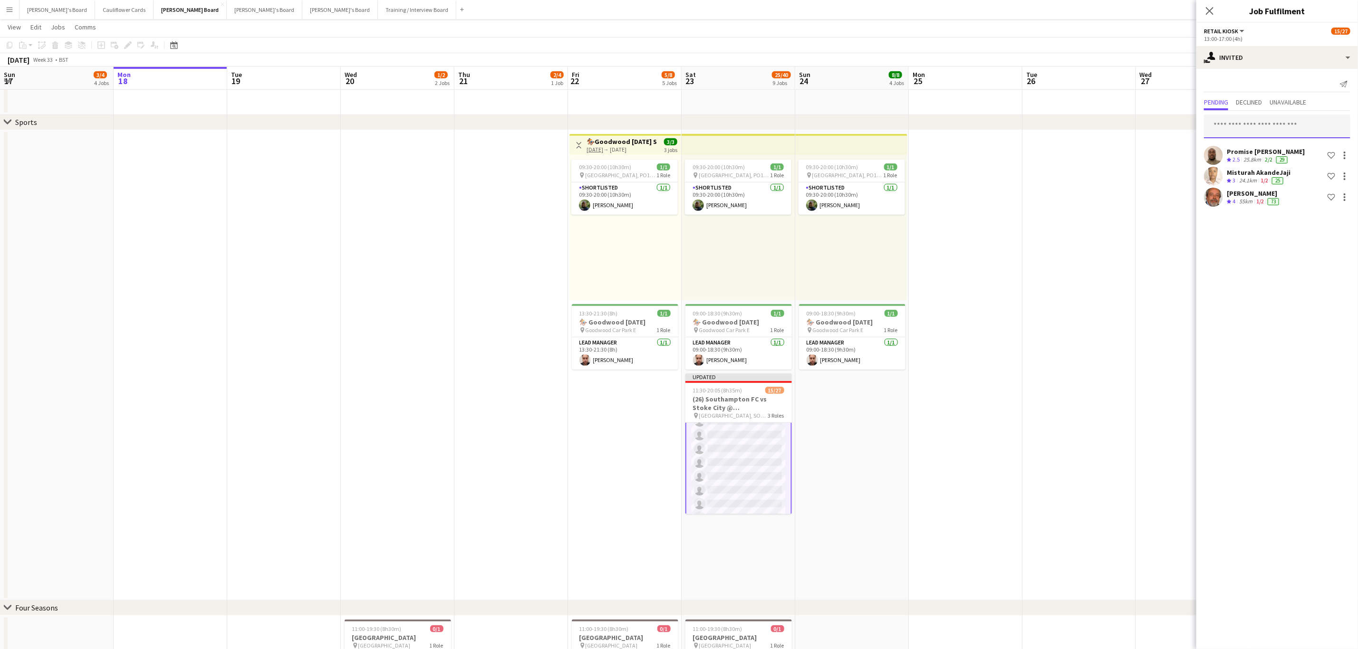
click at [1256, 132] on input "text" at bounding box center [1277, 127] width 146 height 24
type input "*"
type input "****"
click at [1231, 177] on span "zeelawson01@gmail.com" at bounding box center [1277, 181] width 131 height 8
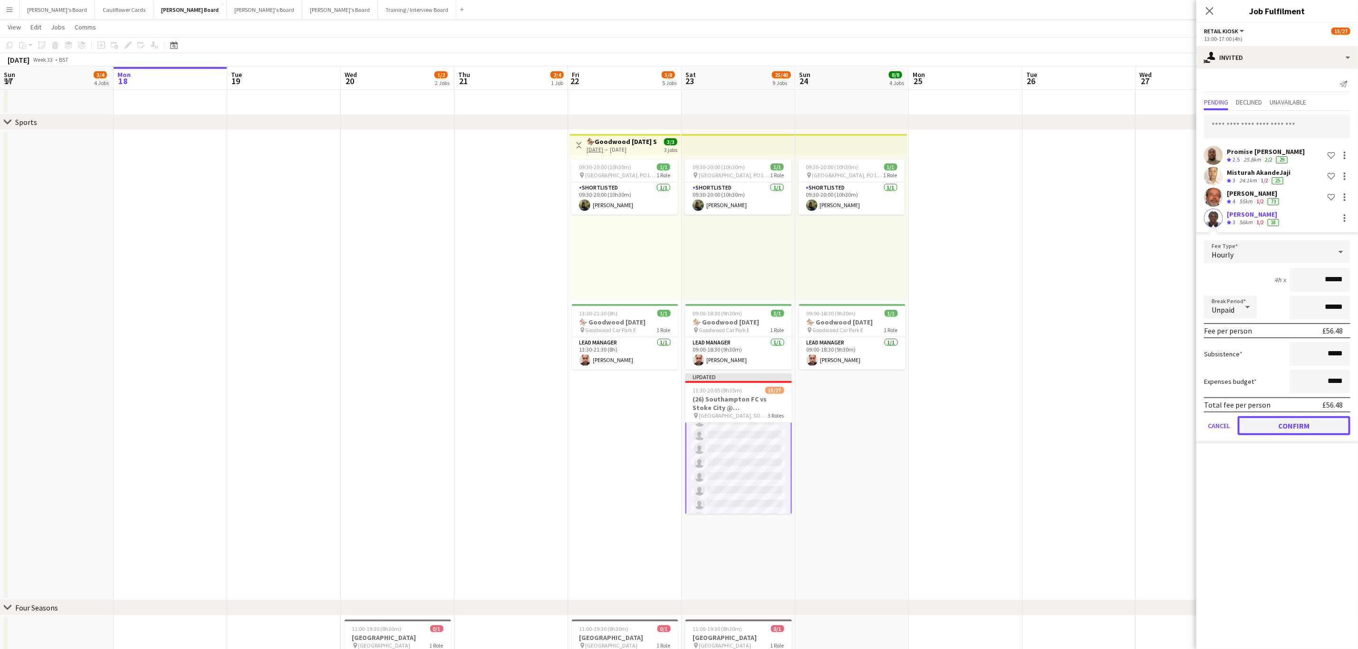
click at [1297, 425] on button "Confirm" at bounding box center [1294, 425] width 113 height 19
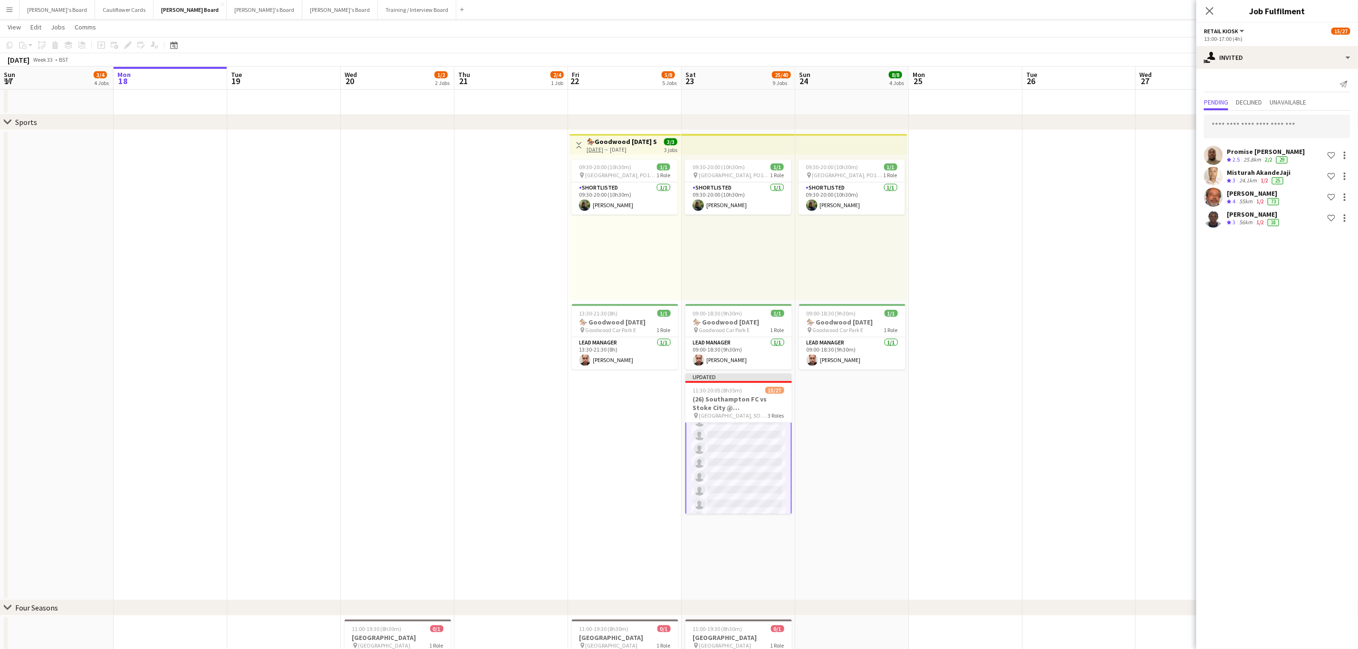
click at [1218, 221] on app-user-avatar at bounding box center [1213, 218] width 19 height 19
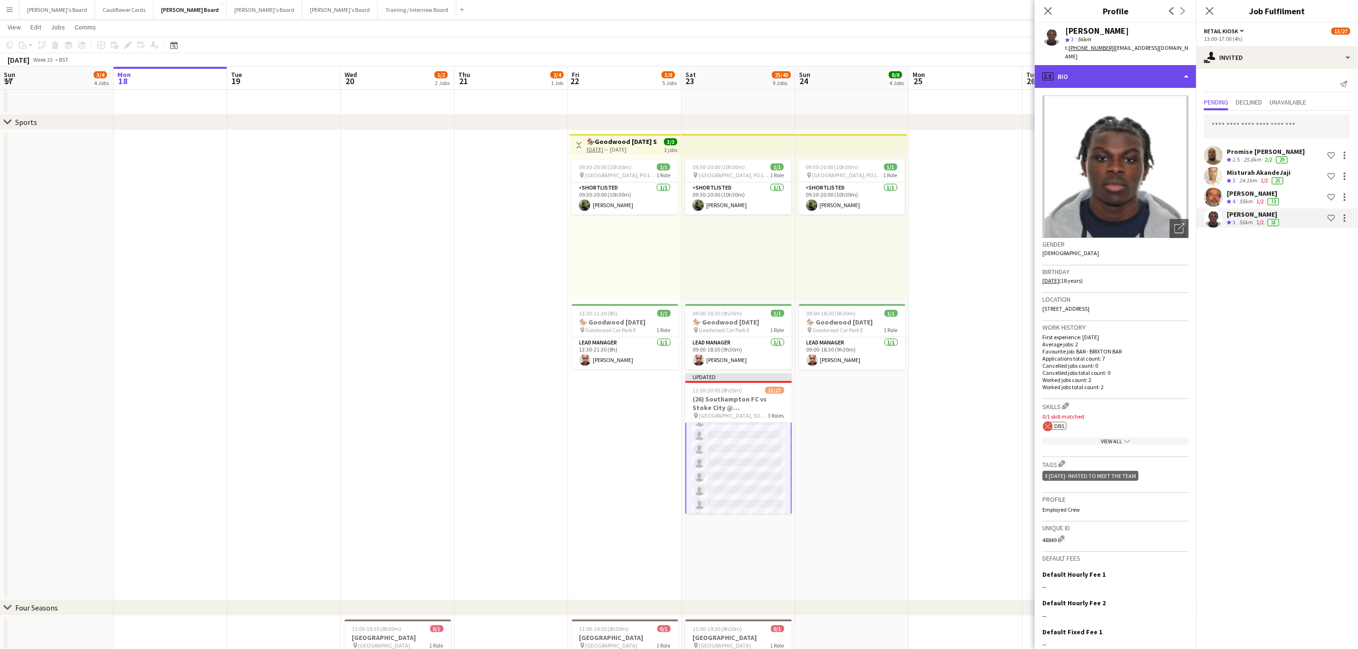
click at [1156, 65] on div "profile Bio" at bounding box center [1116, 76] width 162 height 23
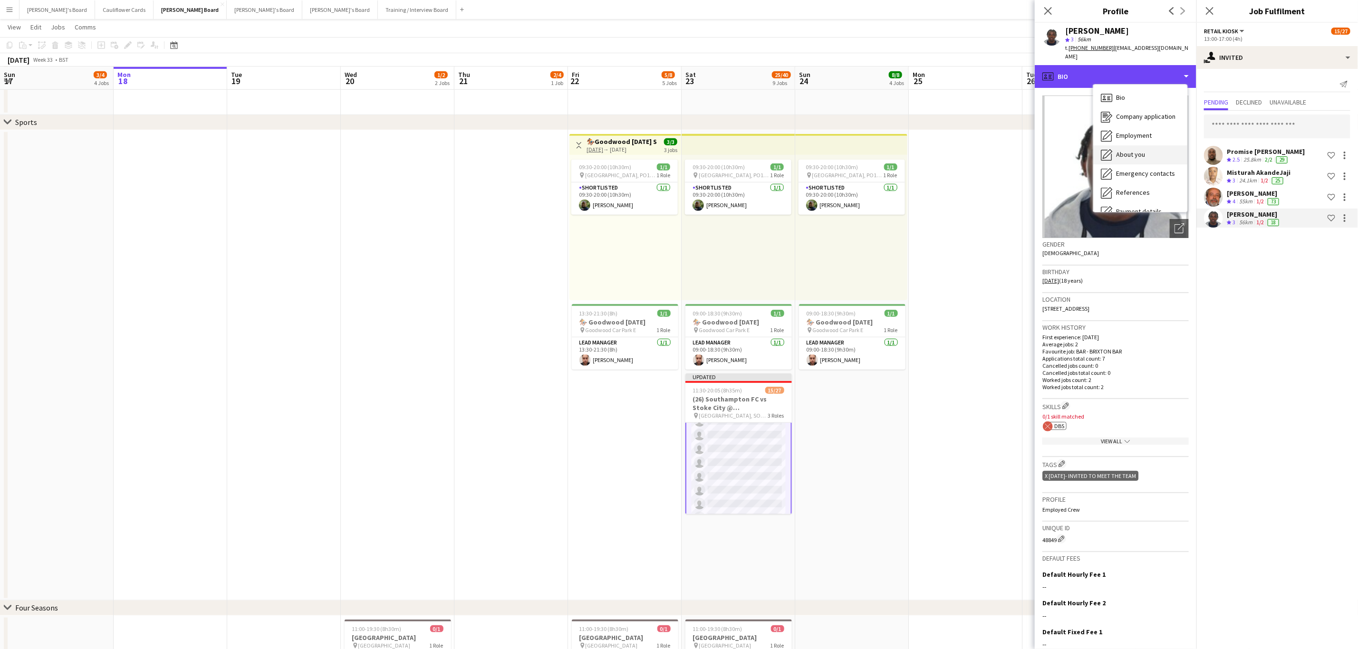
scroll to position [127, 0]
click at [1135, 175] on span "Feedback" at bounding box center [1130, 179] width 29 height 9
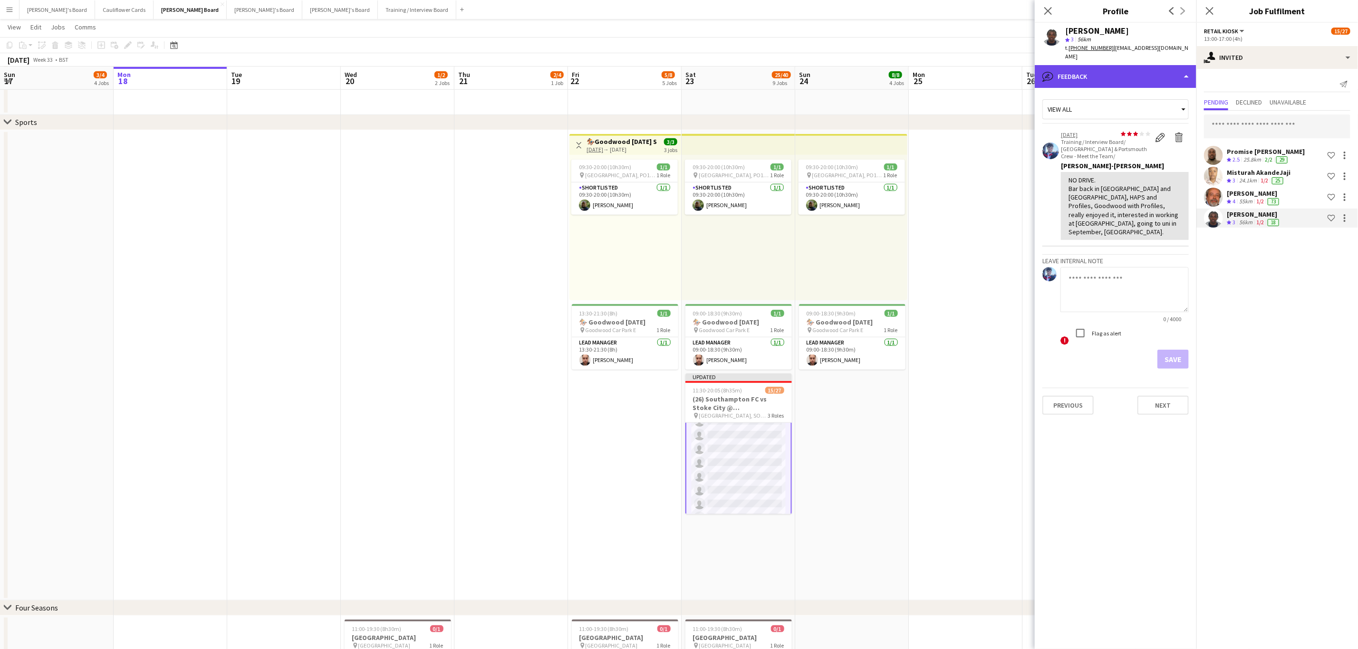
click at [1167, 74] on div "bubble-pencil Feedback" at bounding box center [1116, 76] width 162 height 23
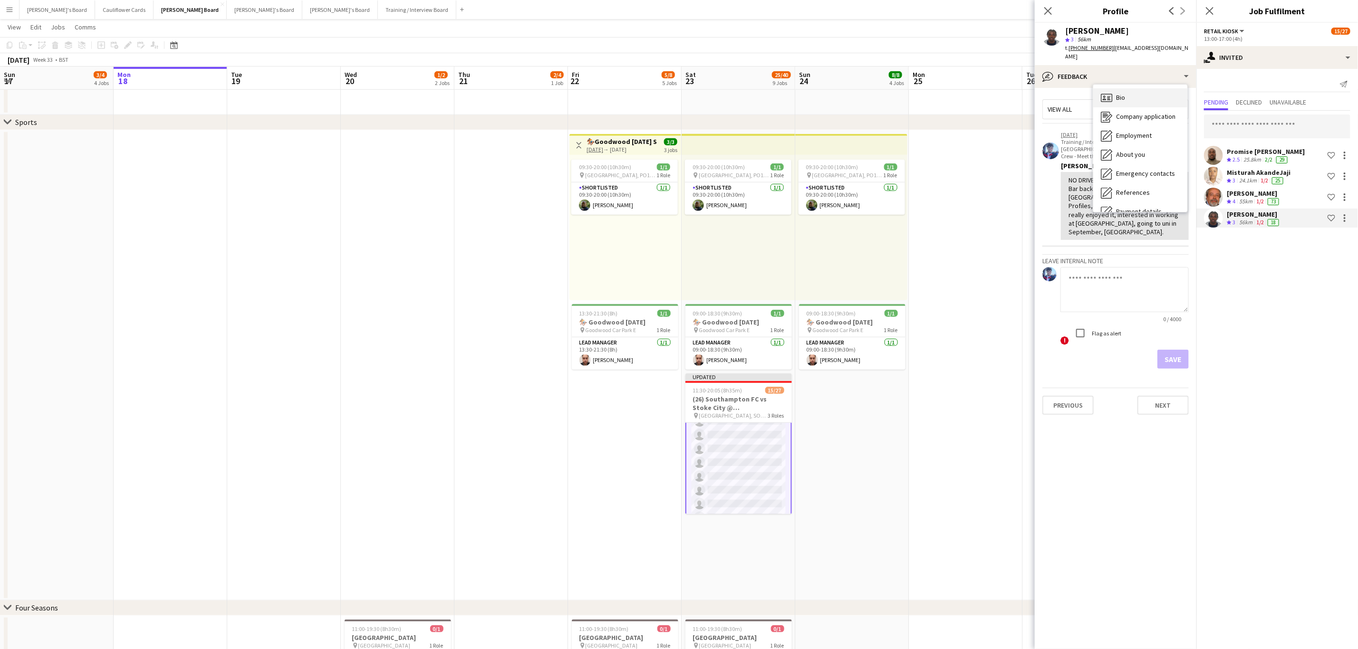
click at [1134, 93] on div "Bio Bio" at bounding box center [1140, 97] width 94 height 19
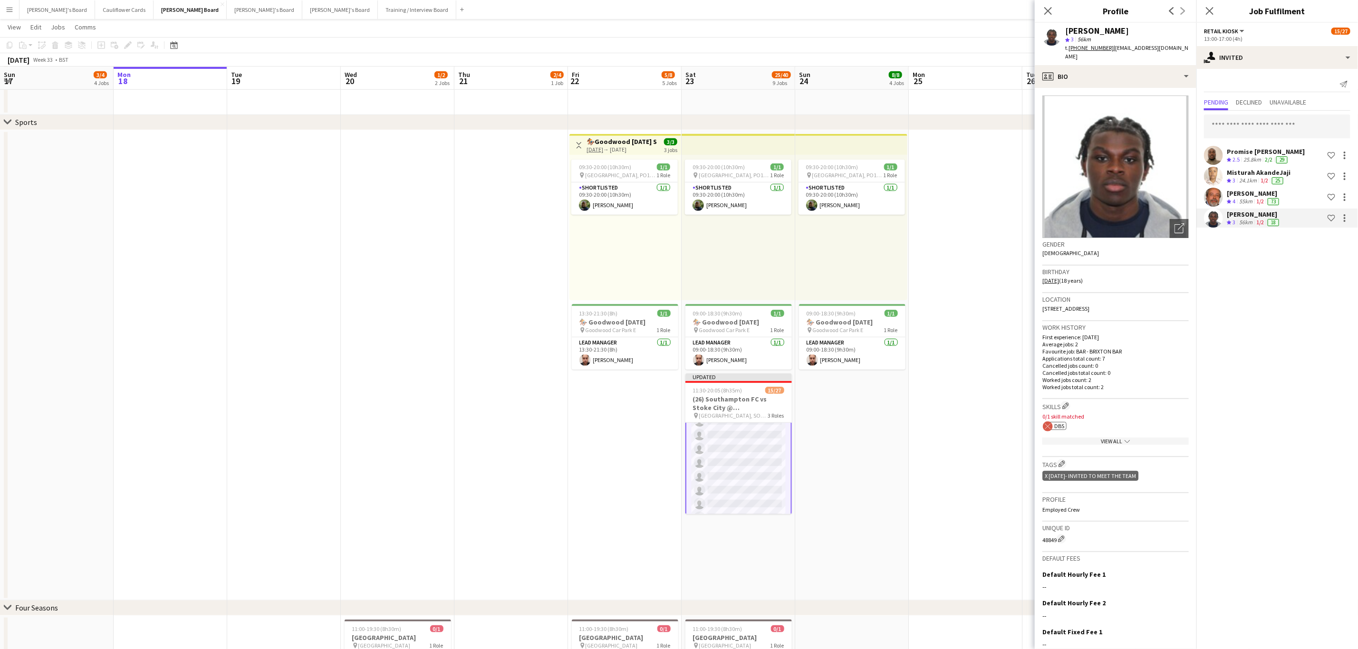
click at [1277, 320] on mat-expansion-panel "user-plus Invited Send notification Pending Declined Unavailable Promise Ugo Nw…" at bounding box center [1278, 359] width 162 height 580
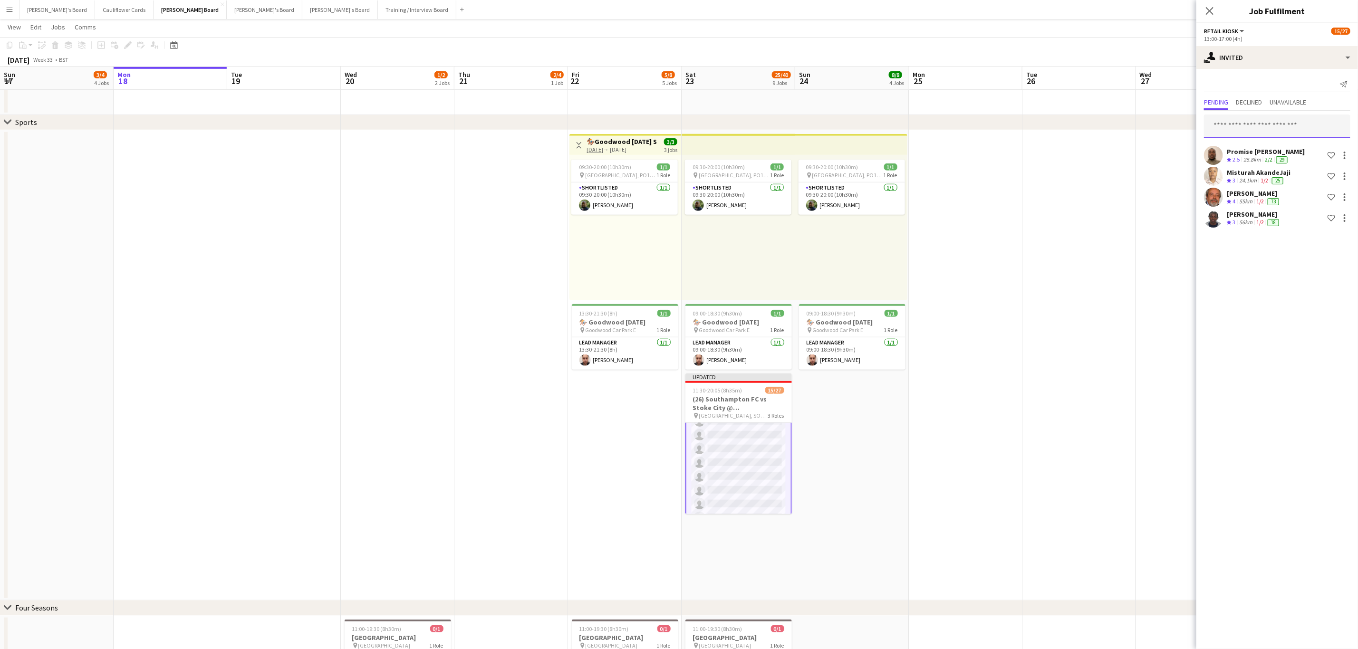
click at [1275, 127] on input "text" at bounding box center [1277, 127] width 146 height 24
click at [1207, 122] on input "******" at bounding box center [1277, 127] width 146 height 24
click at [1265, 132] on input "******" at bounding box center [1277, 127] width 146 height 24
type input "*"
paste input "**********"
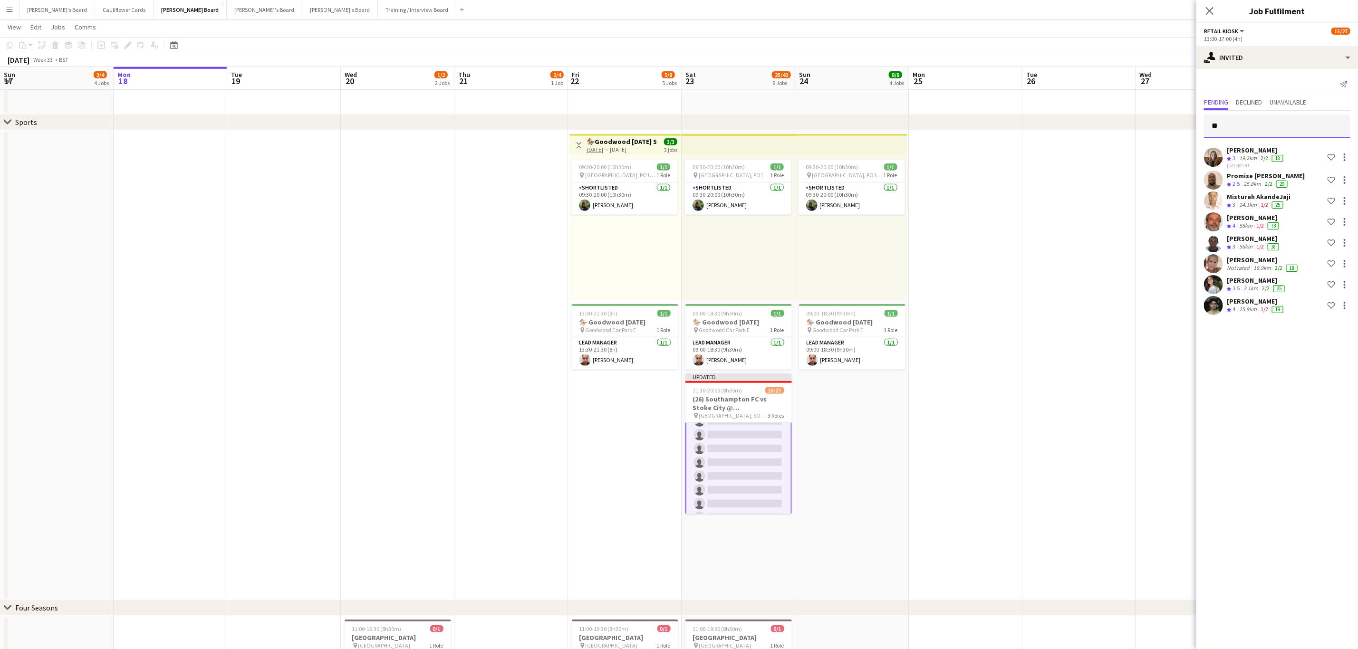
type input "*"
click at [1237, 133] on input "**" at bounding box center [1277, 127] width 146 height 24
type input "*****"
click at [1243, 182] on span "[EMAIL_ADDRESS][DOMAIN_NAME]" at bounding box center [1277, 181] width 131 height 8
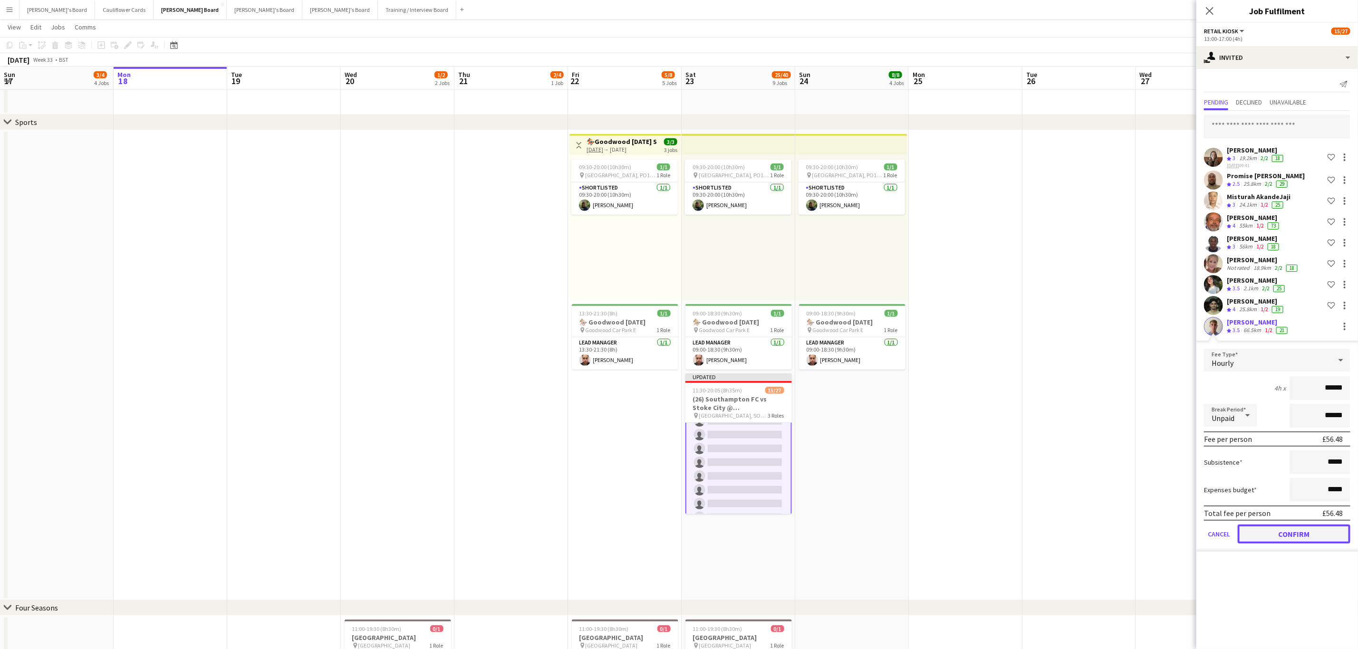
click at [1297, 535] on button "Confirm" at bounding box center [1294, 534] width 113 height 19
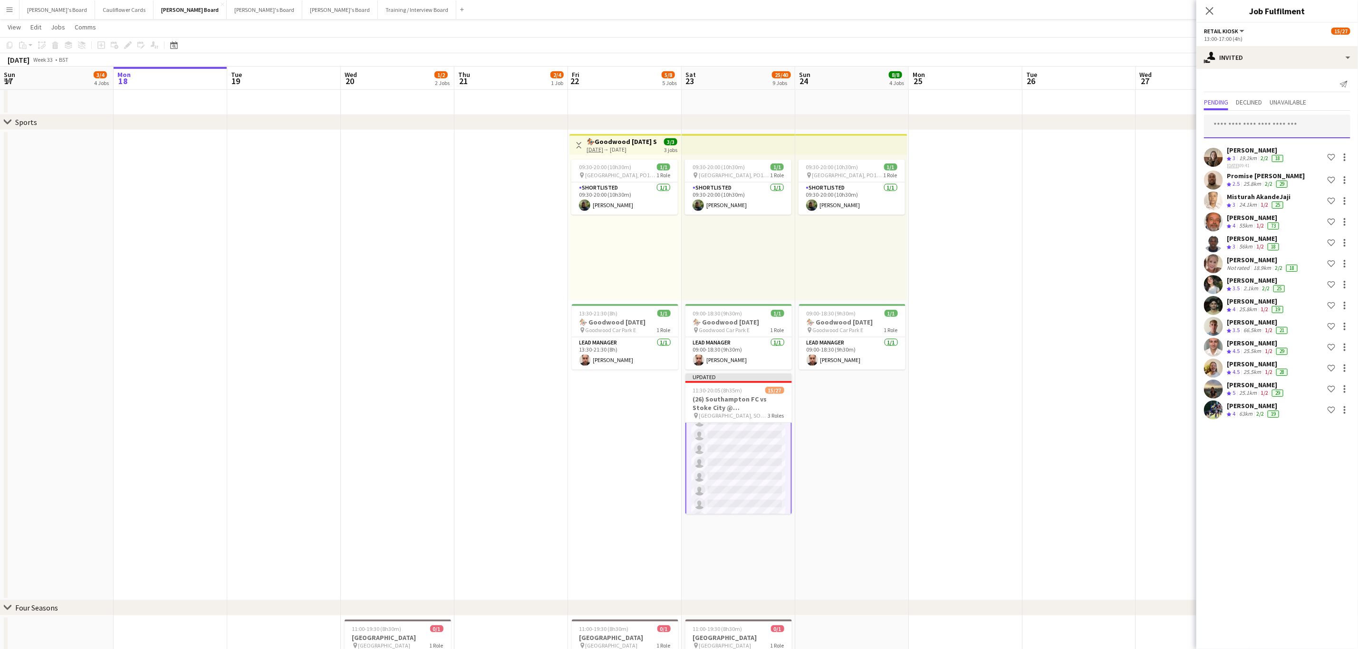
click at [1291, 122] on input "text" at bounding box center [1277, 127] width 146 height 24
type input "*********"
click at [1277, 163] on mat-option "Andrew Doyle Active andymiguel3.14@gmail.com" at bounding box center [1278, 154] width 146 height 23
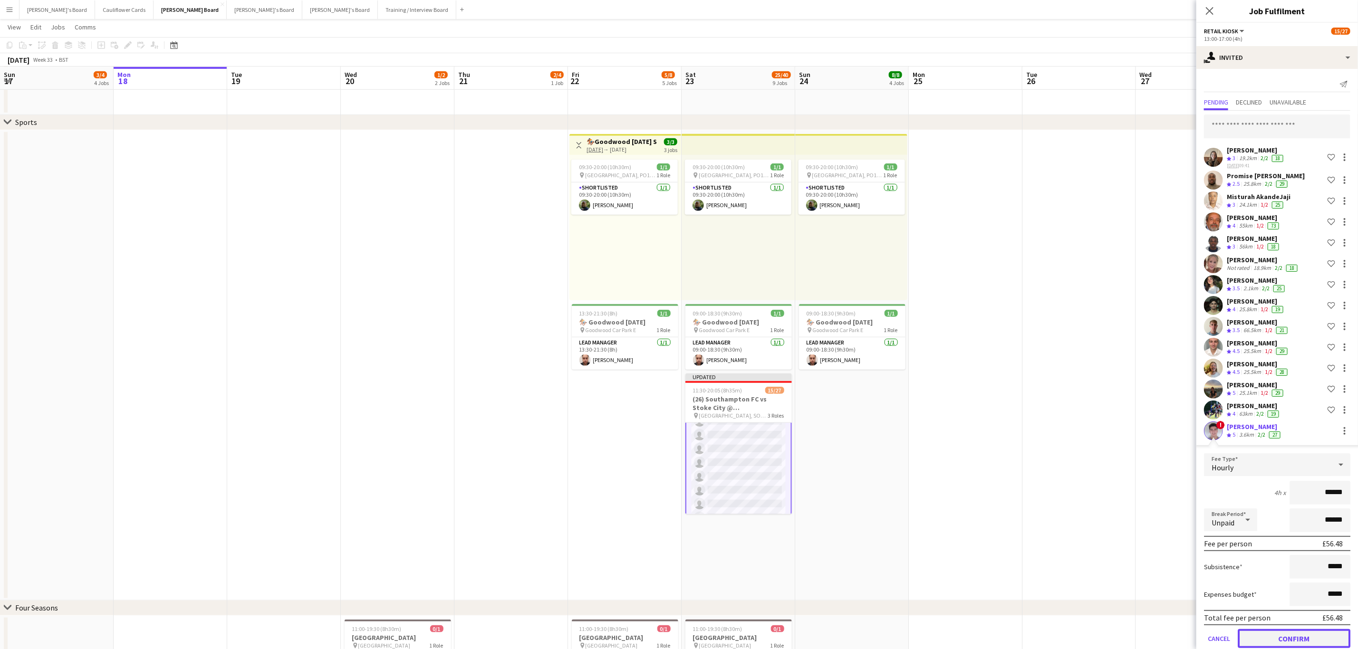
click at [1275, 639] on button "Confirm" at bounding box center [1294, 638] width 113 height 19
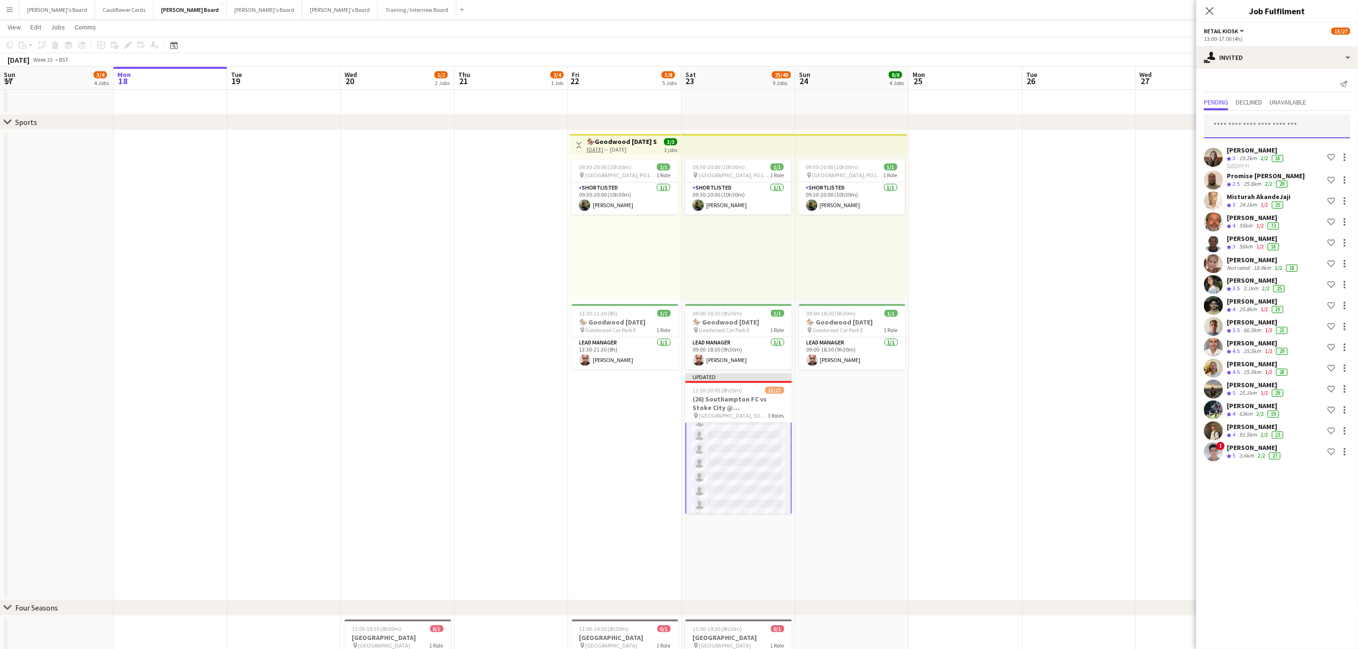
click at [1274, 121] on input "text" at bounding box center [1277, 127] width 146 height 24
type input "**********"
click at [1268, 154] on span "[EMAIL_ADDRESS][DOMAIN_NAME]" at bounding box center [1277, 158] width 131 height 8
click at [1288, 628] on mat-expansion-panel "user-plus Invited Send notification Pending Declined Unavailable Chloe Kirkham …" at bounding box center [1278, 359] width 162 height 580
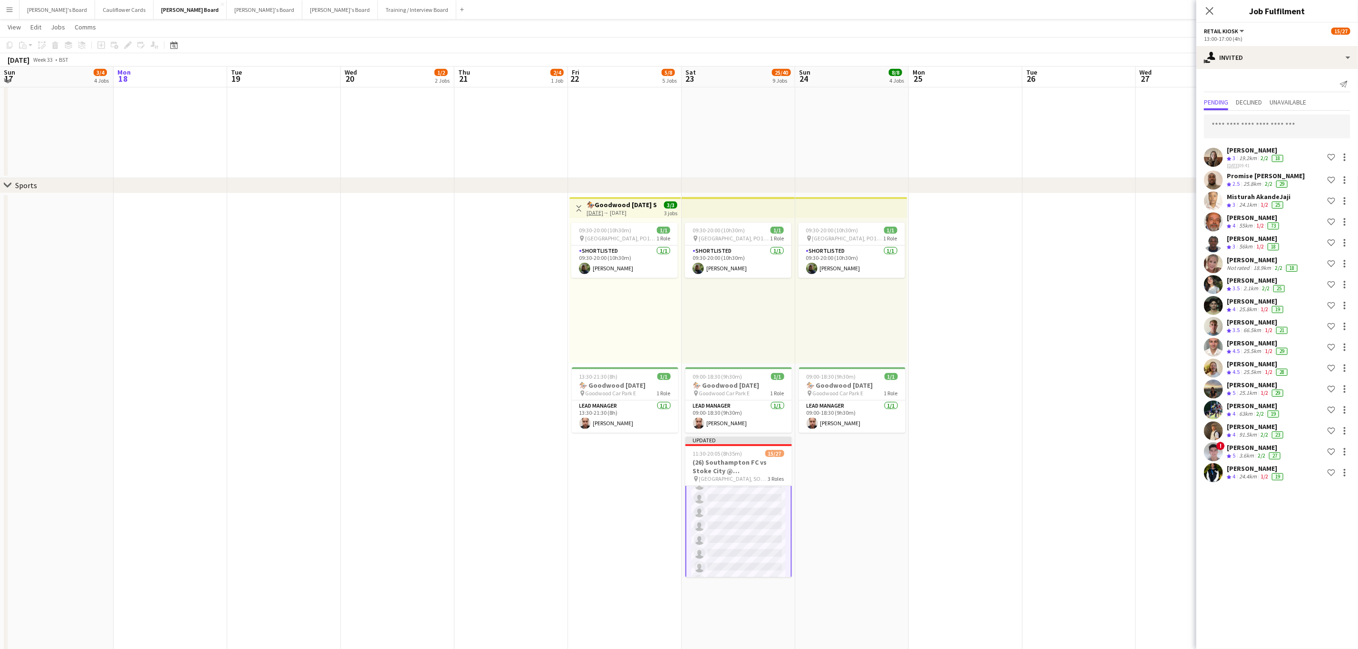
scroll to position [396, 0]
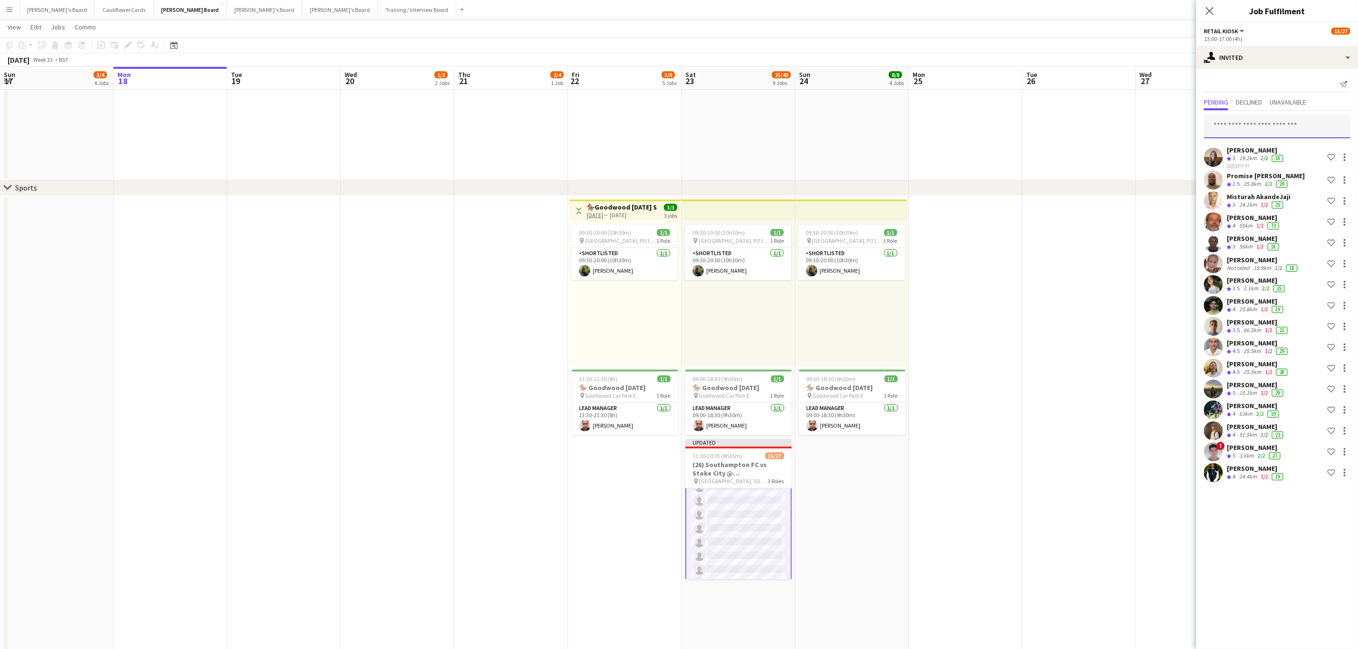
click at [1285, 133] on input "text" at bounding box center [1277, 127] width 146 height 24
type input "**********"
click at [1268, 148] on span "Benjamin Powell Active" at bounding box center [1277, 150] width 131 height 8
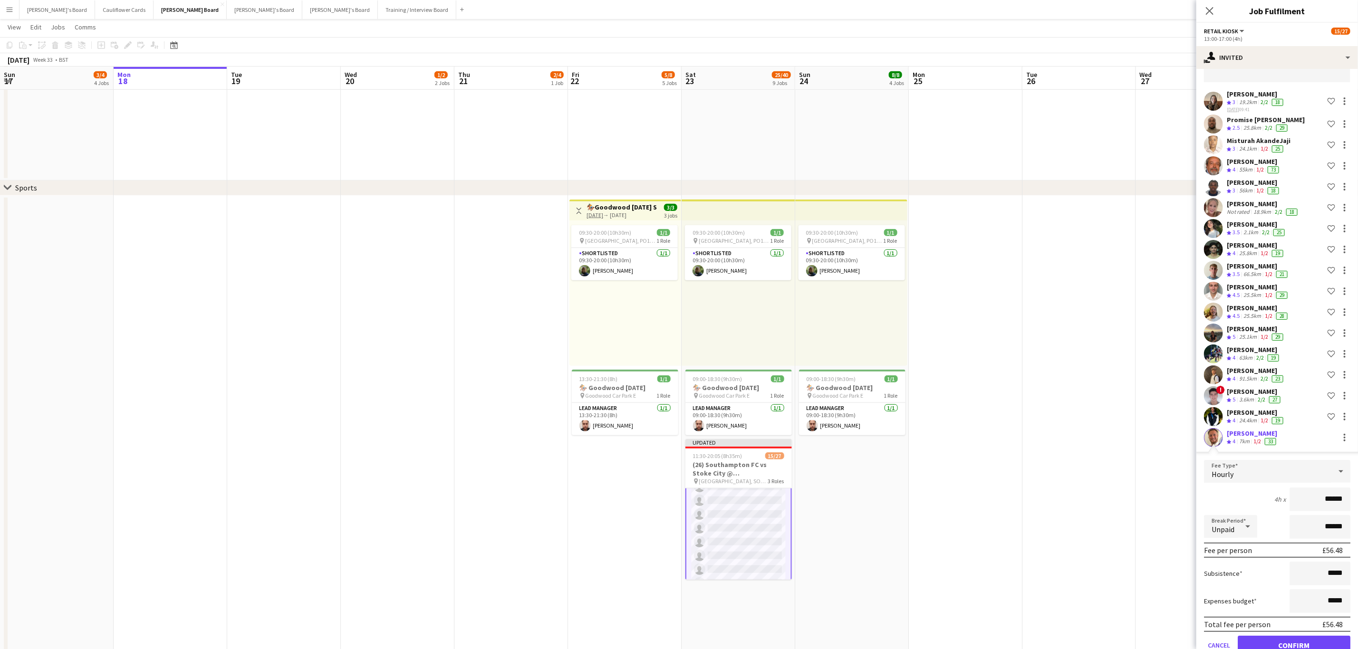
scroll to position [77, 0]
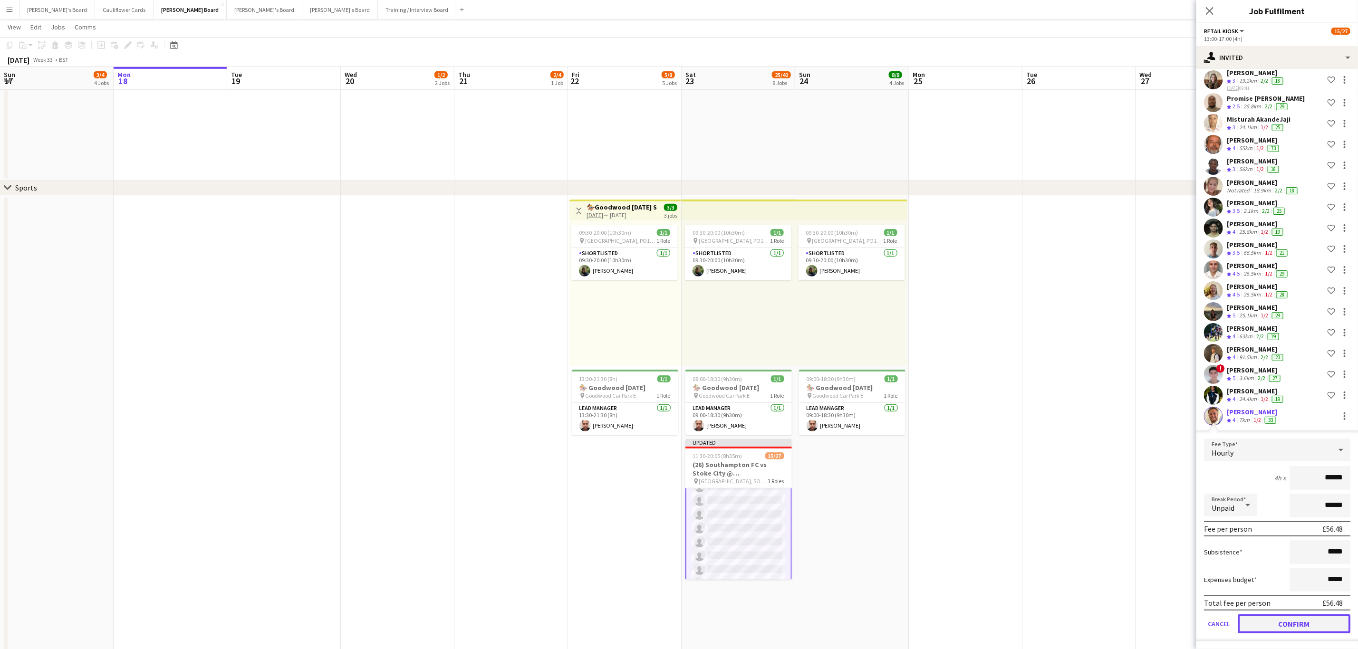
click at [1269, 622] on button "Confirm" at bounding box center [1294, 624] width 113 height 19
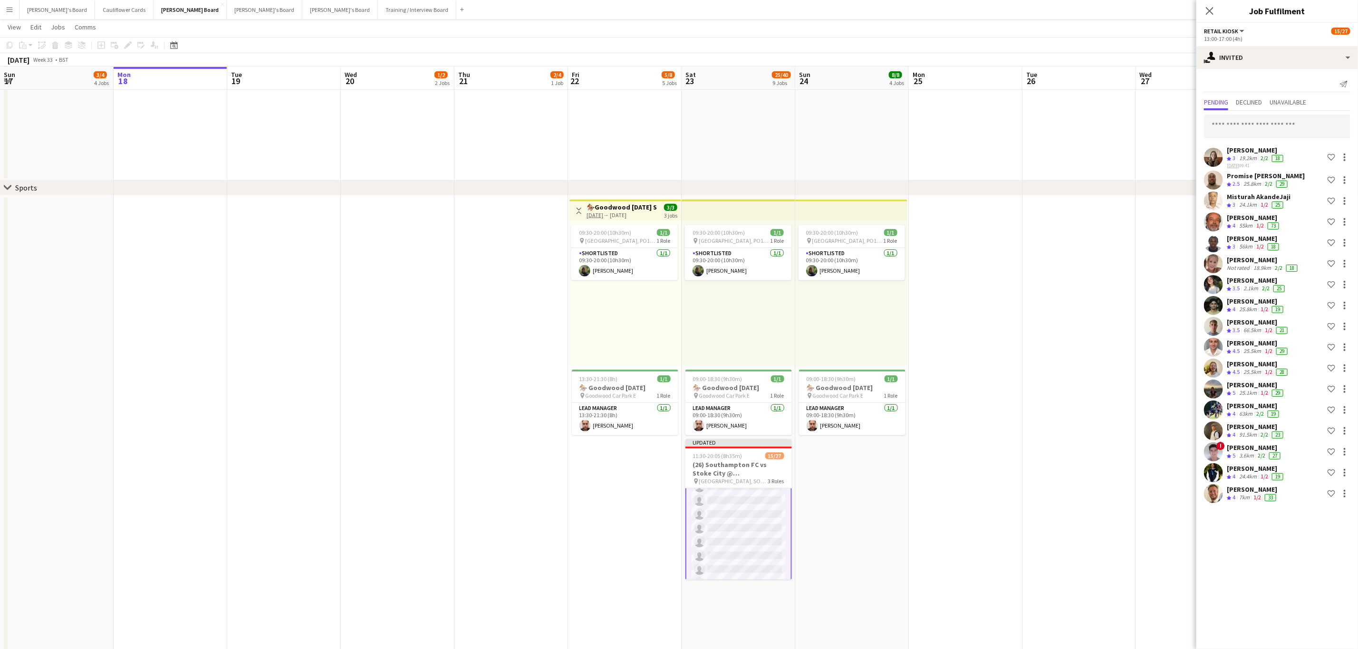
scroll to position [0, 0]
click at [1237, 133] on input "text" at bounding box center [1277, 127] width 146 height 24
type input "**********"
click at [1253, 151] on span "[PERSON_NAME]" at bounding box center [1239, 150] width 55 height 8
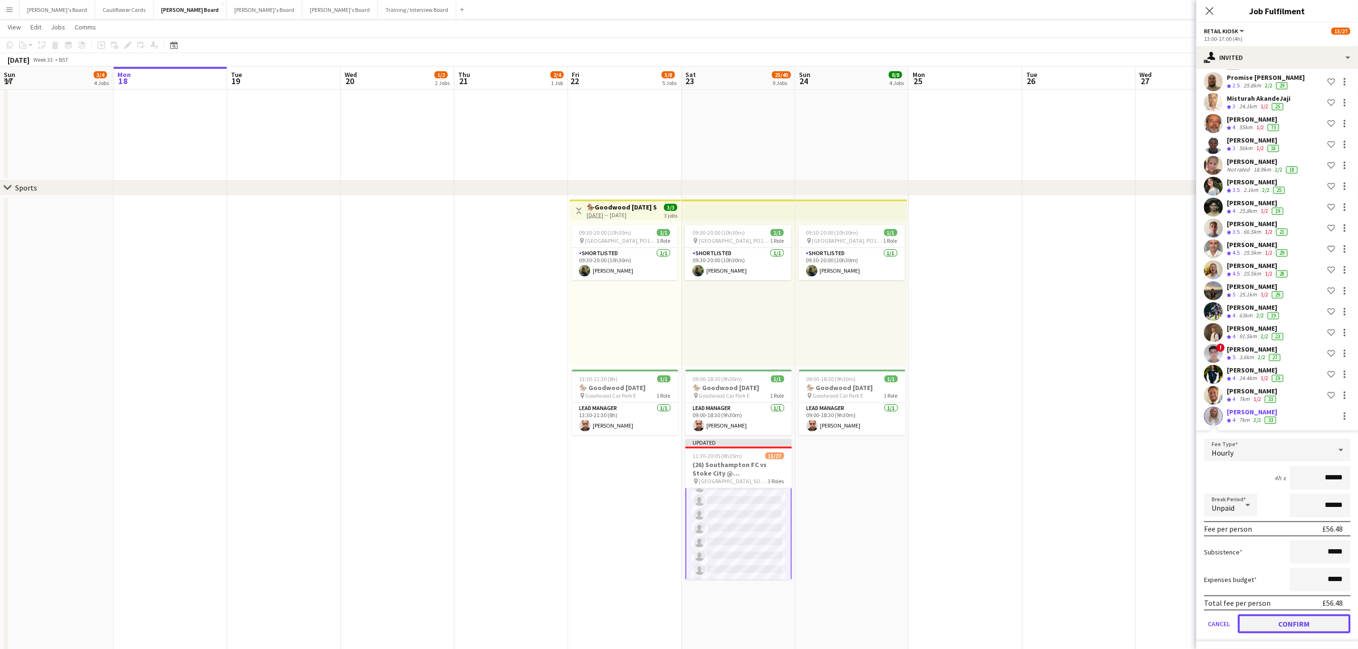
click at [1284, 617] on button "Confirm" at bounding box center [1294, 624] width 113 height 19
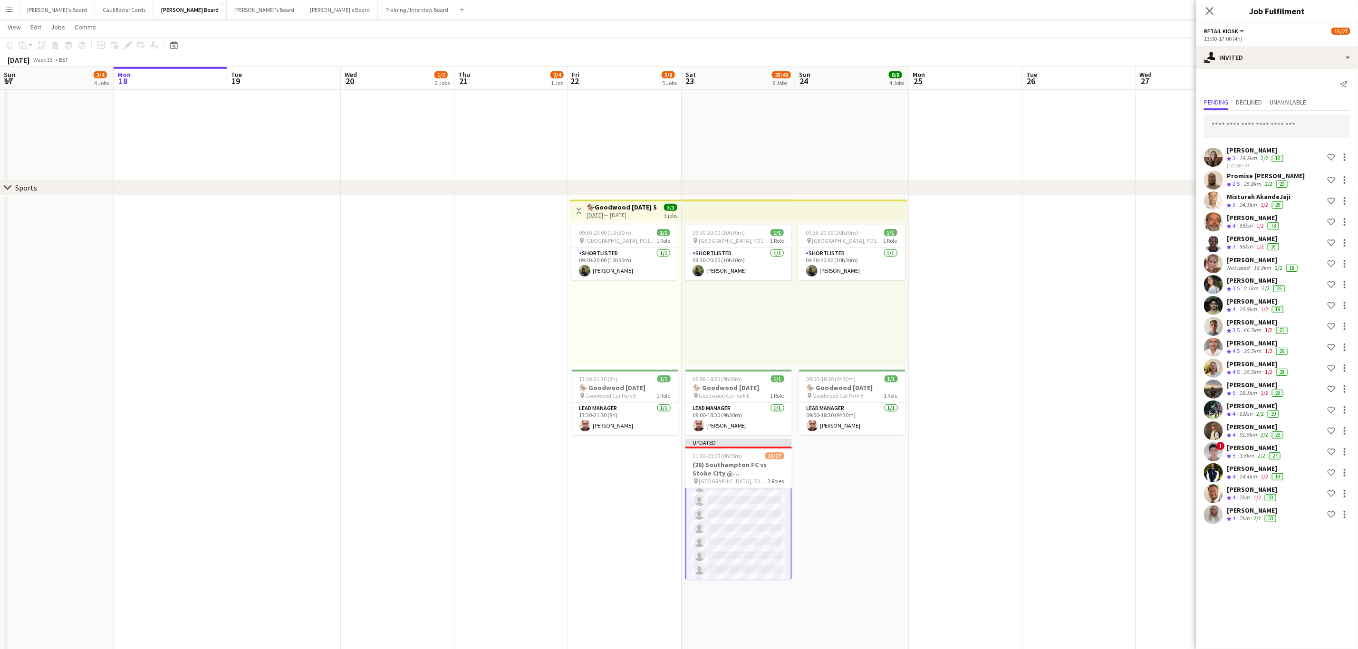
scroll to position [0, 0]
click at [1274, 132] on input "text" at bounding box center [1277, 127] width 146 height 24
type input "*******"
drag, startPoint x: 1263, startPoint y: 124, endPoint x: 1184, endPoint y: 118, distance: 78.6
click at [1184, 118] on body "Menu Boards Boards Boards All jobs Status Workforce Workforce My Workforce Recr…" at bounding box center [679, 381] width 1358 height 1555
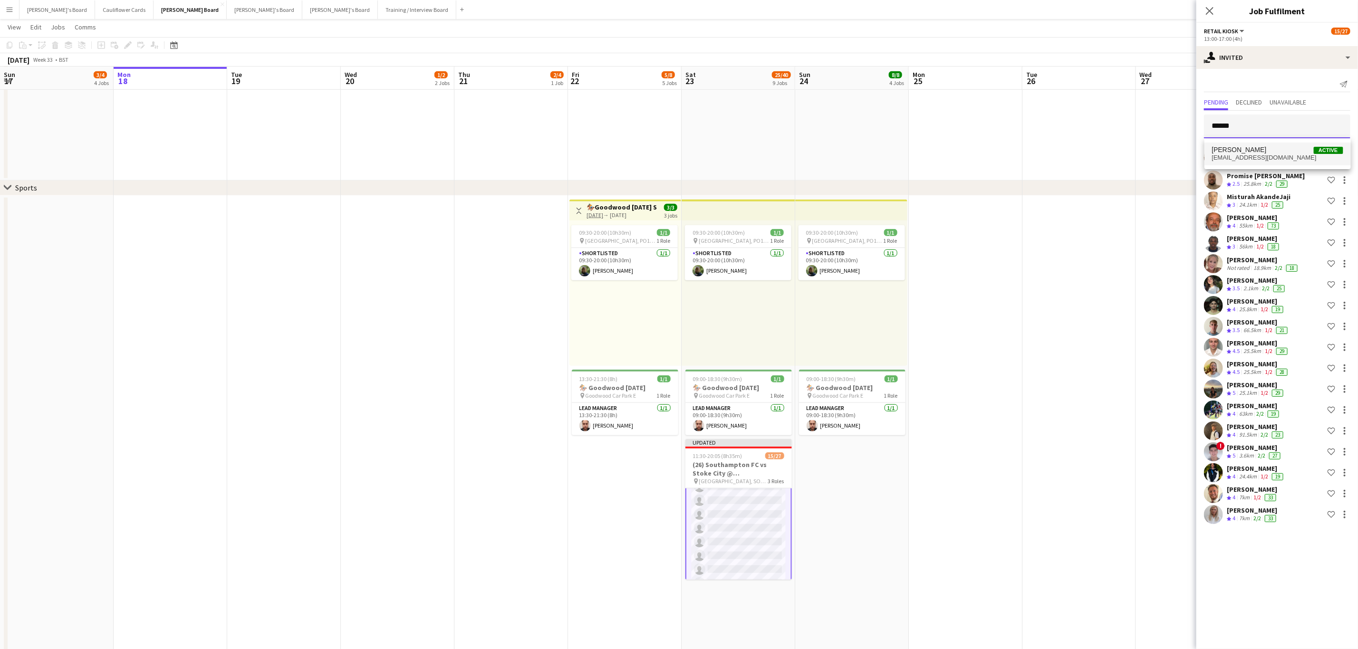
type input "******"
click at [1286, 143] on mat-option "Dylane perkins Active dylaneperkins@gmail.com" at bounding box center [1278, 154] width 146 height 23
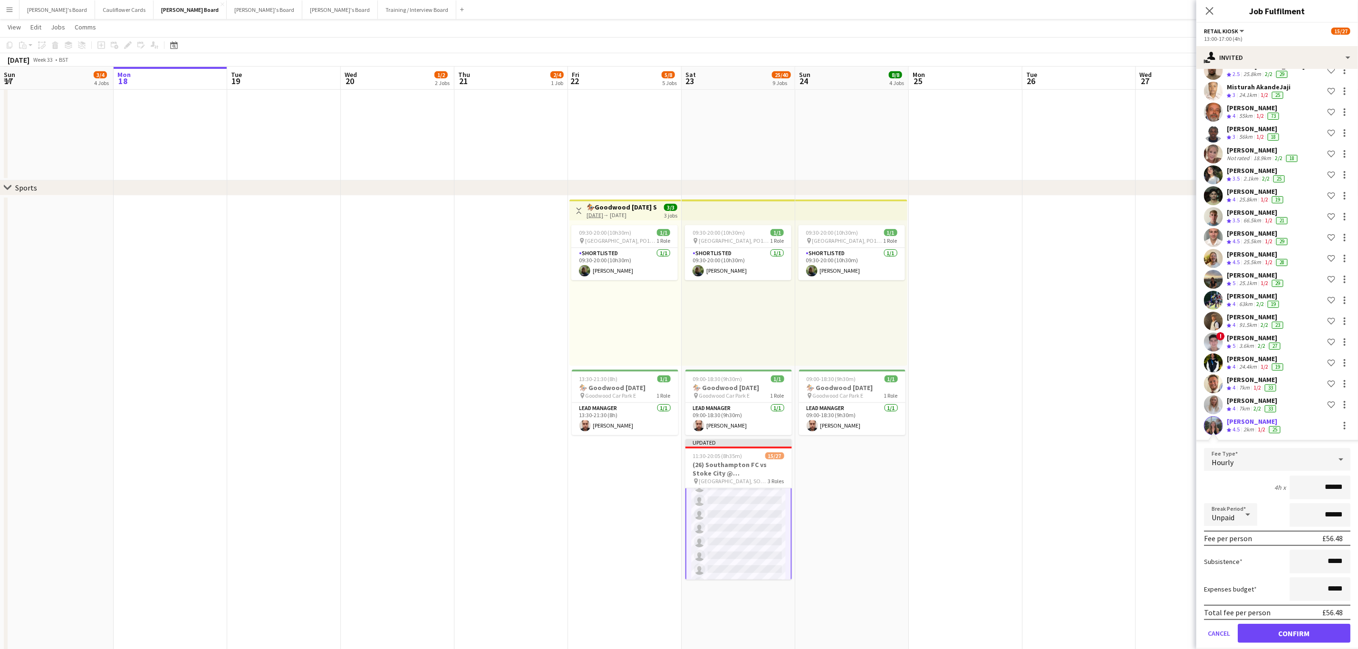
scroll to position [120, 0]
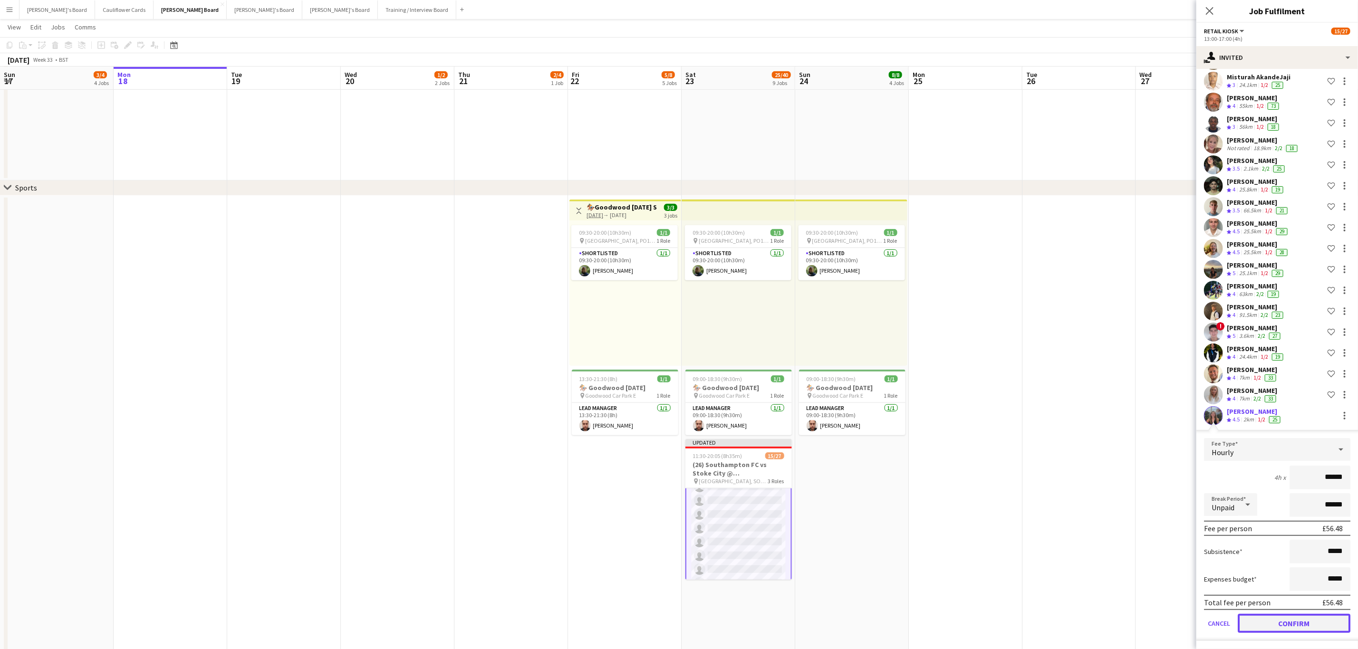
click at [1291, 620] on button "Confirm" at bounding box center [1294, 623] width 113 height 19
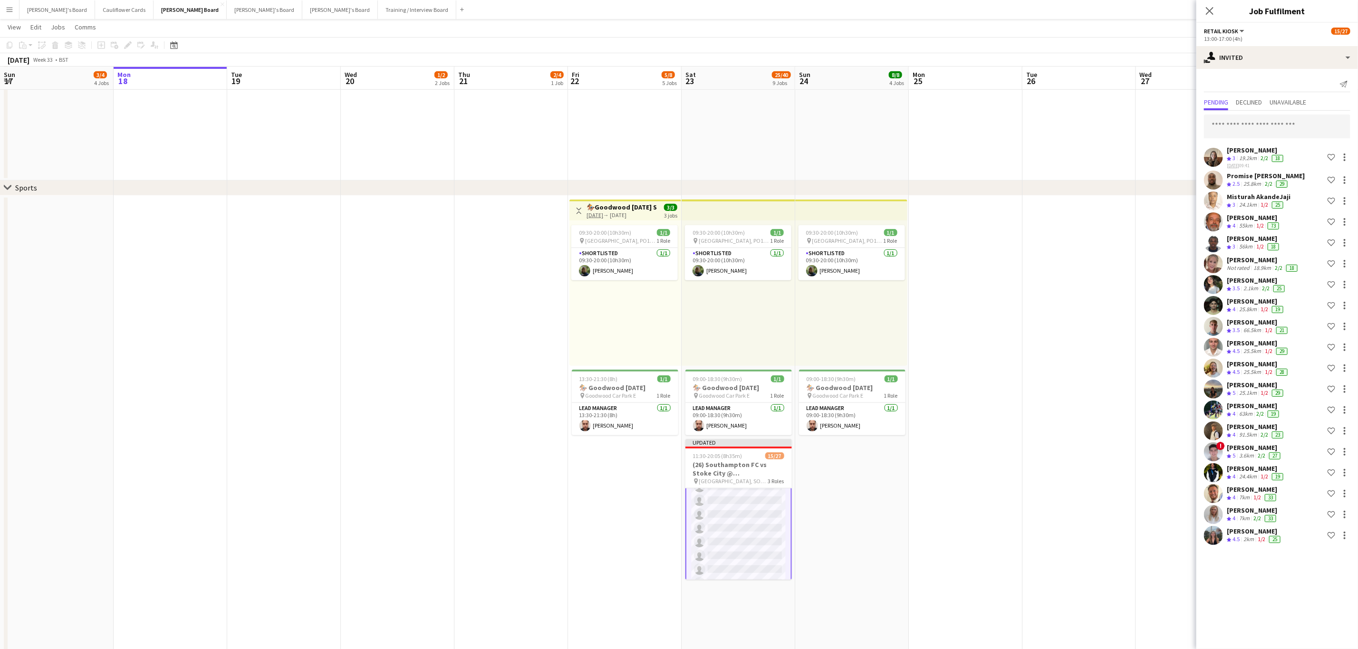
scroll to position [0, 0]
click at [1275, 129] on input "text" at bounding box center [1277, 127] width 146 height 24
type input "*"
type input "****"
click at [1296, 157] on span "[EMAIL_ADDRESS][DOMAIN_NAME]" at bounding box center [1277, 158] width 131 height 8
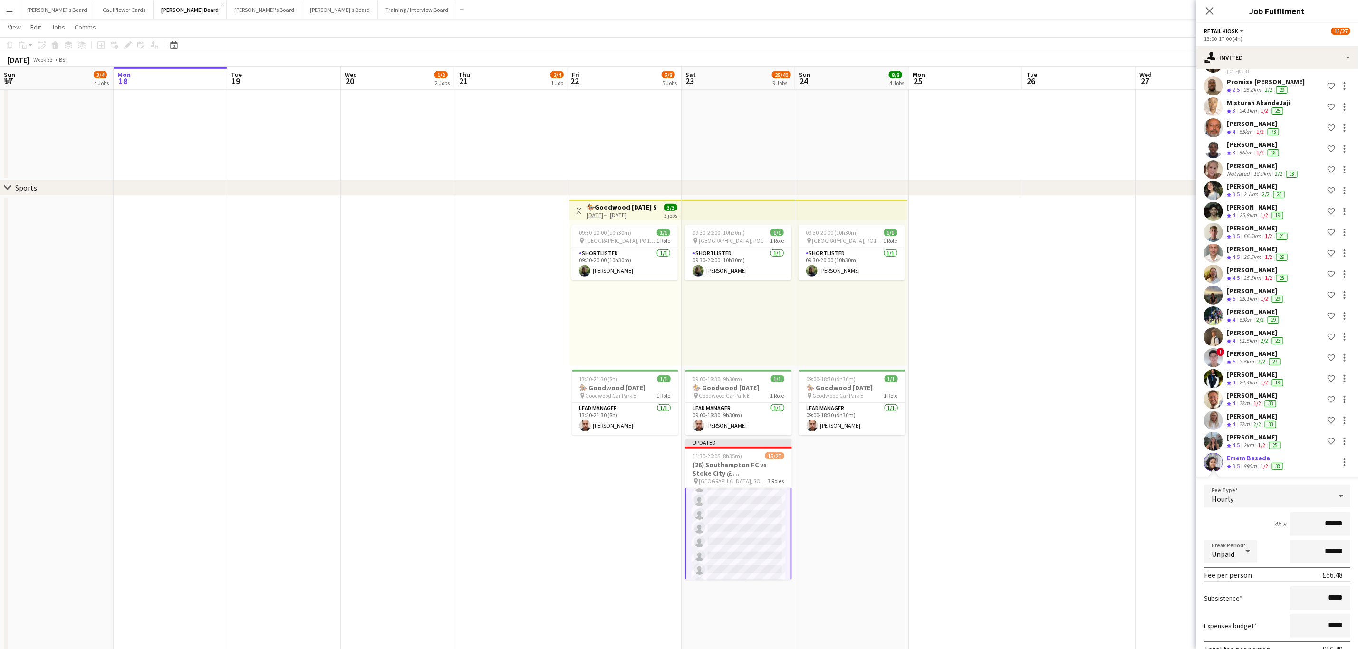
scroll to position [140, 0]
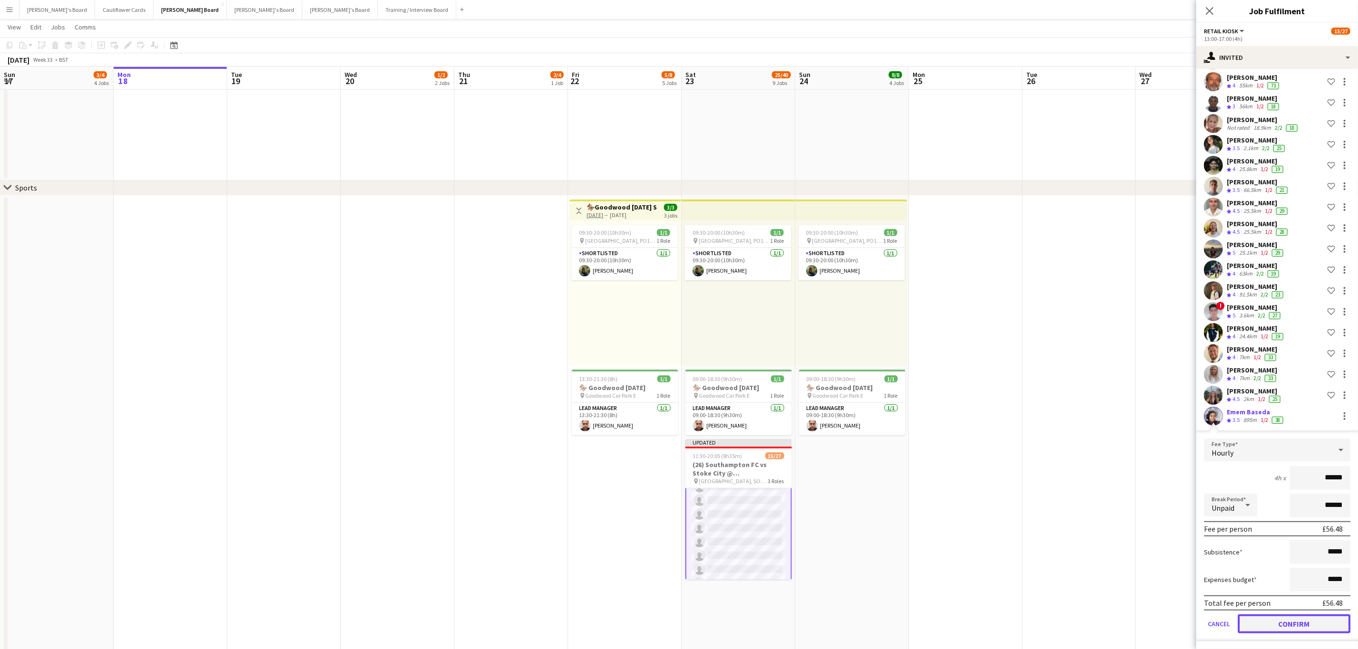
click at [1276, 619] on button "Confirm" at bounding box center [1294, 624] width 113 height 19
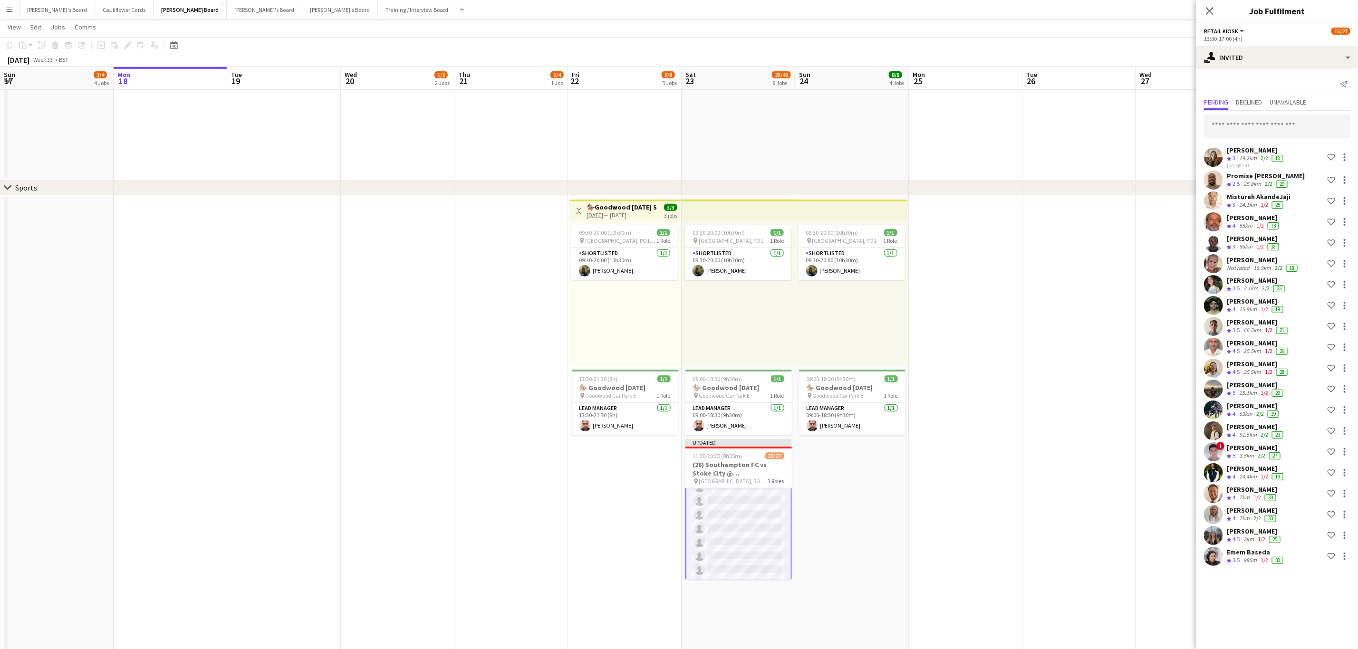
scroll to position [0, 0]
click at [1263, 125] on input "text" at bounding box center [1277, 127] width 146 height 24
type input "********"
click at [1292, 150] on span "Emily Rowe Smythe Active" at bounding box center [1277, 150] width 131 height 8
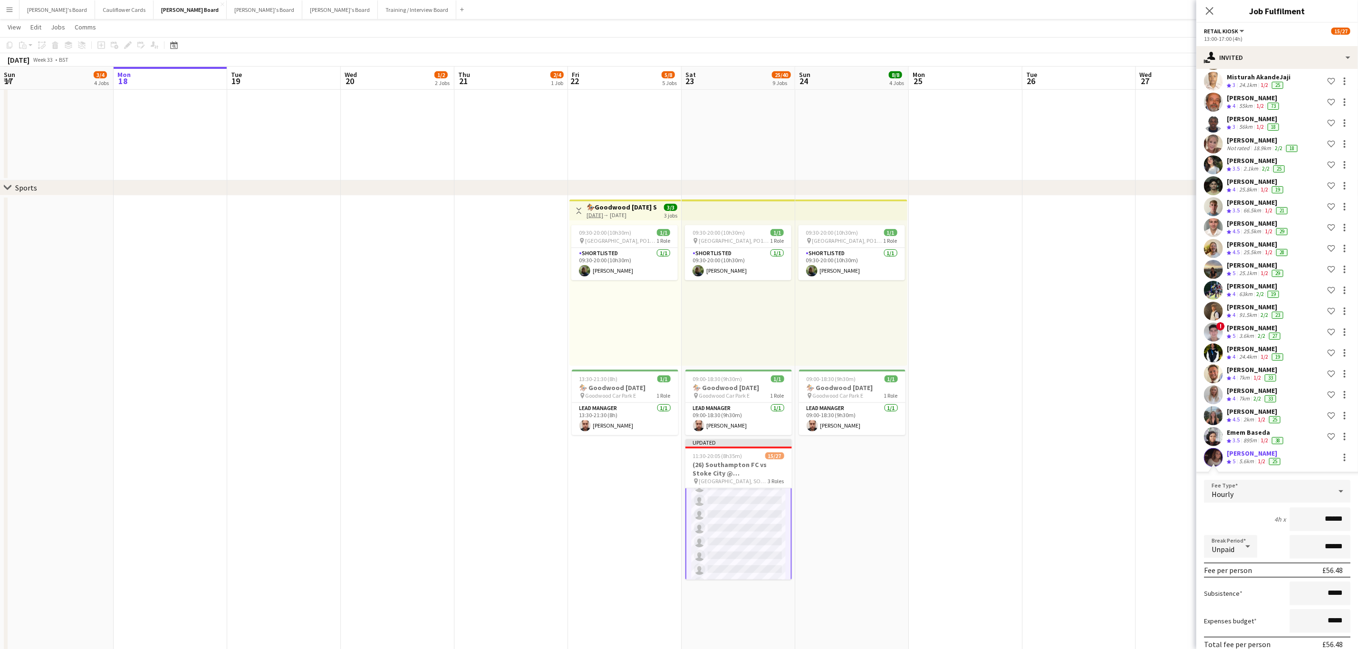
scroll to position [161, 0]
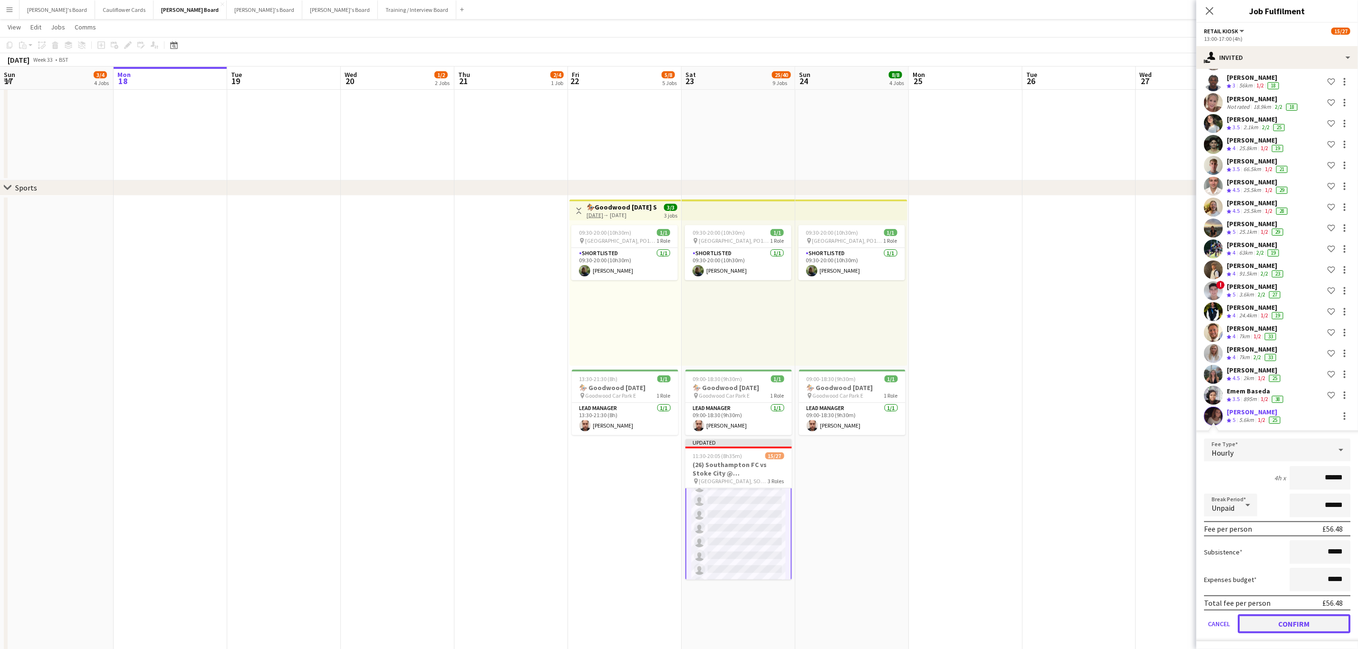
click at [1269, 626] on button "Confirm" at bounding box center [1294, 624] width 113 height 19
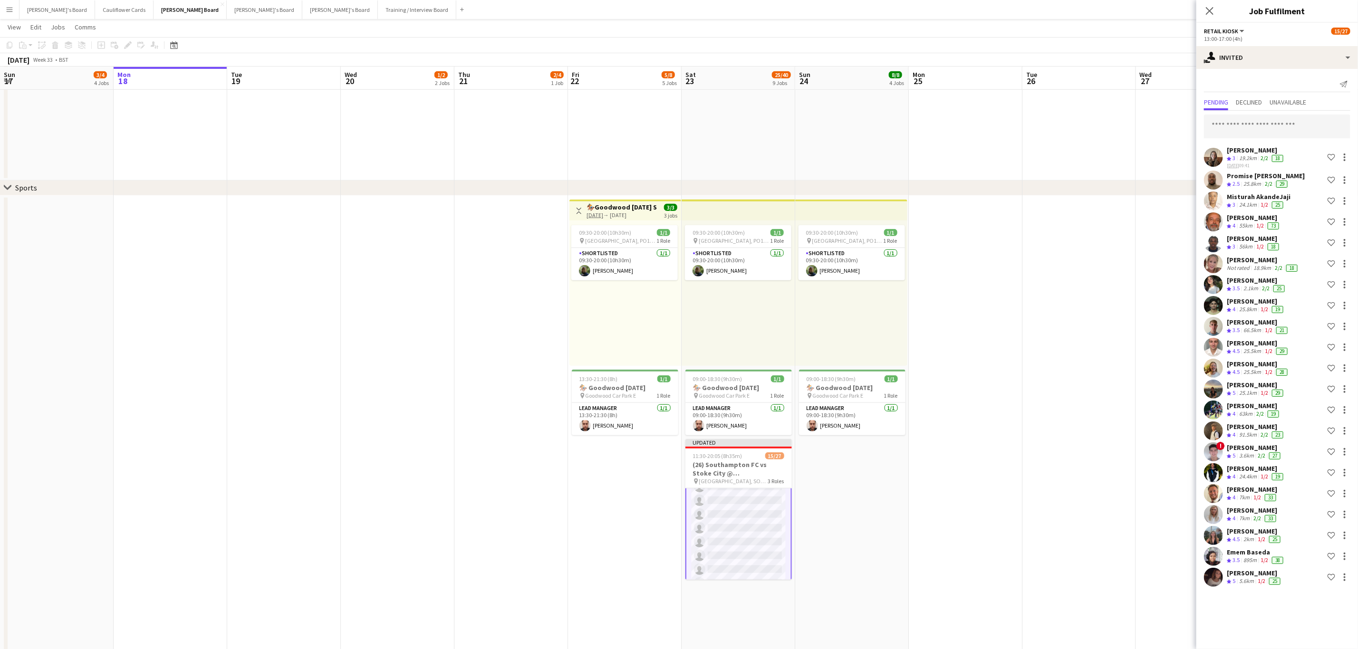
scroll to position [0, 0]
click at [1263, 117] on input "text" at bounding box center [1277, 127] width 146 height 24
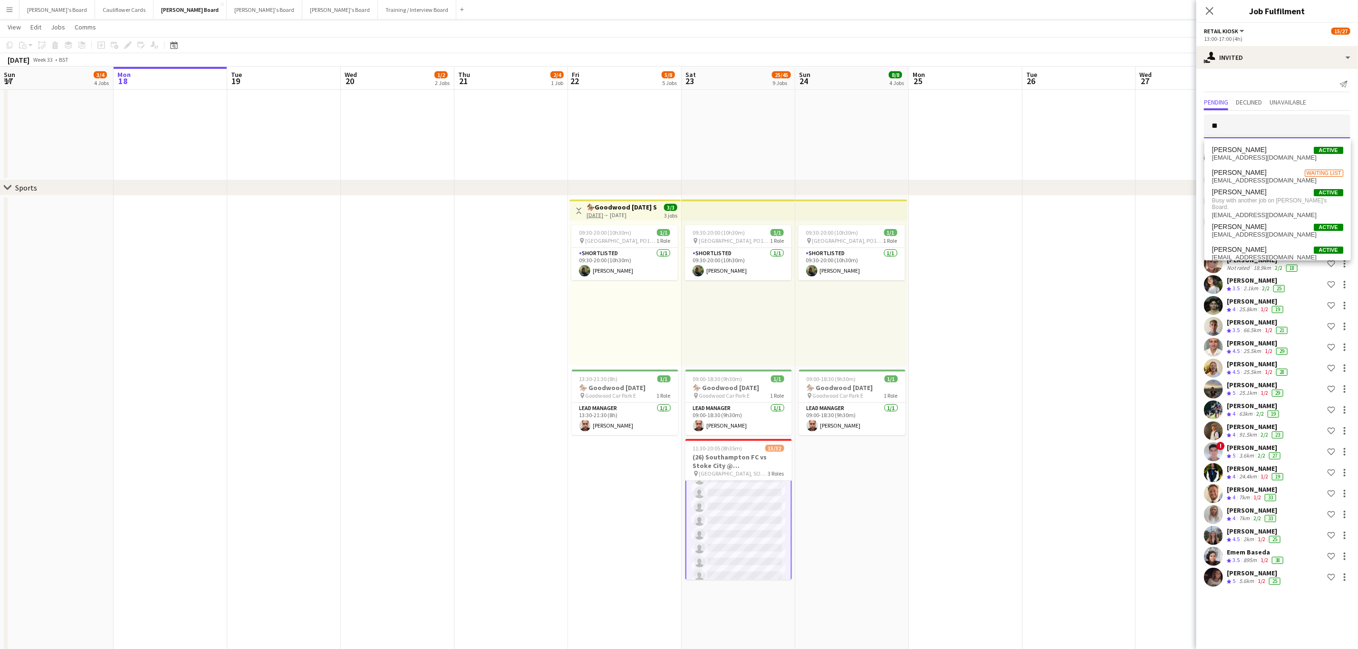
type input "*"
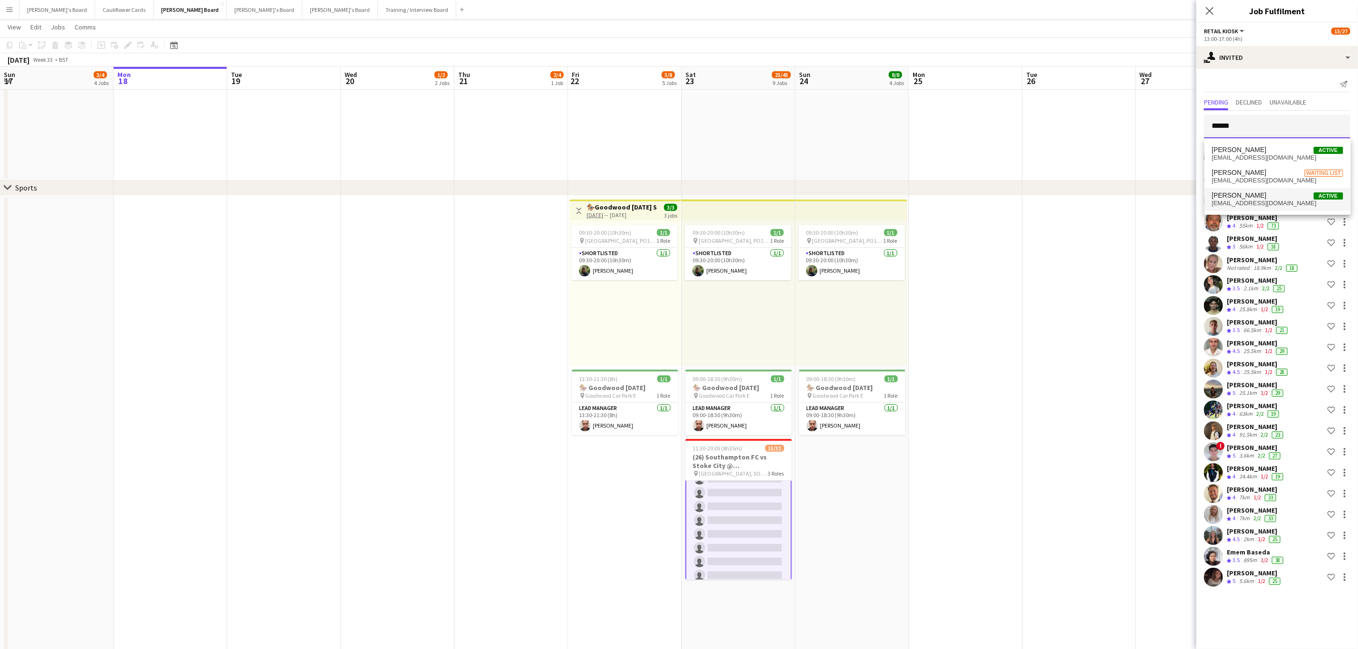
type input "******"
click at [1264, 192] on span "Ernest Yeboah Active" at bounding box center [1277, 196] width 131 height 8
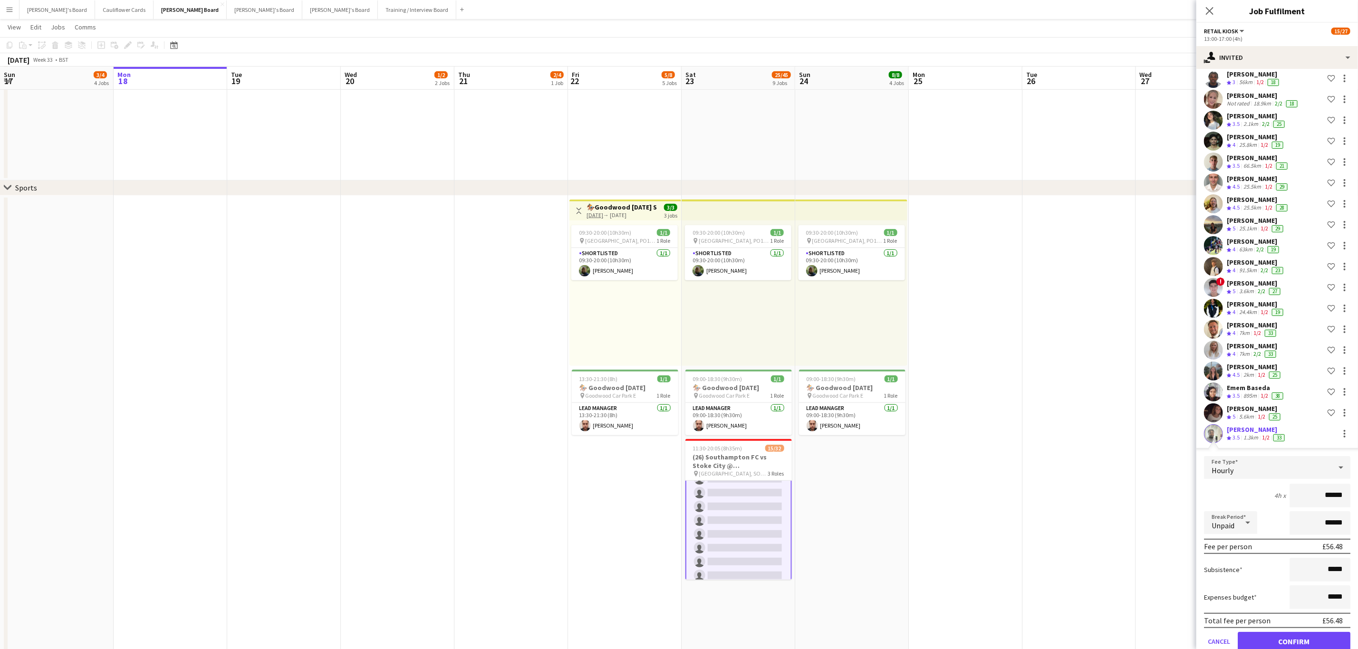
scroll to position [182, 0]
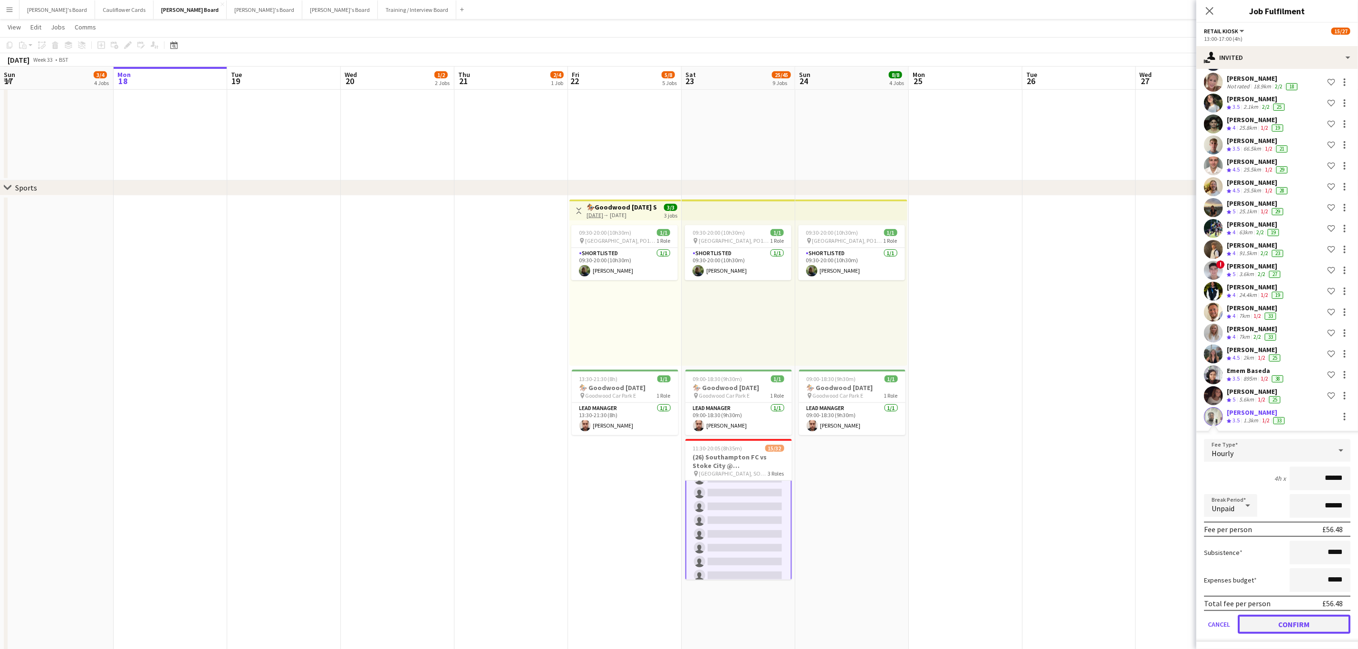
click at [1285, 622] on button "Confirm" at bounding box center [1294, 624] width 113 height 19
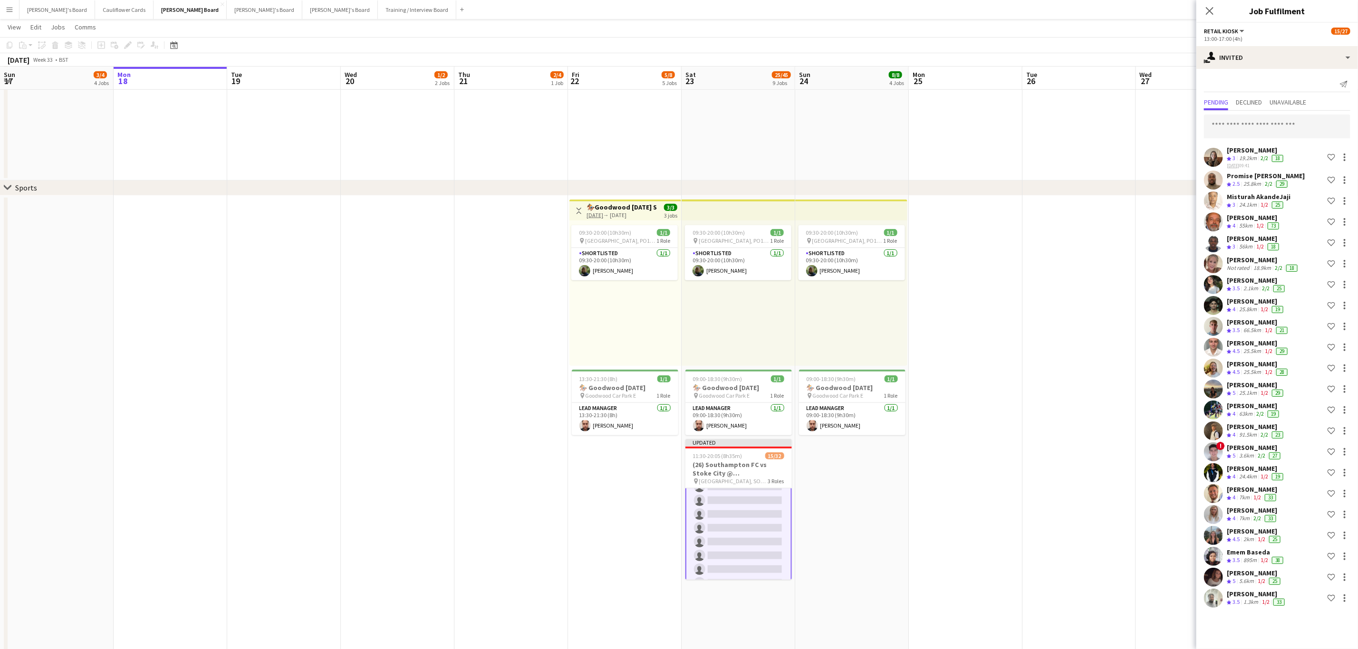
scroll to position [0, 0]
